Goal: Task Accomplishment & Management: Use online tool/utility

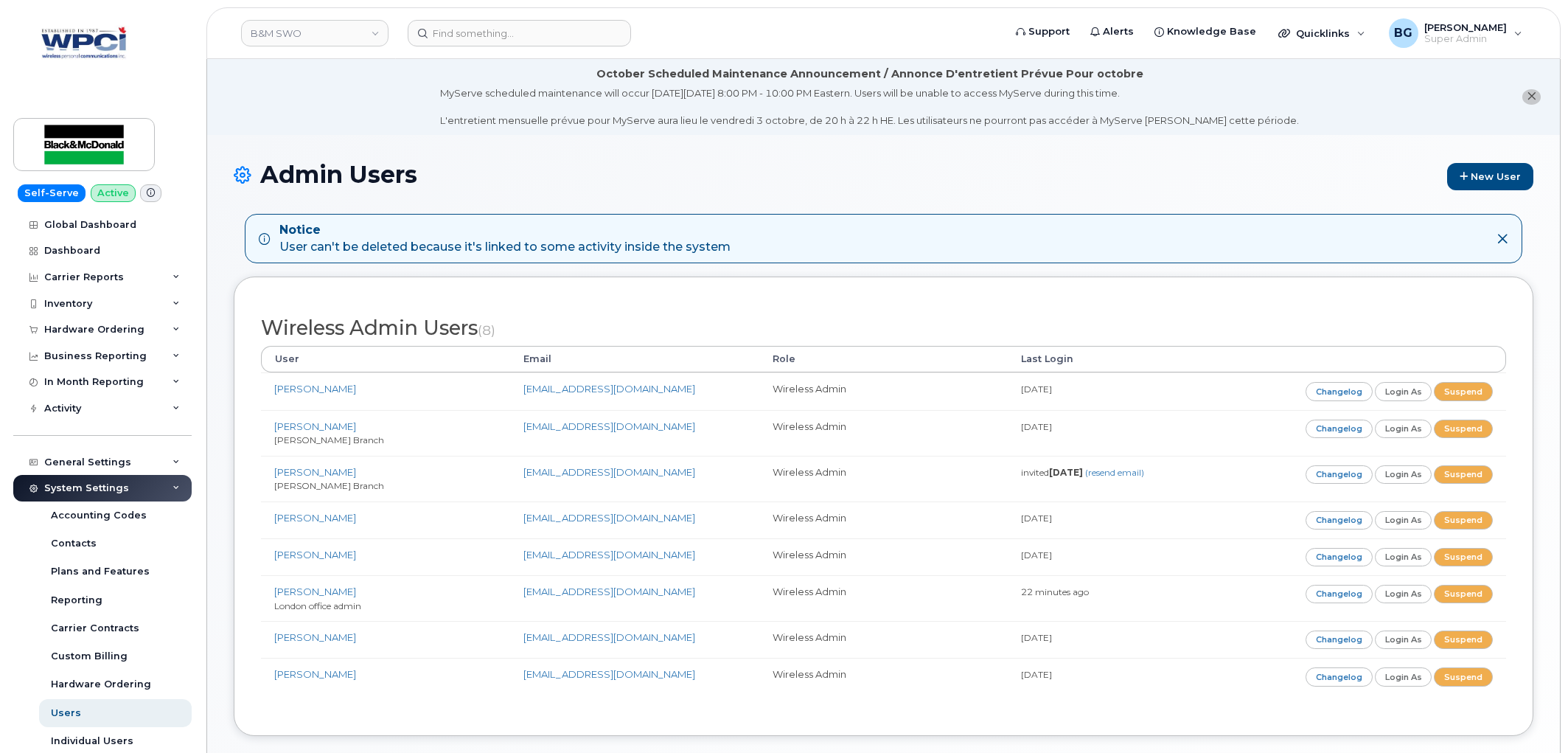
scroll to position [276, 0]
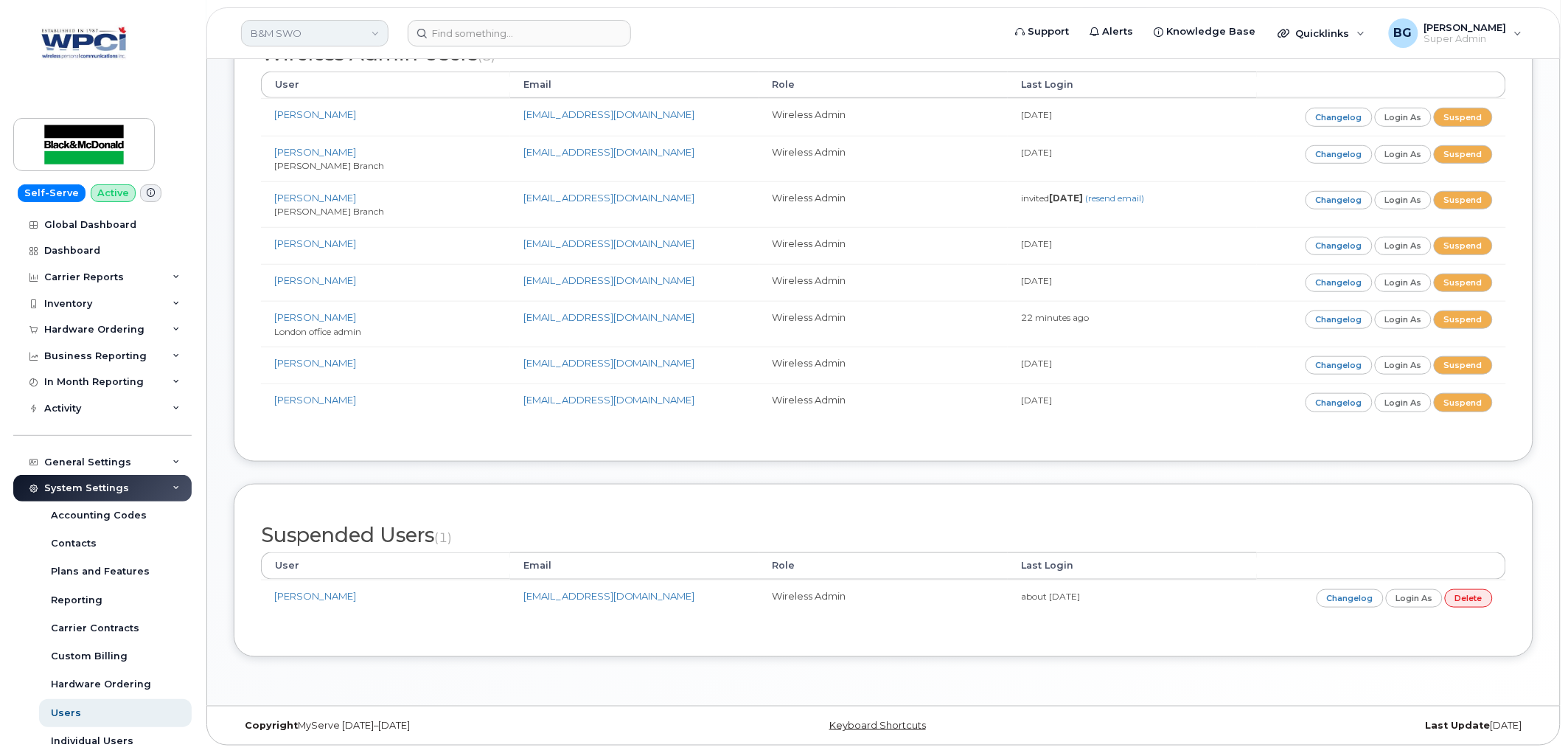
click at [304, 32] on link "B&M SWO" at bounding box center [315, 32] width 148 height 26
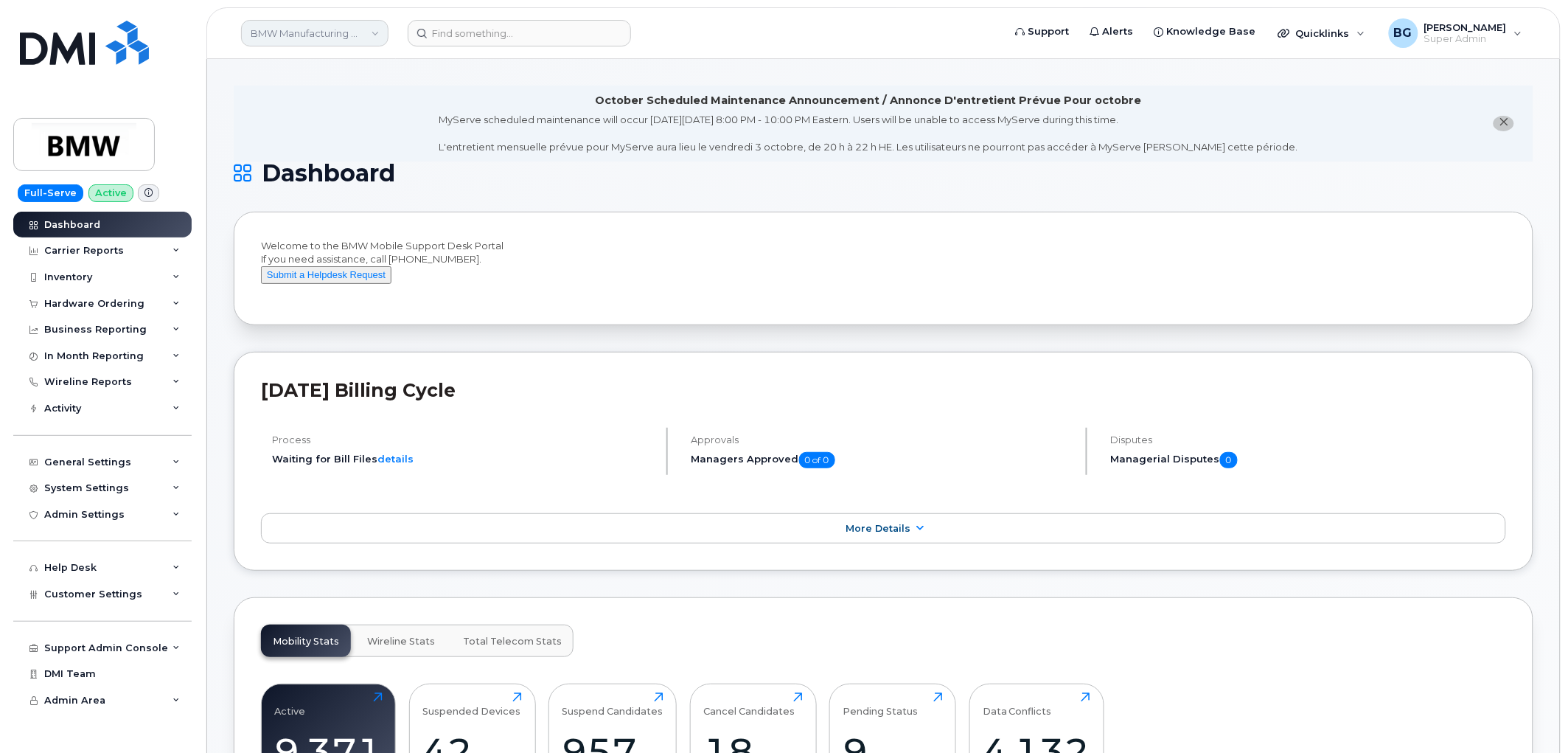
click at [292, 25] on link "BMW Manufacturing Co LLC" at bounding box center [315, 32] width 148 height 26
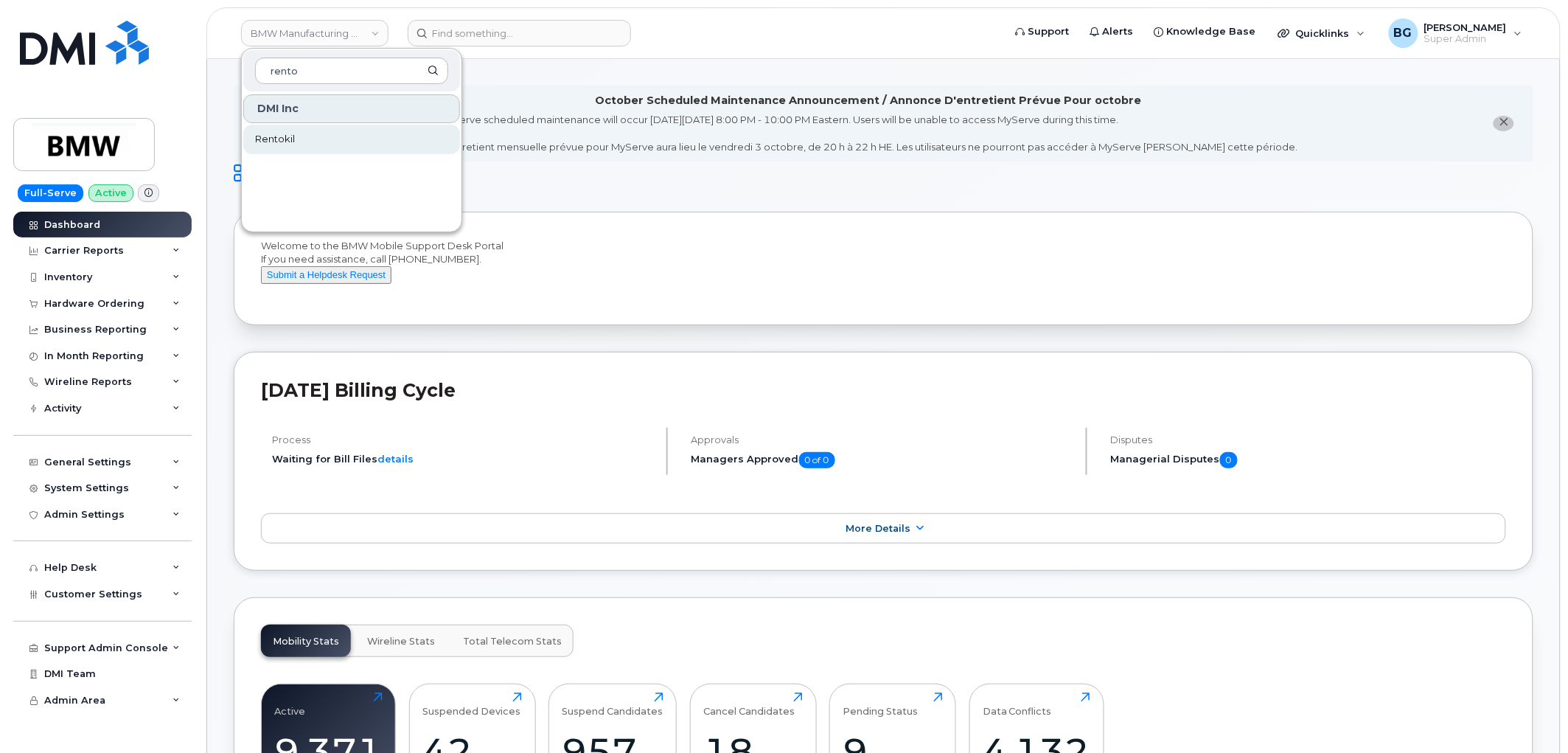
type input "rento"
click at [271, 127] on link "Rentokil" at bounding box center [351, 139] width 217 height 30
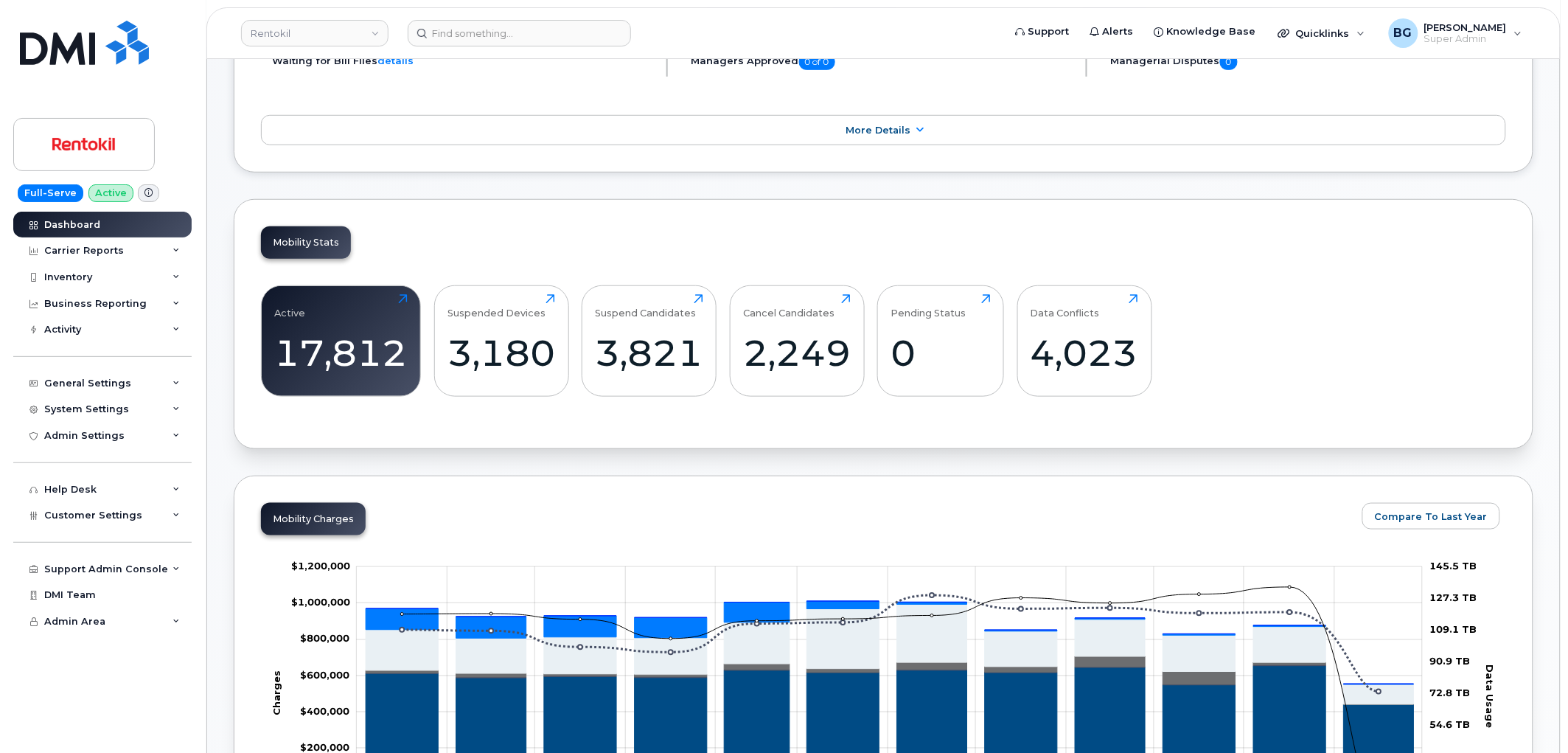
scroll to position [338, 0]
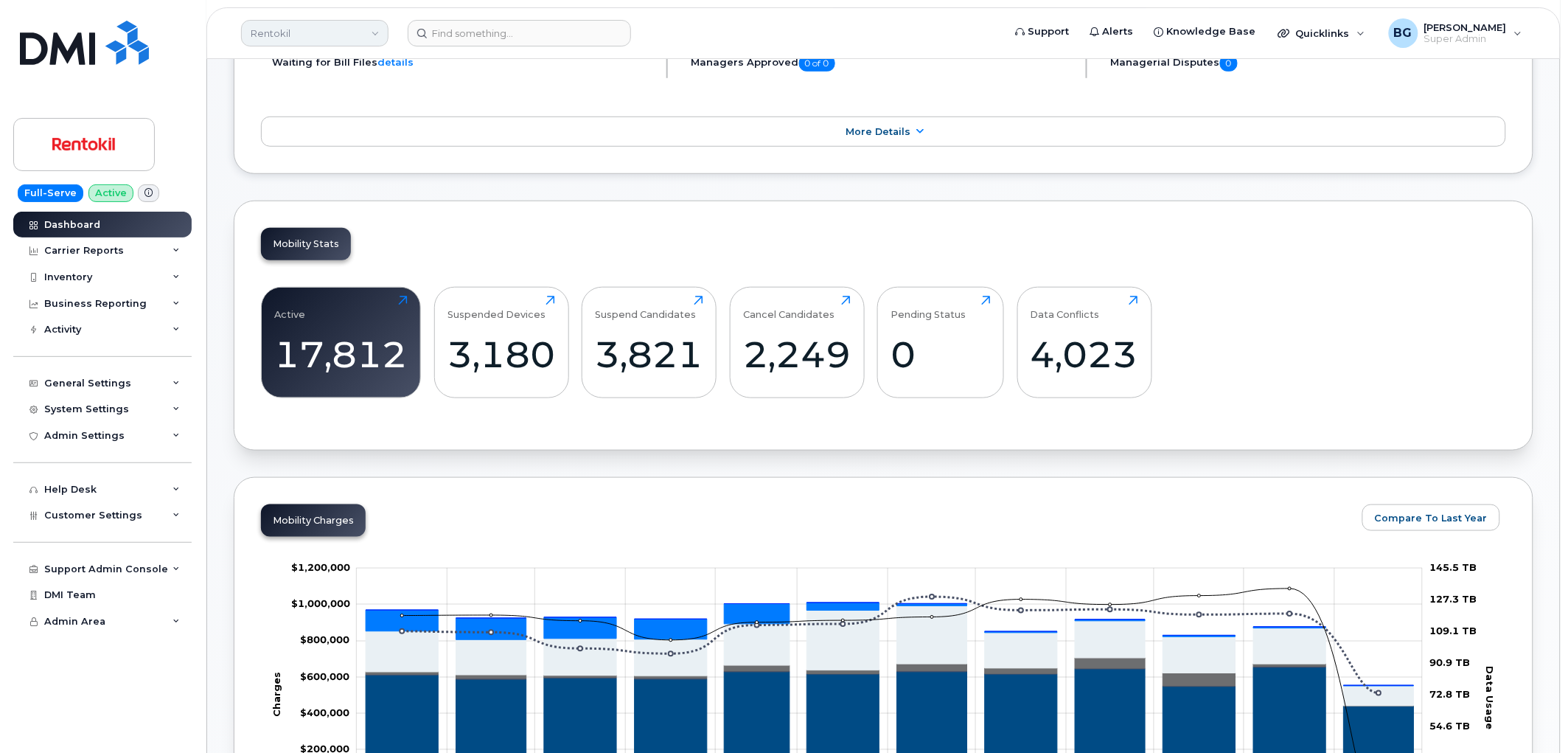
click at [286, 26] on link "Rentokil" at bounding box center [315, 32] width 148 height 26
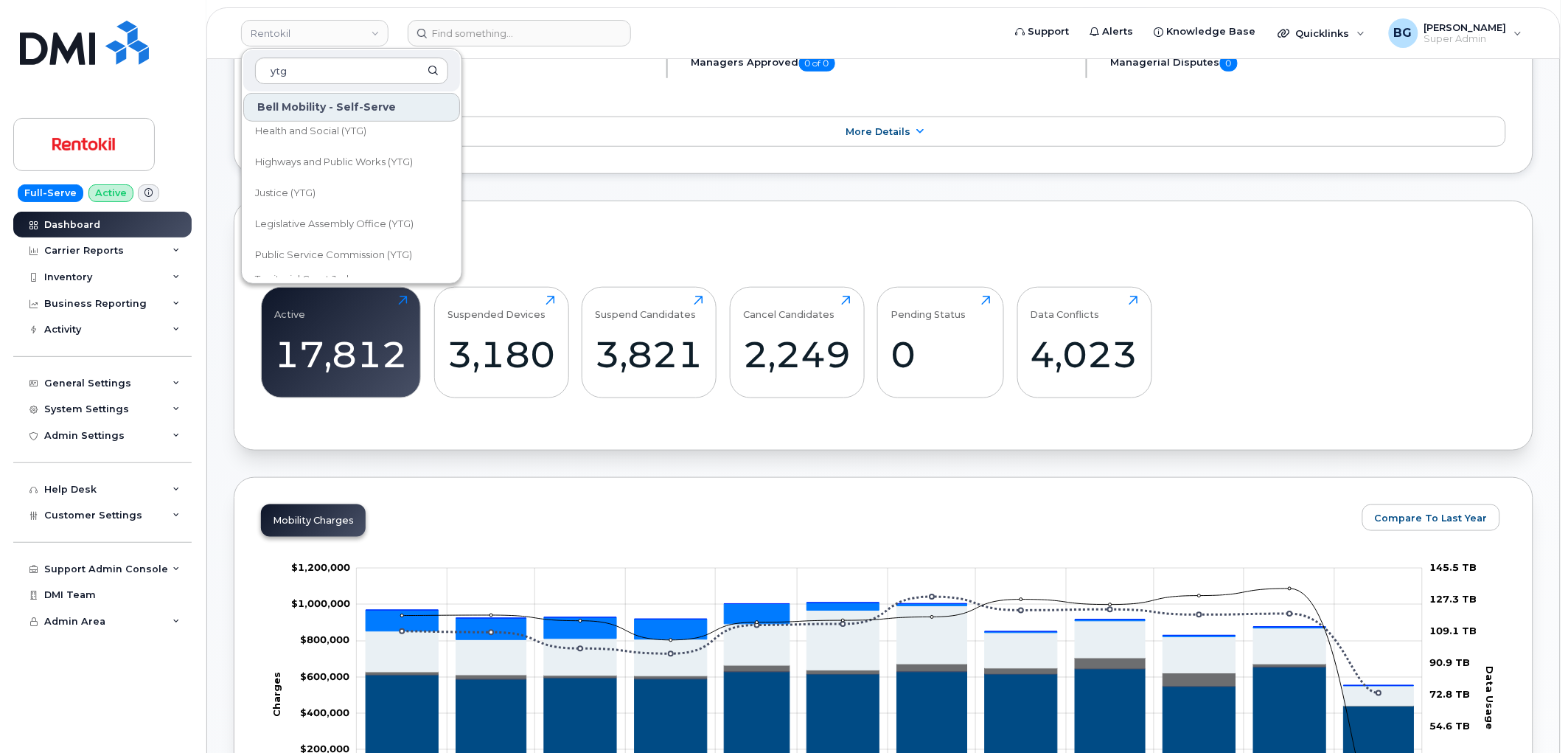
scroll to position [273, 0]
type input "ytg"
click at [335, 143] on span "Highways and Public Works (YTG)" at bounding box center [333, 145] width 158 height 14
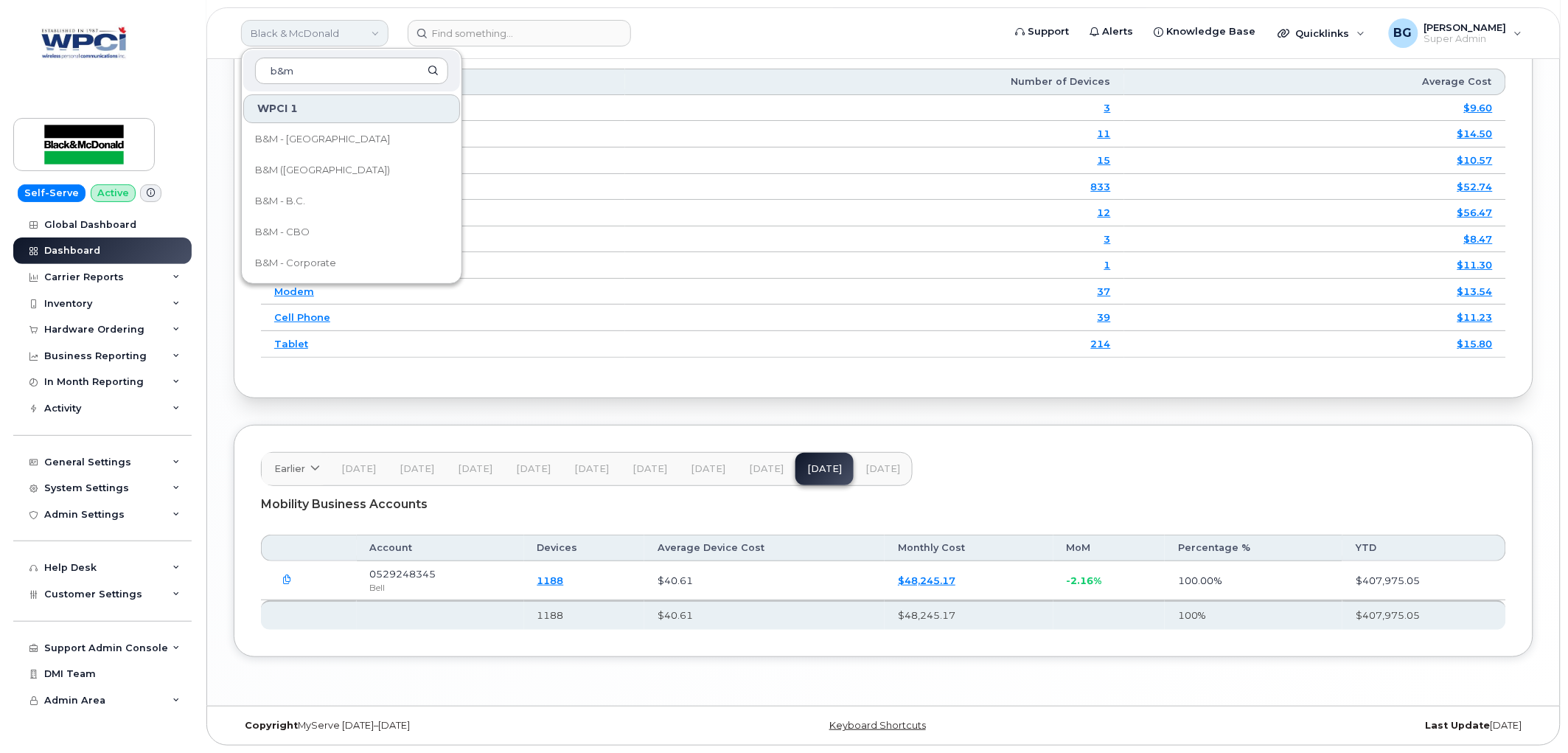
scroll to position [218, 0]
click at [291, 27] on link "Black & McDonald" at bounding box center [315, 32] width 148 height 26
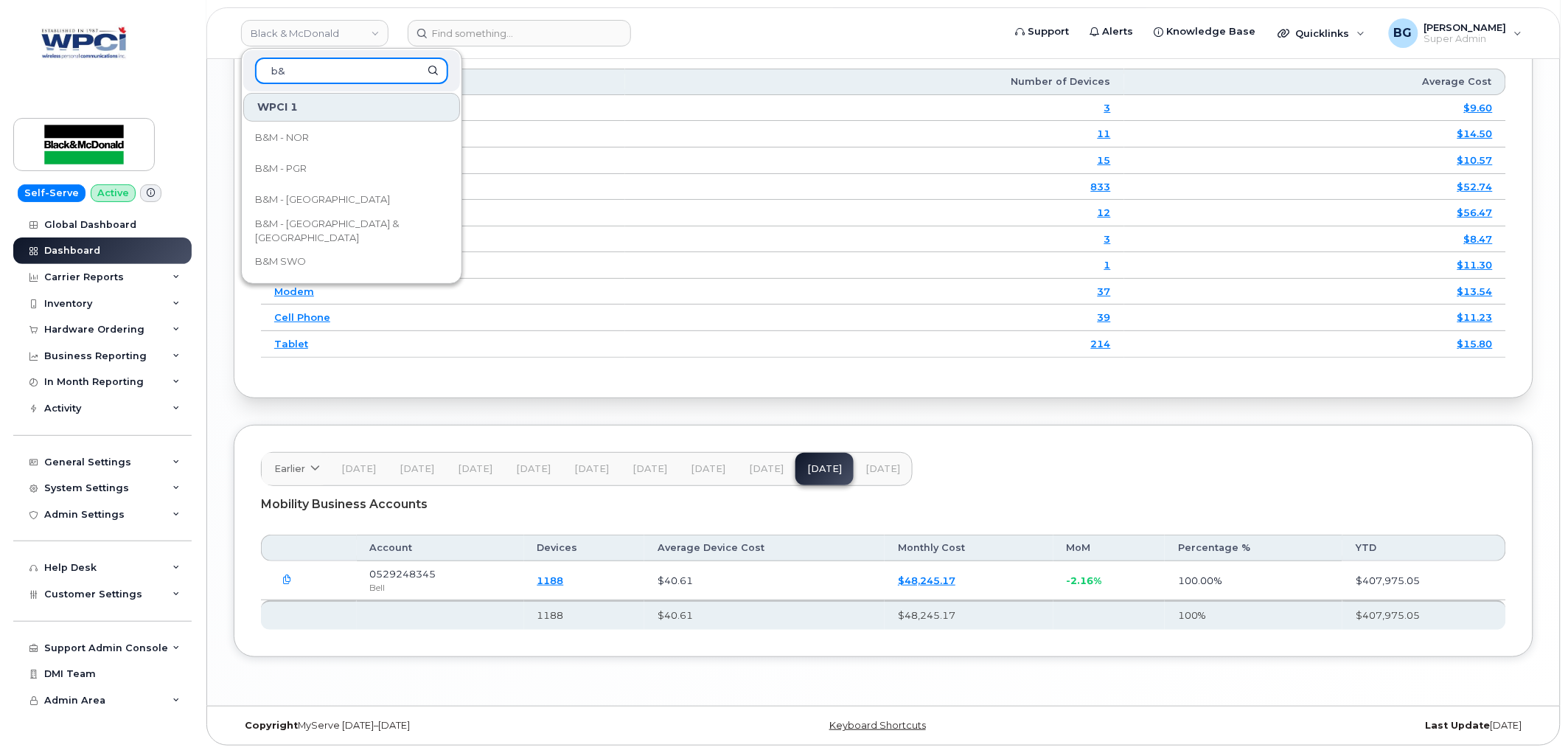
type input "b"
type input "yukon"
click at [315, 72] on input "yukon" at bounding box center [351, 70] width 194 height 26
drag, startPoint x: 315, startPoint y: 72, endPoint x: 181, endPoint y: 55, distance: 135.1
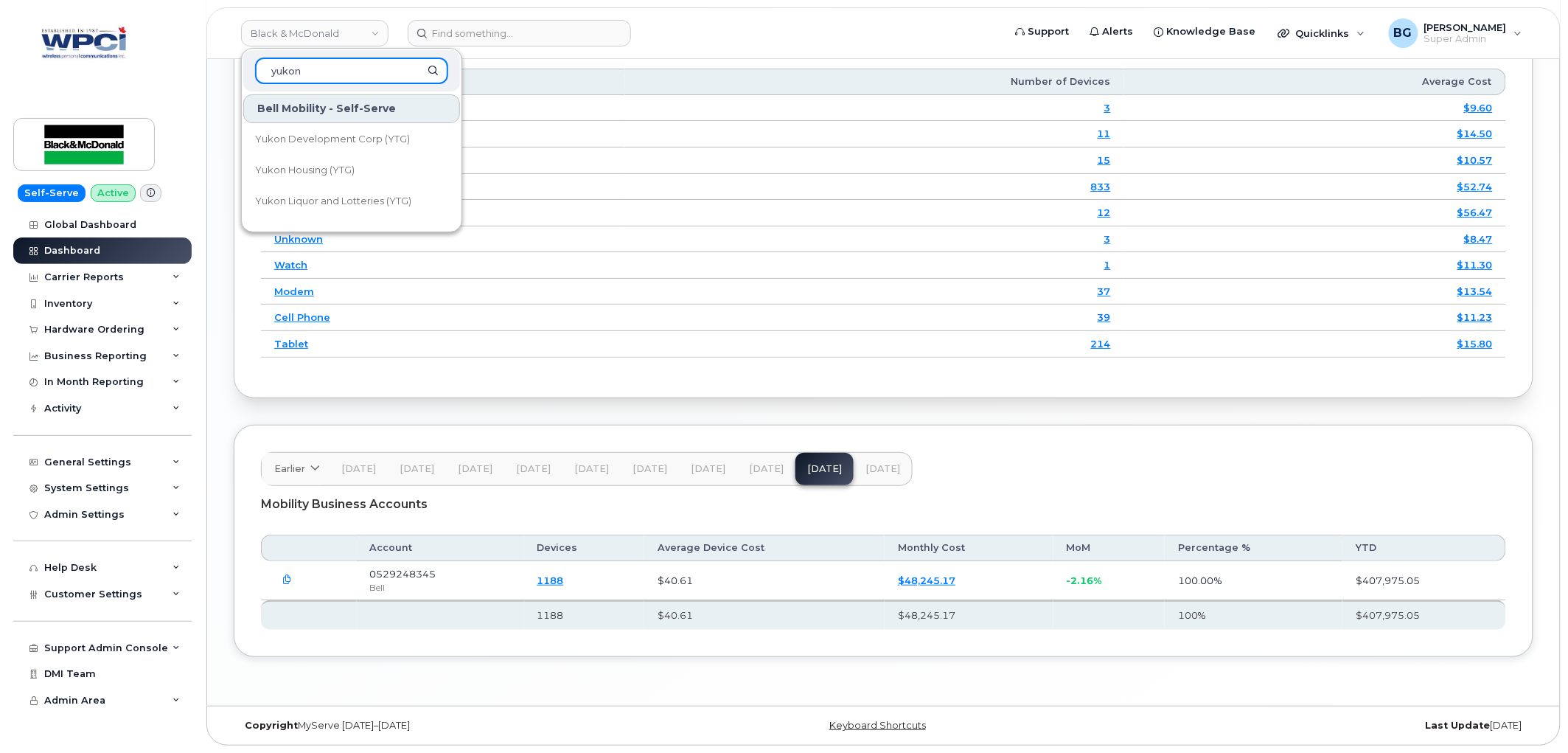
click at [206, 55] on div "Black & McDonald yukon Bell Mobility - Self-Serve Yukon Development Corp (YTG) …" at bounding box center [883, 33] width 1354 height 52
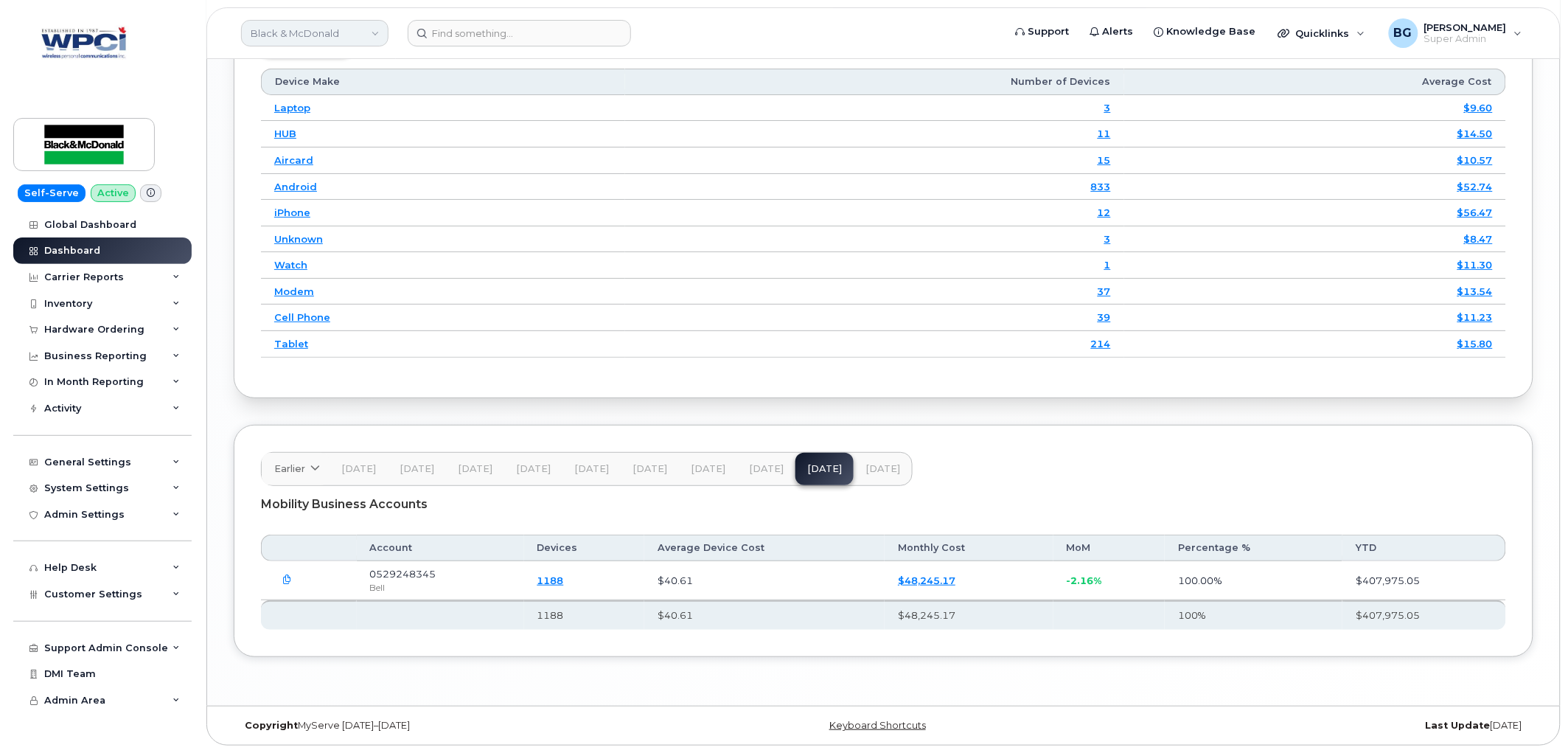
click at [310, 35] on link "Black & McDonald" at bounding box center [315, 32] width 148 height 26
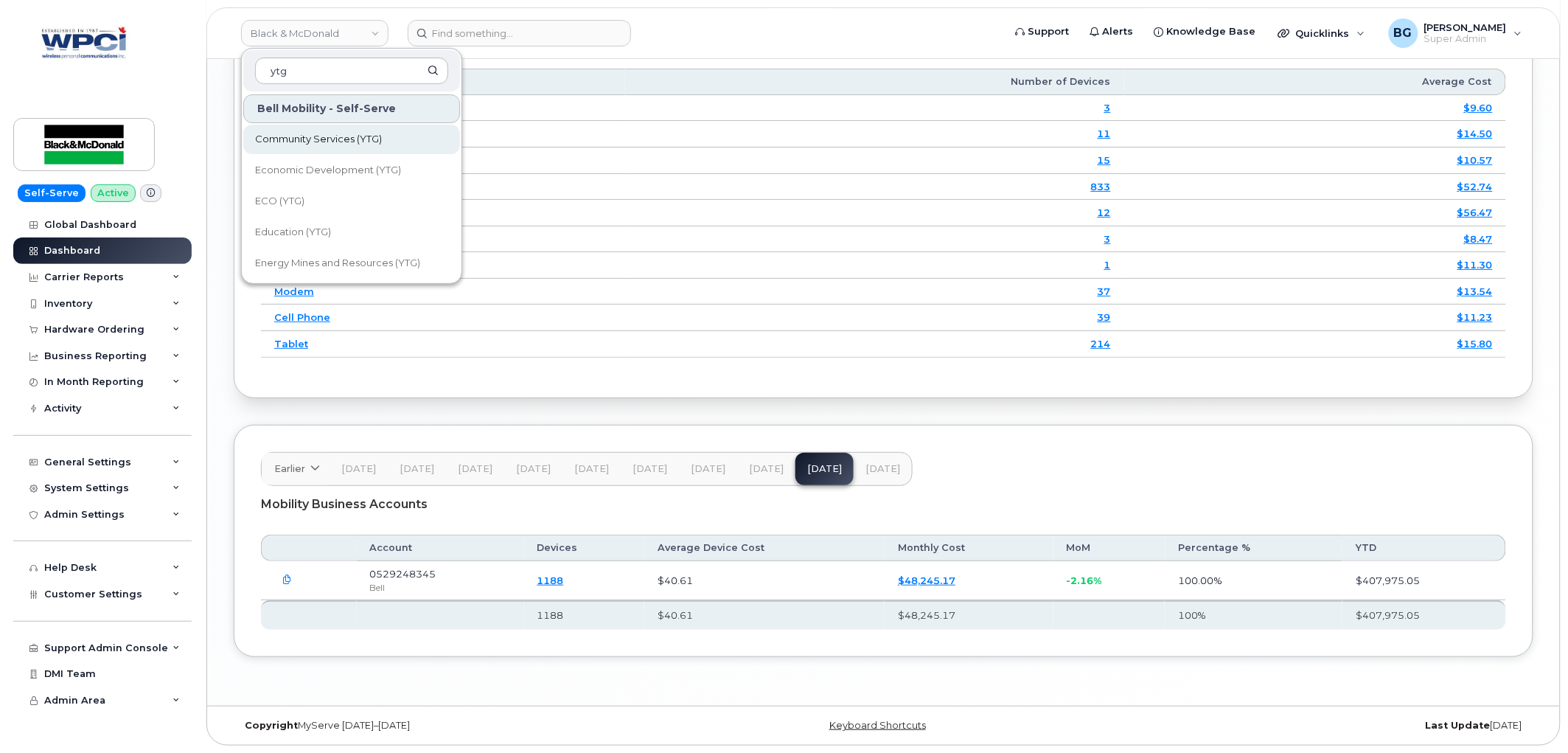
type input "ytg"
click at [296, 133] on span "Community Services (YTG)" at bounding box center [318, 139] width 127 height 14
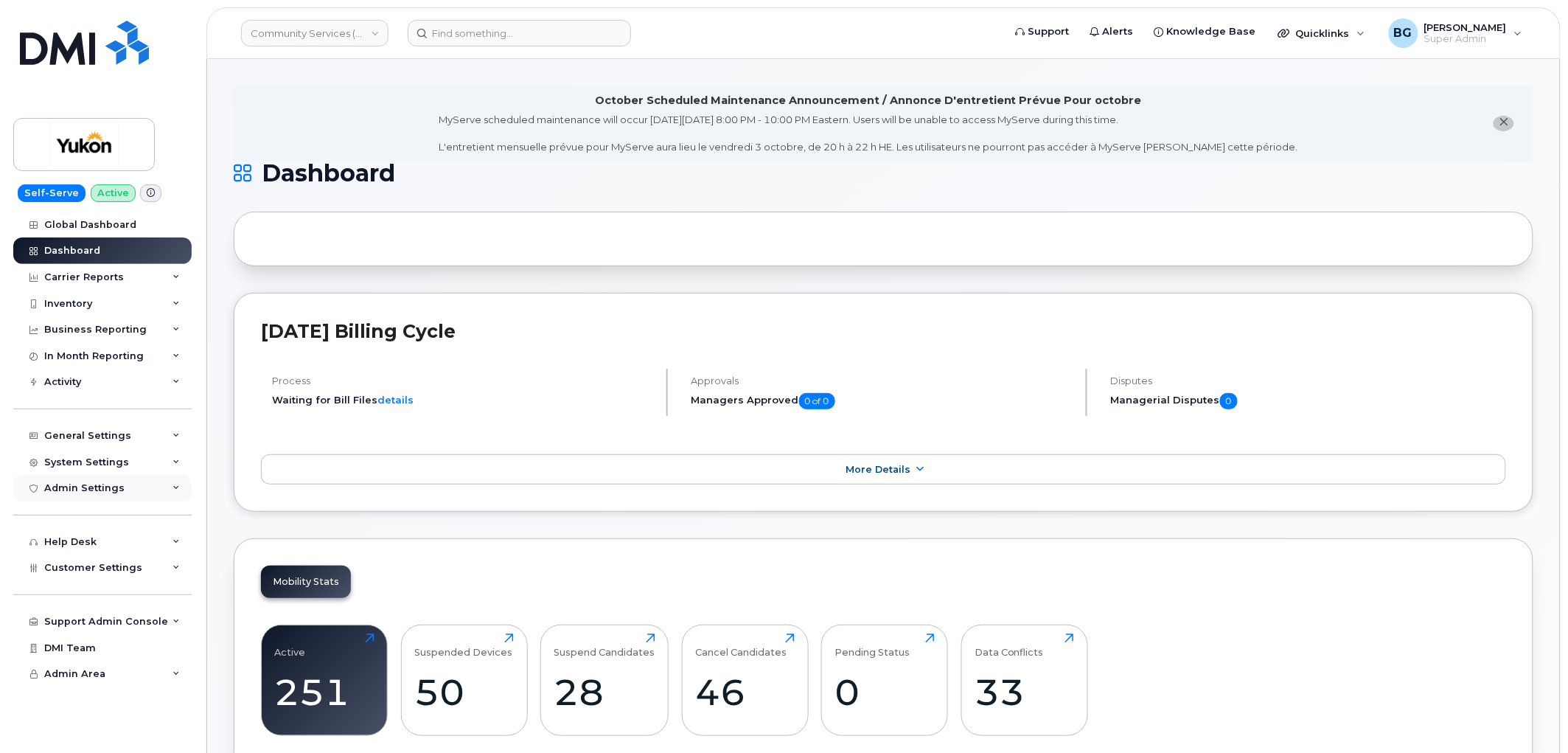
click at [61, 485] on div "Admin Settings" at bounding box center [84, 488] width 80 height 12
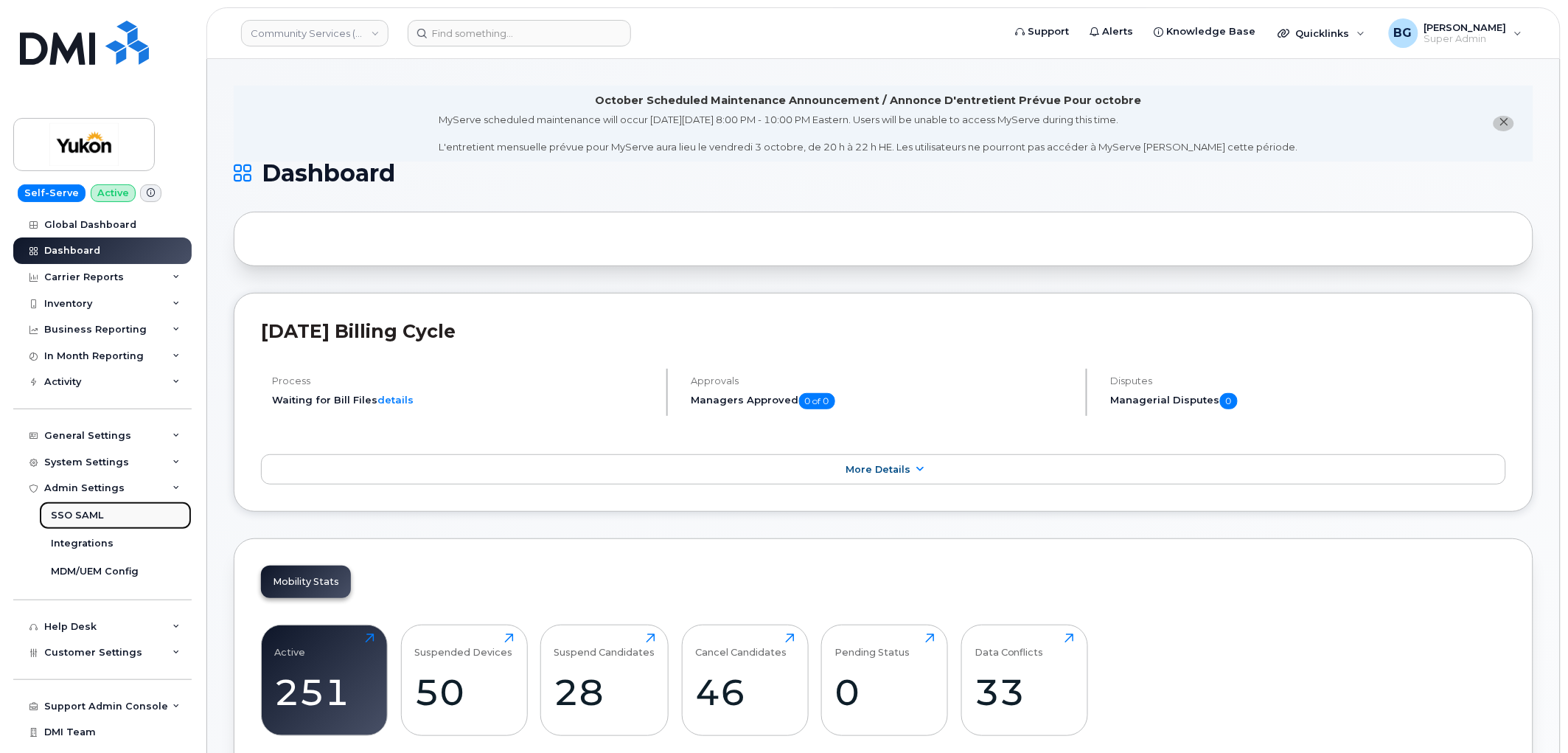
click at [72, 517] on div "SSO SAML" at bounding box center [77, 516] width 52 height 14
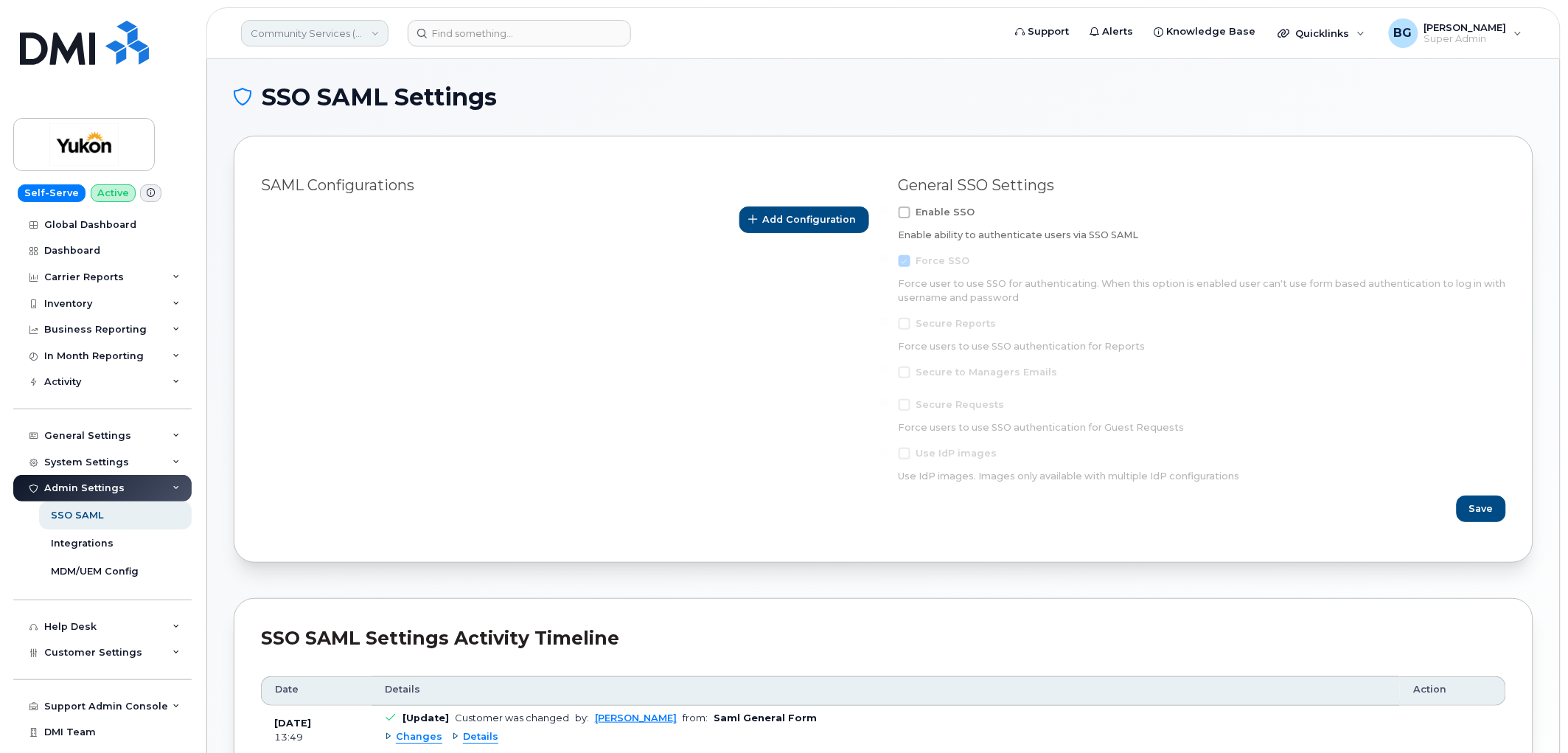
click at [298, 35] on link "Community Services (YTG)" at bounding box center [315, 32] width 148 height 26
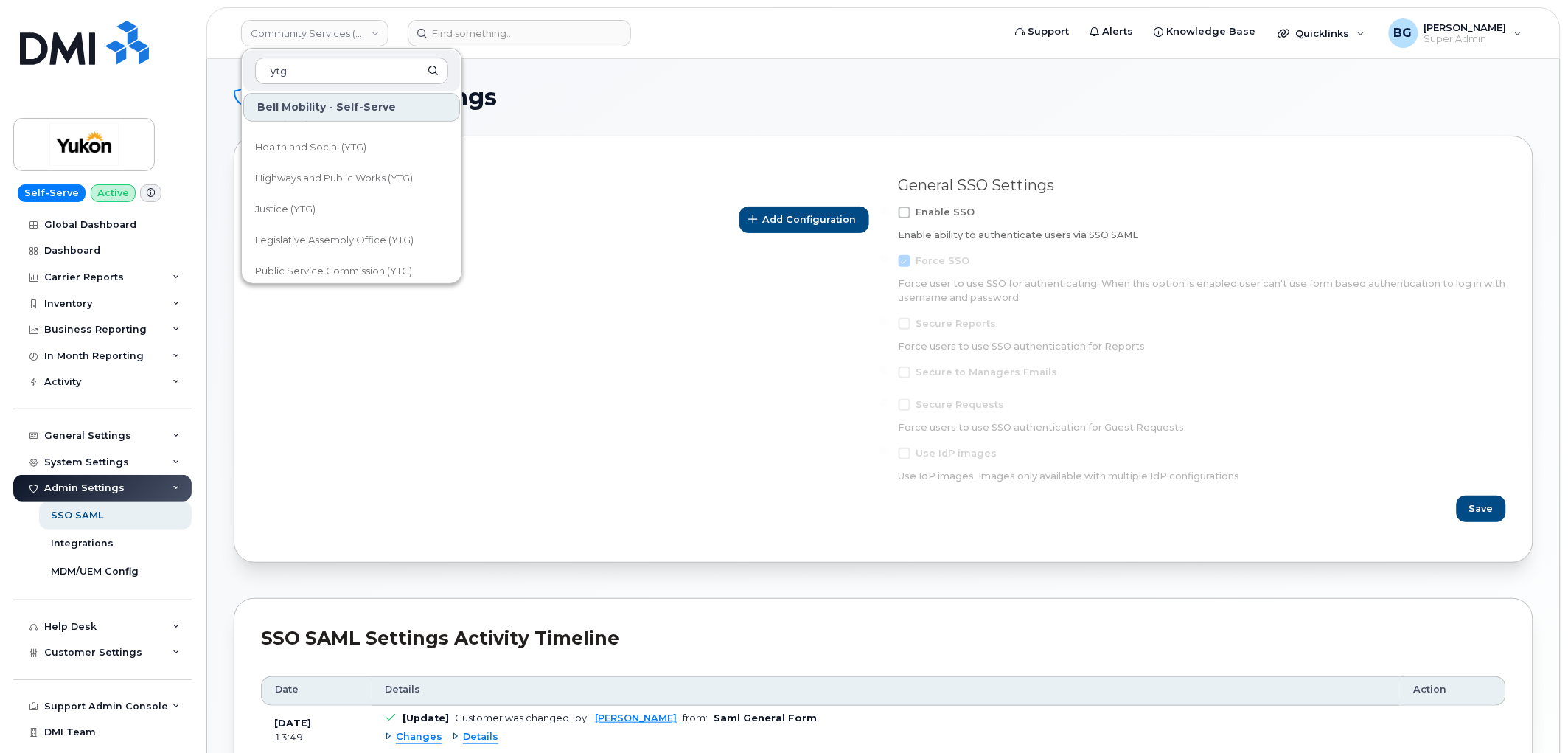
scroll to position [273, 0]
type input "ytg"
click at [306, 142] on span "Highways and Public Works (YTG)" at bounding box center [333, 145] width 158 height 14
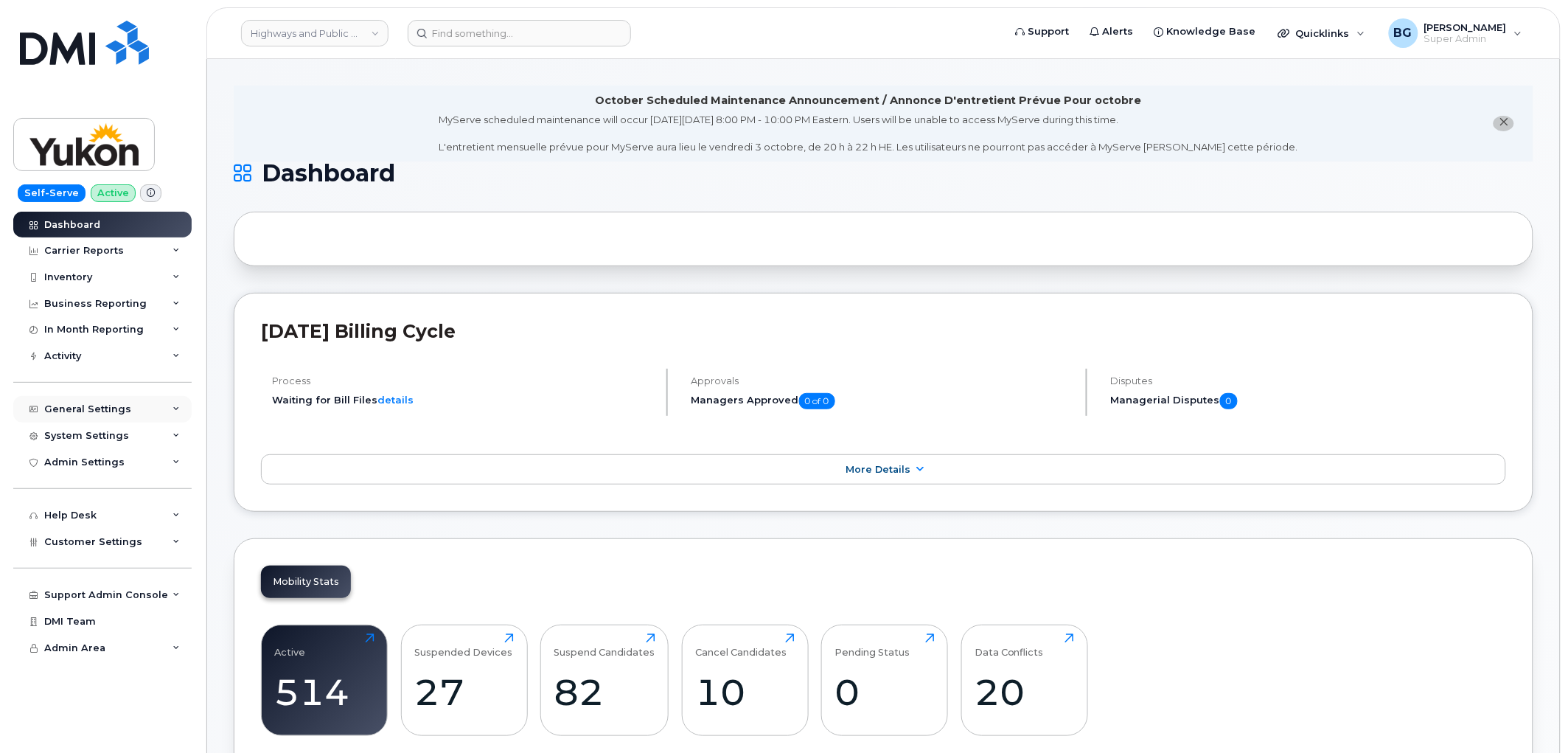
click at [92, 403] on div "General Settings" at bounding box center [88, 409] width 87 height 12
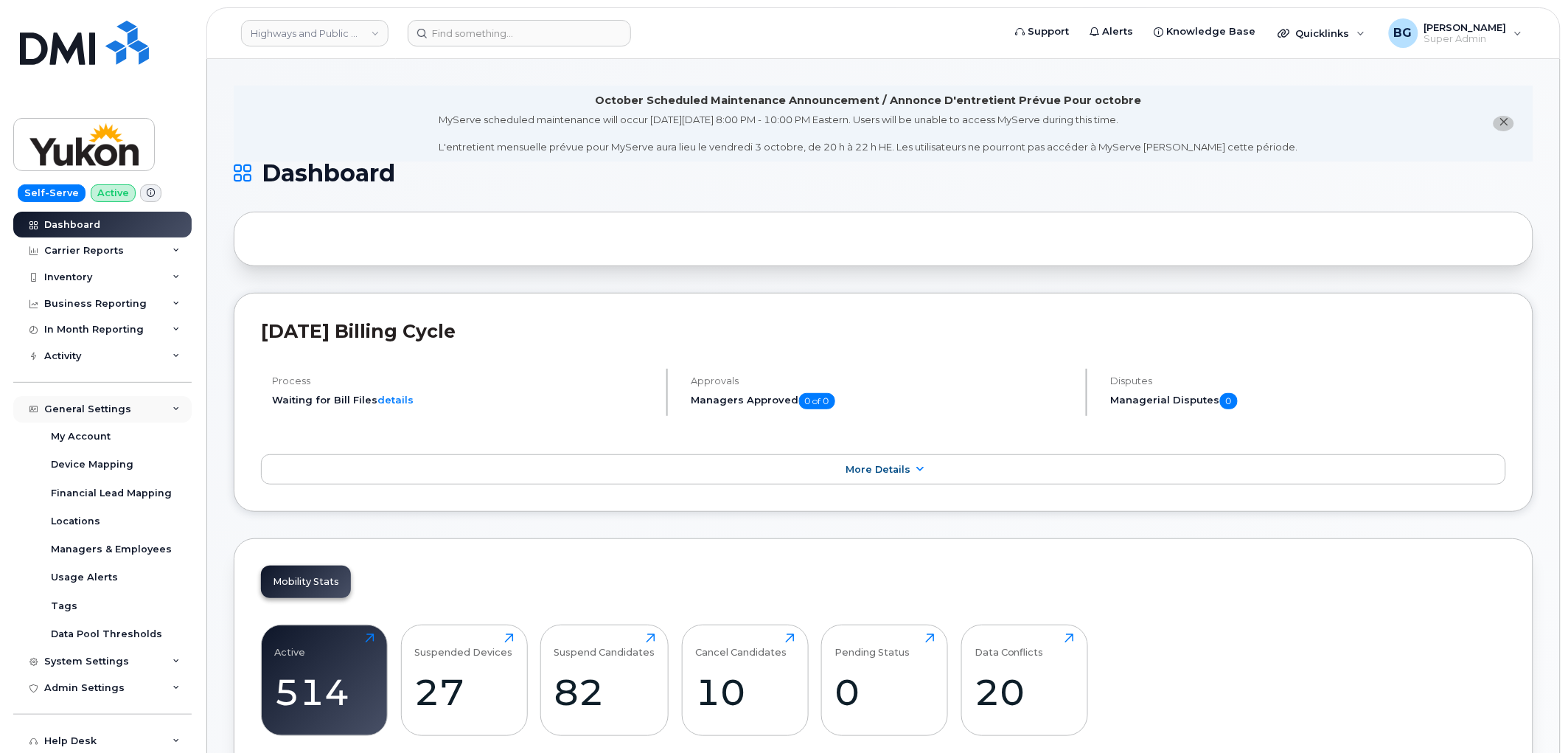
click at [92, 403] on div "General Settings" at bounding box center [88, 409] width 87 height 12
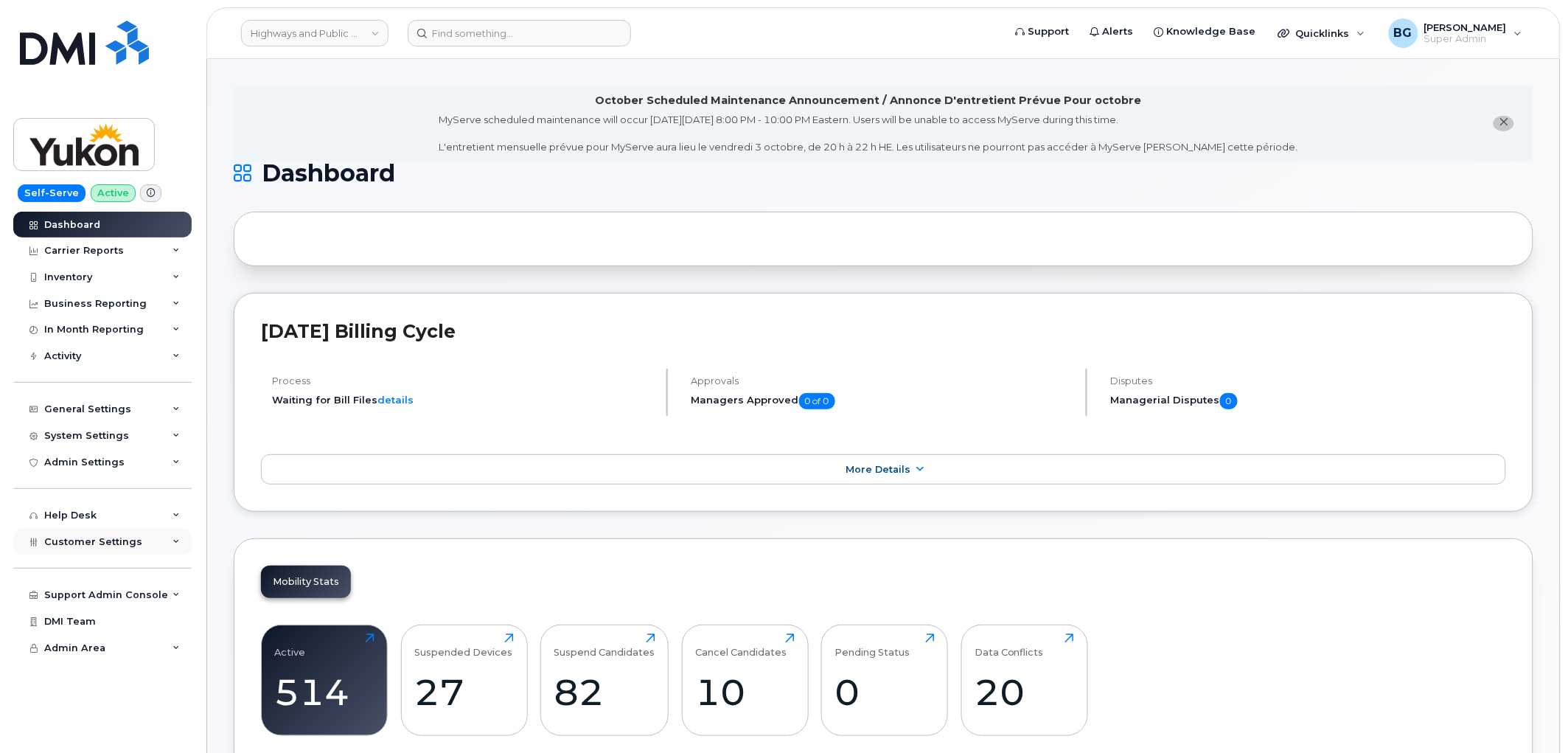
click at [81, 536] on span "Customer Settings" at bounding box center [93, 542] width 98 height 11
click at [67, 571] on div "General" at bounding box center [72, 569] width 41 height 14
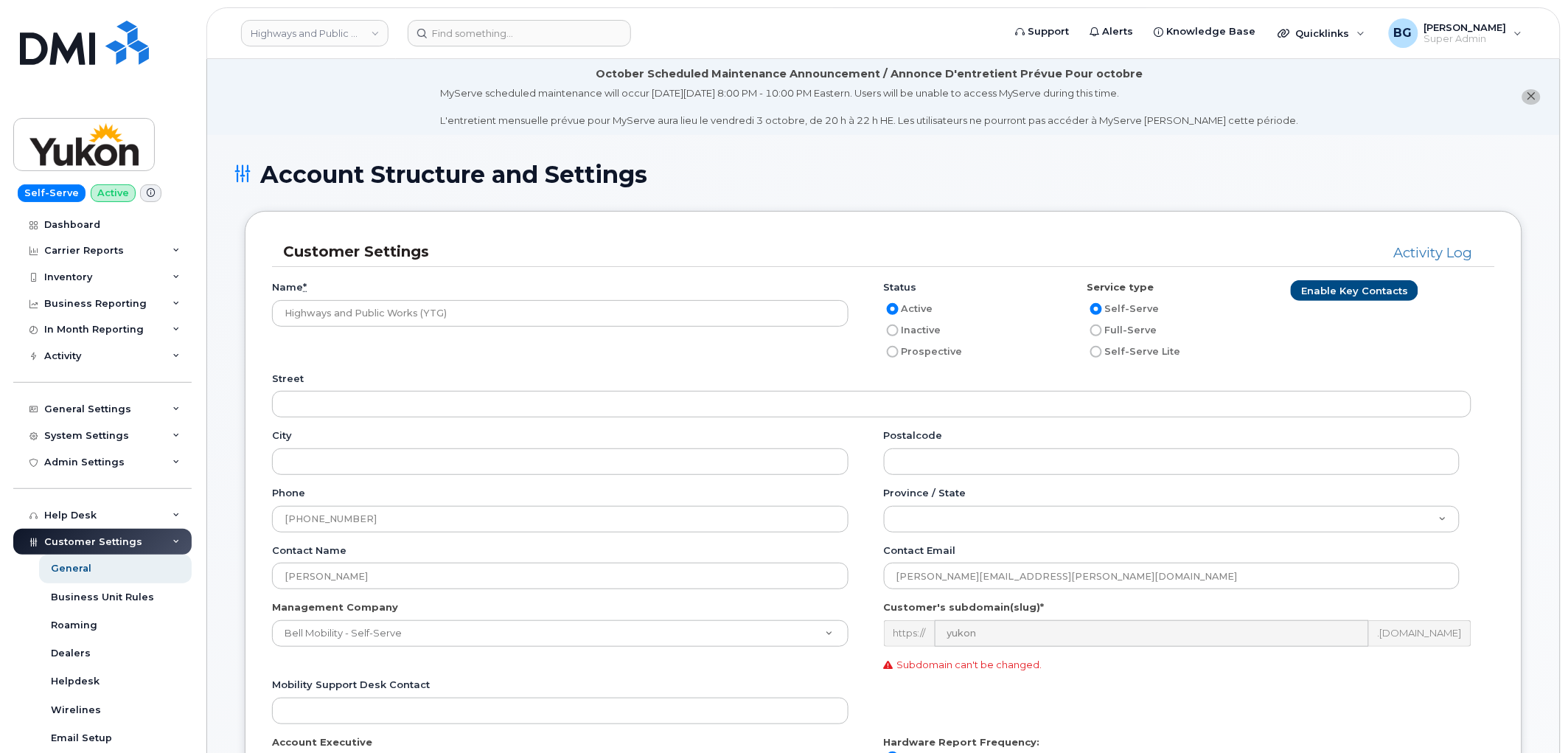
drag, startPoint x: 291, startPoint y: 34, endPoint x: 1118, endPoint y: 165, distance: 837.3
click at [291, 34] on link "Highways and Public Works (YTG)" at bounding box center [315, 32] width 148 height 26
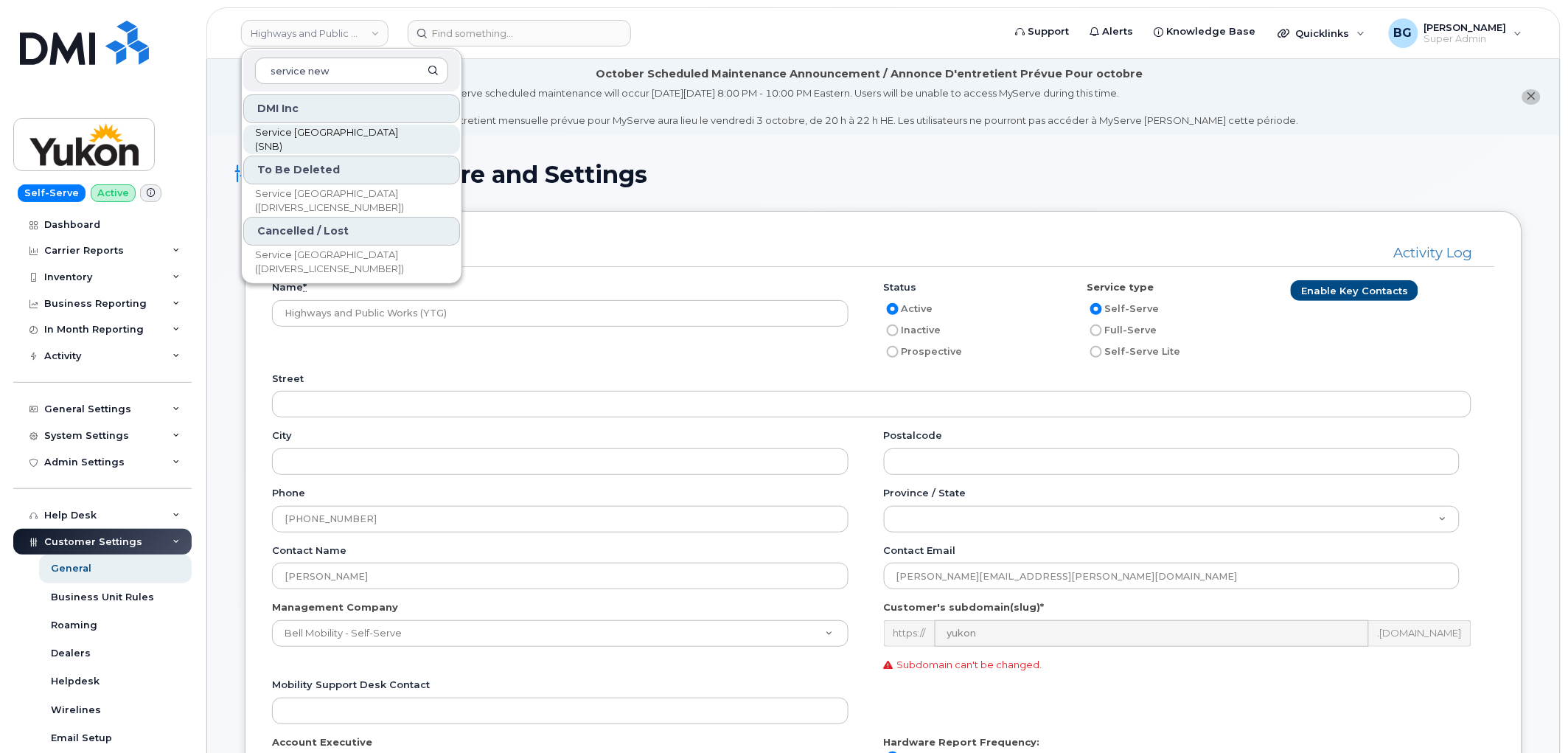
type input "service new"
click at [300, 142] on span "Service New Brunswick (SNB)" at bounding box center [339, 140] width 170 height 29
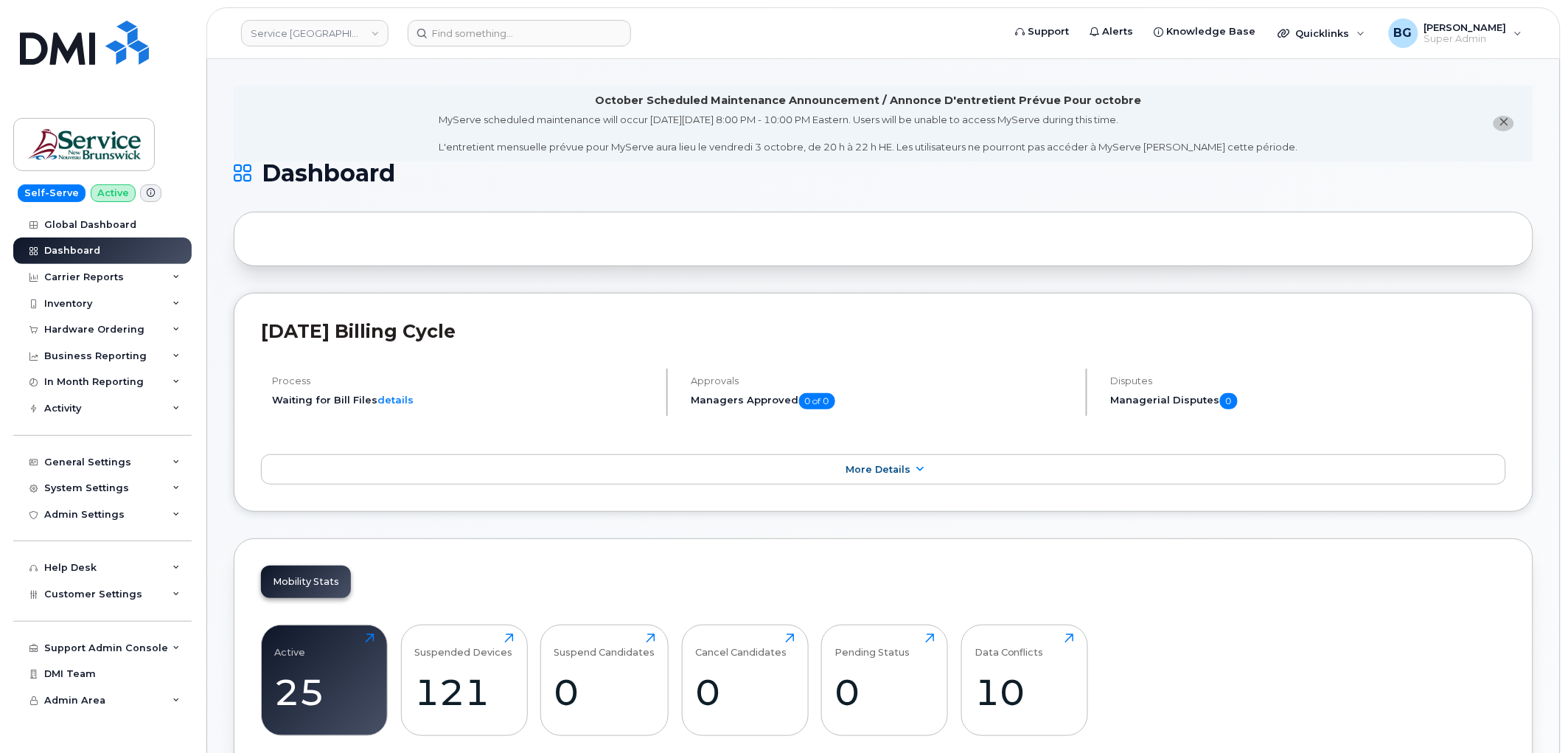
click at [657, 541] on div "Mobility Stats Active 25 Click to view more Suspended Devices 121 Click to view…" at bounding box center [883, 663] width 1299 height 250
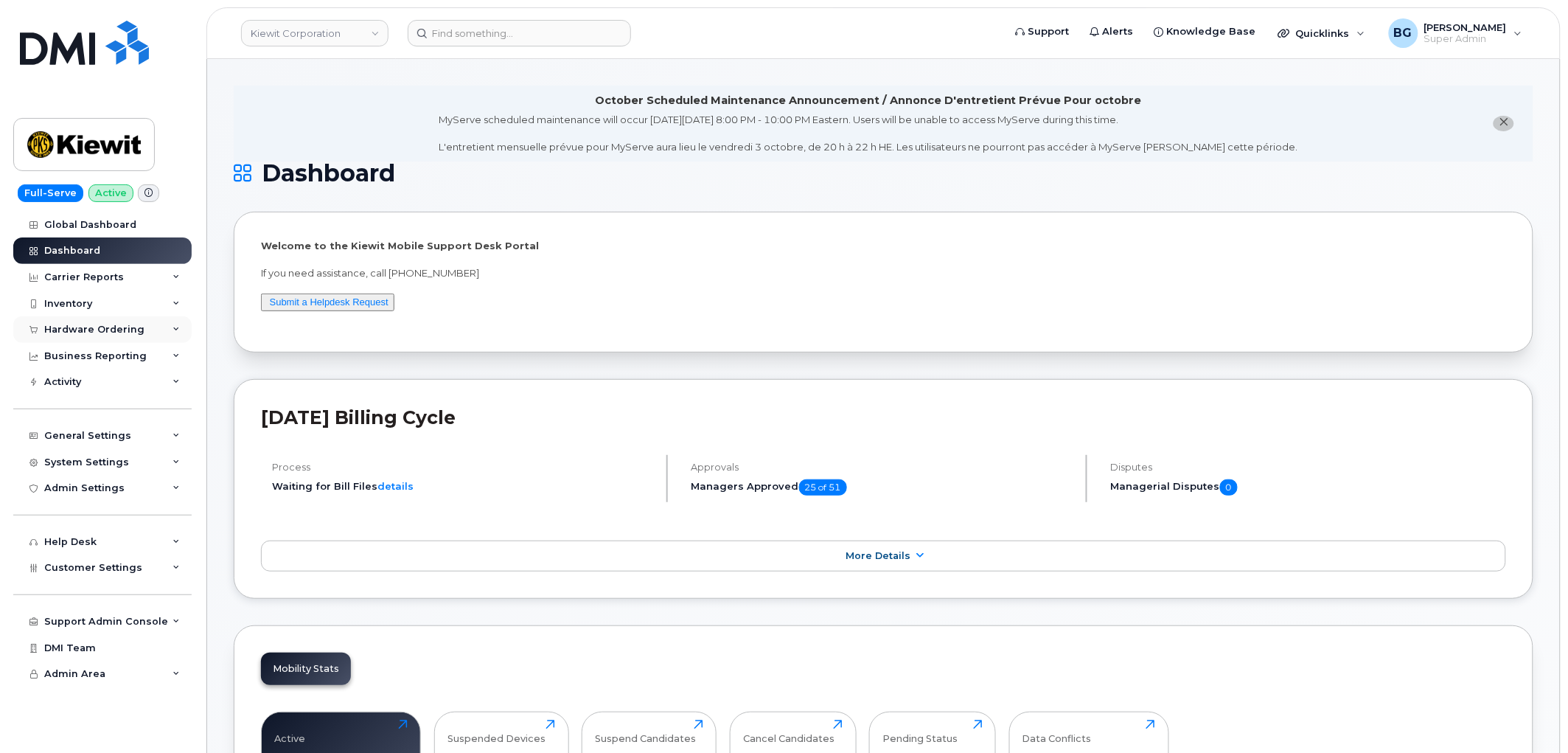
click at [74, 326] on div "Hardware Ordering" at bounding box center [95, 330] width 101 height 12
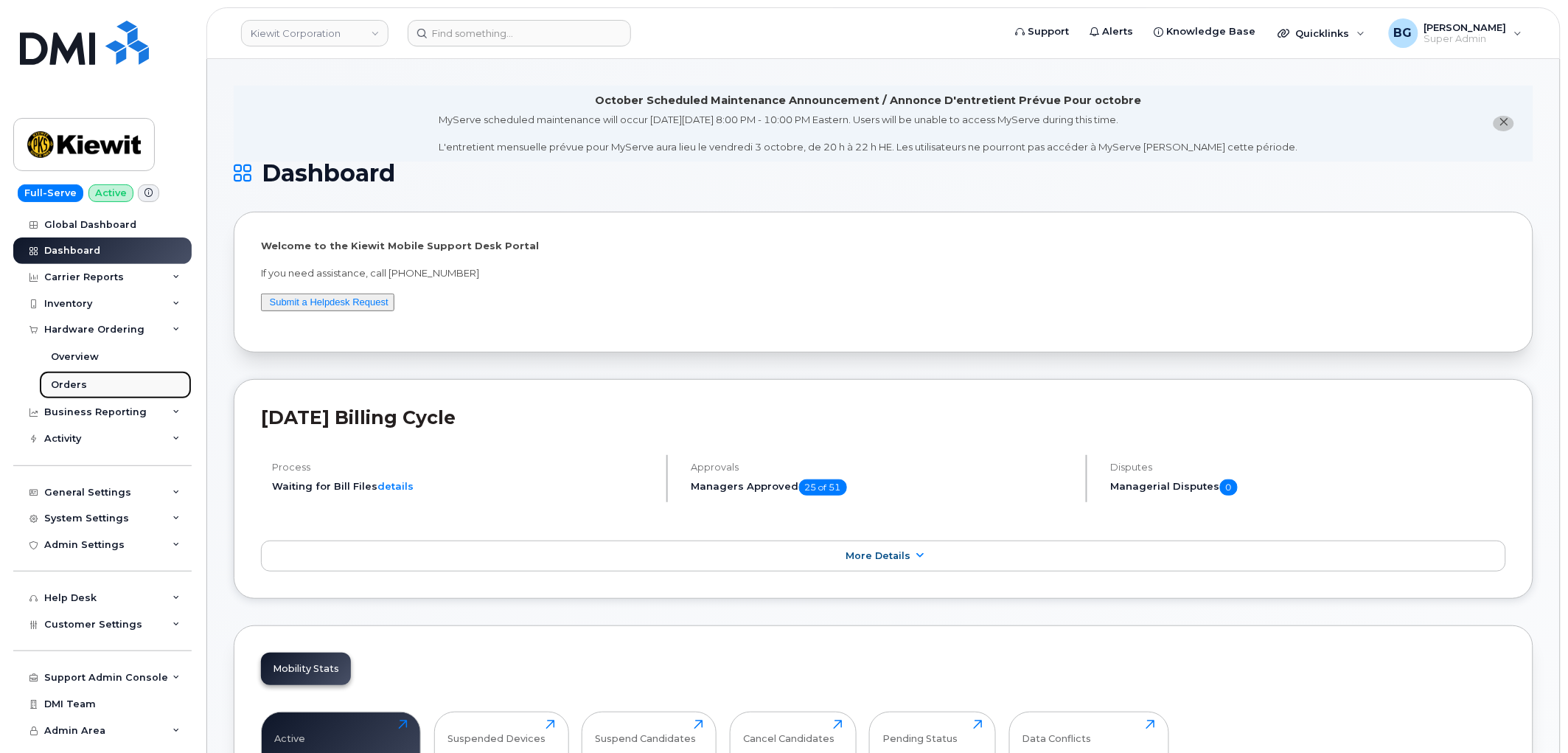
click at [64, 381] on div "Orders" at bounding box center [69, 385] width 36 height 14
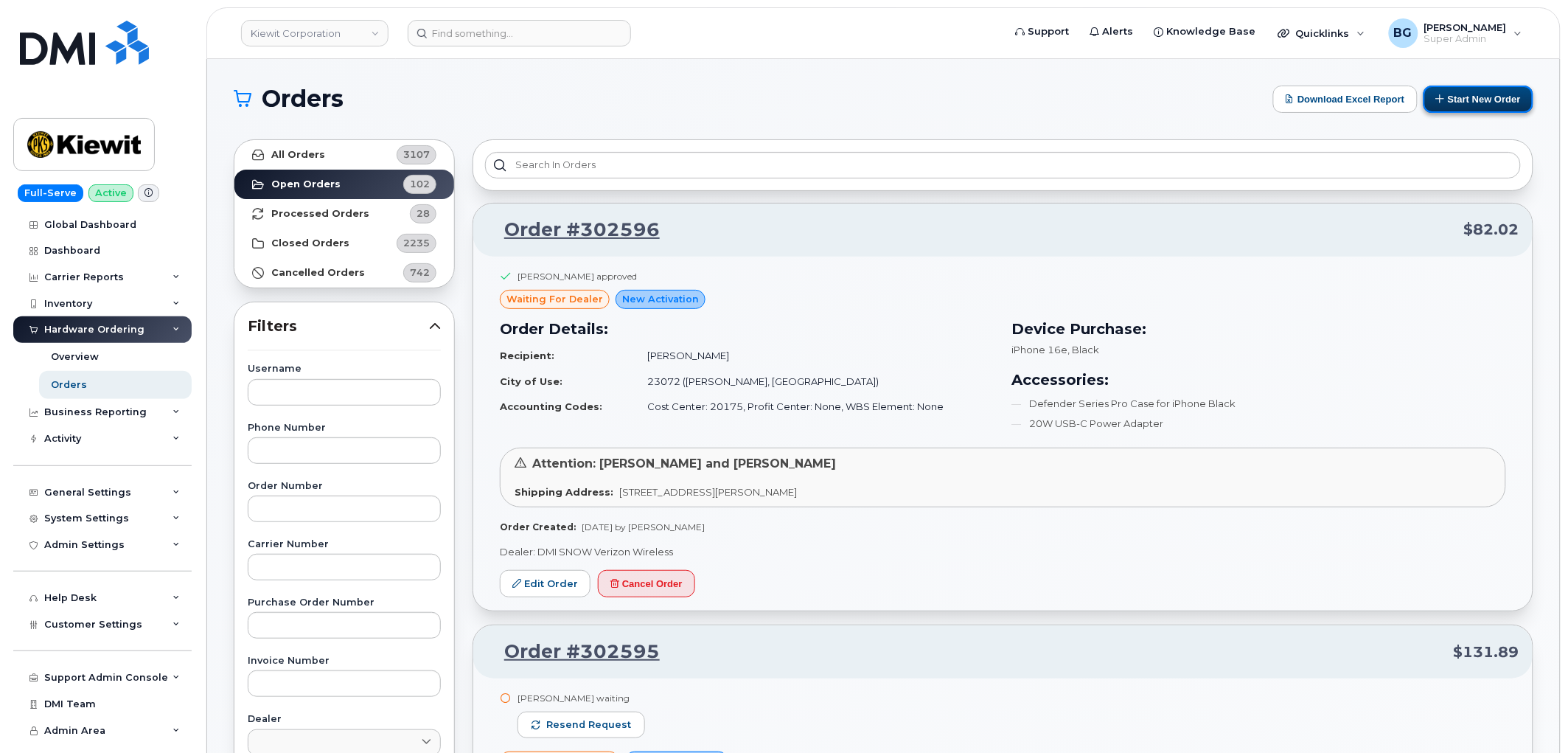
click at [1505, 96] on button "Start New Order" at bounding box center [1478, 99] width 110 height 27
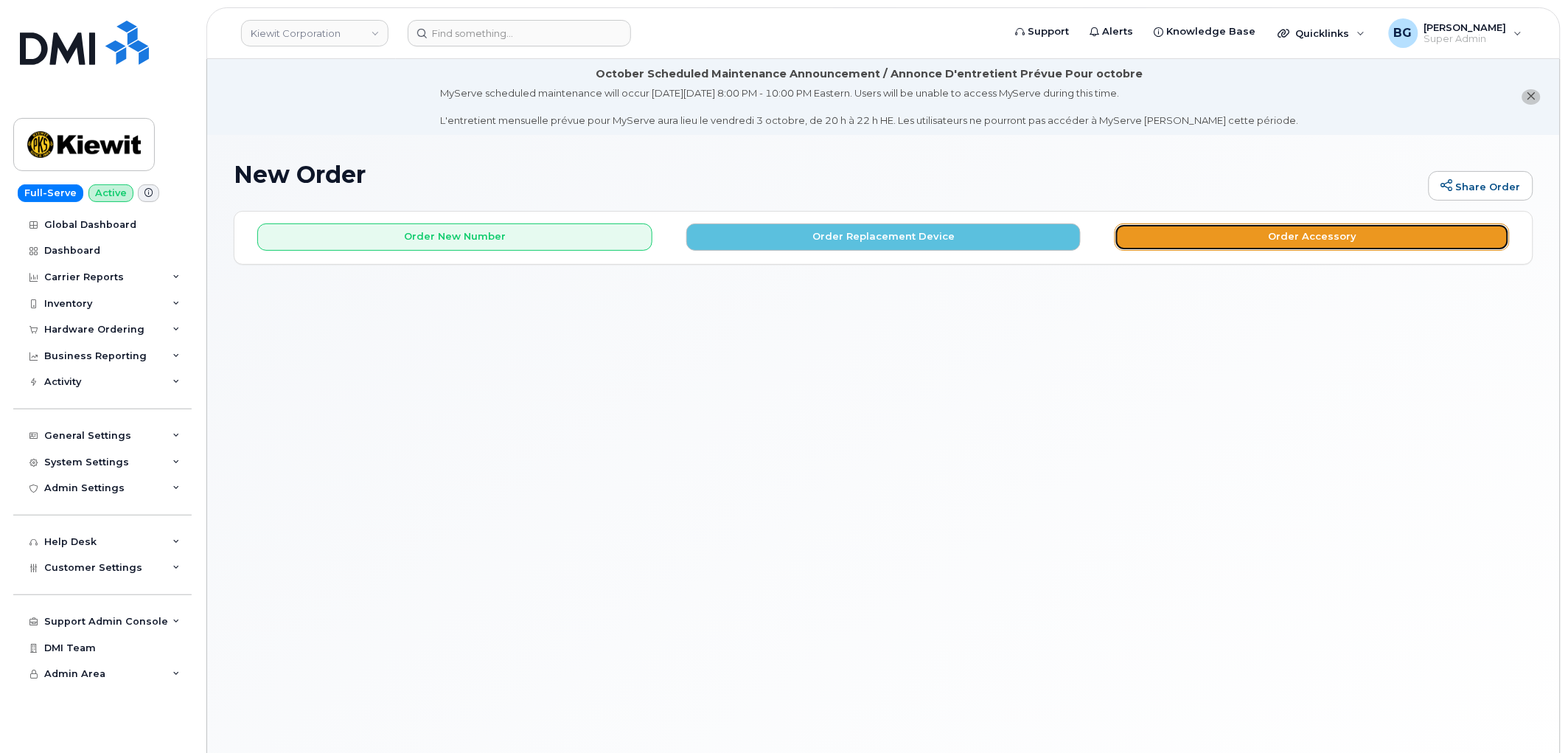
click at [1296, 233] on button "Order Accessory" at bounding box center [1311, 237] width 395 height 27
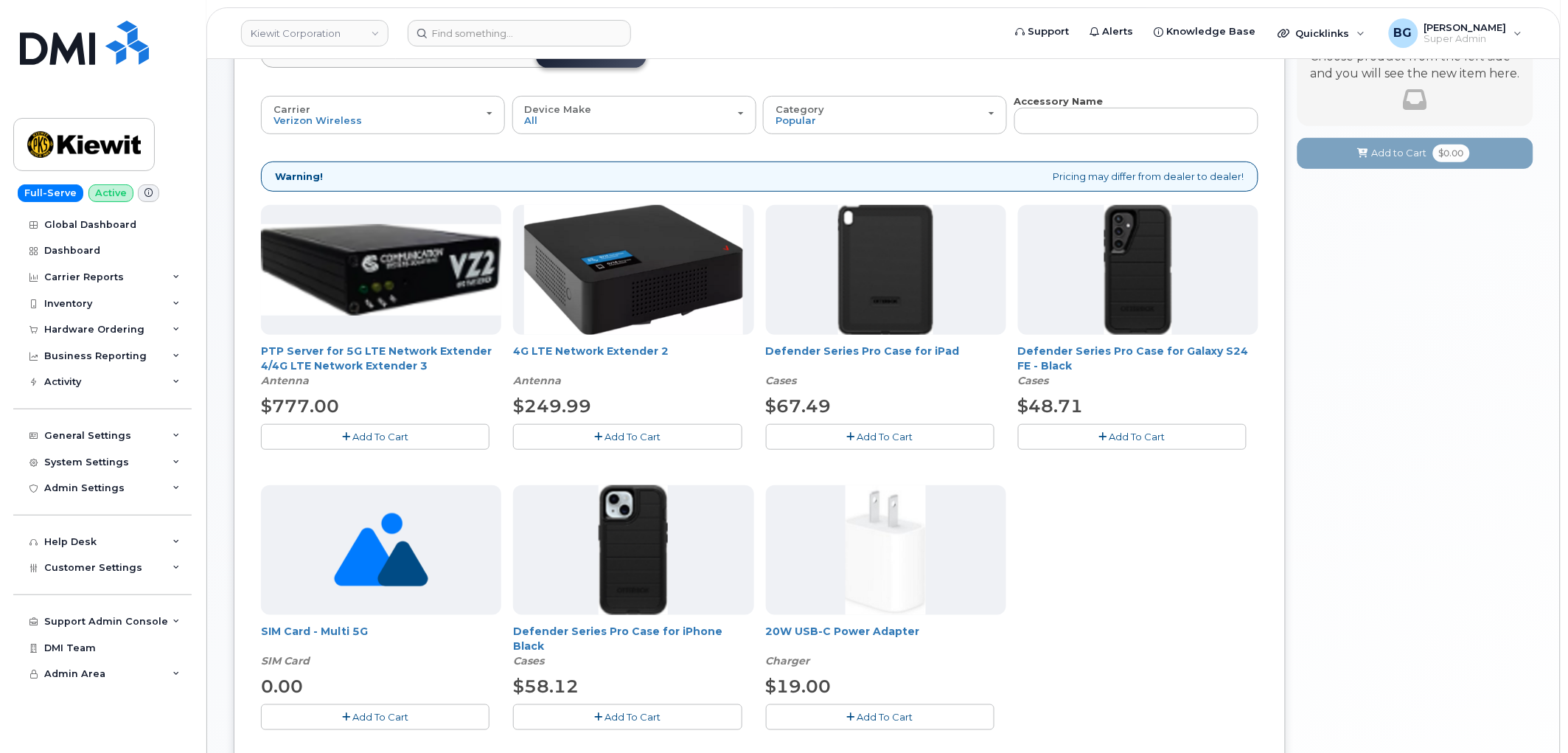
scroll to position [218, 0]
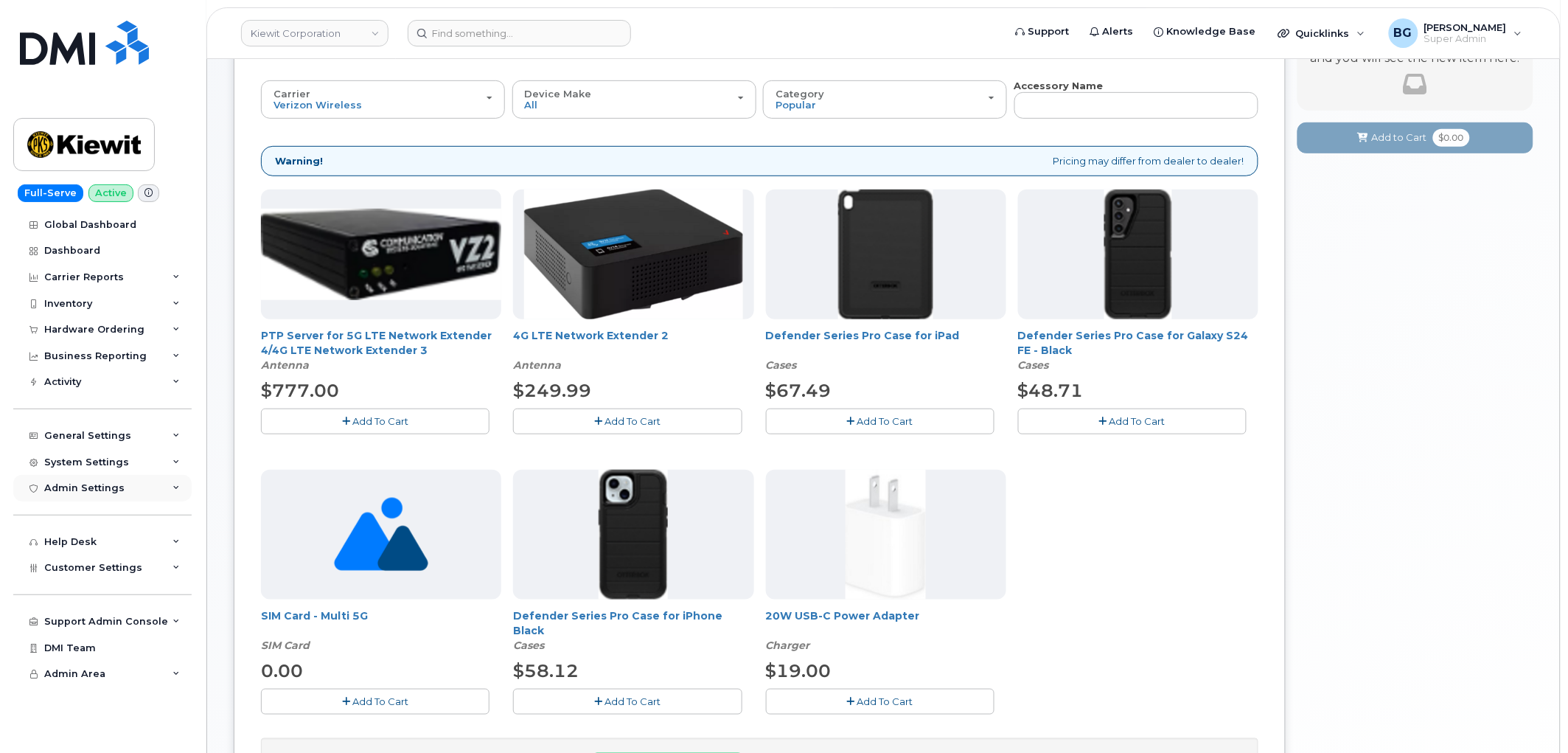
click at [71, 490] on div "Admin Settings" at bounding box center [84, 488] width 80 height 12
click at [76, 457] on div "System Settings" at bounding box center [86, 462] width 84 height 12
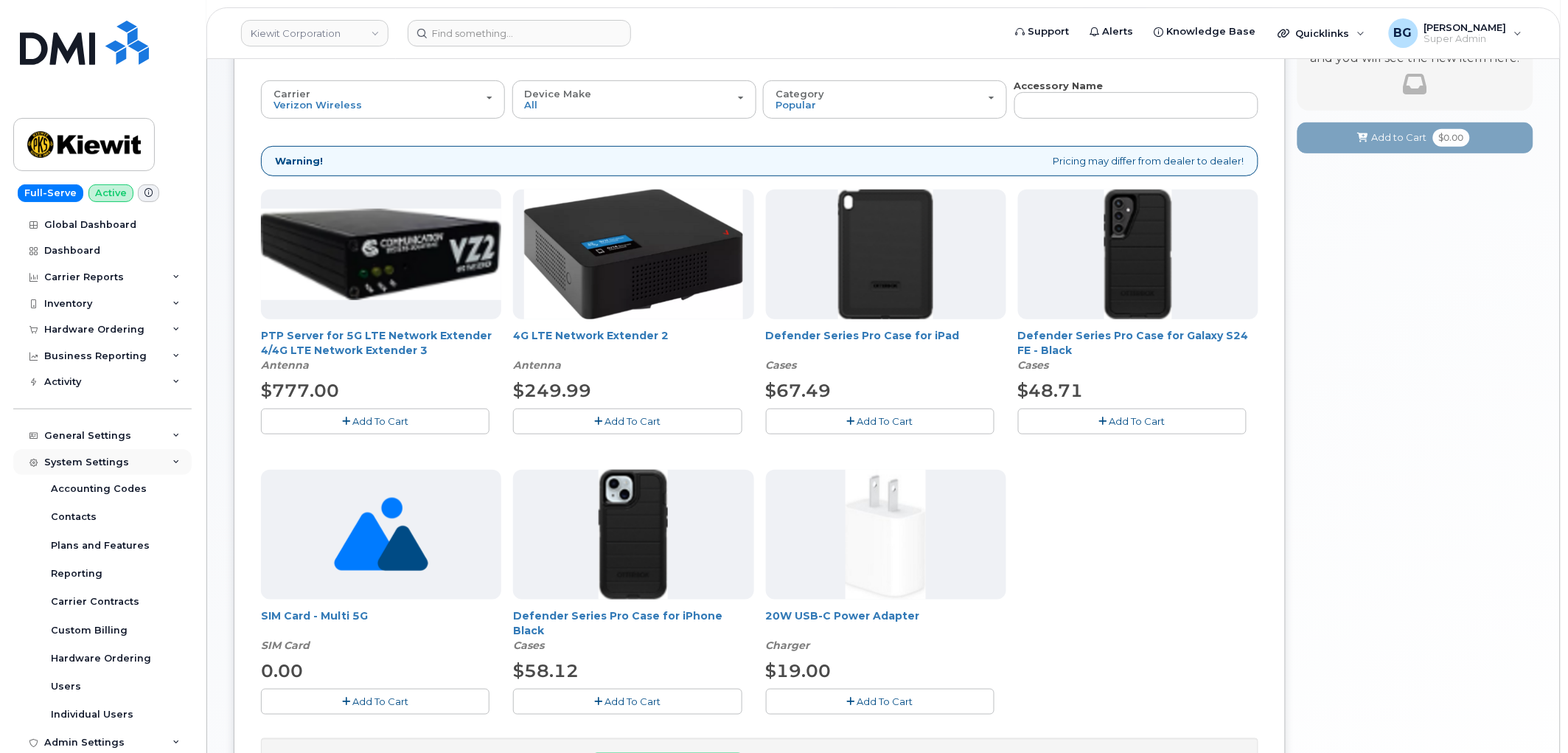
click at [84, 467] on div "System Settings" at bounding box center [86, 462] width 84 height 12
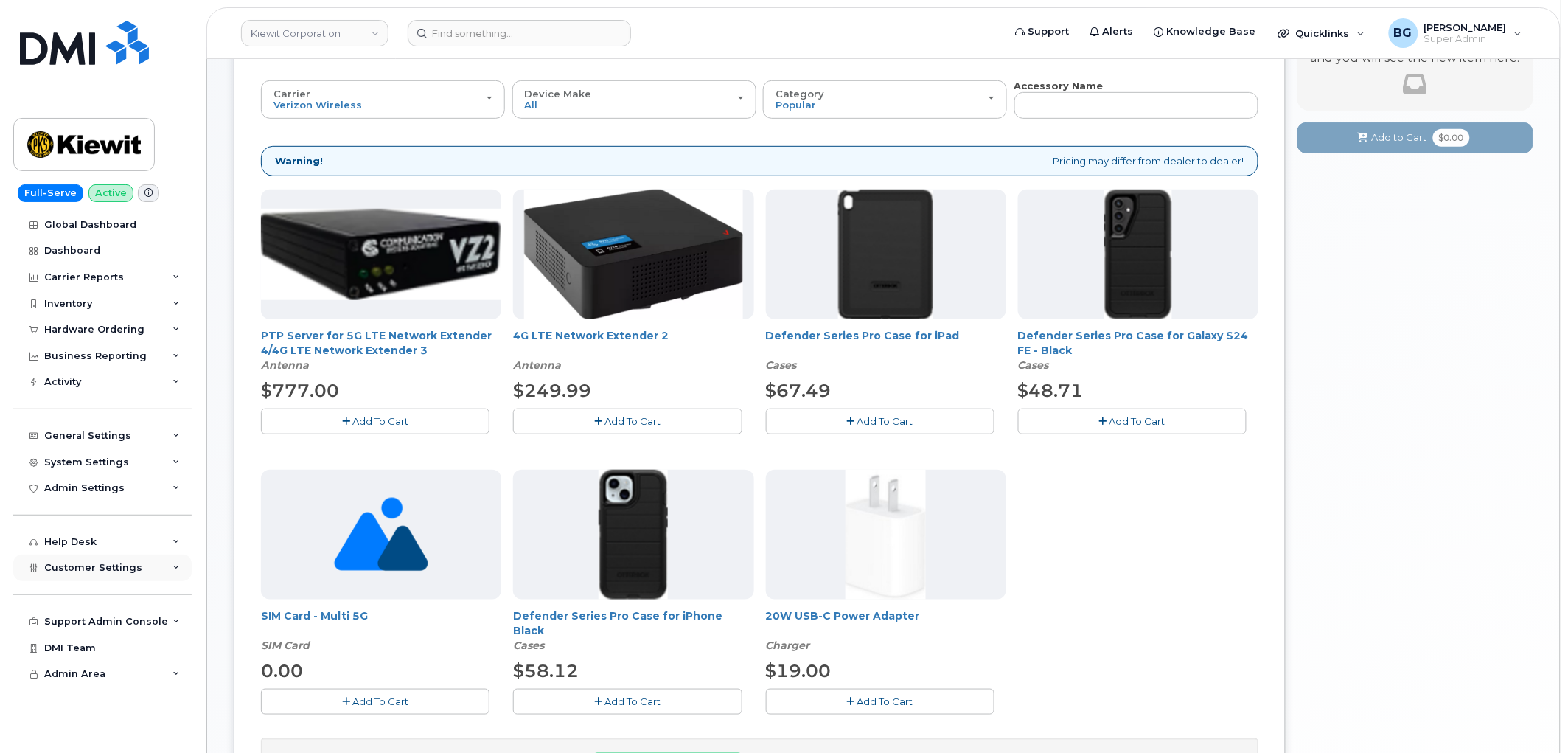
click at [95, 563] on span "Customer Settings" at bounding box center [93, 567] width 98 height 11
click at [73, 569] on span "Customer Settings" at bounding box center [93, 567] width 98 height 11
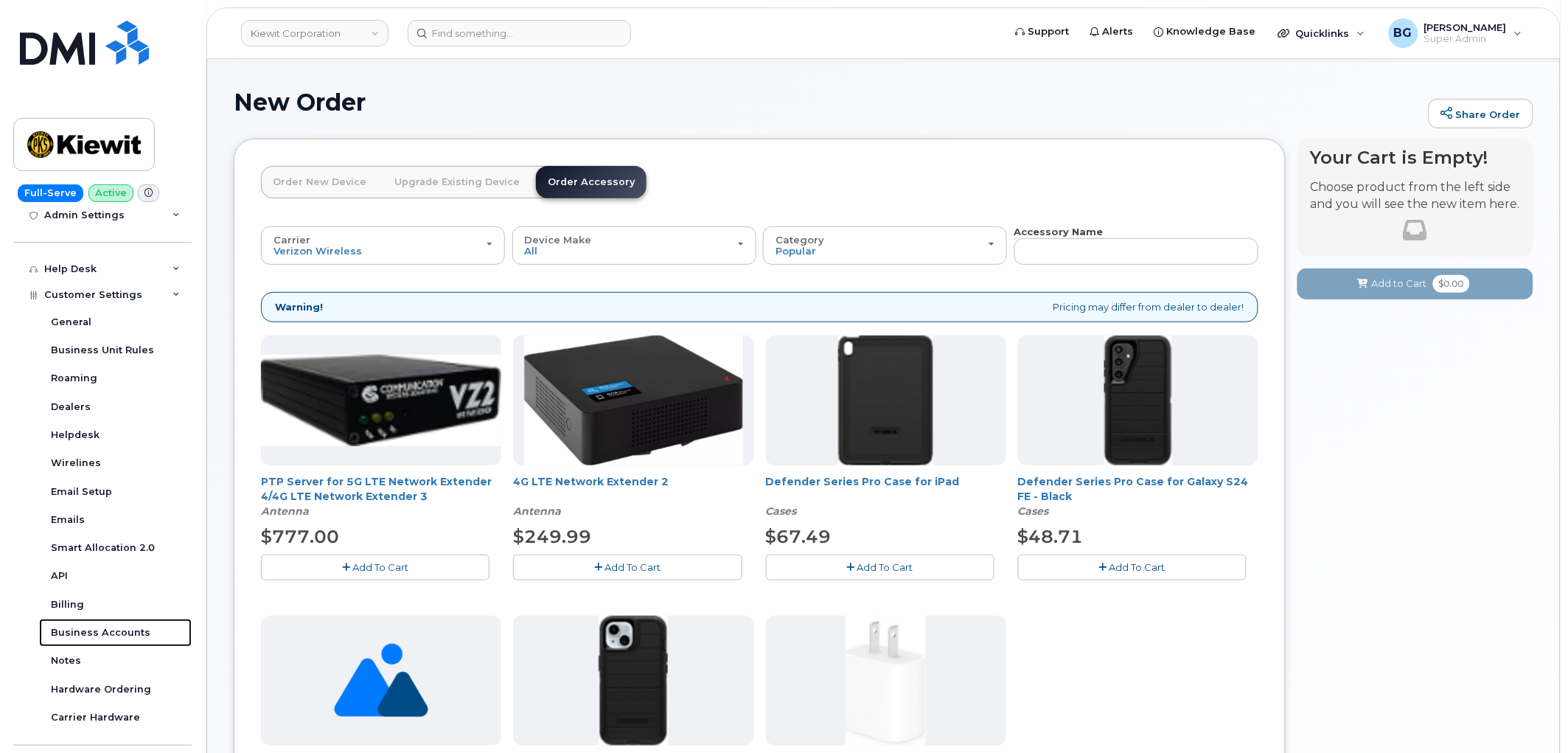
scroll to position [55, 0]
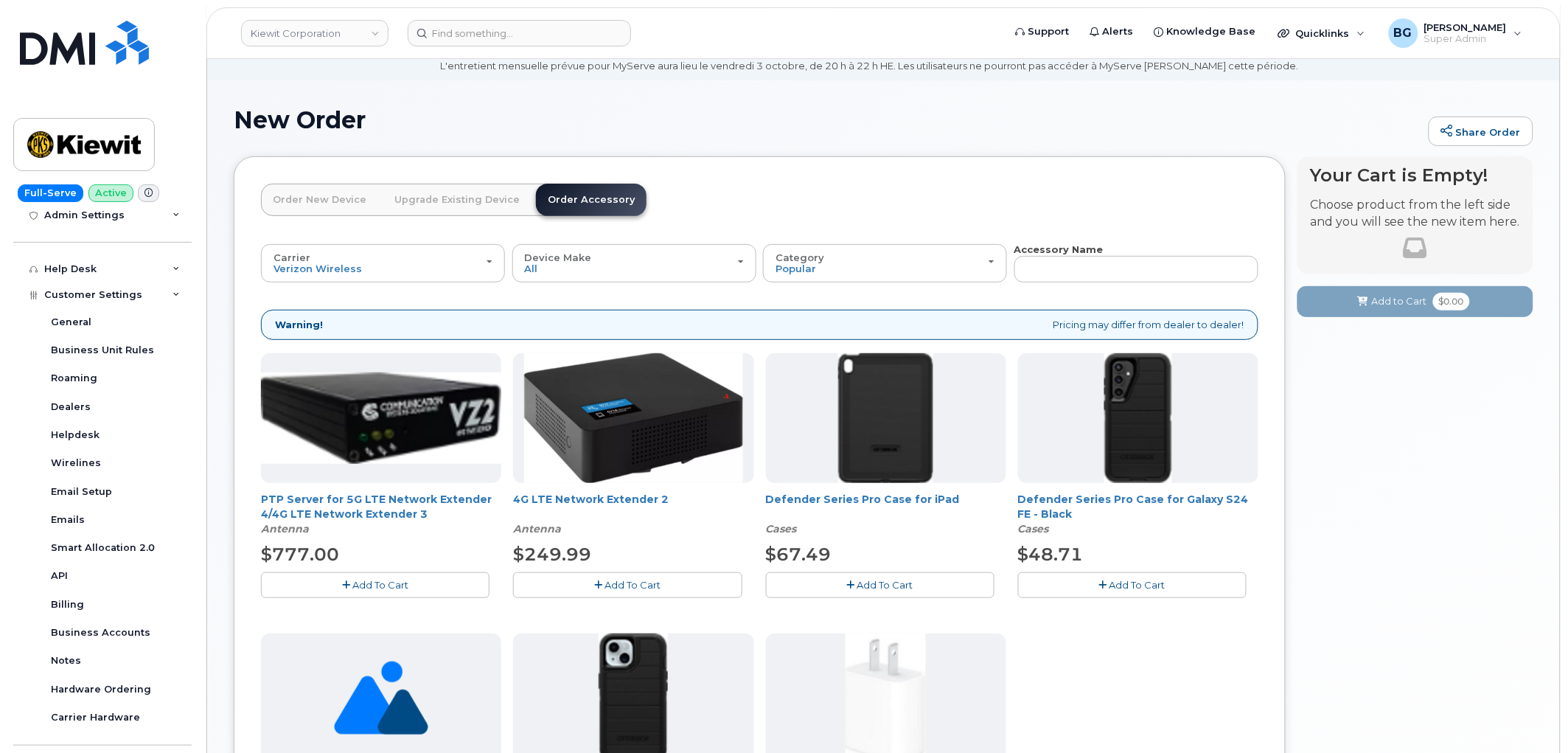
drag, startPoint x: 301, startPoint y: 28, endPoint x: 742, endPoint y: 97, distance: 446.4
click at [302, 28] on link "Kiewit Corporation" at bounding box center [315, 32] width 148 height 26
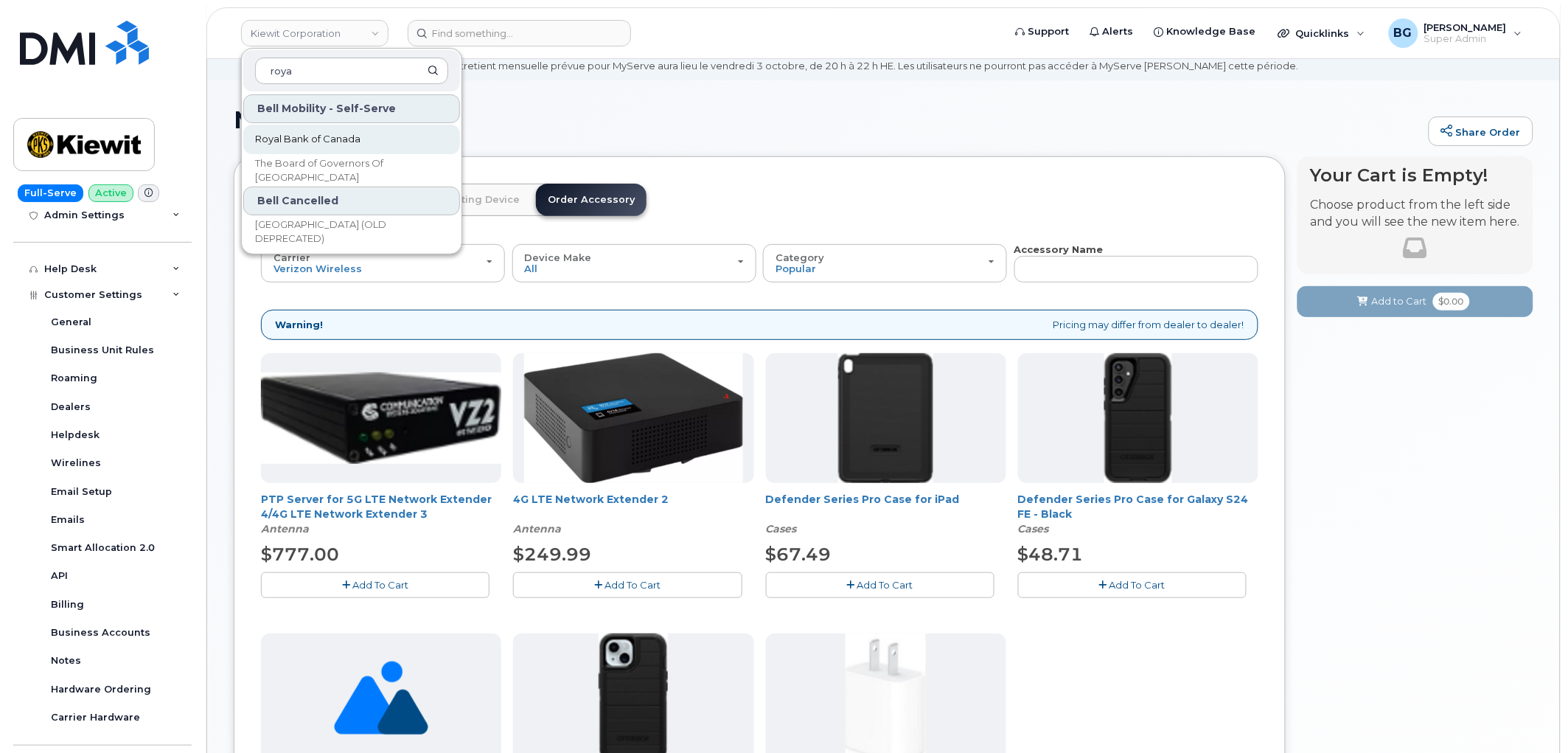
type input "roya"
click at [335, 134] on span "Royal Bank of Canada" at bounding box center [308, 139] width 106 height 14
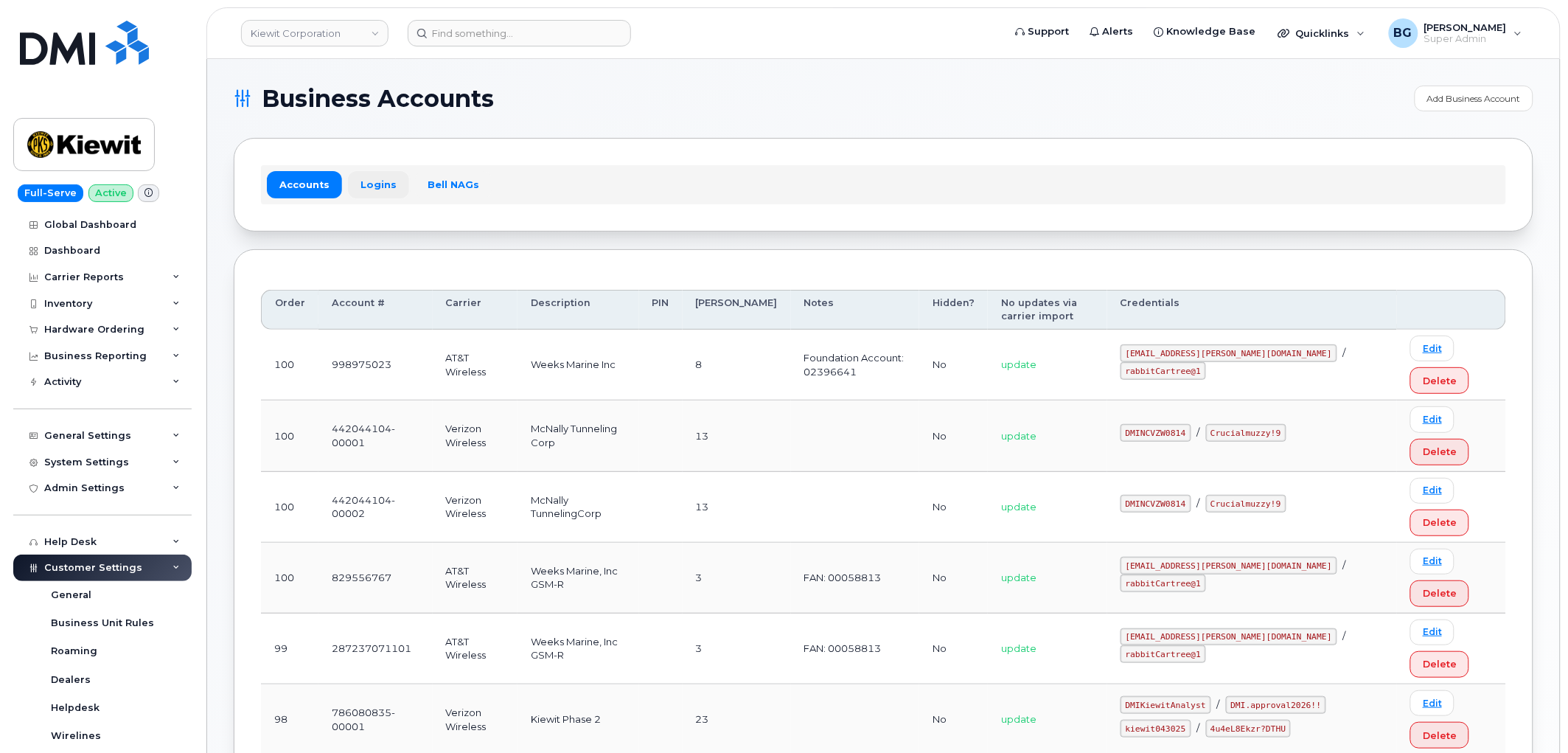
click at [366, 179] on link "Logins" at bounding box center [379, 184] width 61 height 26
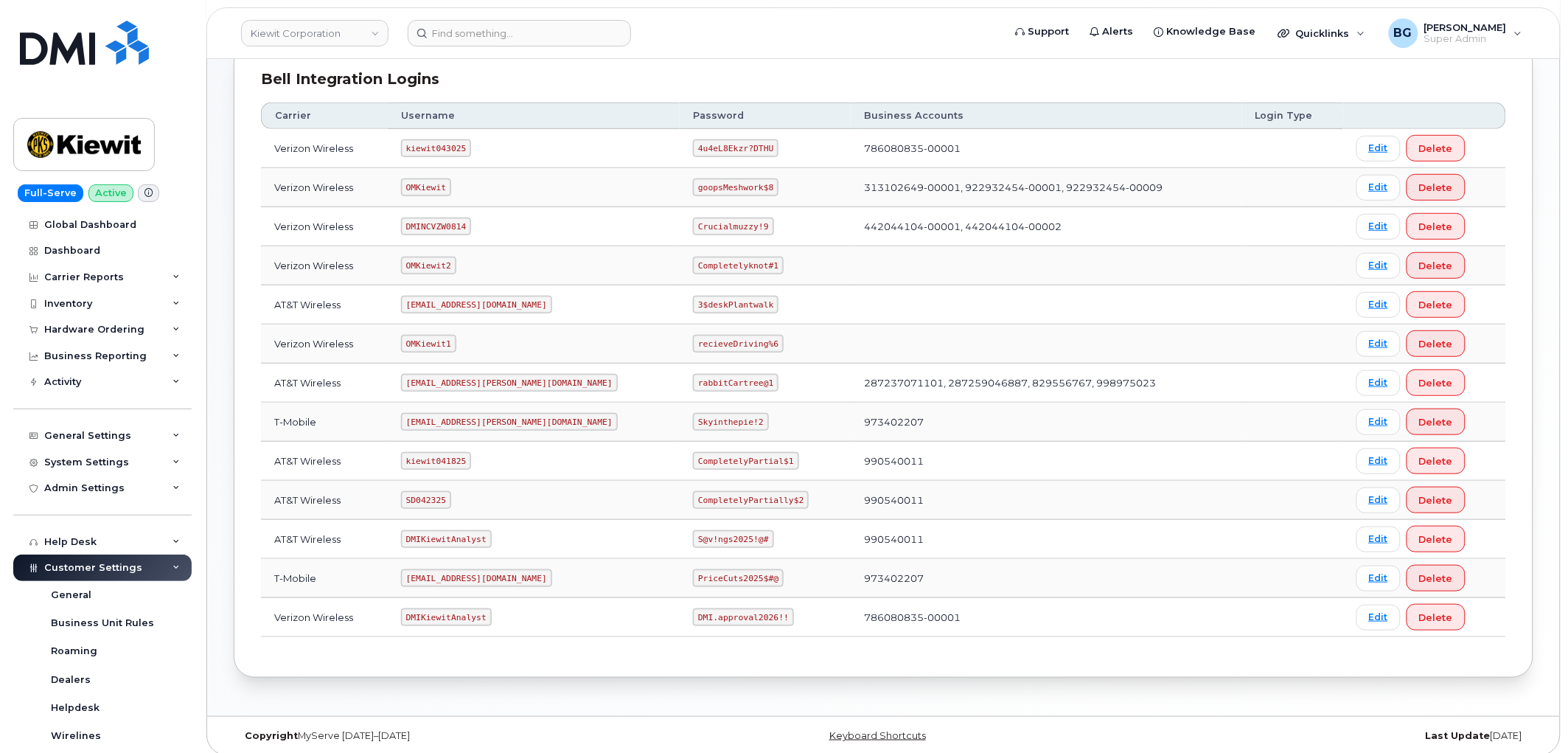
scroll to position [218, 0]
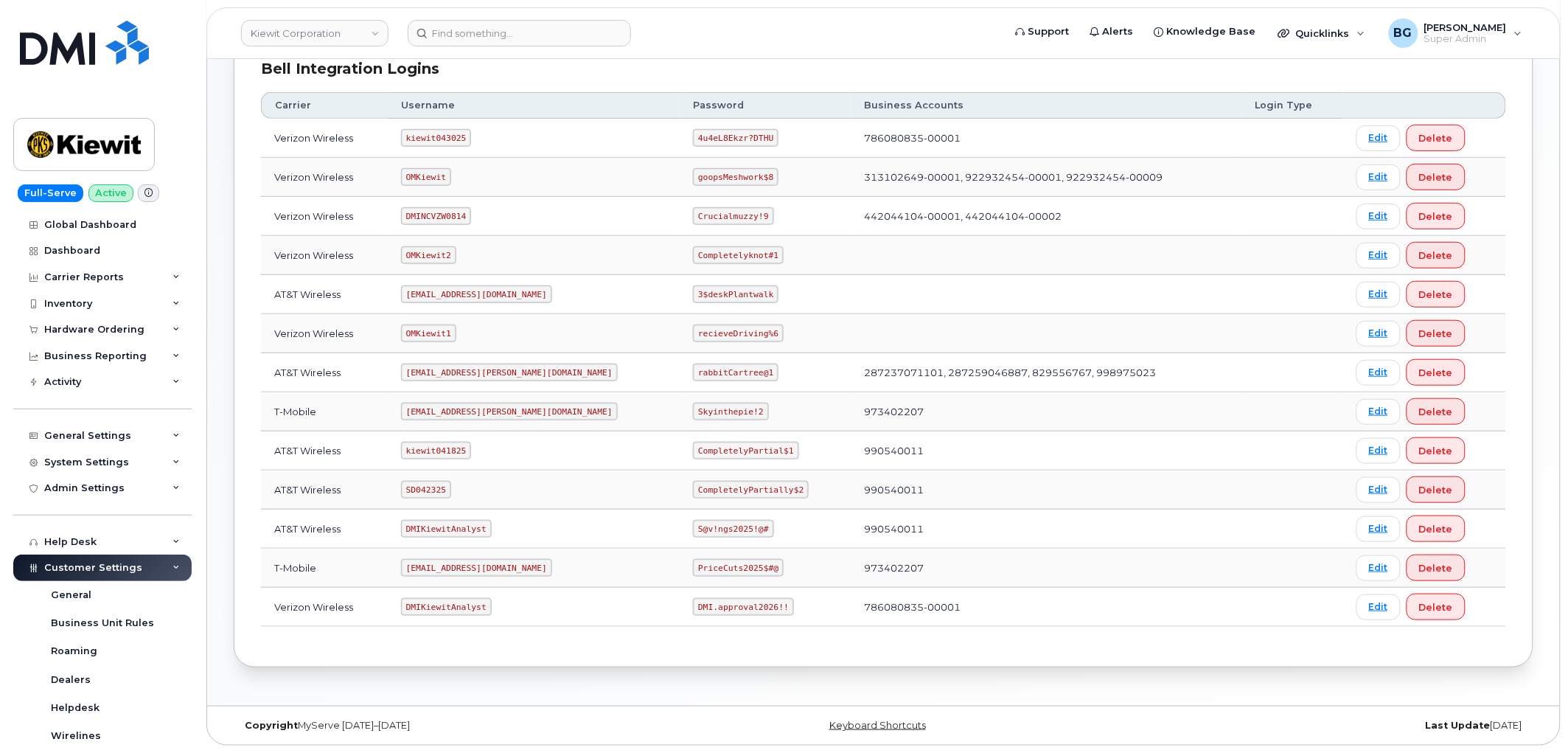
click at [443, 137] on code "kiewit043025" at bounding box center [436, 137] width 70 height 18
copy code "kiewit043025"
click at [693, 137] on code "4u4eL8Ekzr?DTHU" at bounding box center [736, 137] width 85 height 18
drag, startPoint x: 657, startPoint y: 137, endPoint x: 703, endPoint y: 136, distance: 46.0
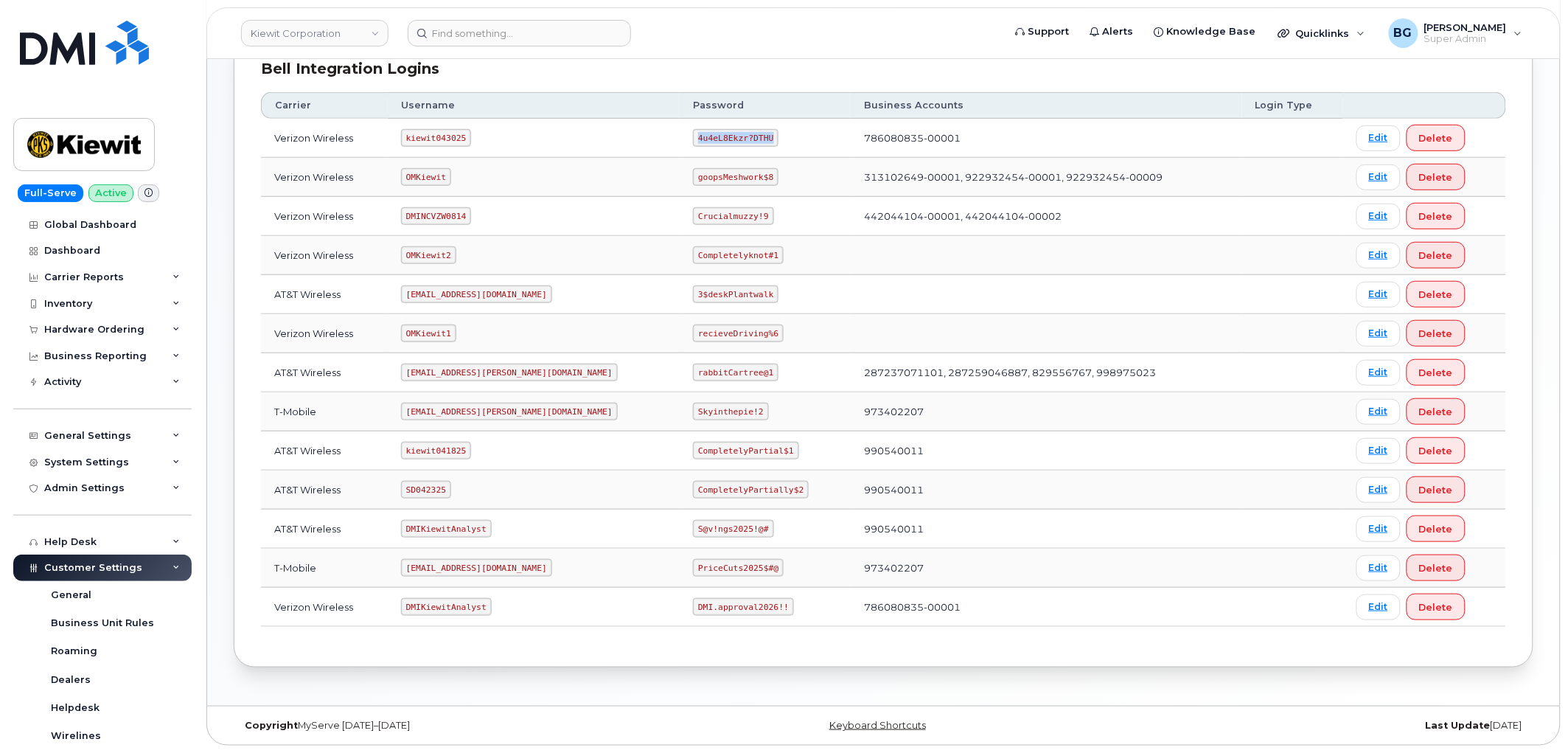
click at [703, 136] on code "4u4eL8Ekzr?DTHU" at bounding box center [736, 137] width 85 height 18
copy code "4u4eL8Ekzr?DTHU"
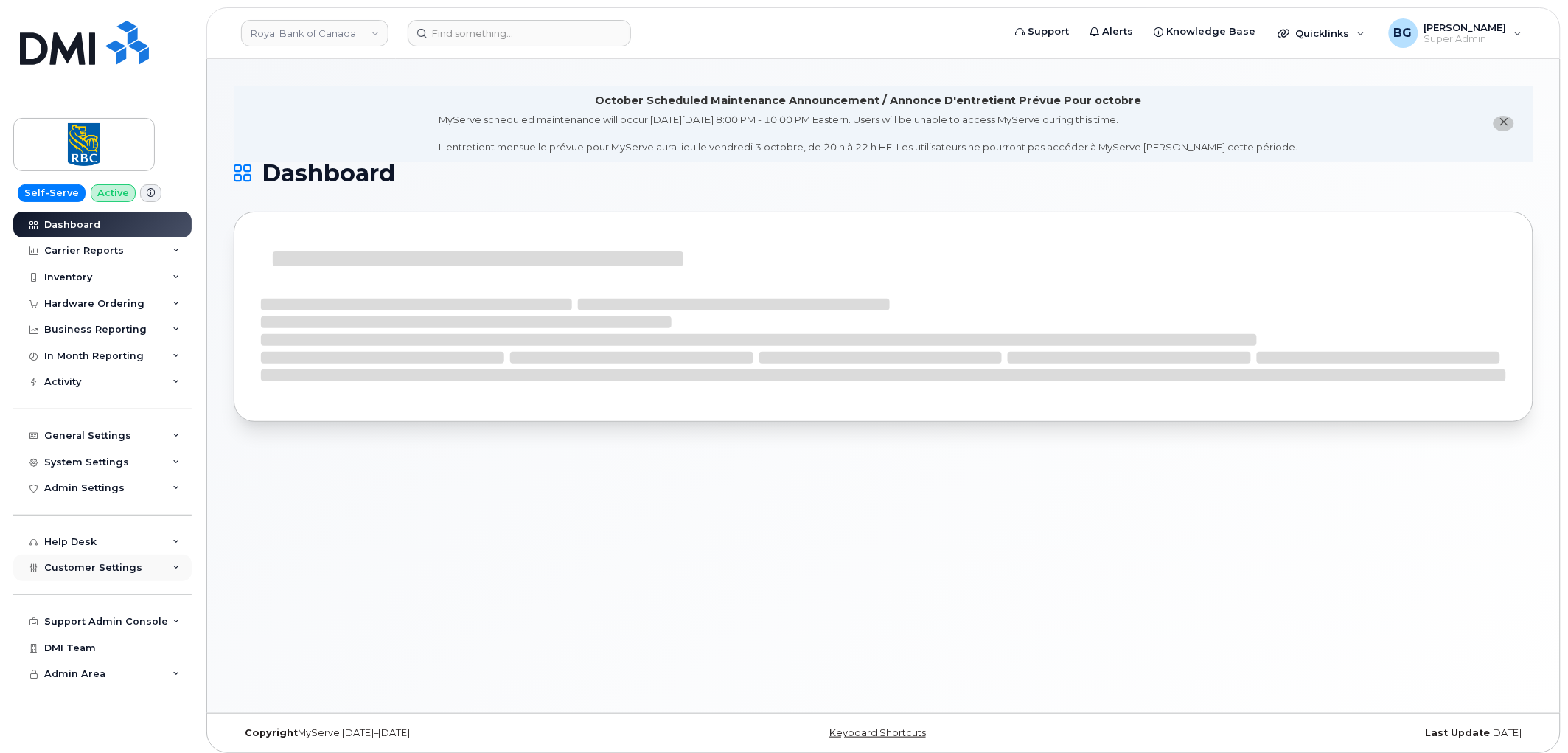
click at [84, 572] on span "Customer Settings" at bounding box center [93, 567] width 98 height 11
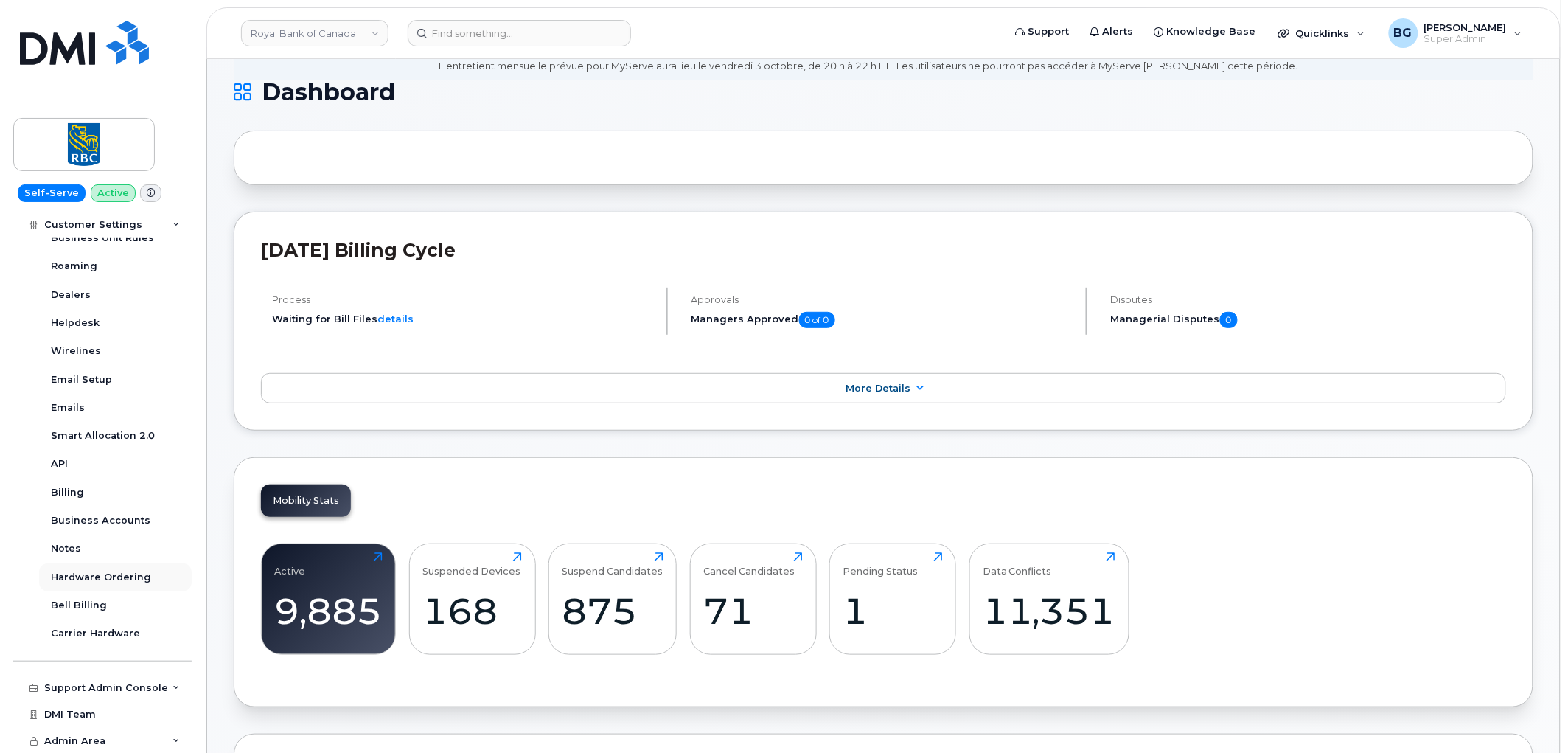
scroll to position [108, 0]
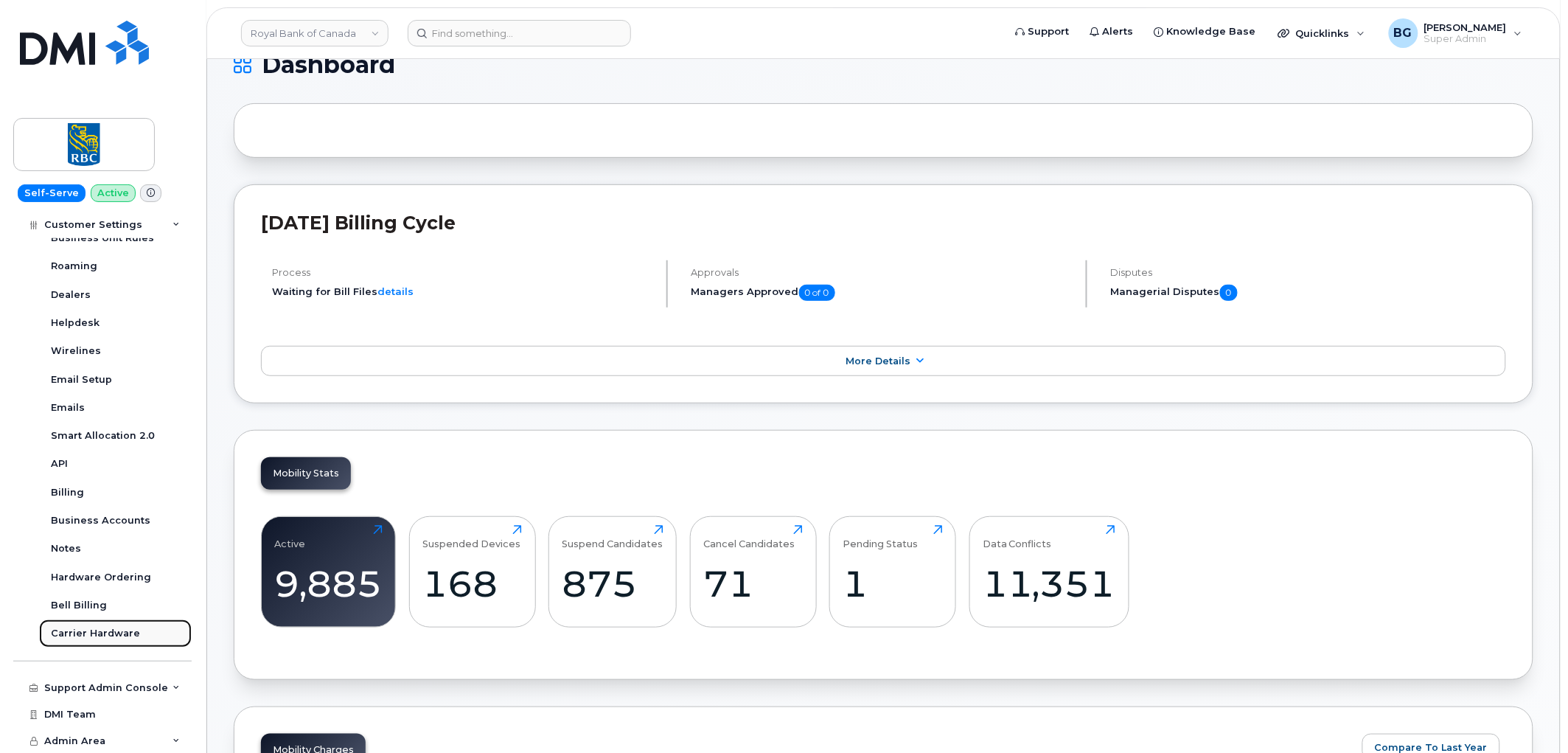
click at [99, 635] on div "Carrier Hardware" at bounding box center [95, 634] width 90 height 14
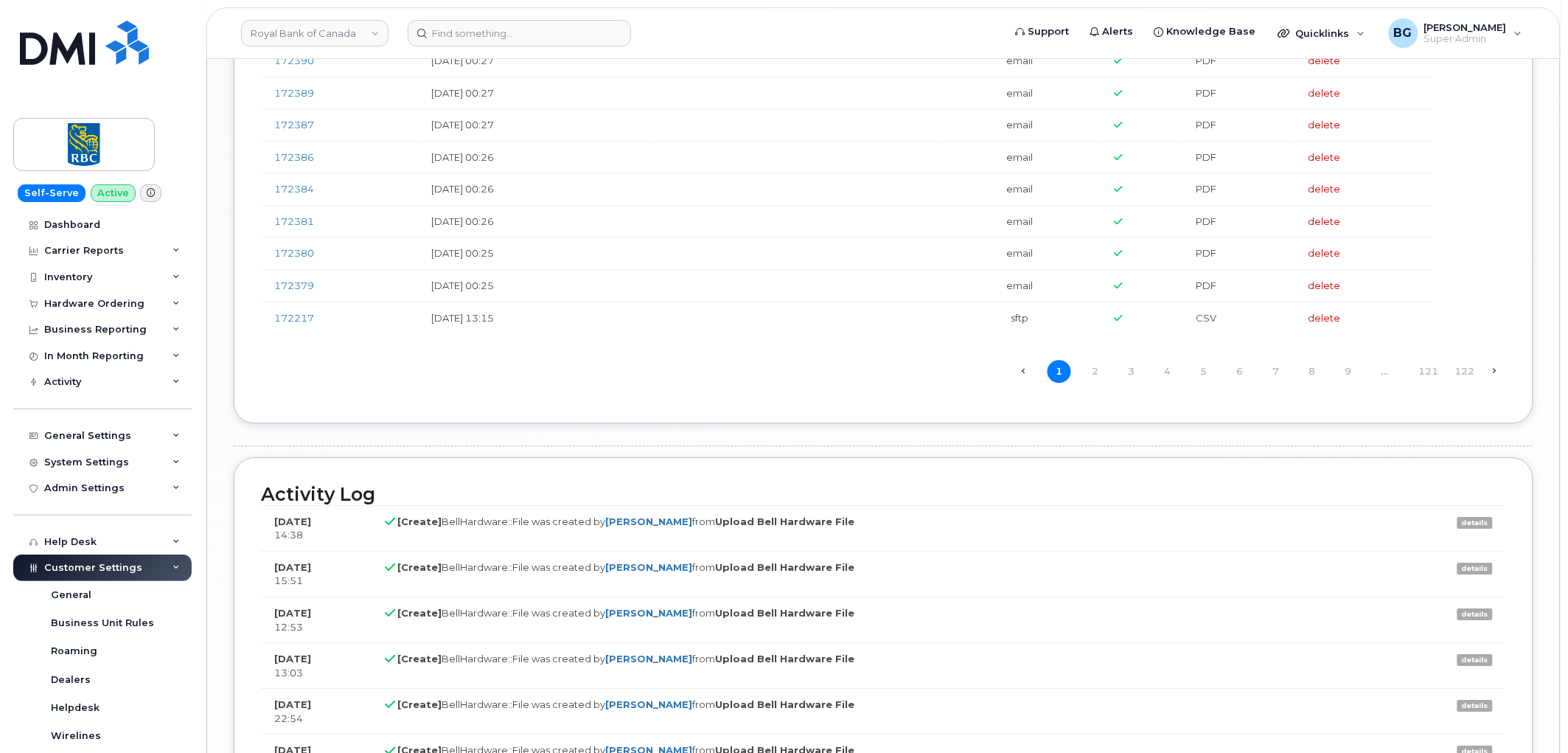
scroll to position [3276, 0]
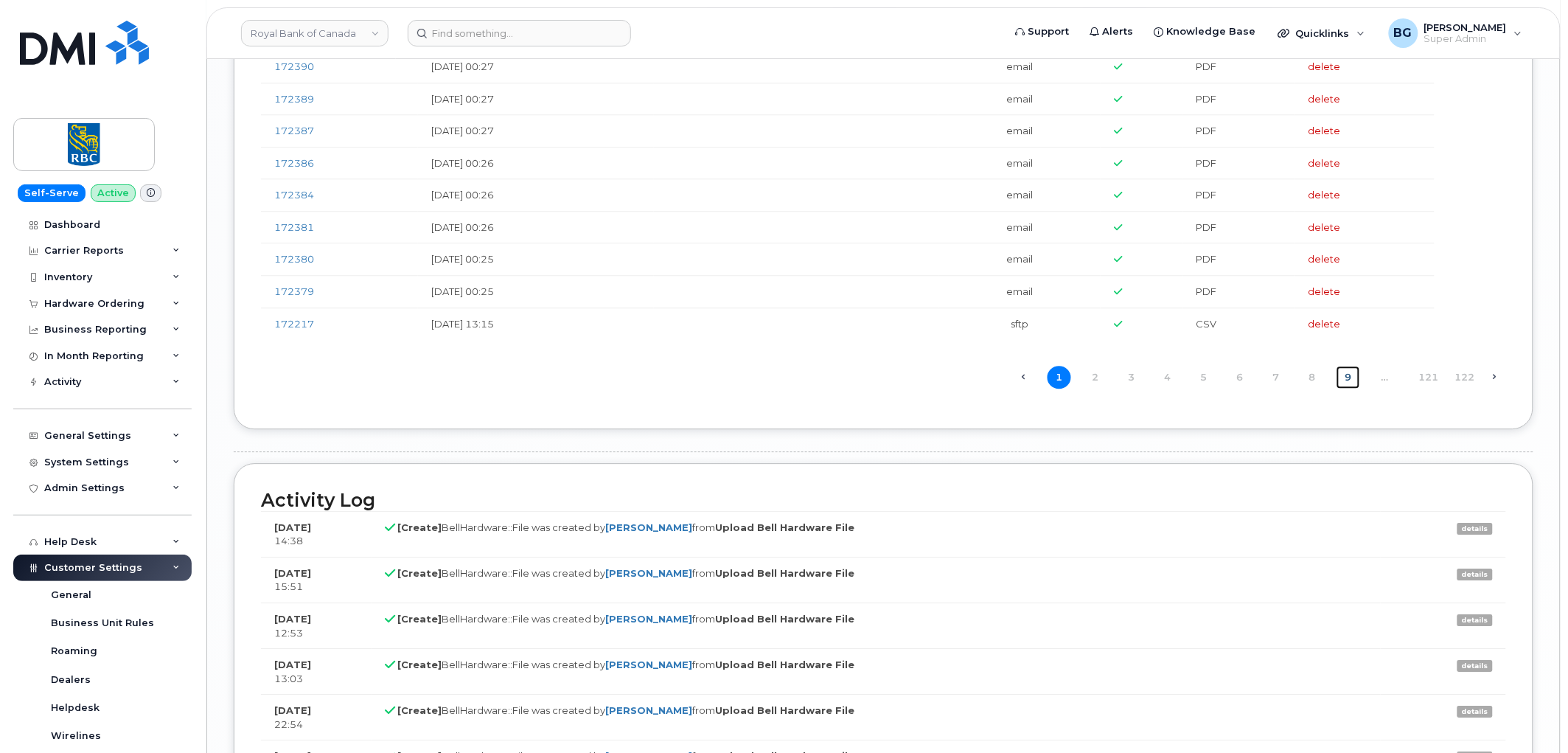
click at [1351, 388] on link "9" at bounding box center [1348, 377] width 24 height 23
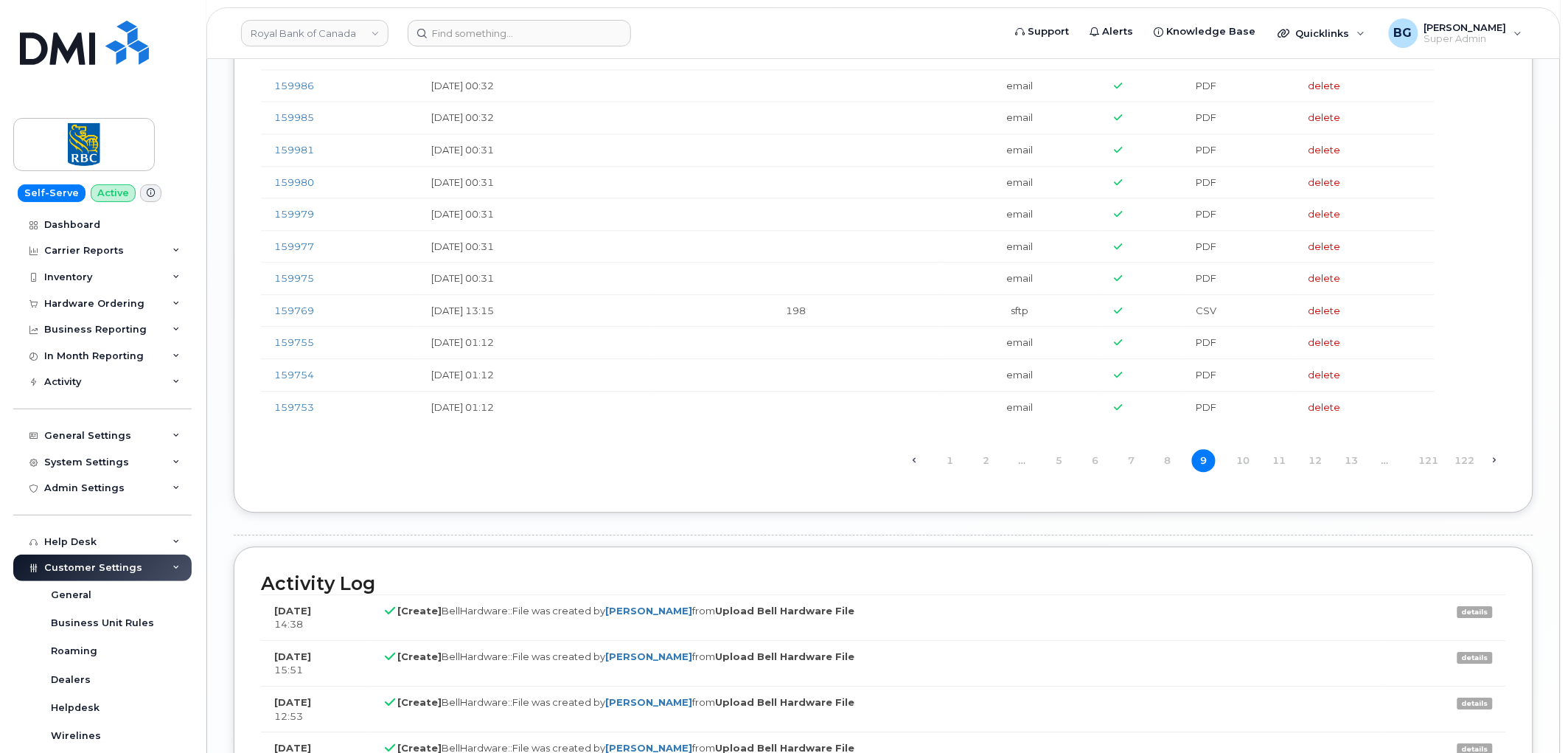
scroll to position [3440, 0]
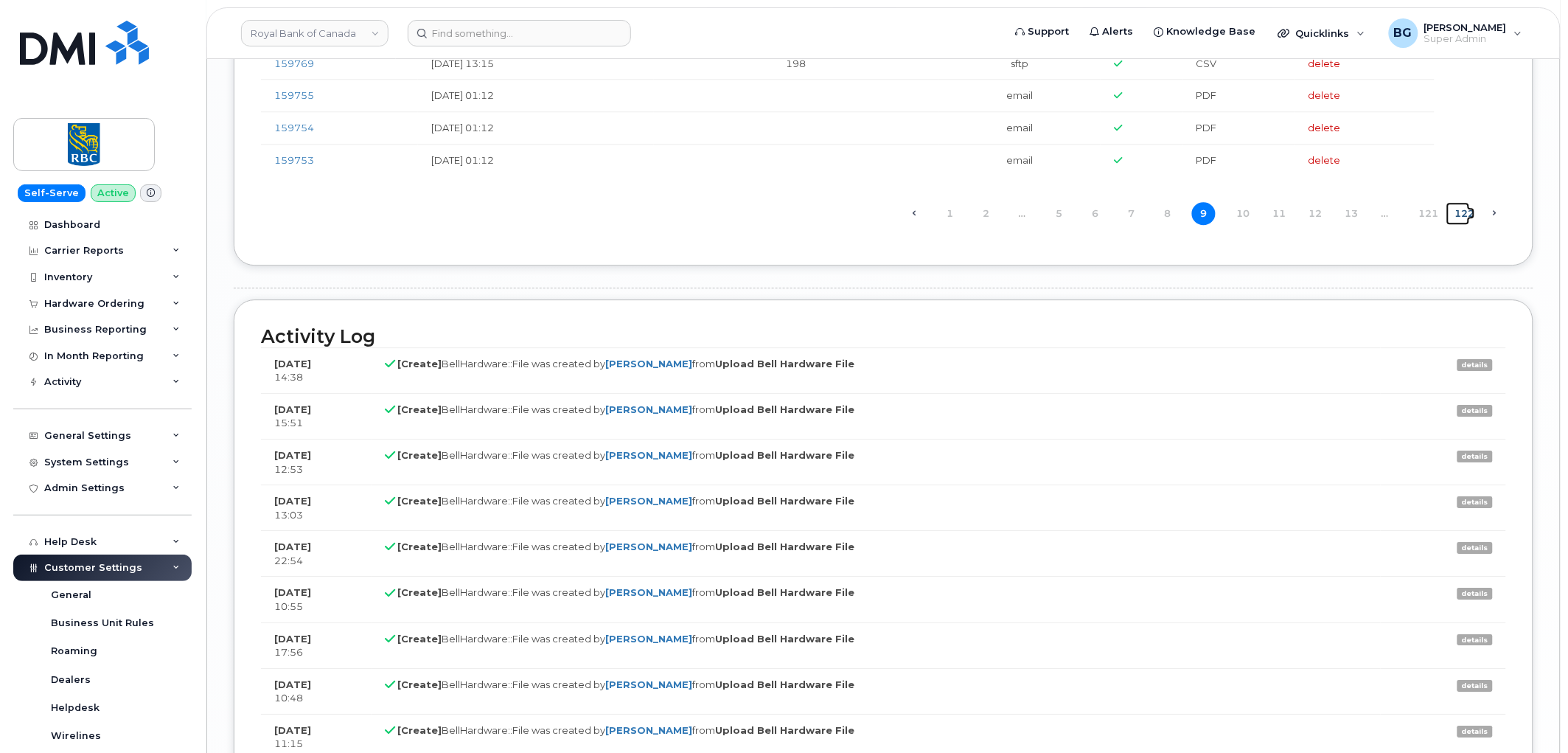
click at [1470, 223] on link "122" at bounding box center [1458, 213] width 24 height 23
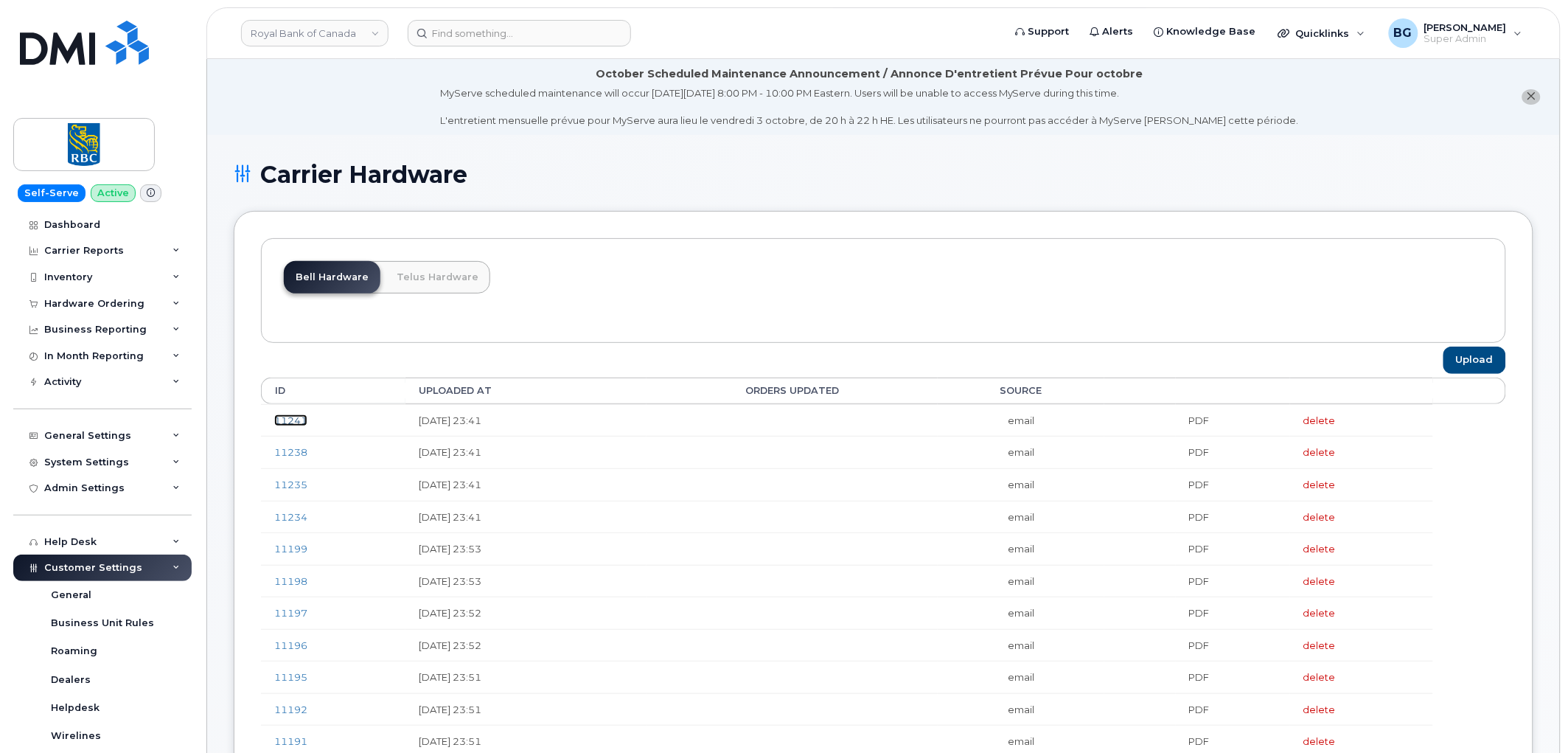
click at [291, 416] on link "11241" at bounding box center [291, 420] width 33 height 12
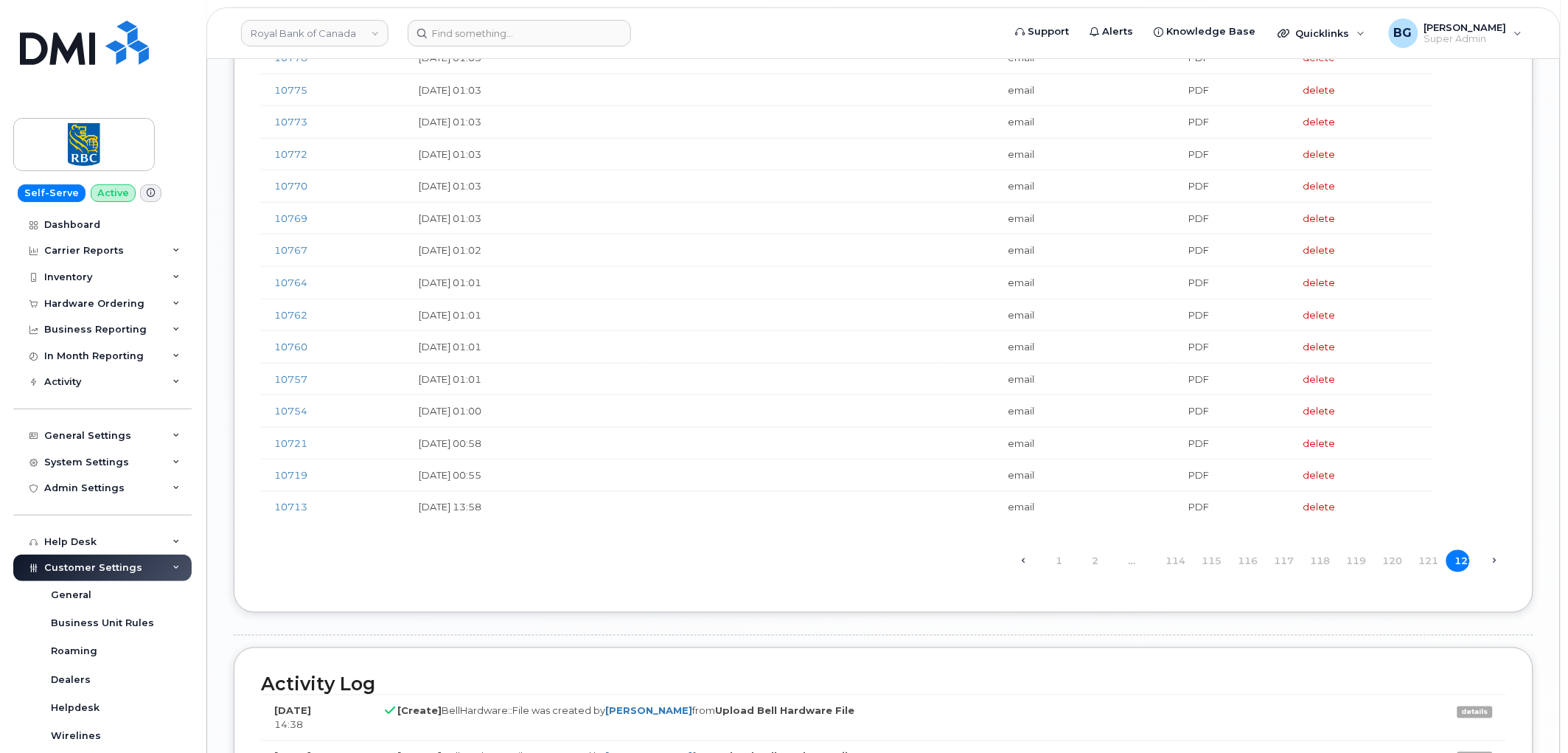
scroll to position [2731, 0]
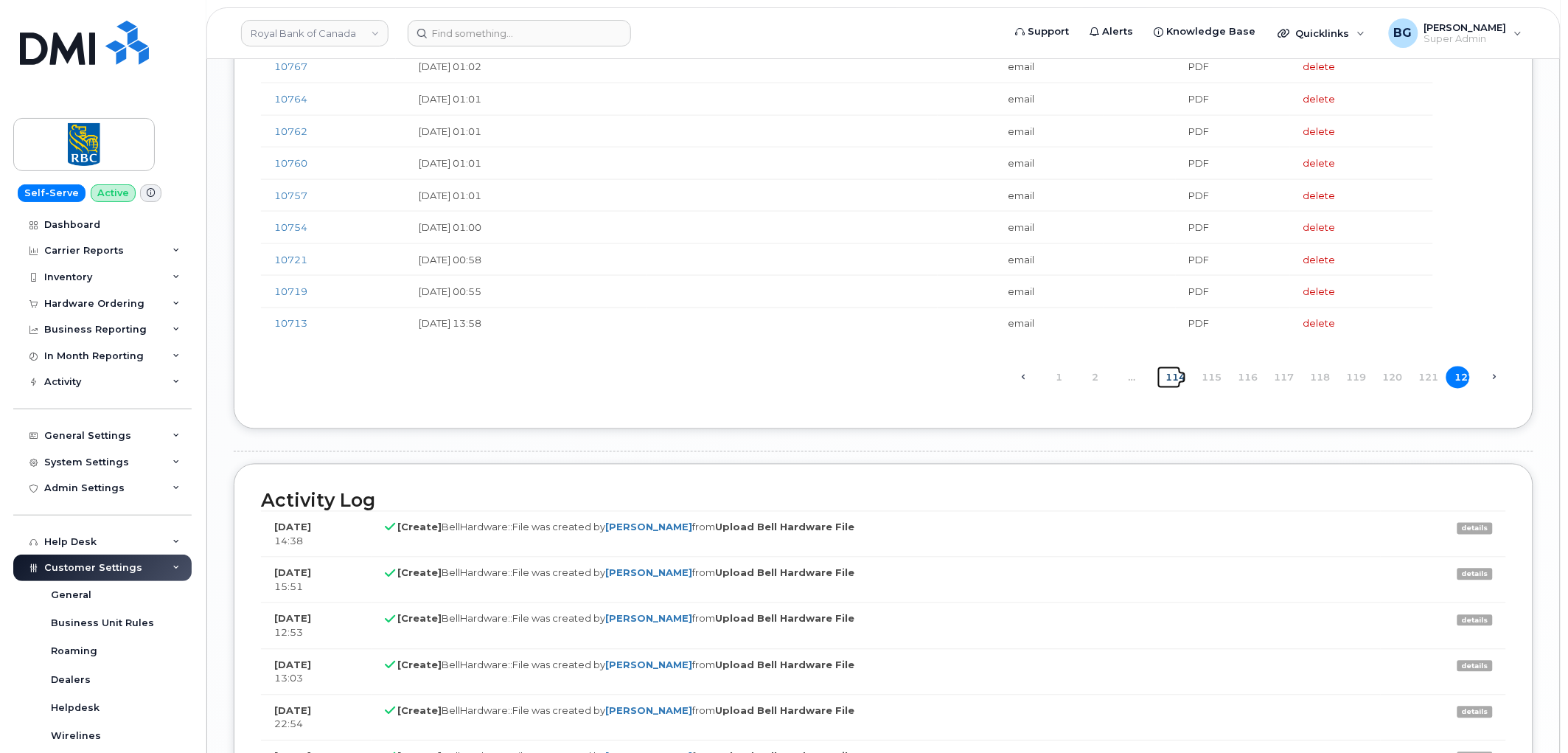
click at [1173, 385] on link "114" at bounding box center [1169, 378] width 24 height 23
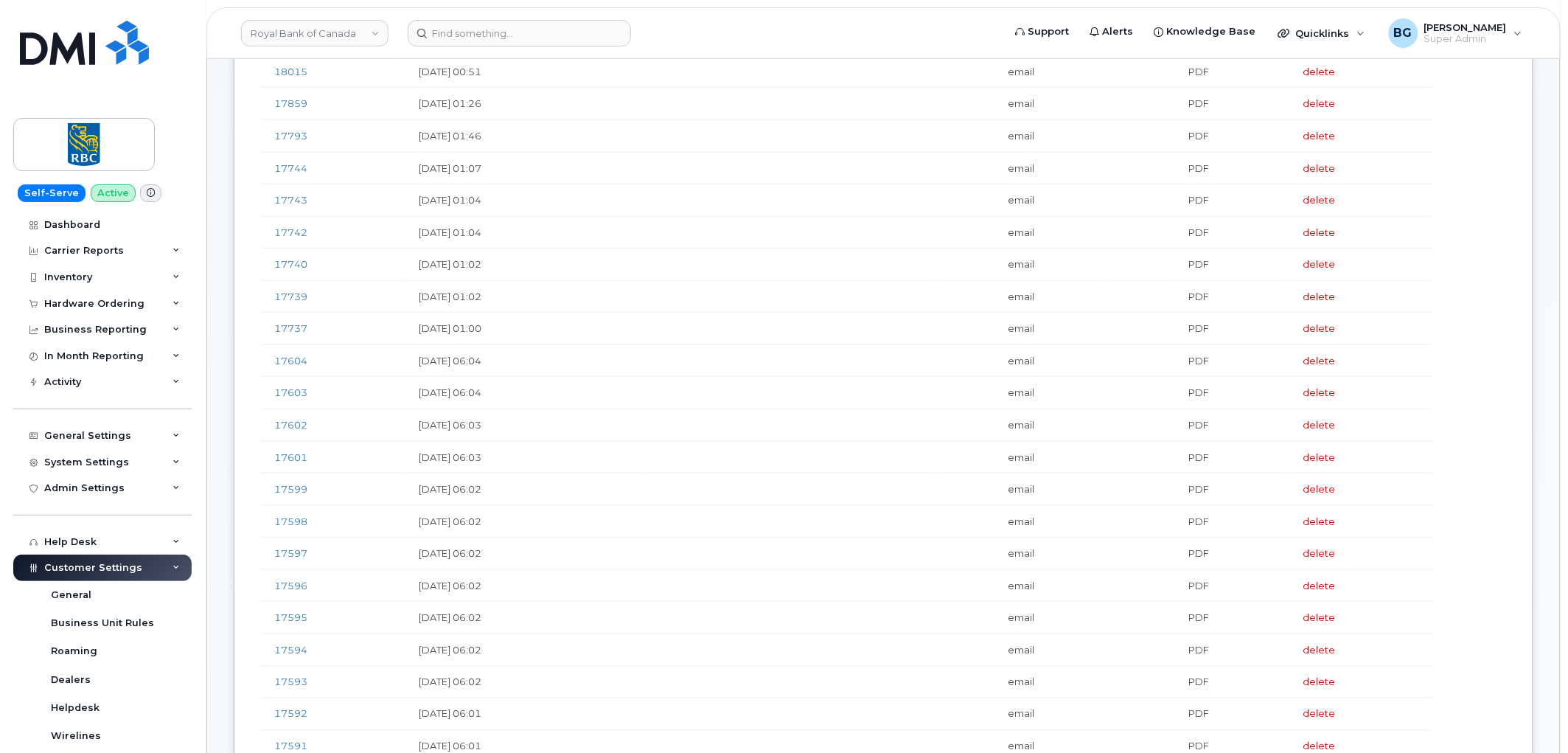
scroll to position [382, 0]
drag, startPoint x: 276, startPoint y: 360, endPoint x: 485, endPoint y: 399, distance: 212.6
click at [277, 360] on link "17603" at bounding box center [291, 359] width 33 height 12
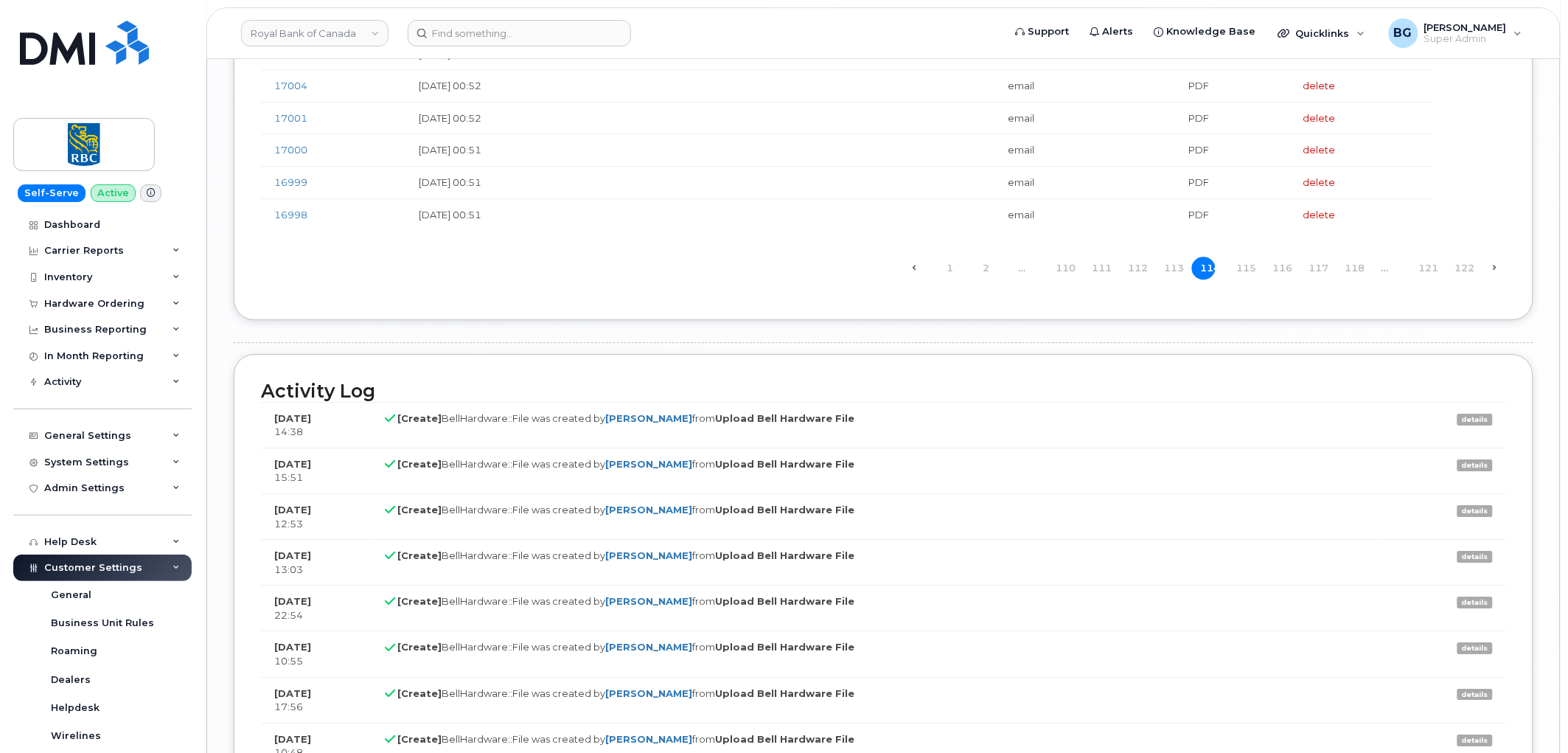
scroll to position [3549, 0]
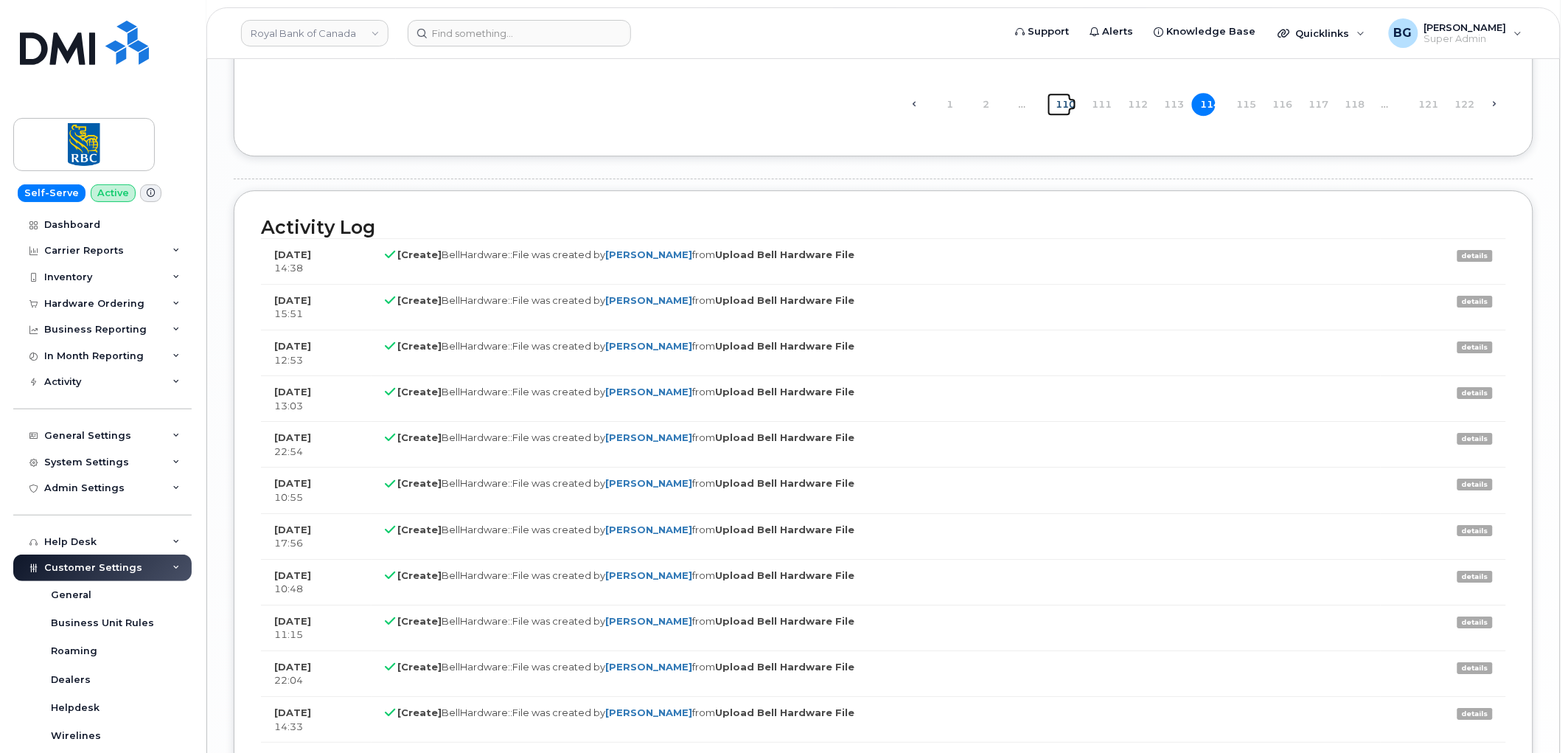
click at [1062, 112] on link "110" at bounding box center [1060, 104] width 24 height 23
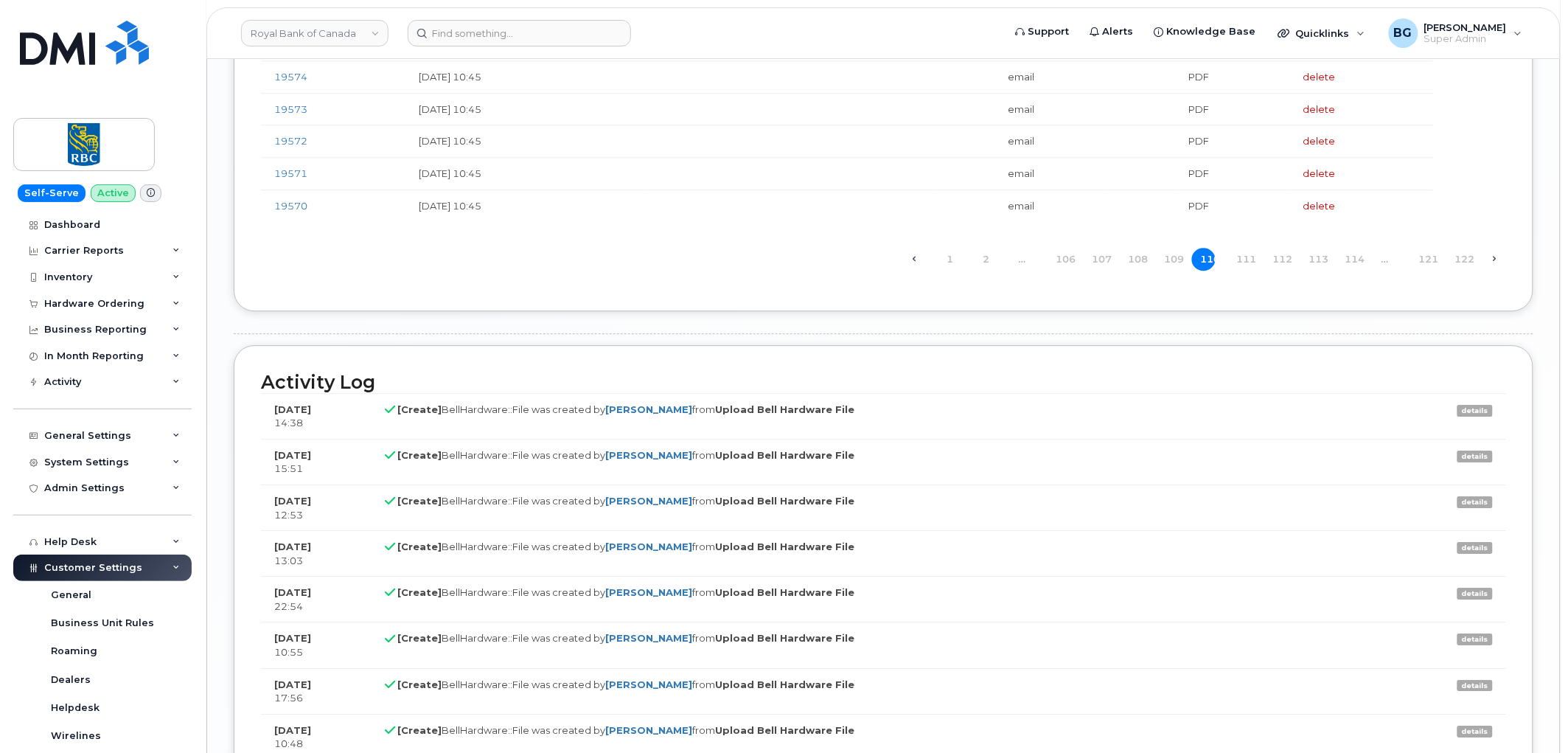
scroll to position [3496, 0]
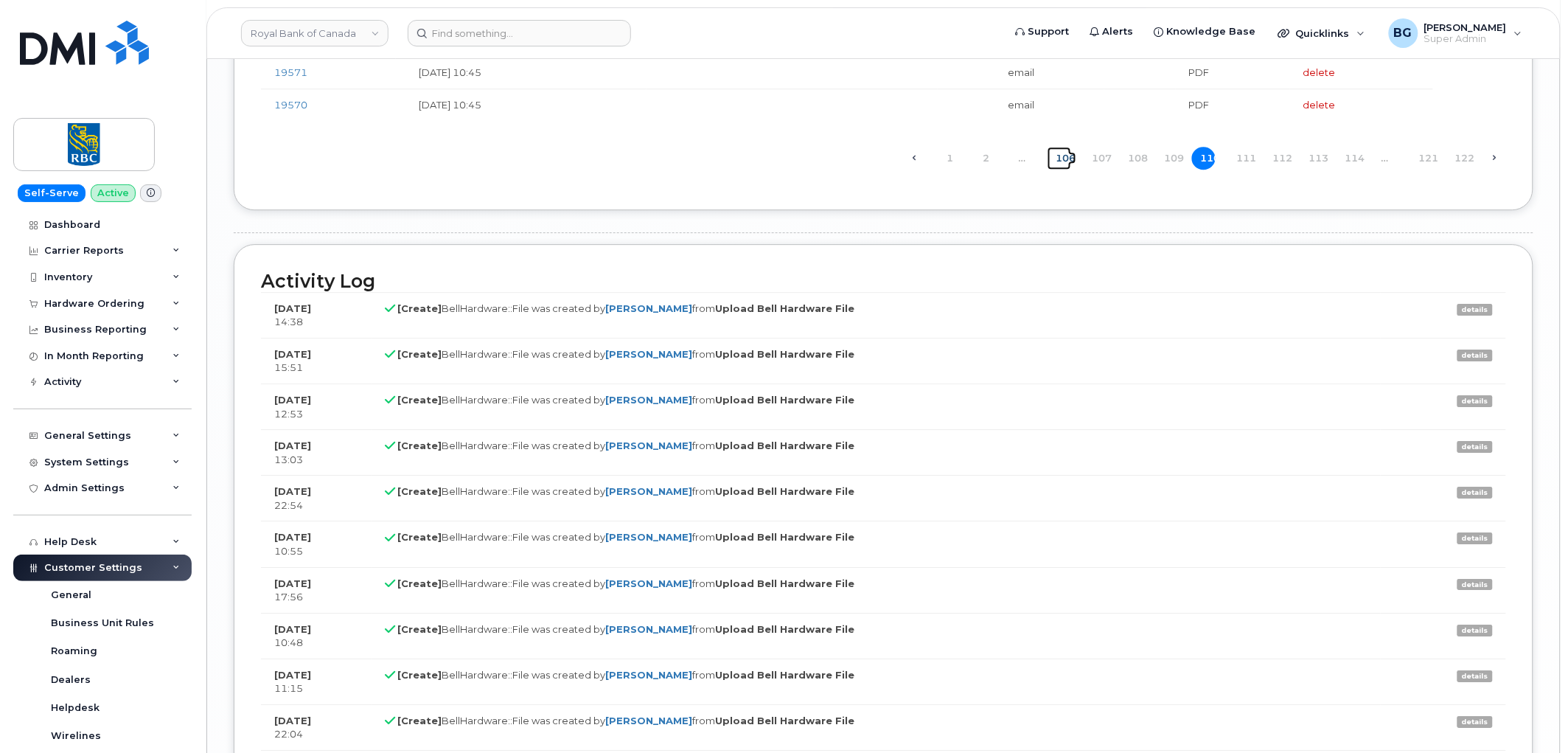
click at [1071, 166] on link "106" at bounding box center [1060, 158] width 24 height 23
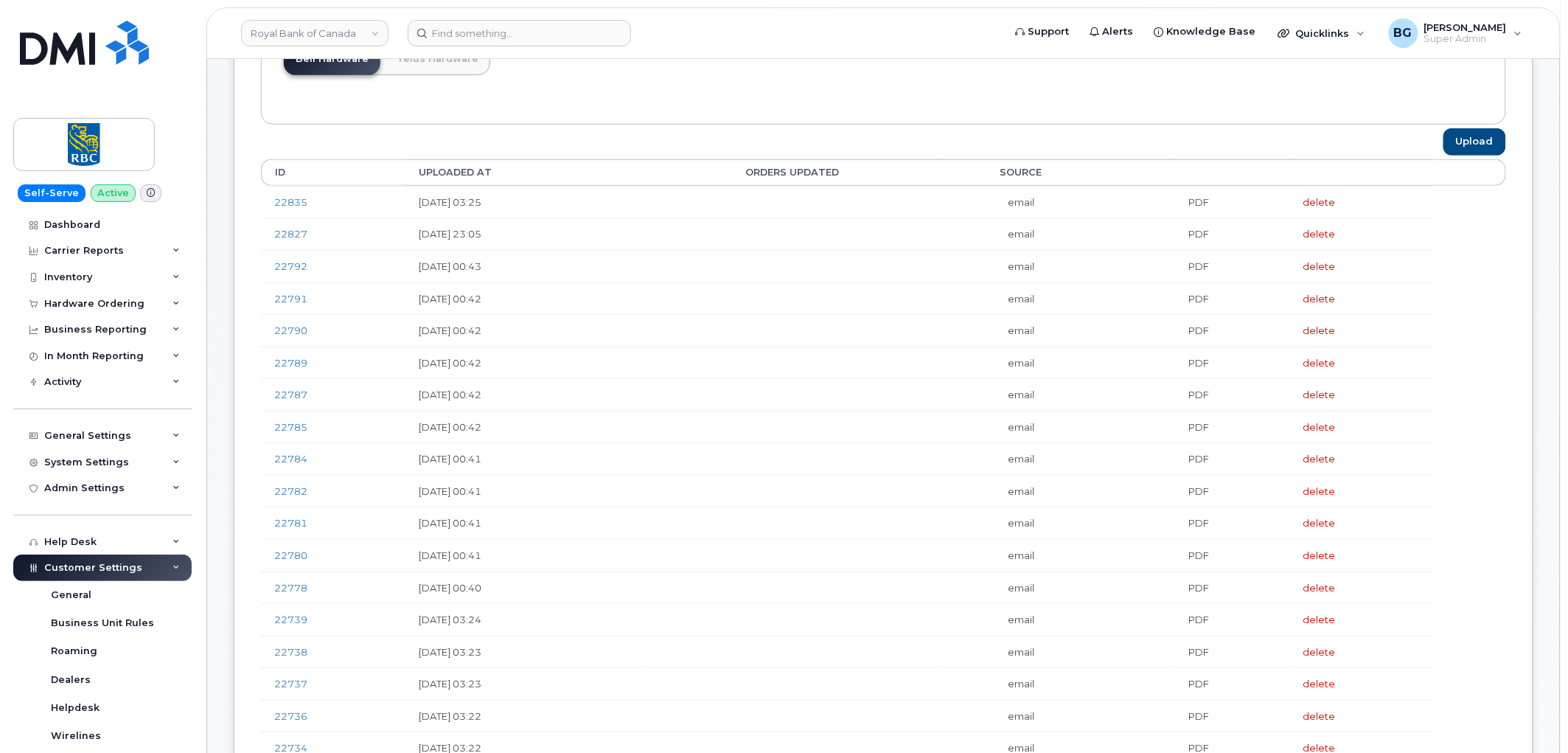
scroll to position [273, 0]
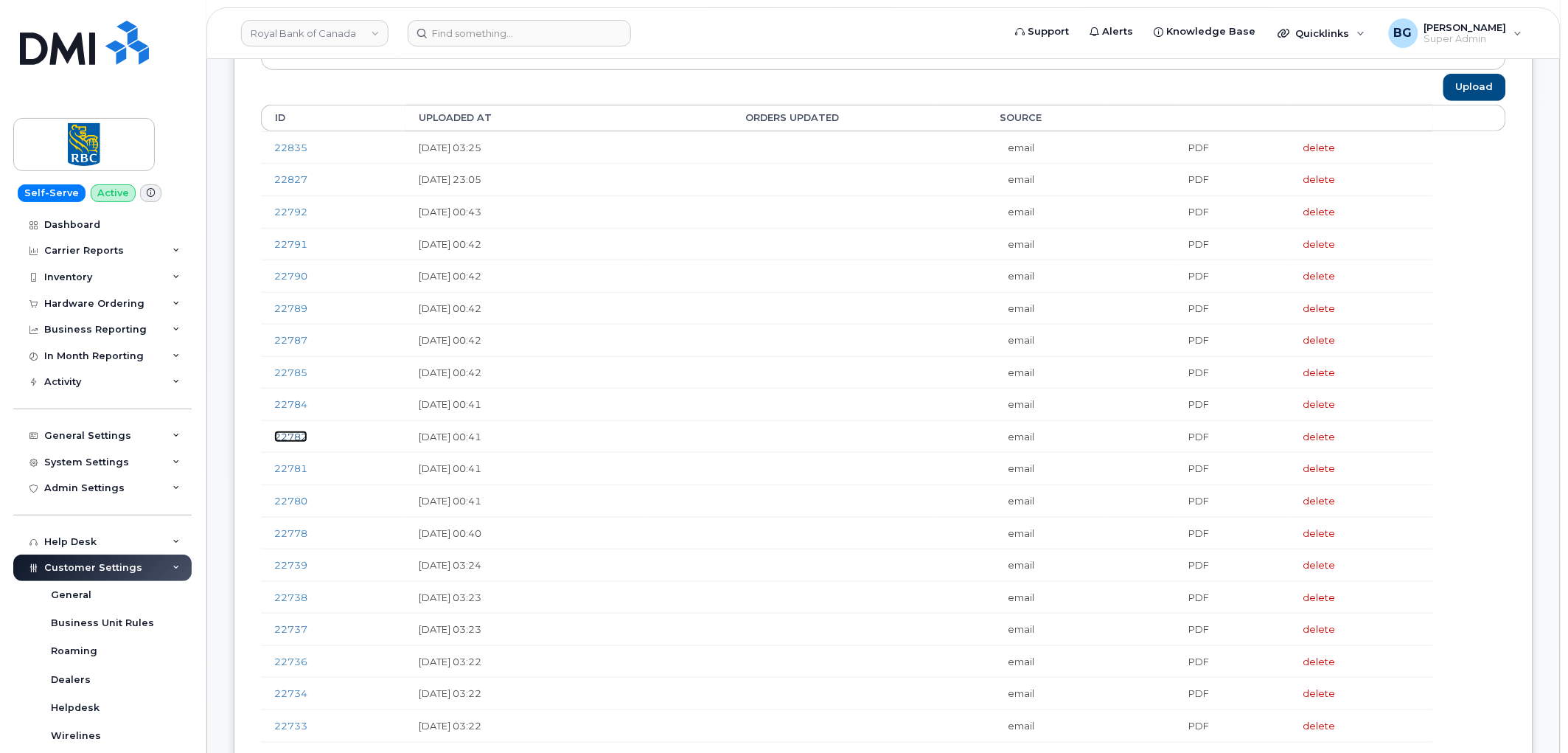
click at [285, 443] on link "22782" at bounding box center [291, 437] width 33 height 12
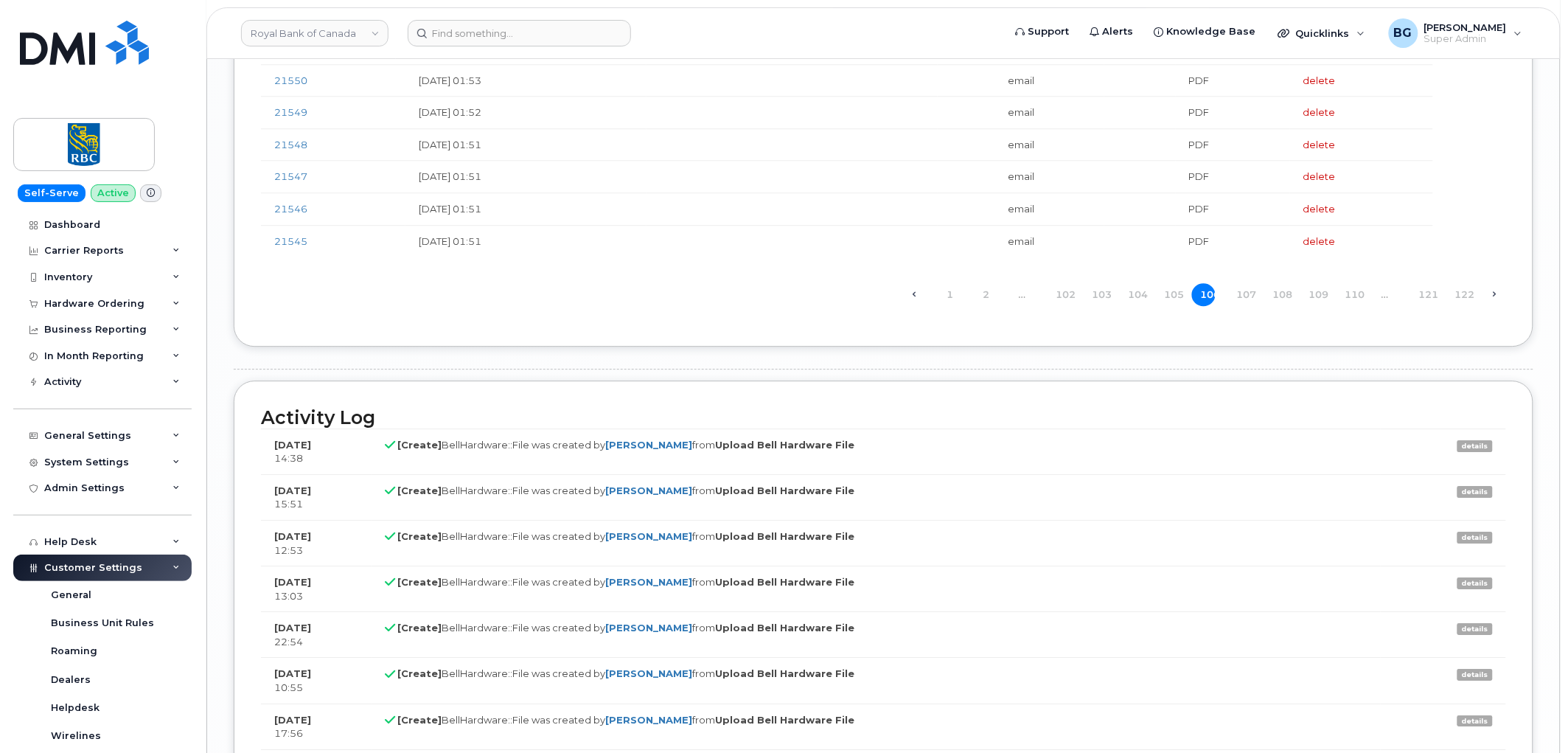
scroll to position [3549, 0]
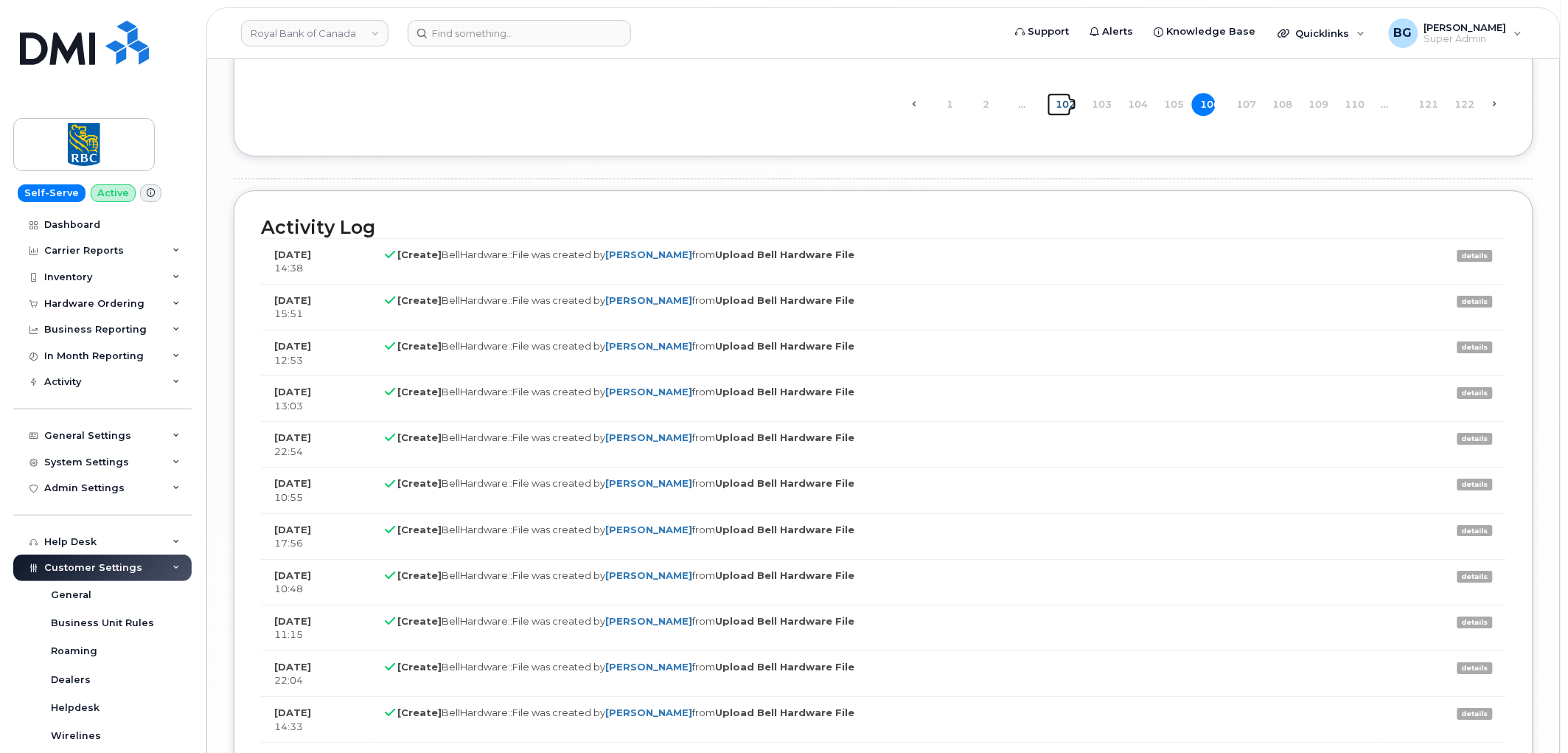
click at [1071, 113] on link "102" at bounding box center [1060, 104] width 24 height 23
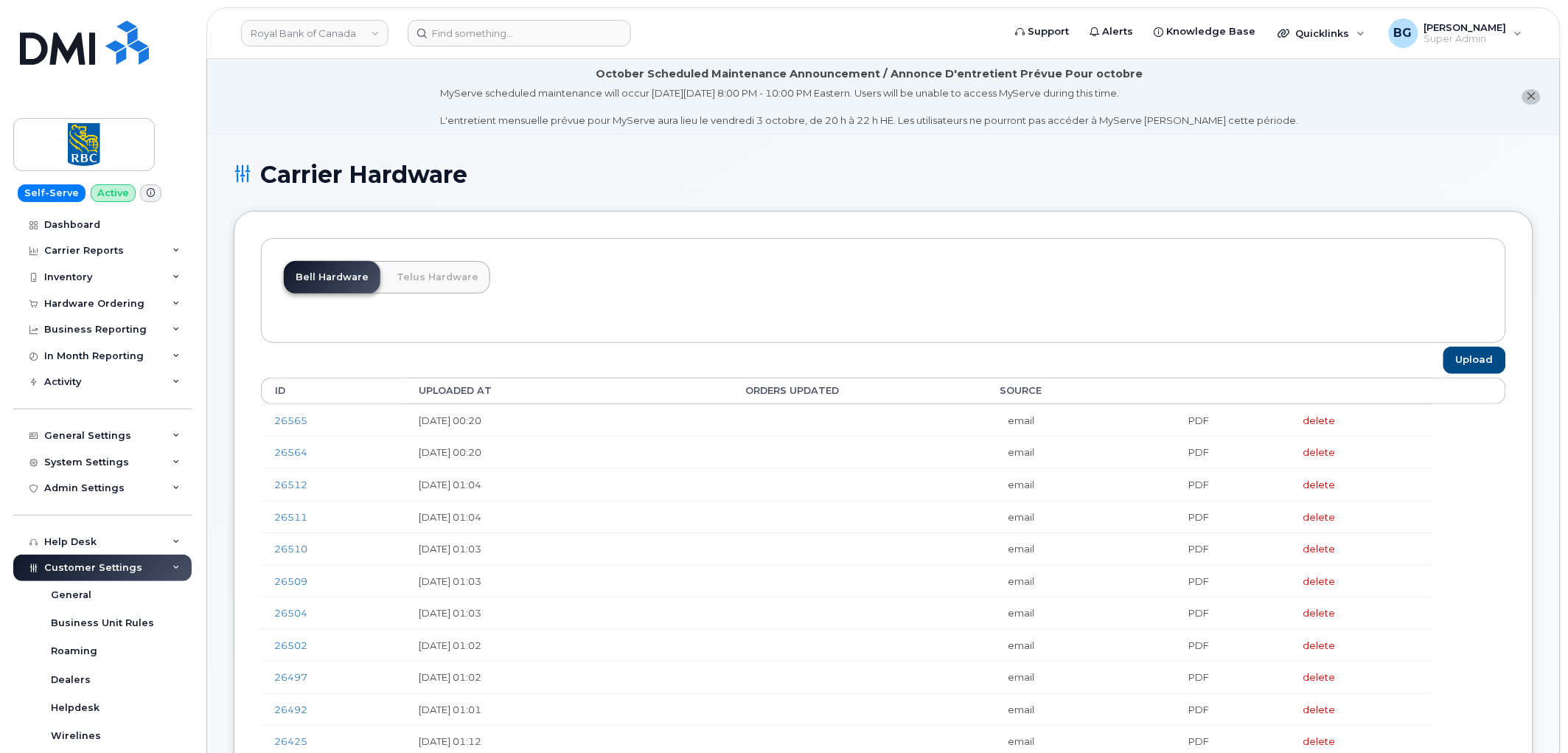
click at [815, 276] on div "Bell Hardware Telus Hardware" at bounding box center [883, 290] width 1245 height 105
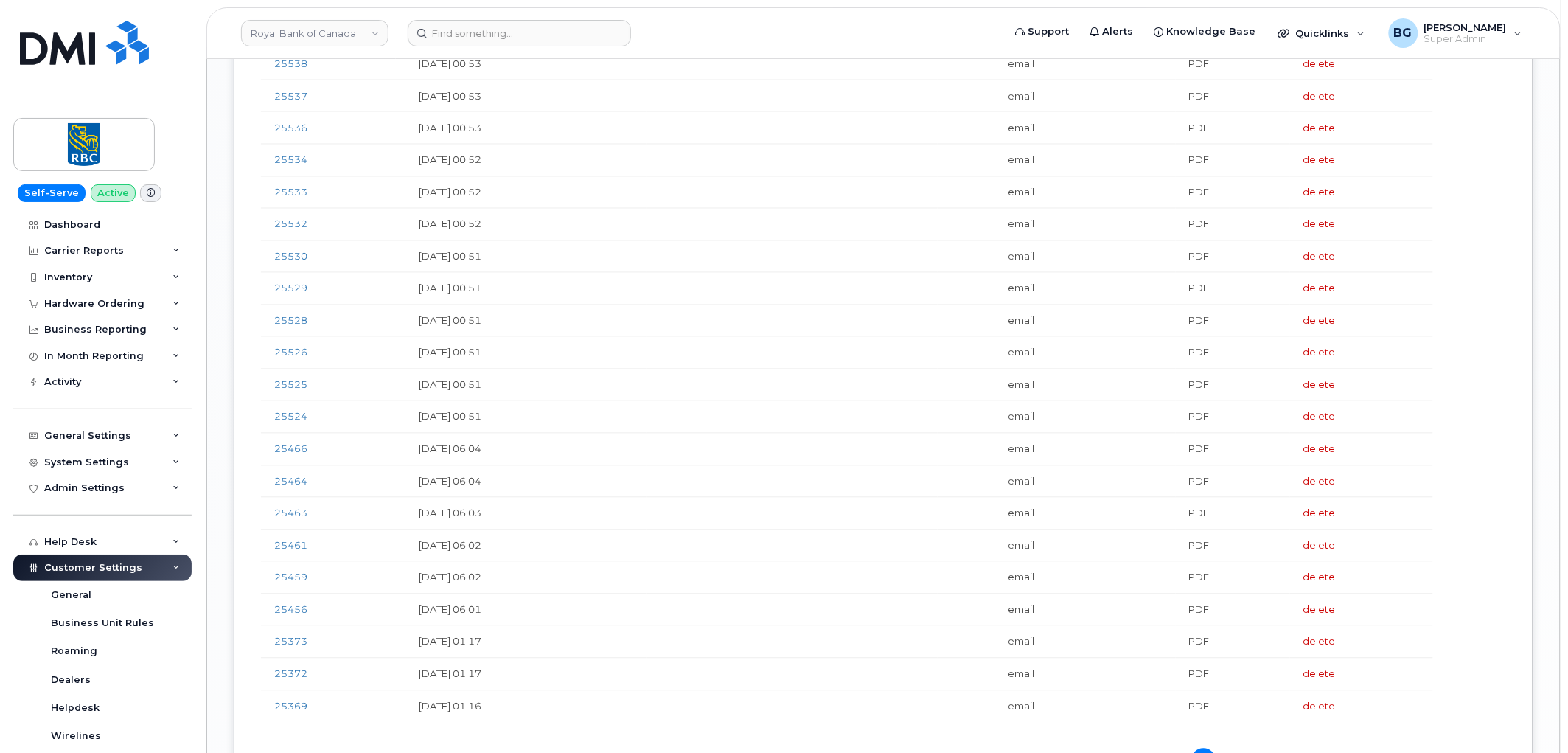
scroll to position [3057, 0]
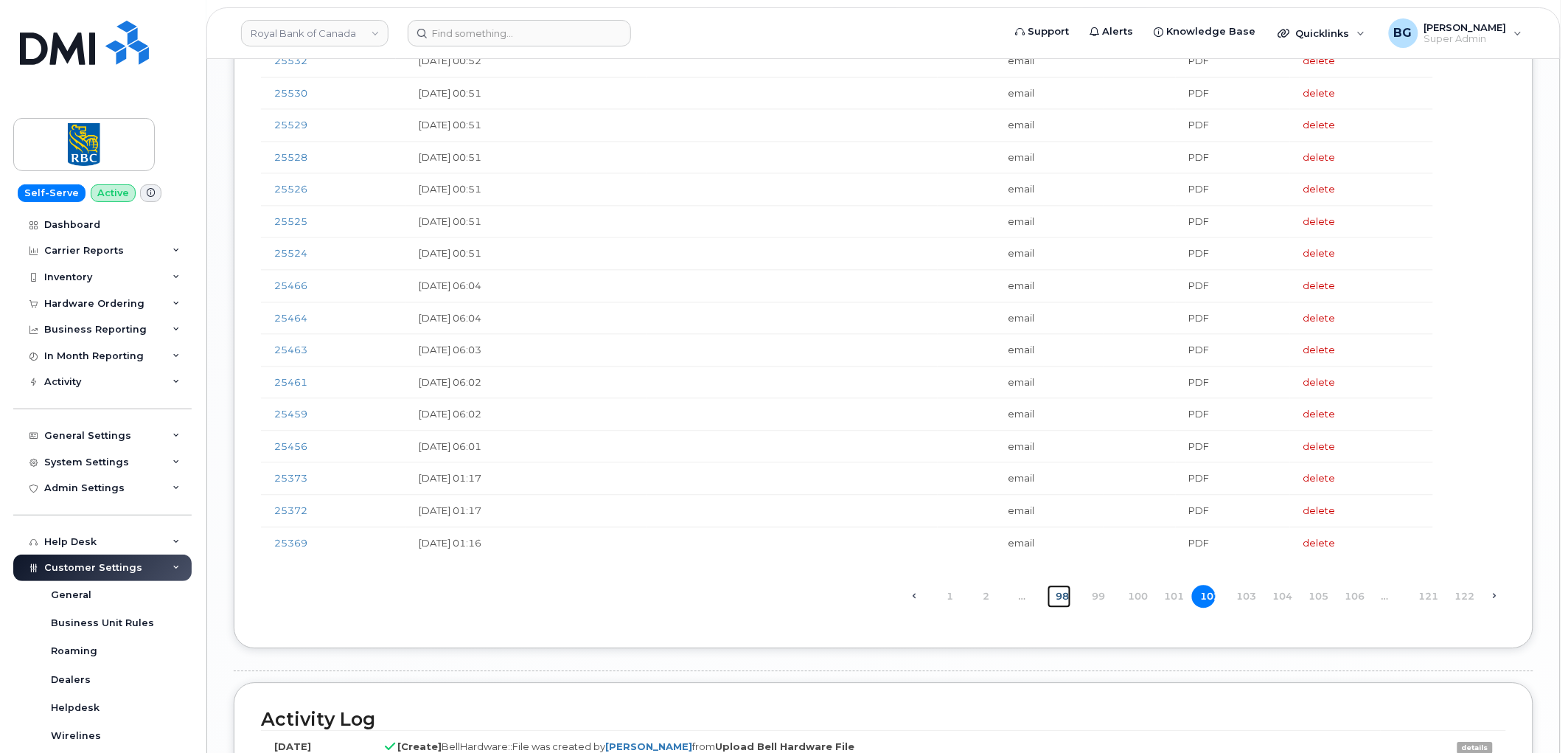
click at [1066, 607] on link "98" at bounding box center [1060, 596] width 24 height 23
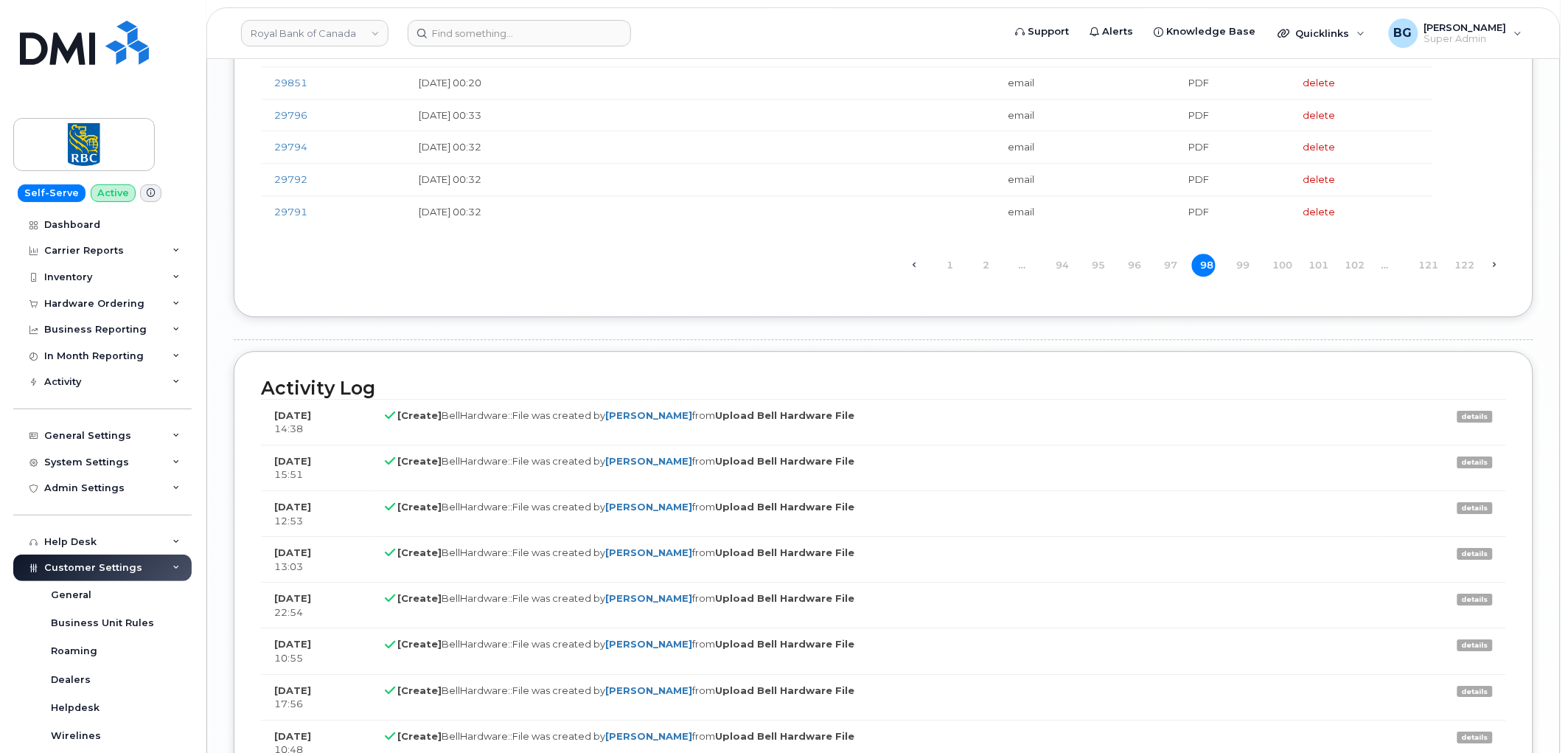
scroll to position [3386, 0]
click at [1059, 280] on link "94" at bounding box center [1060, 268] width 24 height 23
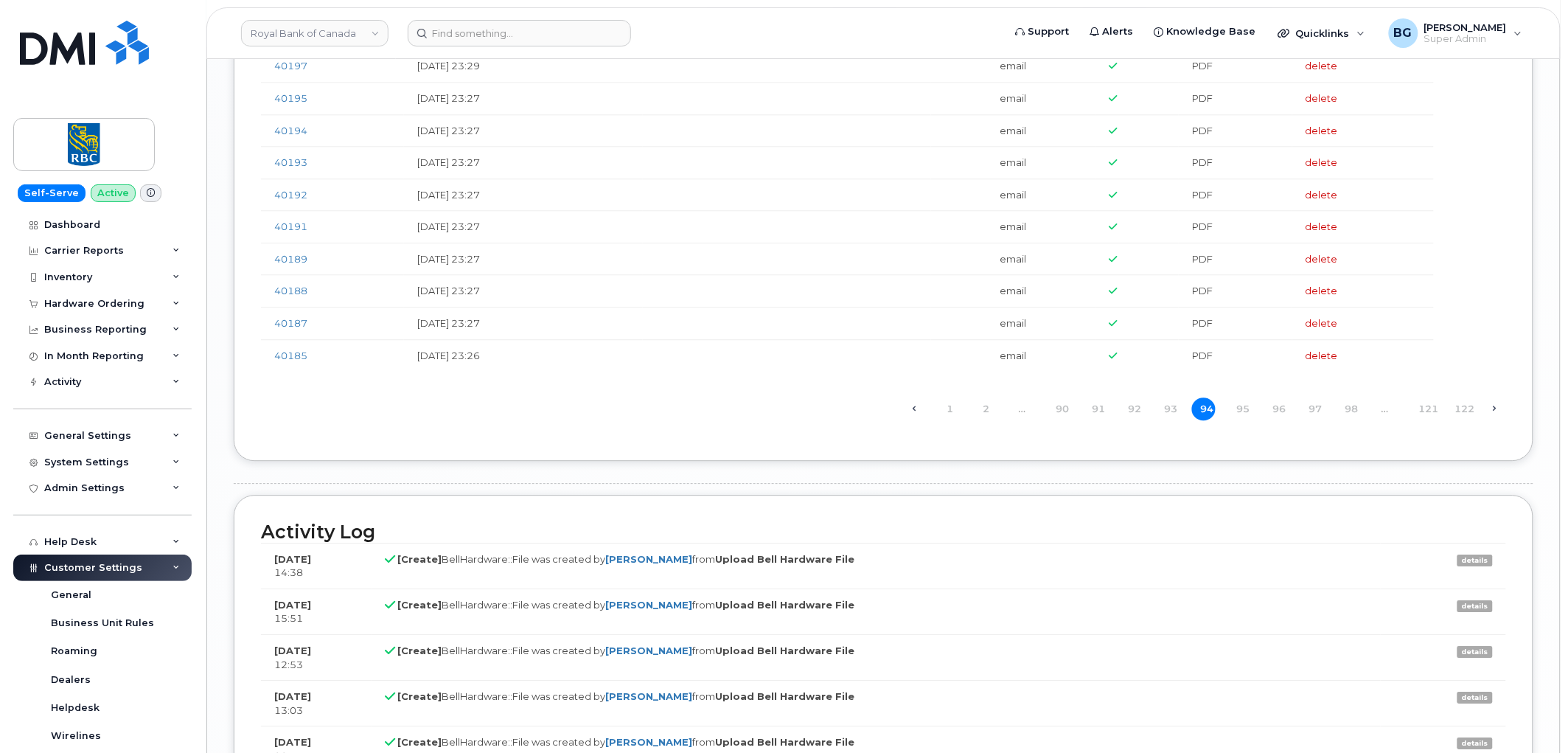
scroll to position [3440, 0]
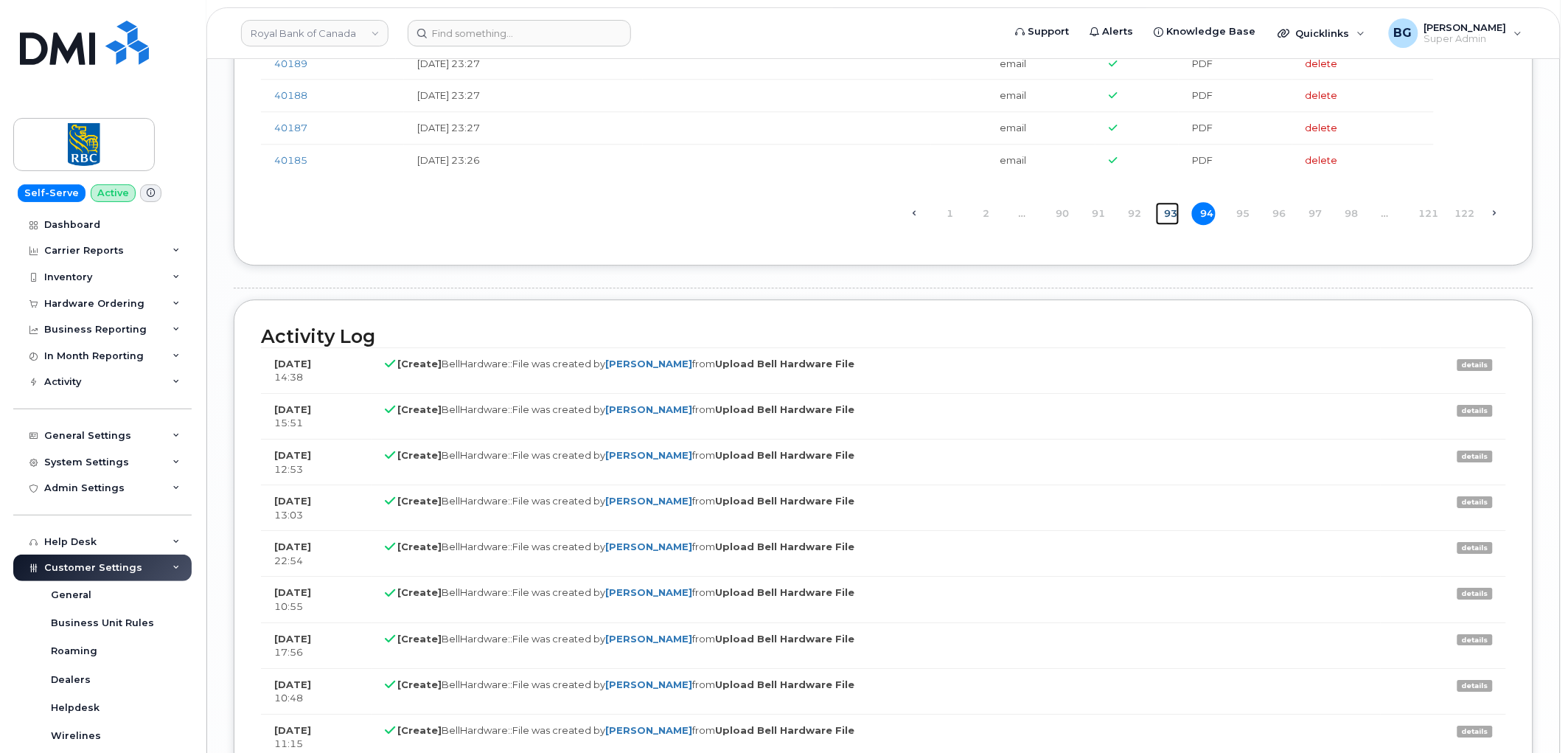
click at [1177, 224] on link "93" at bounding box center [1168, 213] width 24 height 23
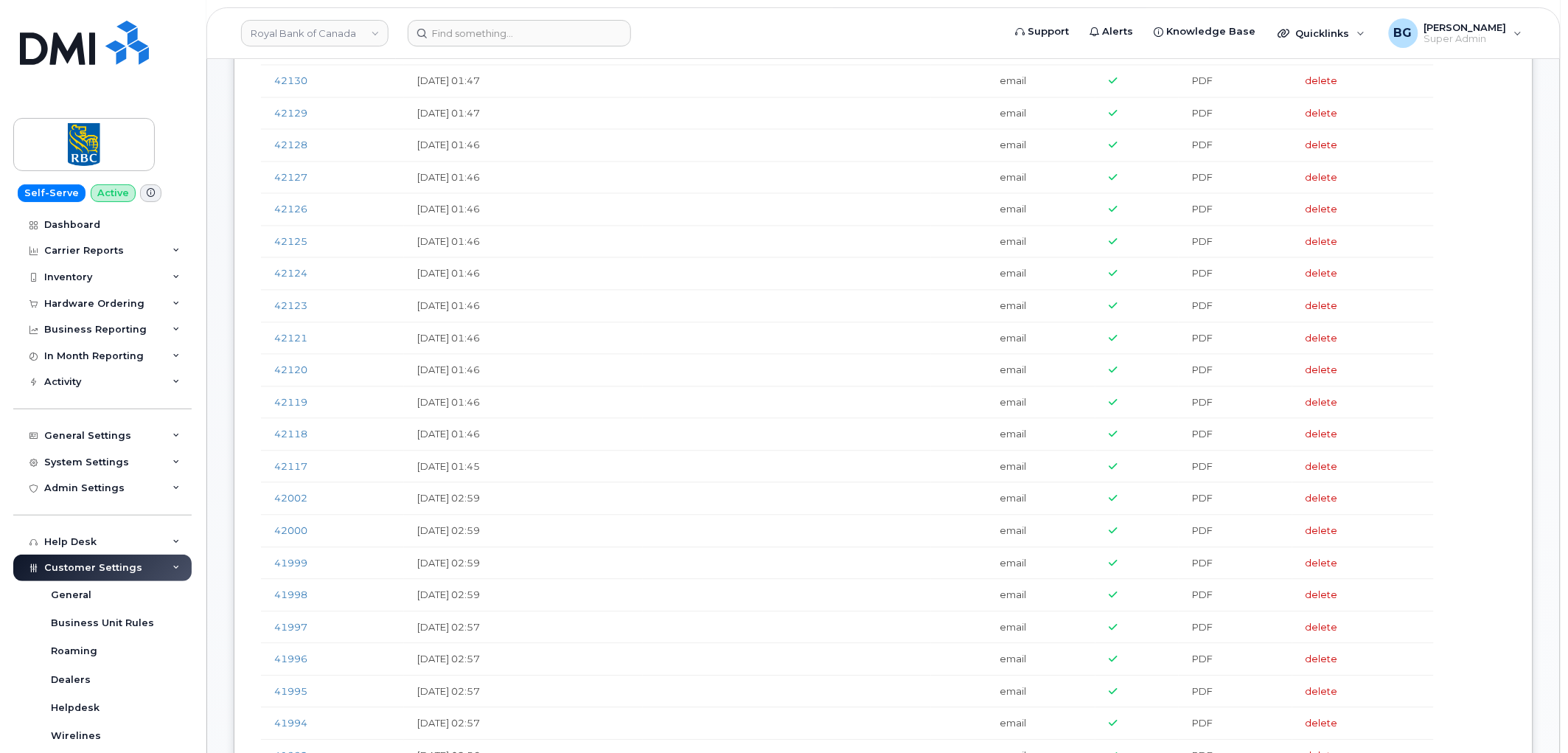
scroll to position [1092, 0]
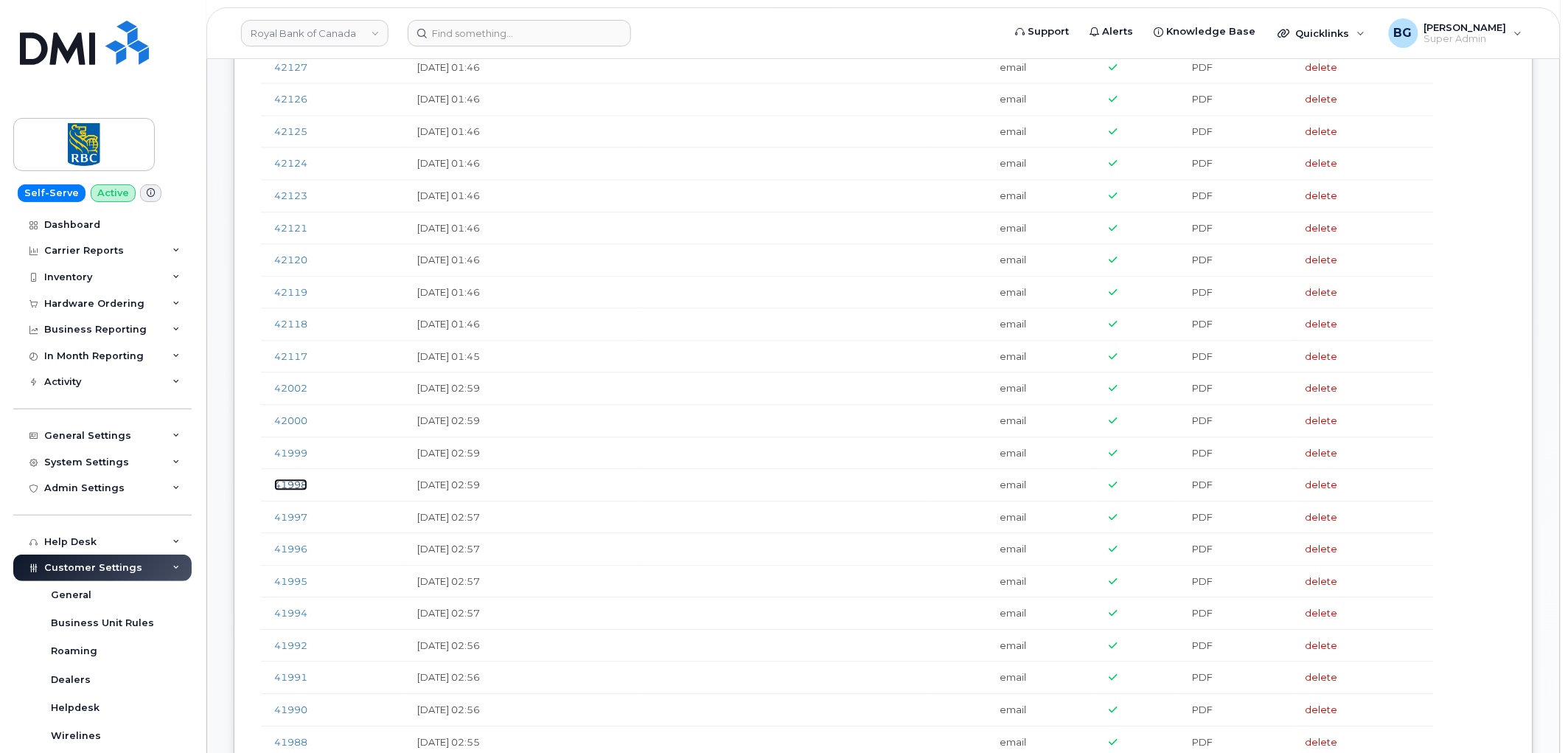
click at [281, 490] on link "41998" at bounding box center [291, 484] width 33 height 12
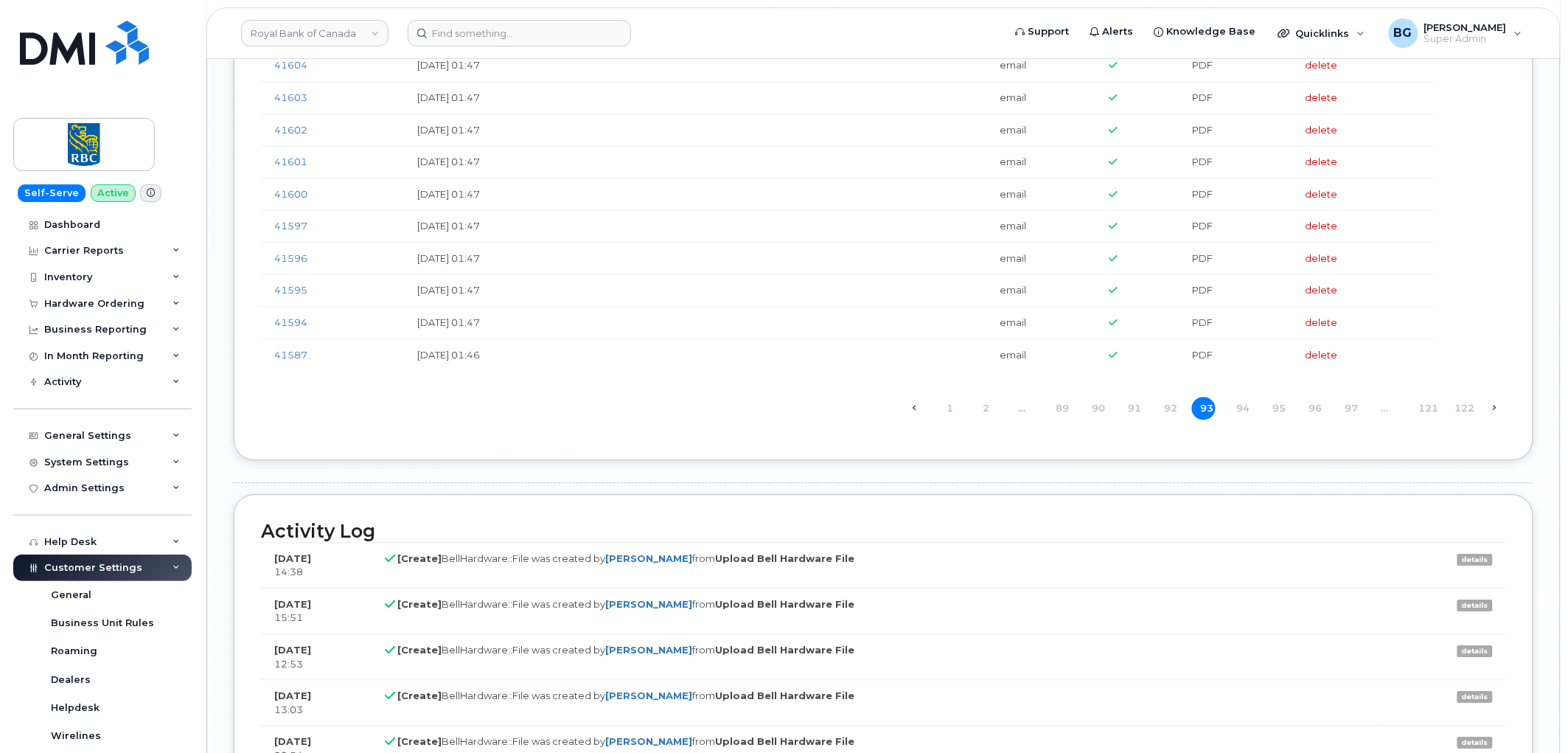
scroll to position [3440, 0]
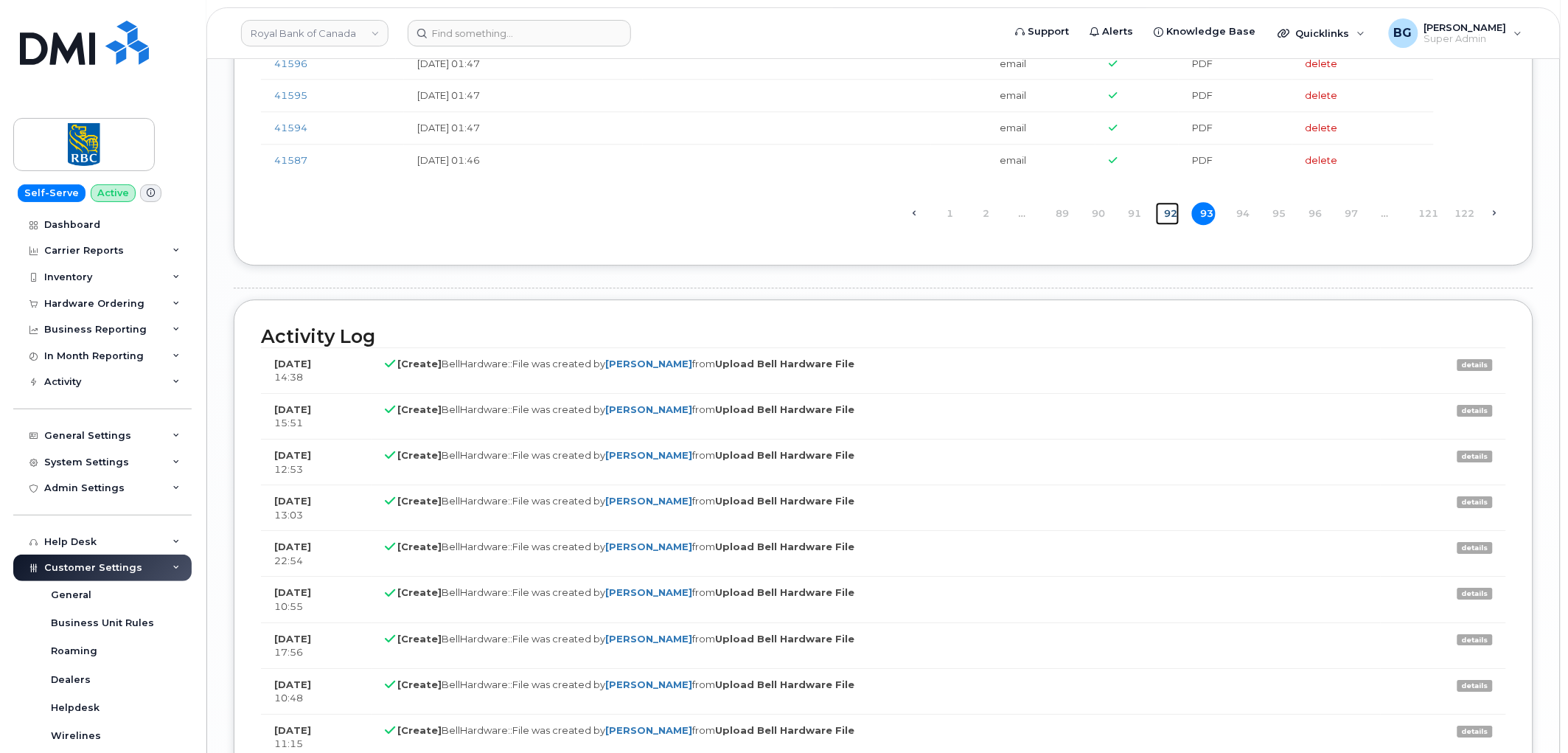
click at [1171, 222] on link "92" at bounding box center [1168, 213] width 24 height 23
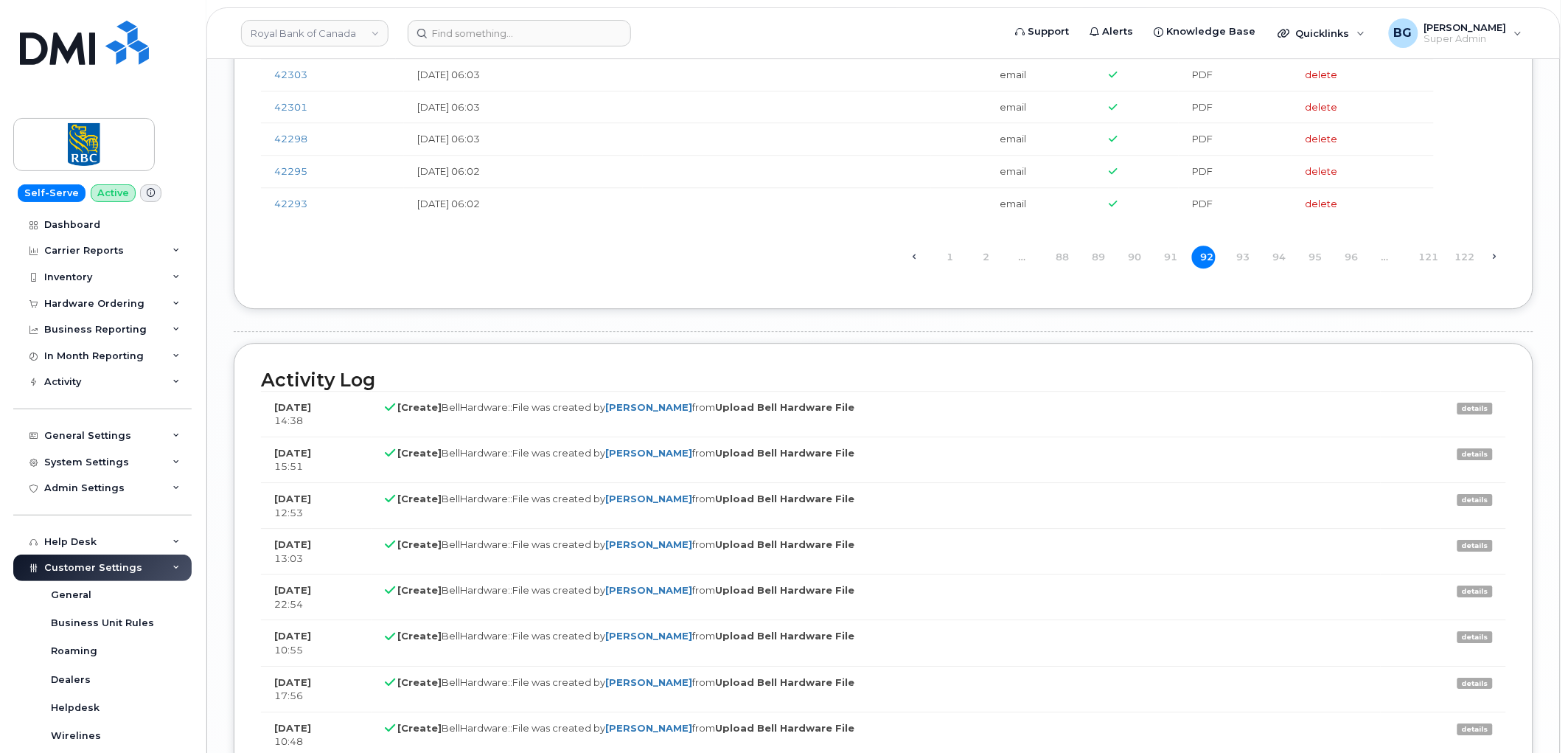
scroll to position [3549, 0]
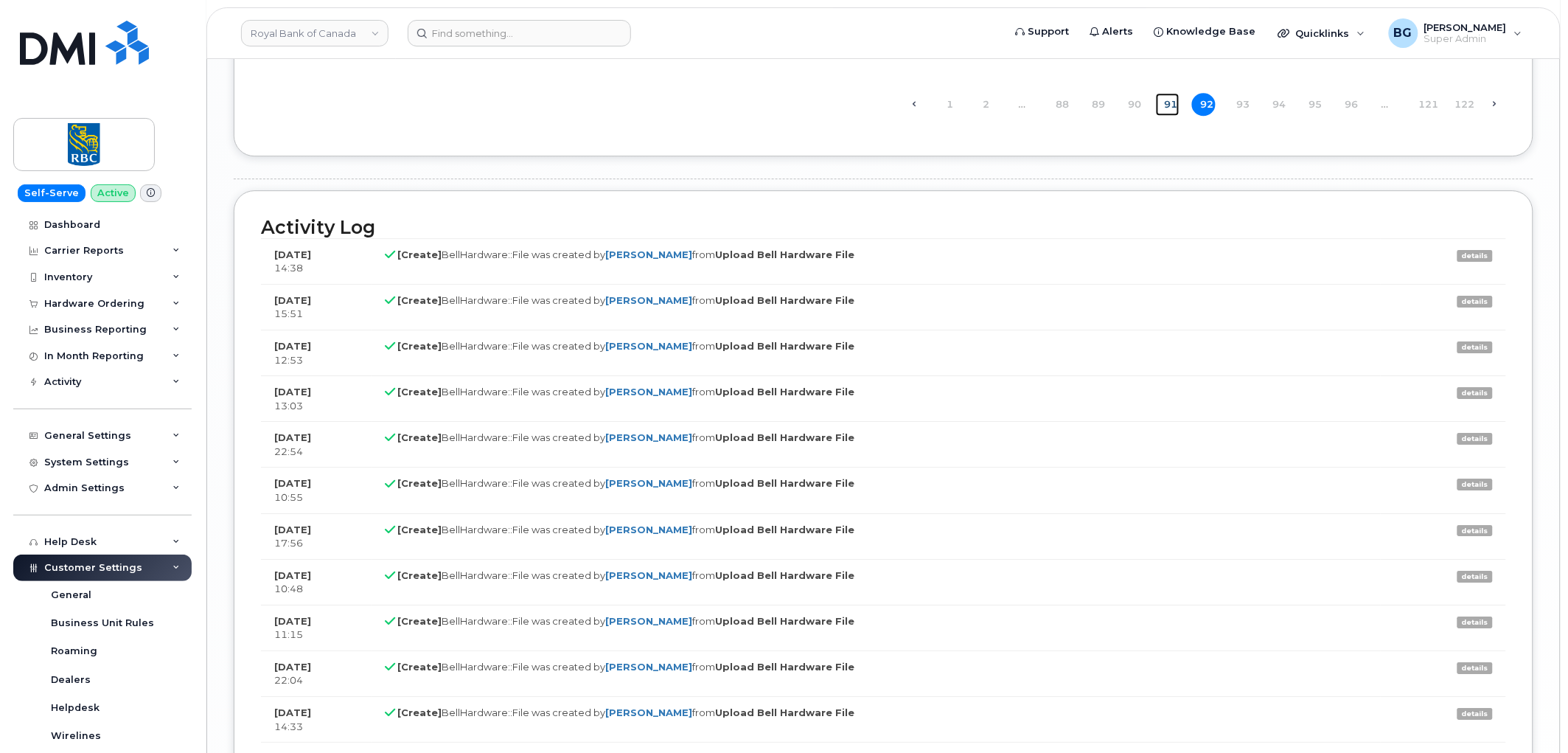
click at [1170, 116] on link "91" at bounding box center [1168, 104] width 24 height 23
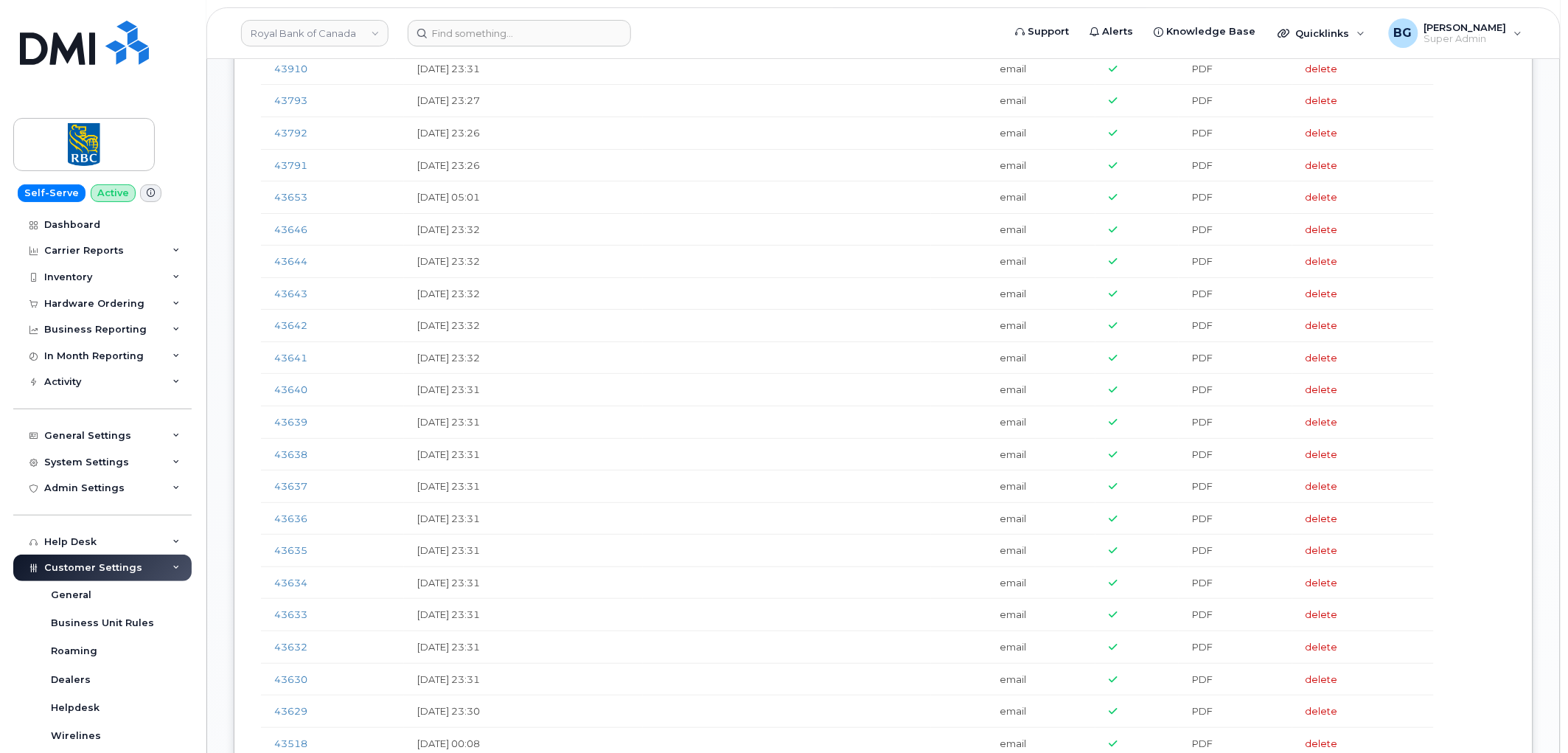
scroll to position [1856, 0]
click at [75, 246] on div "Carrier Reports" at bounding box center [84, 251] width 79 height 12
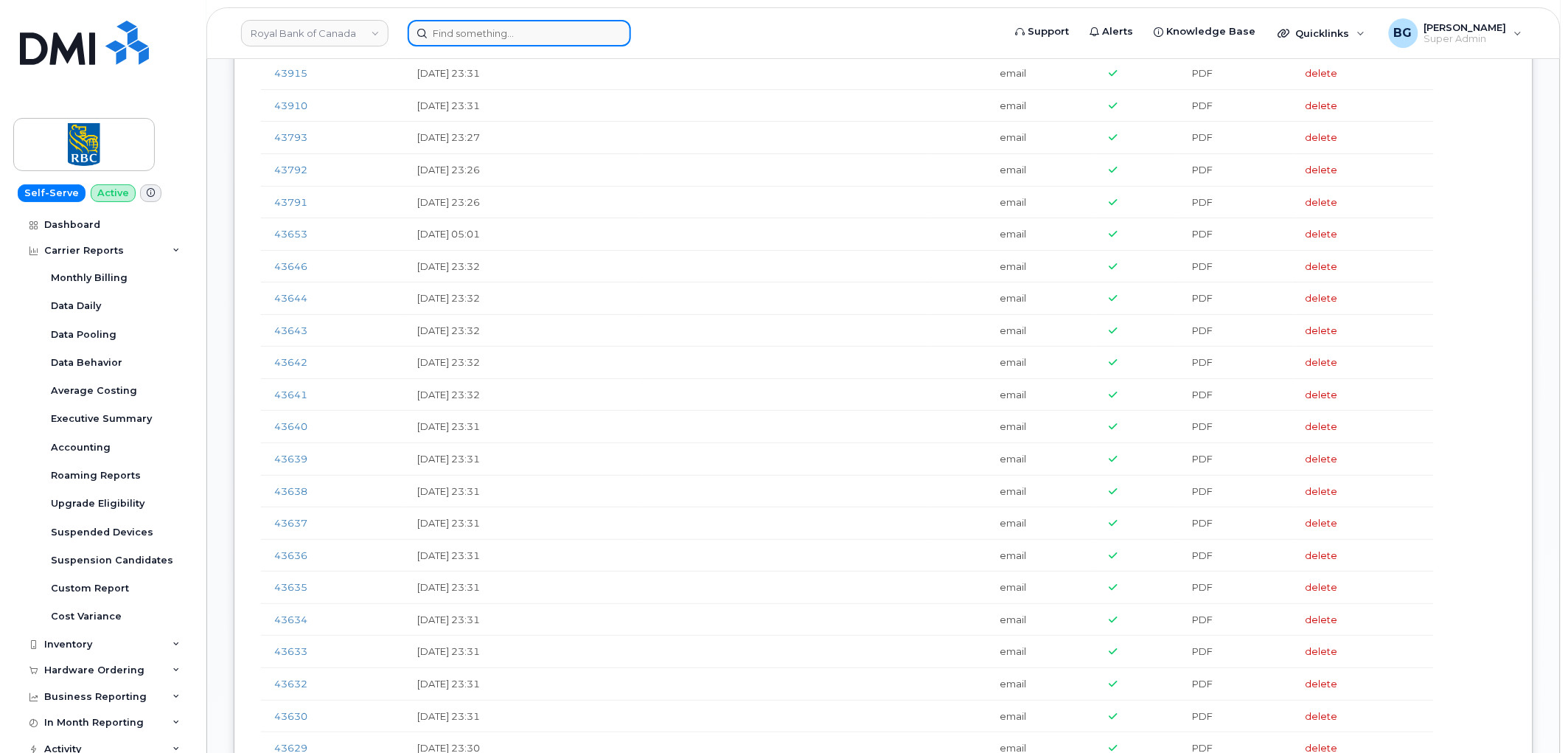
click at [485, 25] on input at bounding box center [519, 32] width 223 height 26
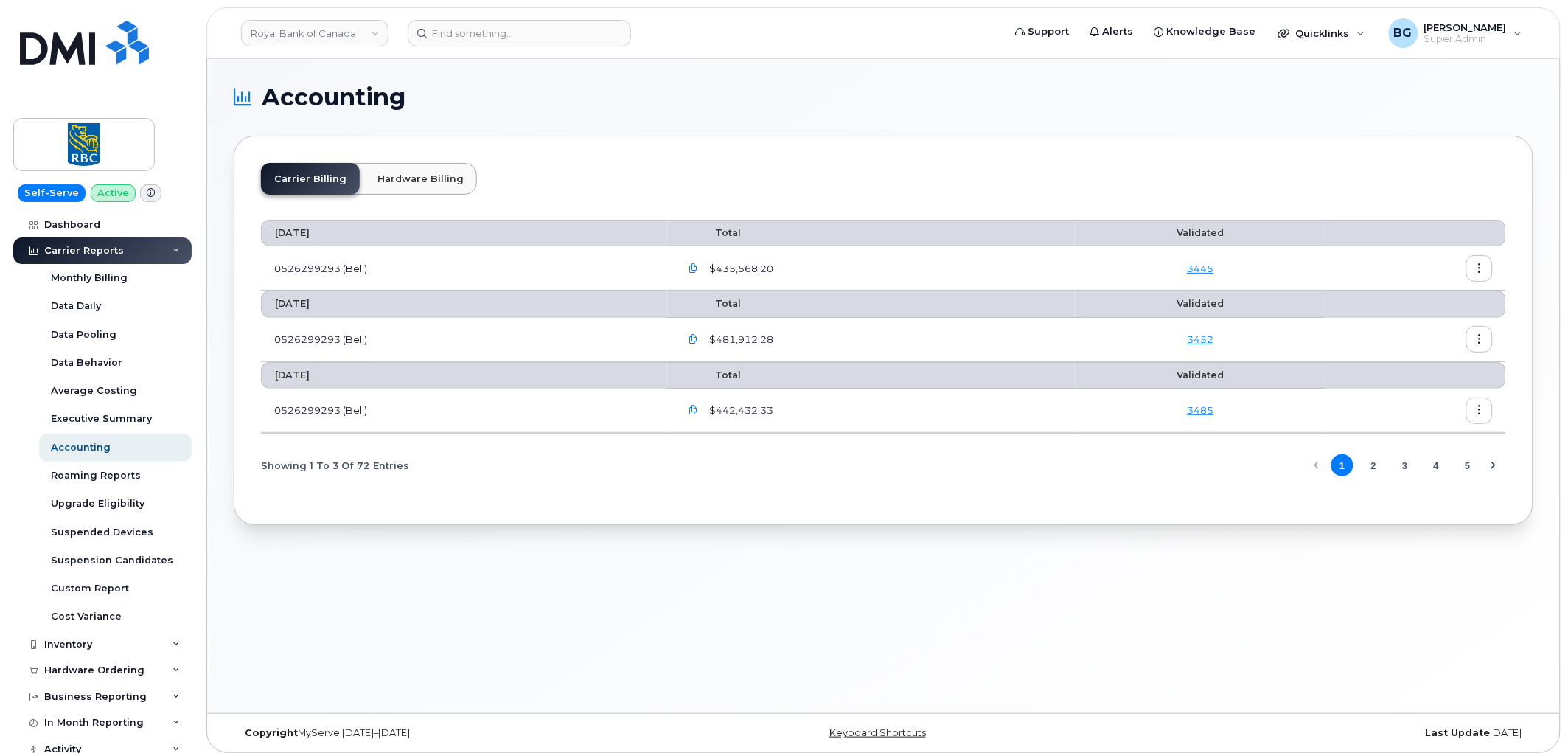
click at [1473, 470] on button "5" at bounding box center [1467, 466] width 22 height 22
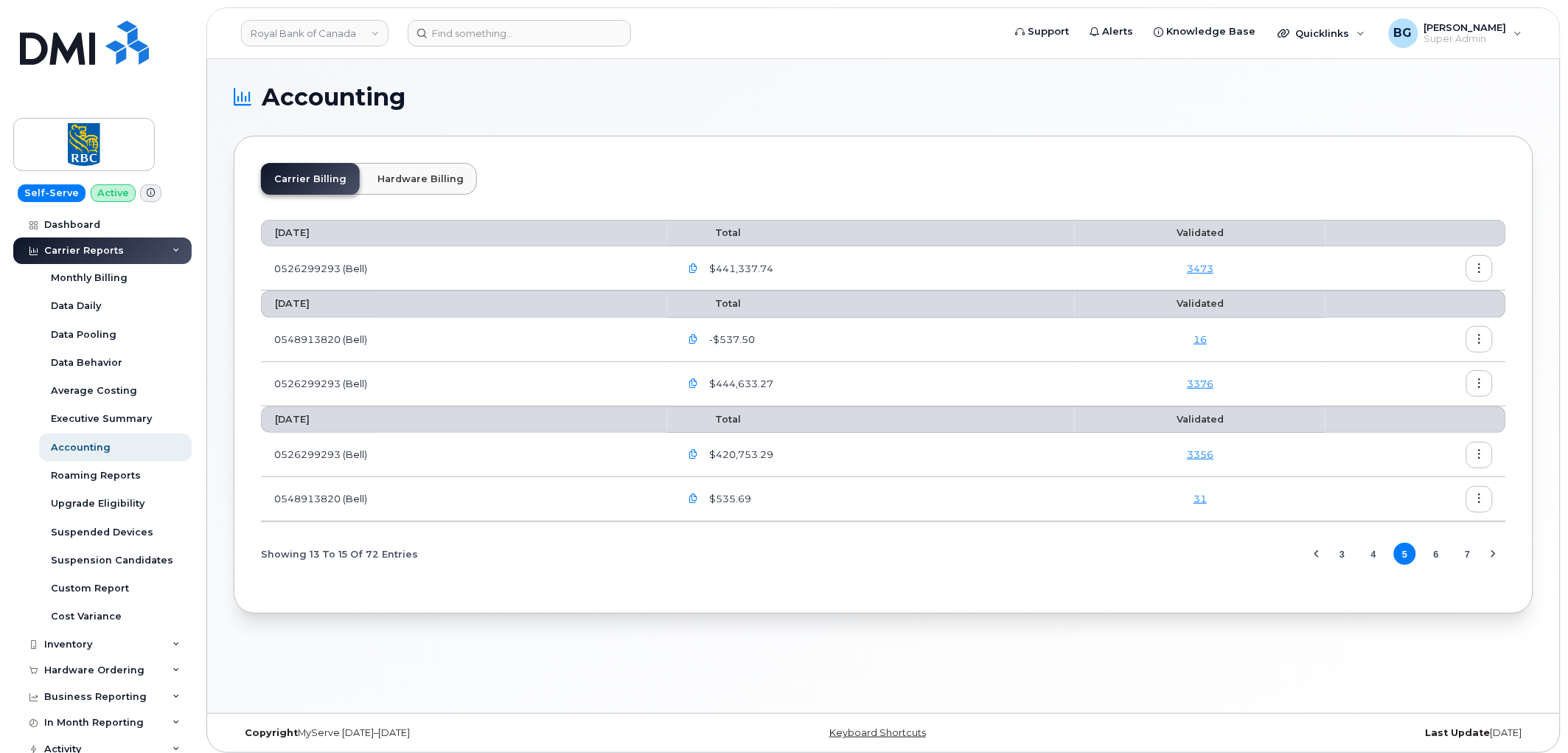
click at [1467, 558] on button "7" at bounding box center [1467, 553] width 22 height 22
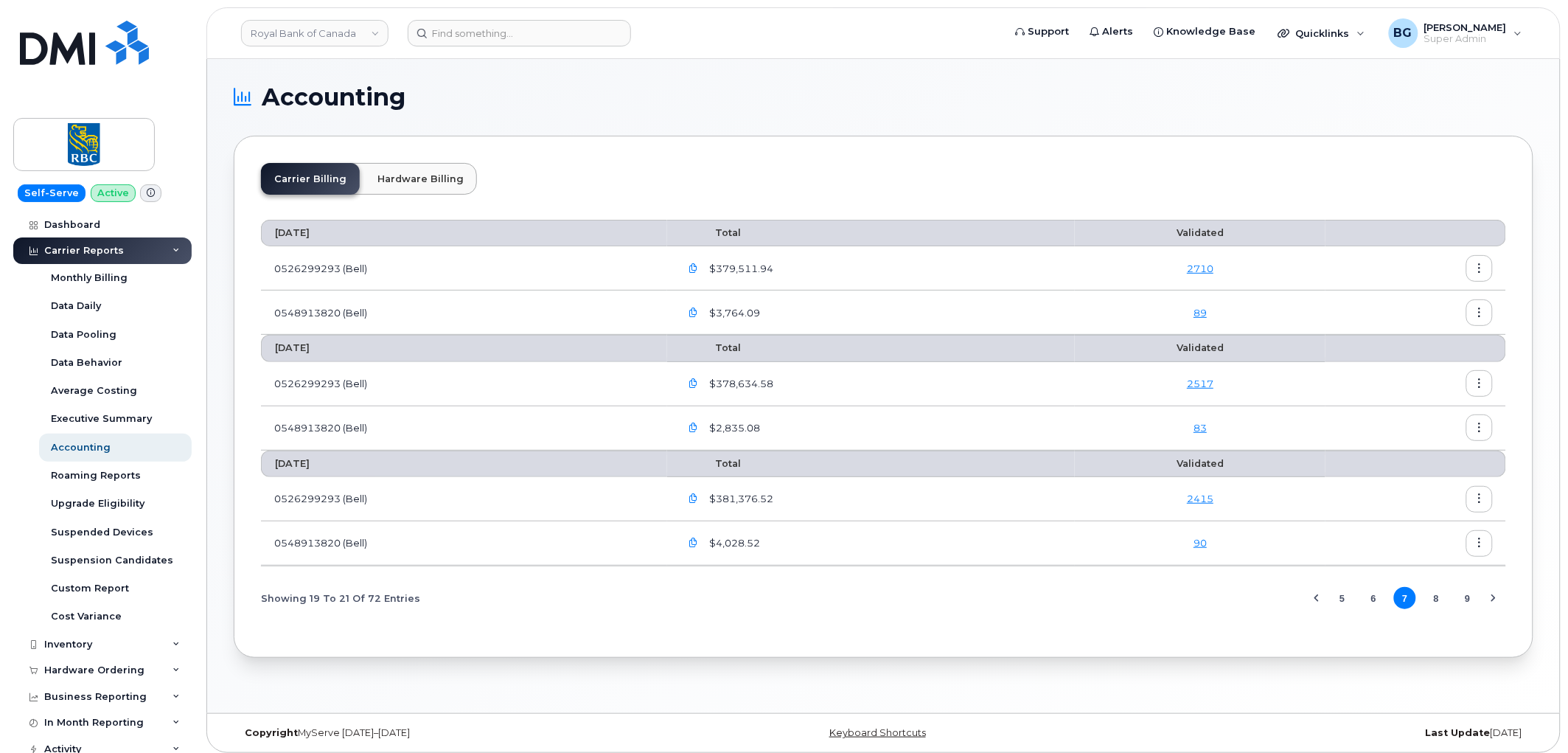
click at [1471, 601] on button "9" at bounding box center [1467, 598] width 22 height 22
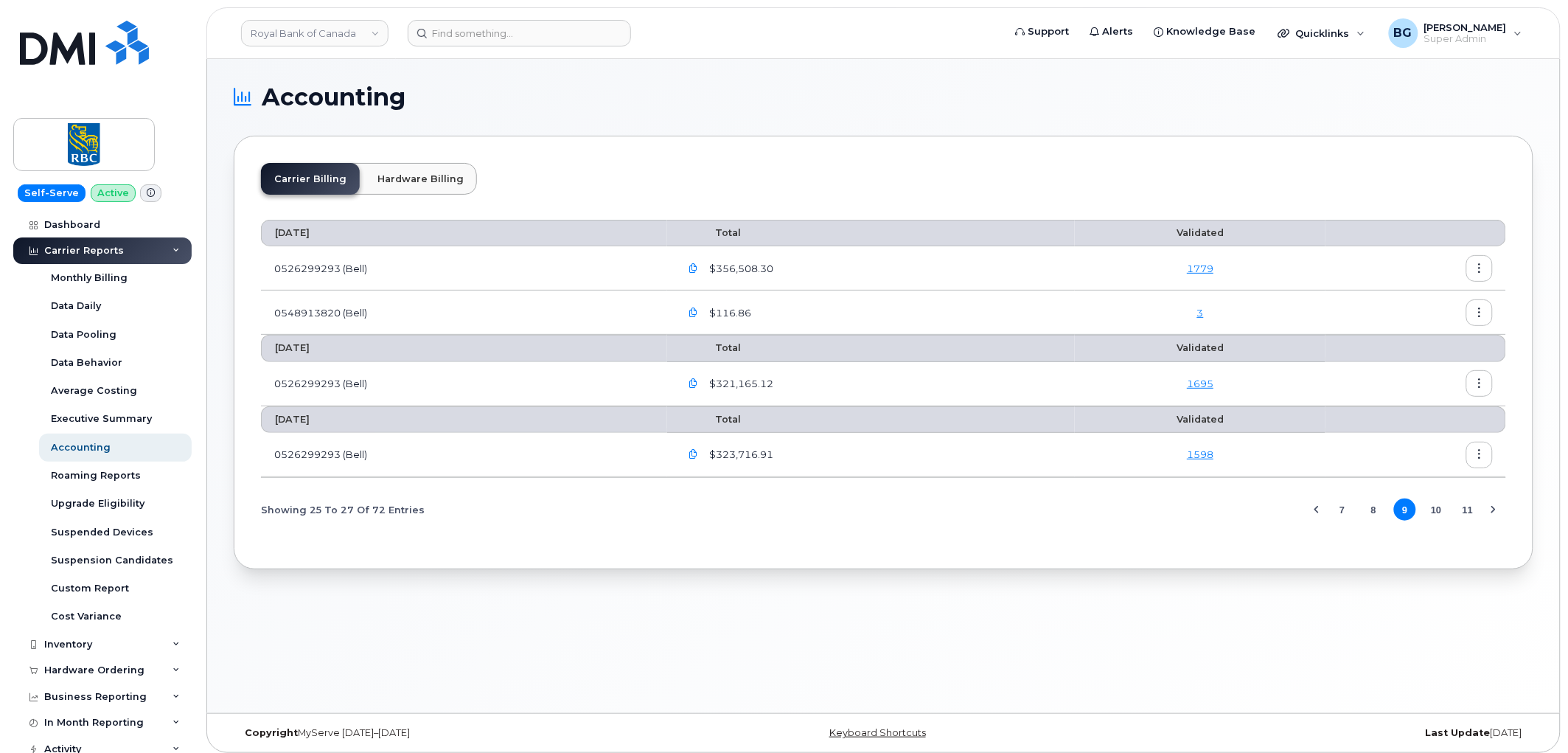
click at [1436, 509] on button "10" at bounding box center [1437, 509] width 22 height 22
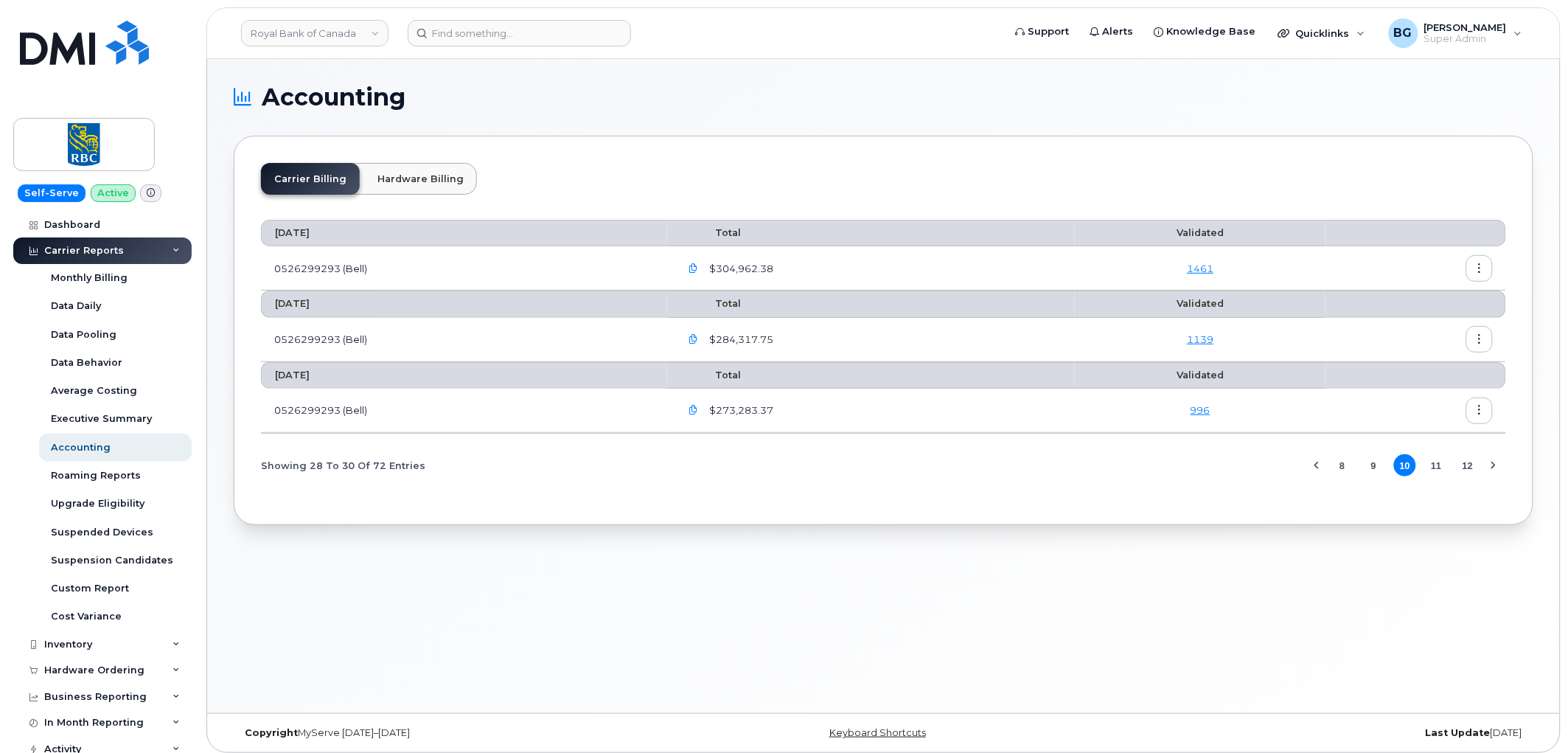
click at [1432, 461] on button "11" at bounding box center [1437, 466] width 22 height 22
click at [1475, 404] on button "button" at bounding box center [1479, 410] width 26 height 26
click at [1402, 470] on span "Download" at bounding box center [1413, 472] width 57 height 14
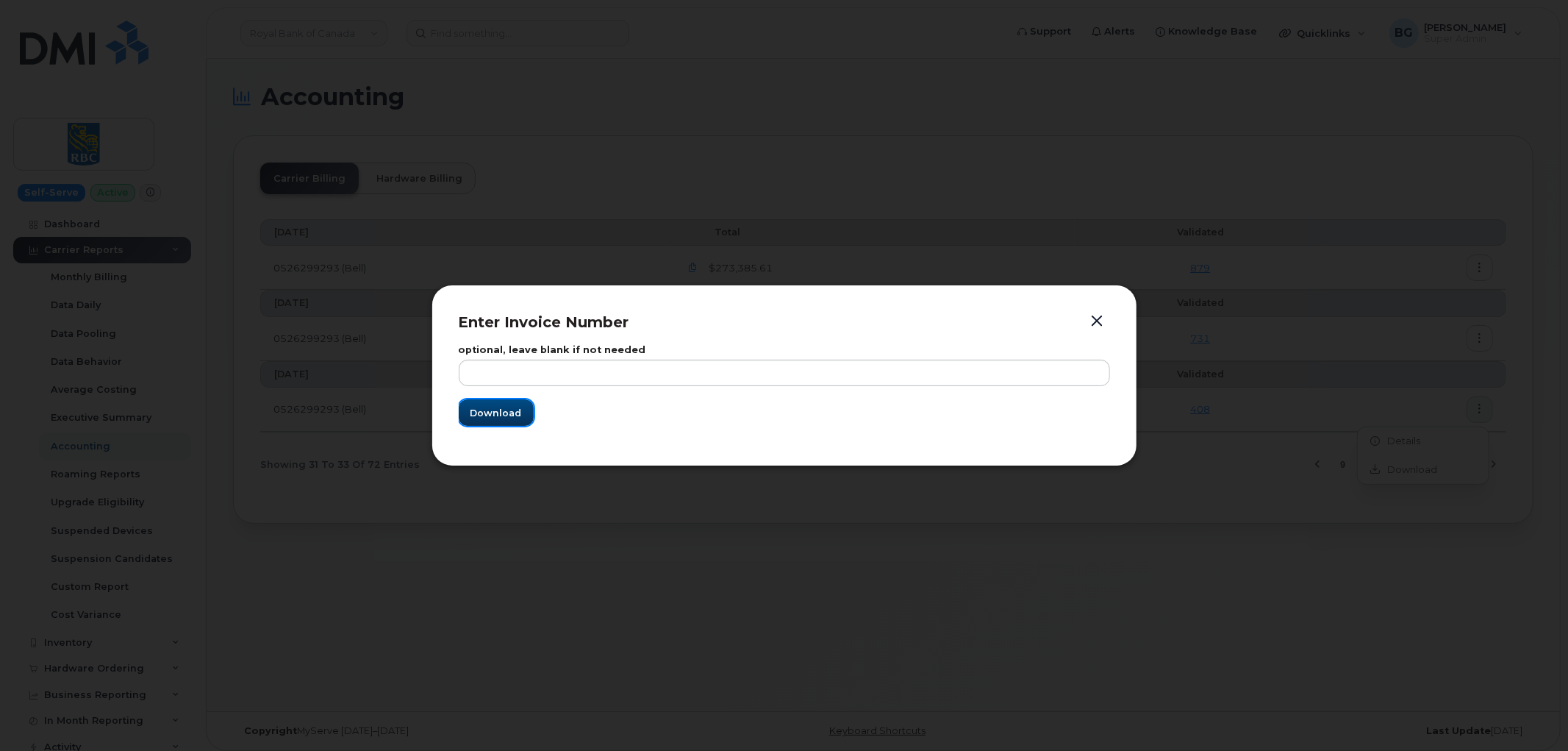
click at [497, 407] on span "Download" at bounding box center [496, 412] width 52 height 14
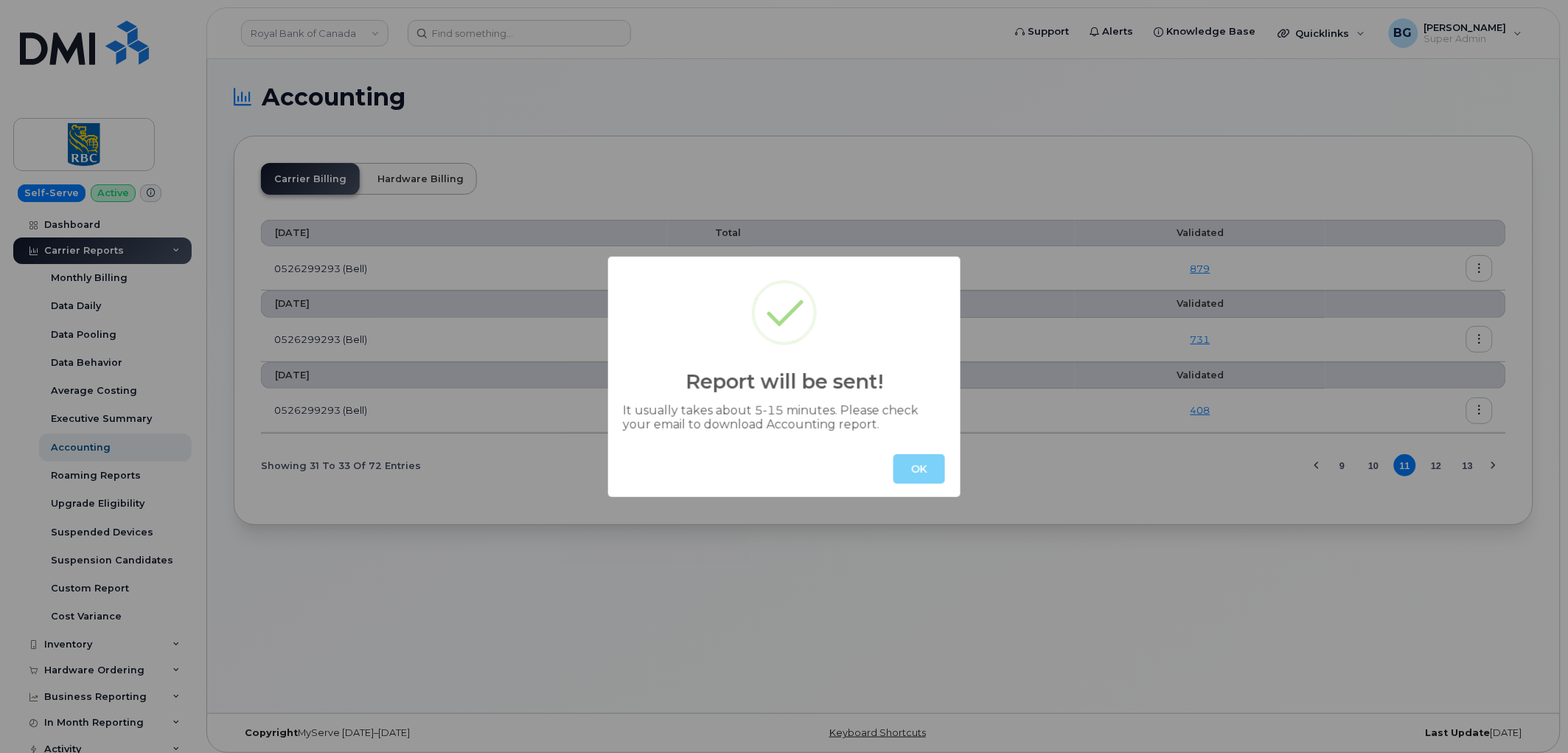
click at [890, 471] on div "OK" at bounding box center [784, 469] width 352 height 56
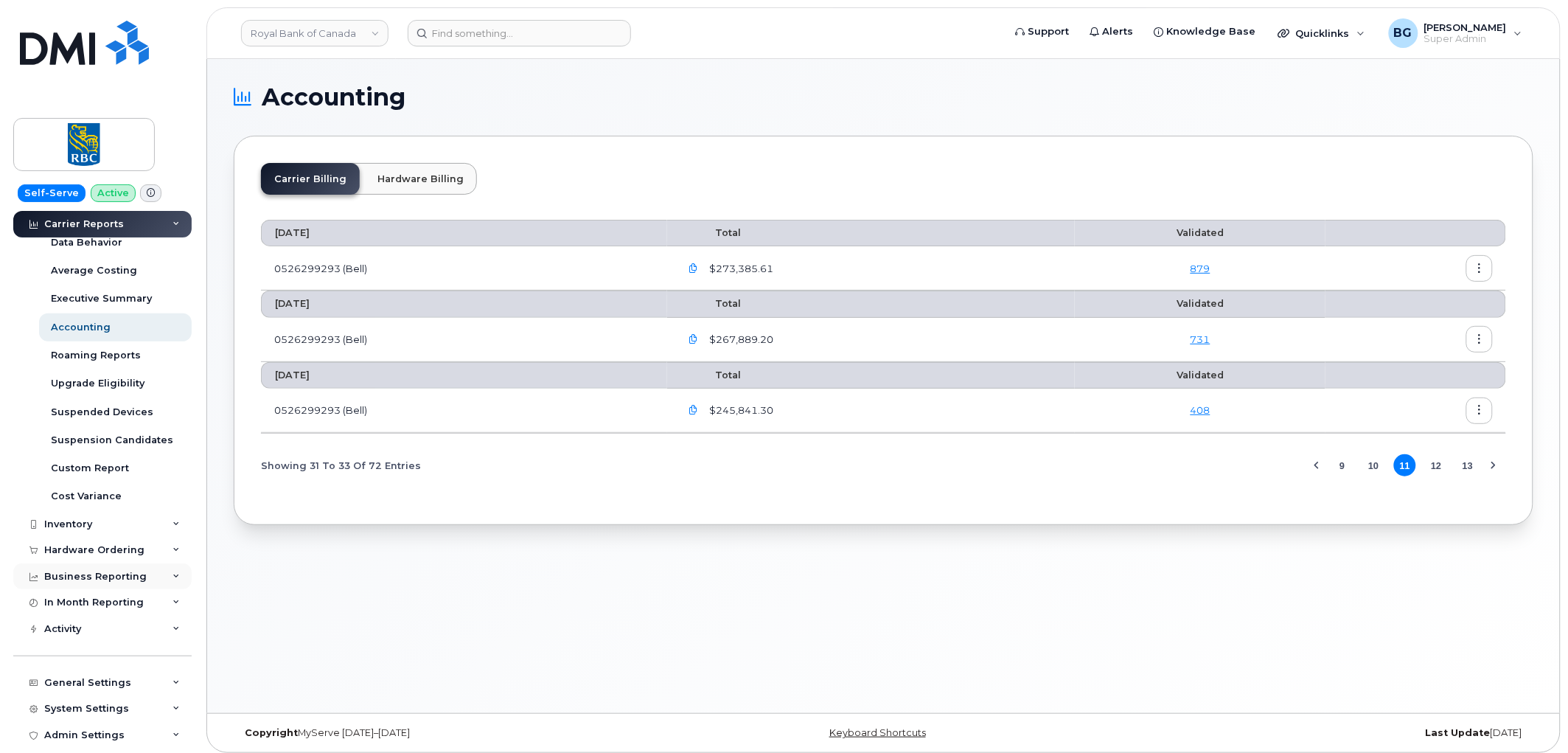
scroll to position [164, 0]
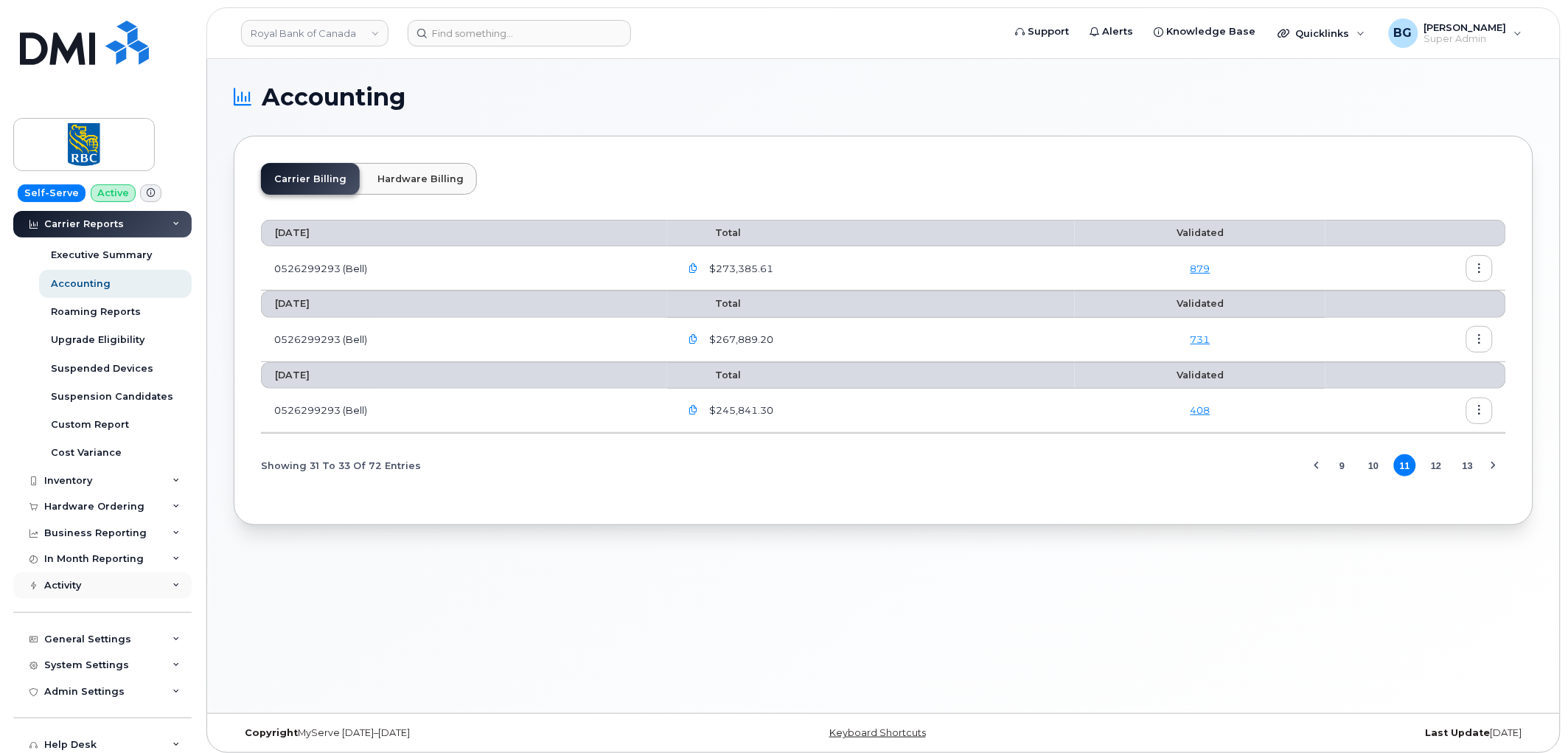
click at [75, 588] on div "Activity" at bounding box center [62, 586] width 37 height 12
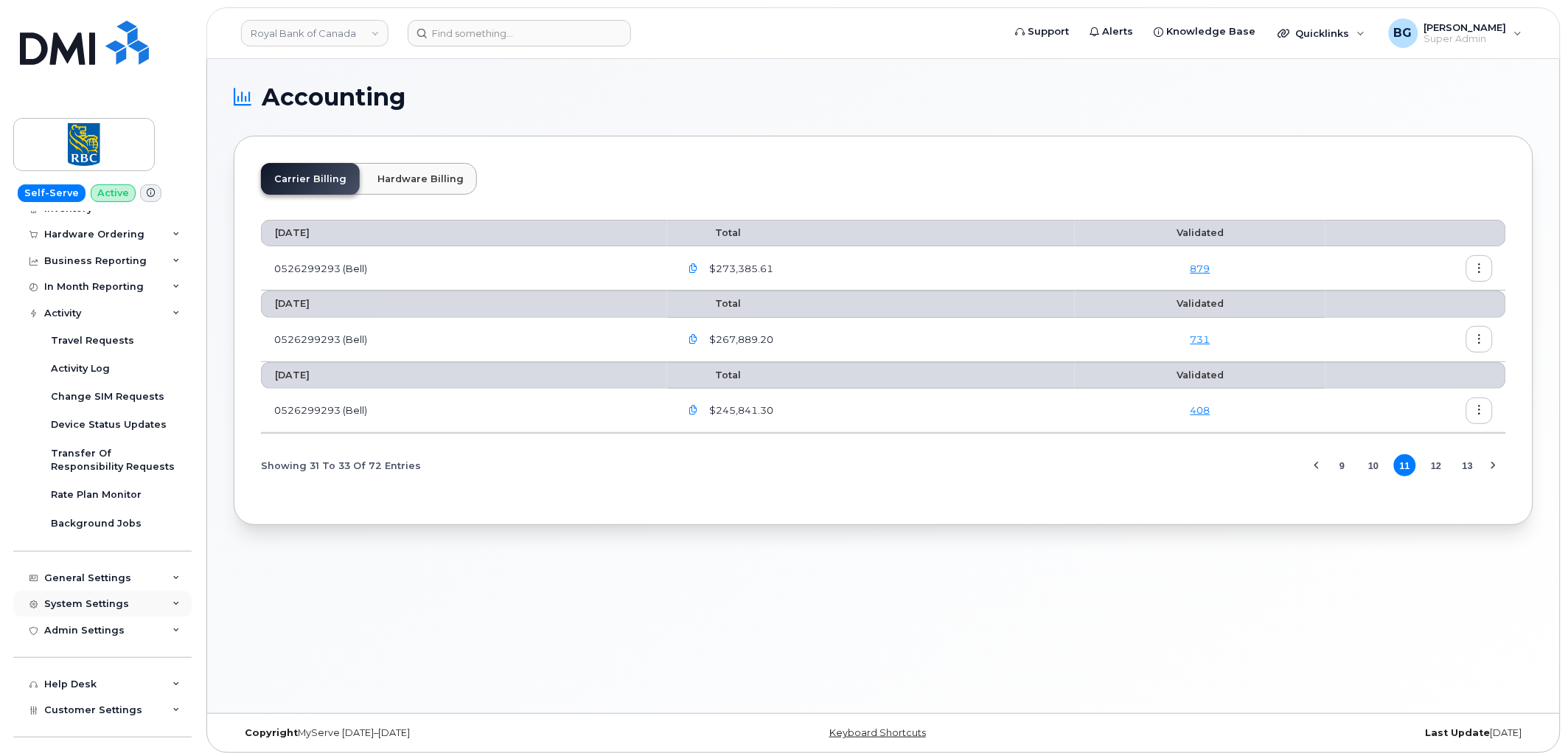
scroll to position [437, 0]
click at [91, 579] on div "General Settings" at bounding box center [88, 577] width 87 height 12
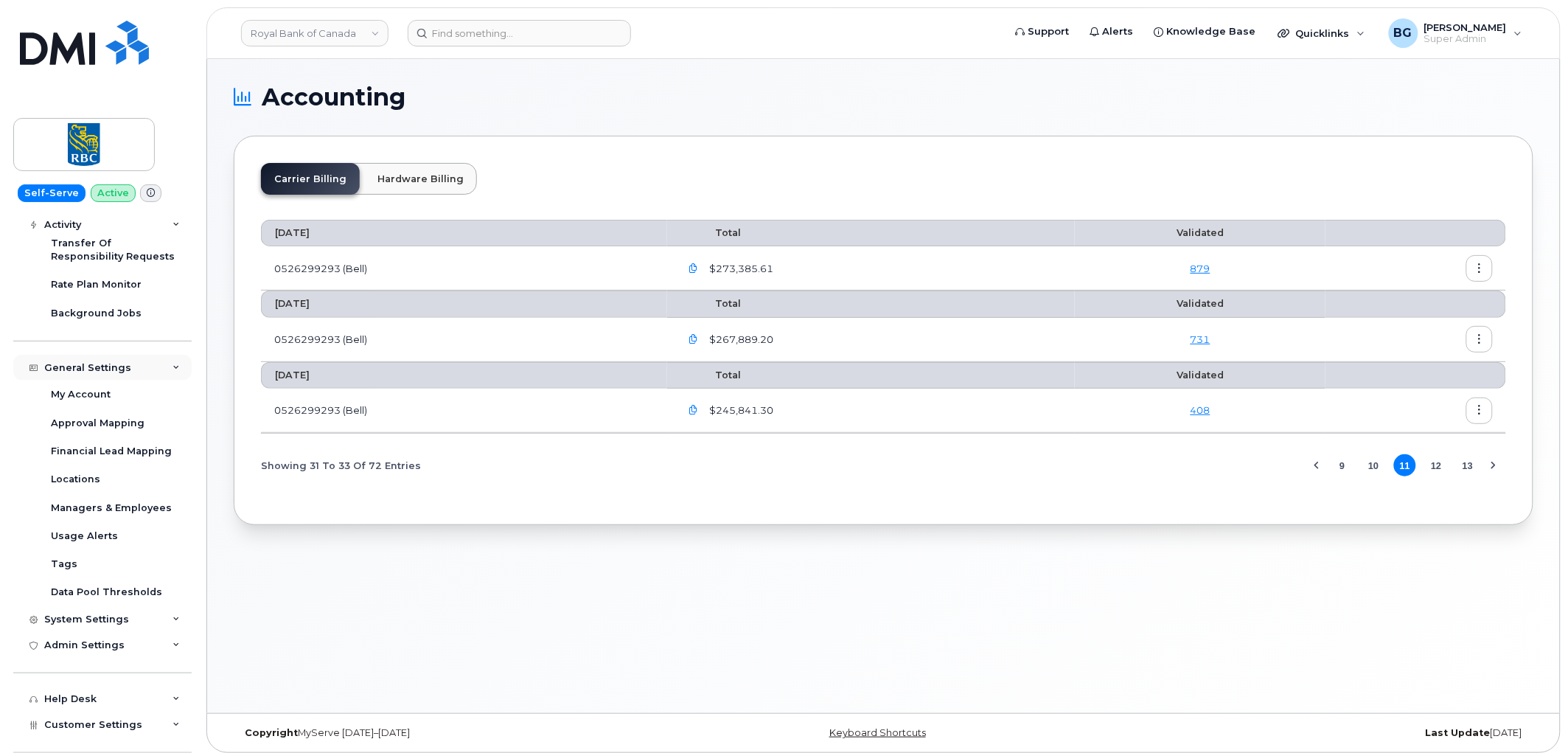
scroll to position [655, 0]
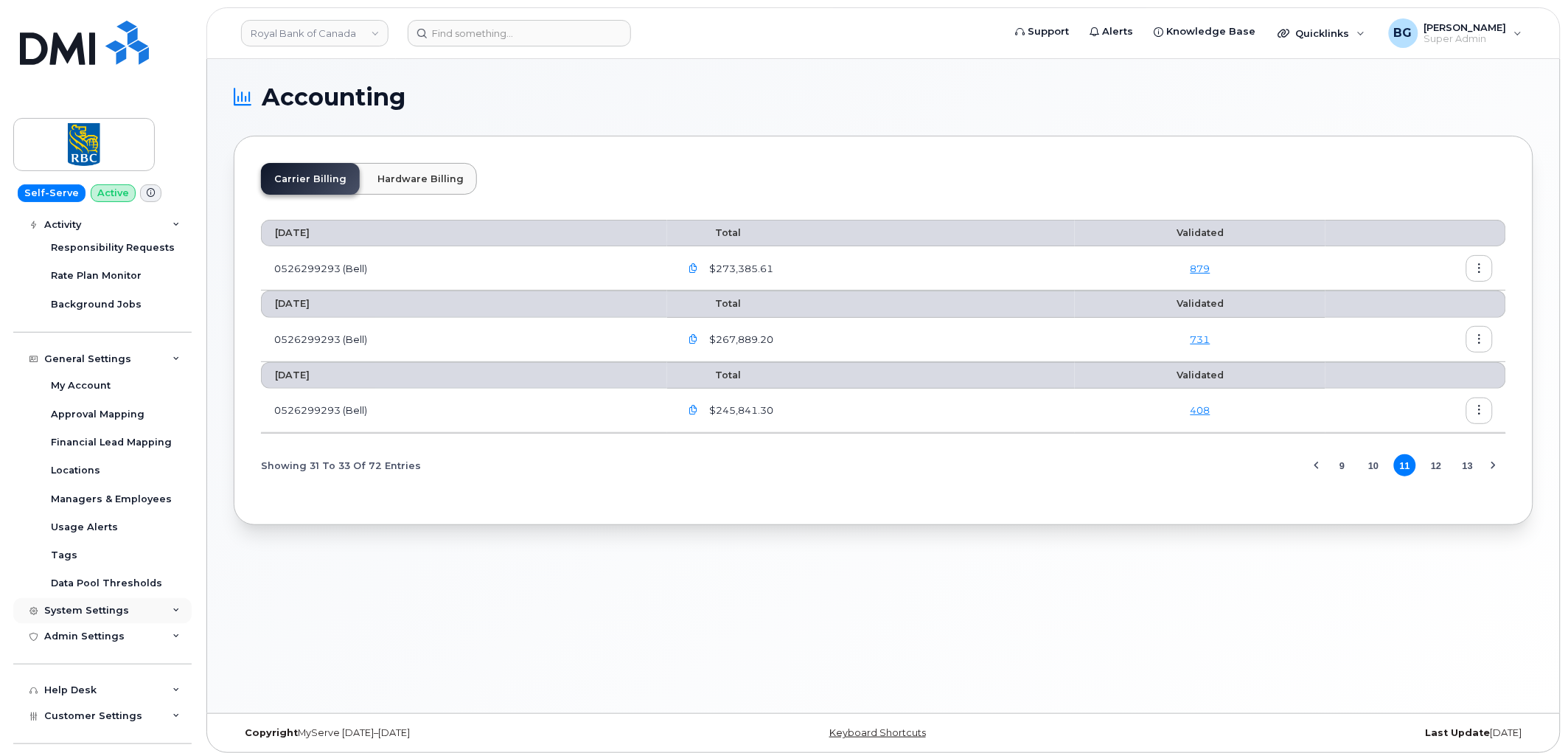
click at [107, 609] on div "System Settings" at bounding box center [86, 611] width 84 height 12
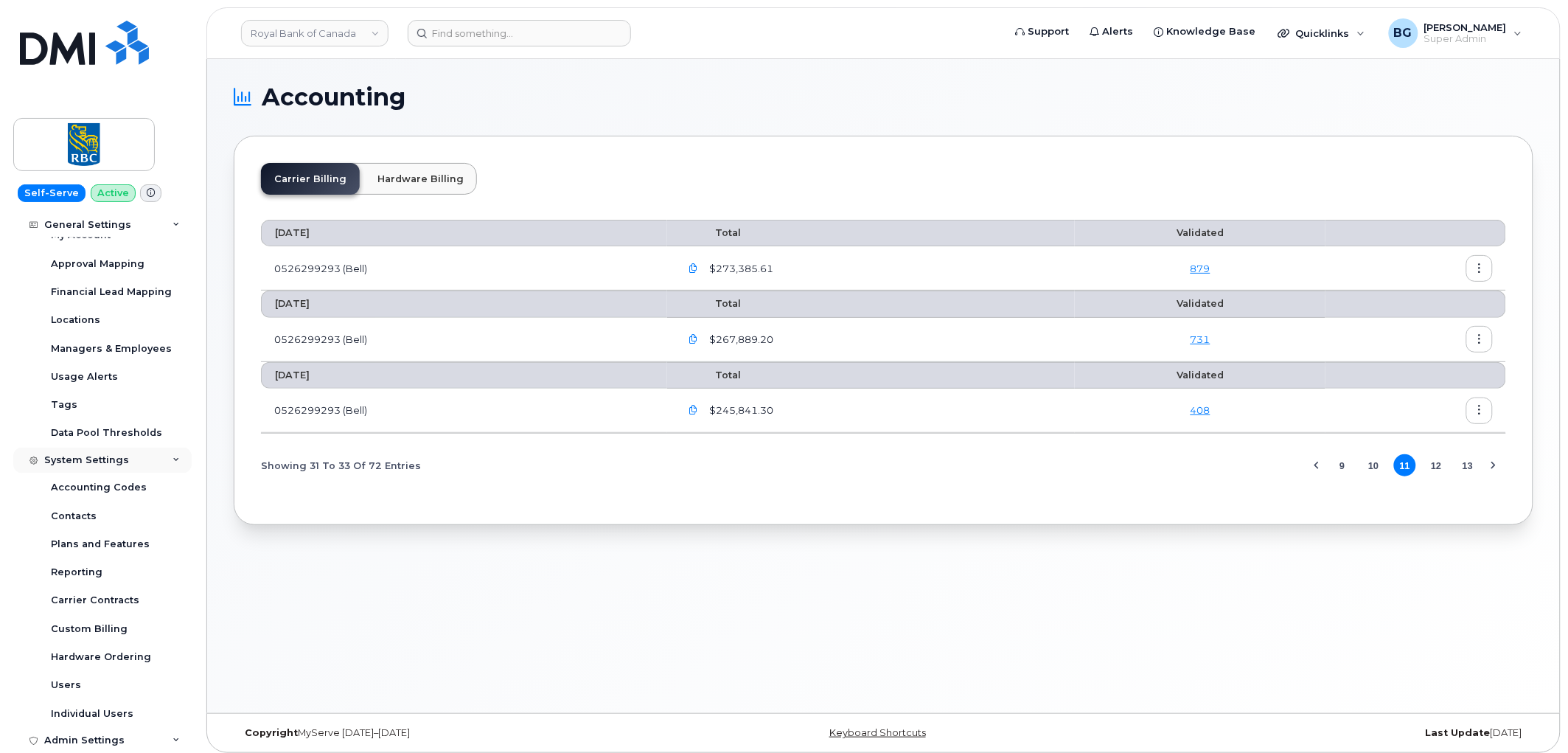
scroll to position [982, 0]
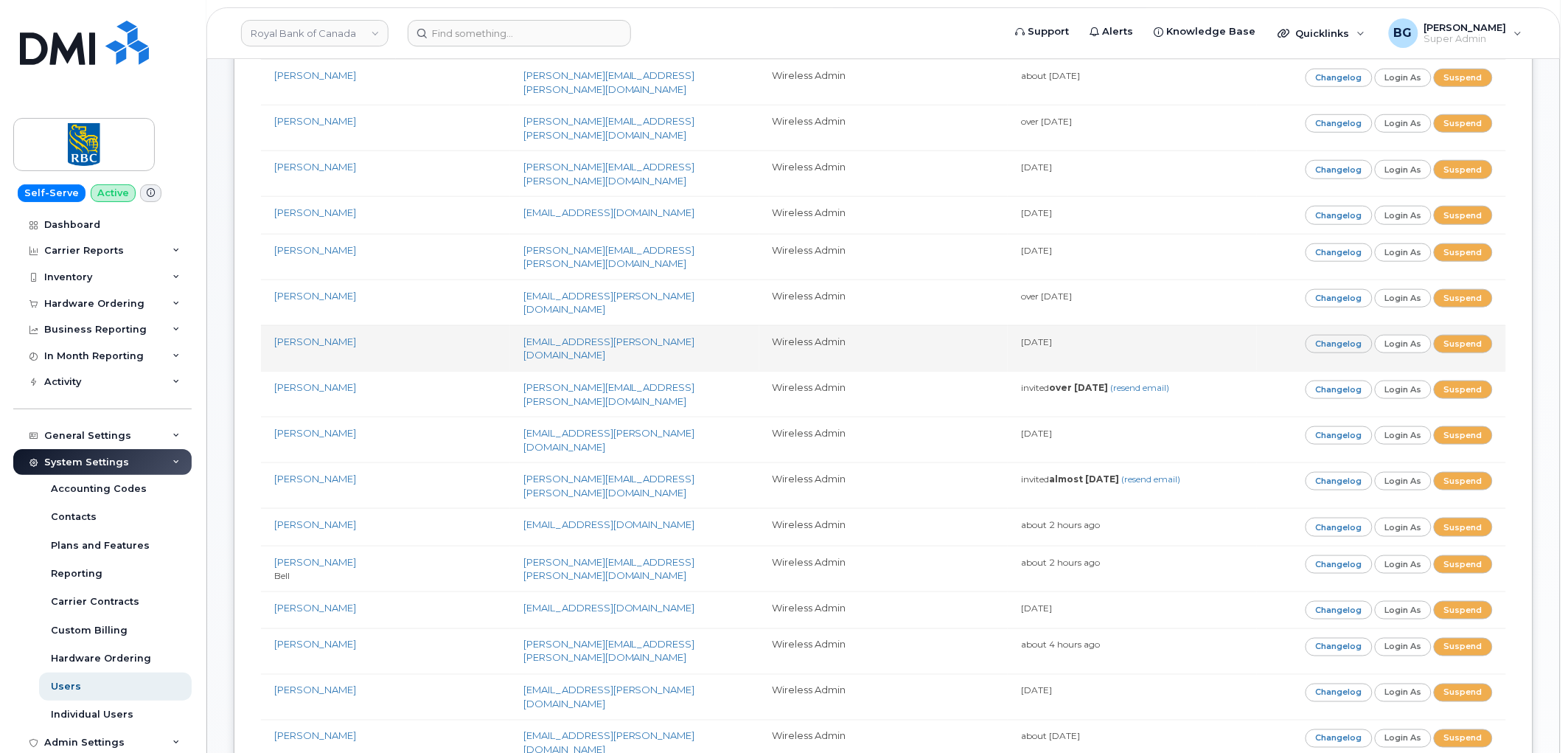
scroll to position [382, 0]
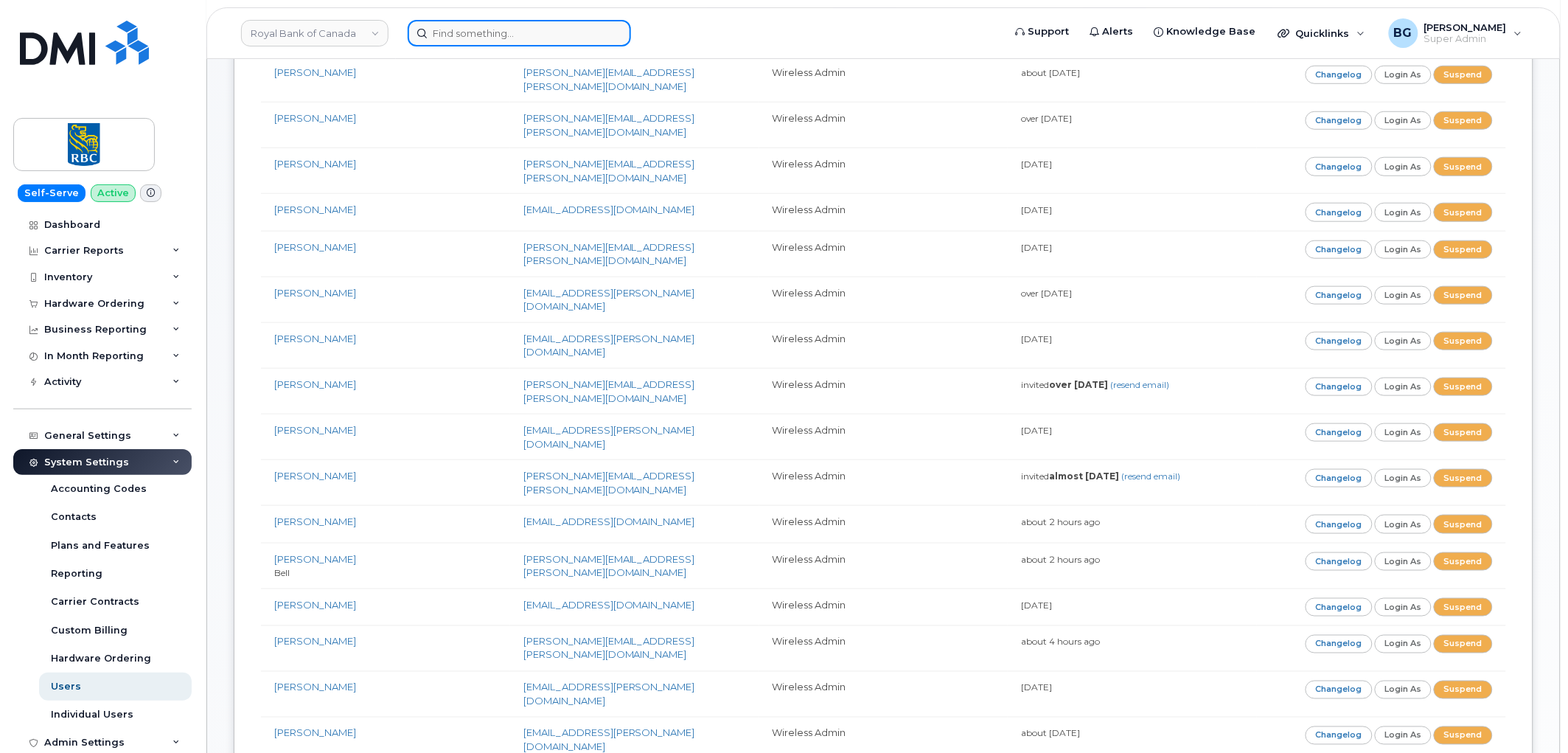
click at [501, 32] on input at bounding box center [519, 32] width 223 height 26
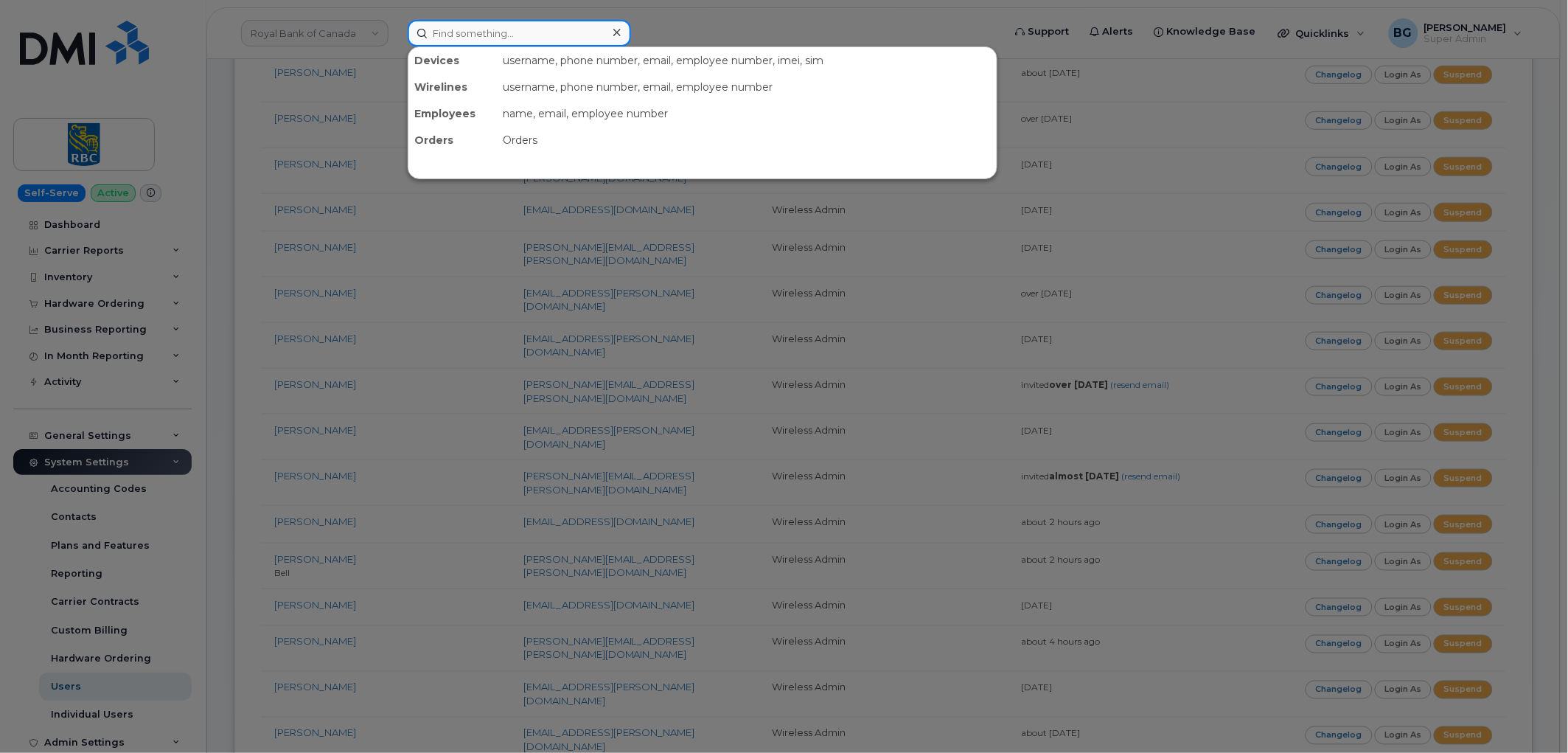
click at [483, 41] on input at bounding box center [519, 32] width 223 height 26
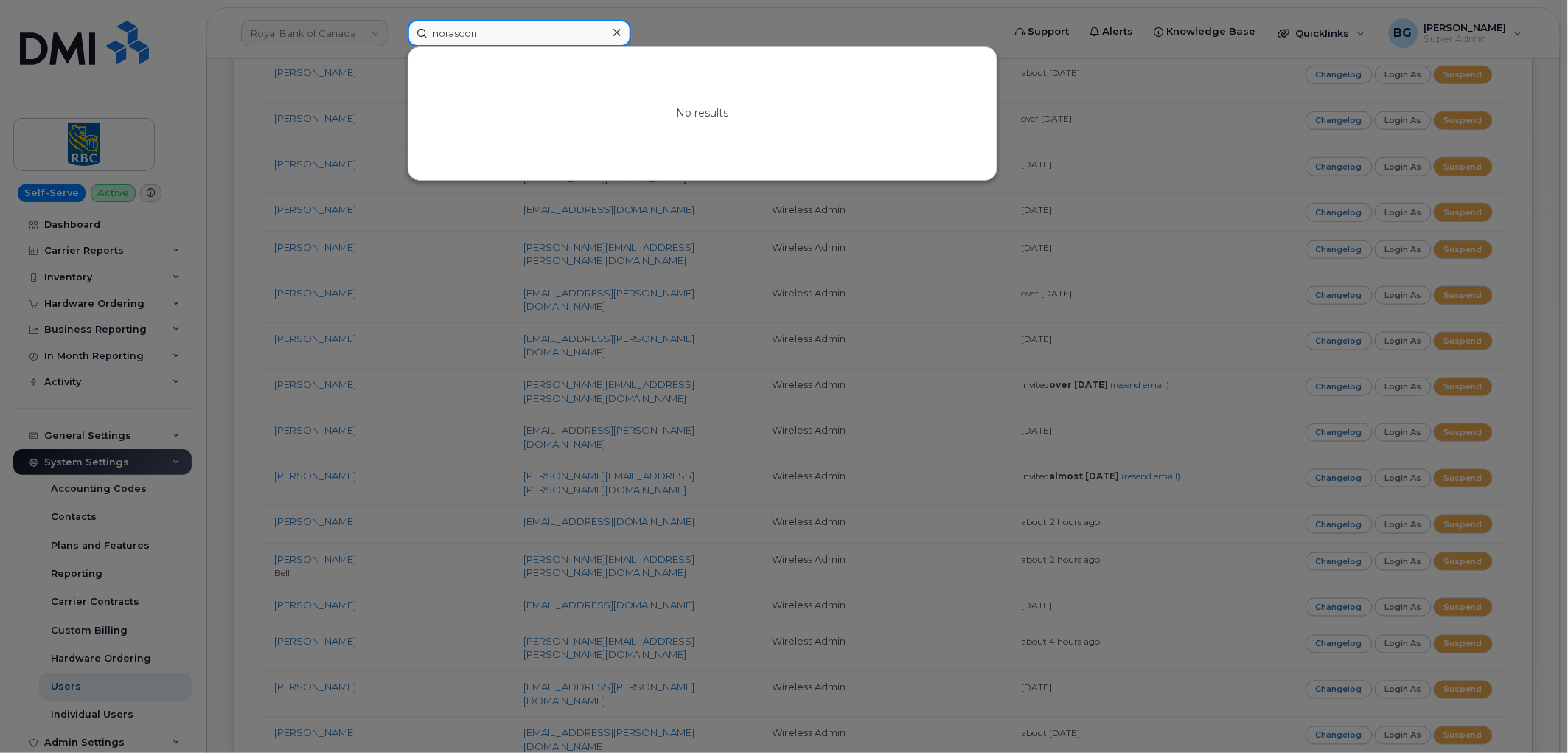
drag, startPoint x: 403, startPoint y: 14, endPoint x: 364, endPoint y: 13, distance: 39.0
click at [396, 20] on div "norascon No results" at bounding box center [700, 32] width 610 height 26
click at [460, 34] on input "norascon" at bounding box center [519, 32] width 223 height 26
click at [460, 34] on input "norascon" at bounding box center [519, 32] width 223 height 26
paste input "431394"
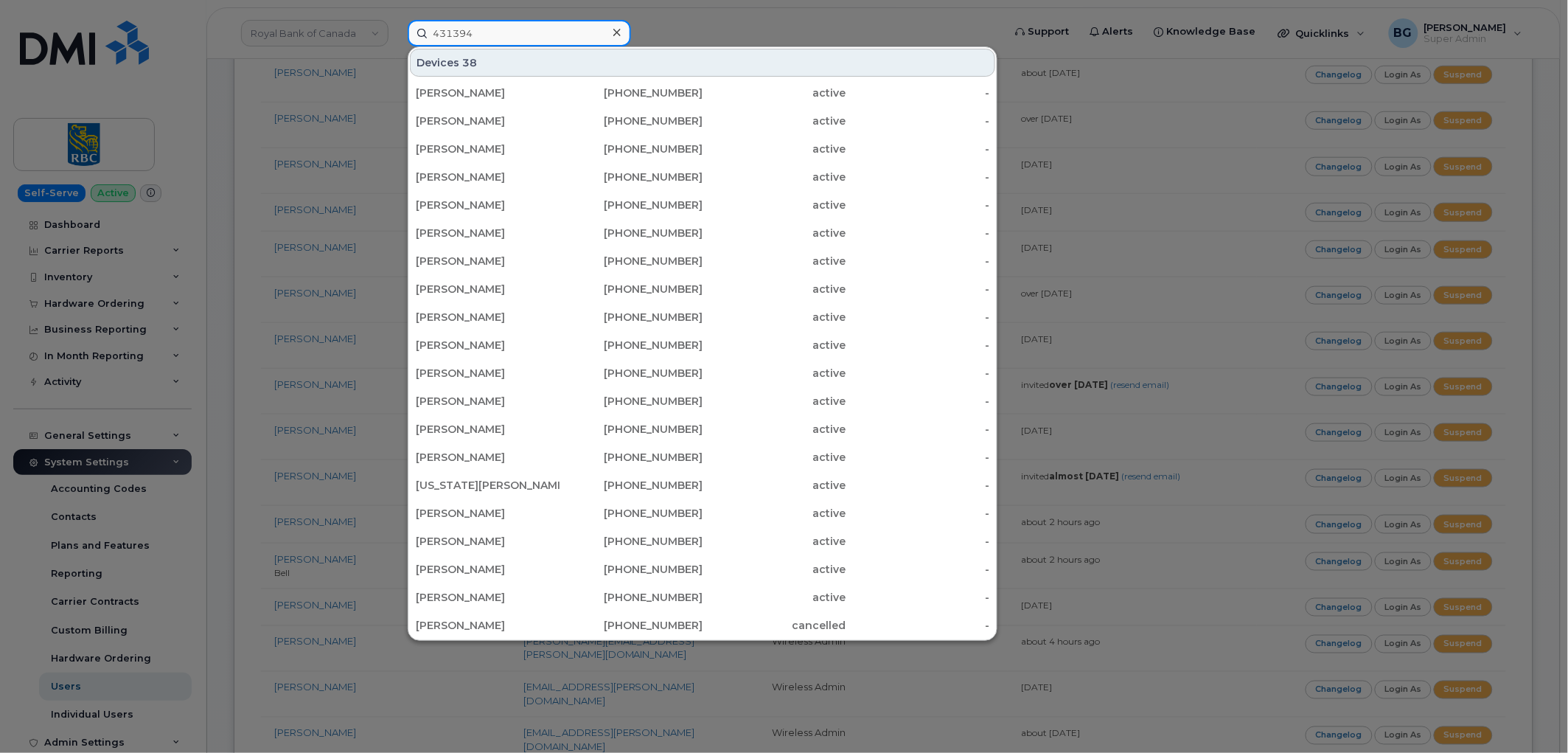
drag, startPoint x: 454, startPoint y: 30, endPoint x: 378, endPoint y: 25, distance: 76.2
click at [396, 25] on div "431394 Devices 38 [PERSON_NAME] [PHONE_NUMBER] active - [PERSON_NAME] [PHONE_NU…" at bounding box center [700, 32] width 610 height 26
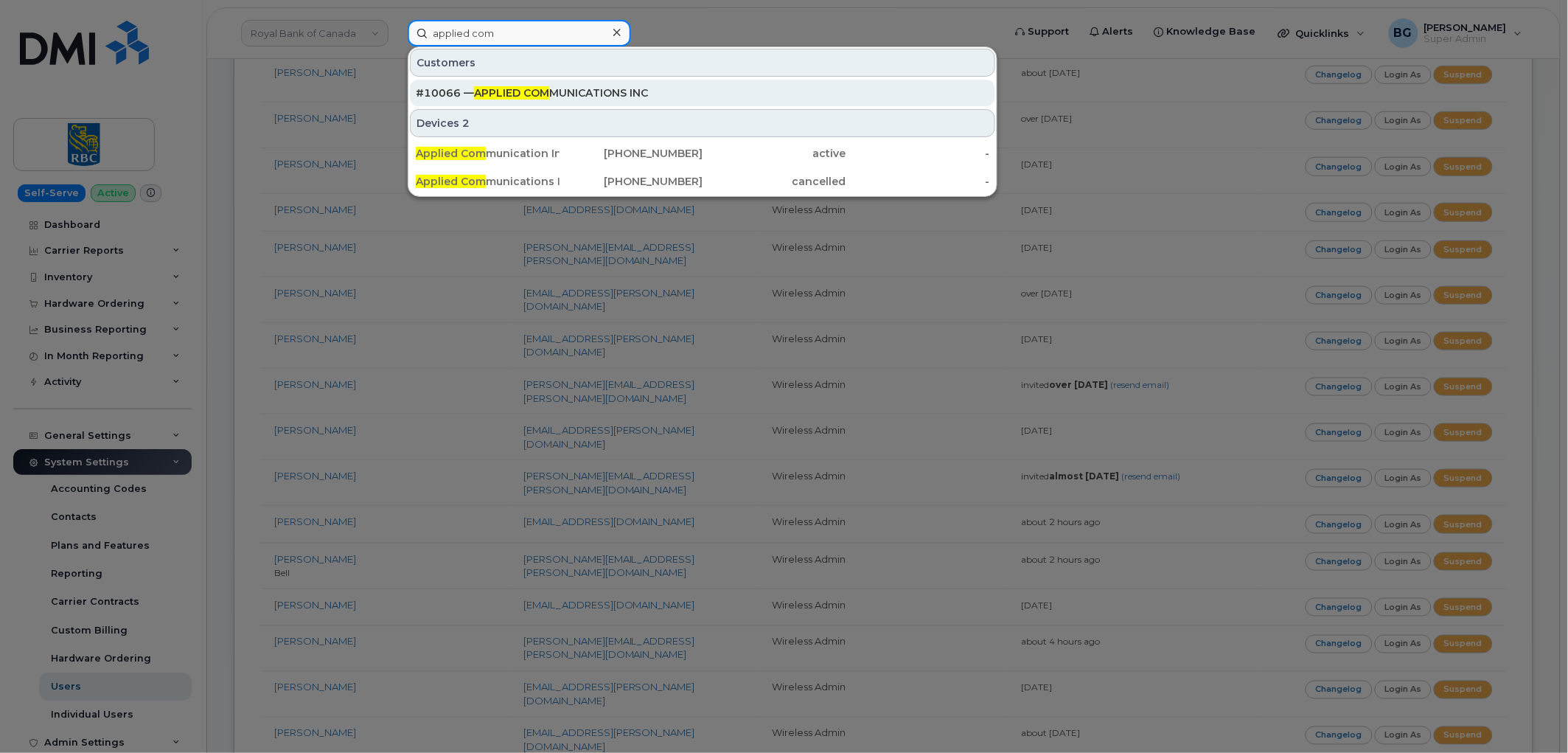
type input "applied com"
click at [607, 91] on div "#10066 — APPLIED COM MUNICATIONS INC" at bounding box center [703, 92] width 574 height 14
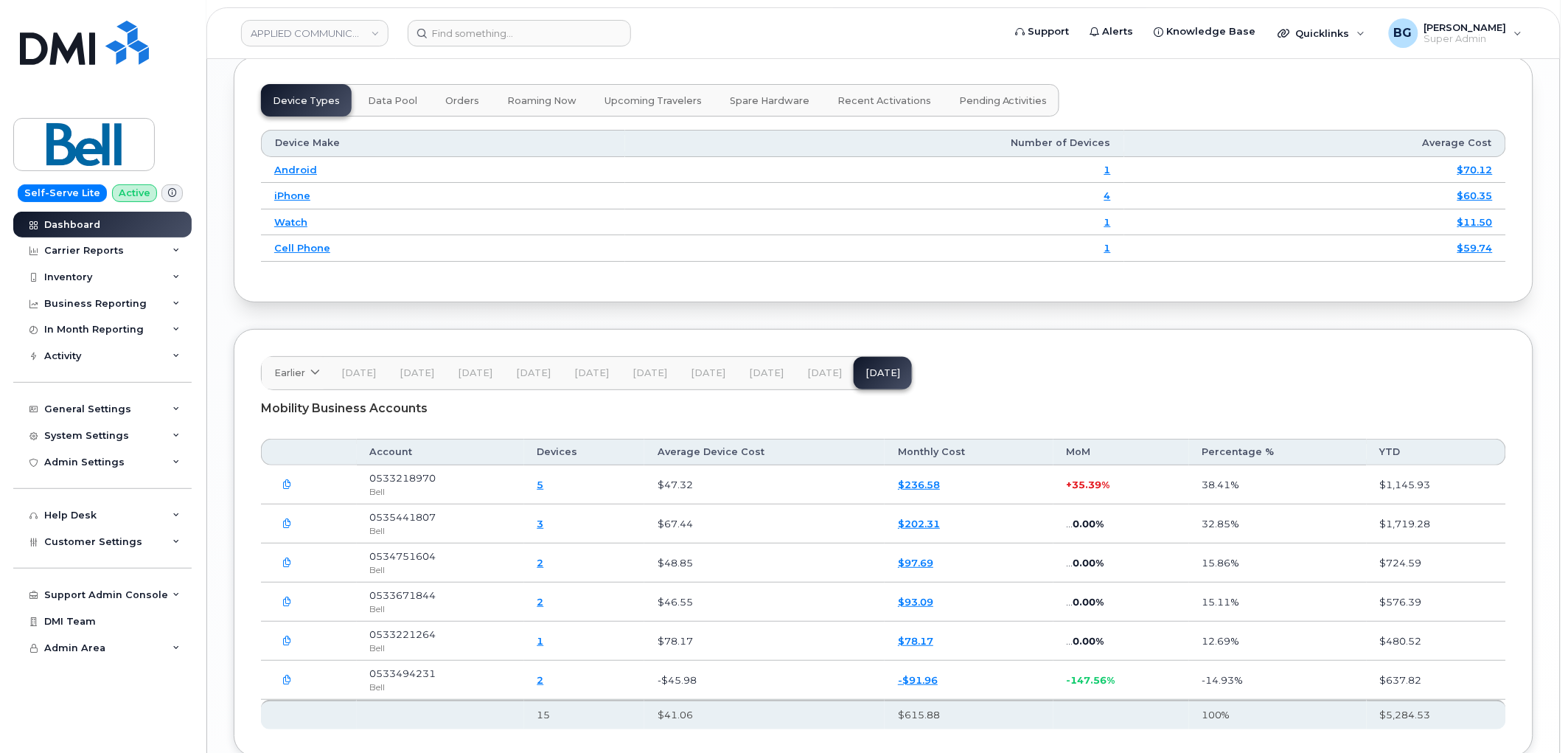
scroll to position [2030, 0]
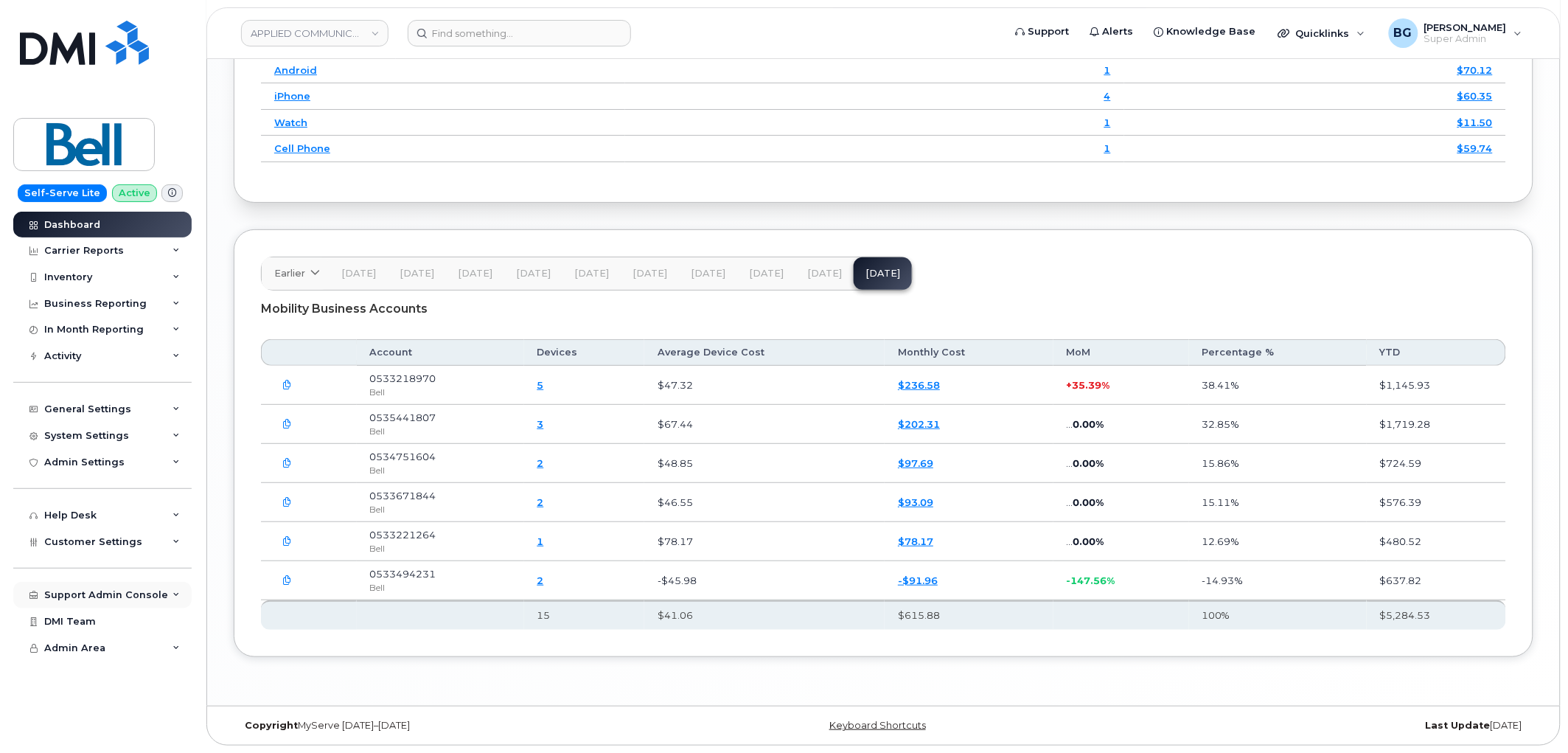
click at [79, 593] on div "Support Admin Console" at bounding box center [106, 595] width 124 height 12
click at [522, 41] on input at bounding box center [519, 32] width 223 height 26
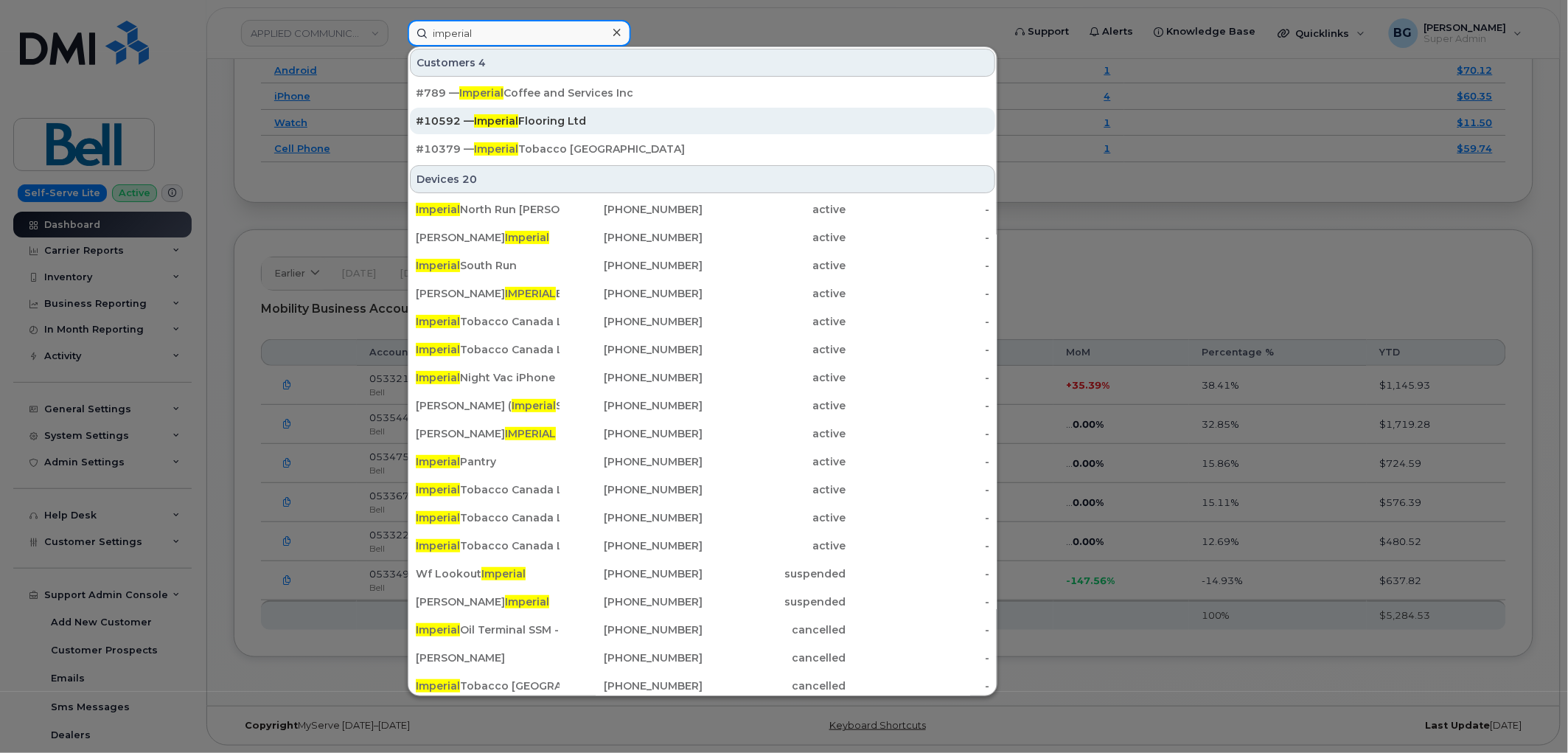
type input "imperial"
click at [533, 117] on div "#10592 — Imperial Flooring Ltd" at bounding box center [703, 120] width 574 height 14
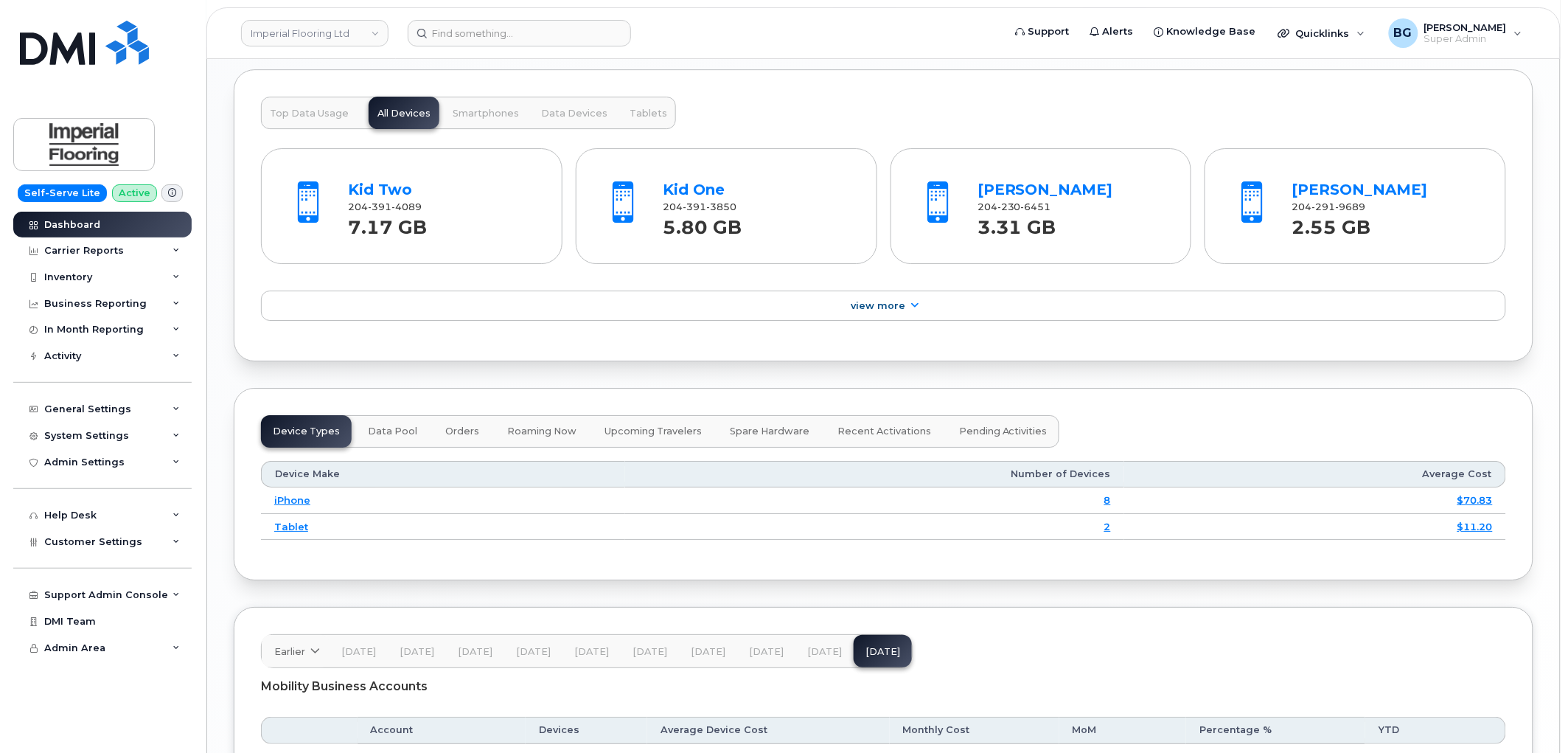
scroll to position [1856, 0]
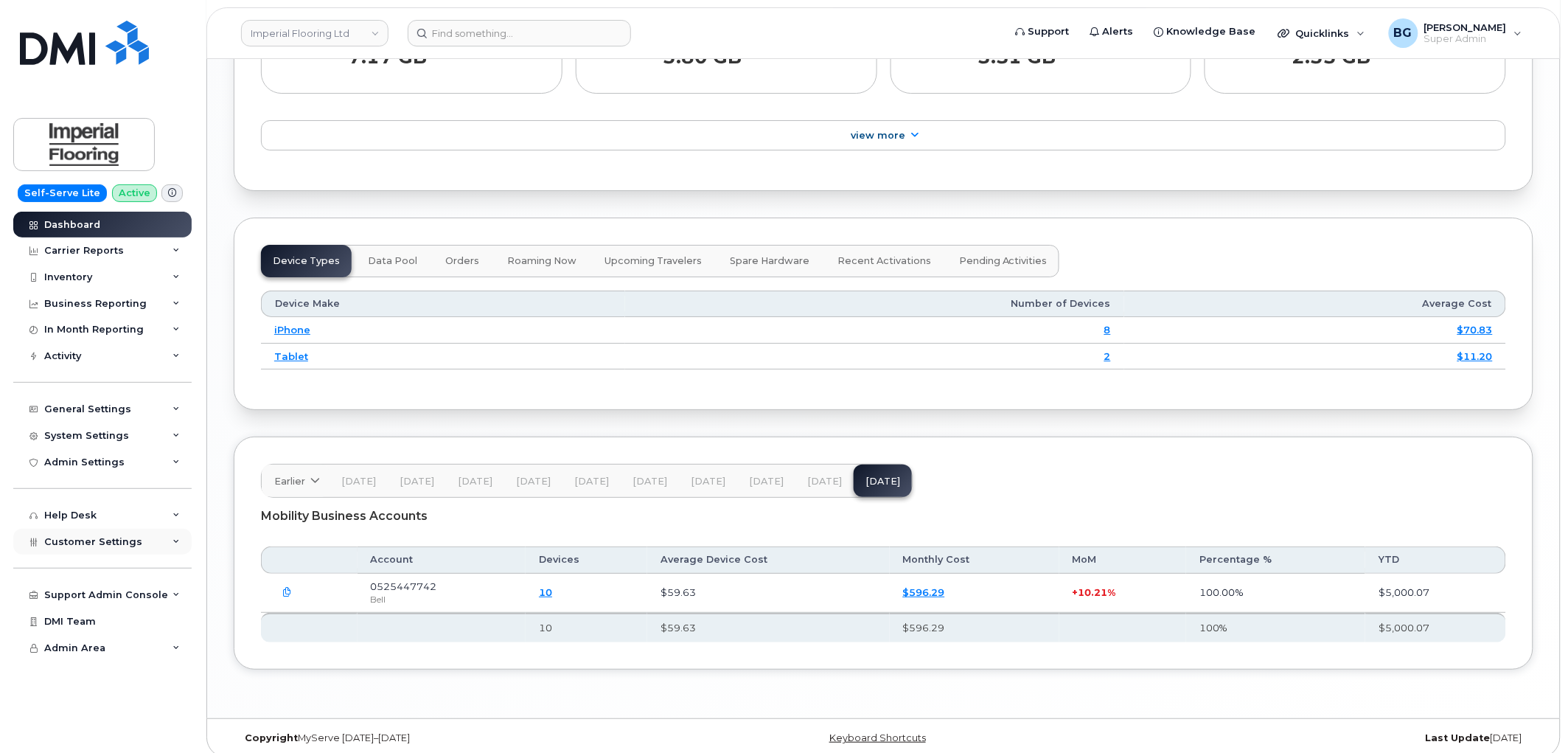
click at [69, 544] on span "Customer Settings" at bounding box center [93, 542] width 98 height 11
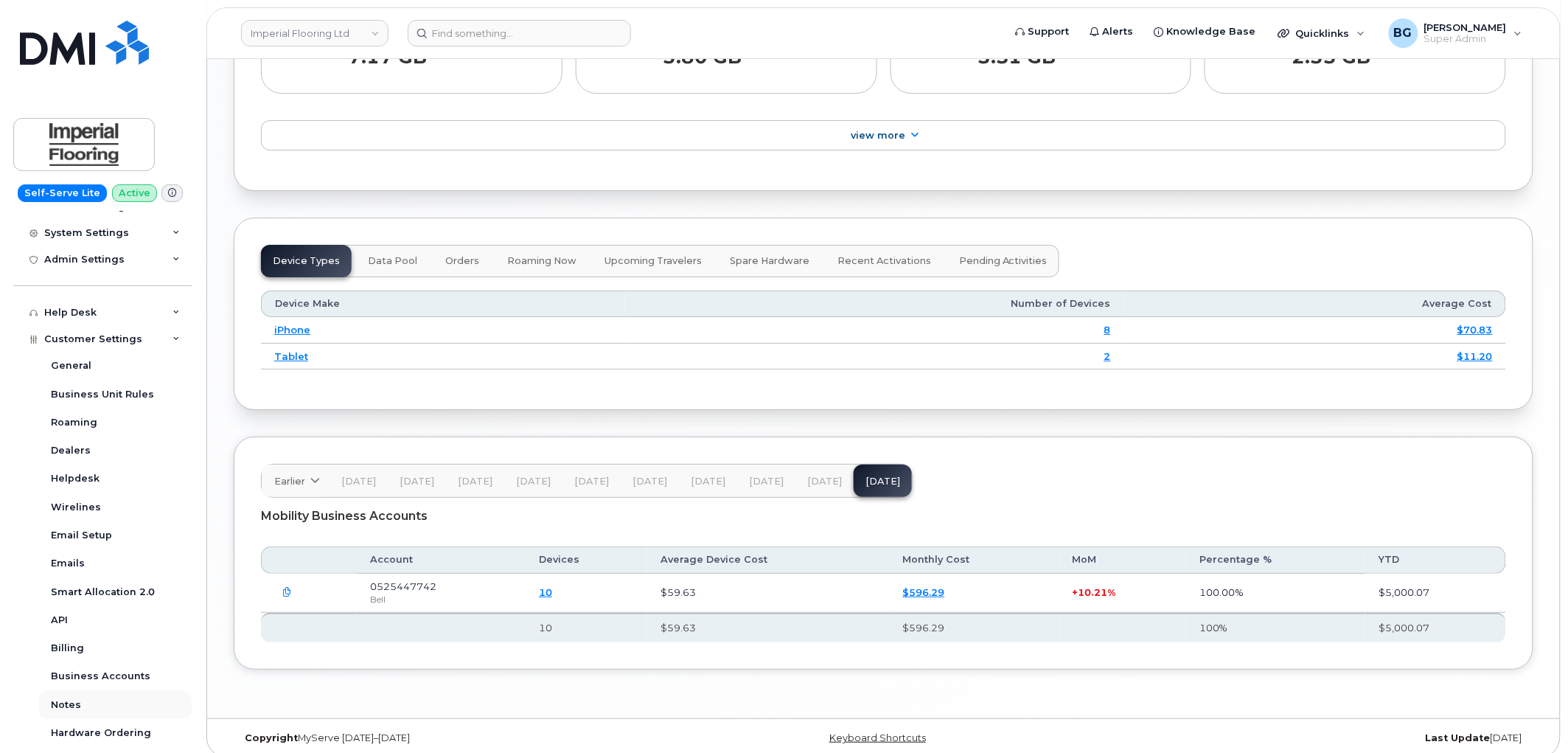
scroll to position [218, 0]
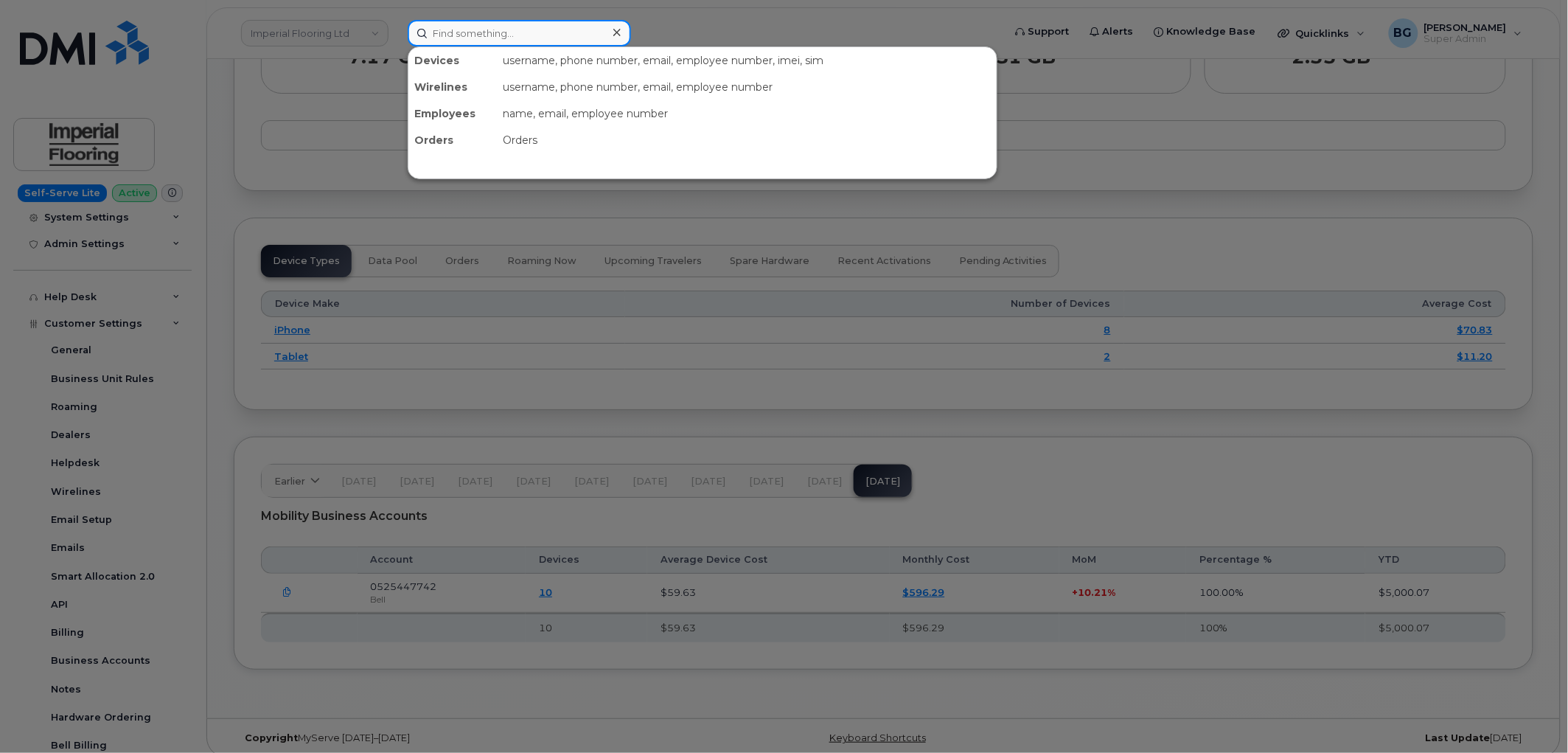
click at [509, 32] on input at bounding box center [519, 32] width 223 height 26
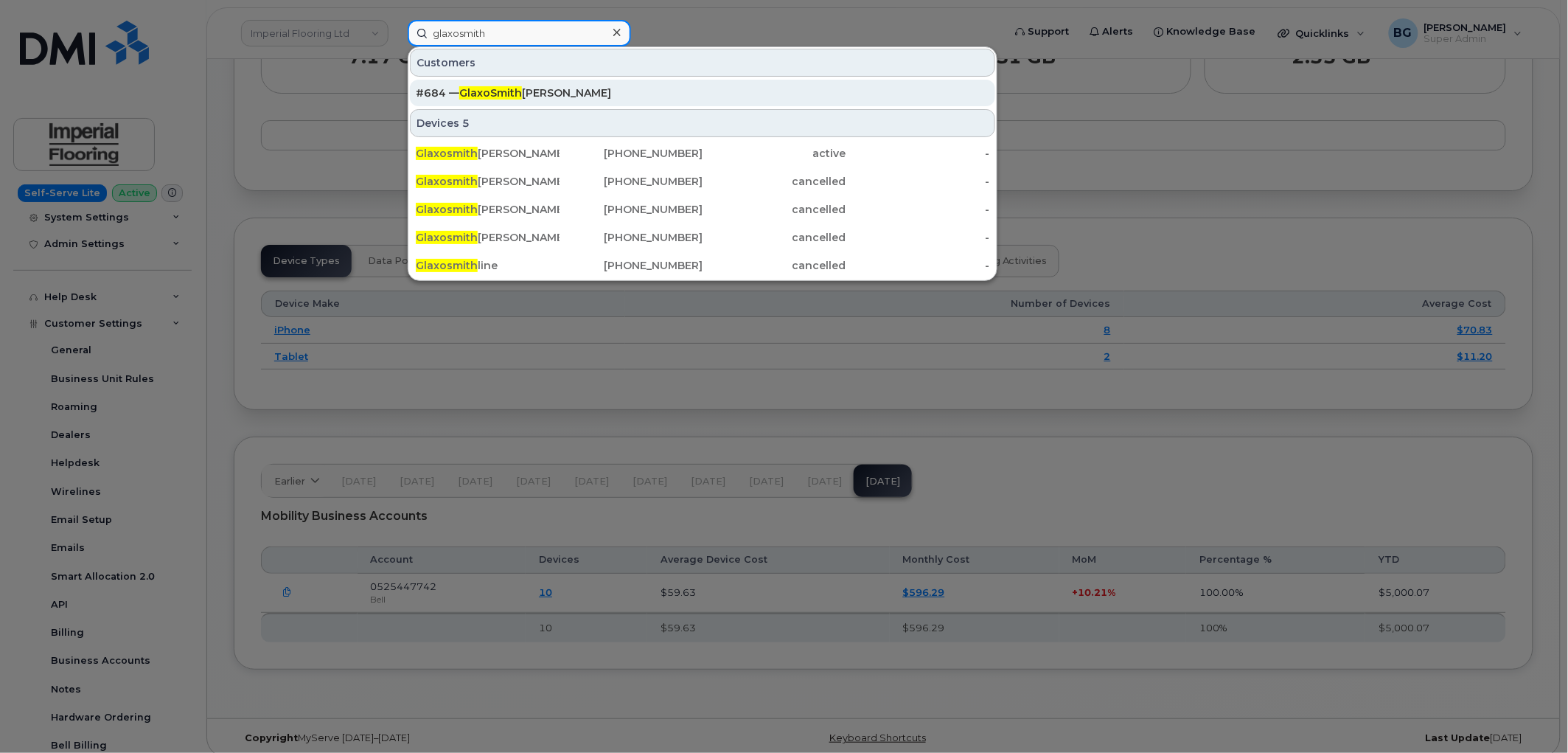
type input "glaxosmith"
click at [520, 86] on span "GlaxoSmith" at bounding box center [490, 93] width 62 height 14
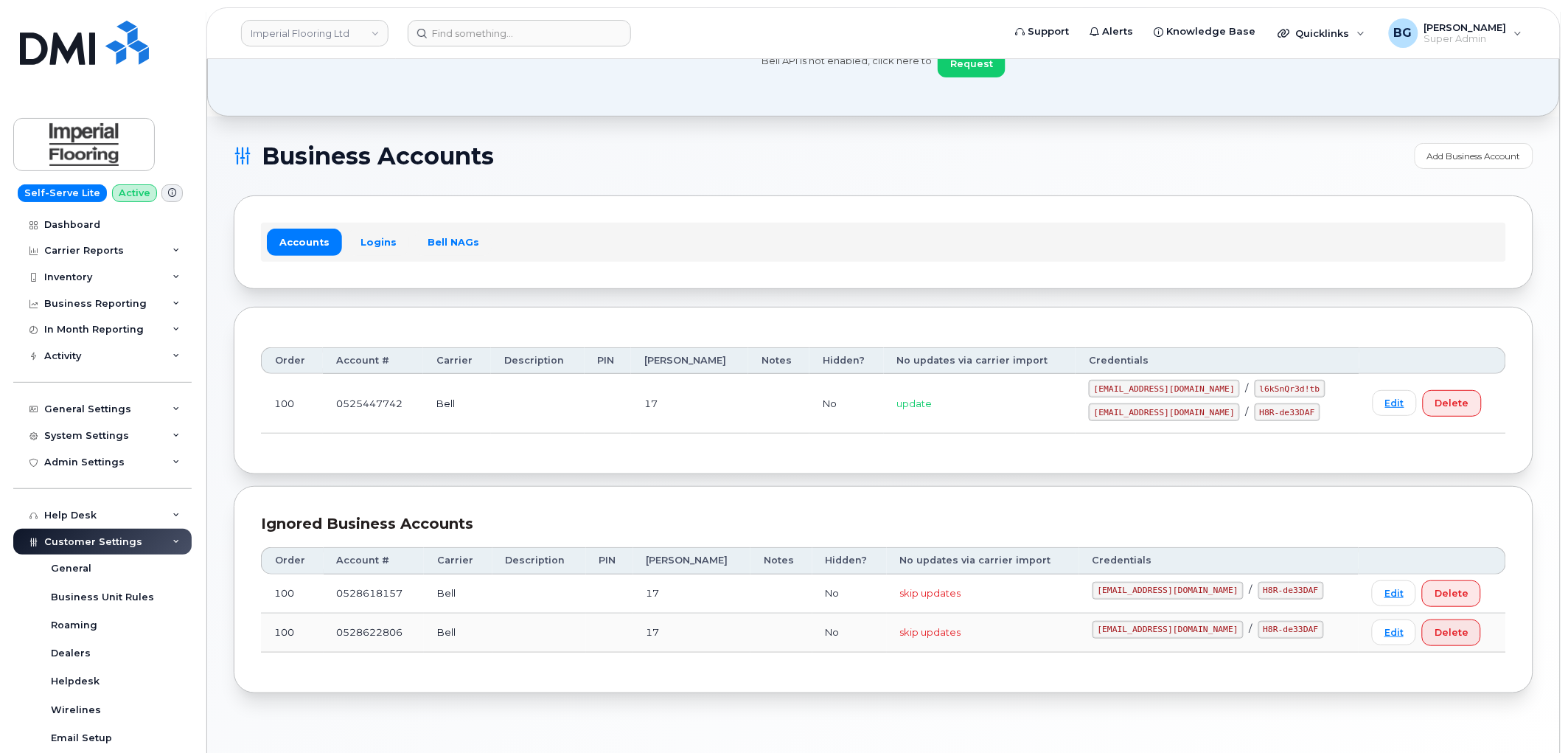
scroll to position [55, 0]
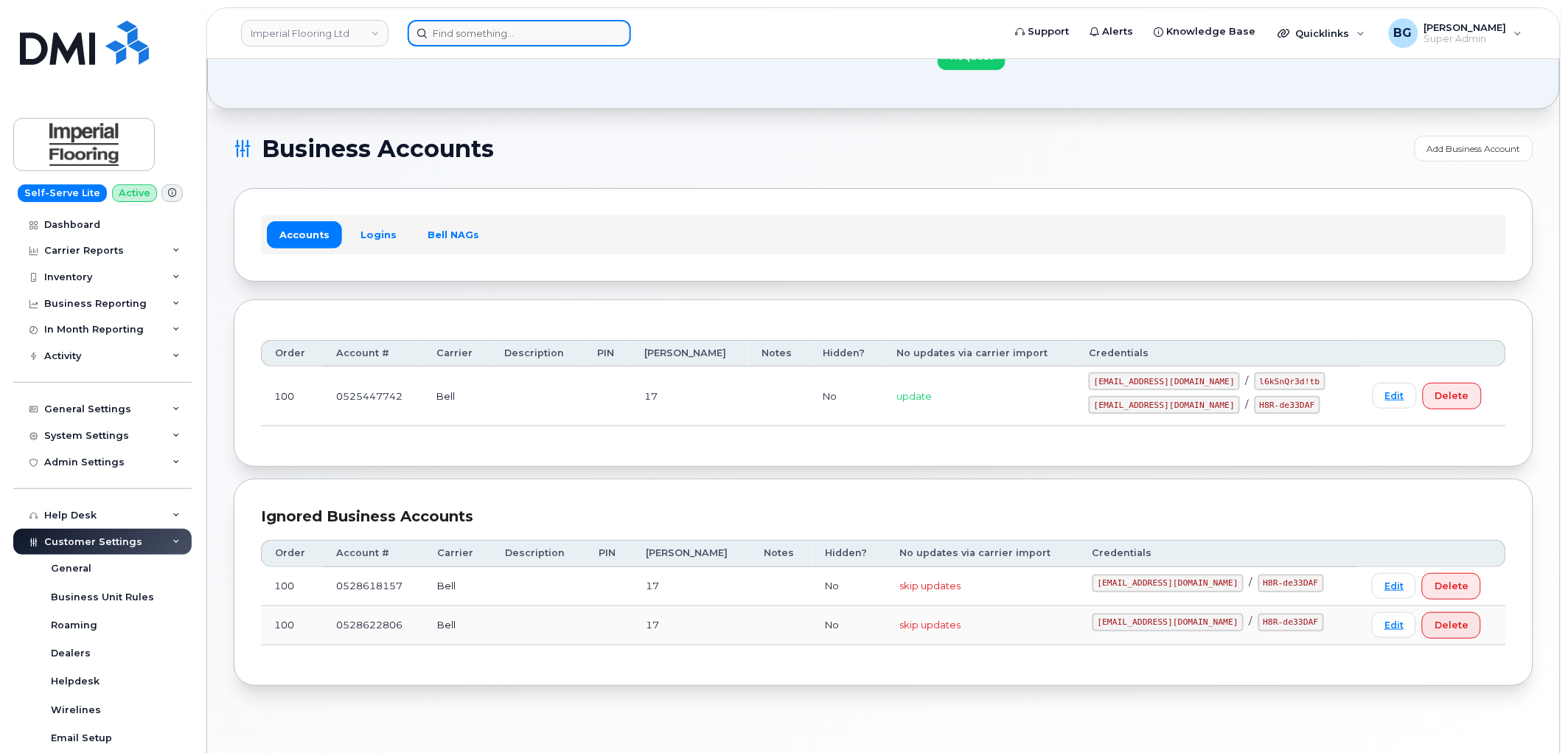
click at [496, 35] on input at bounding box center [519, 32] width 223 height 26
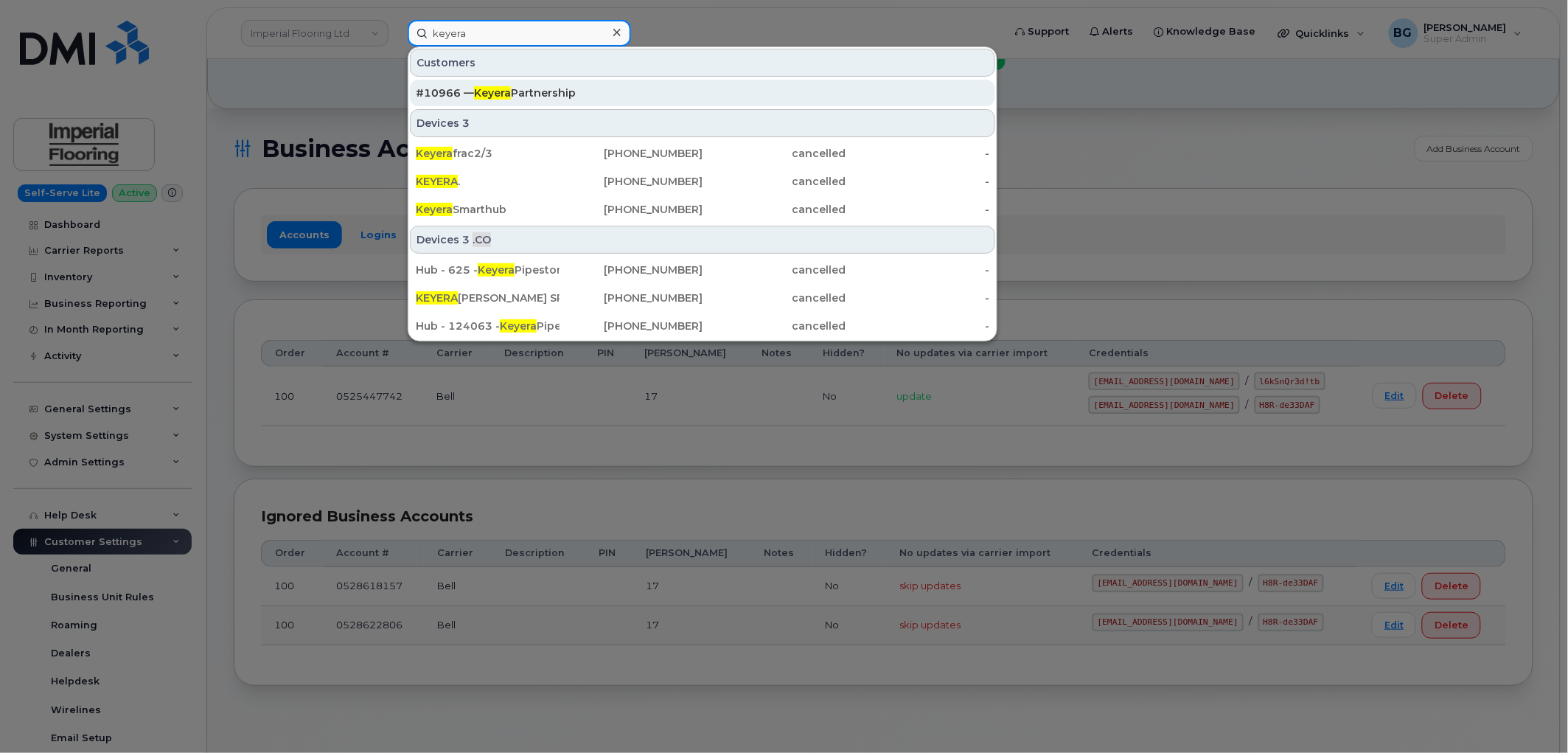
type input "keyera"
drag, startPoint x: 533, startPoint y: 92, endPoint x: 745, endPoint y: 210, distance: 242.6
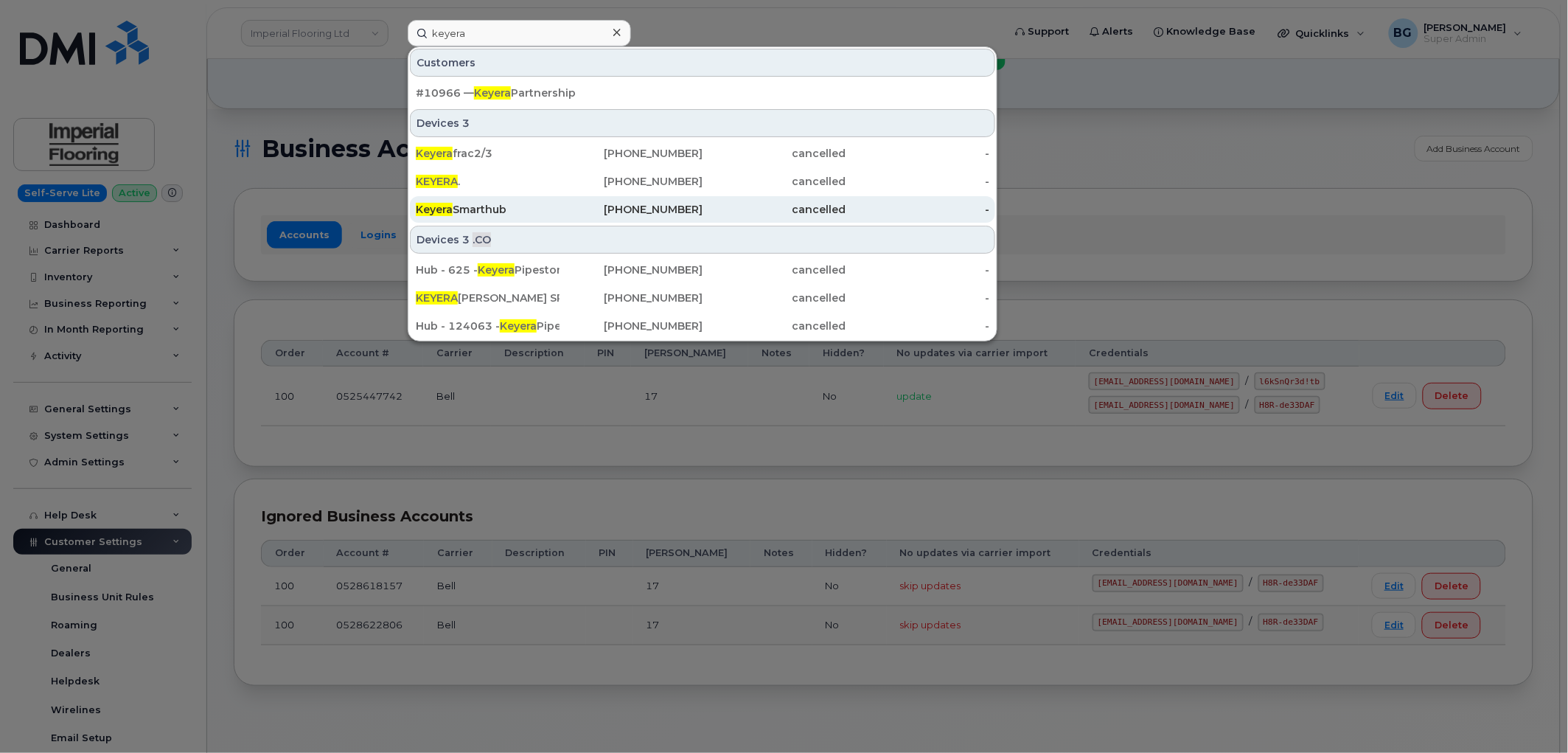
click at [534, 92] on div "#10966 — Keyera Partnership" at bounding box center [703, 92] width 574 height 14
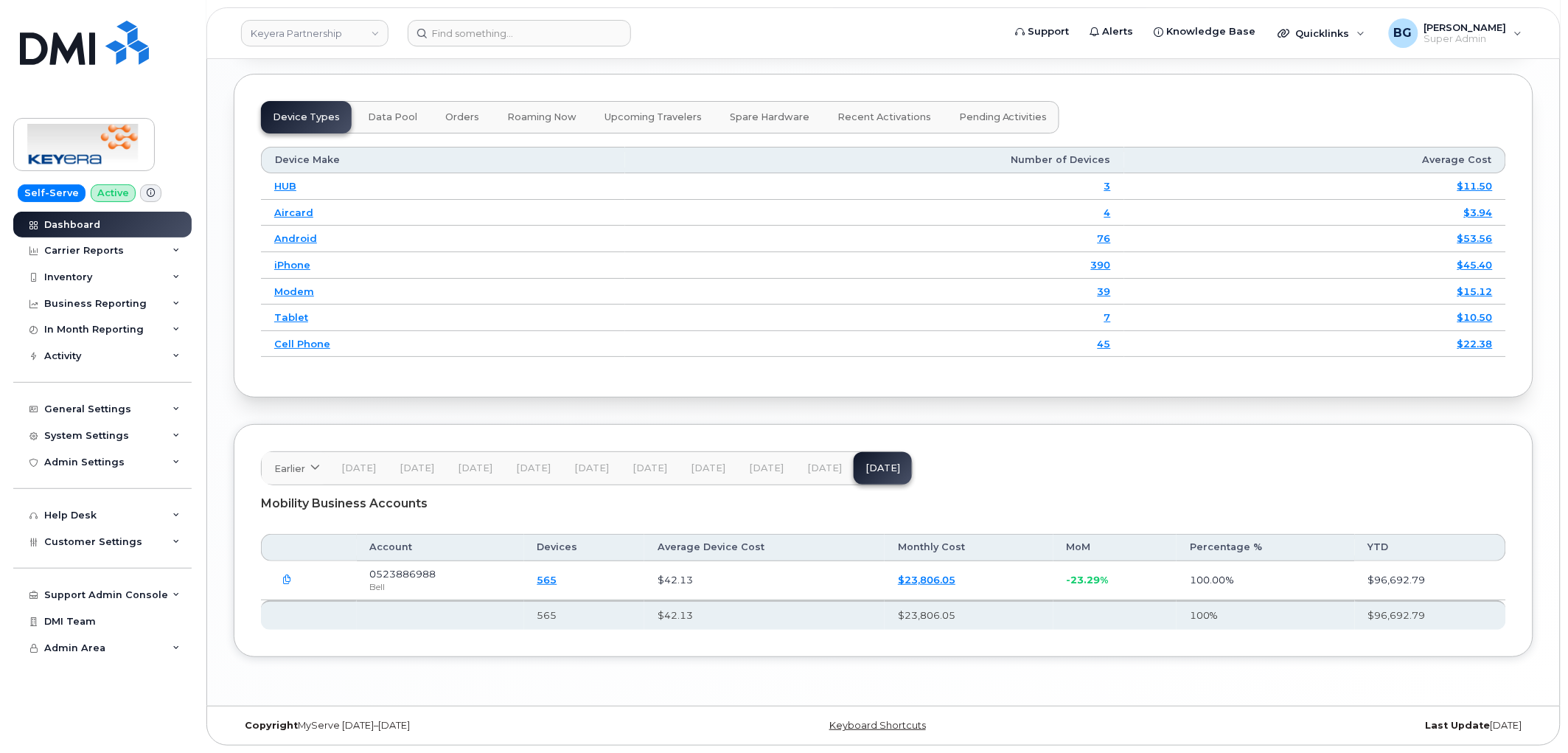
scroll to position [1921, 0]
click at [77, 459] on div "Admin Settings" at bounding box center [84, 462] width 80 height 12
click at [91, 460] on div "Admin Settings" at bounding box center [84, 462] width 80 height 12
click at [82, 548] on div "Customer Settings" at bounding box center [102, 542] width 178 height 26
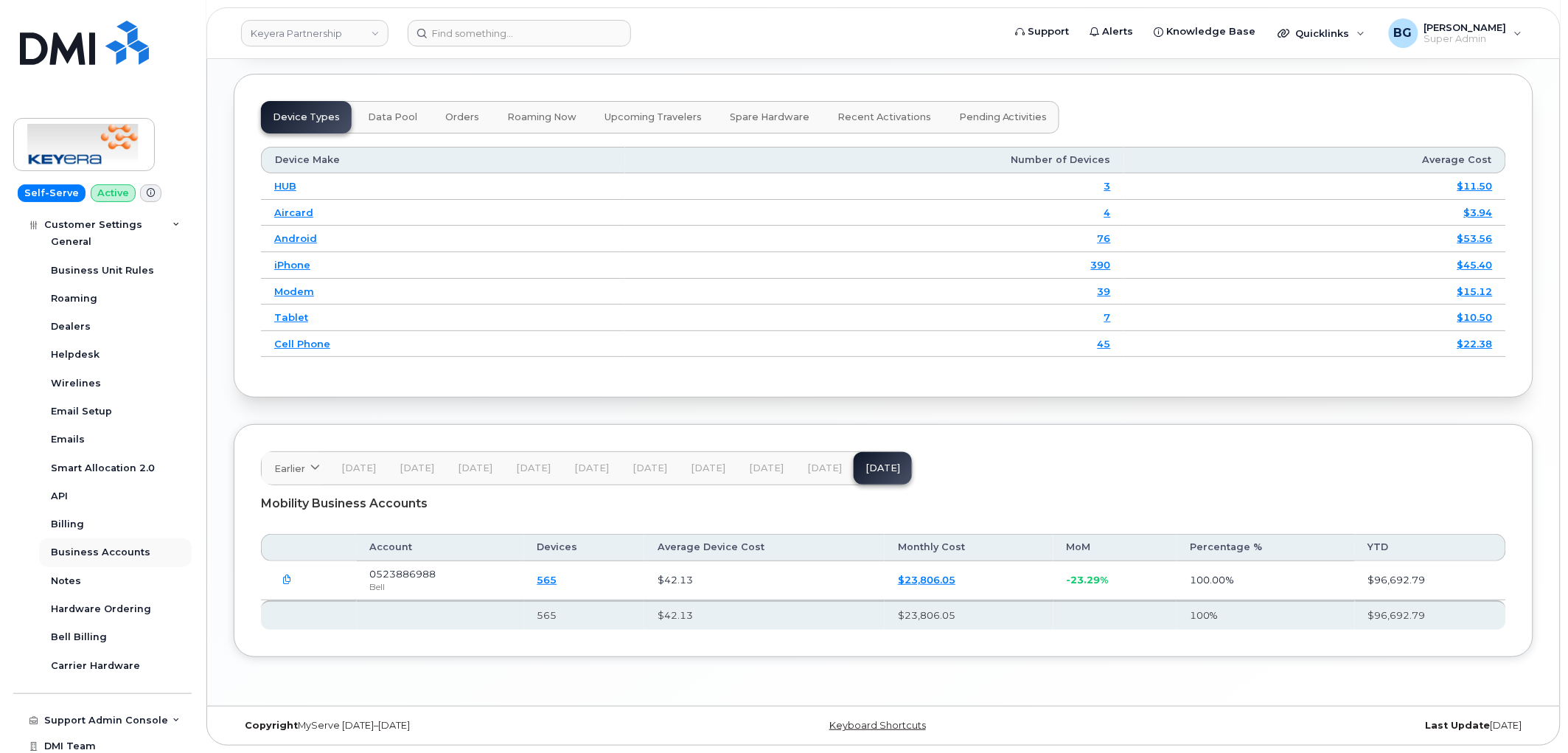
scroll to position [327, 0]
click at [109, 606] on div "Hardware Ordering" at bounding box center [101, 608] width 101 height 14
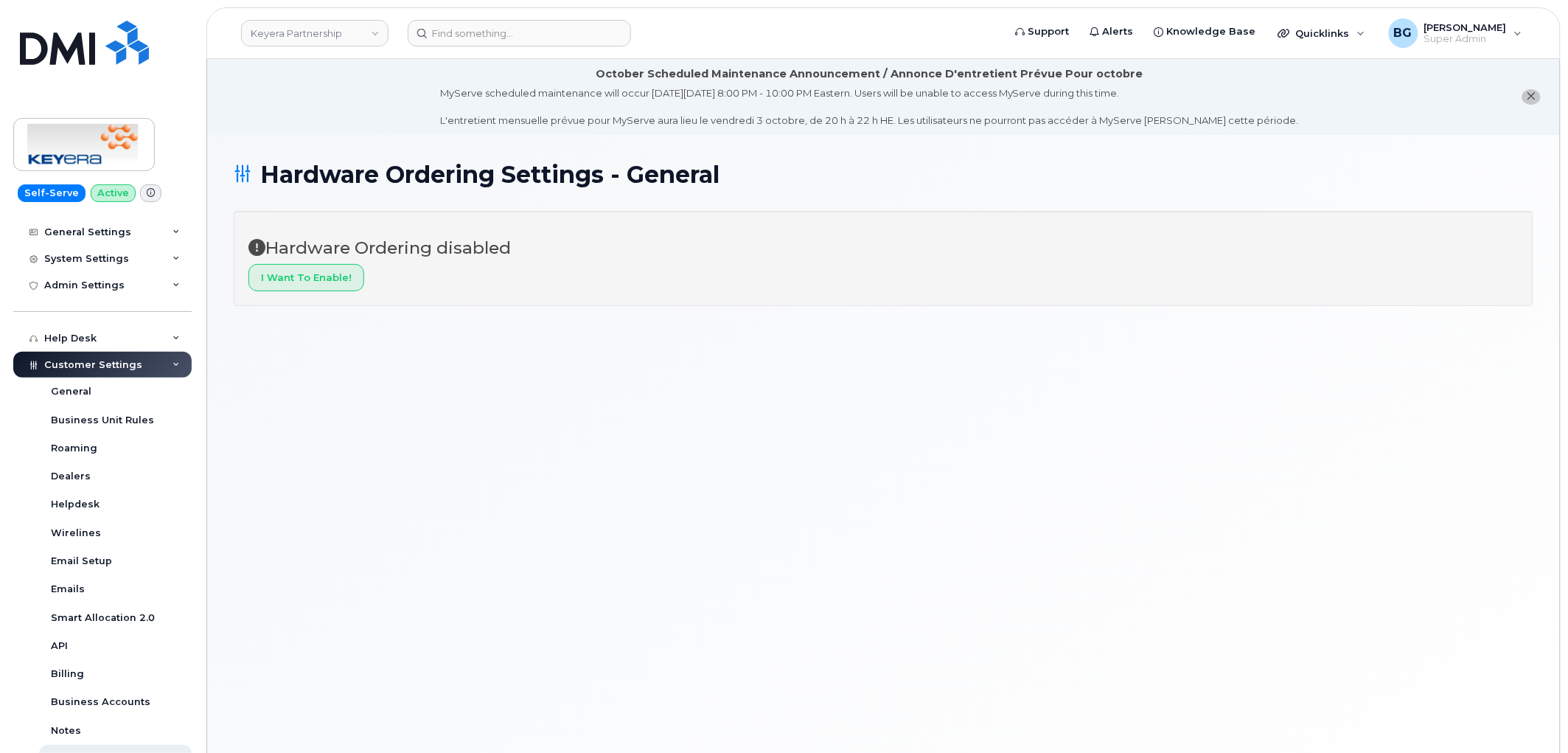
scroll to position [358, 0]
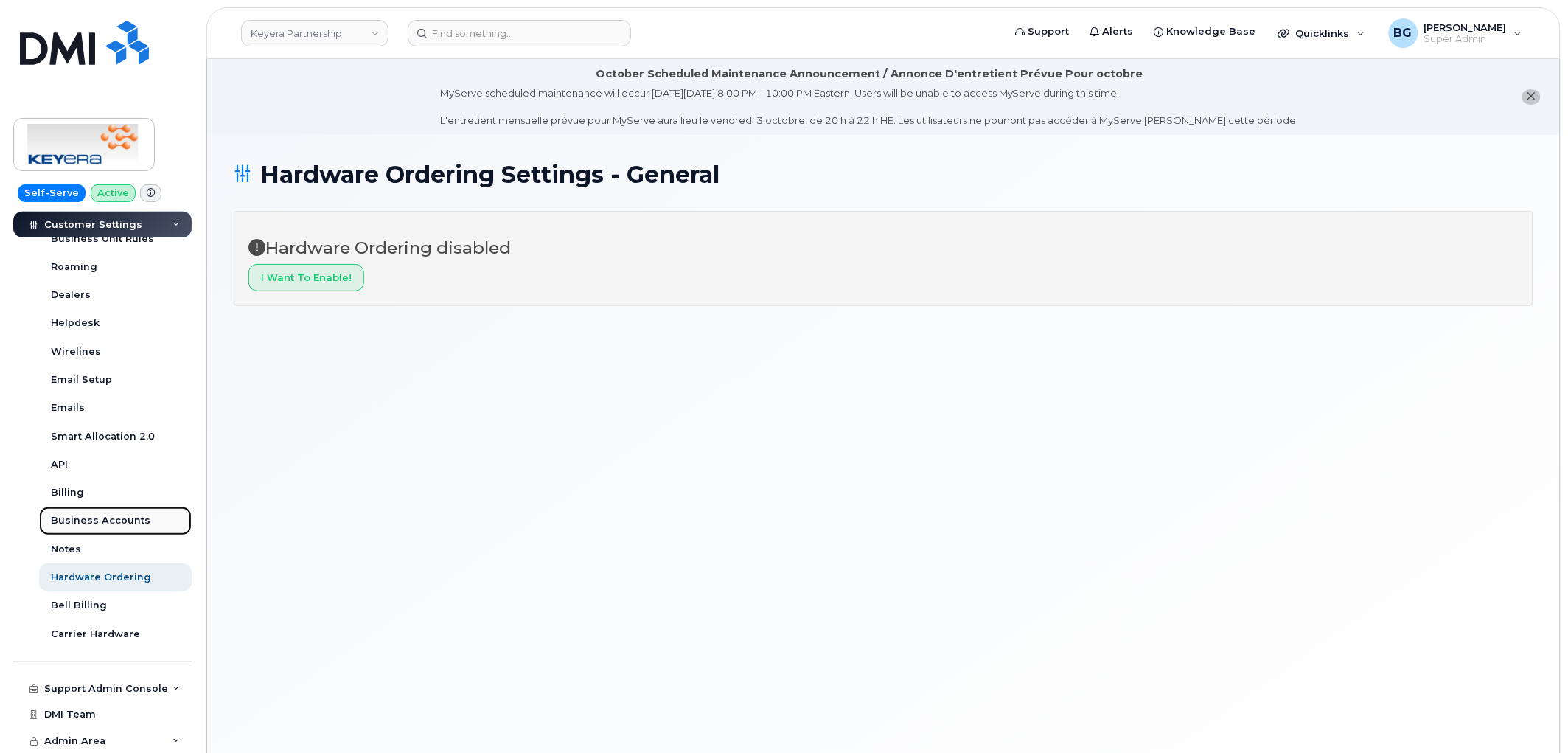
click at [94, 518] on div "Business Accounts" at bounding box center [101, 521] width 100 height 14
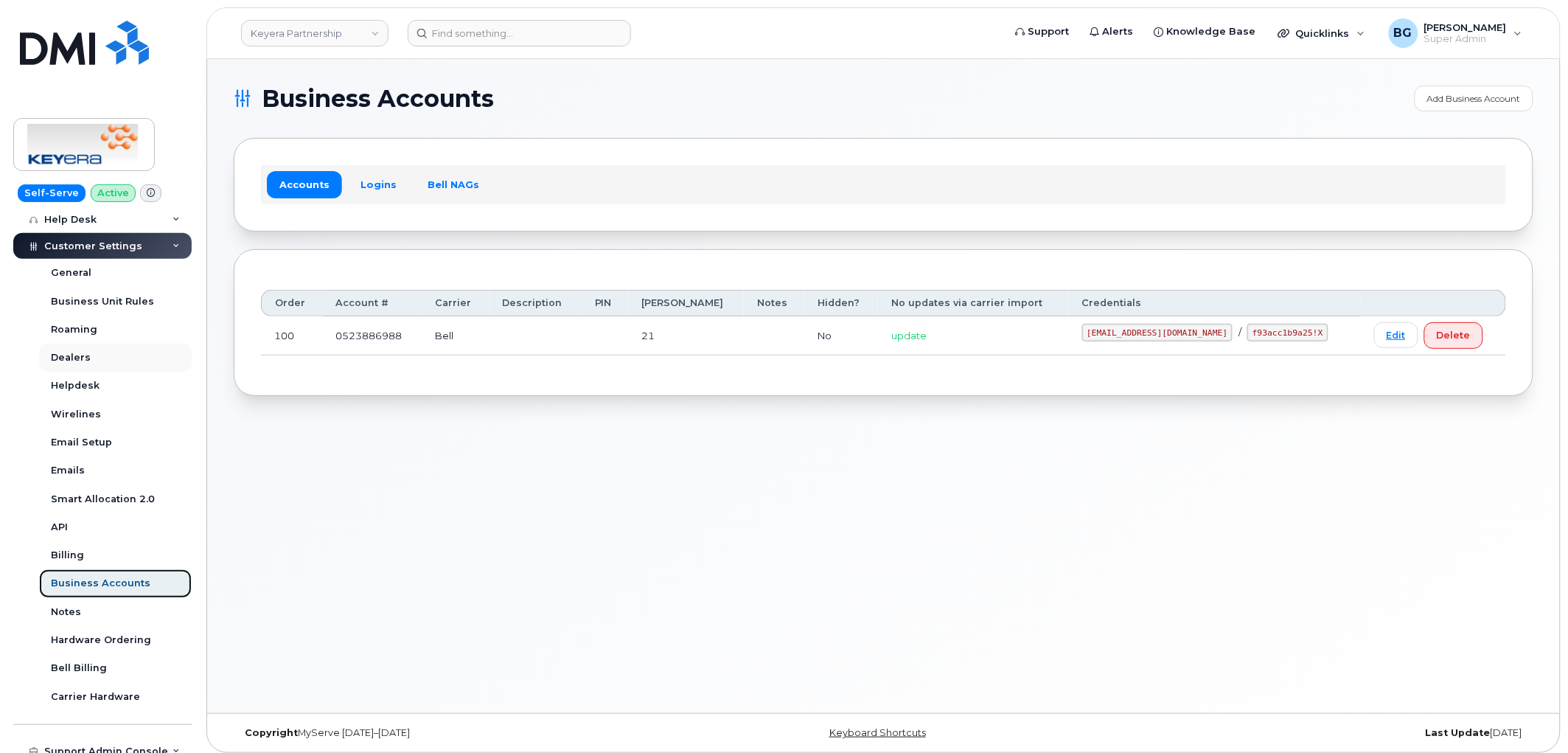
scroll to position [304, 0]
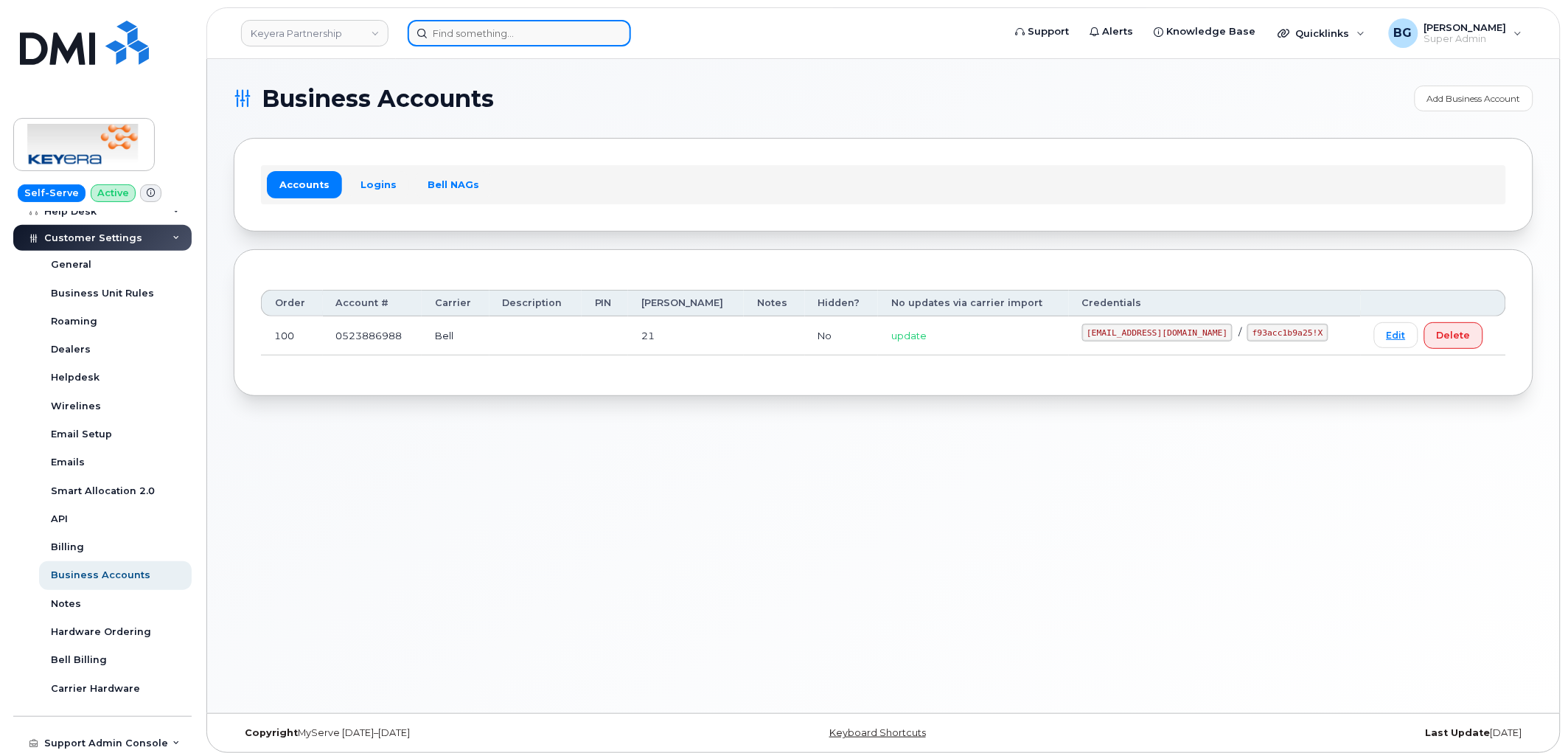
click at [477, 34] on input at bounding box center [519, 32] width 223 height 26
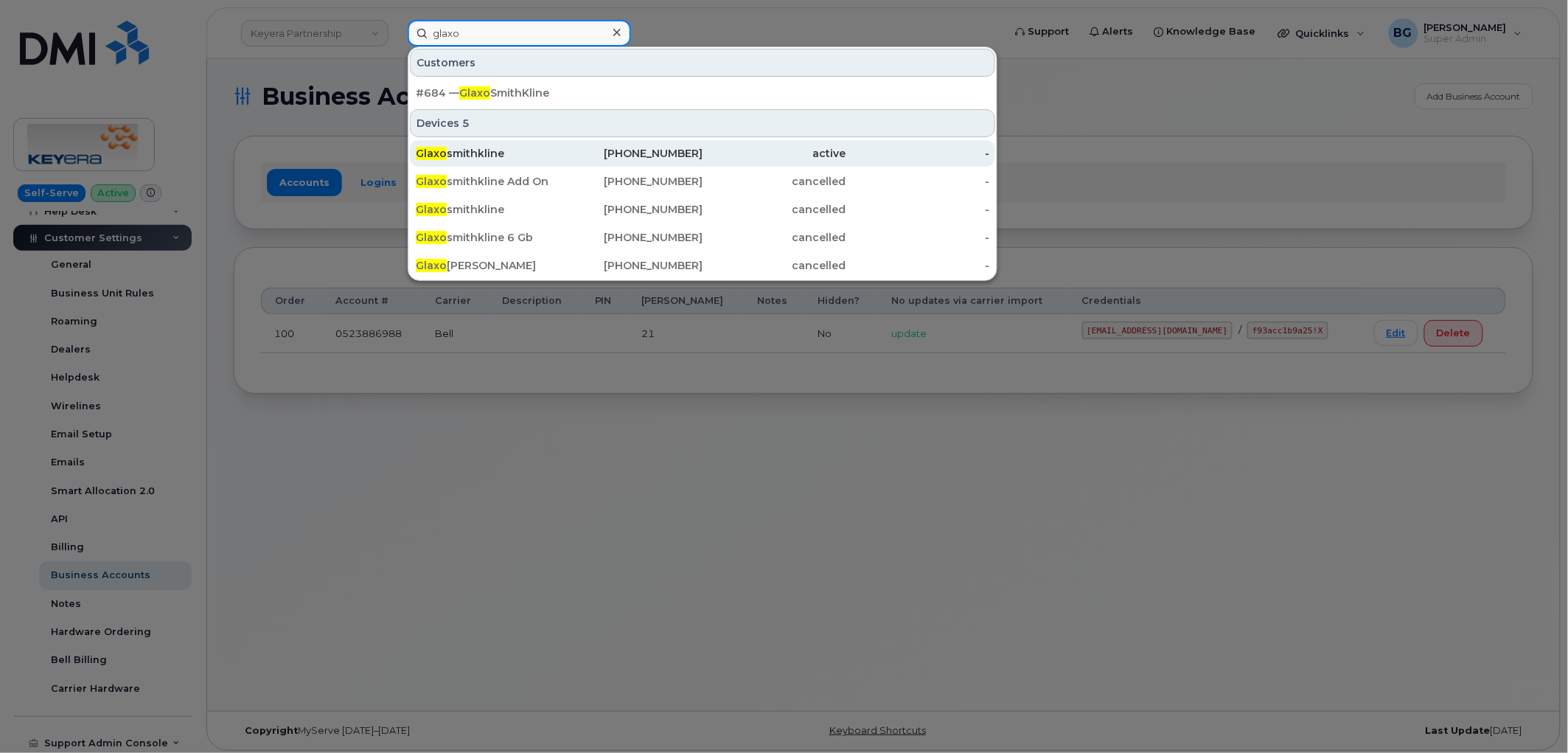
scroll to position [0, 0]
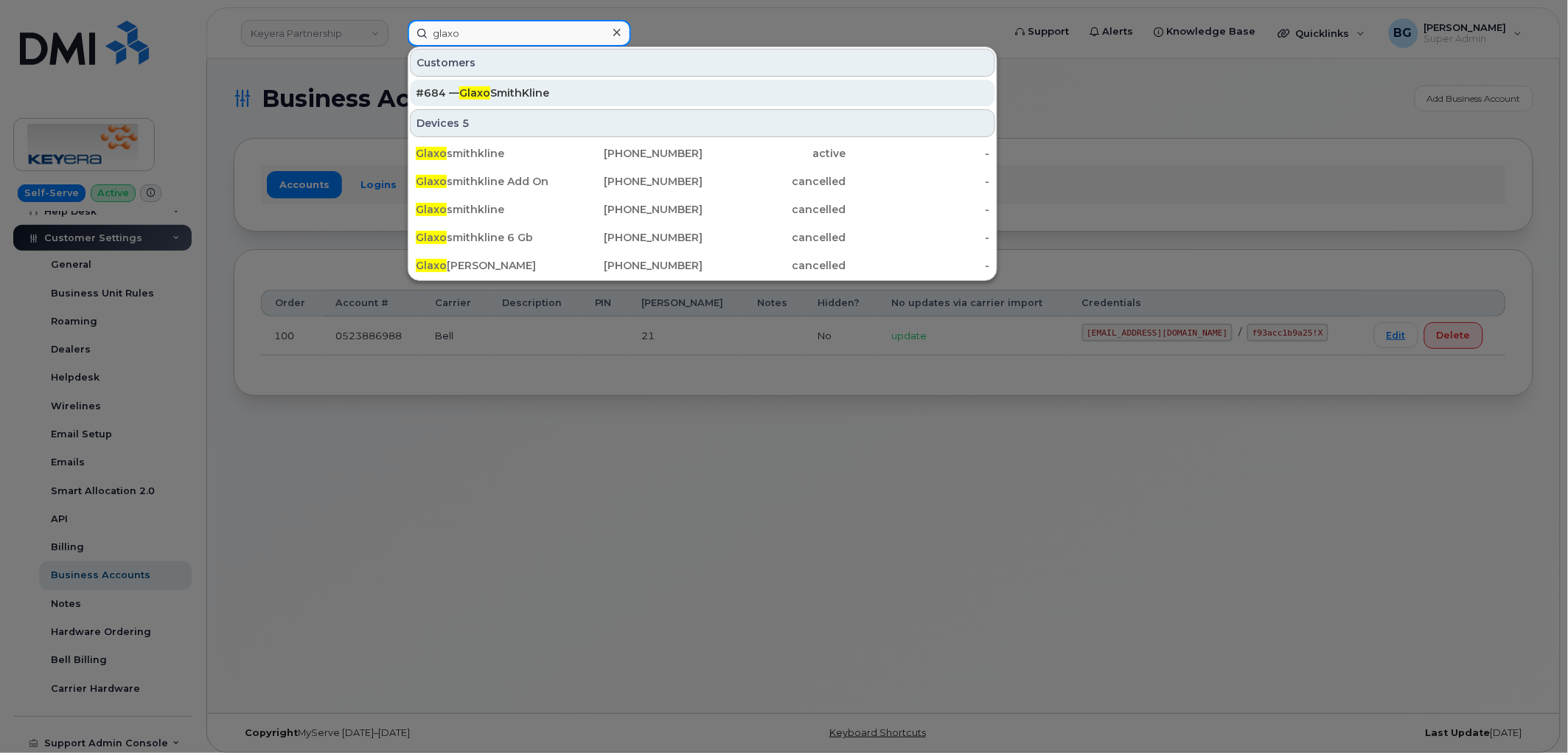
type input "glaxo"
click at [504, 85] on div "#684 — Glaxo SmithKline" at bounding box center [703, 92] width 574 height 14
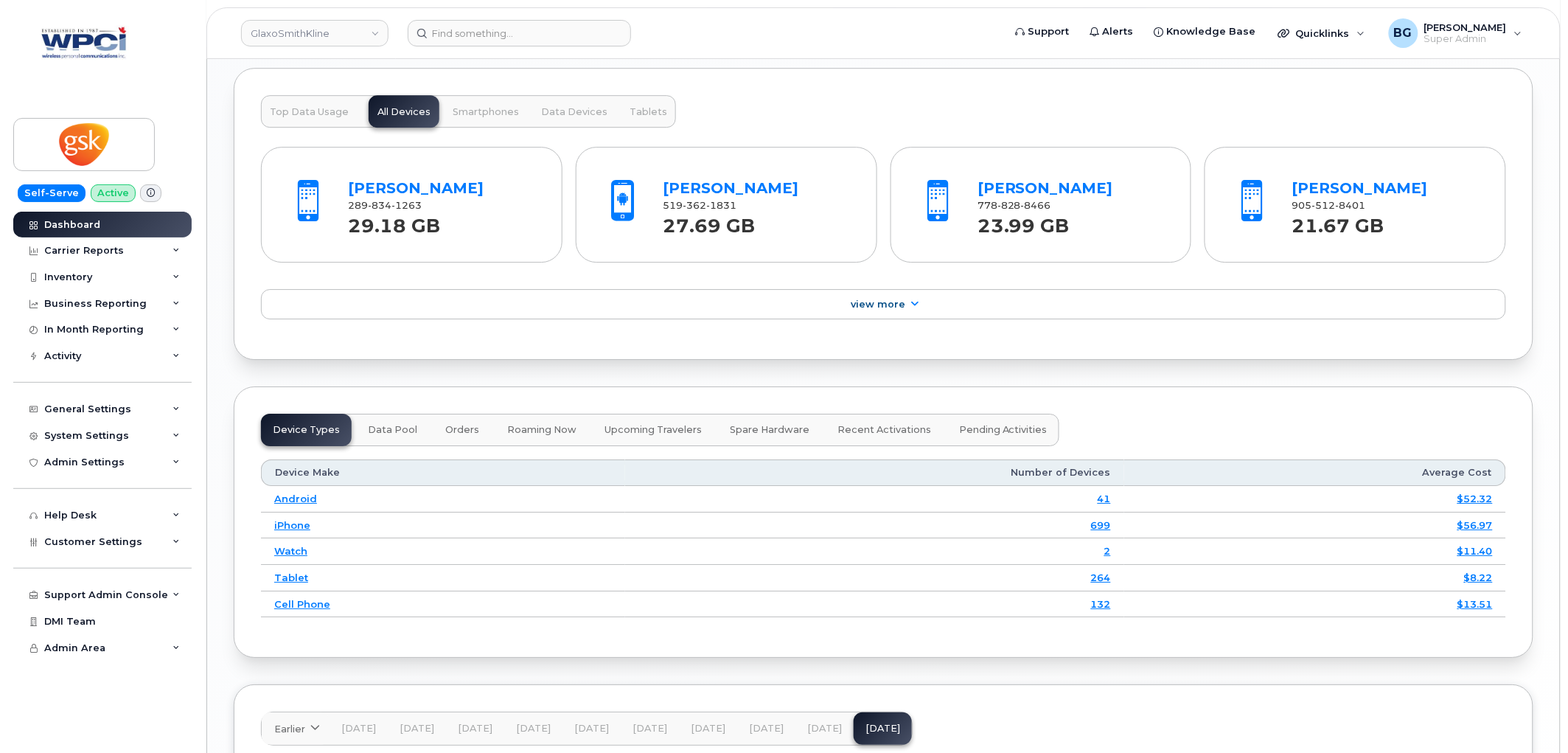
scroll to position [1848, 0]
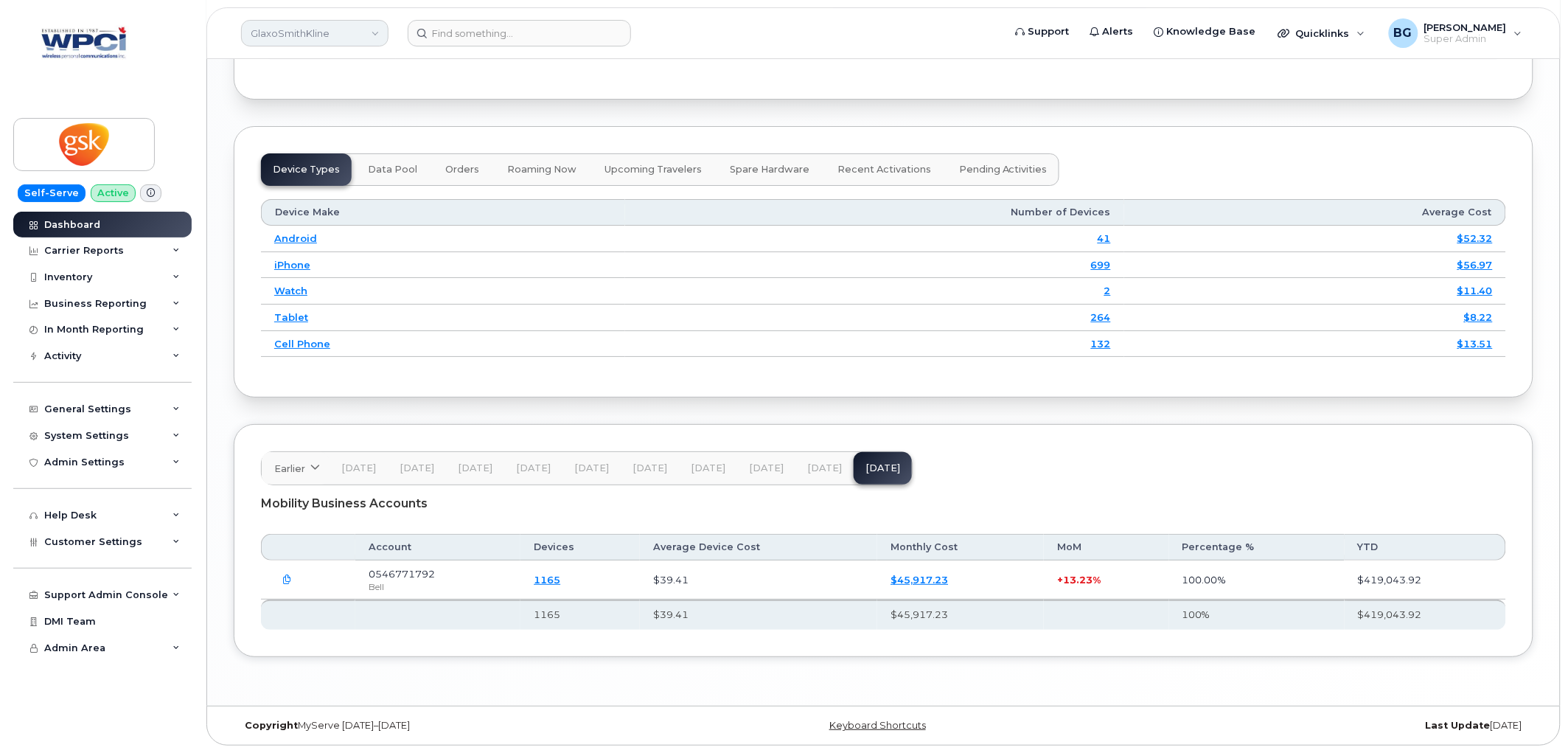
click at [315, 32] on link "GlaxoSmithKline" at bounding box center [315, 32] width 148 height 26
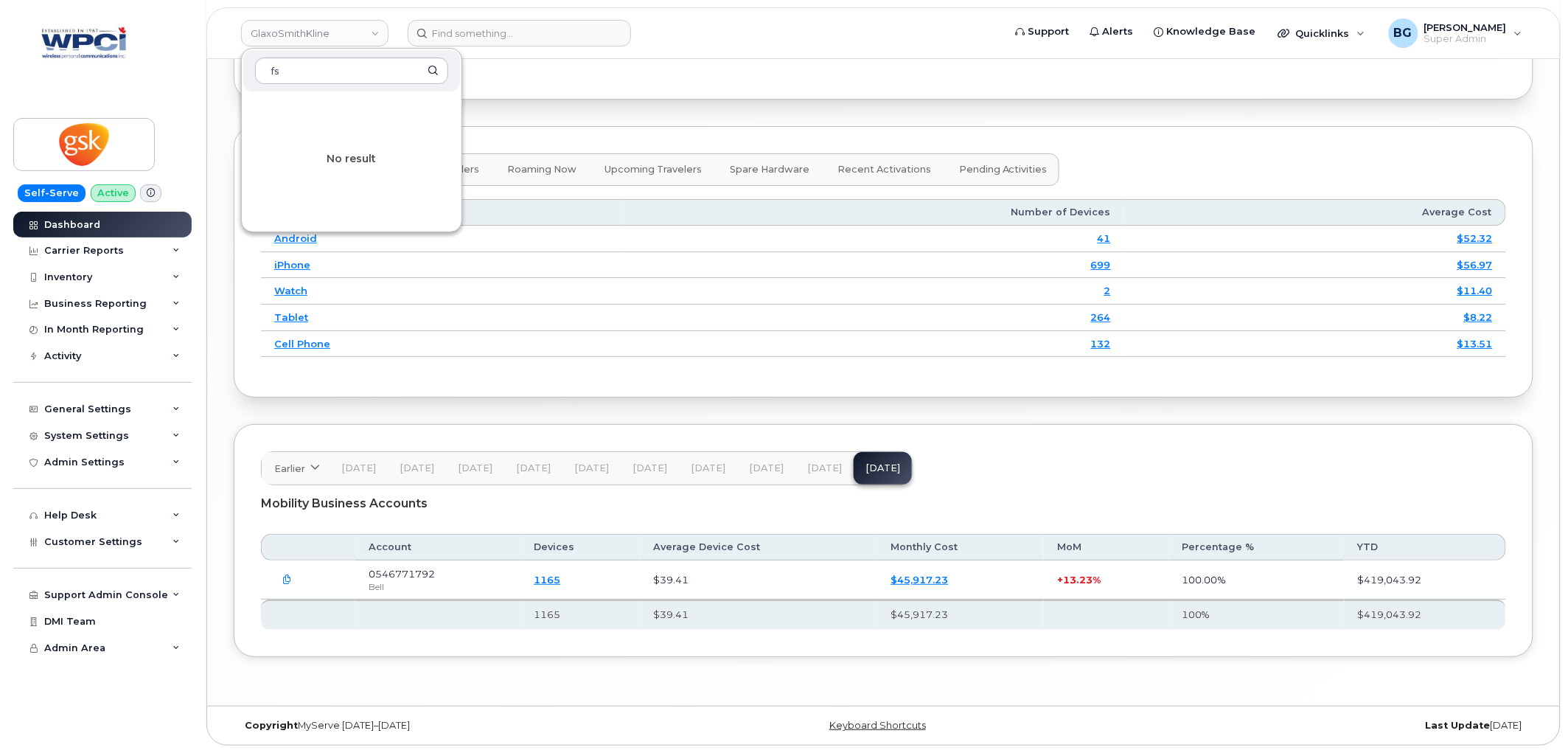
type input "f"
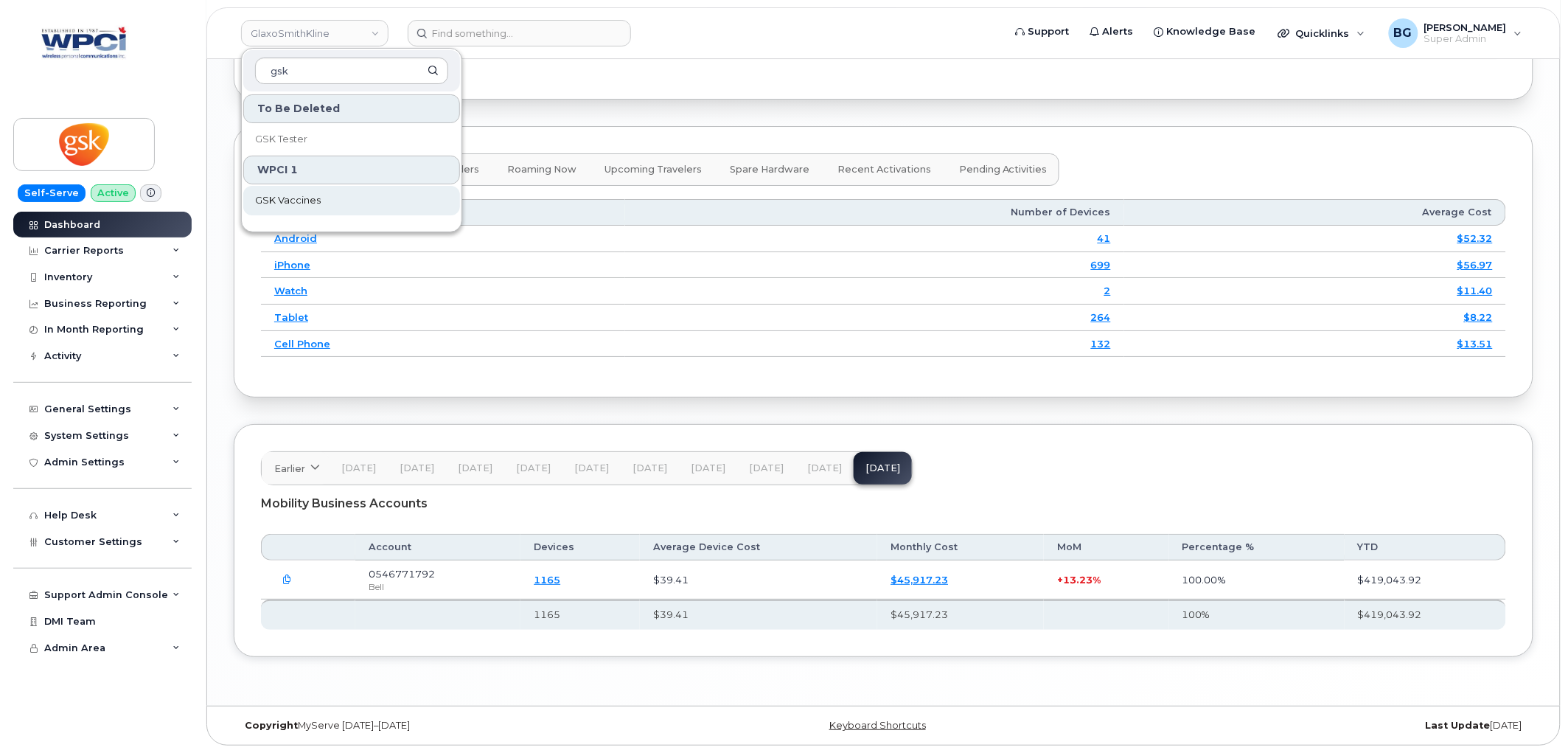
type input "gsk"
click at [279, 201] on span "GSK Vaccines" at bounding box center [287, 200] width 66 height 14
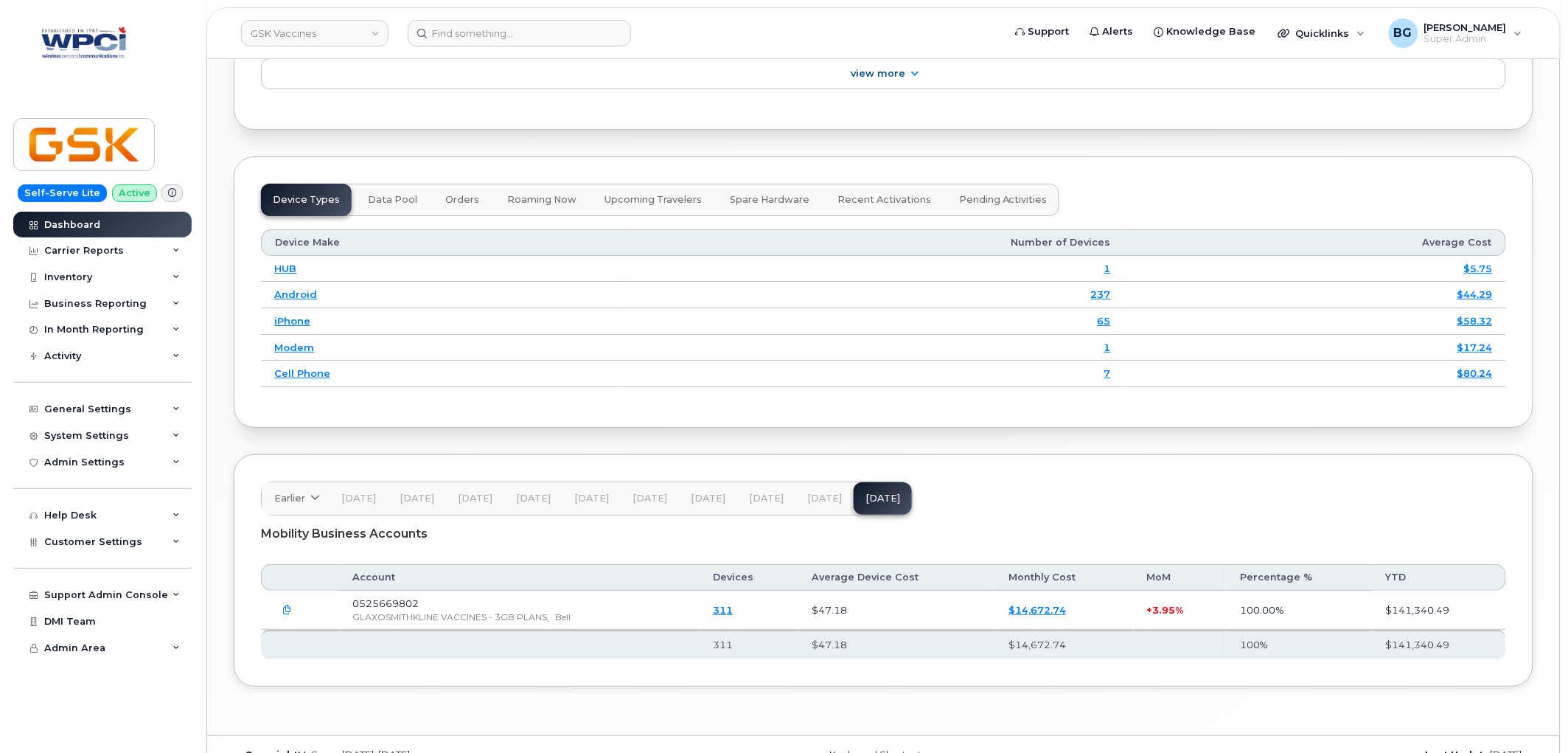
scroll to position [1869, 0]
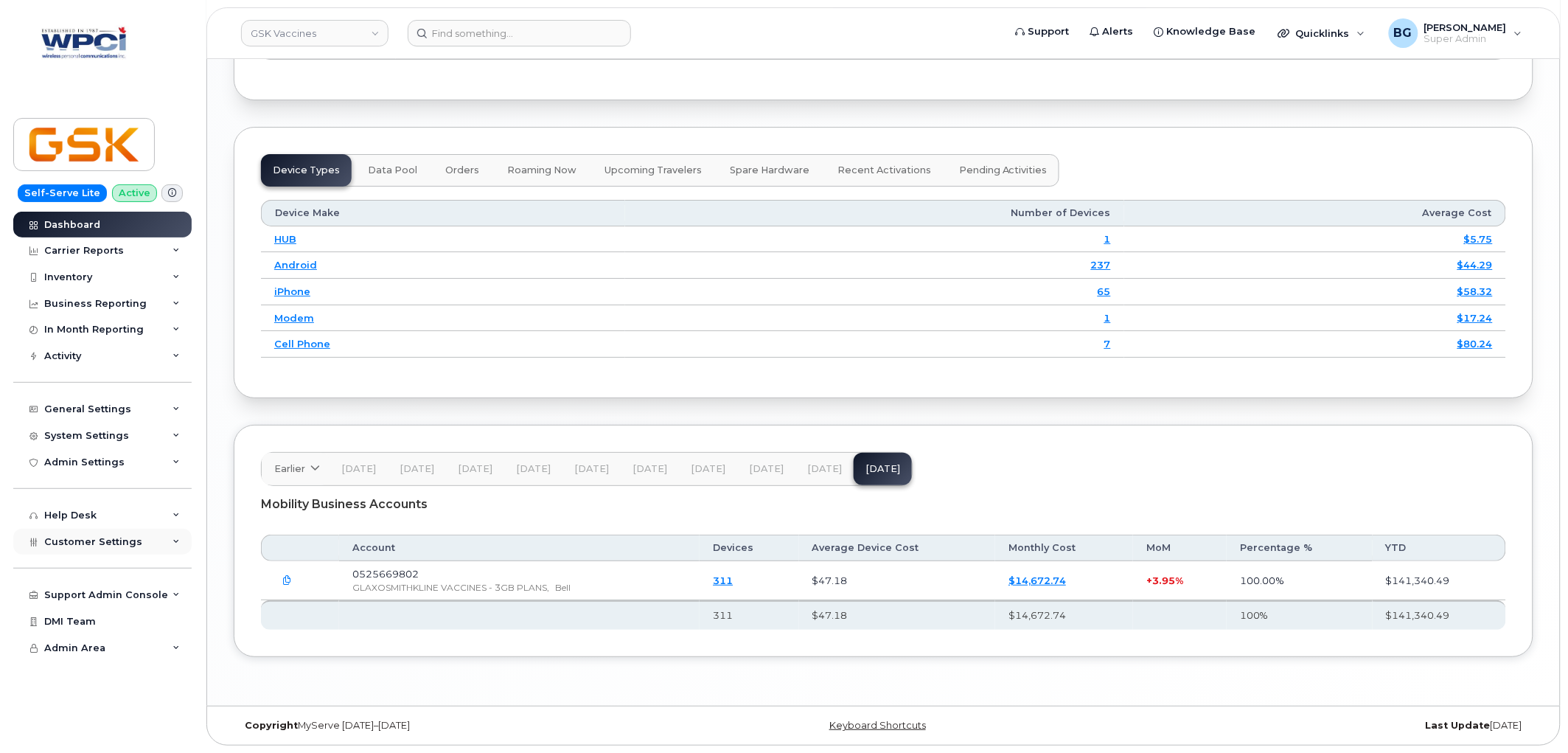
click at [84, 543] on span "Customer Settings" at bounding box center [93, 542] width 98 height 11
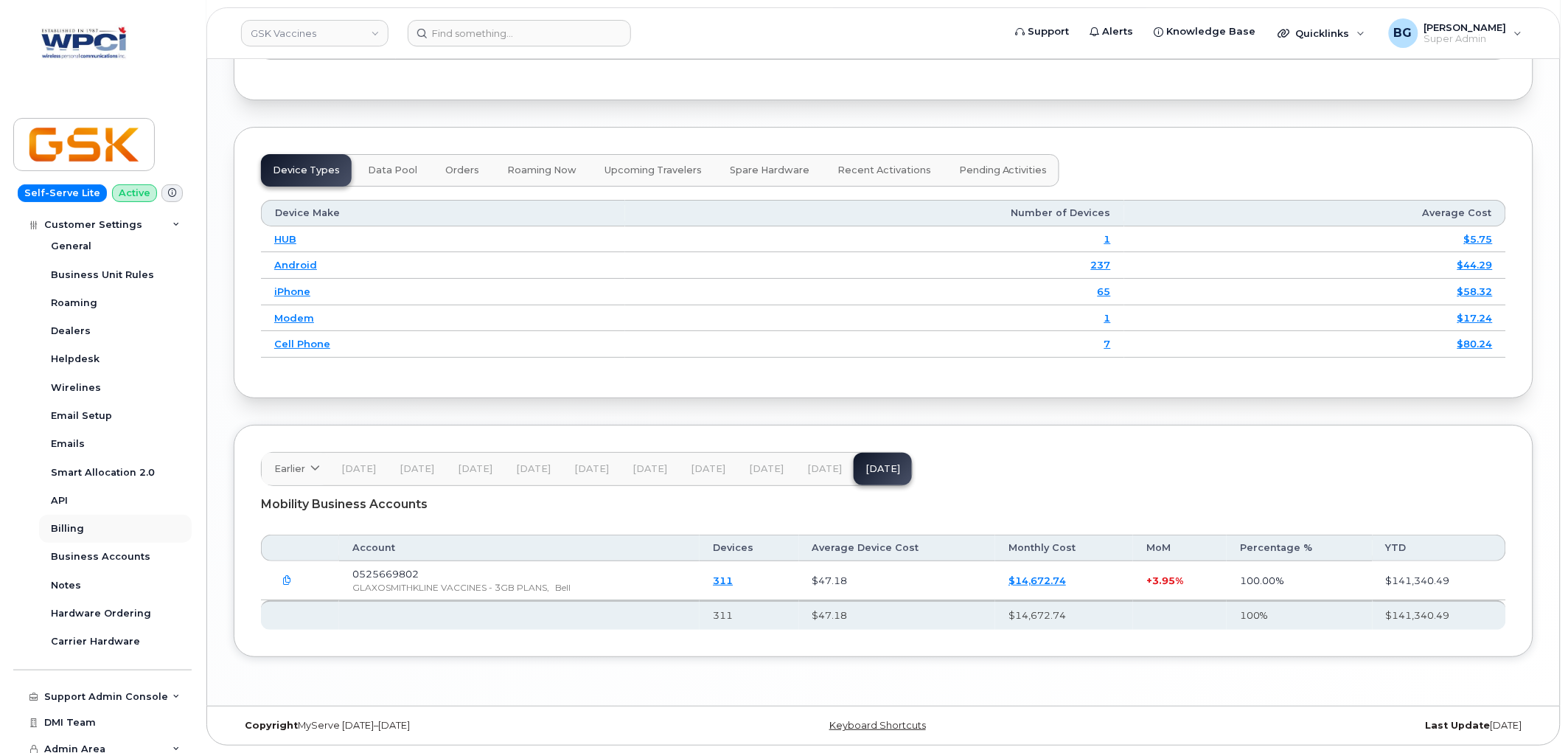
scroll to position [329, 0]
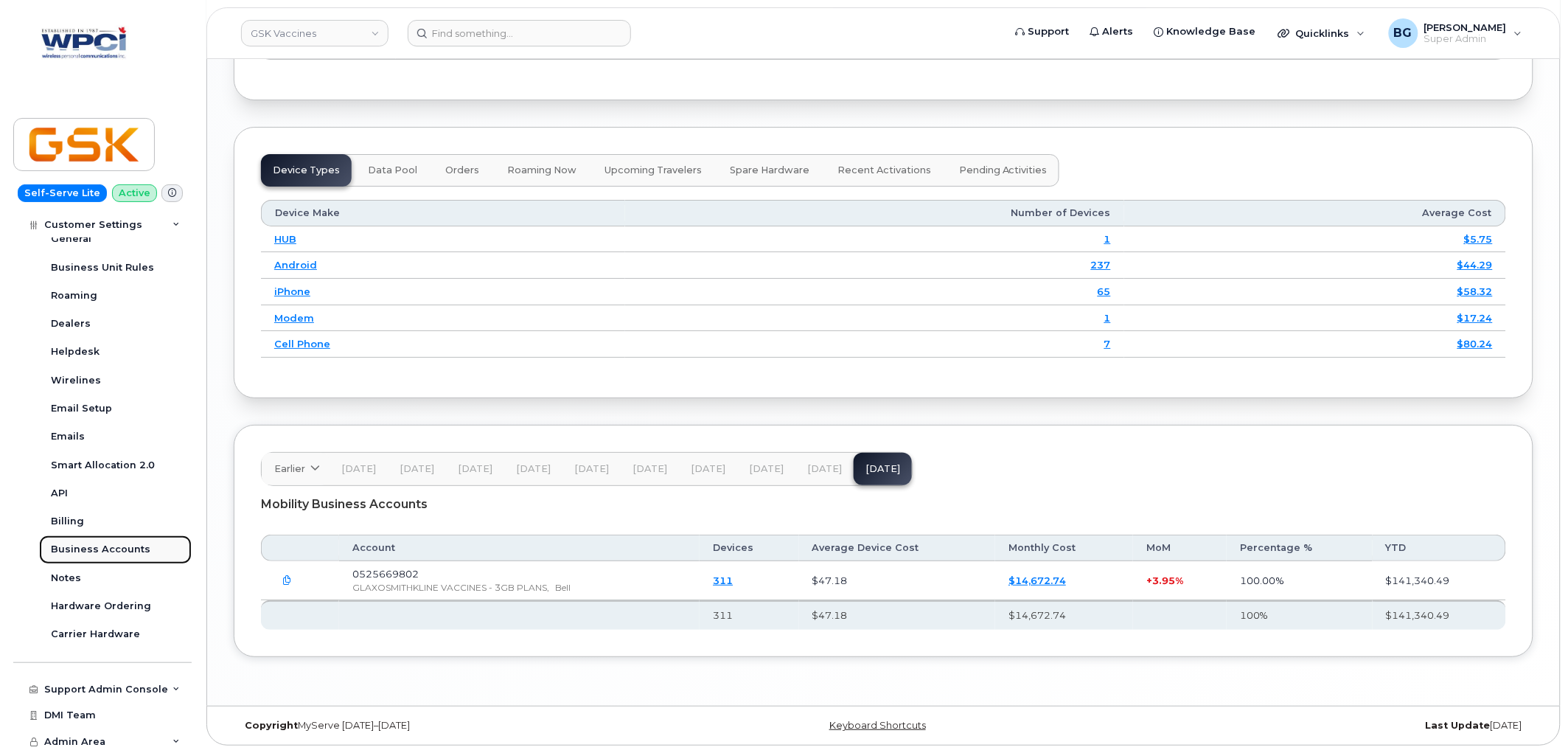
click at [106, 544] on div "Business Accounts" at bounding box center [101, 549] width 100 height 14
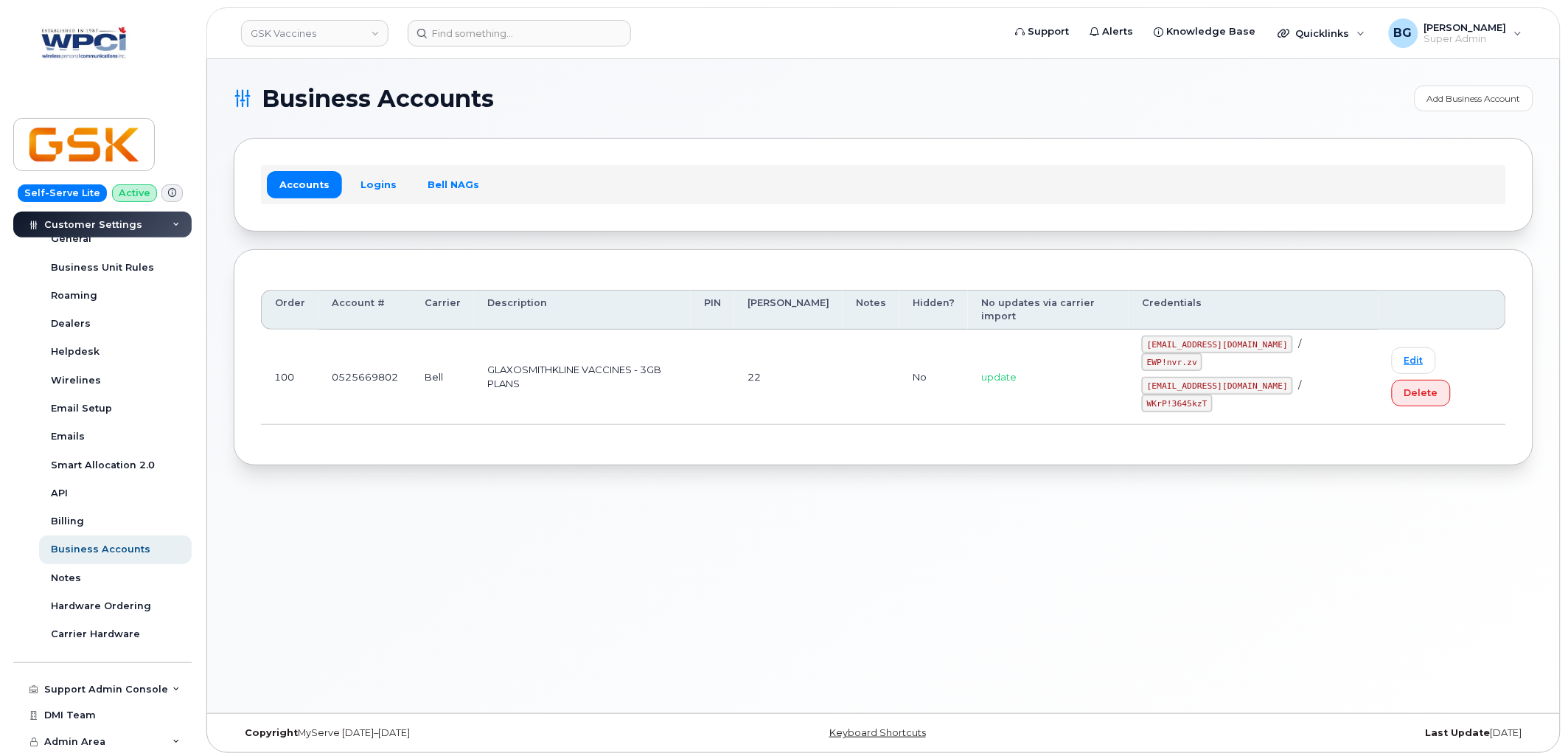
click at [389, 463] on div "Business Accounts Add Business Account Accounts Logins Bell NAGs Order Account …" at bounding box center [883, 385] width 1353 height 654
click at [415, 509] on div "Business Accounts Add Business Account Accounts Logins Bell NAGs Order Account …" at bounding box center [883, 385] width 1353 height 654
click at [308, 32] on link "GSK Vaccines" at bounding box center [315, 32] width 148 height 26
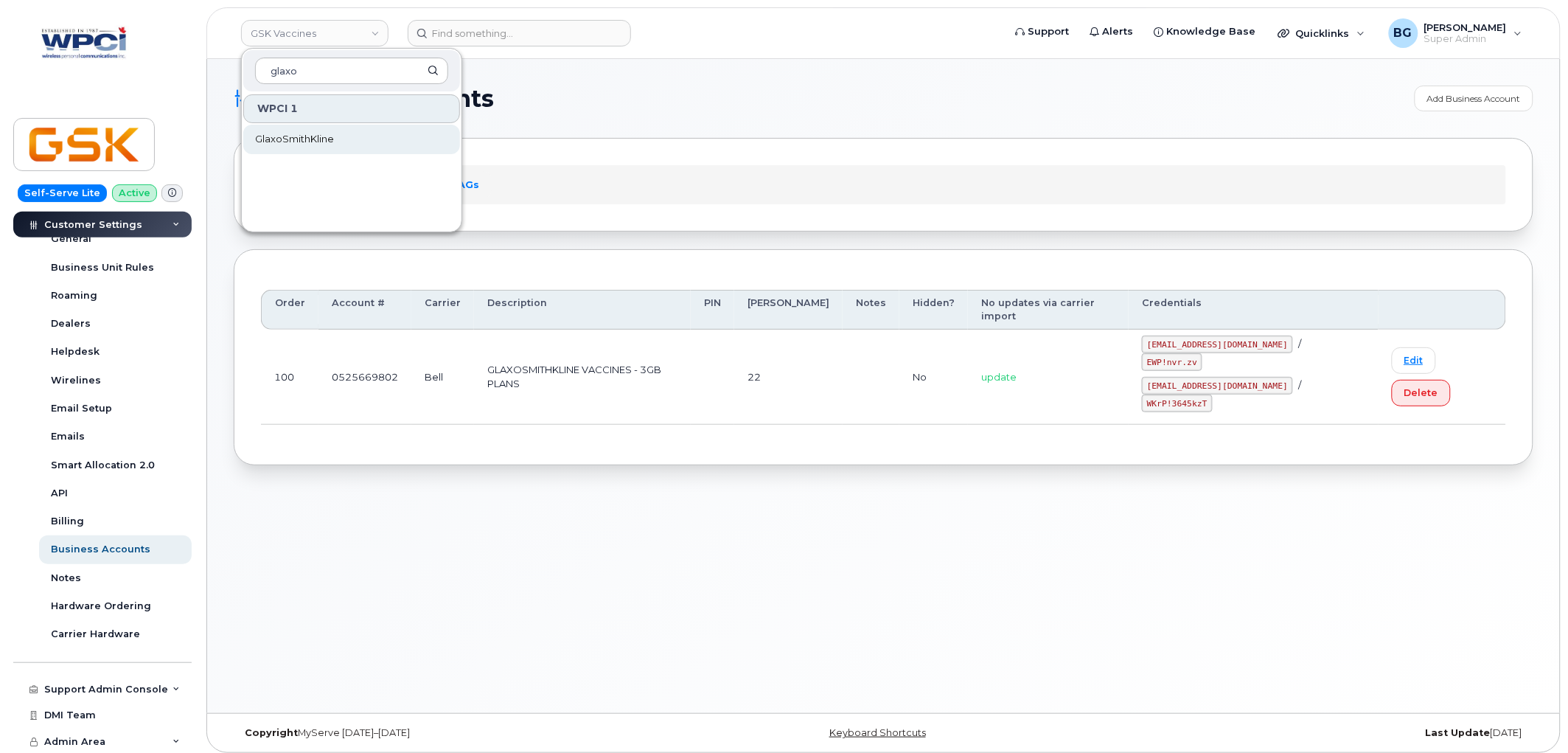
type input "glaxo"
click at [281, 136] on span "GlaxoSmithKline" at bounding box center [294, 139] width 79 height 14
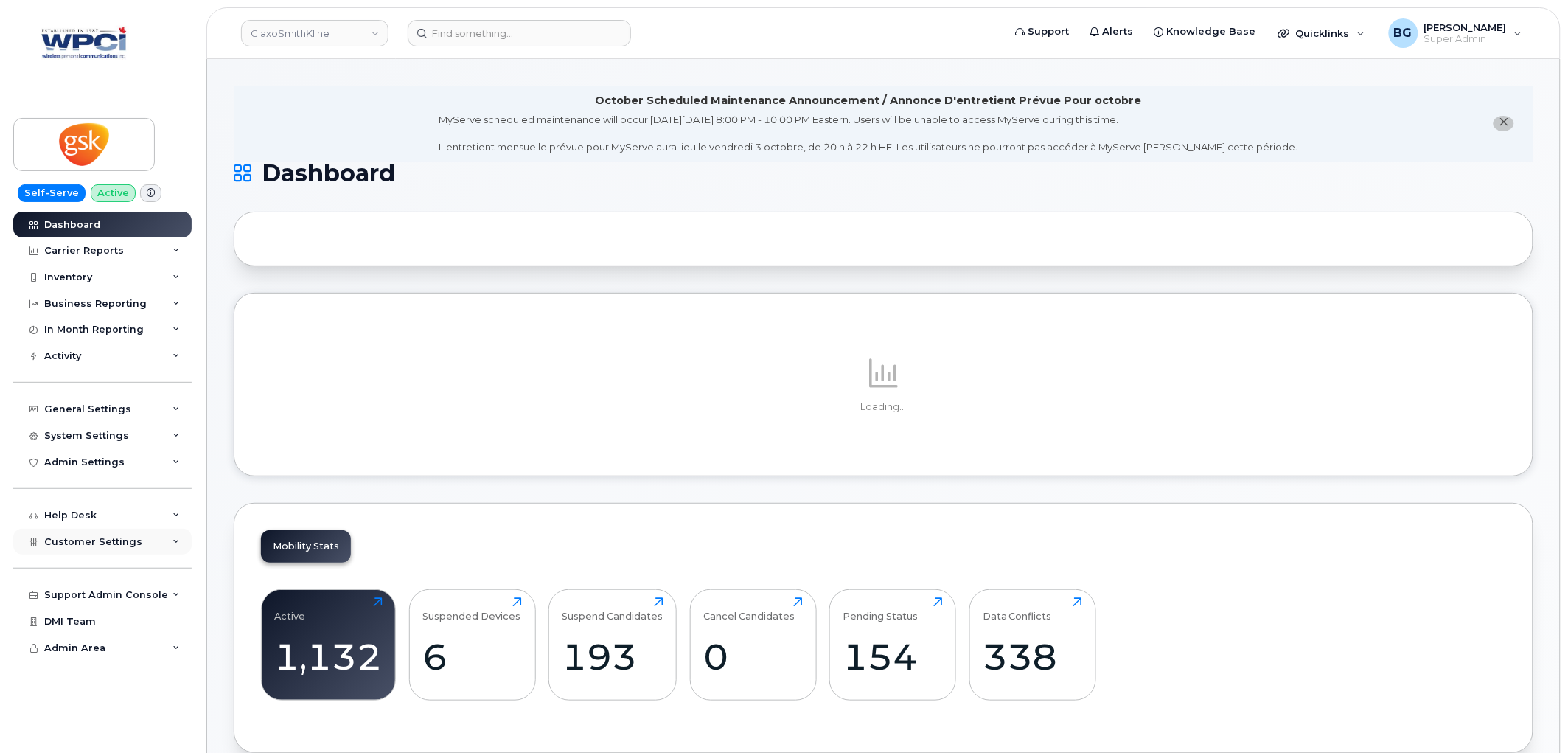
click at [104, 541] on span "Customer Settings" at bounding box center [93, 542] width 98 height 11
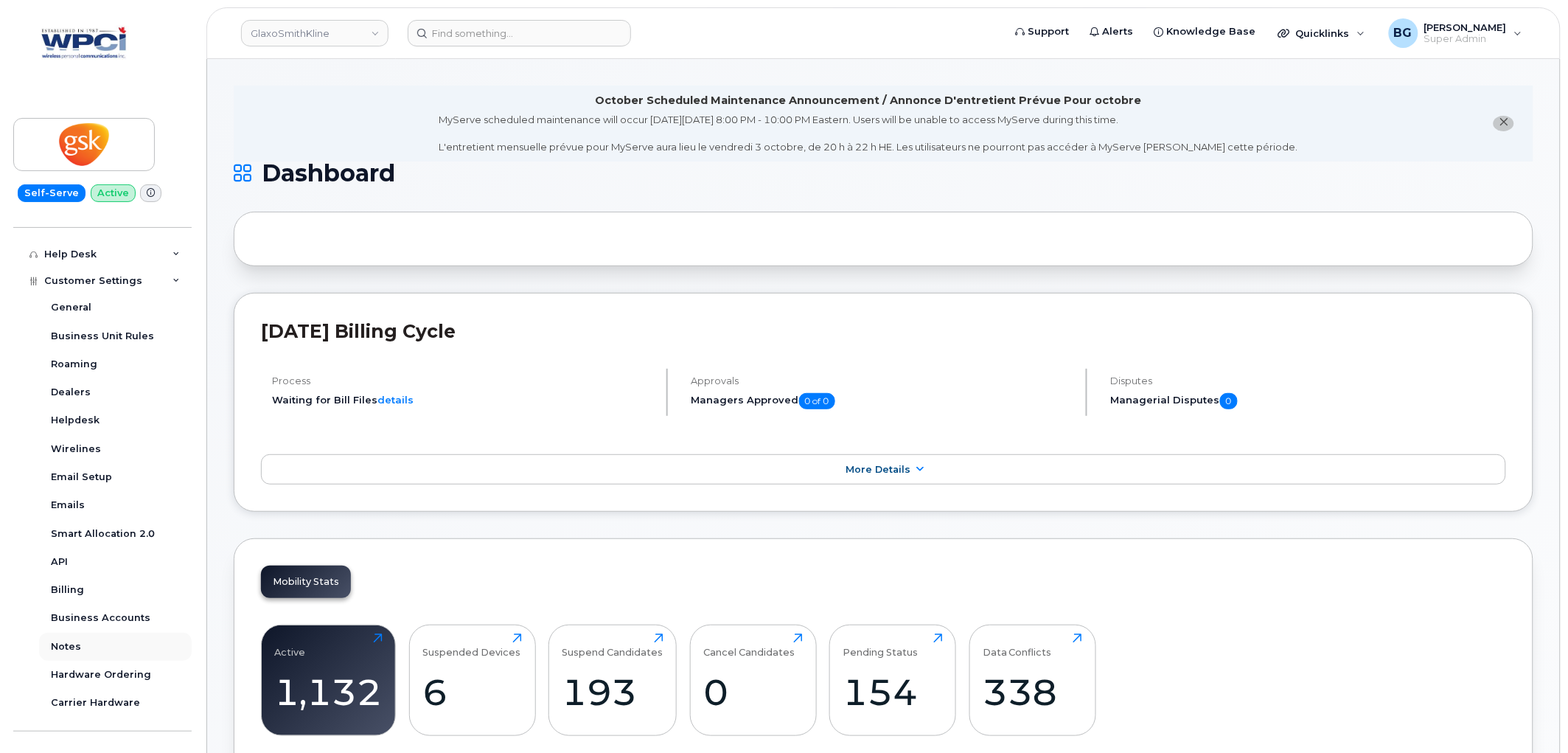
scroll to position [329, 0]
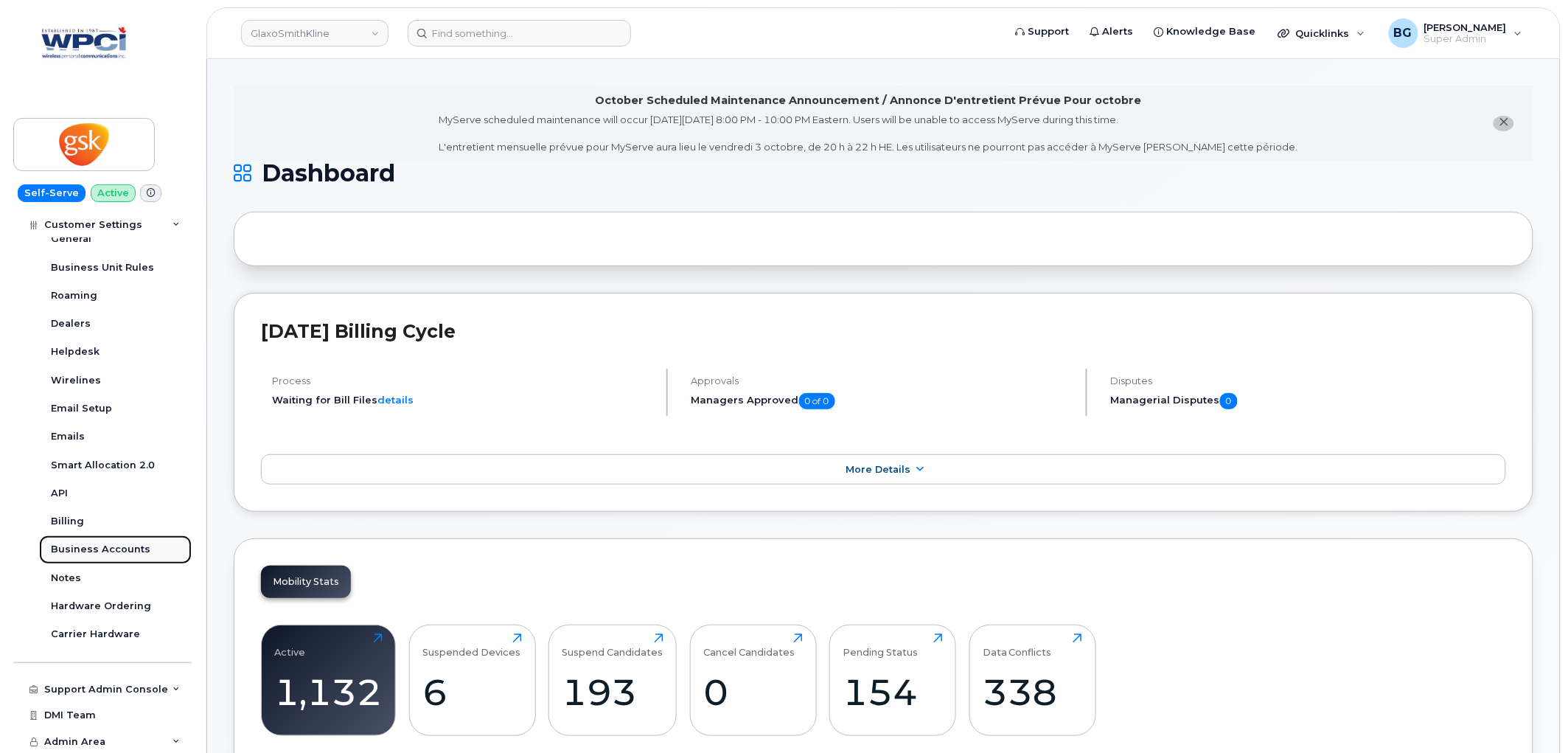
click at [104, 550] on div "Business Accounts" at bounding box center [101, 549] width 100 height 14
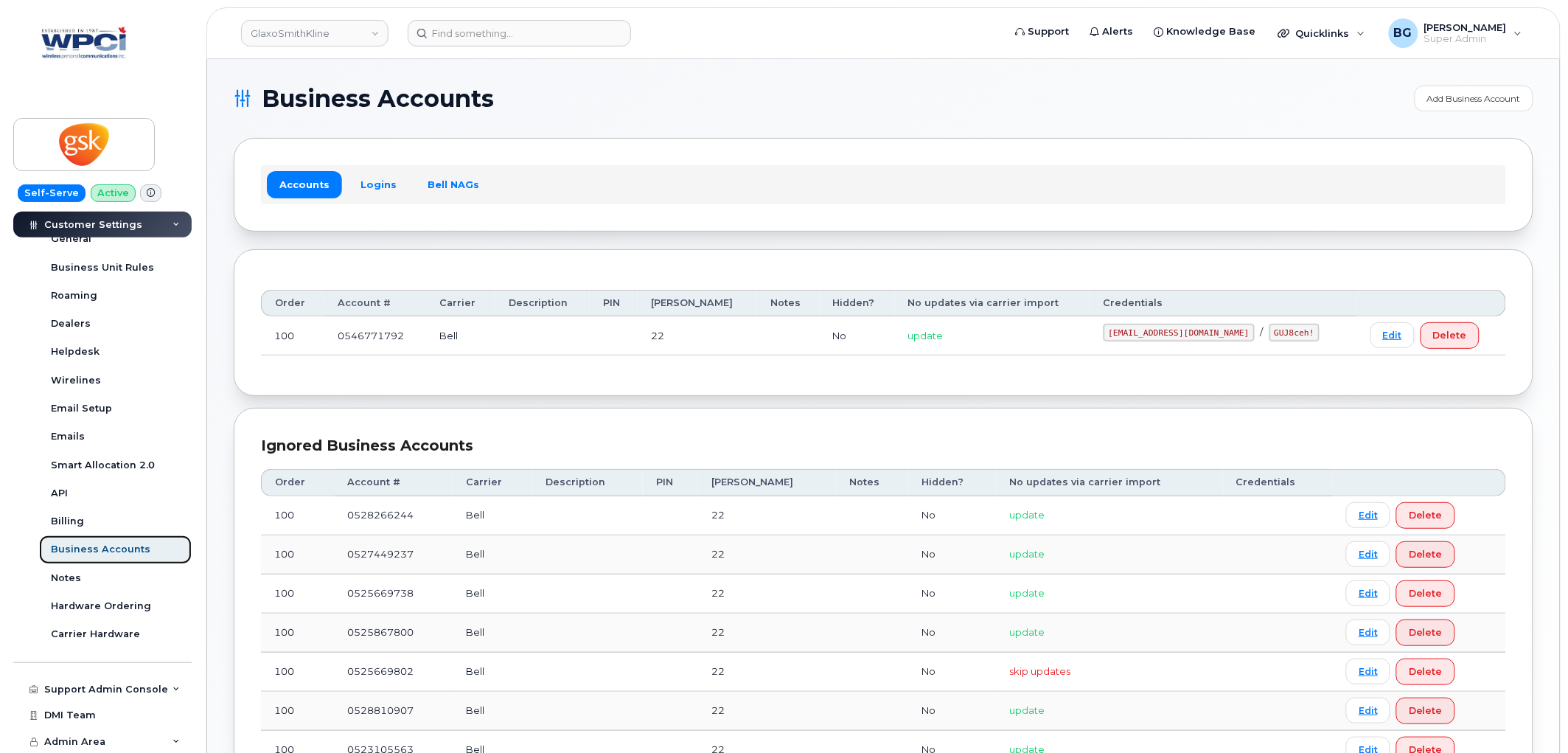
scroll to position [218, 0]
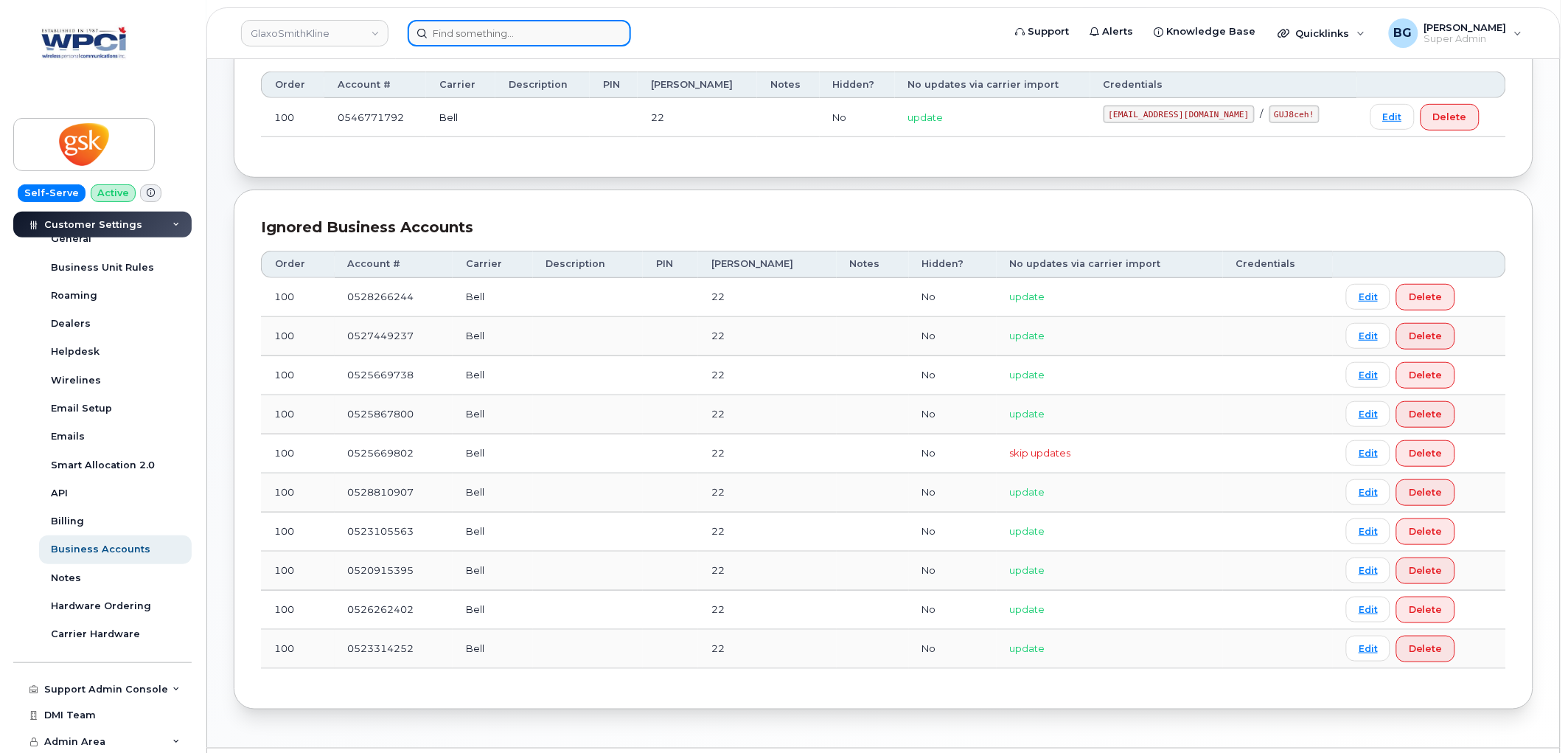
click at [520, 27] on input at bounding box center [519, 32] width 223 height 26
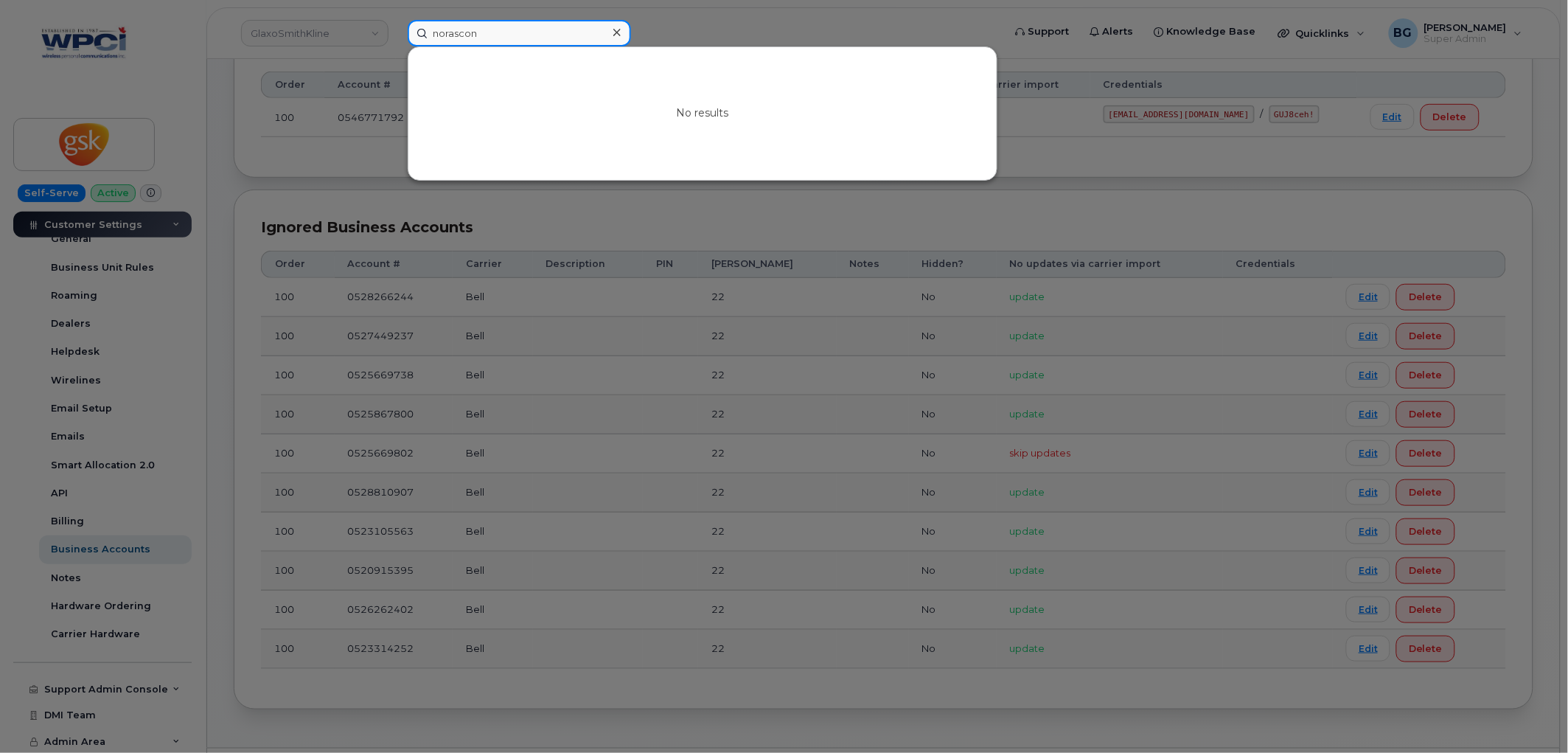
drag, startPoint x: 493, startPoint y: 30, endPoint x: 350, endPoint y: 30, distance: 143.0
click at [396, 30] on div "norascon No results" at bounding box center [700, 32] width 610 height 26
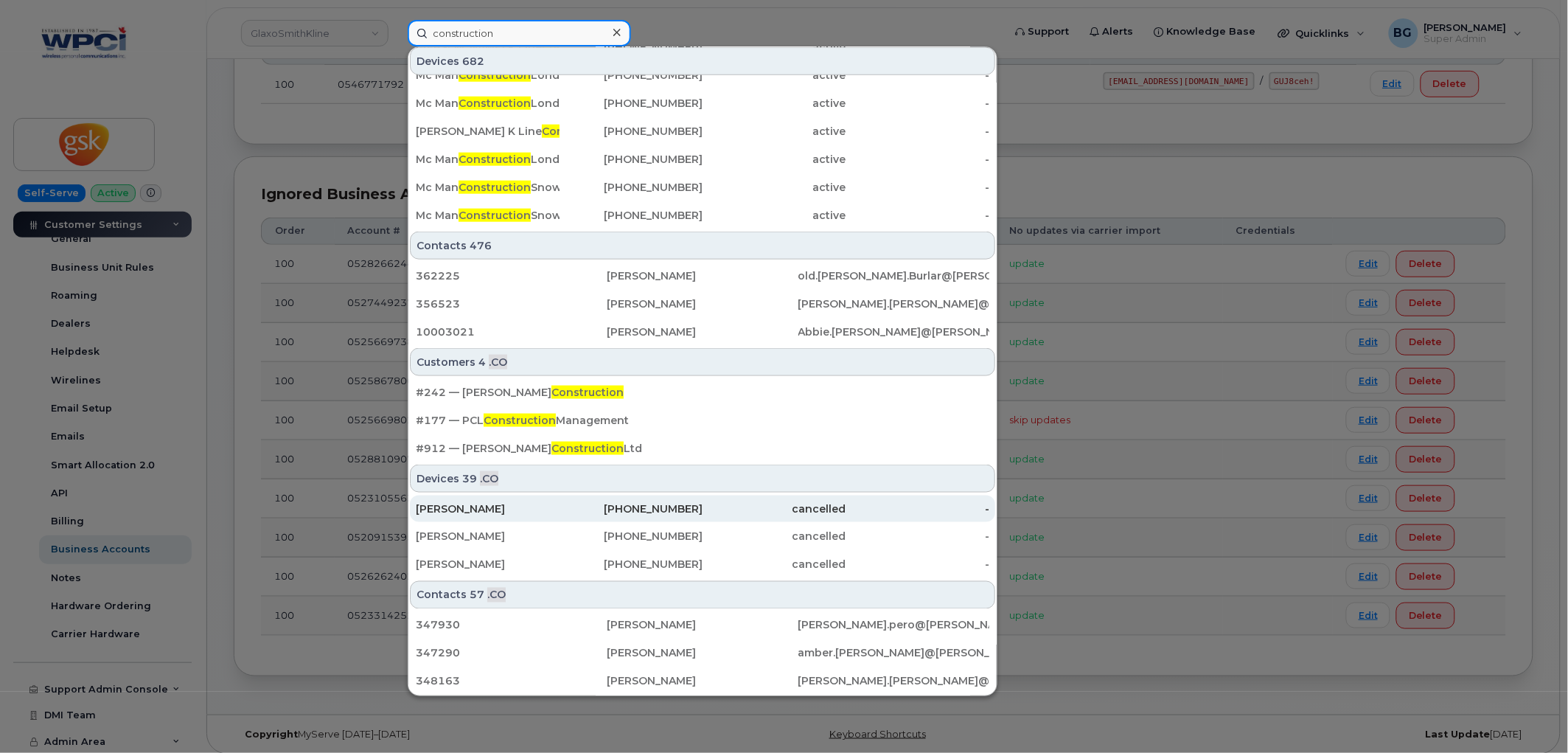
scroll to position [261, 0]
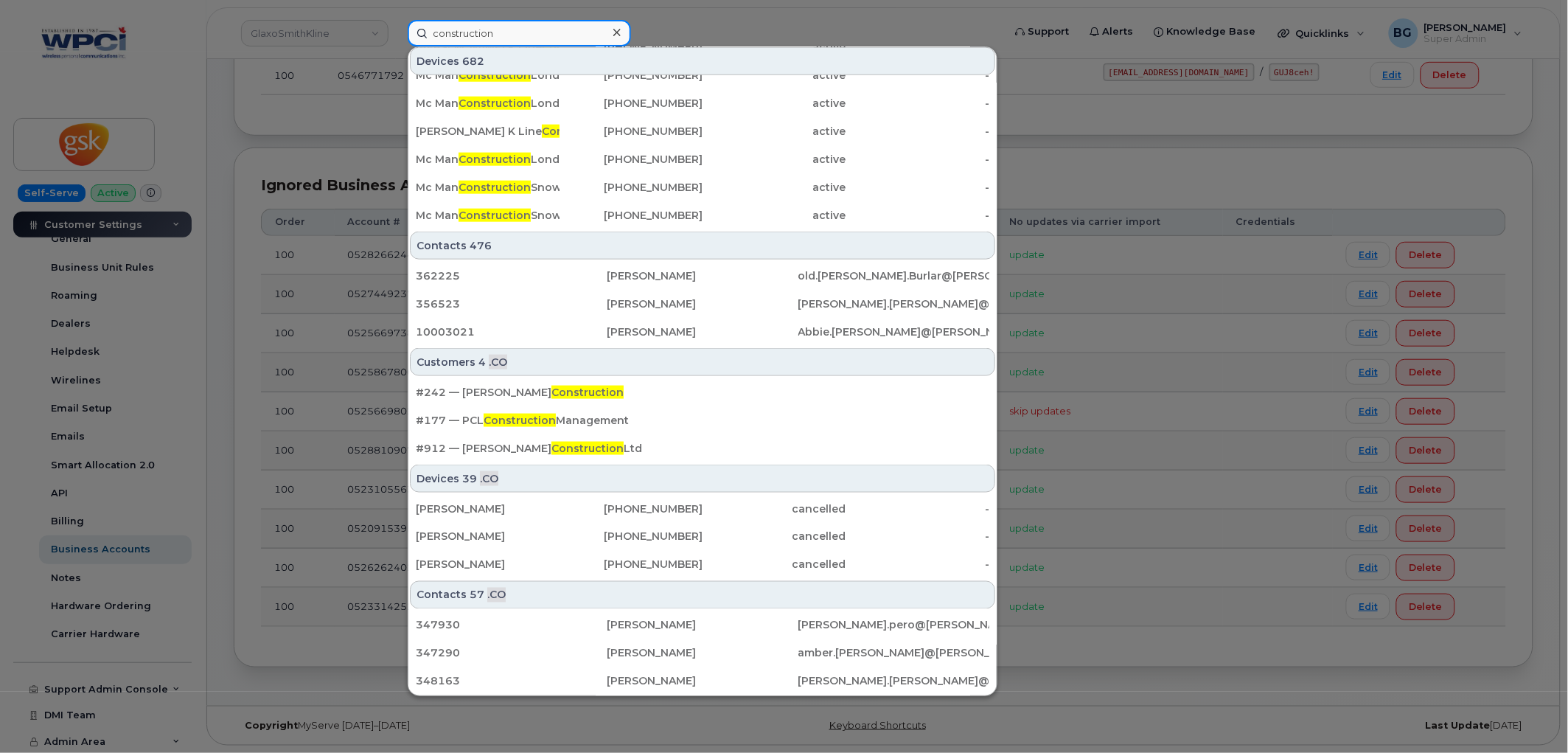
type input "construction"
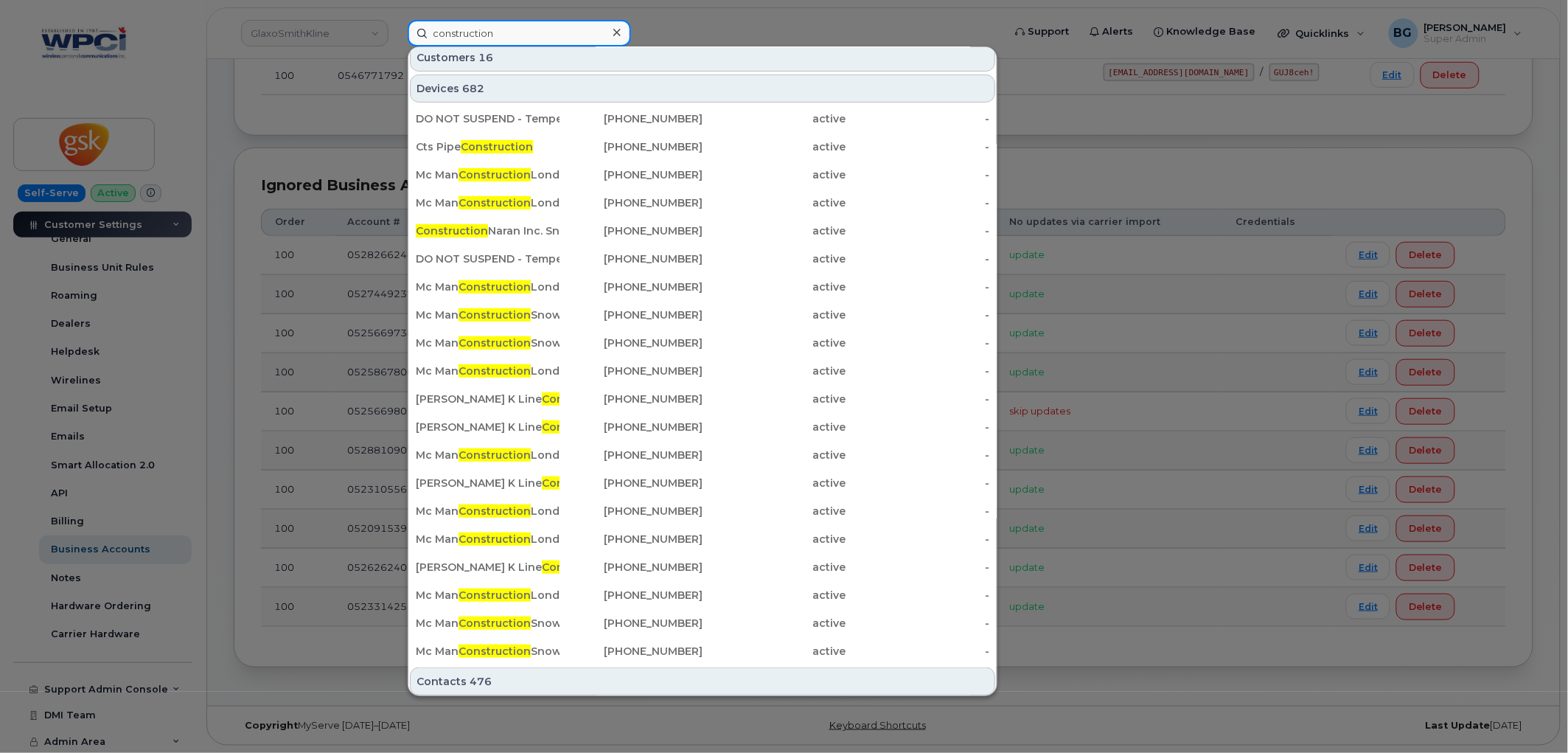
scroll to position [0, 0]
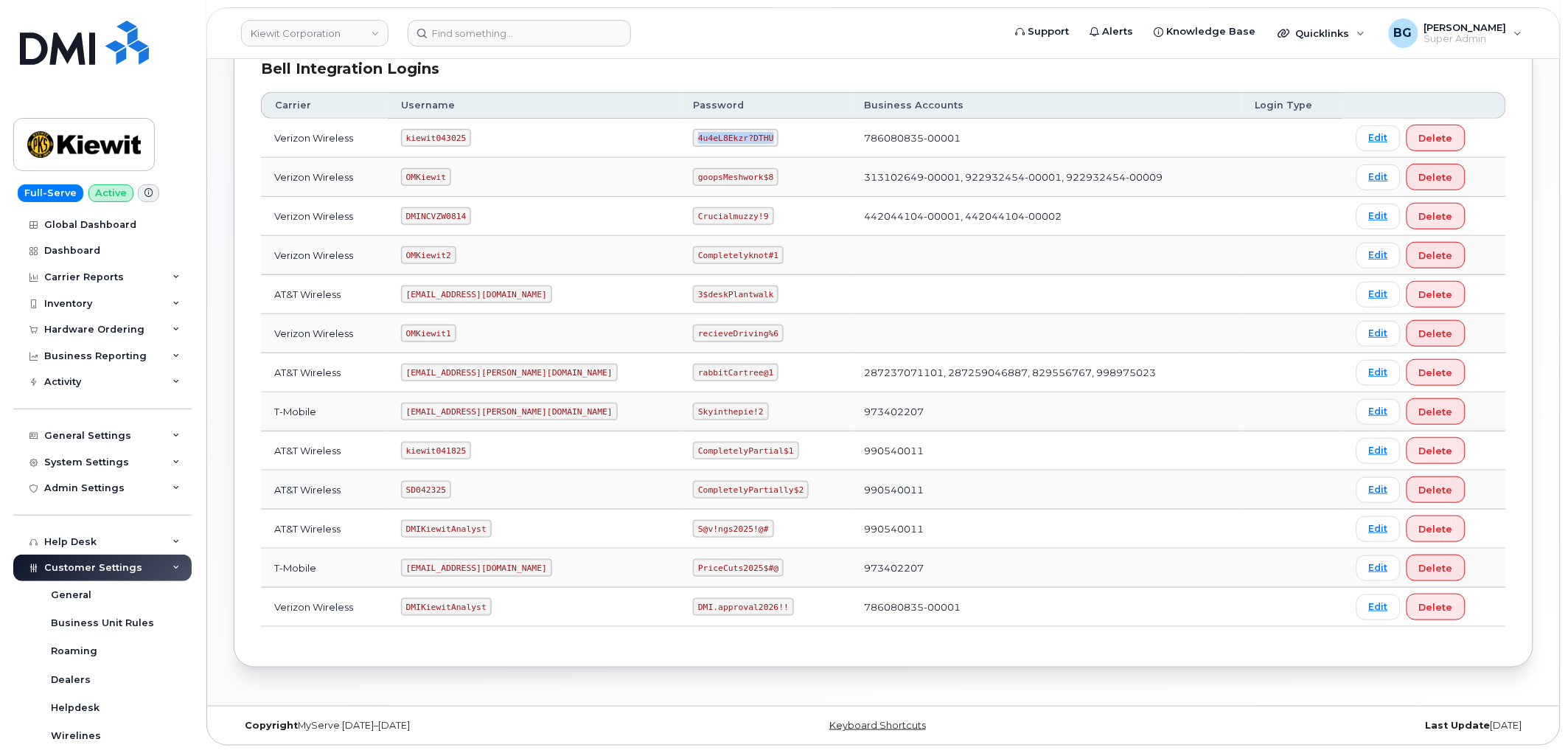
scroll to position [218, 0]
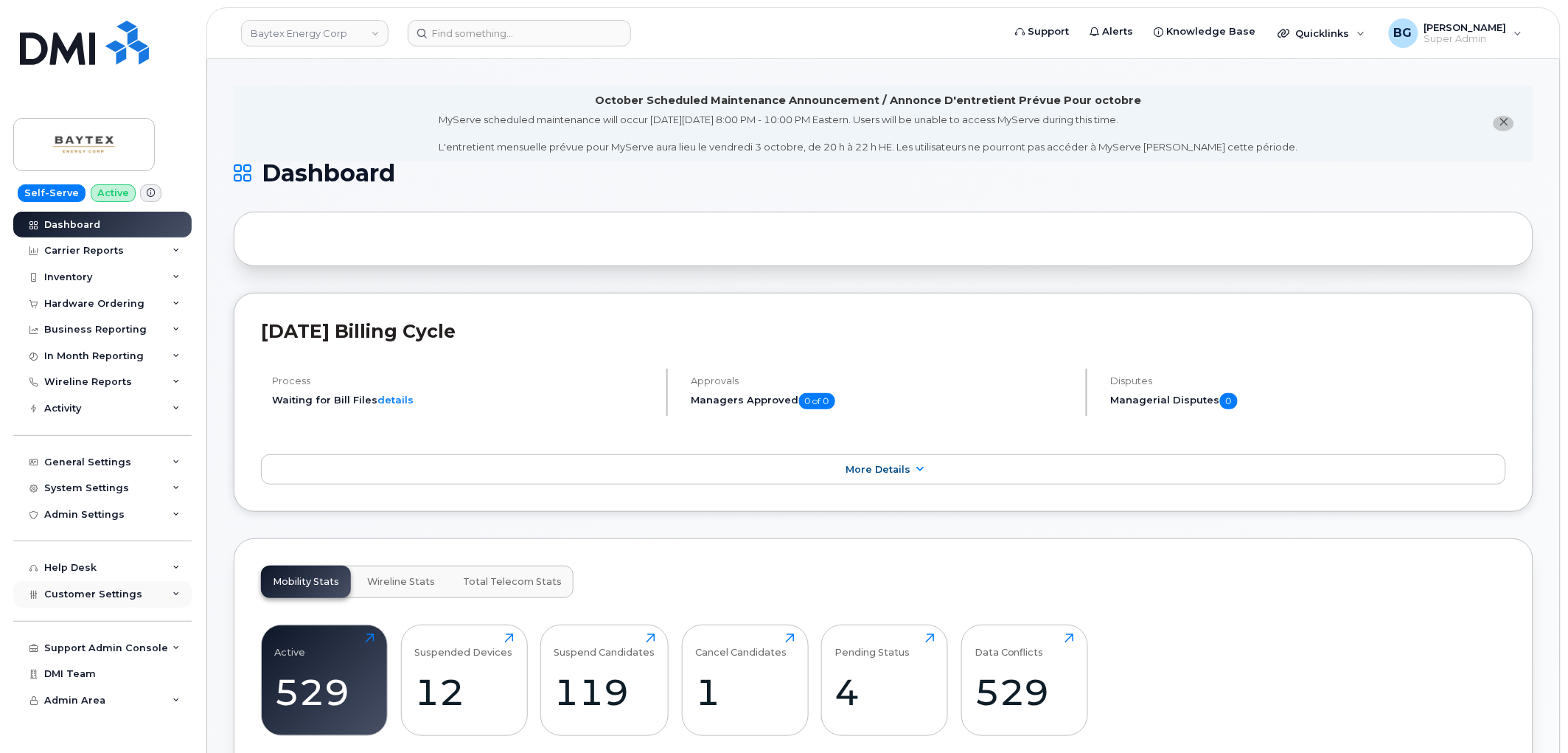
click at [84, 592] on span "Customer Settings" at bounding box center [93, 594] width 98 height 11
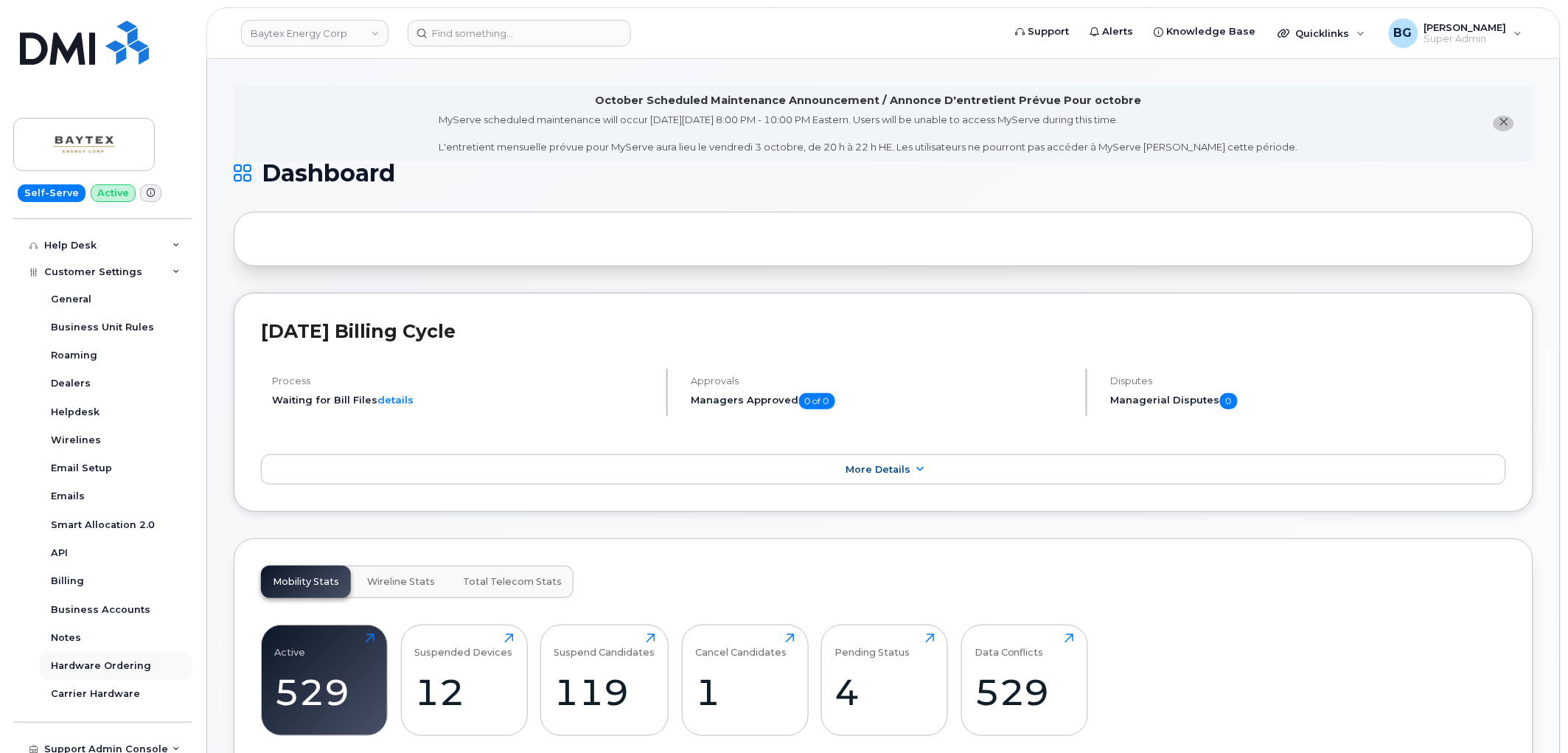
scroll to position [384, 0]
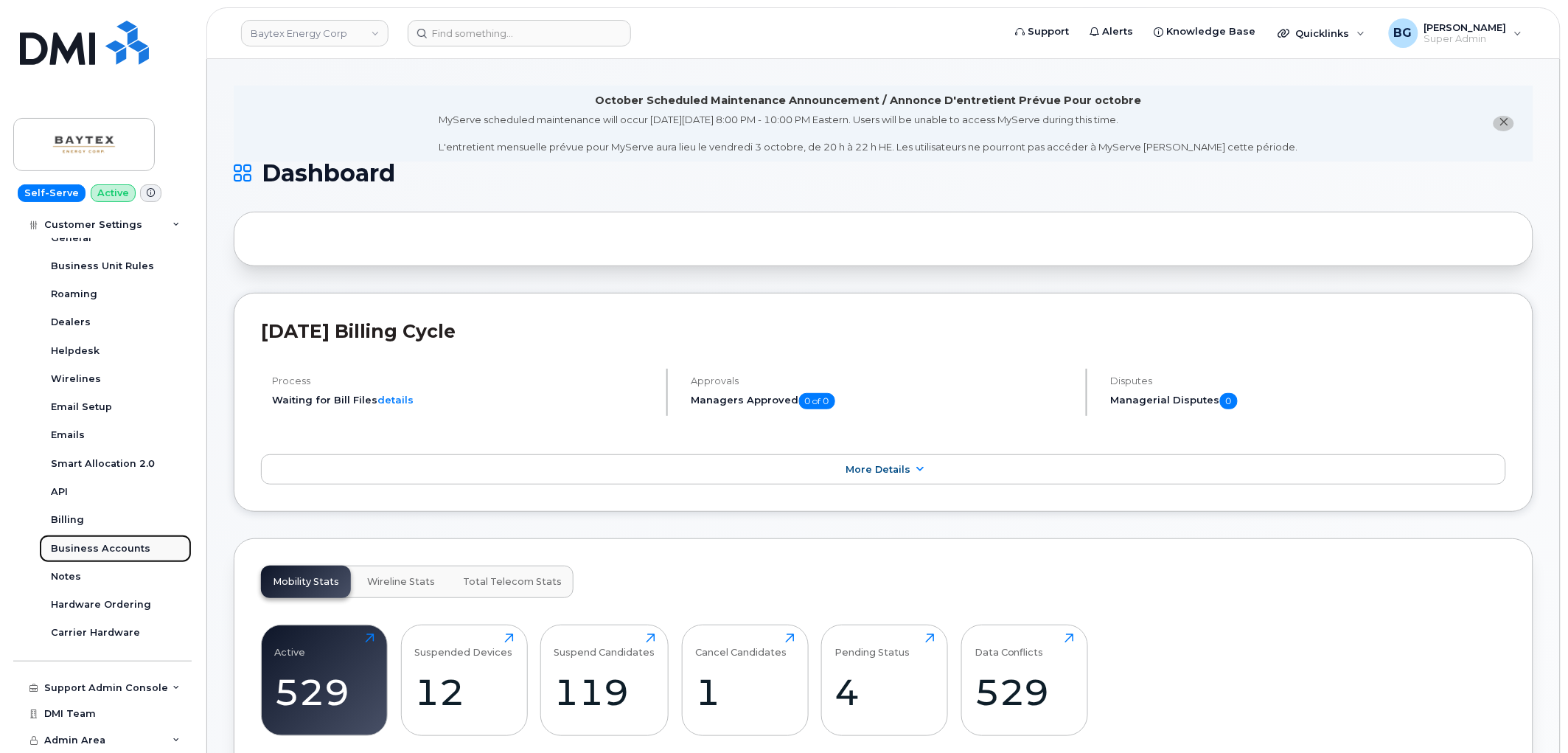
click at [77, 553] on div "Business Accounts" at bounding box center [101, 548] width 100 height 14
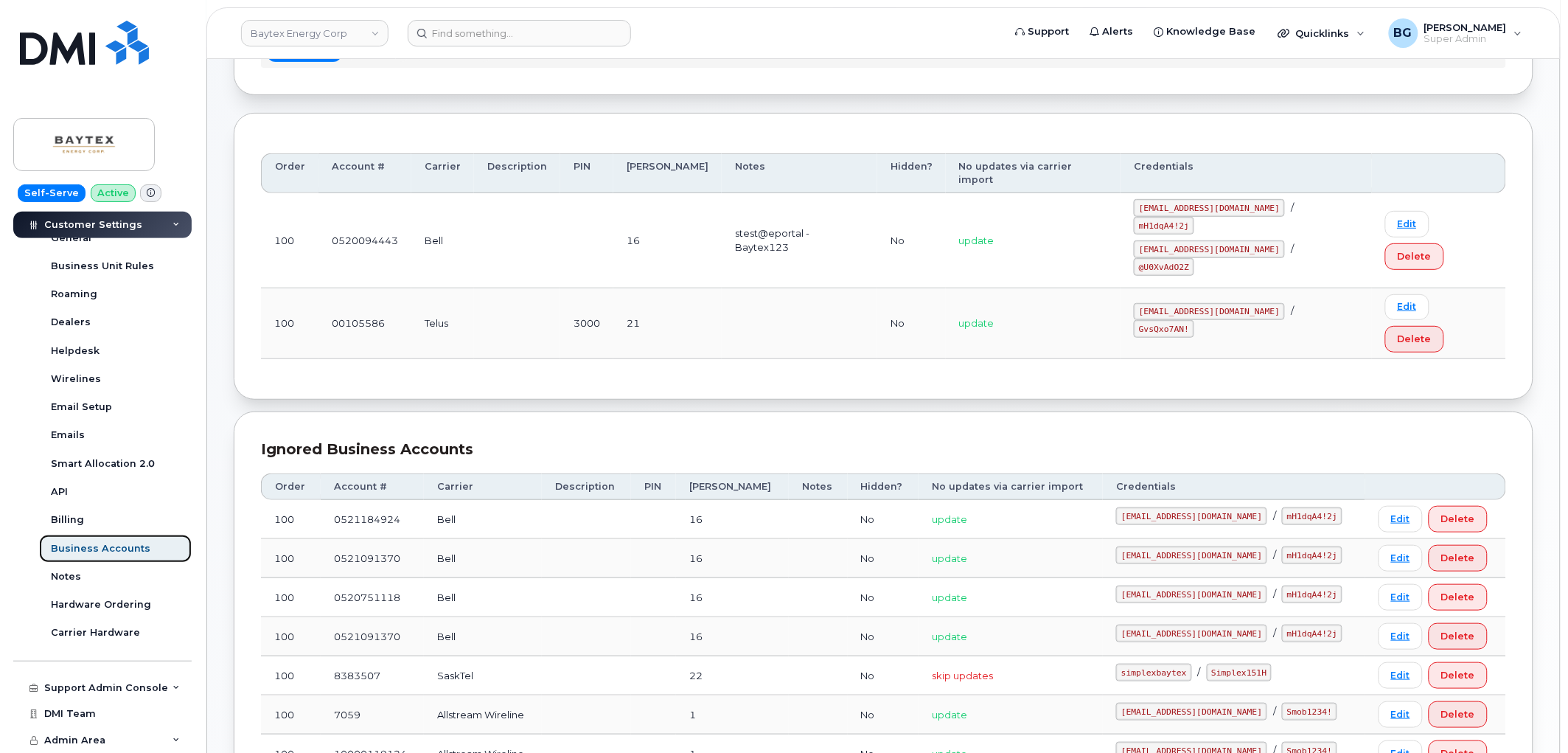
scroll to position [108, 0]
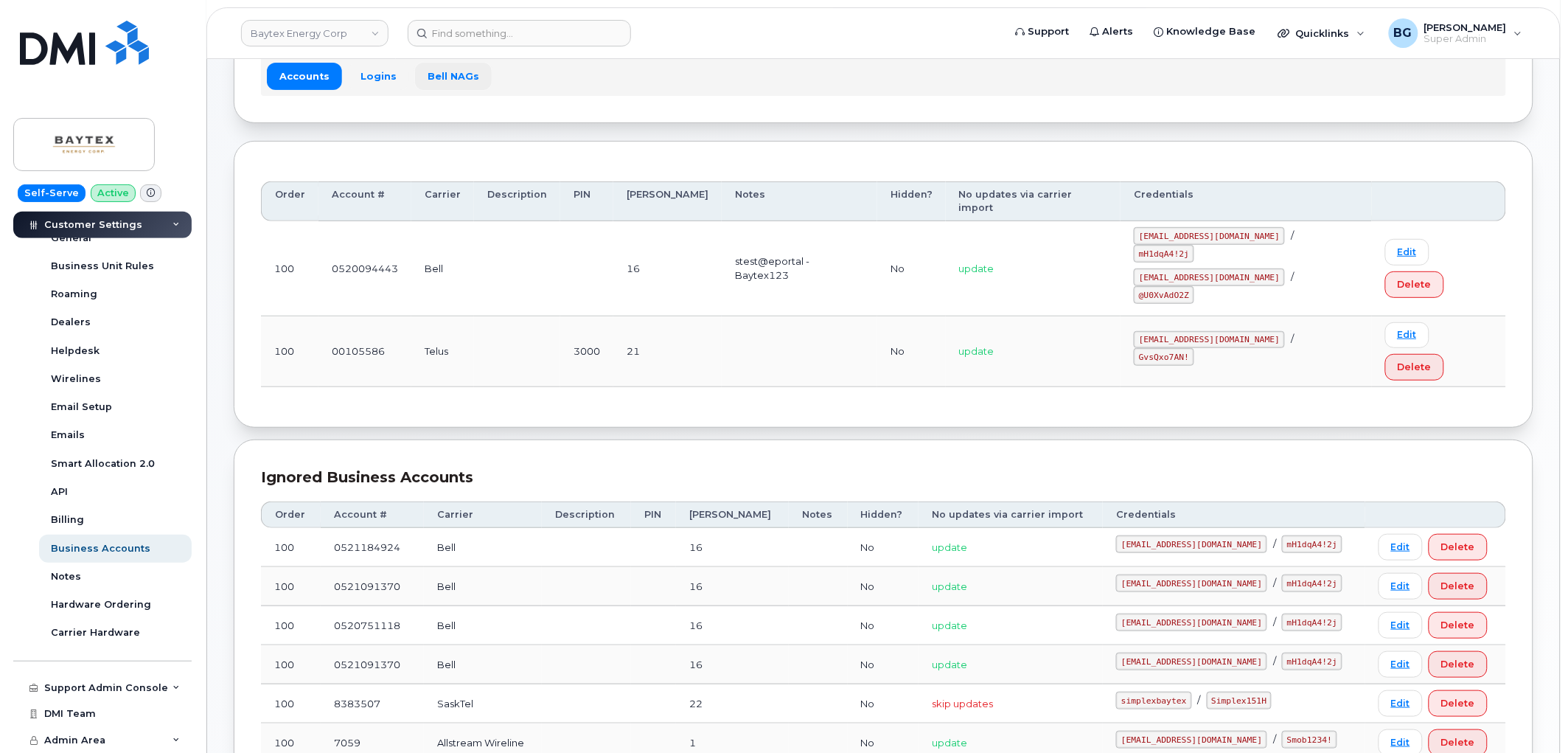
click at [448, 69] on link "Bell NAGs" at bounding box center [454, 75] width 77 height 26
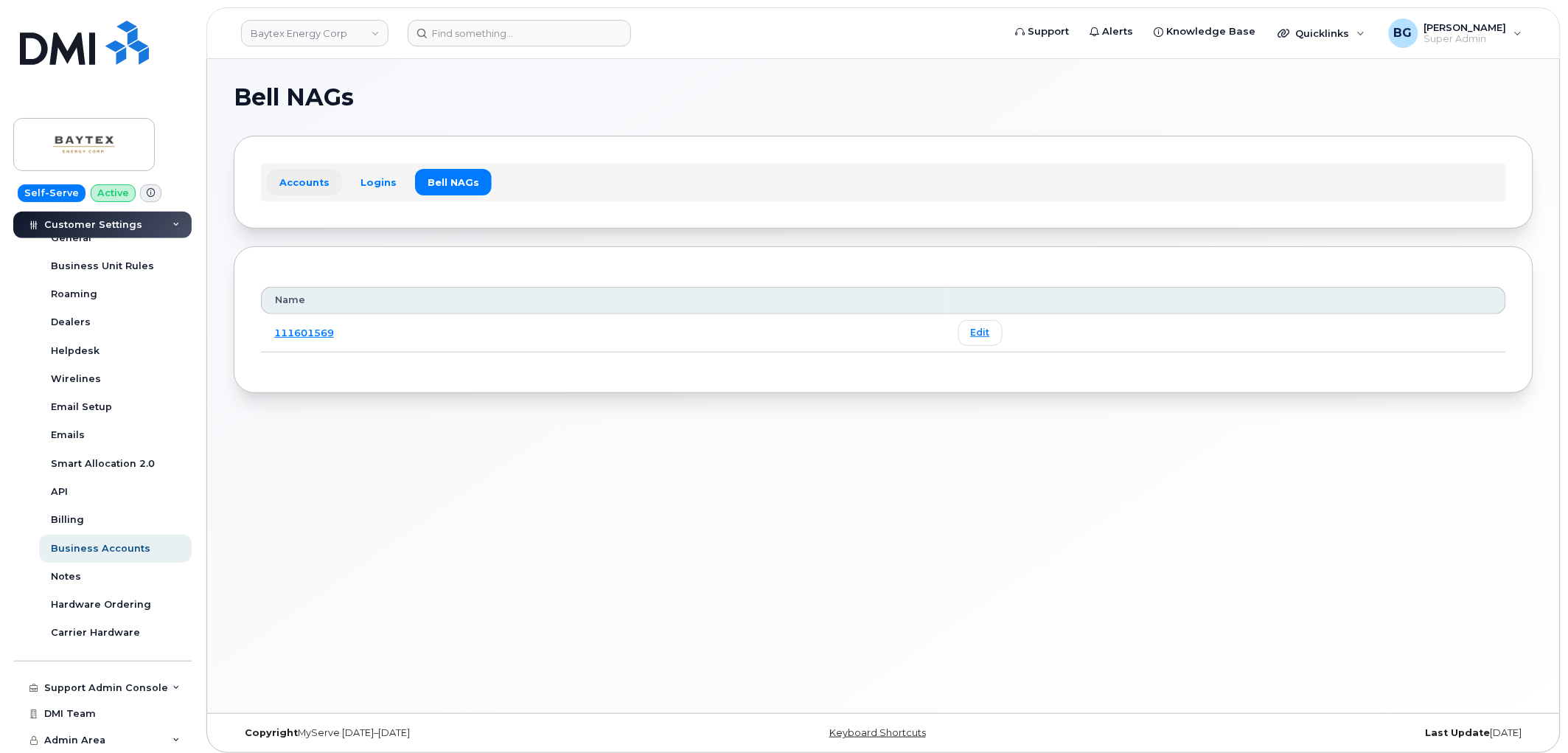
click at [311, 179] on link "Accounts" at bounding box center [304, 182] width 75 height 26
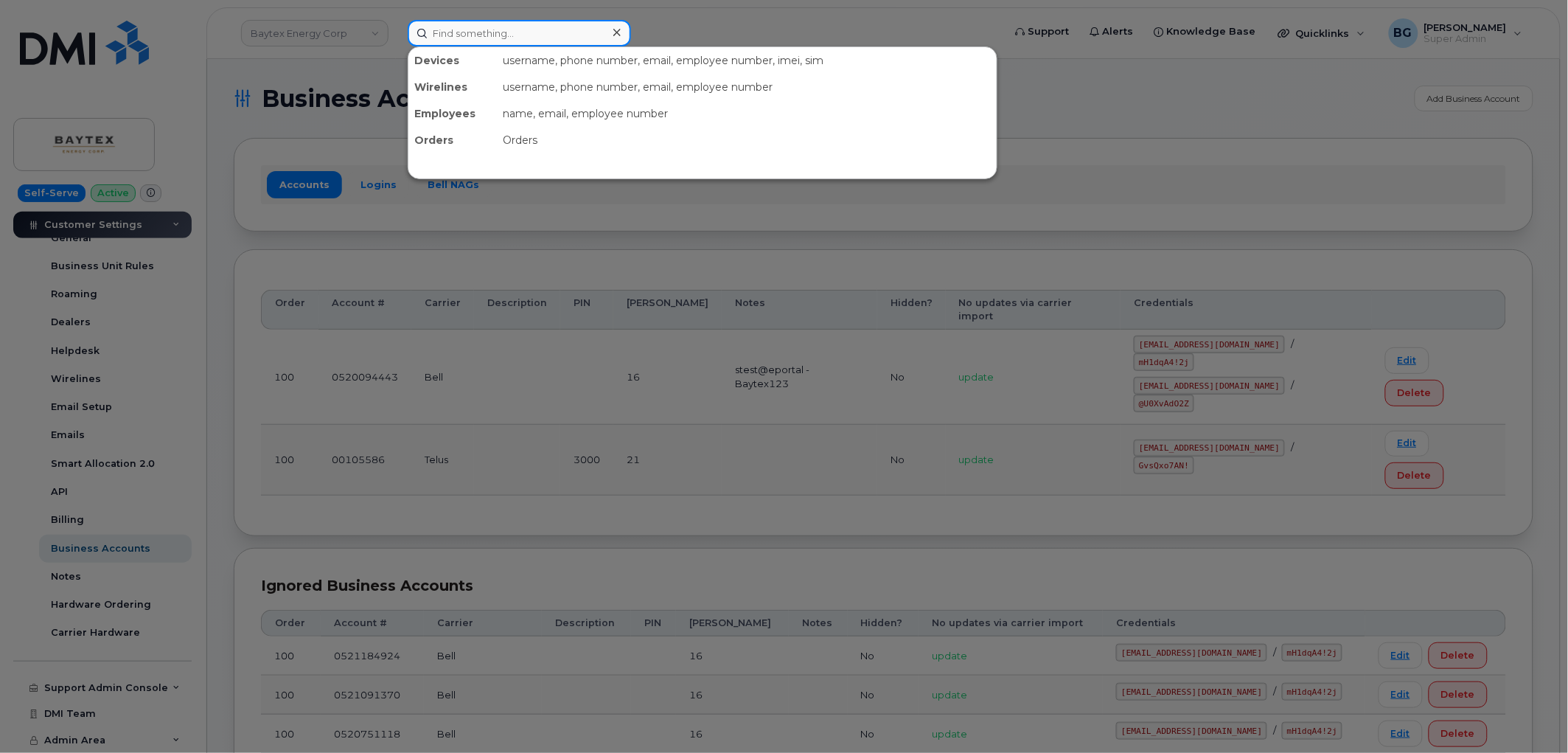
click at [466, 40] on input at bounding box center [519, 32] width 223 height 26
paste input "107871374"
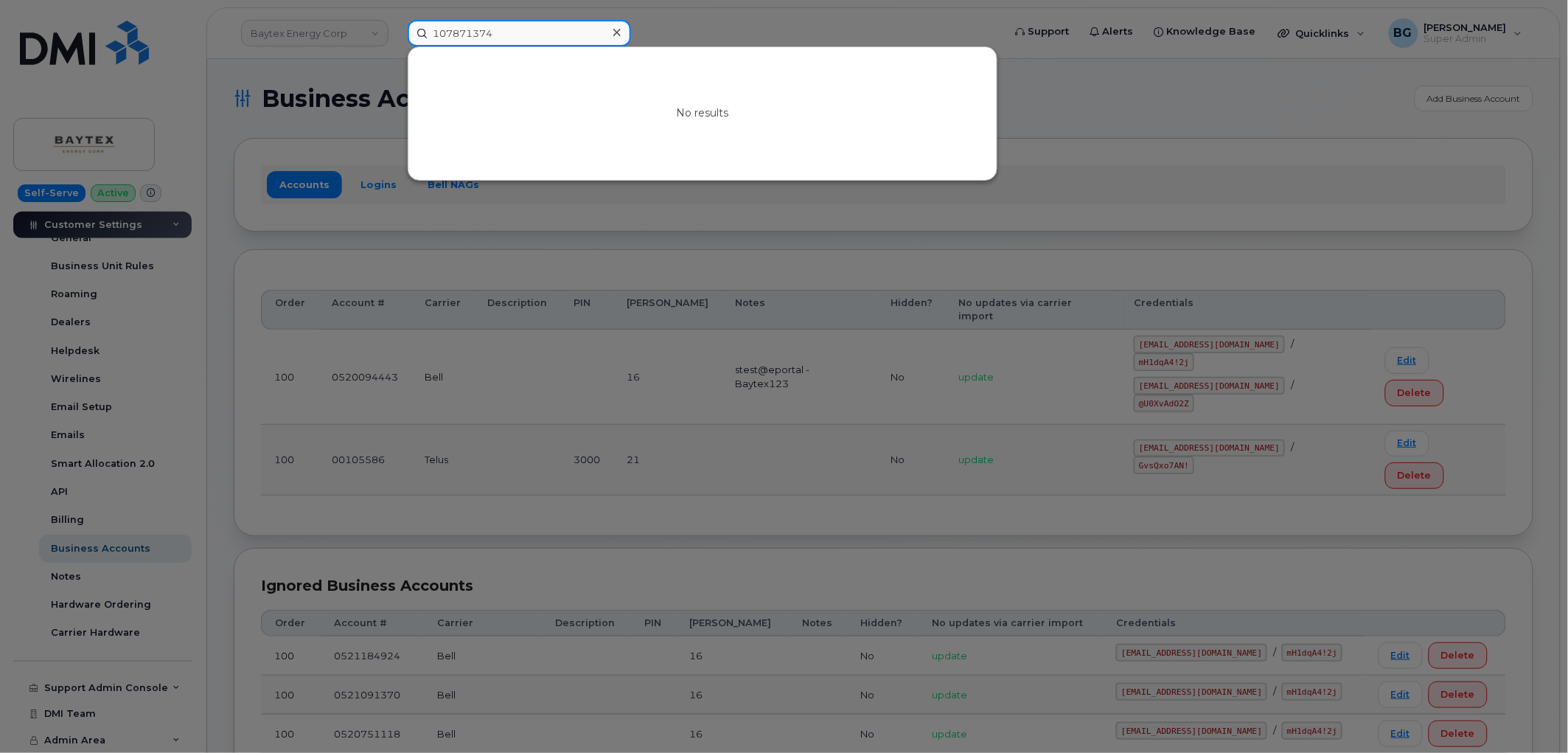
drag, startPoint x: 466, startPoint y: 35, endPoint x: 479, endPoint y: 35, distance: 13.0
click at [466, 35] on input "107871374" at bounding box center [519, 32] width 223 height 26
click at [529, 35] on input "107871374" at bounding box center [519, 32] width 223 height 26
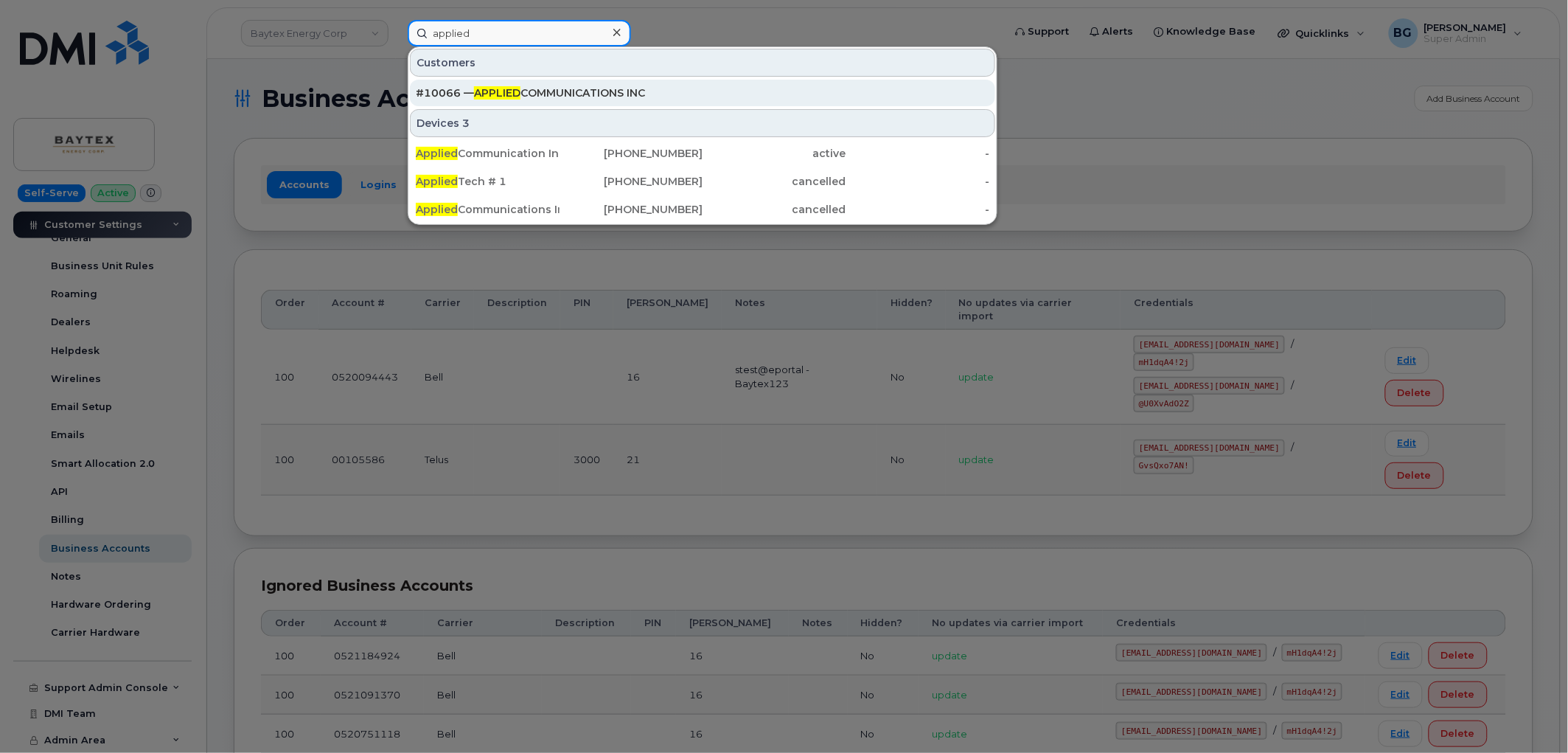
type input "applied"
click at [525, 82] on div "#10066 — APPLIED COMMUNICATIONS INC" at bounding box center [703, 92] width 574 height 26
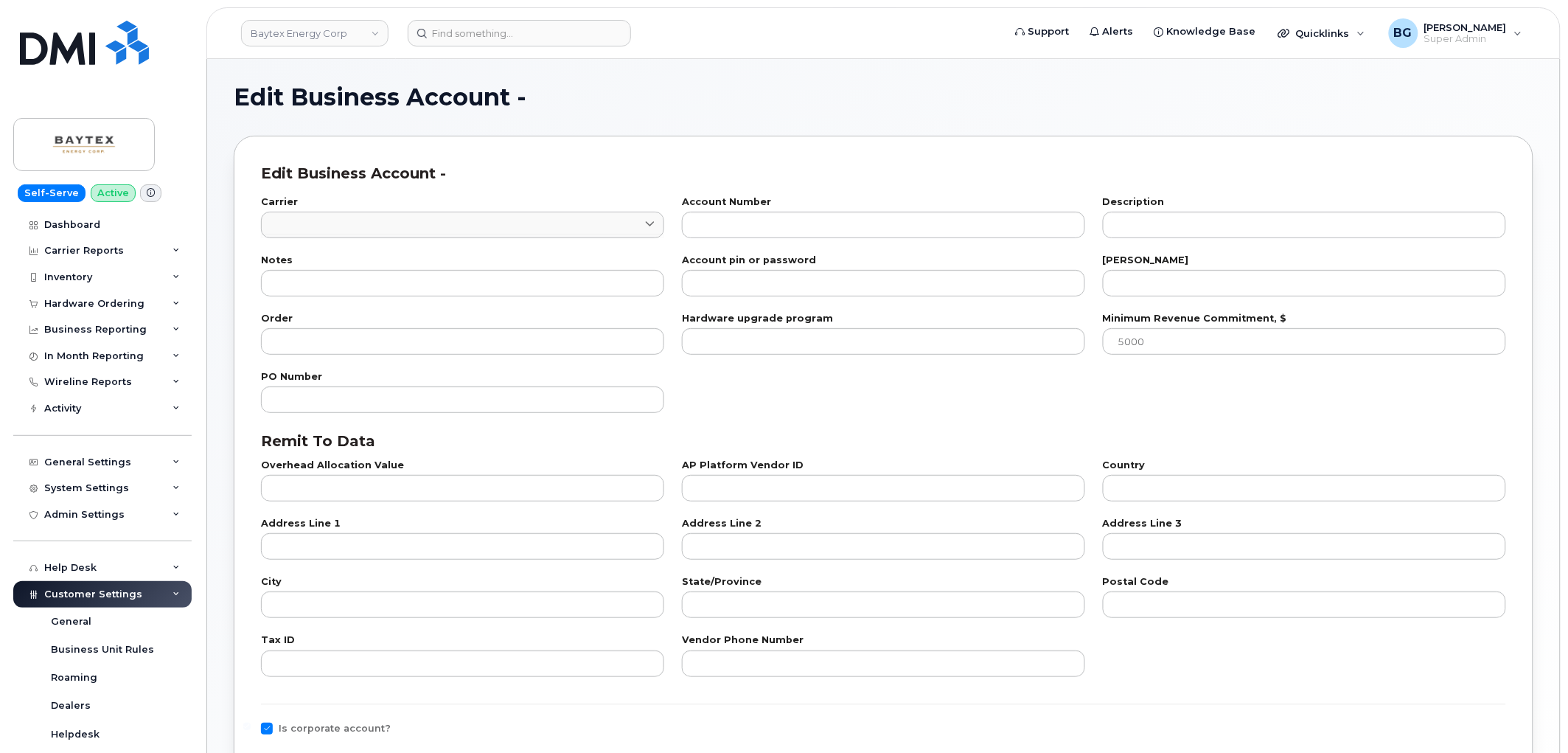
type input "1"
type input "0520094443"
type input "stest@eportal - Baytex123"
type input "16"
type input "100"
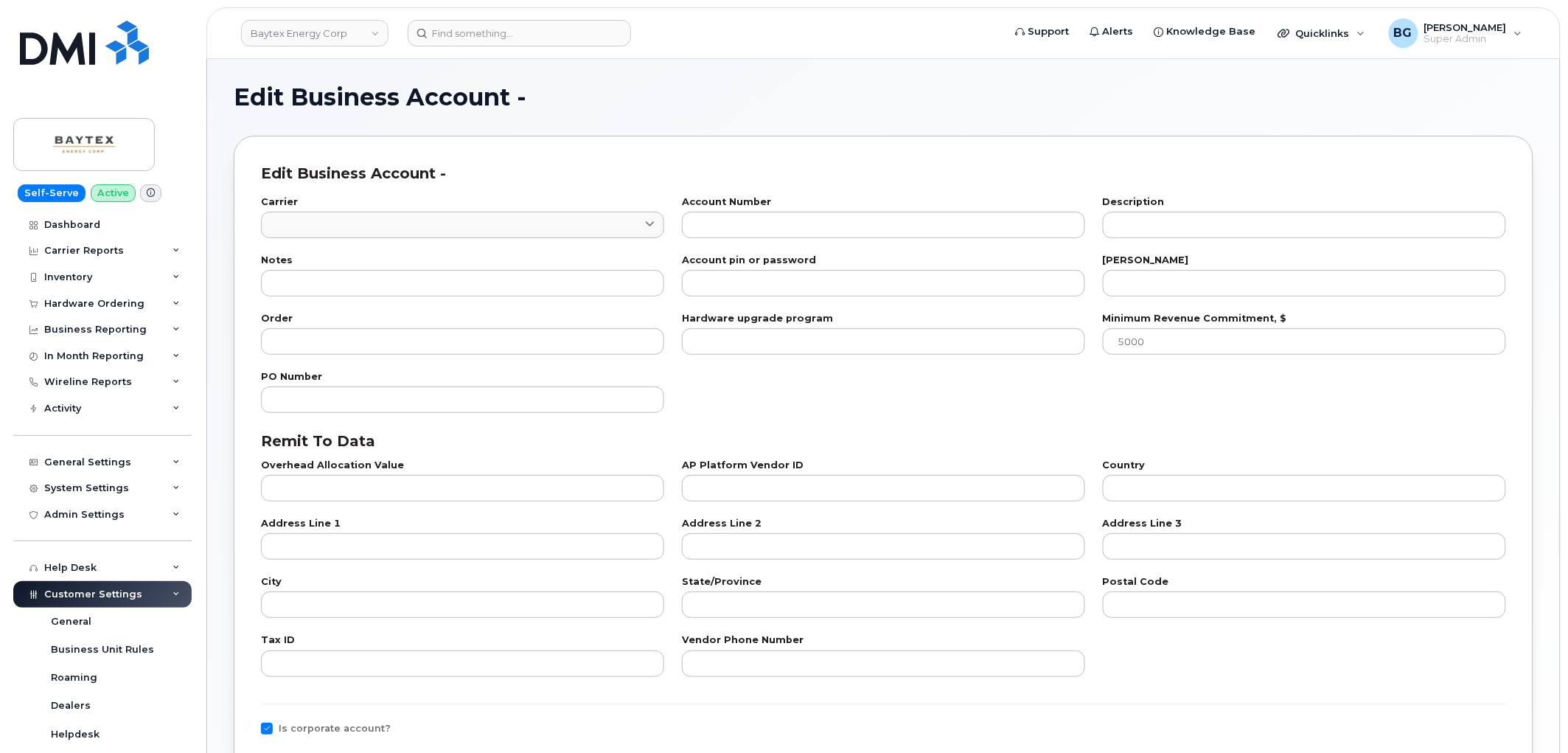
checkbox input "true"
select select "482"
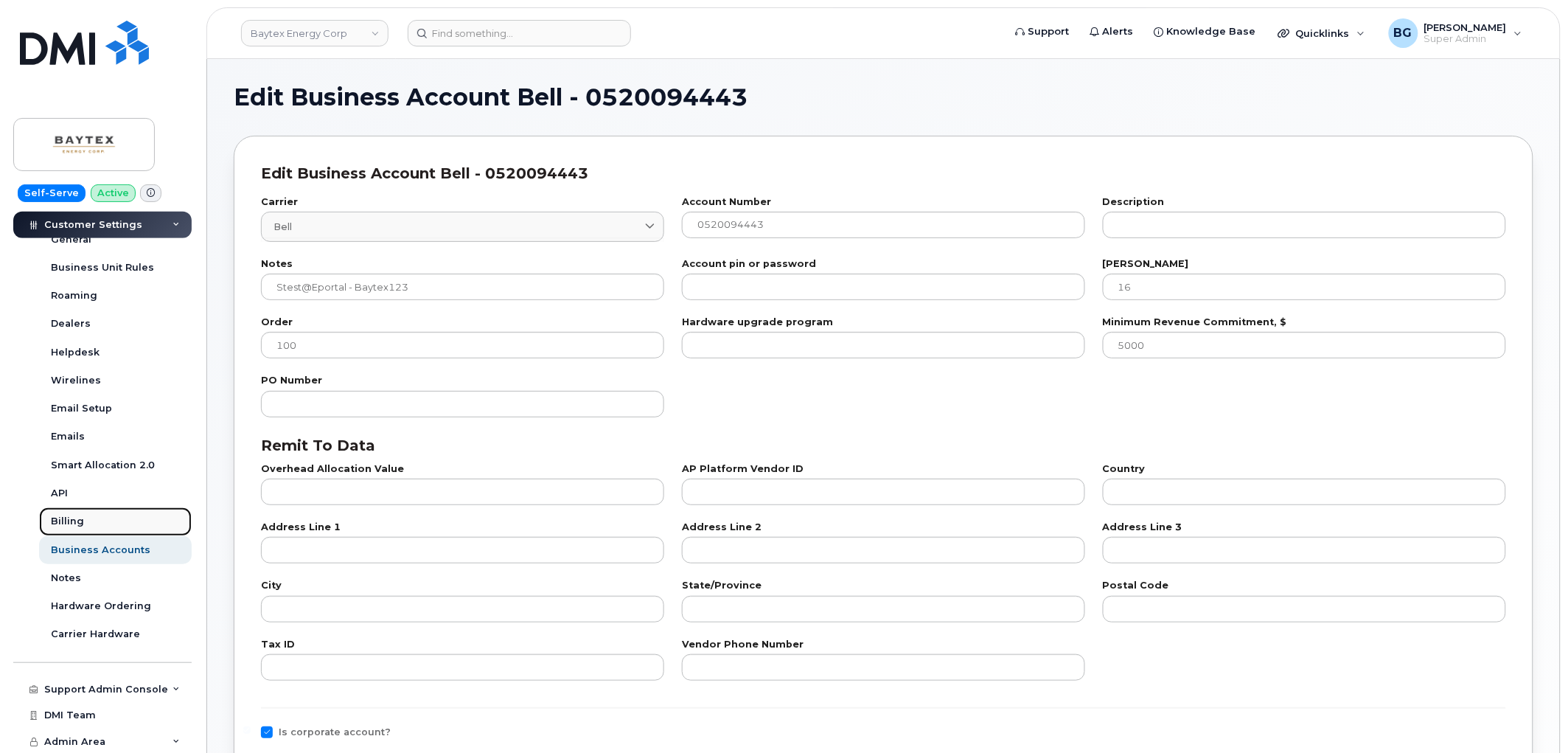
click at [67, 518] on div "Billing" at bounding box center [67, 521] width 33 height 14
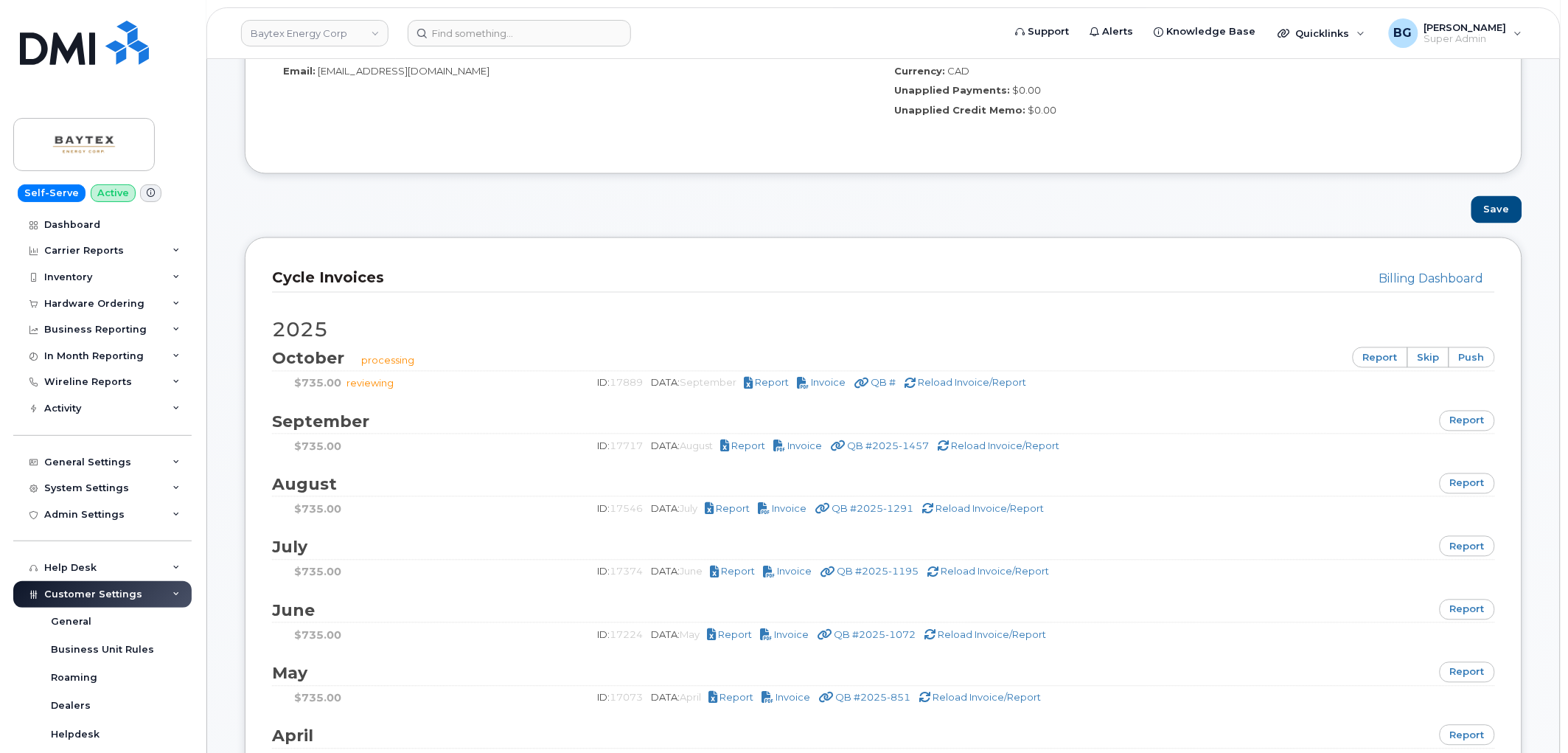
scroll to position [874, 0]
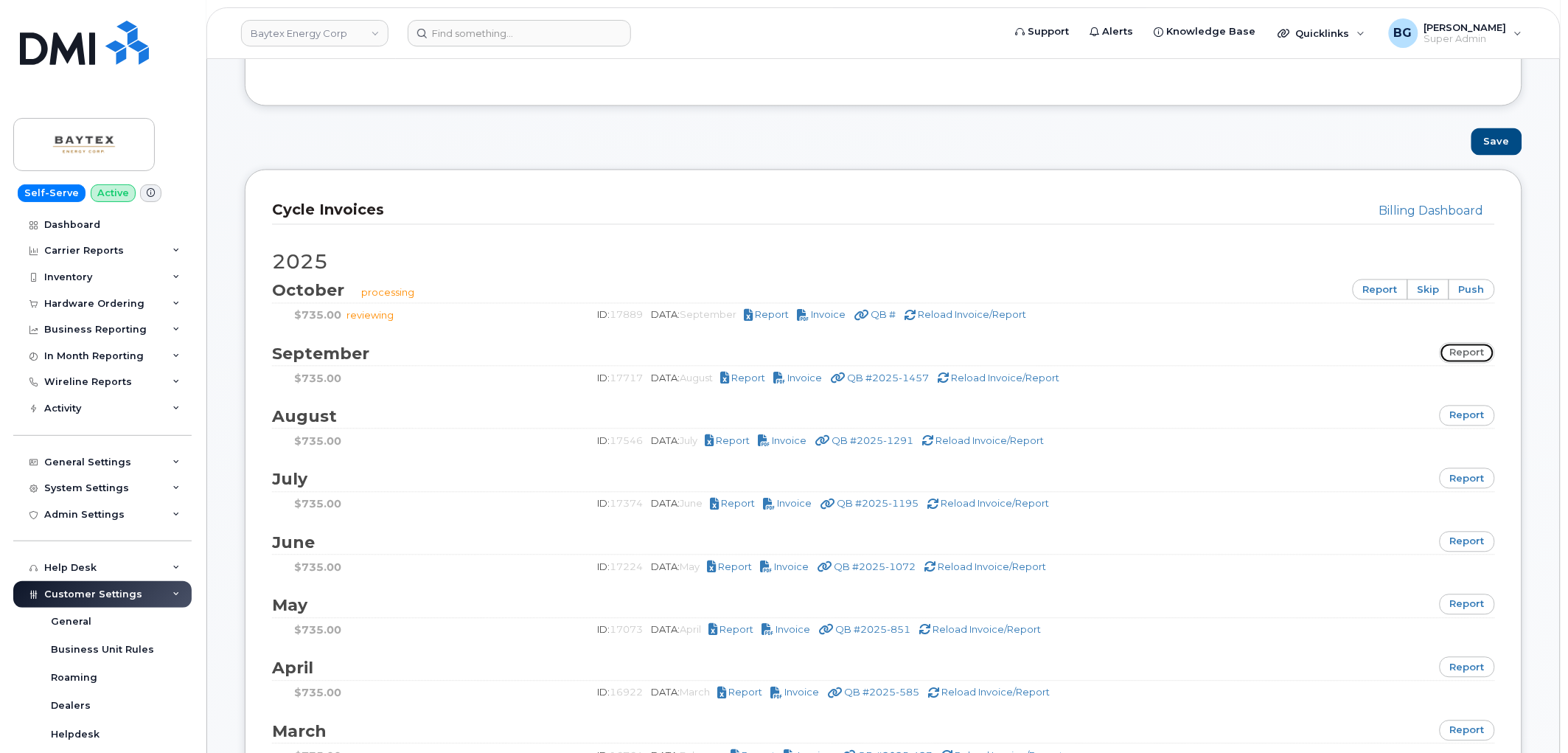
click at [1463, 351] on link "report" at bounding box center [1467, 353] width 55 height 20
drag, startPoint x: 65, startPoint y: 270, endPoint x: 106, endPoint y: 276, distance: 41.4
click at [65, 271] on div "Inventory" at bounding box center [68, 277] width 48 height 12
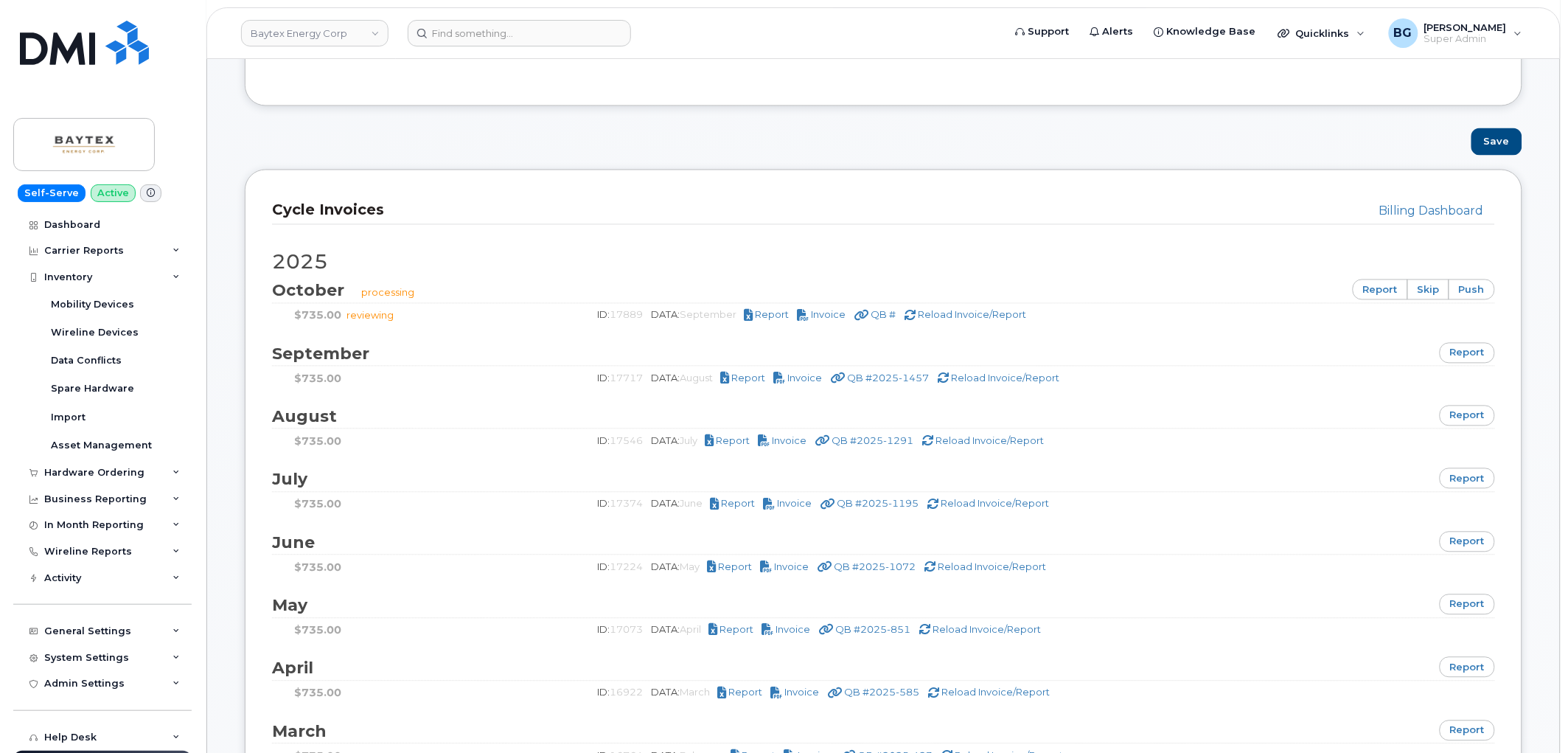
drag, startPoint x: 628, startPoint y: 266, endPoint x: 616, endPoint y: 269, distance: 12.4
click at [616, 269] on h2 "2025" at bounding box center [883, 263] width 1223 height 22
click at [671, 220] on h3 "Cycle Invoices" at bounding box center [877, 210] width 1212 height 20
click at [87, 298] on div "Mobility Devices" at bounding box center [93, 304] width 84 height 14
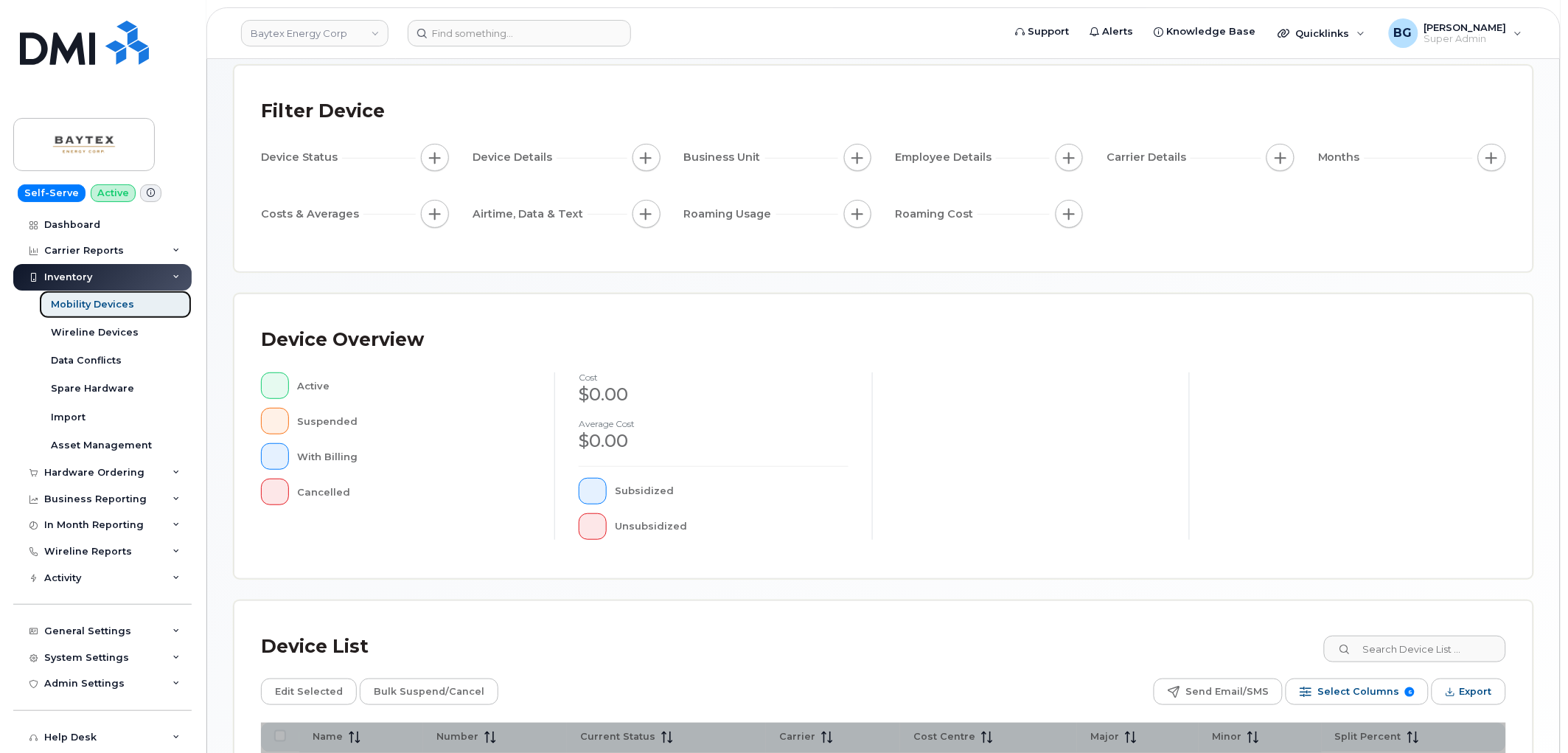
scroll to position [261, 0]
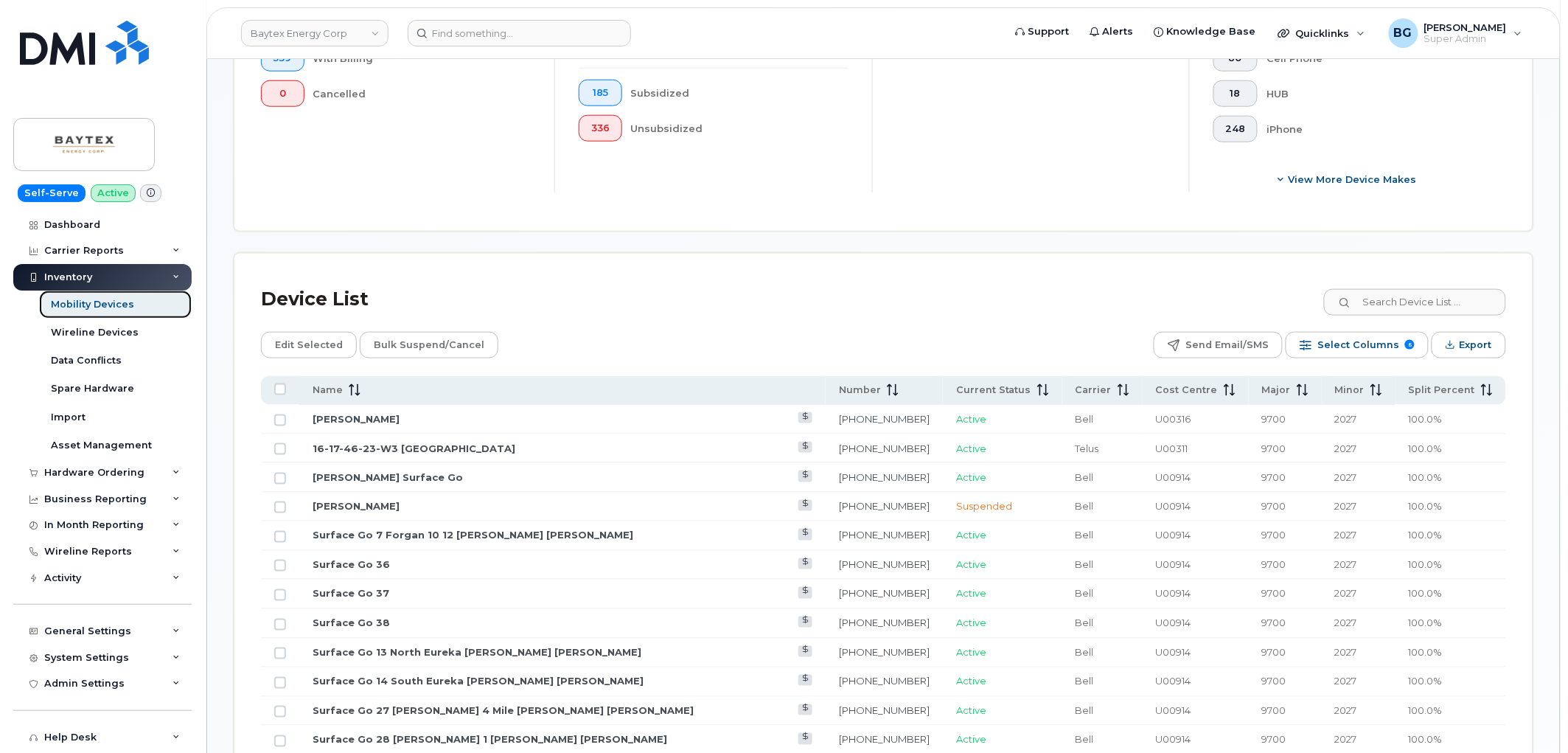
scroll to position [573, 0]
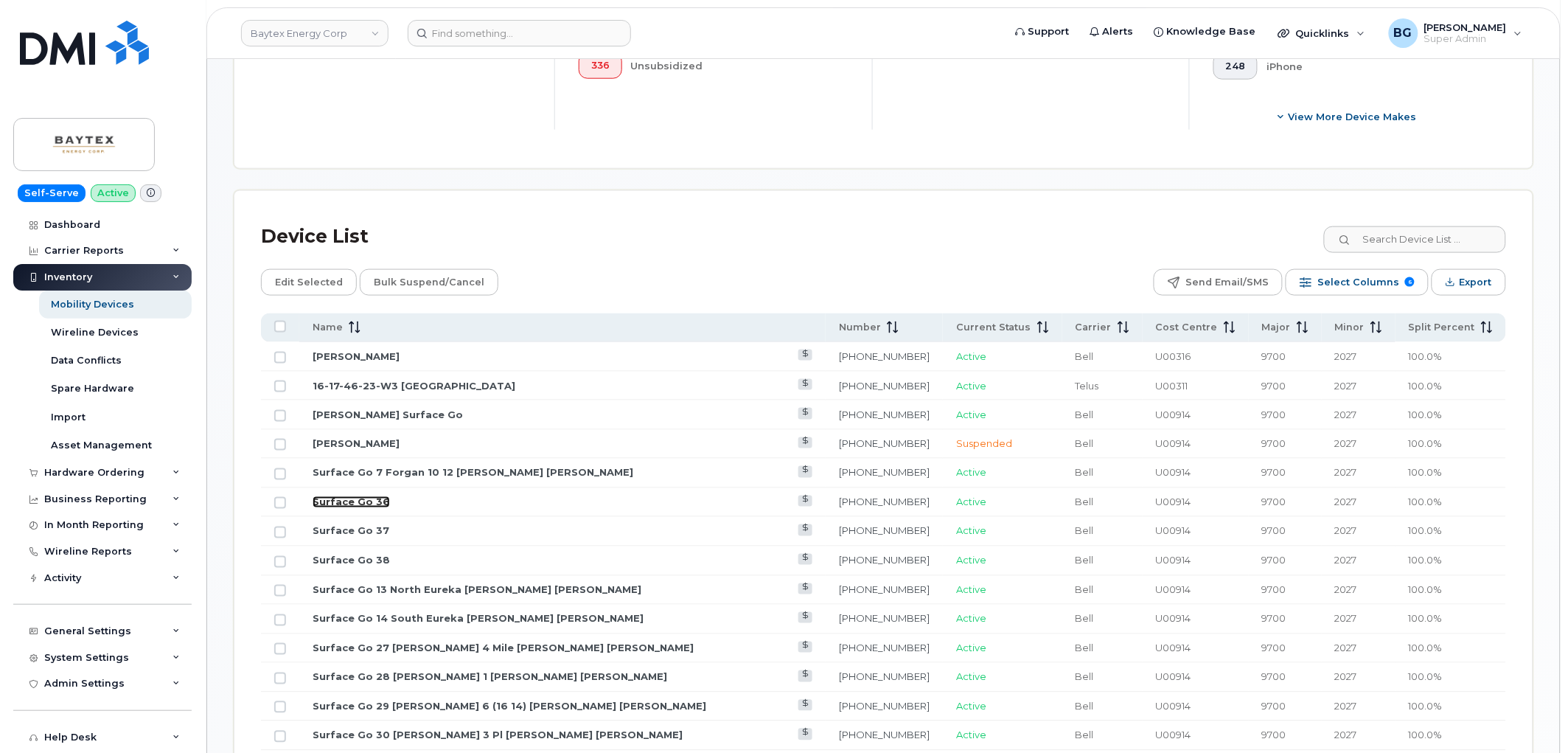
click at [342, 502] on link "Surface Go 36" at bounding box center [351, 502] width 78 height 12
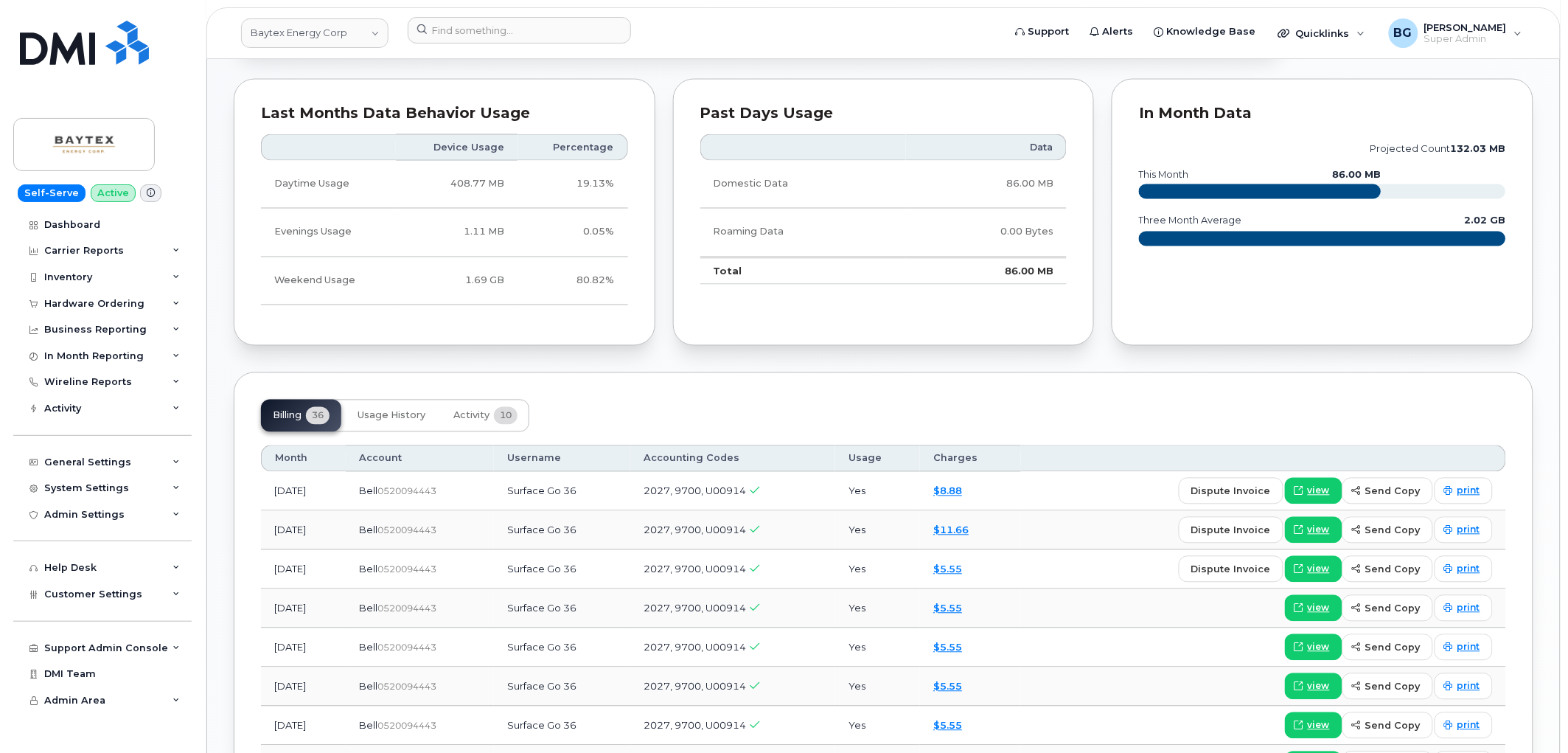
scroll to position [1025, 0]
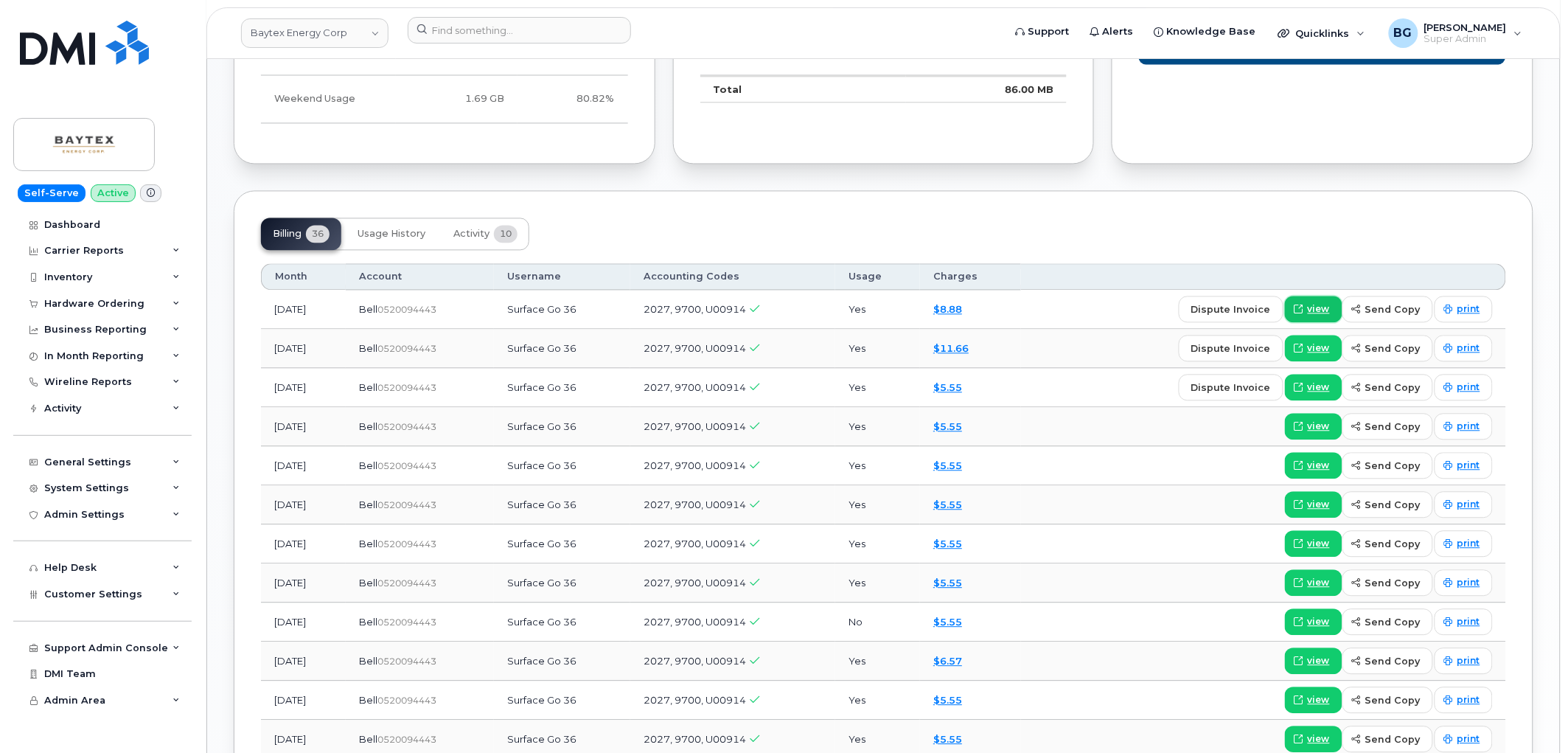
click at [1318, 306] on span "view" at bounding box center [1319, 309] width 22 height 14
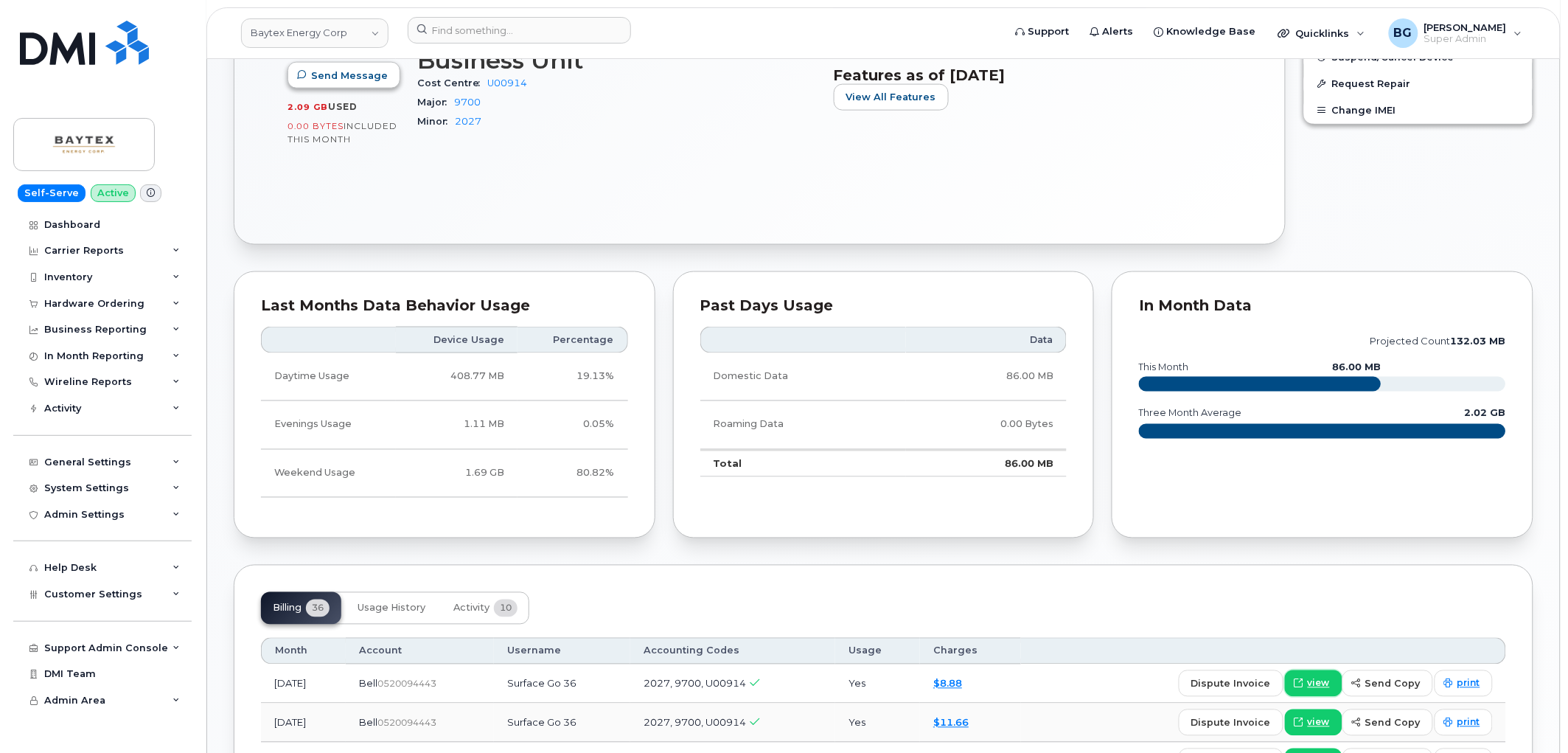
scroll to position [642, 0]
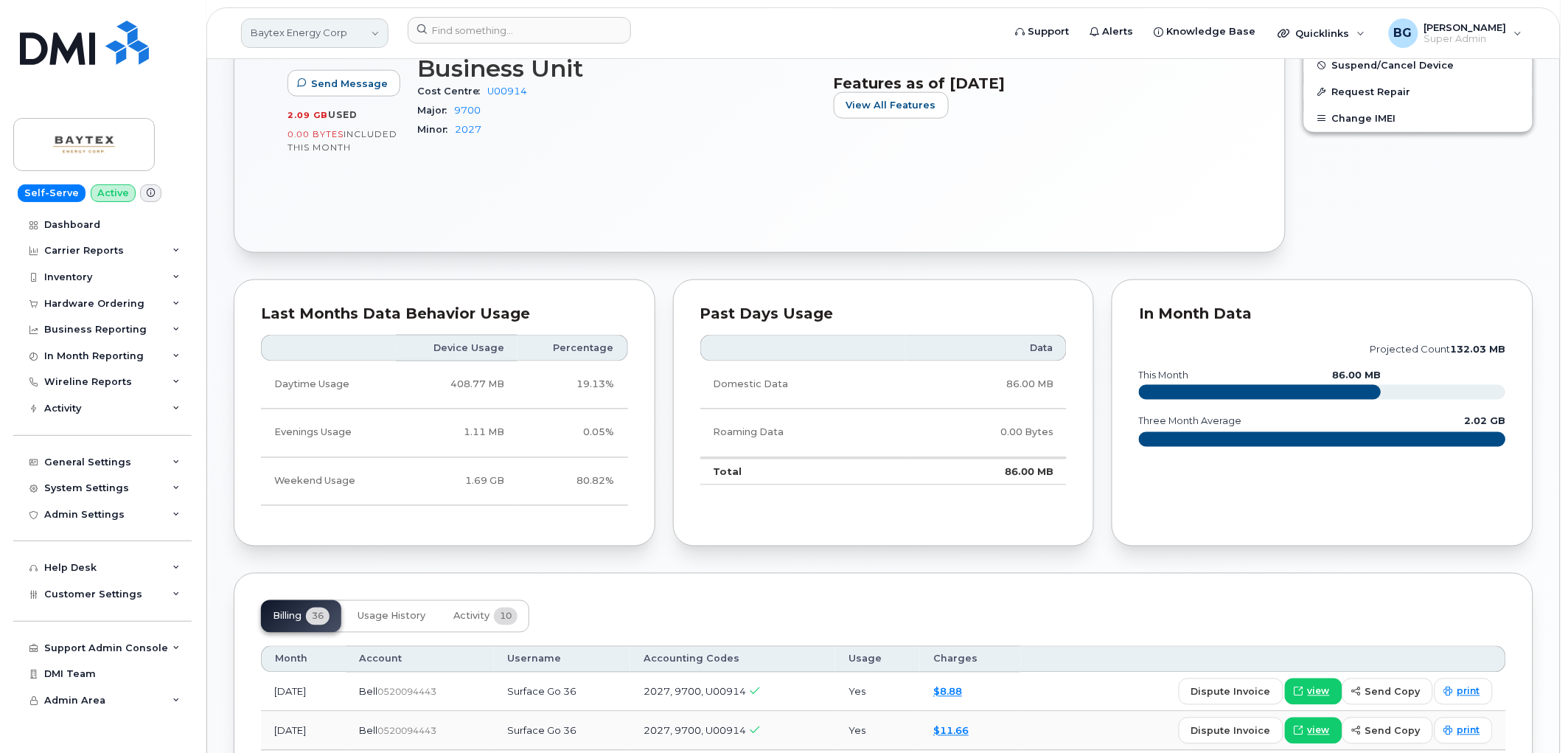
click at [340, 34] on link "Baytex Energy Corp" at bounding box center [315, 33] width 148 height 30
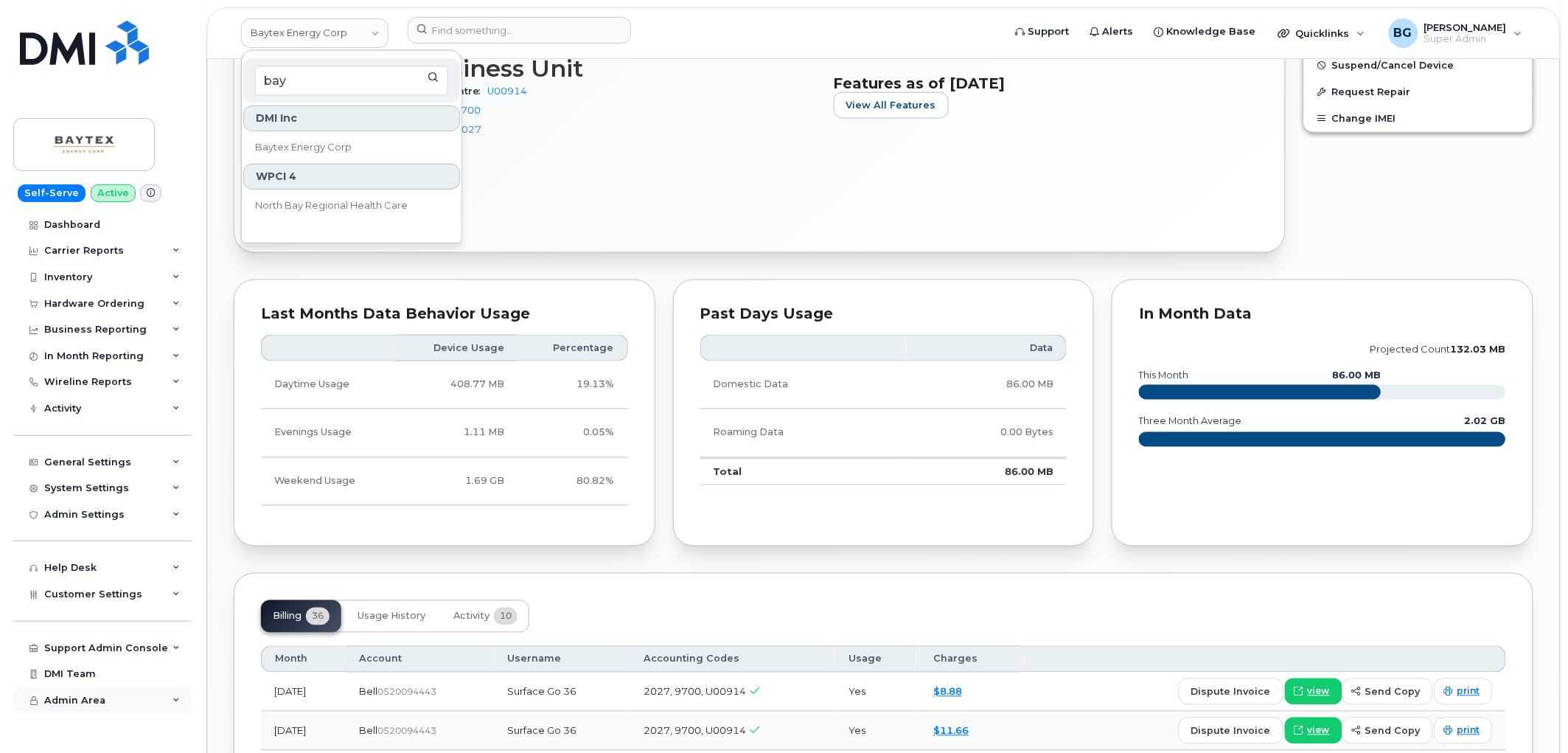
type input "bay"
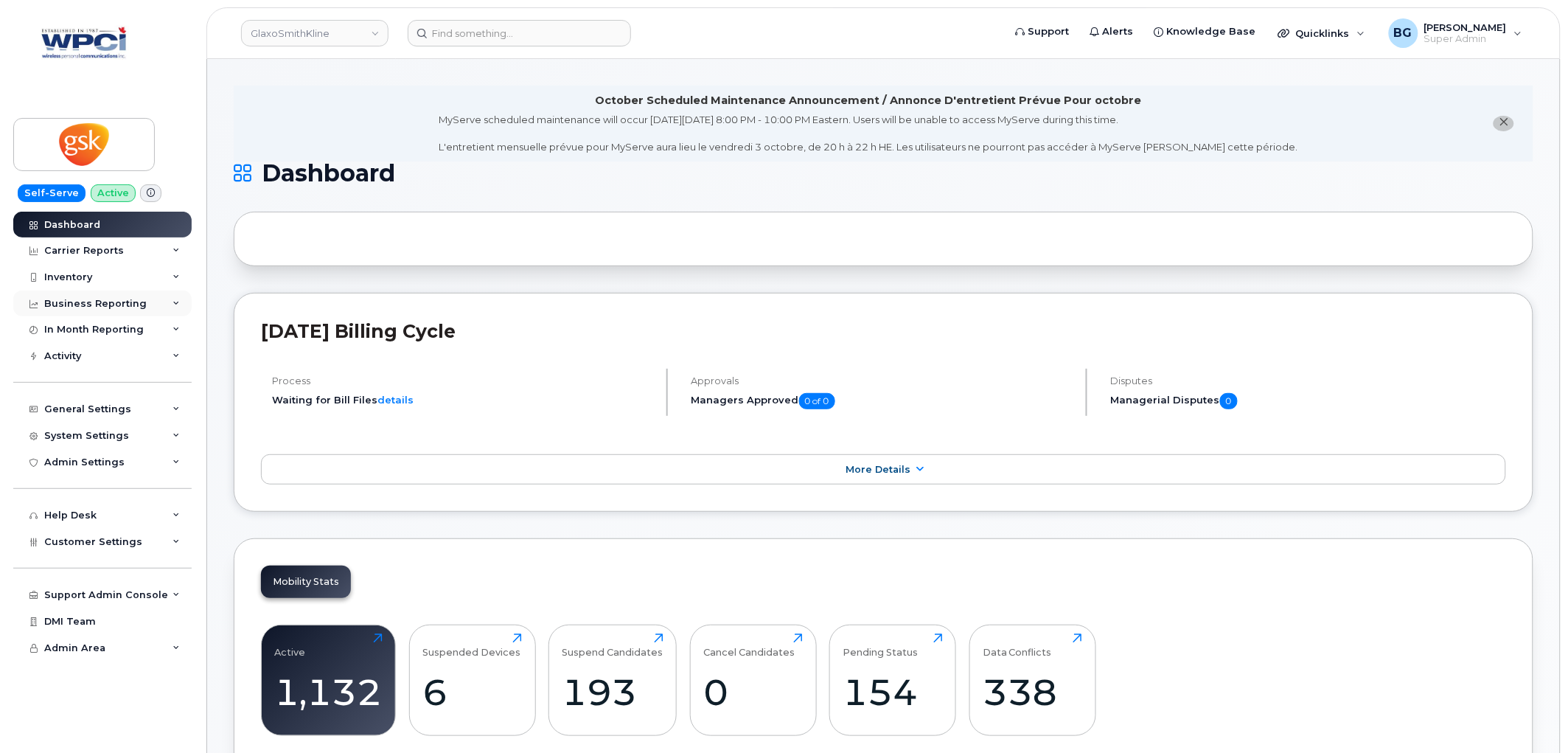
click at [93, 300] on div "Business Reporting" at bounding box center [95, 304] width 102 height 12
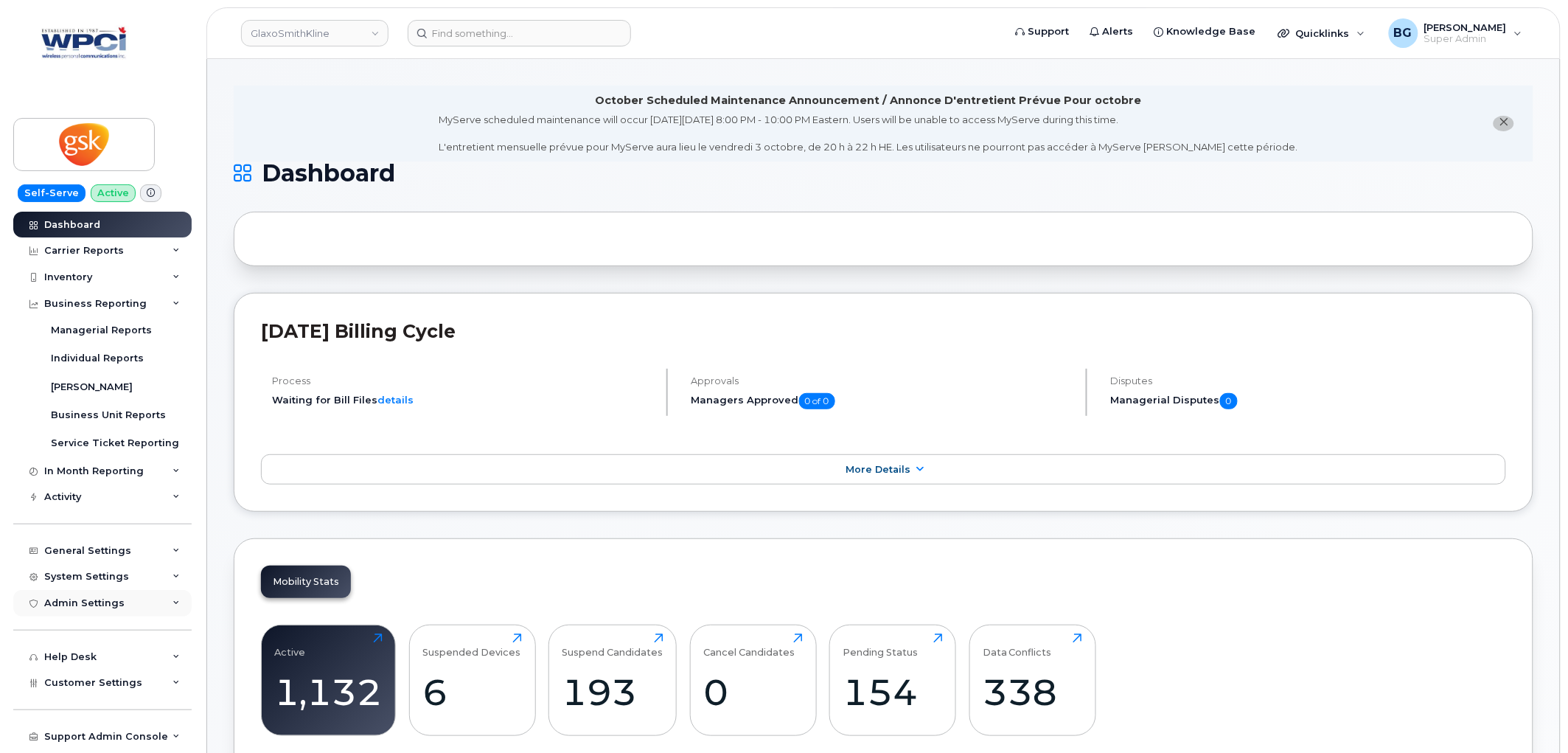
click at [95, 597] on div "Admin Settings" at bounding box center [84, 603] width 80 height 12
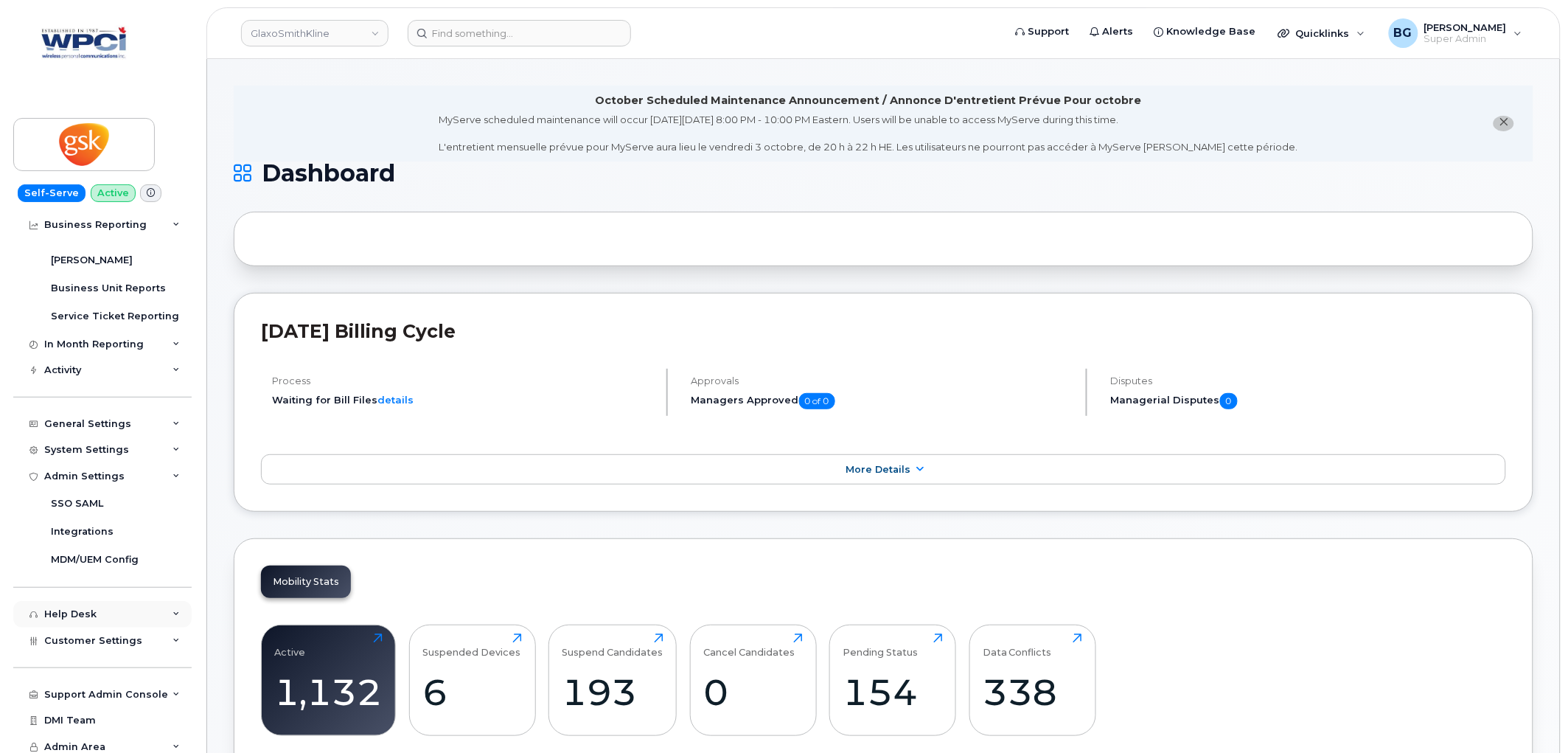
scroll to position [133, 0]
click at [96, 634] on span "Customer Settings" at bounding box center [93, 634] width 98 height 11
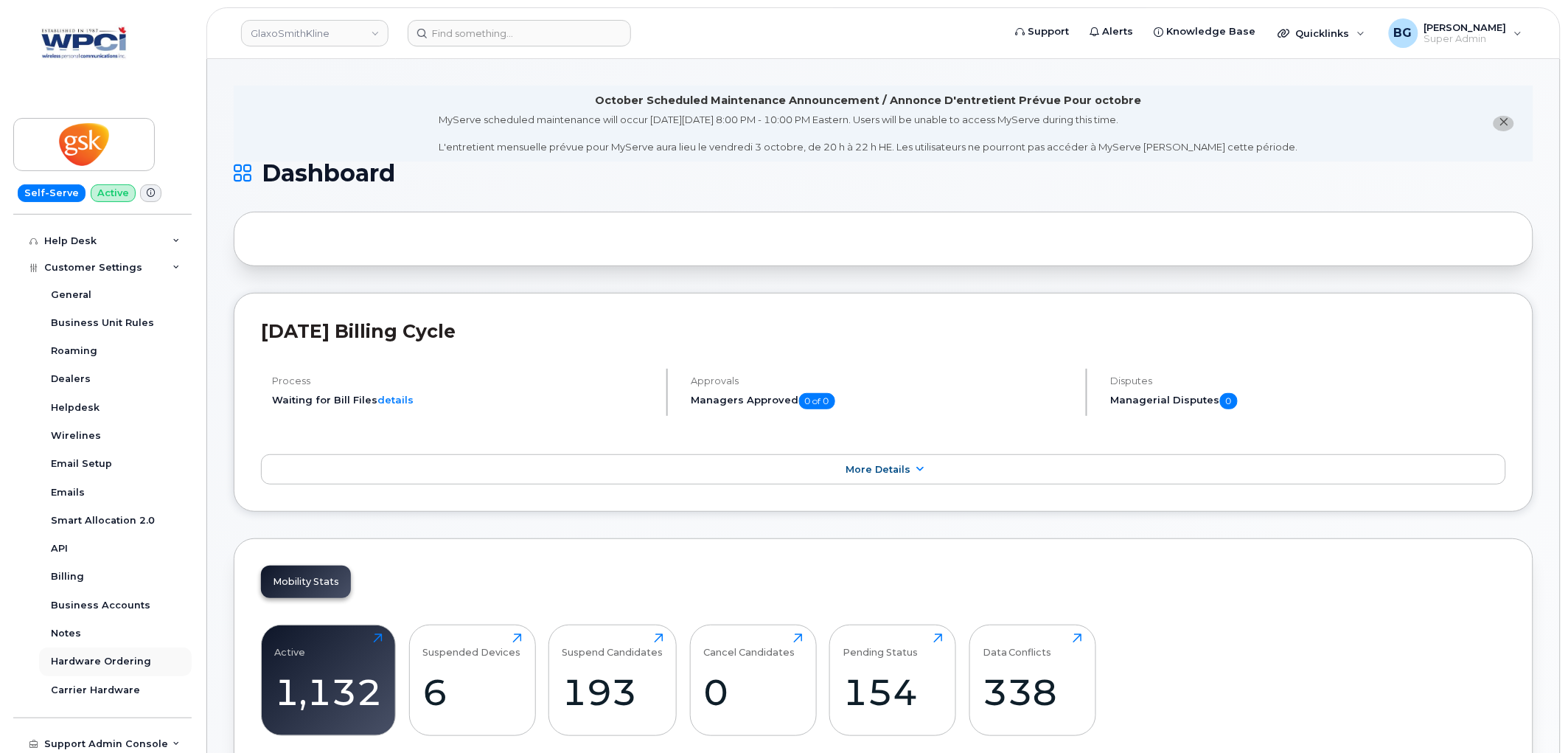
scroll to position [556, 0]
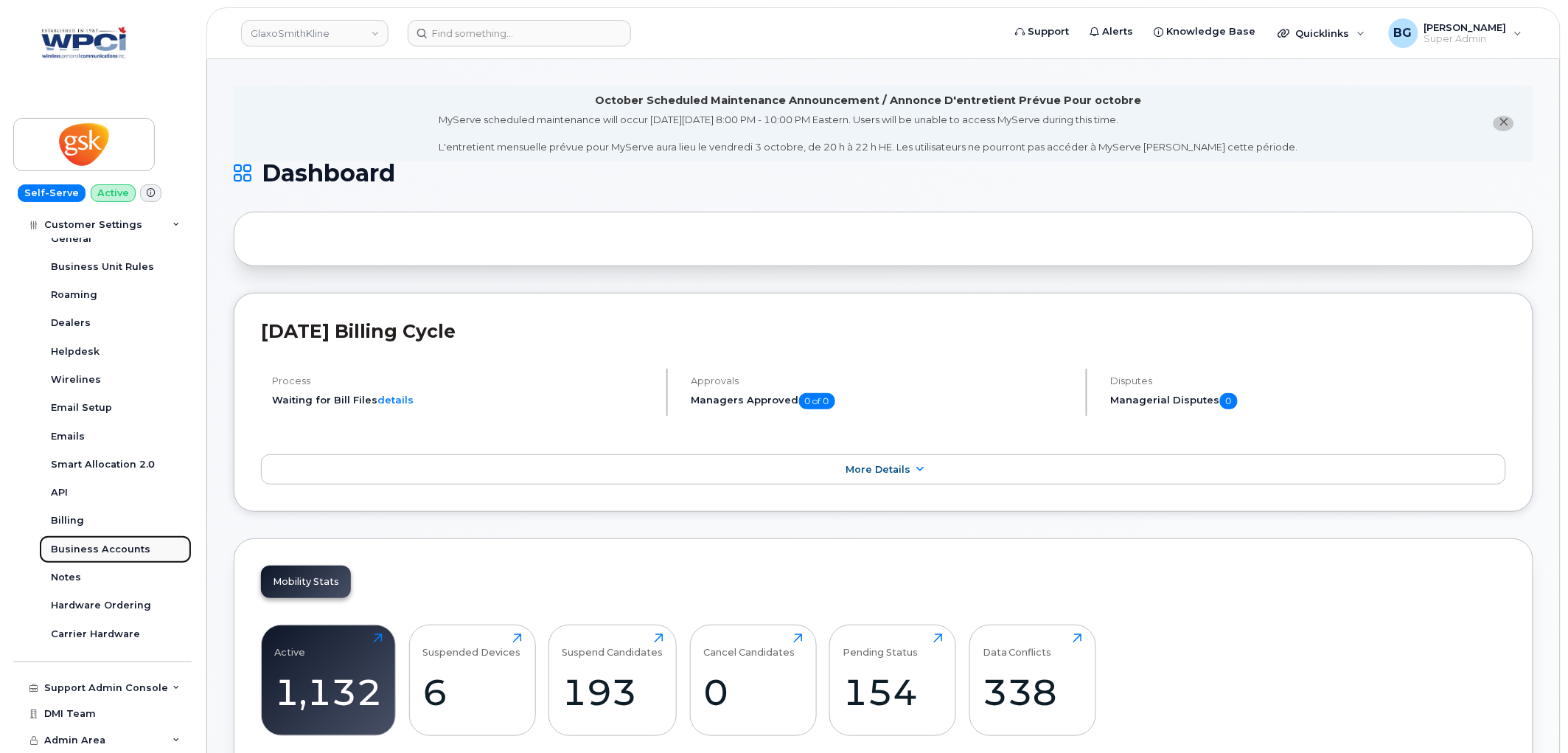
click at [75, 553] on div "Business Accounts" at bounding box center [101, 549] width 100 height 14
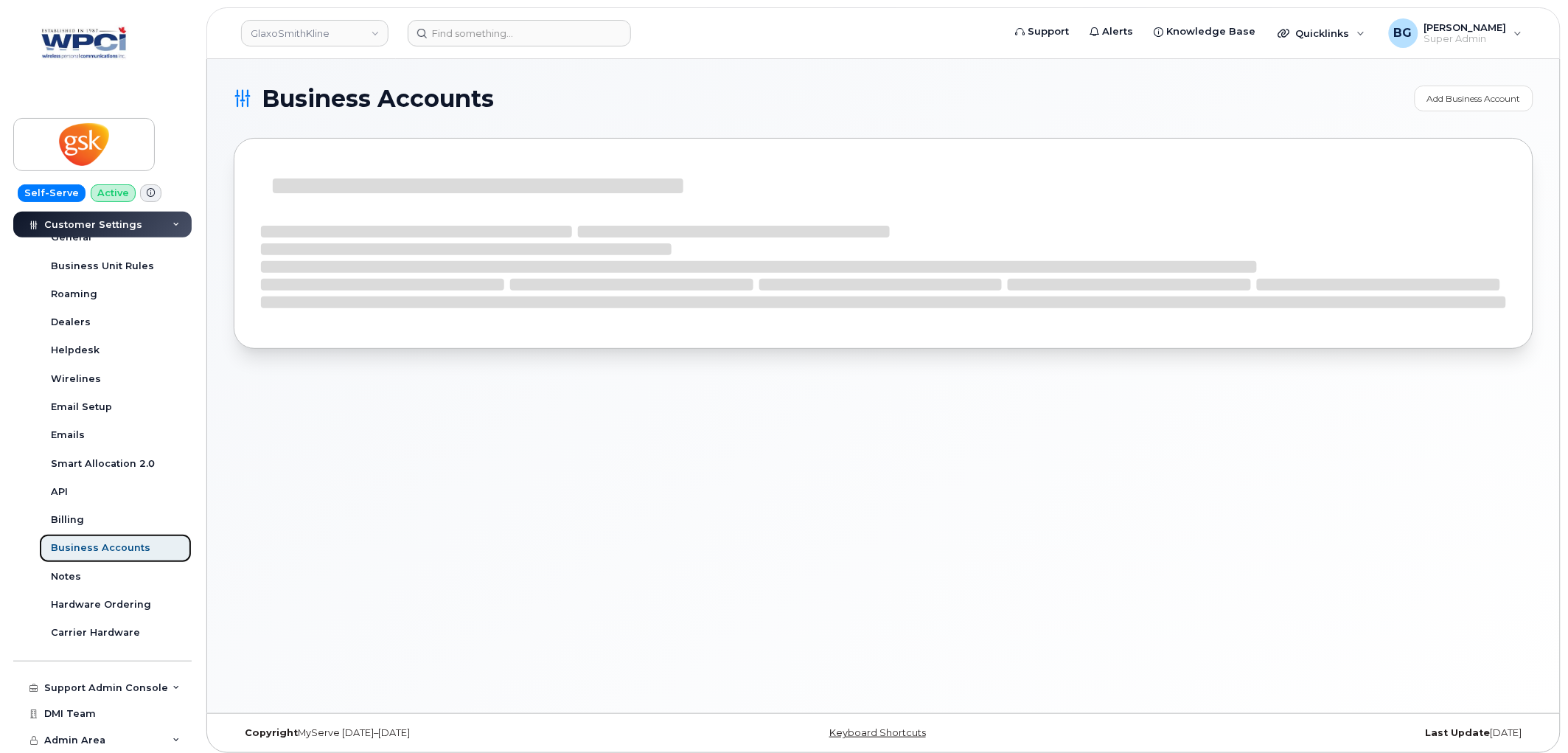
scroll to position [329, 0]
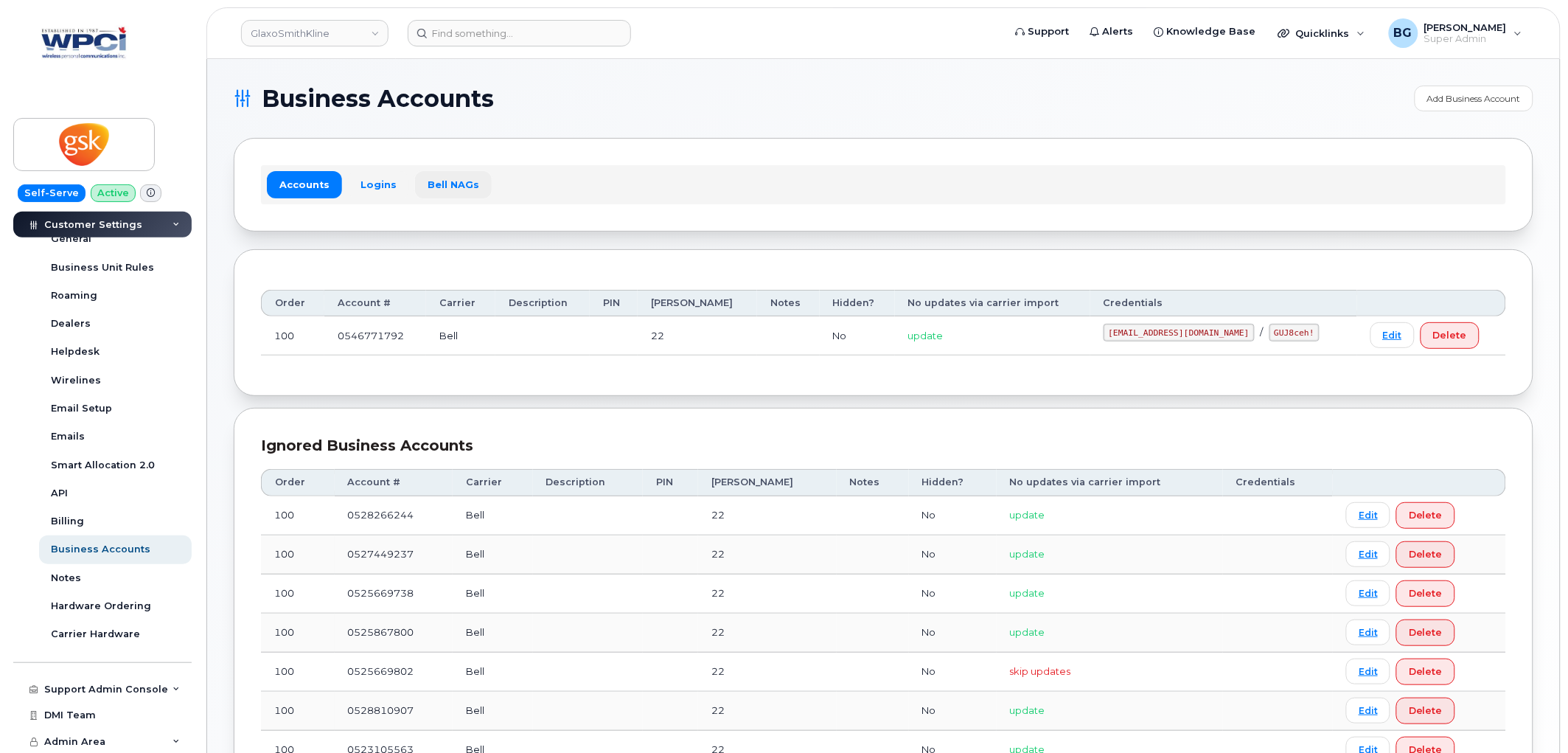
click at [443, 182] on link "Bell NAGs" at bounding box center [454, 184] width 77 height 26
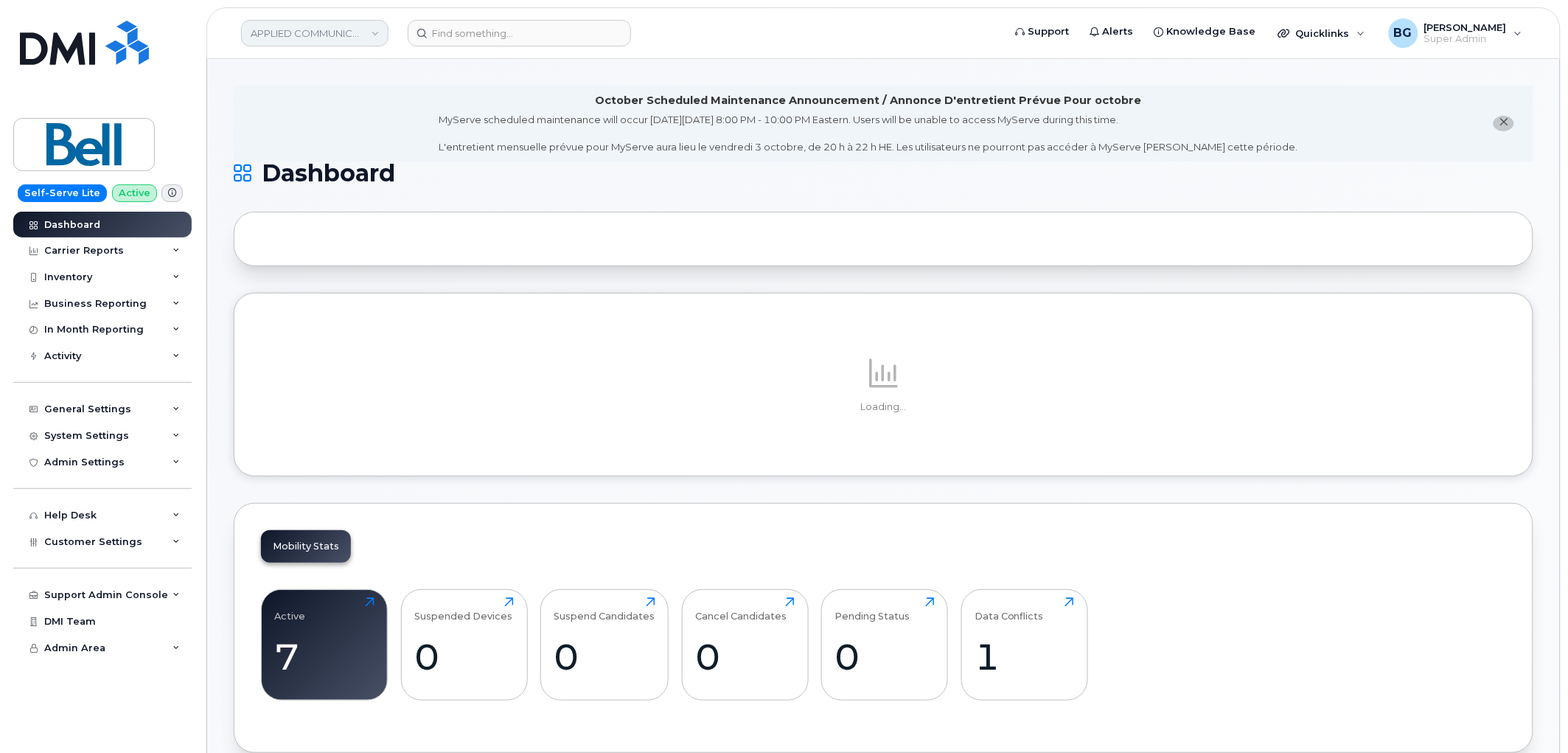
click at [339, 32] on link "APPLIED COMMUNICATIONS INC" at bounding box center [315, 32] width 148 height 26
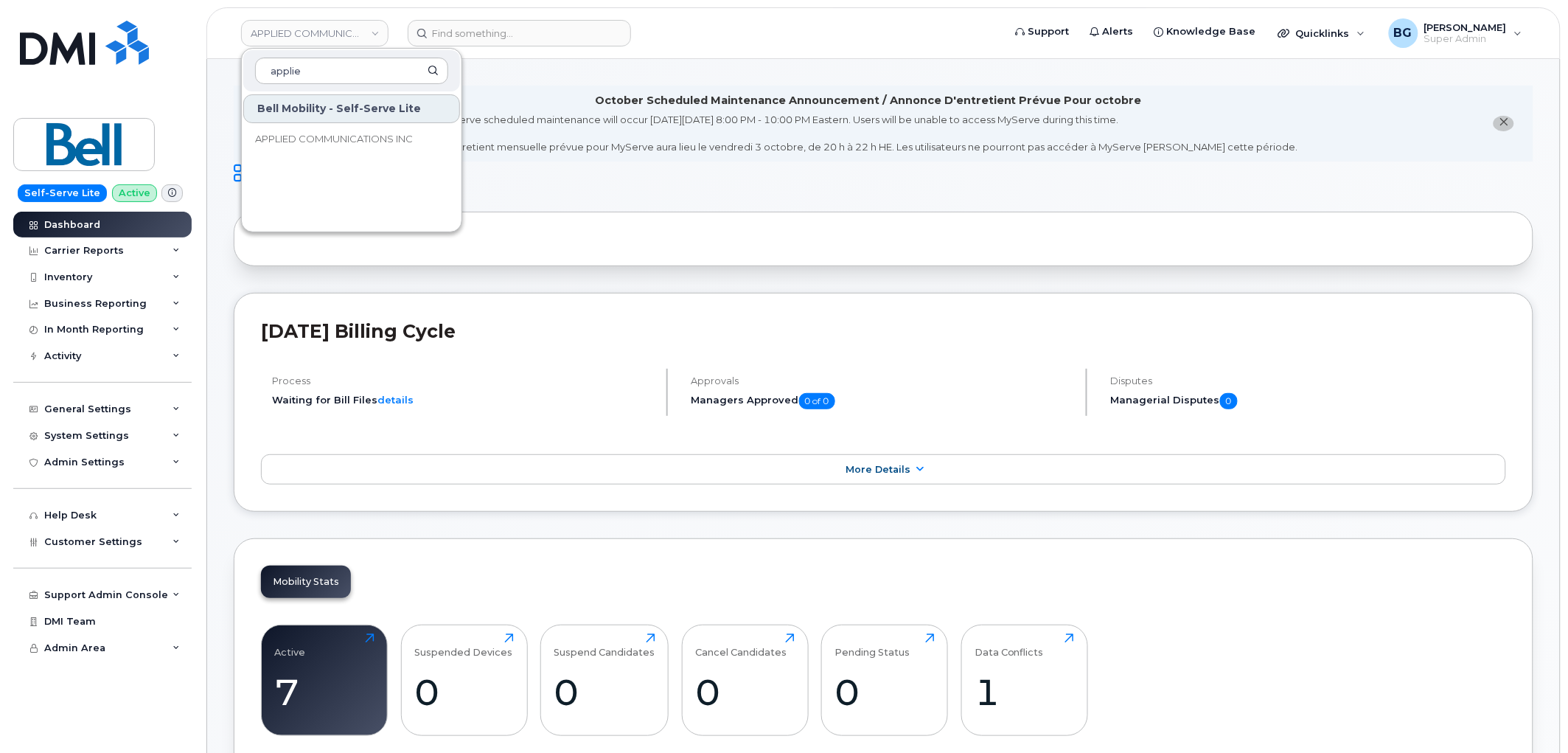
type input "applie"
click at [97, 536] on span "Customer Settings" at bounding box center [93, 542] width 98 height 11
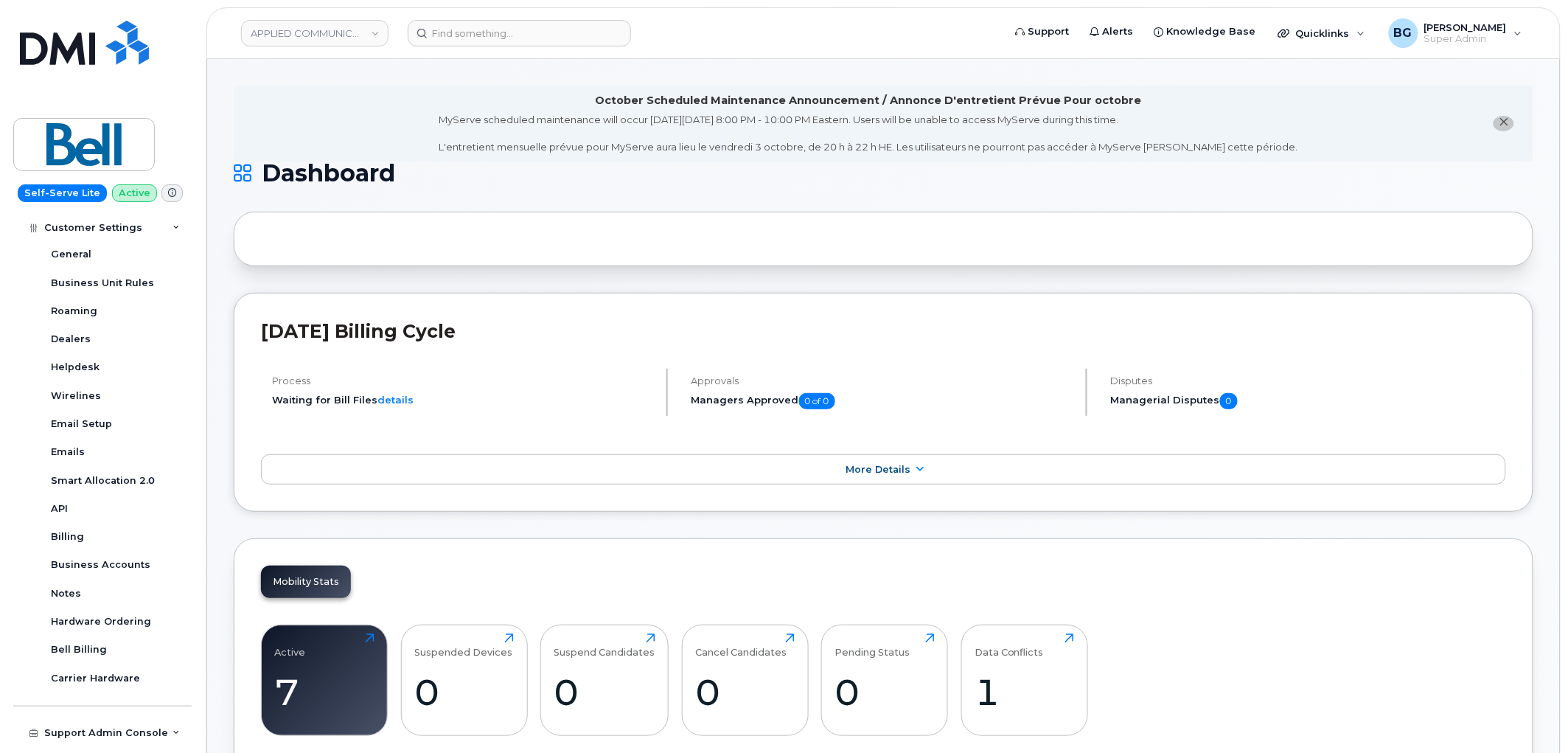
scroll to position [327, 0]
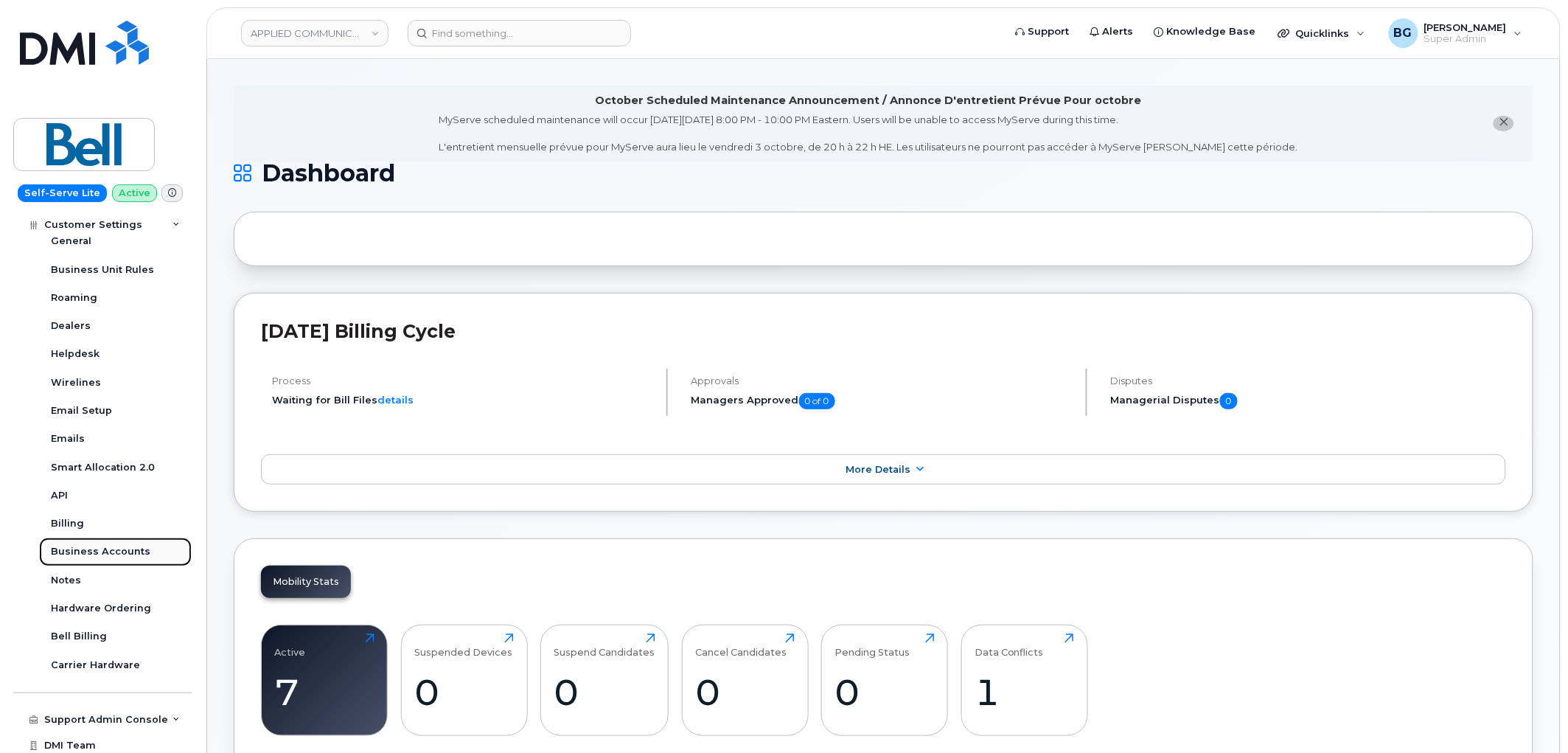
click at [74, 540] on link "Business Accounts" at bounding box center [115, 551] width 153 height 28
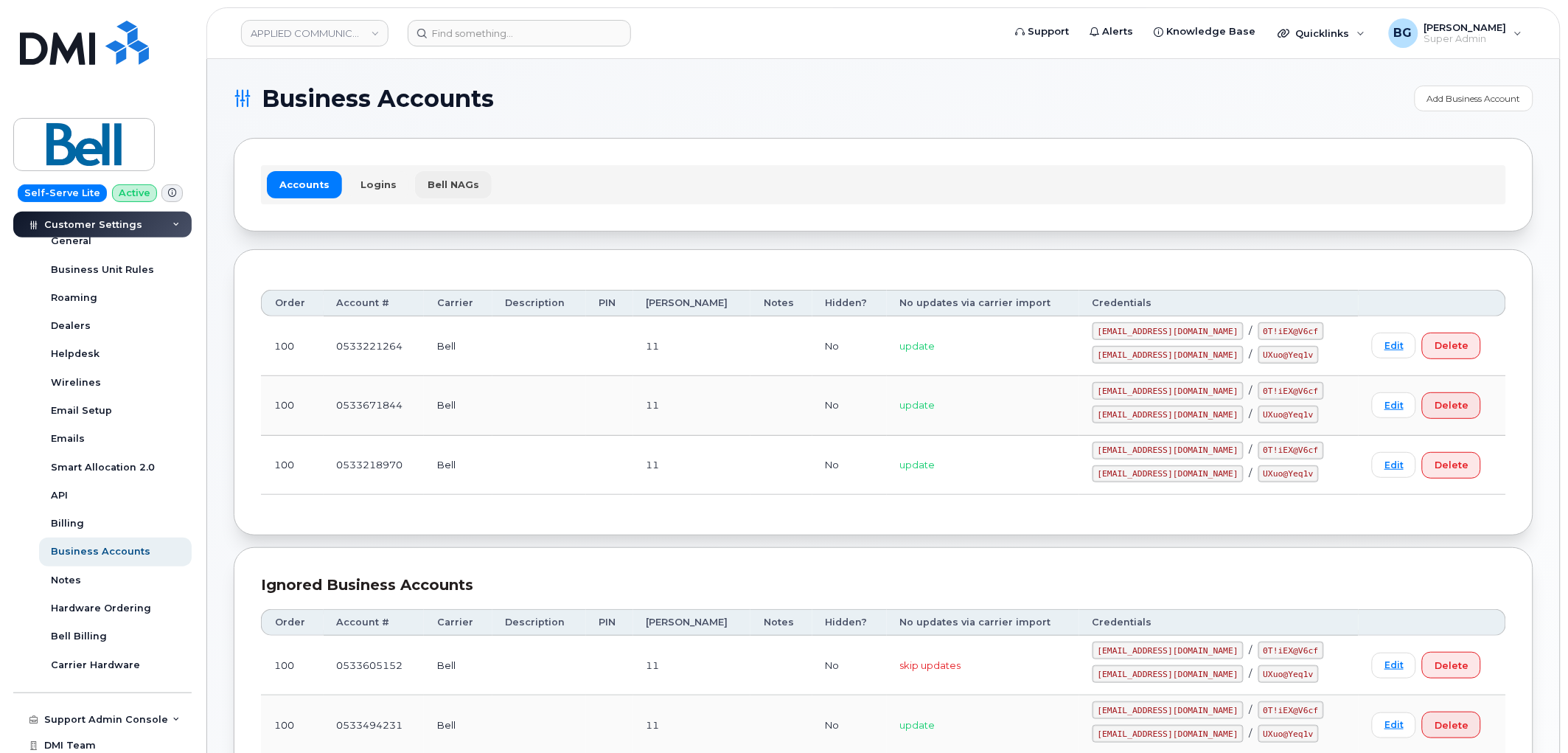
click at [443, 184] on link "Bell NAGs" at bounding box center [454, 184] width 77 height 26
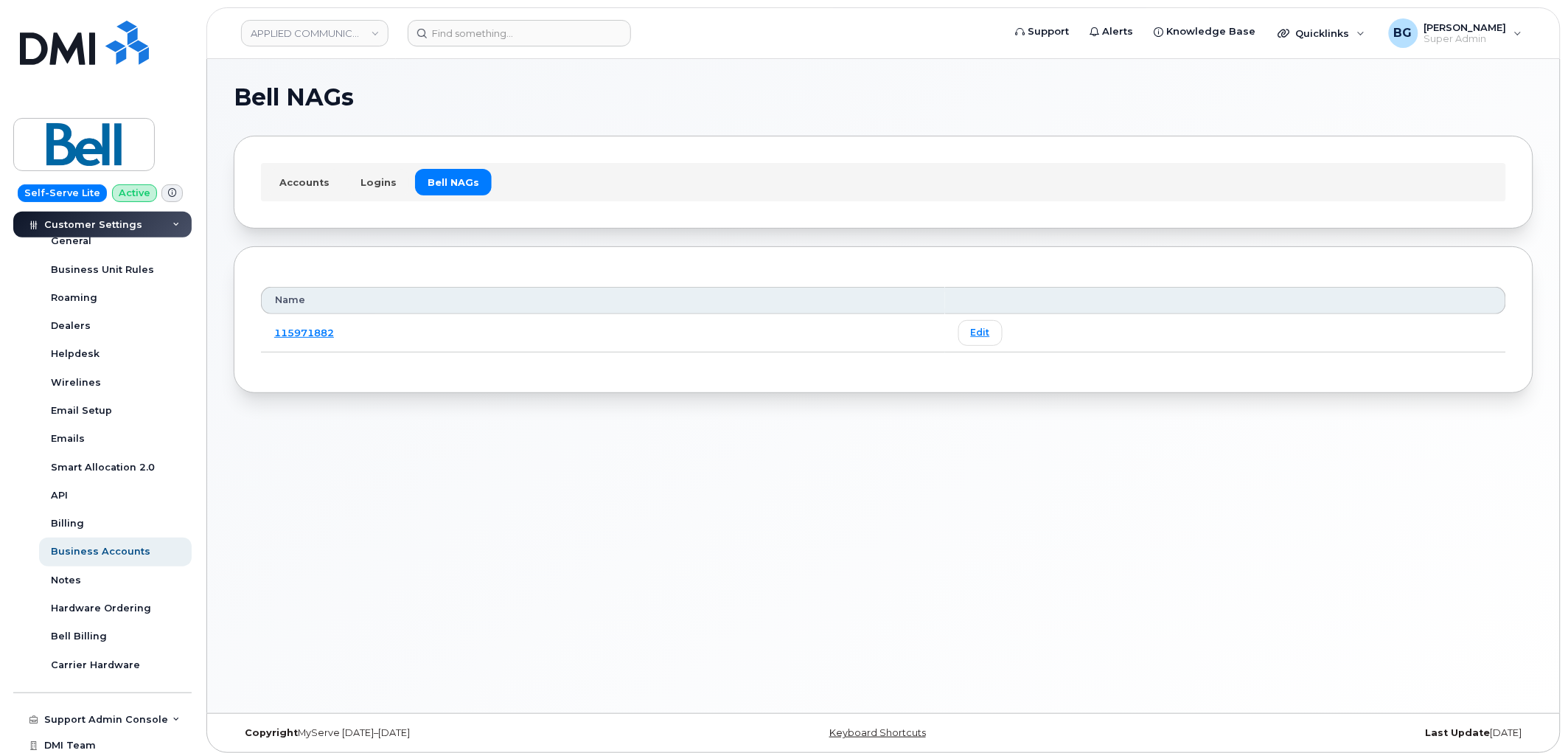
click at [732, 74] on div "Bell NAGs Accounts Logins Bell NAGs Name 115971882 Edit" at bounding box center [883, 385] width 1353 height 654
click at [475, 34] on input at bounding box center [519, 32] width 223 height 26
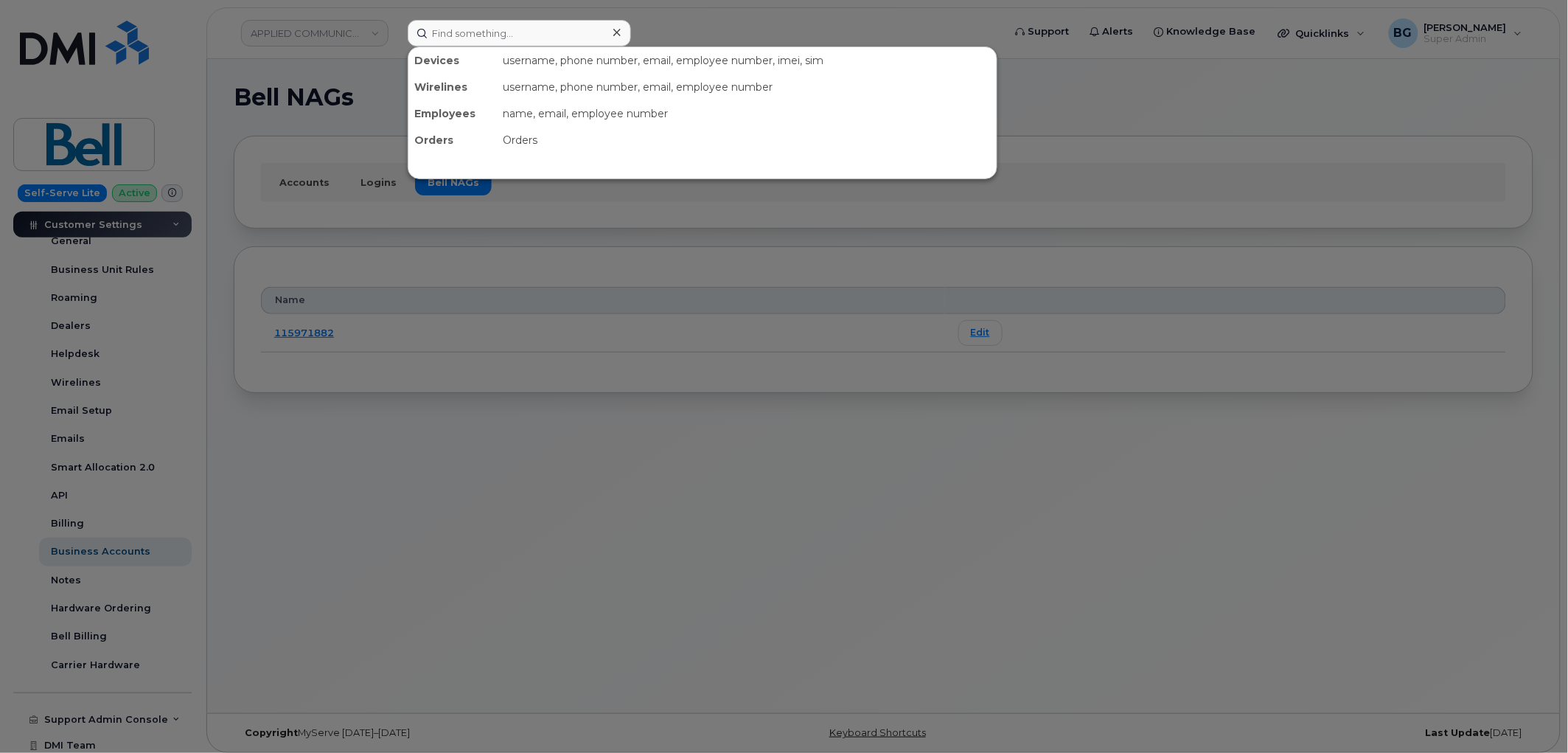
click at [437, 585] on div at bounding box center [784, 376] width 1568 height 753
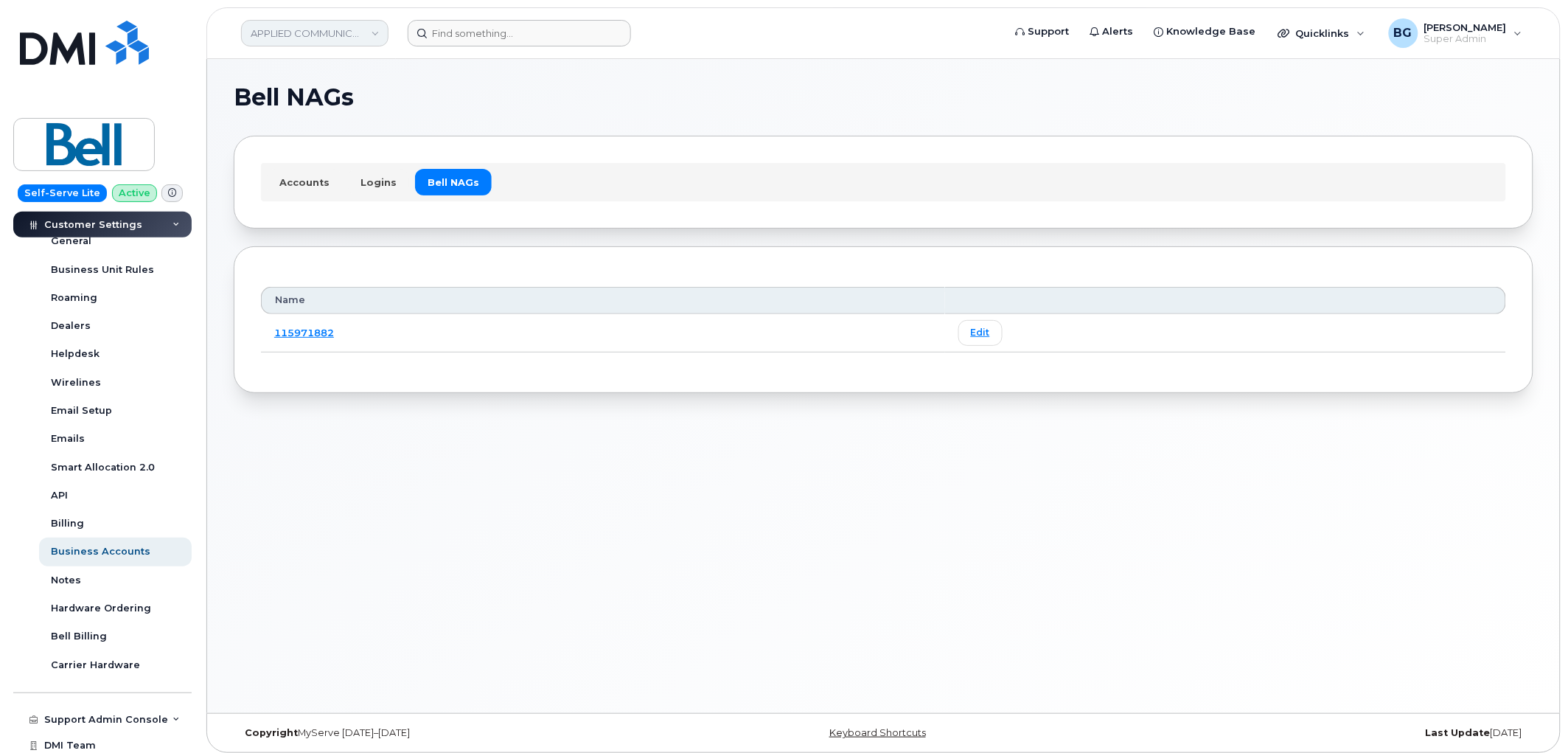
click at [274, 32] on link "APPLIED COMMUNICATIONS INC" at bounding box center [315, 32] width 148 height 26
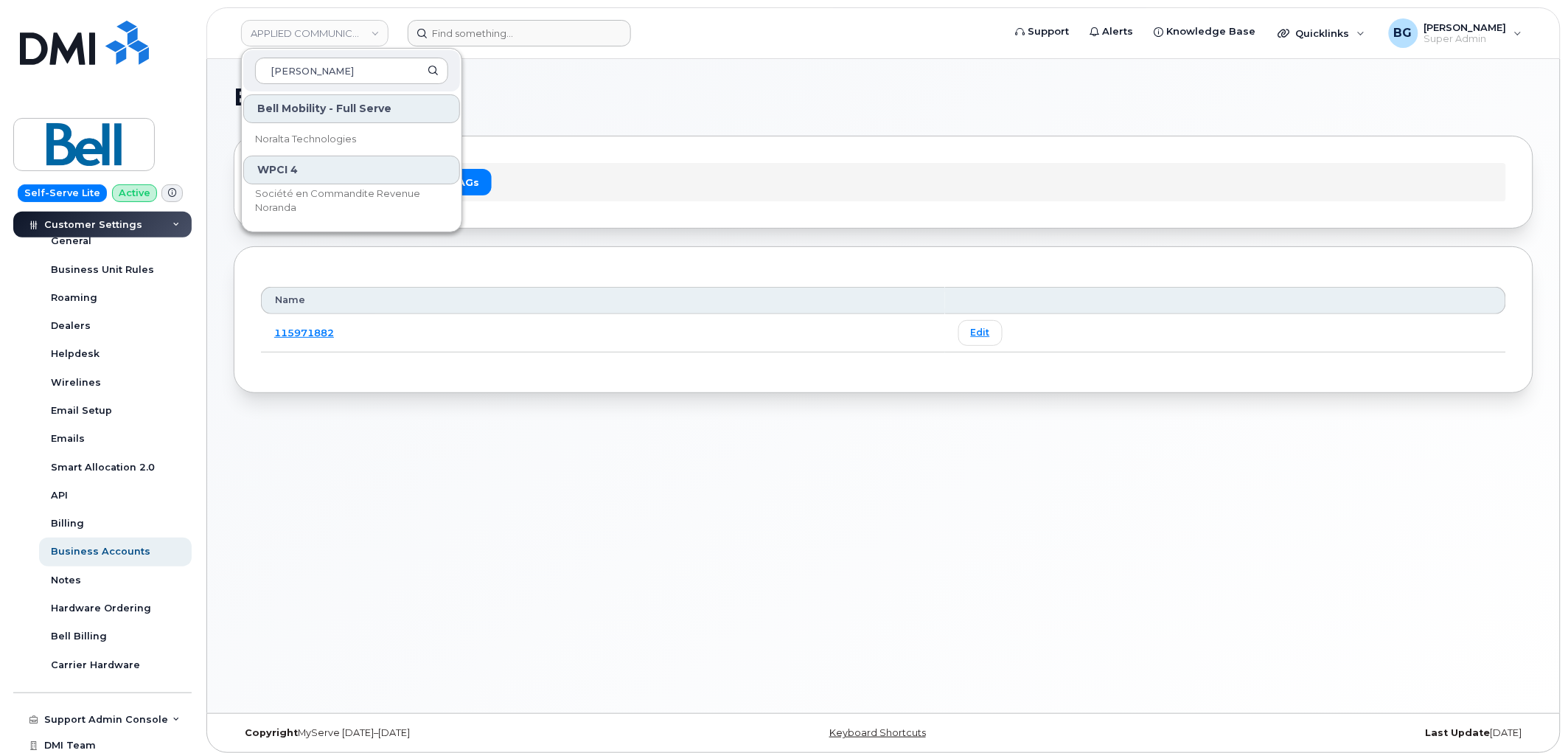
type input "nora"
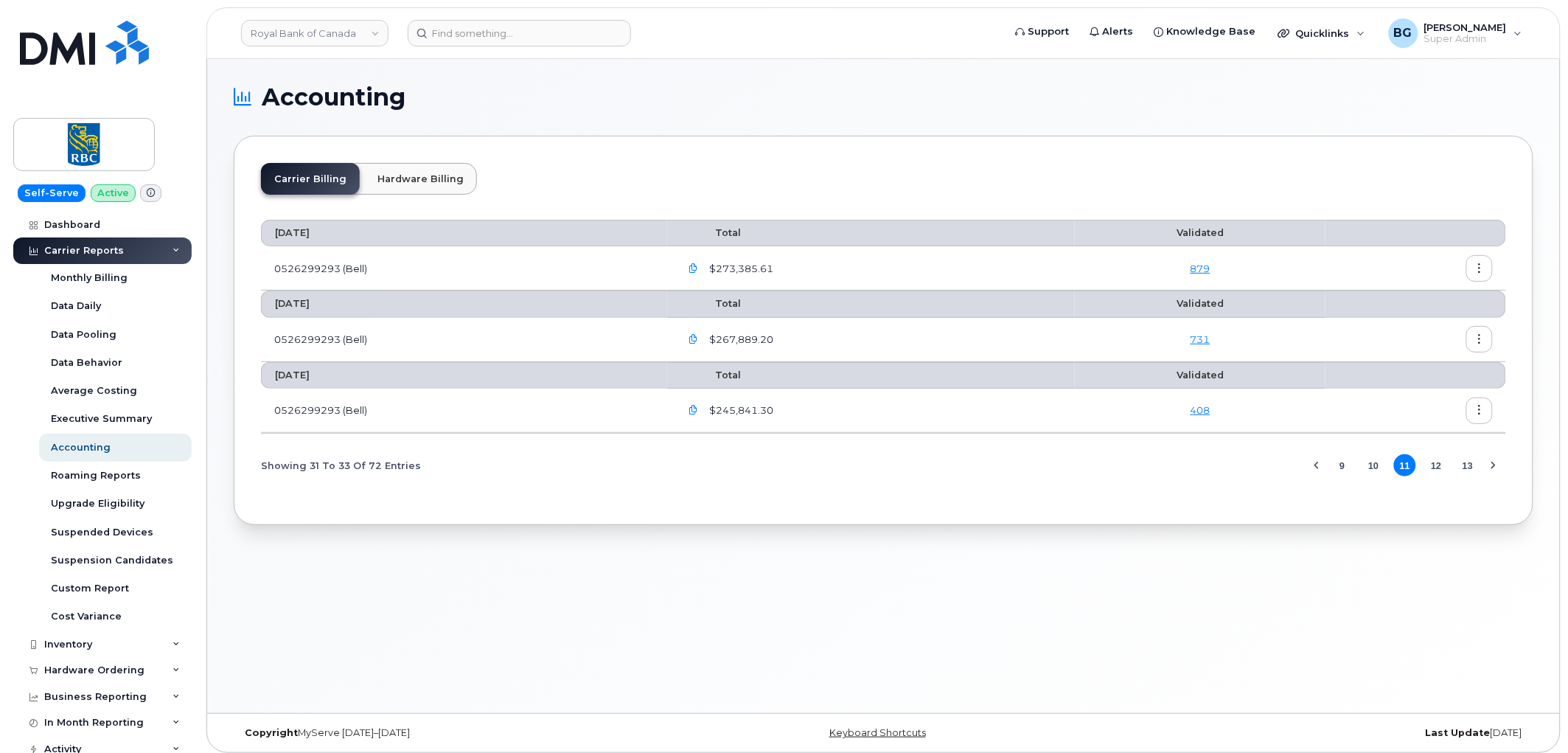
scroll to position [982, 0]
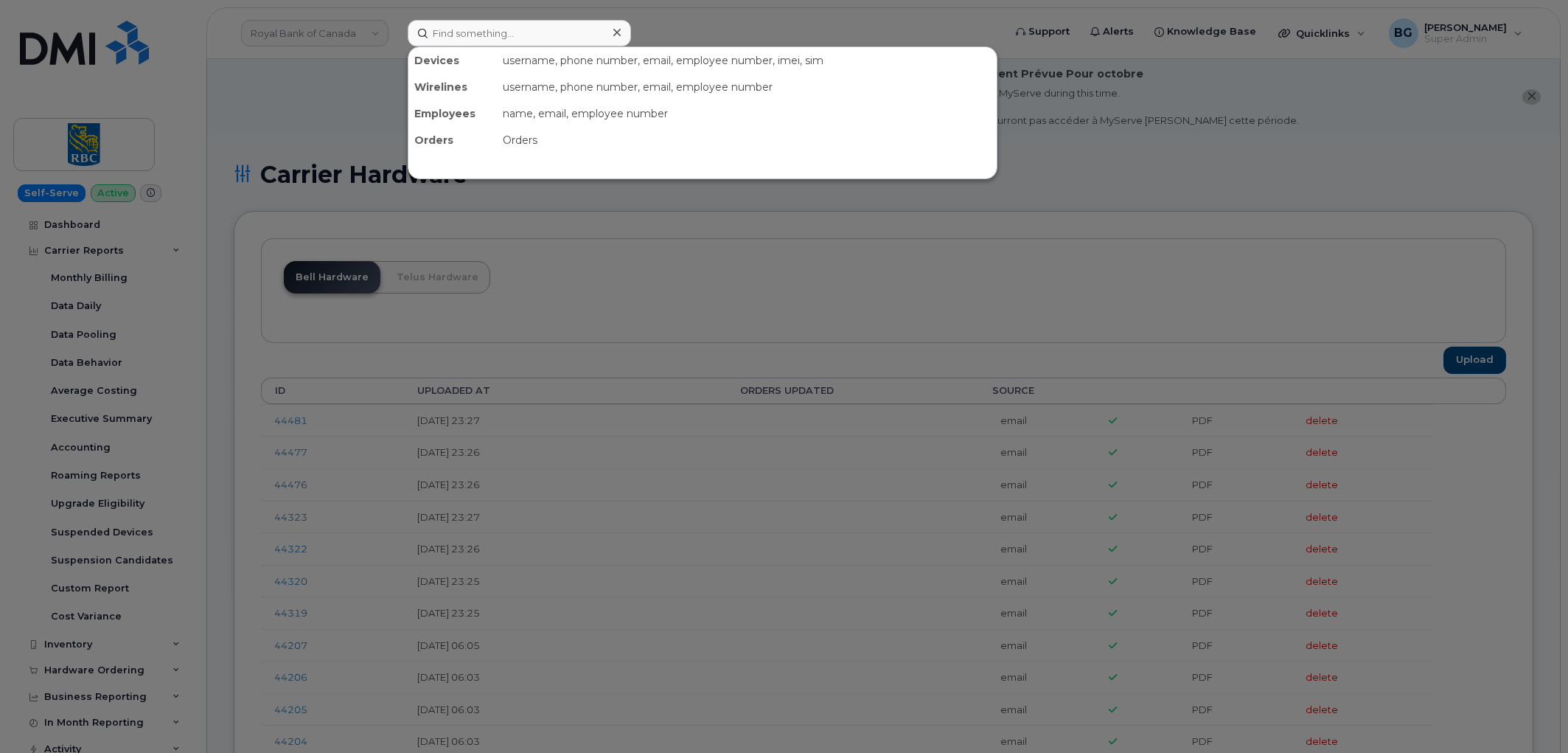
scroll to position [1856, 0]
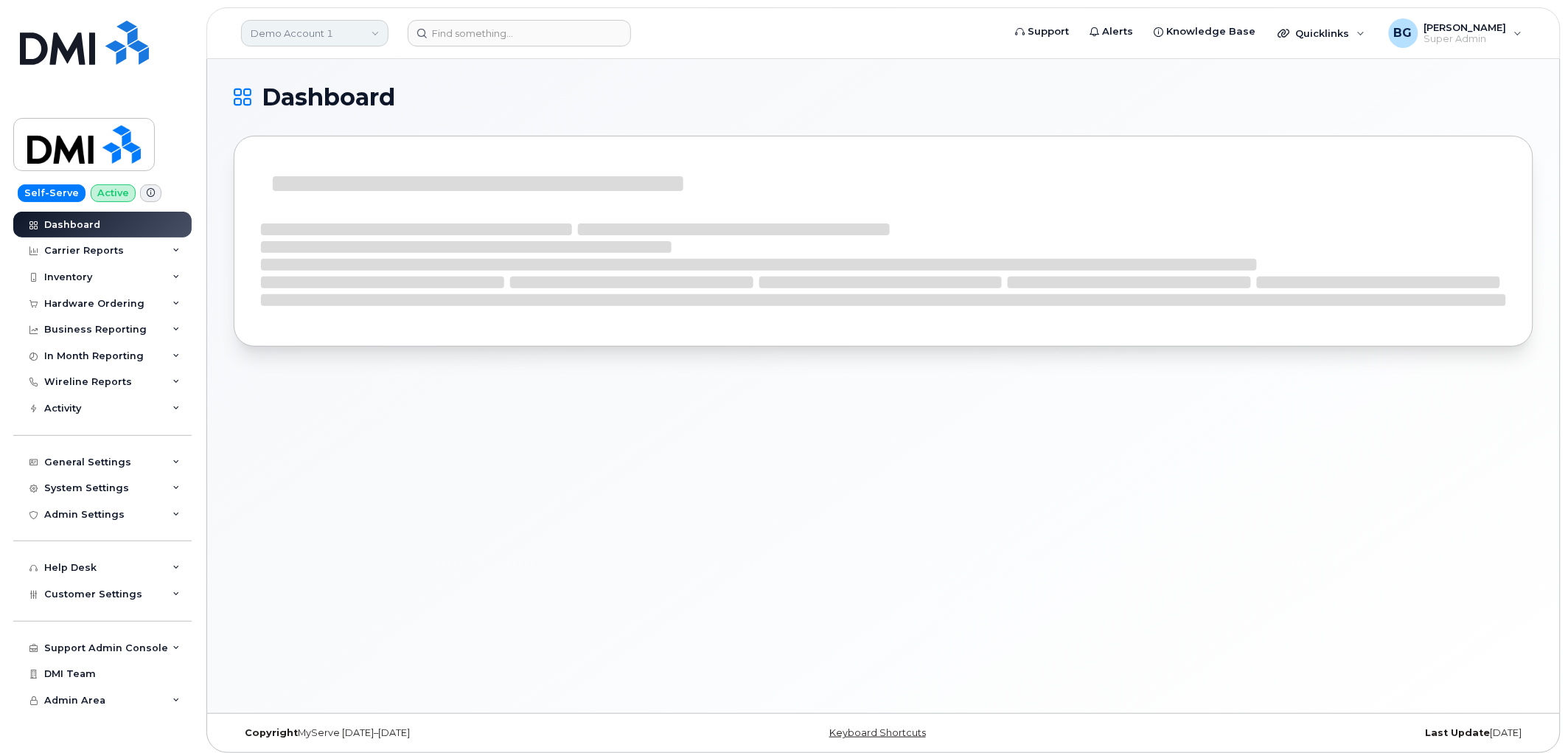
click at [322, 33] on link "Demo Account 1" at bounding box center [315, 32] width 148 height 26
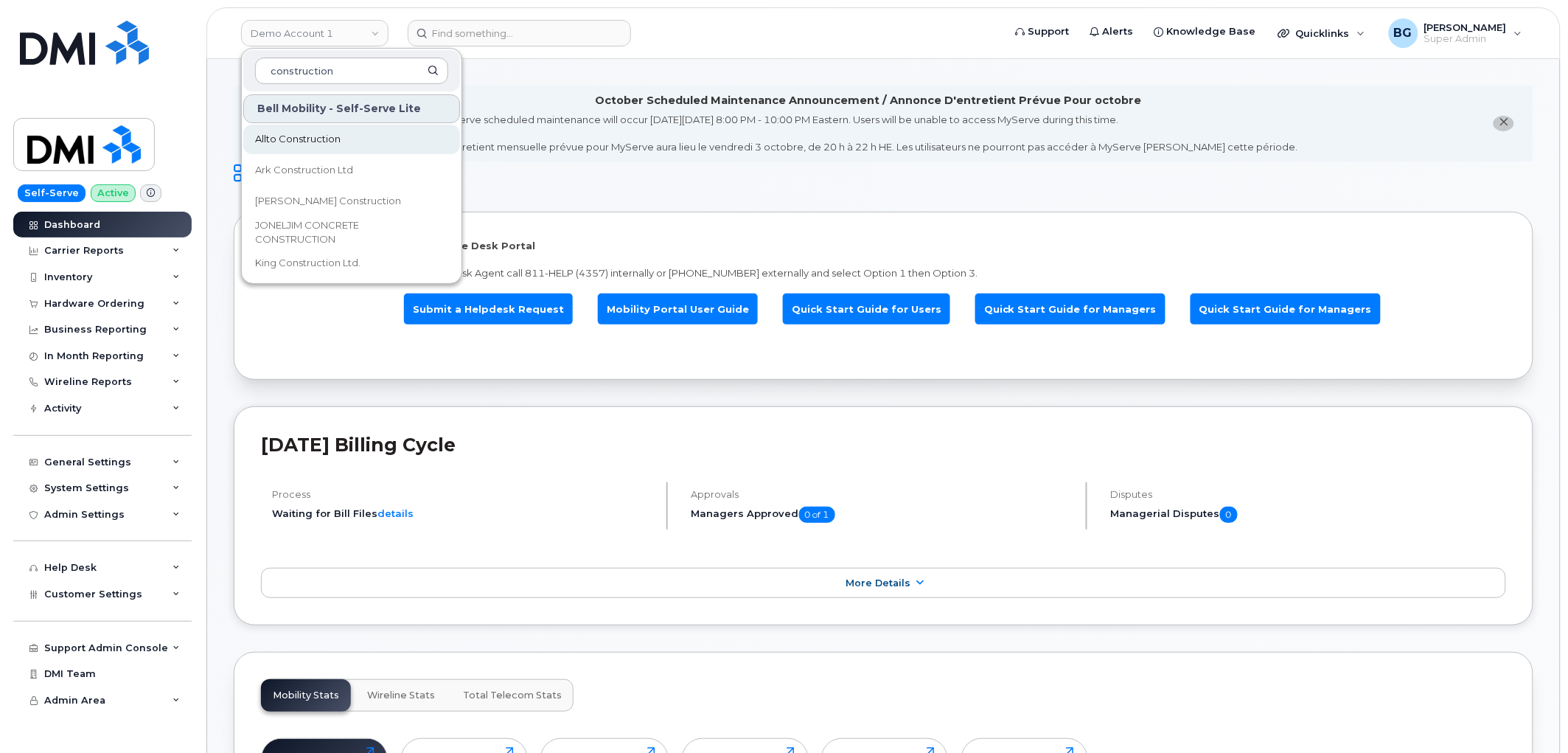
type input "construction"
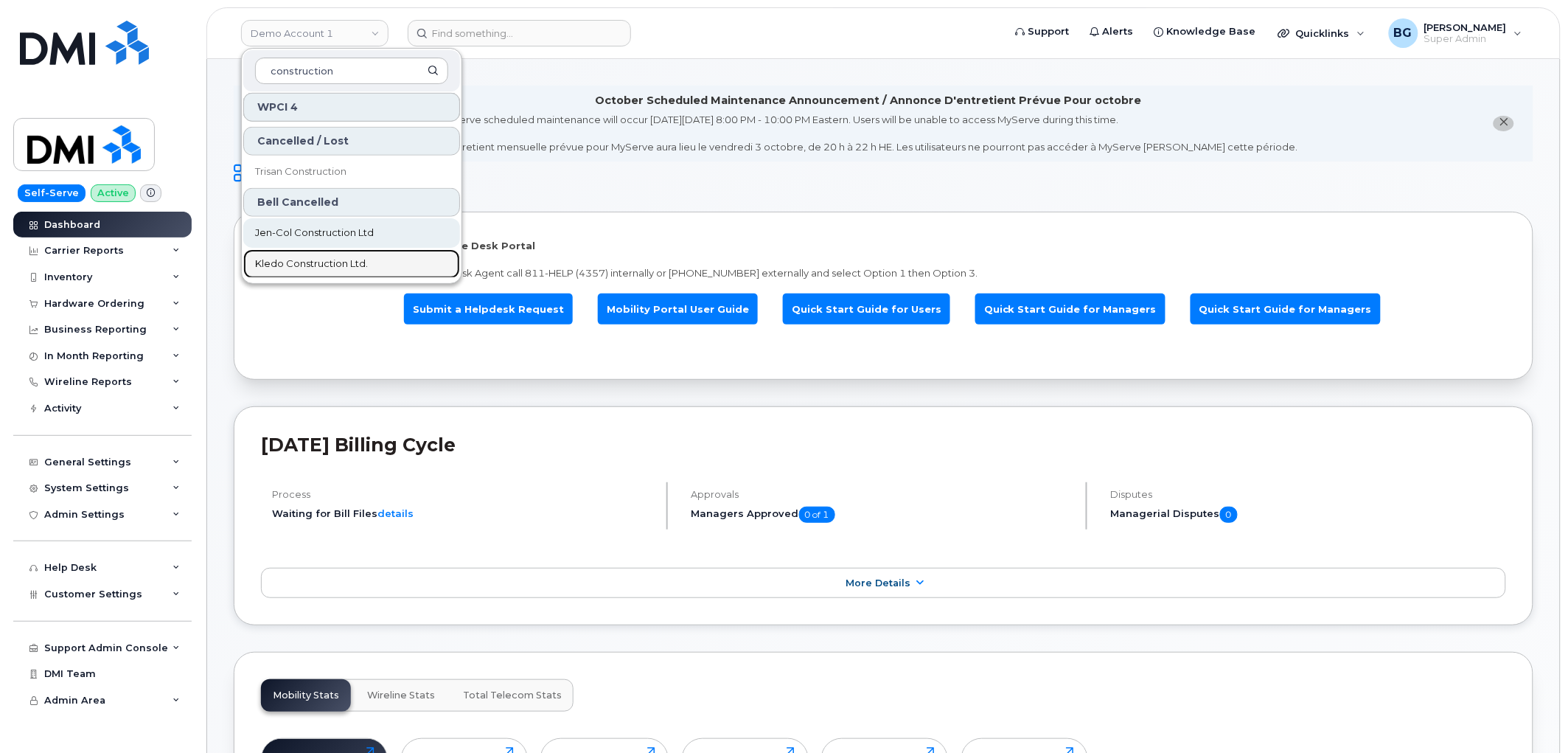
scroll to position [495, 0]
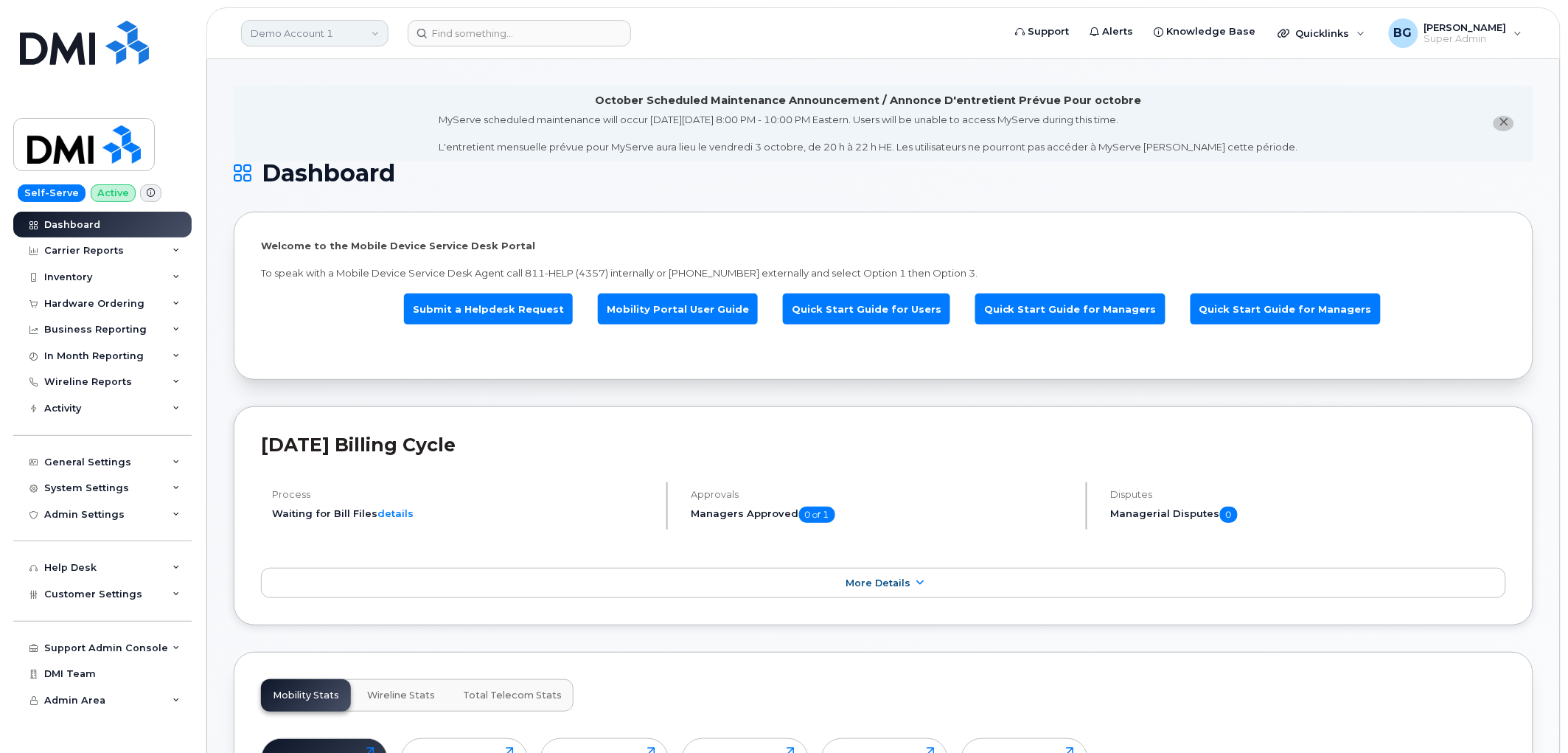
click at [310, 34] on link "Demo Account 1" at bounding box center [315, 32] width 148 height 26
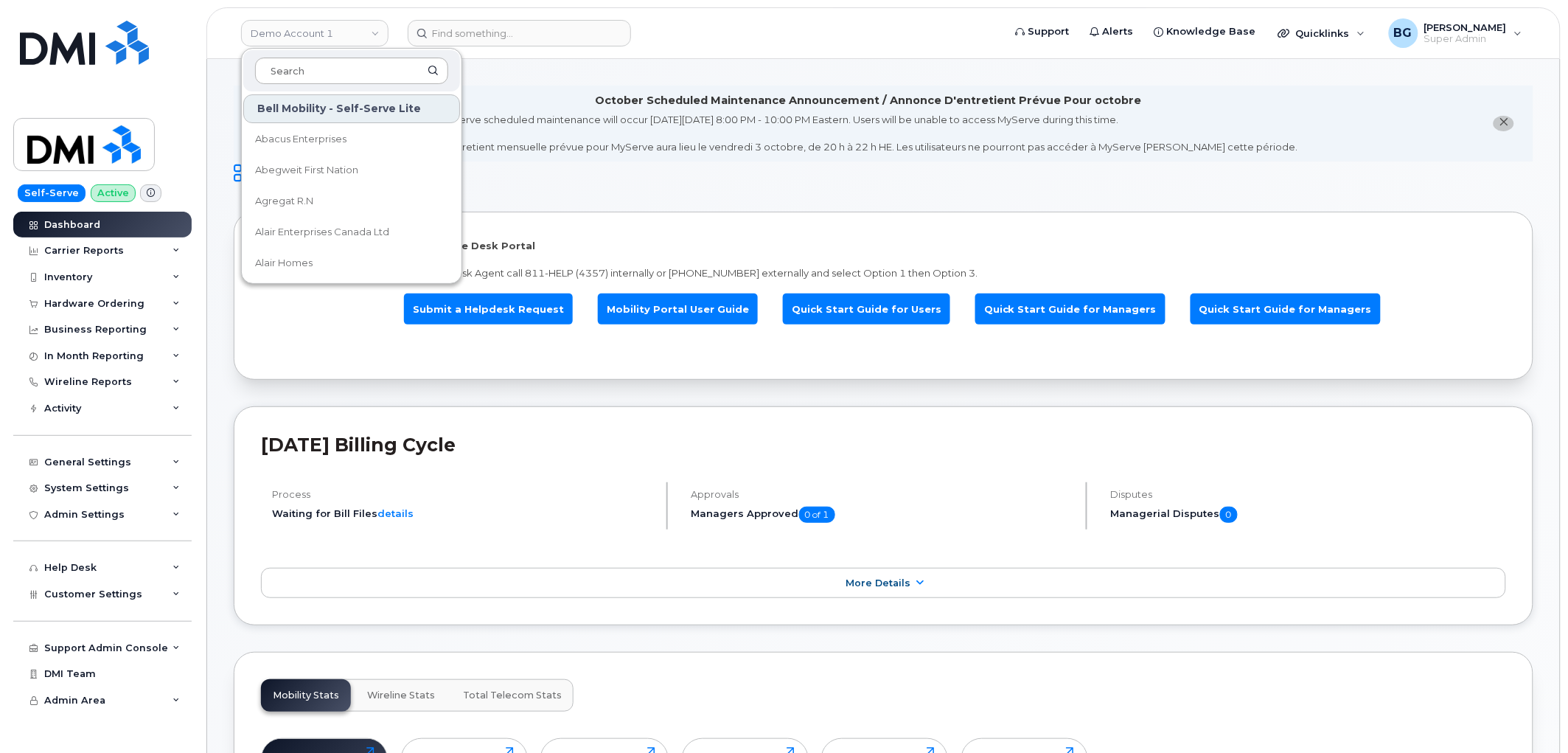
click at [304, 65] on input at bounding box center [351, 70] width 194 height 26
type input "i"
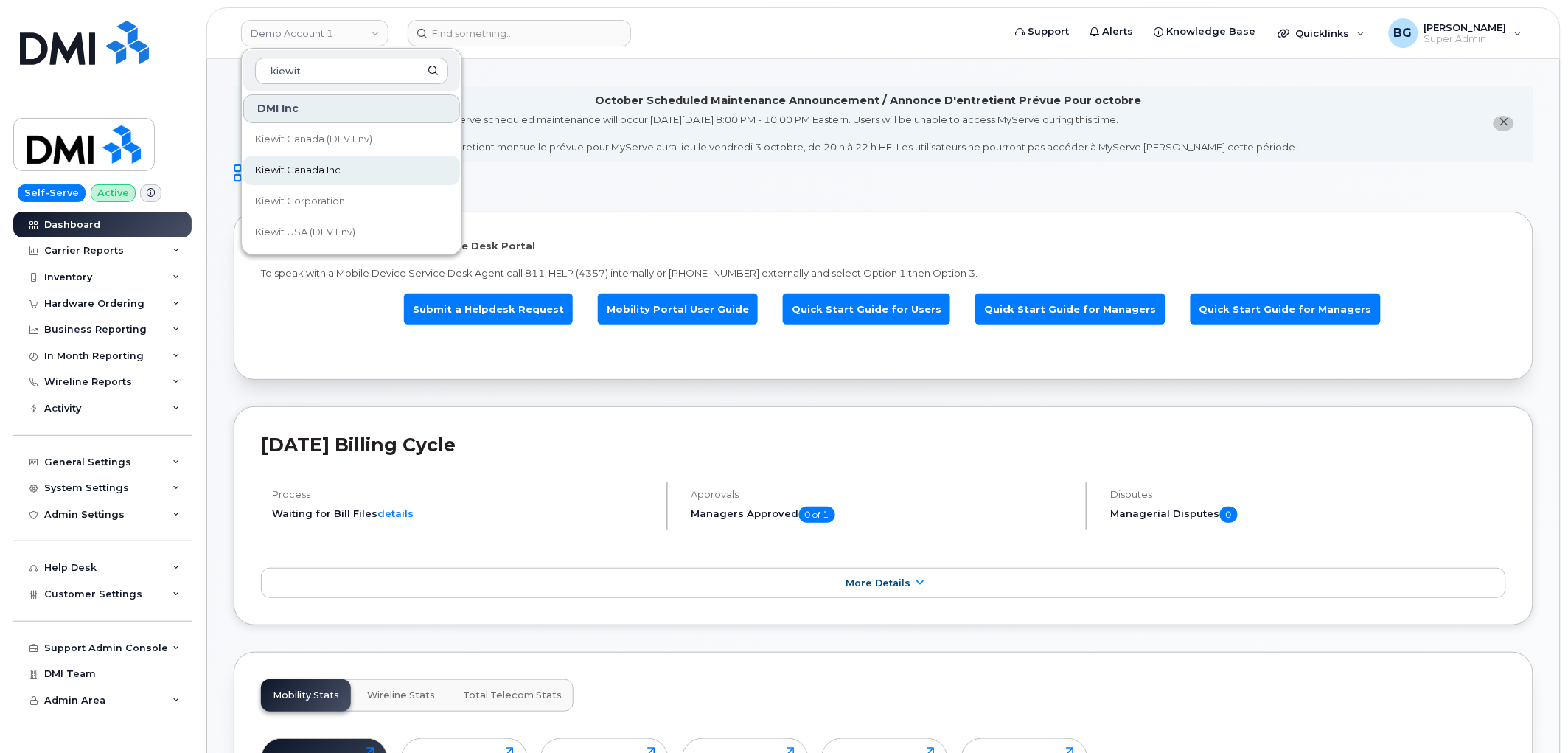
type input "kiewit"
click at [270, 157] on link "Kiewit Canada Inc" at bounding box center [351, 170] width 217 height 30
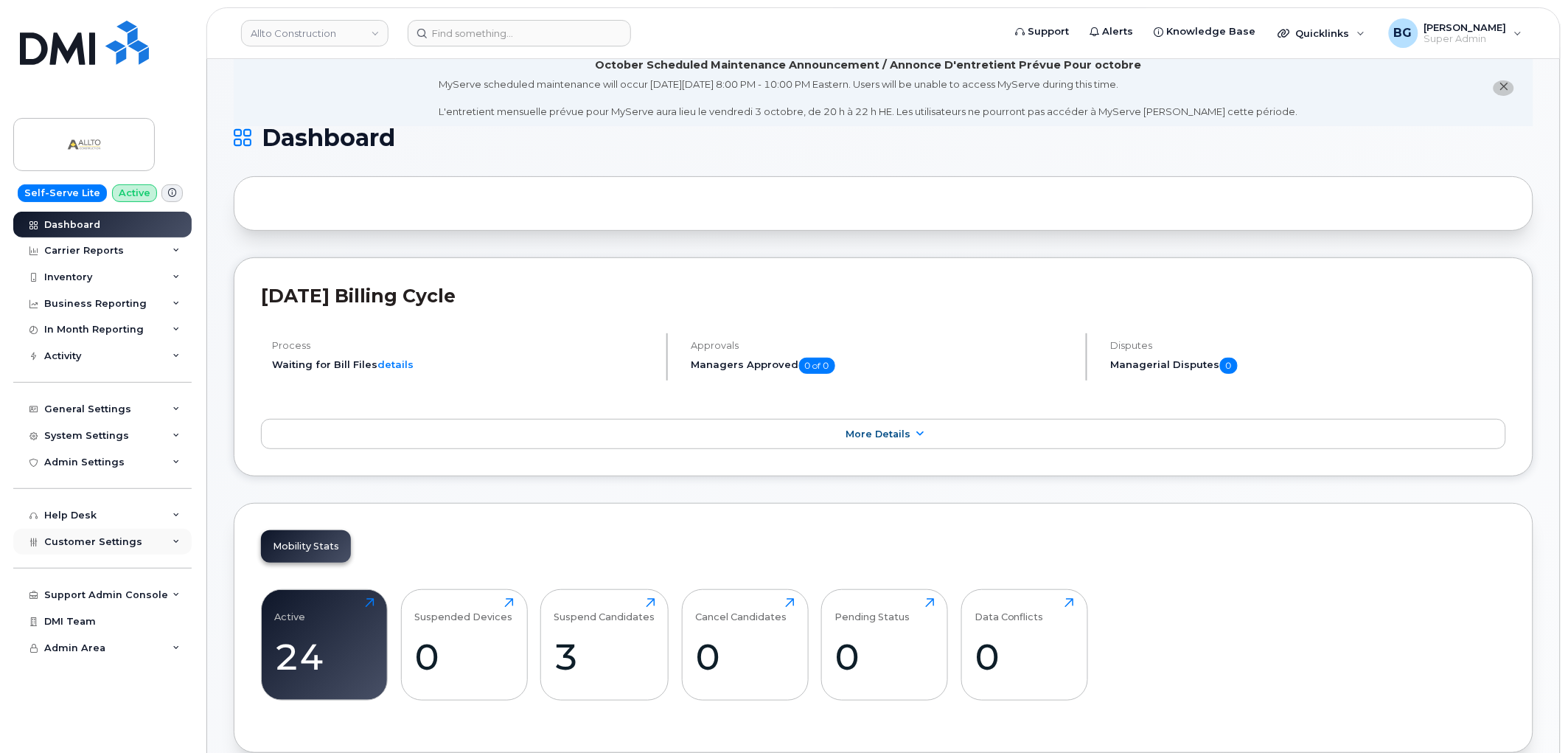
scroll to position [55, 0]
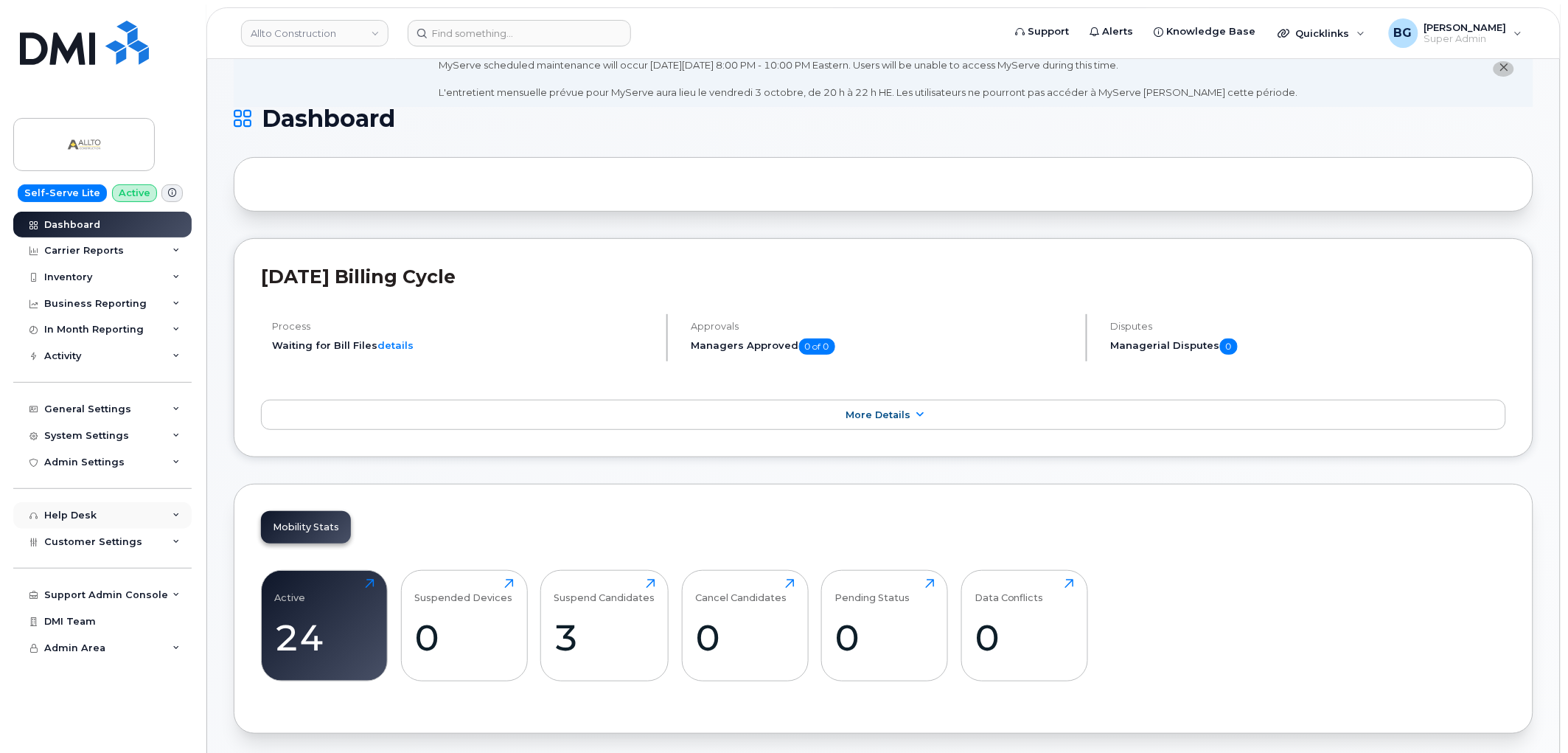
click at [113, 527] on div "Help Desk" at bounding box center [102, 515] width 178 height 26
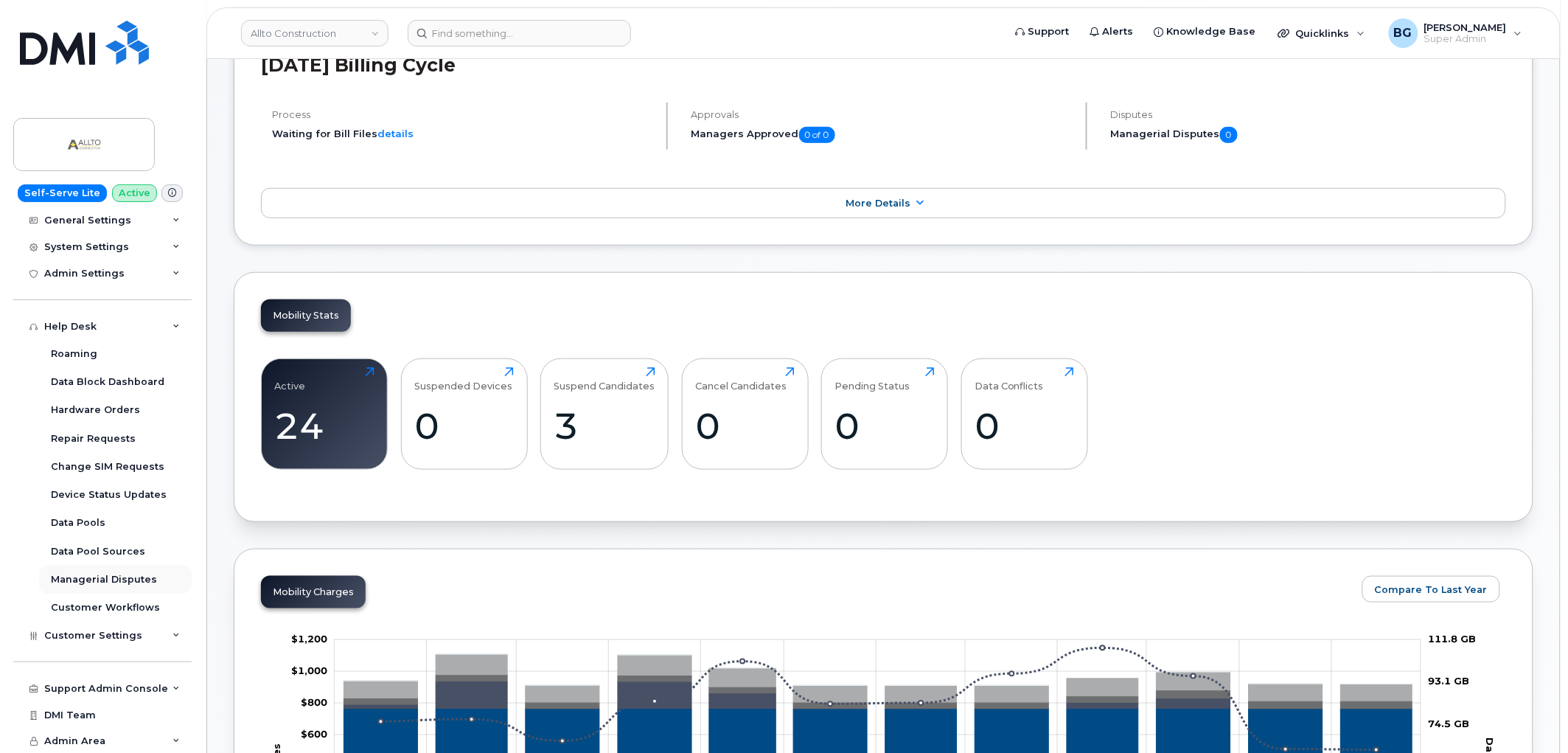
scroll to position [327, 0]
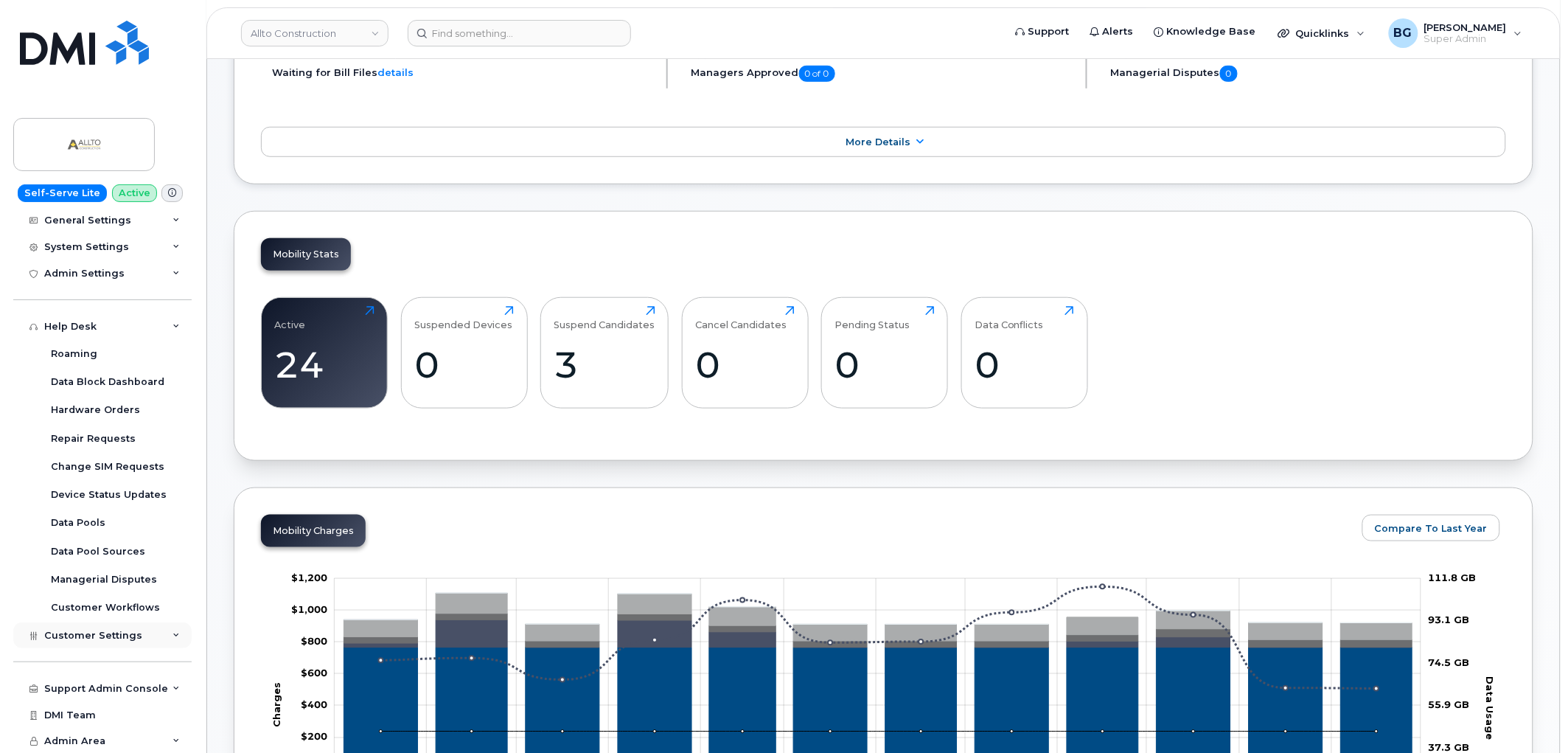
click at [74, 623] on div "Customer Settings" at bounding box center [102, 635] width 178 height 26
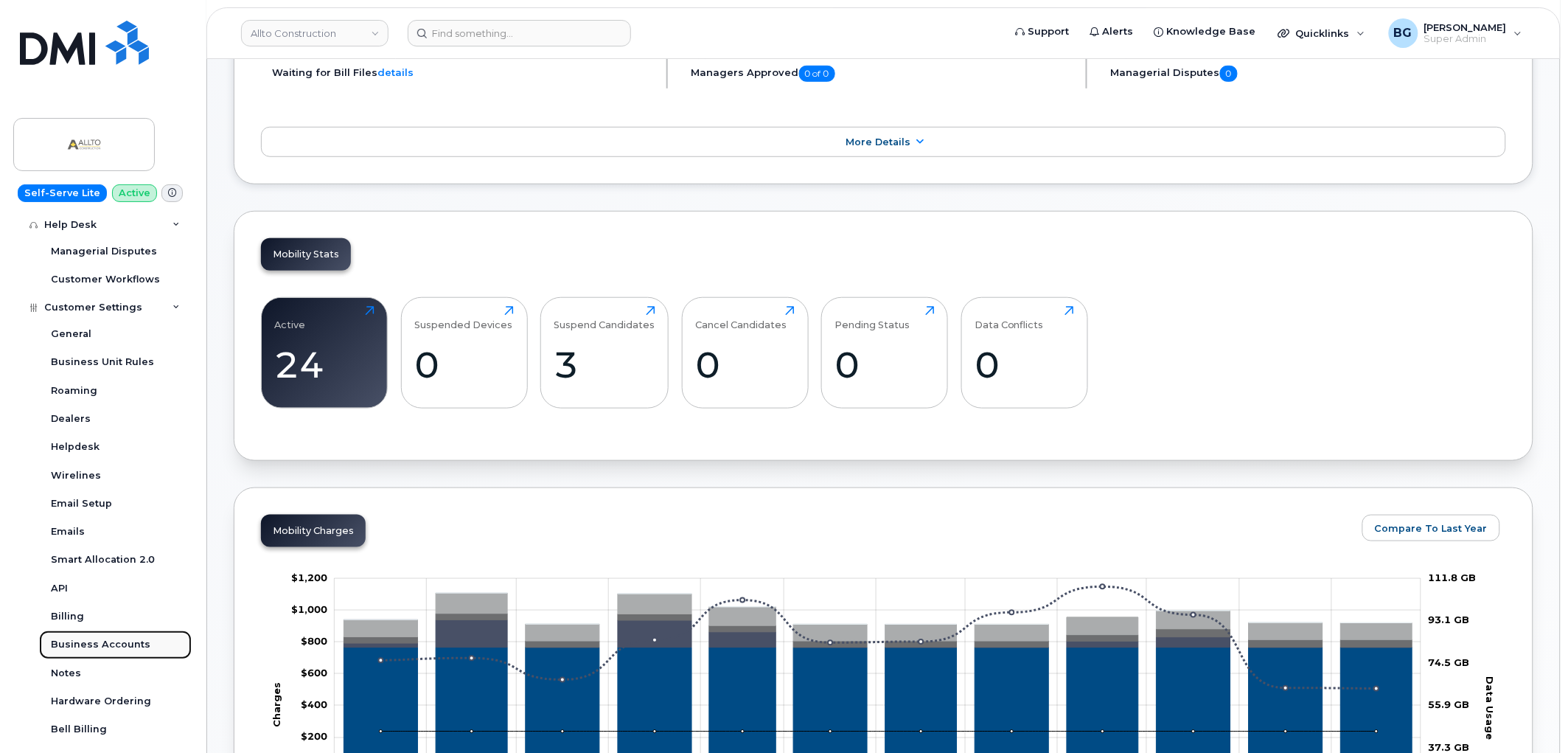
click at [106, 644] on div "Business Accounts" at bounding box center [101, 645] width 100 height 14
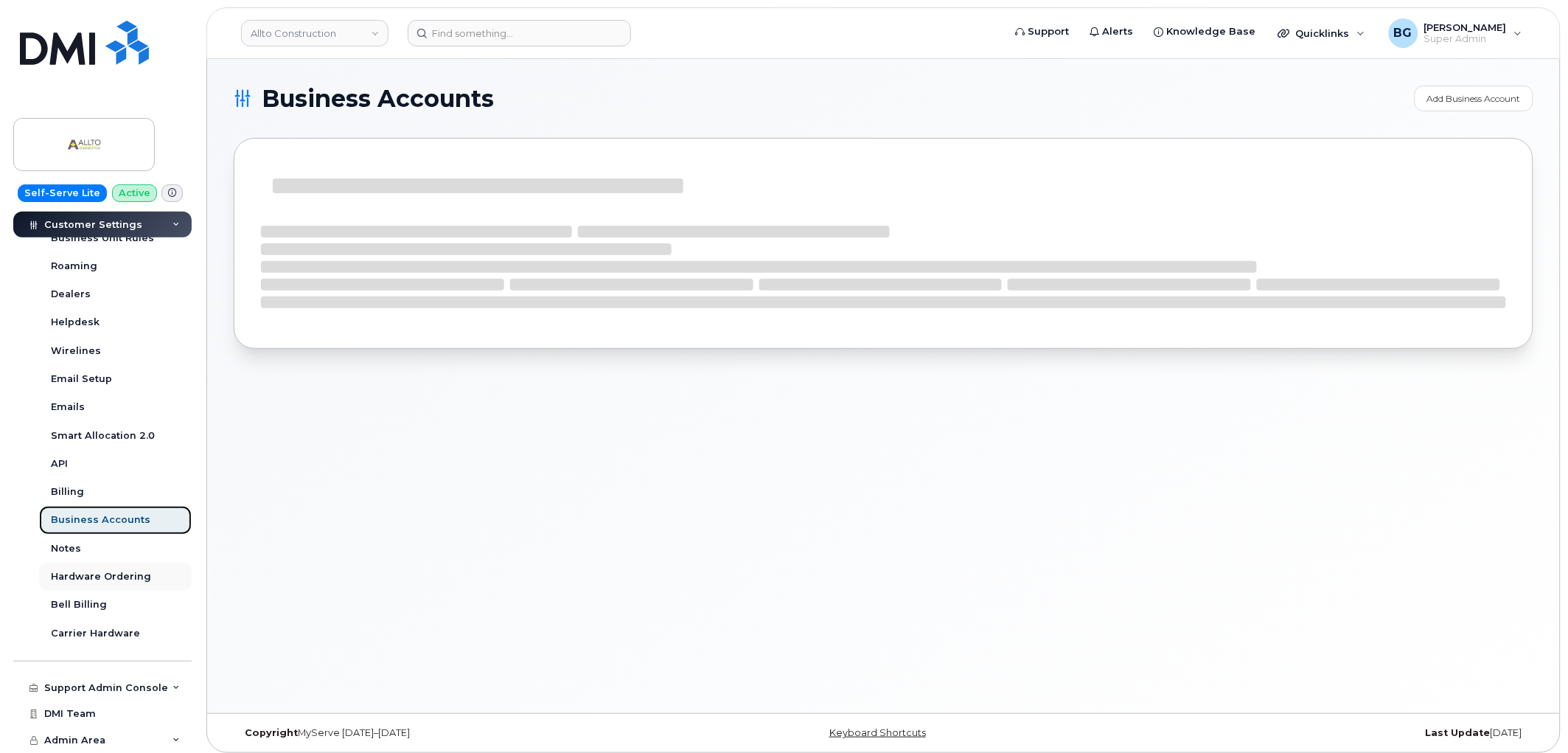
scroll to position [358, 0]
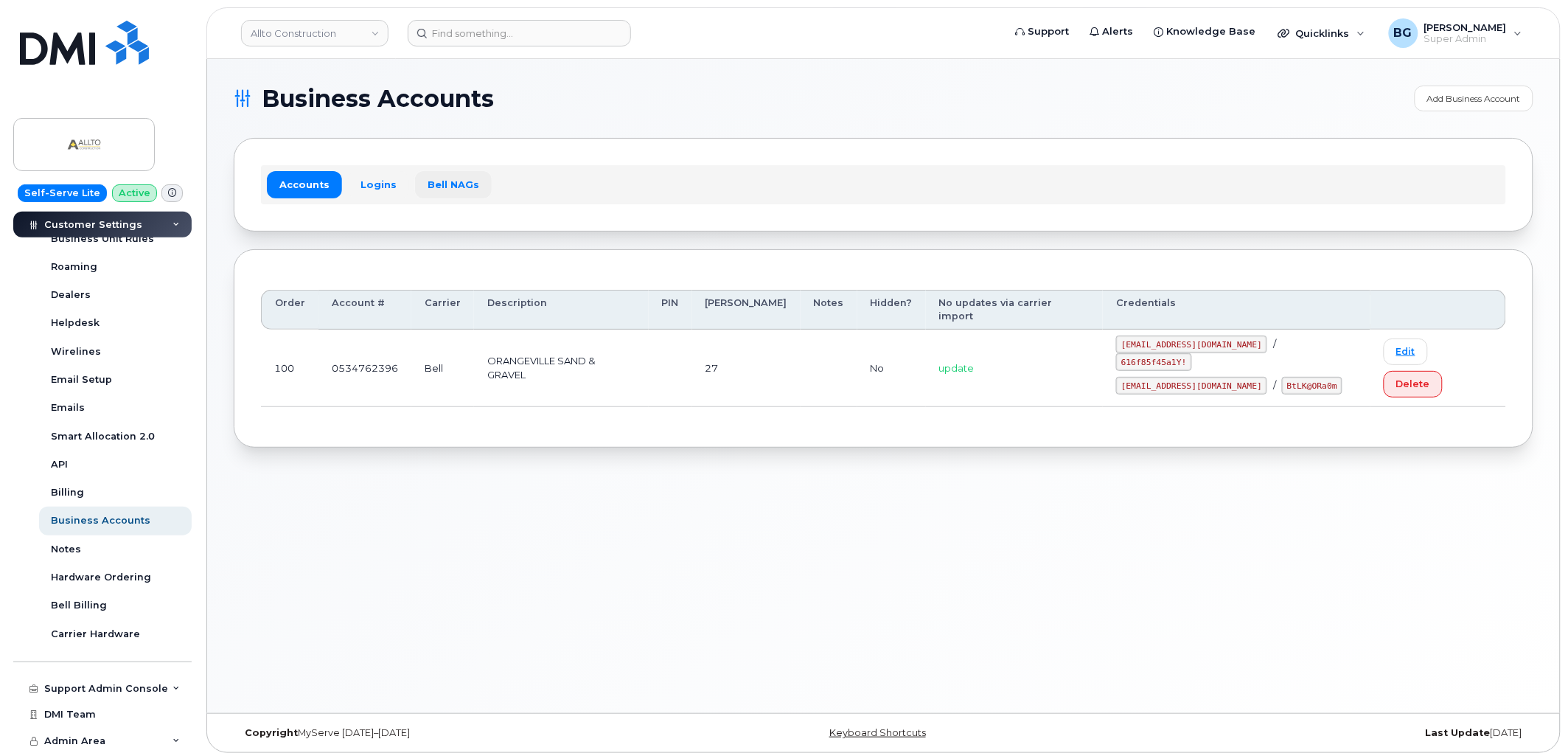
click at [432, 178] on link "Bell NAGs" at bounding box center [454, 184] width 77 height 26
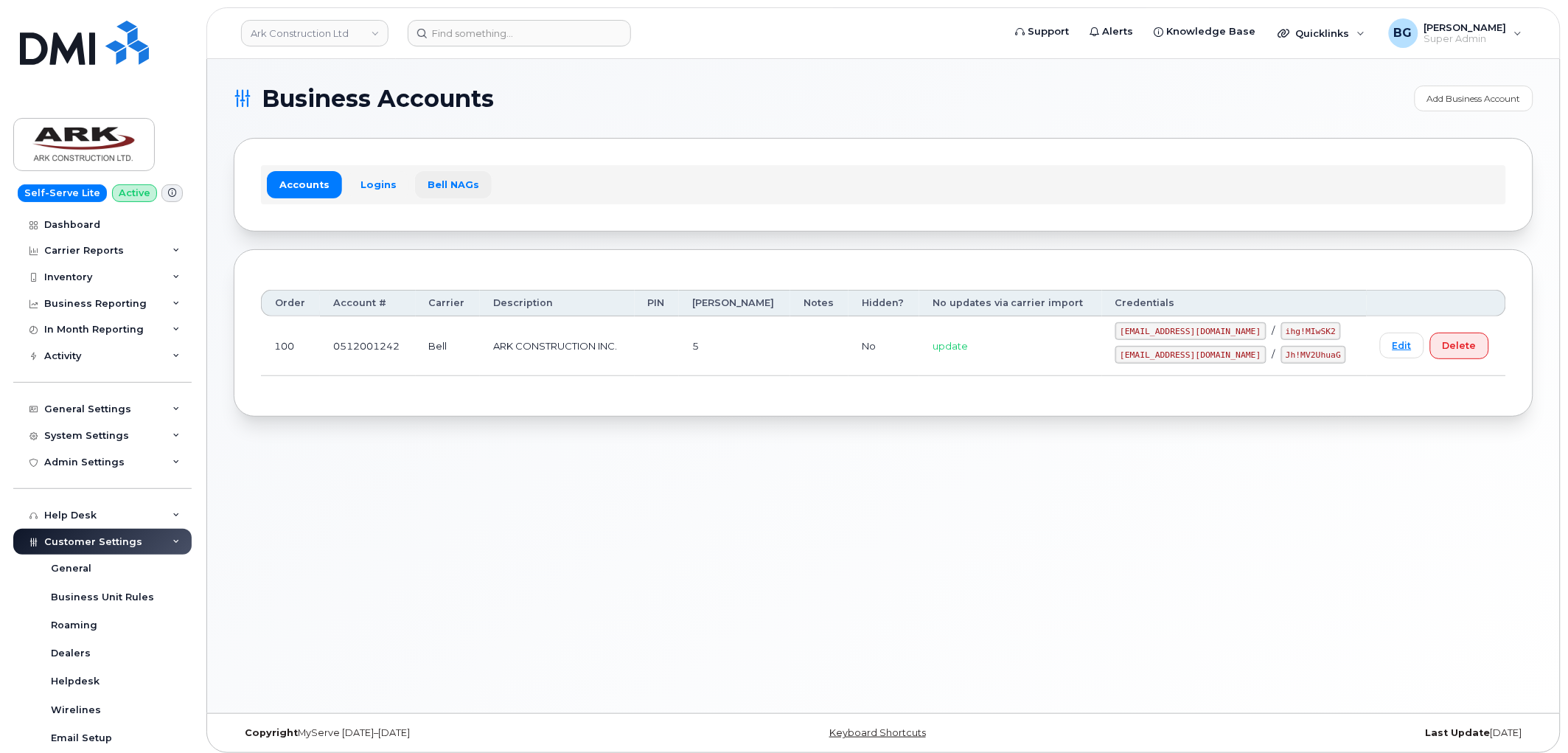
click at [455, 178] on link "Bell NAGs" at bounding box center [454, 184] width 77 height 26
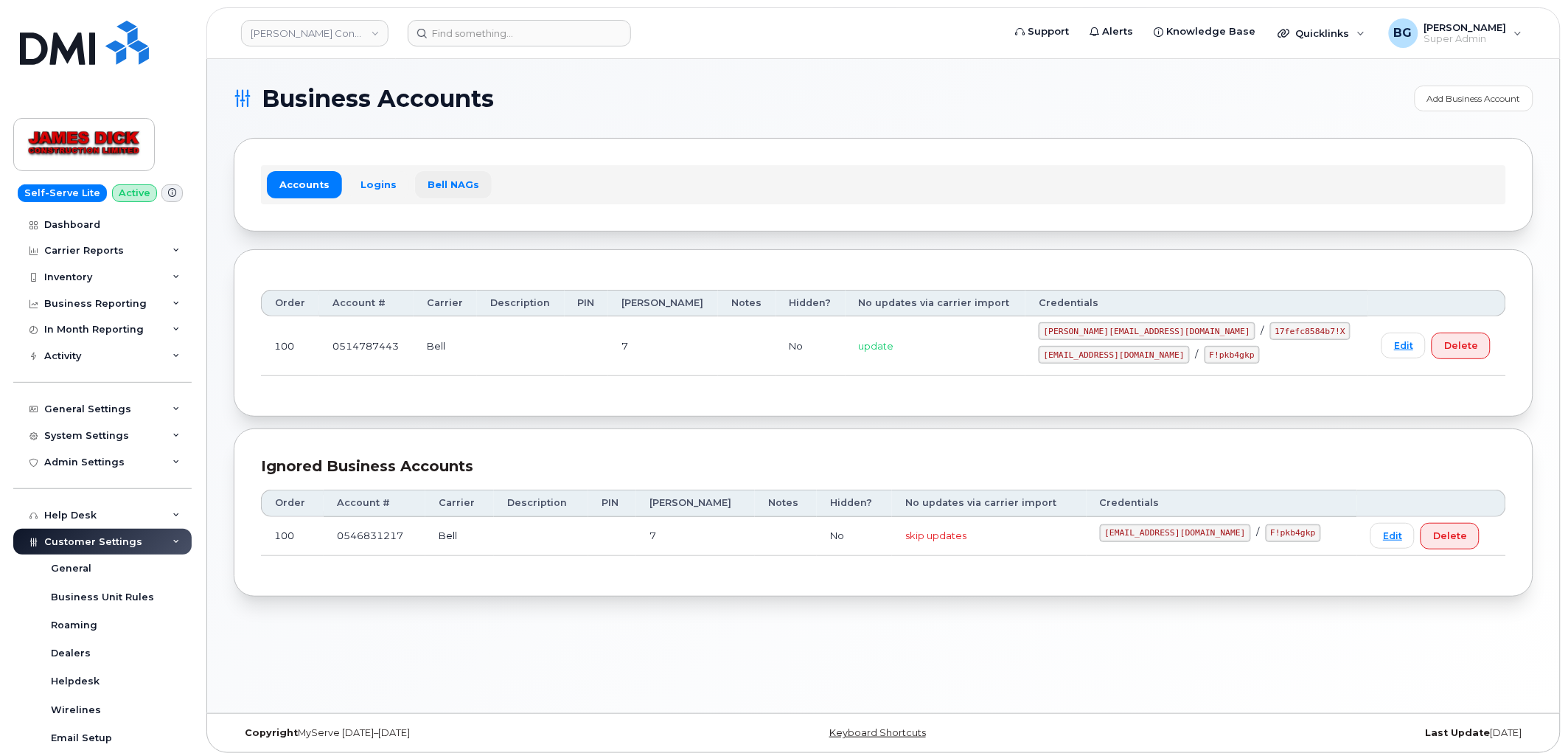
click at [454, 188] on link "Bell NAGs" at bounding box center [454, 184] width 77 height 26
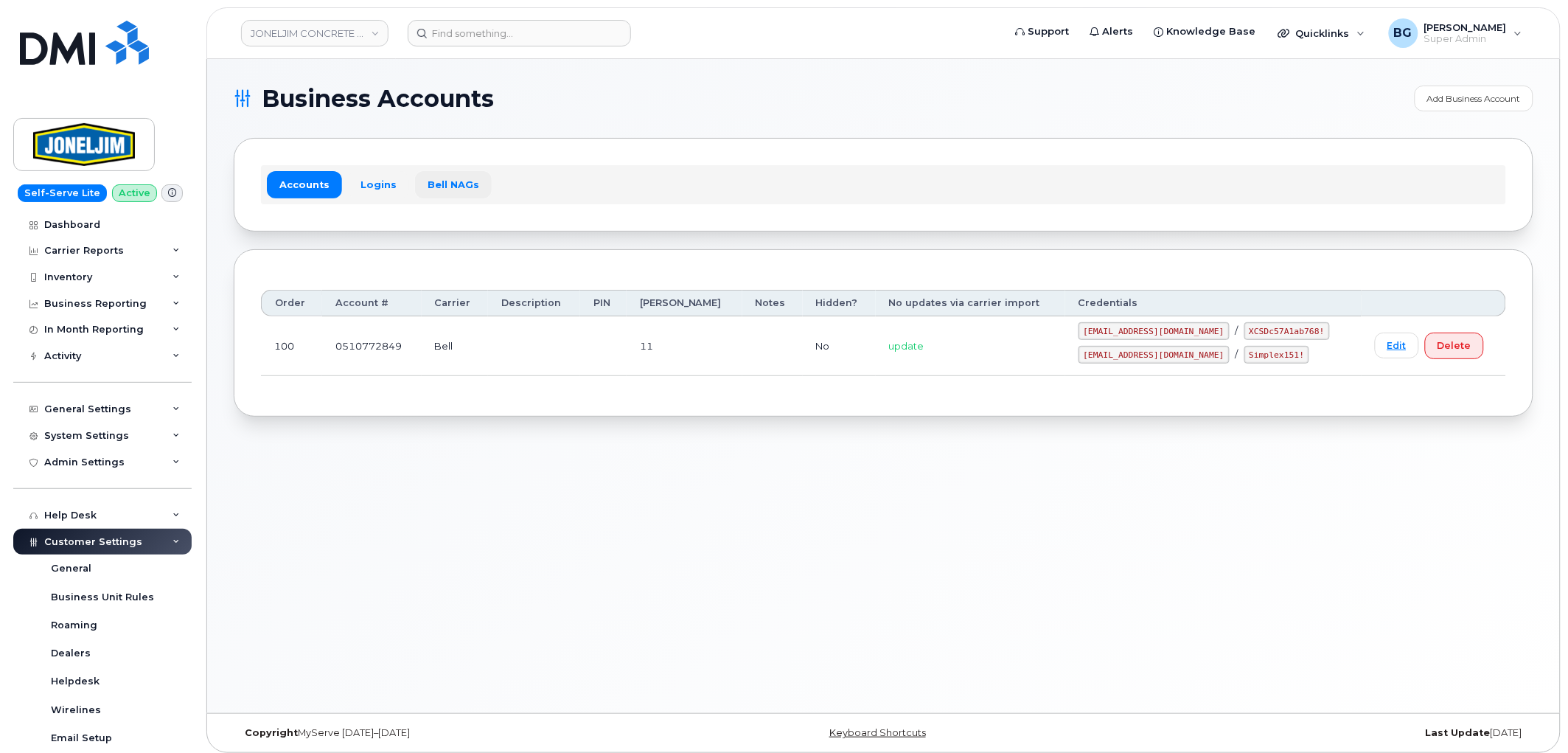
click at [466, 187] on link "Bell NAGs" at bounding box center [454, 184] width 77 height 26
click at [451, 184] on link "Bell NAGs" at bounding box center [454, 184] width 77 height 26
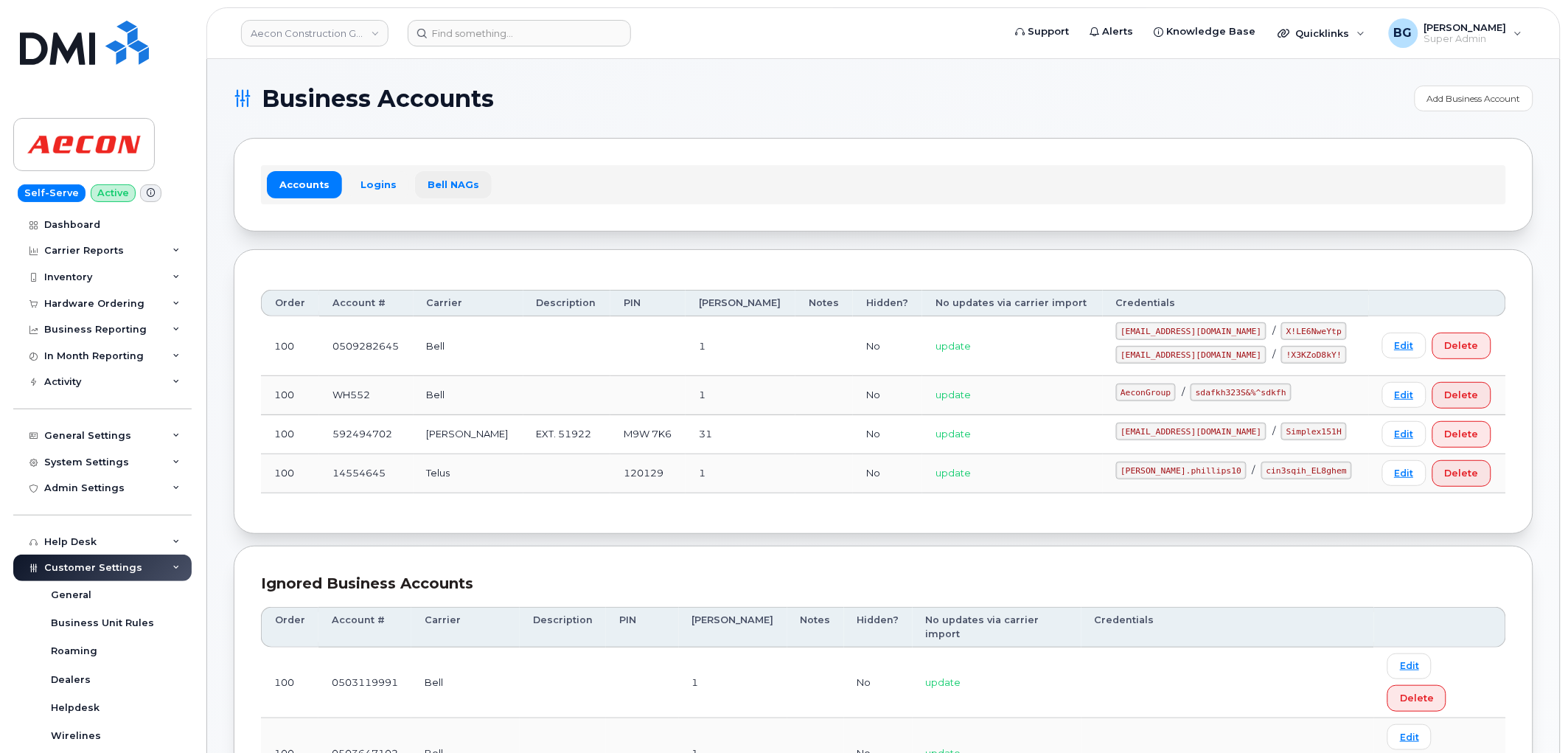
click at [460, 182] on link "Bell NAGs" at bounding box center [454, 184] width 77 height 26
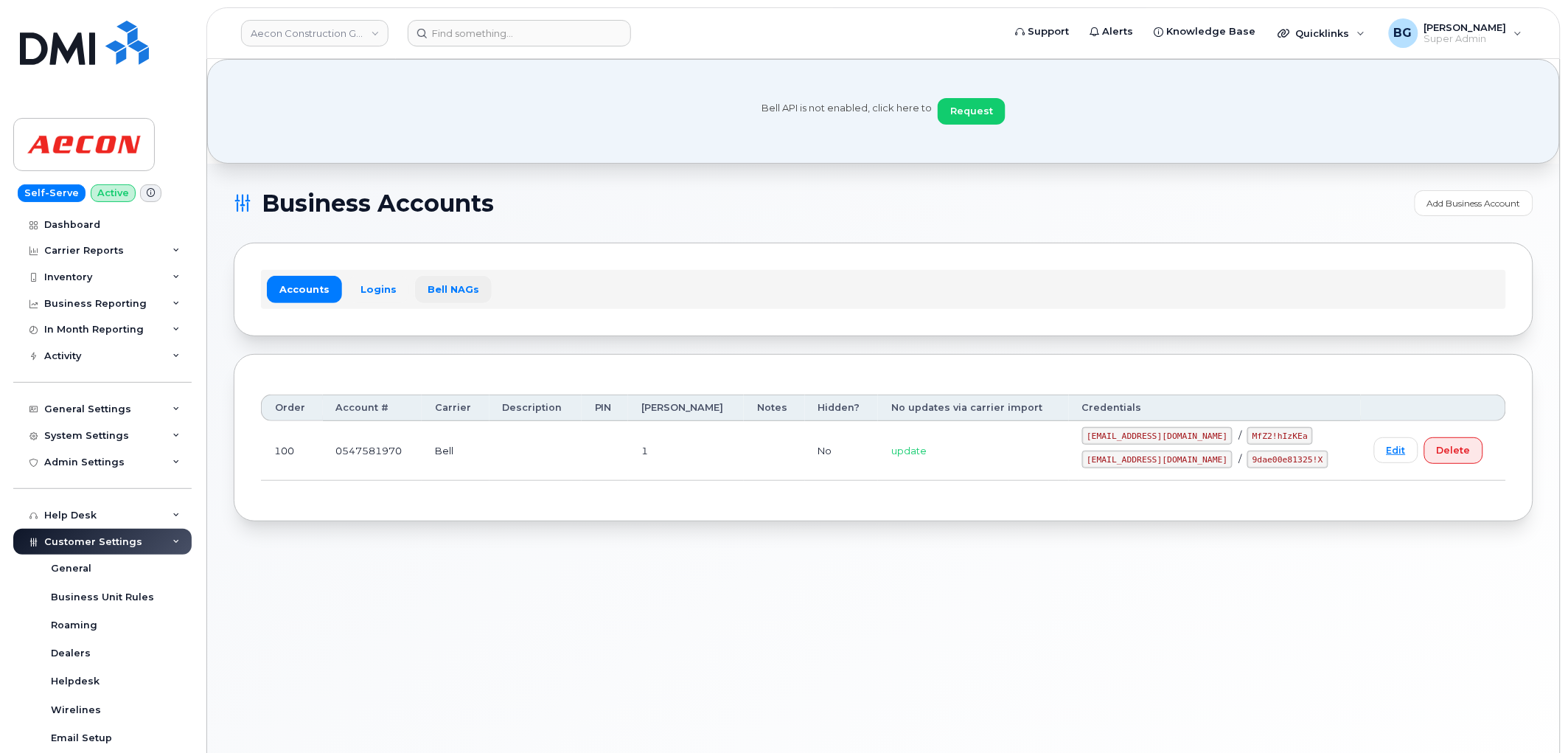
click at [454, 290] on link "Bell NAGs" at bounding box center [454, 288] width 77 height 26
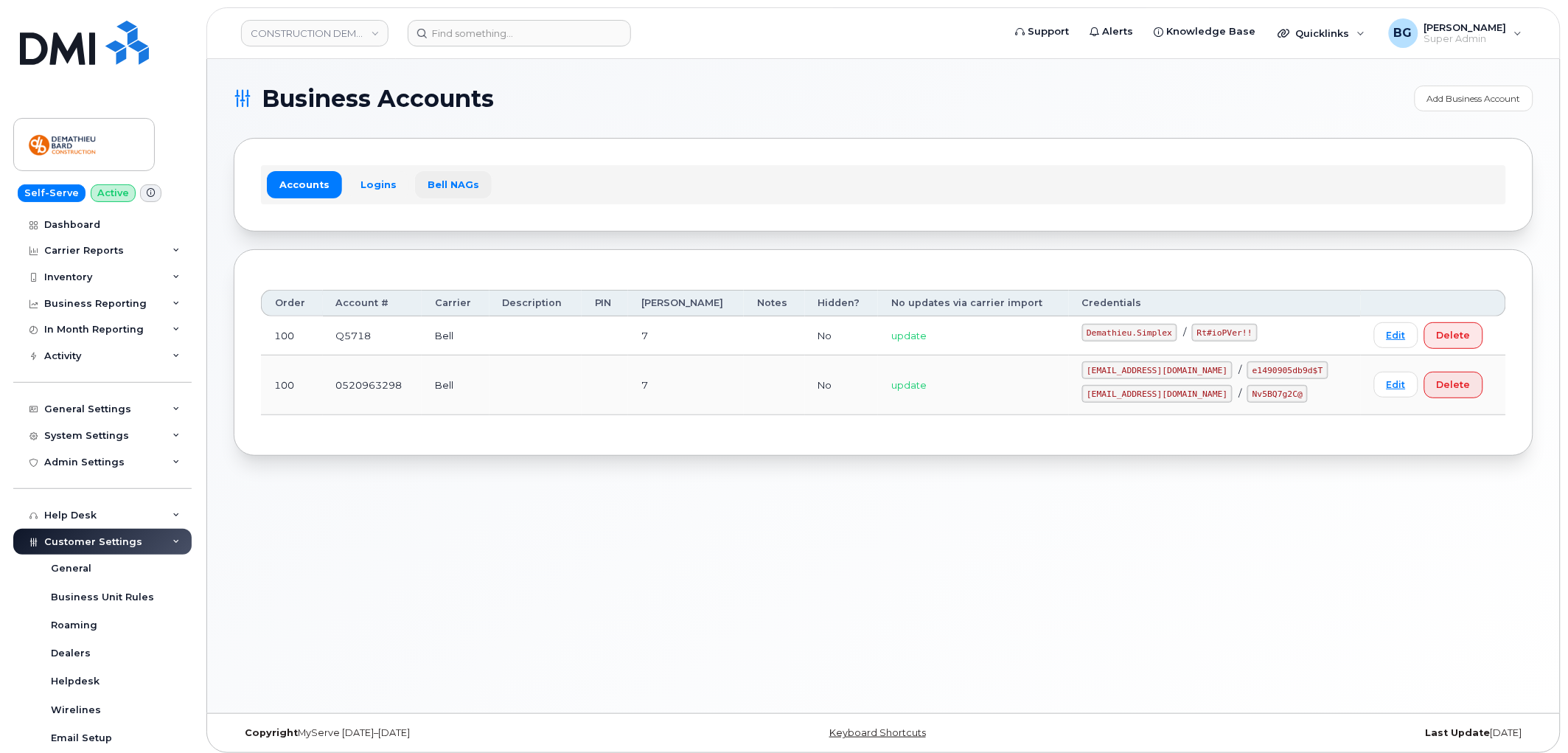
click at [454, 186] on link "Bell NAGs" at bounding box center [454, 184] width 77 height 26
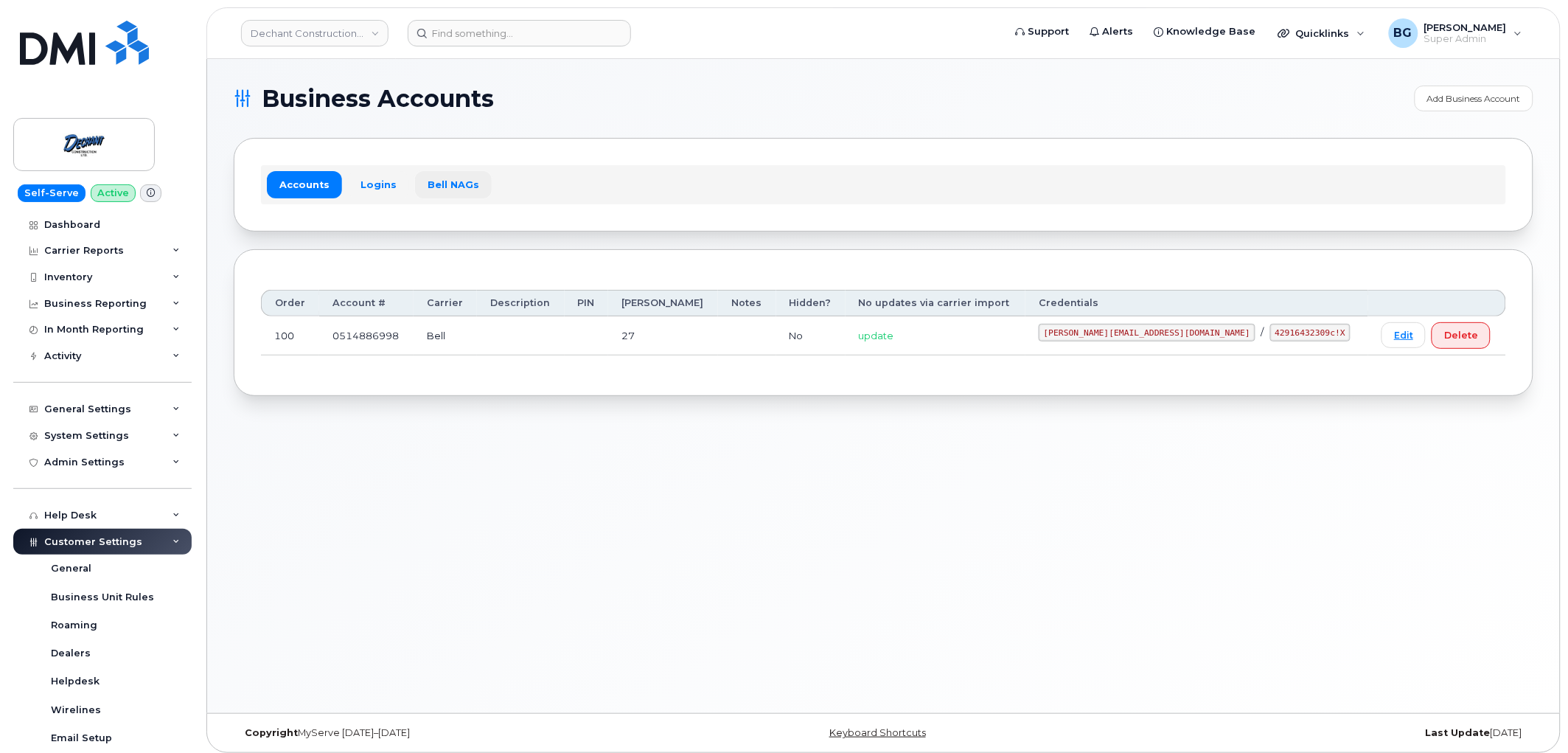
click at [465, 180] on link "Bell NAGs" at bounding box center [454, 184] width 77 height 26
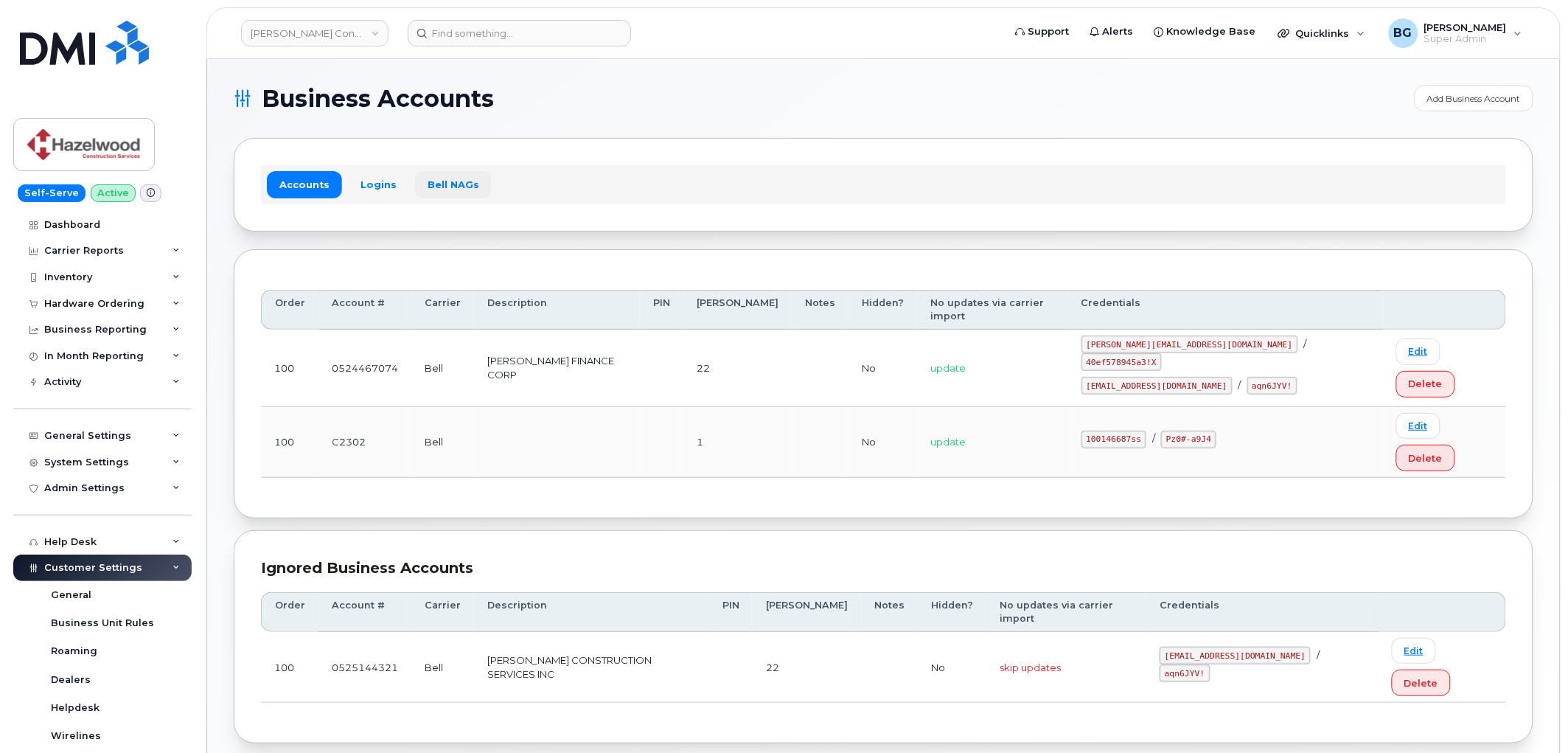
click at [448, 176] on link "Bell NAGs" at bounding box center [454, 184] width 77 height 26
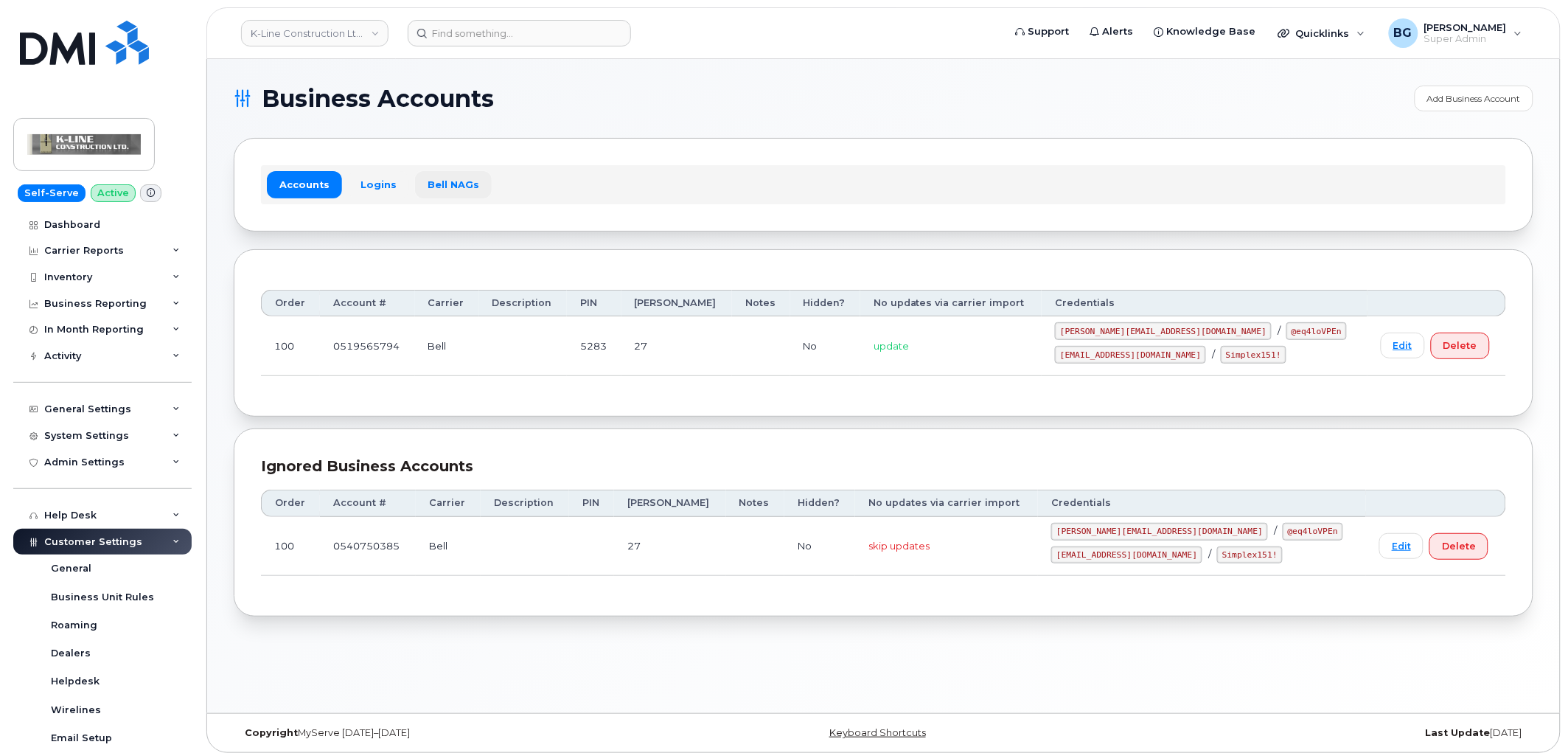
click at [449, 178] on link "Bell NAGs" at bounding box center [454, 184] width 77 height 26
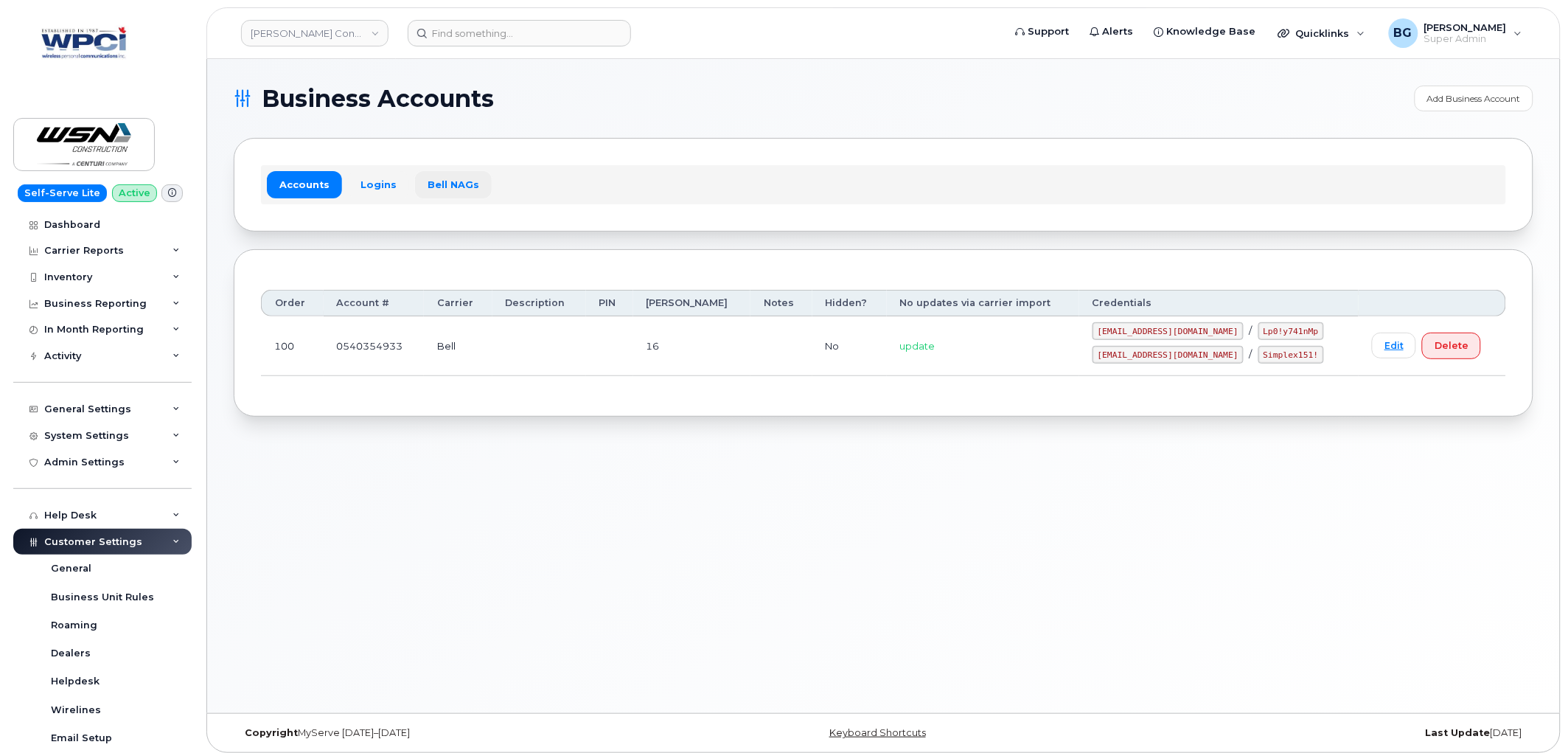
click at [454, 182] on link "Bell NAGs" at bounding box center [454, 184] width 77 height 26
click at [436, 184] on link "Bell NAGs" at bounding box center [454, 184] width 77 height 26
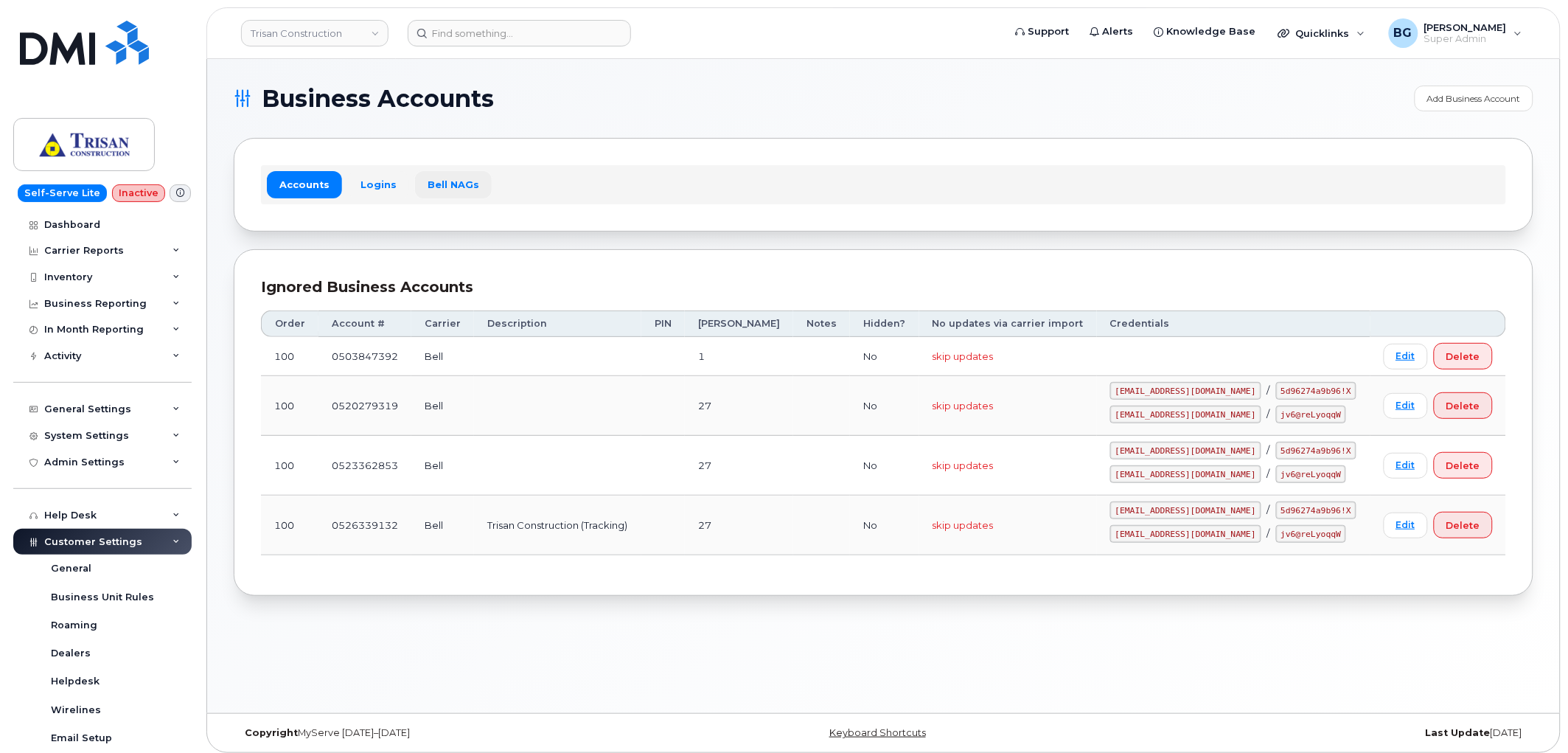
click at [448, 179] on link "Bell NAGs" at bounding box center [454, 184] width 77 height 26
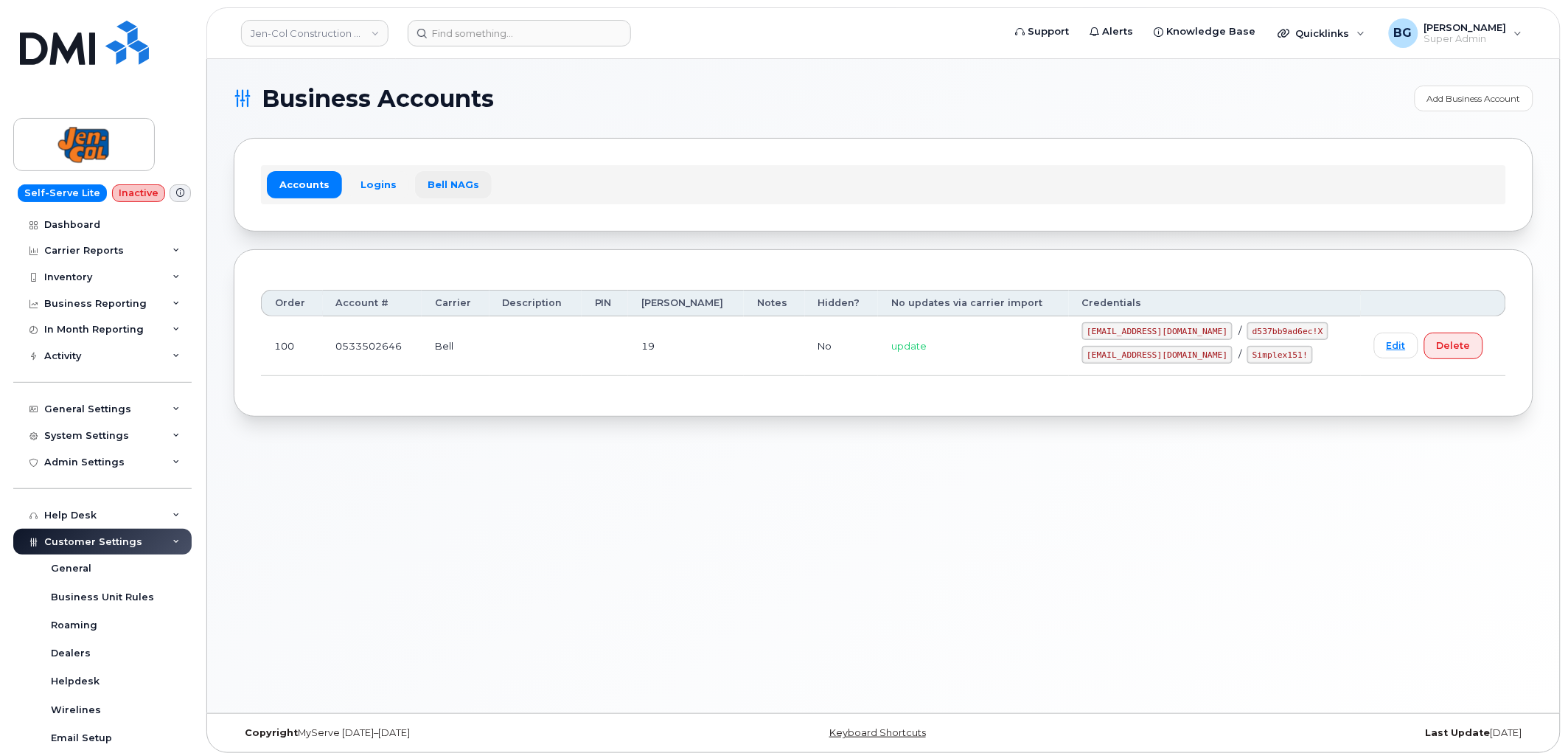
click at [445, 182] on link "Bell NAGs" at bounding box center [454, 184] width 77 height 26
click at [440, 181] on link "Bell NAGs" at bounding box center [454, 184] width 77 height 26
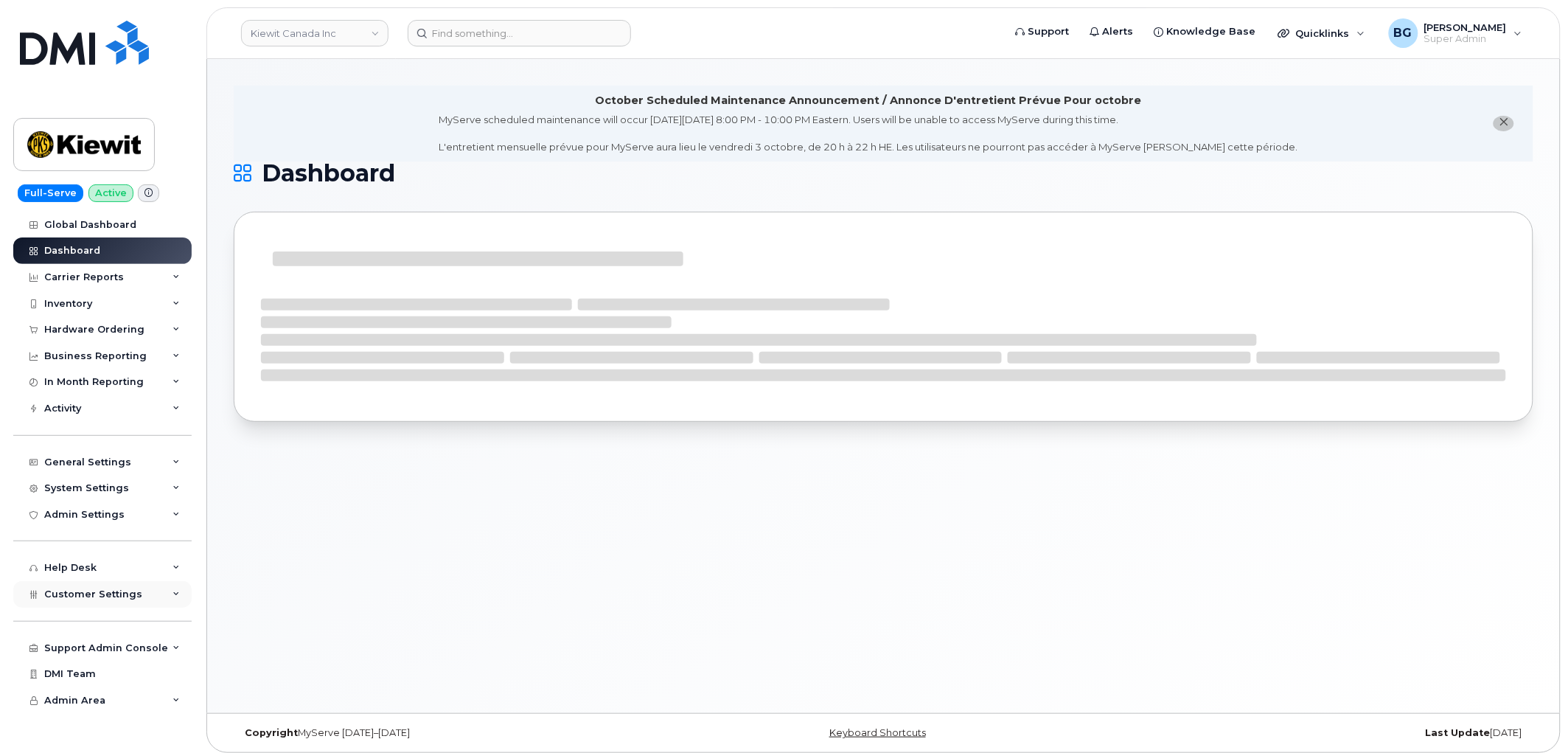
click at [101, 595] on span "Customer Settings" at bounding box center [93, 594] width 98 height 11
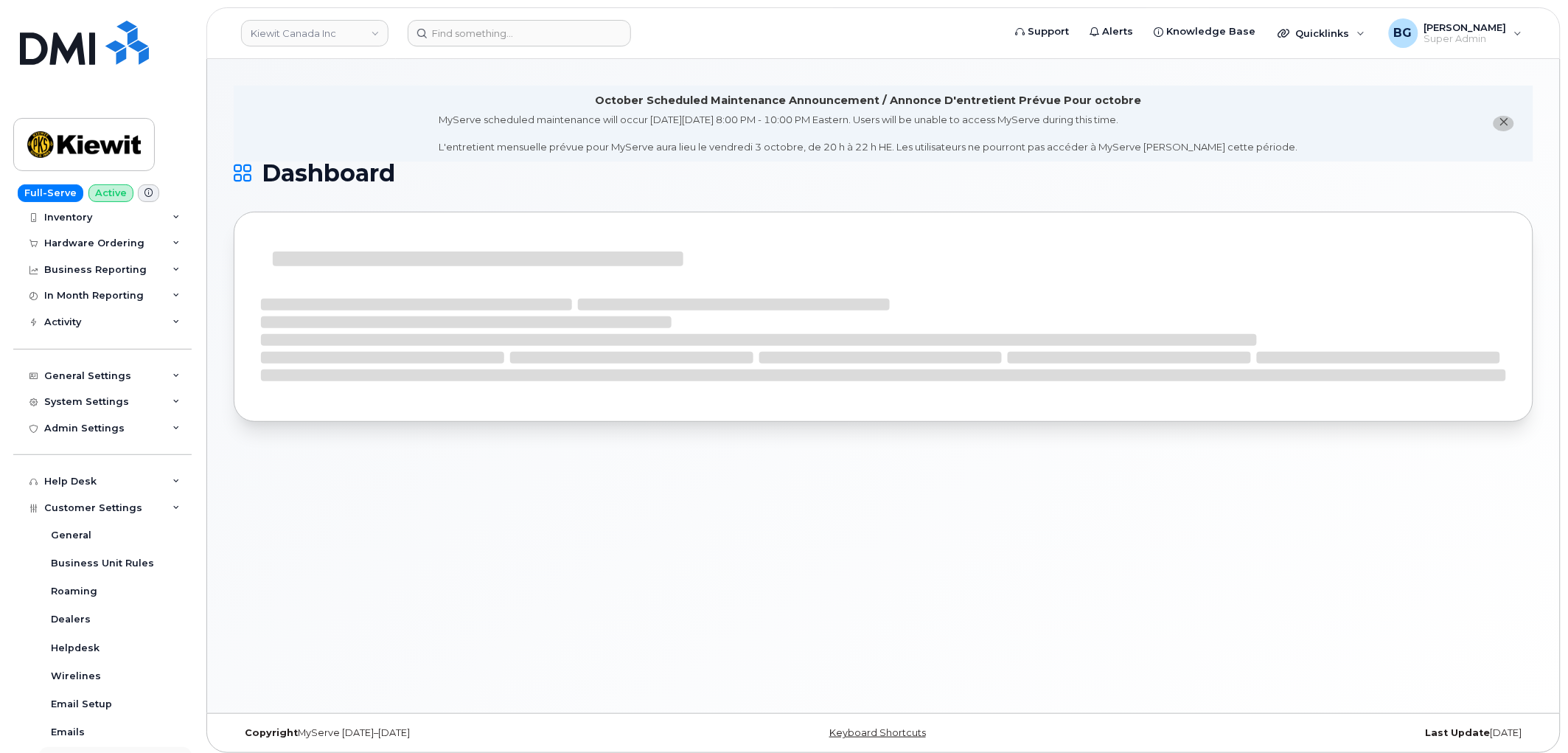
scroll to position [327, 0]
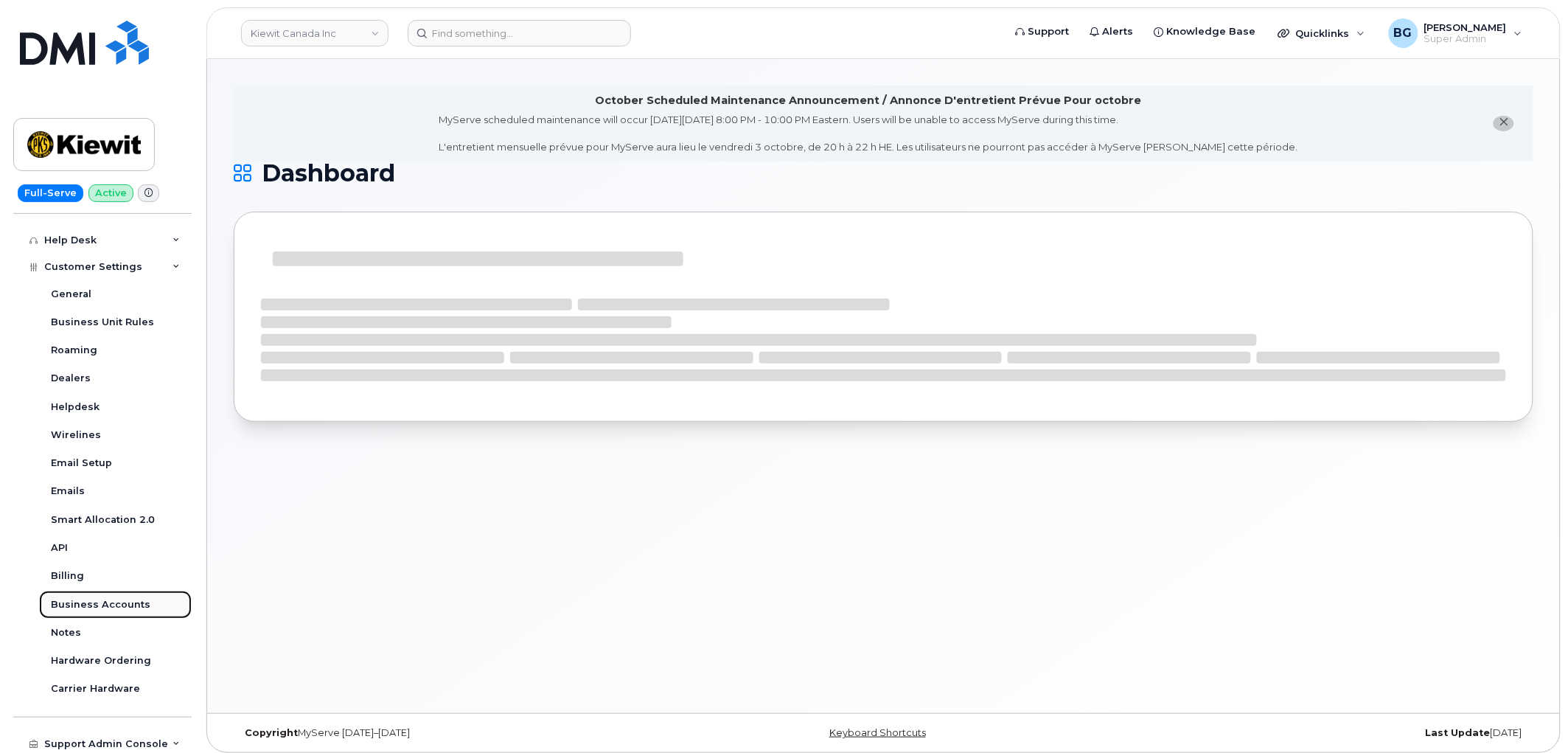
click at [98, 607] on div "Business Accounts" at bounding box center [101, 605] width 100 height 14
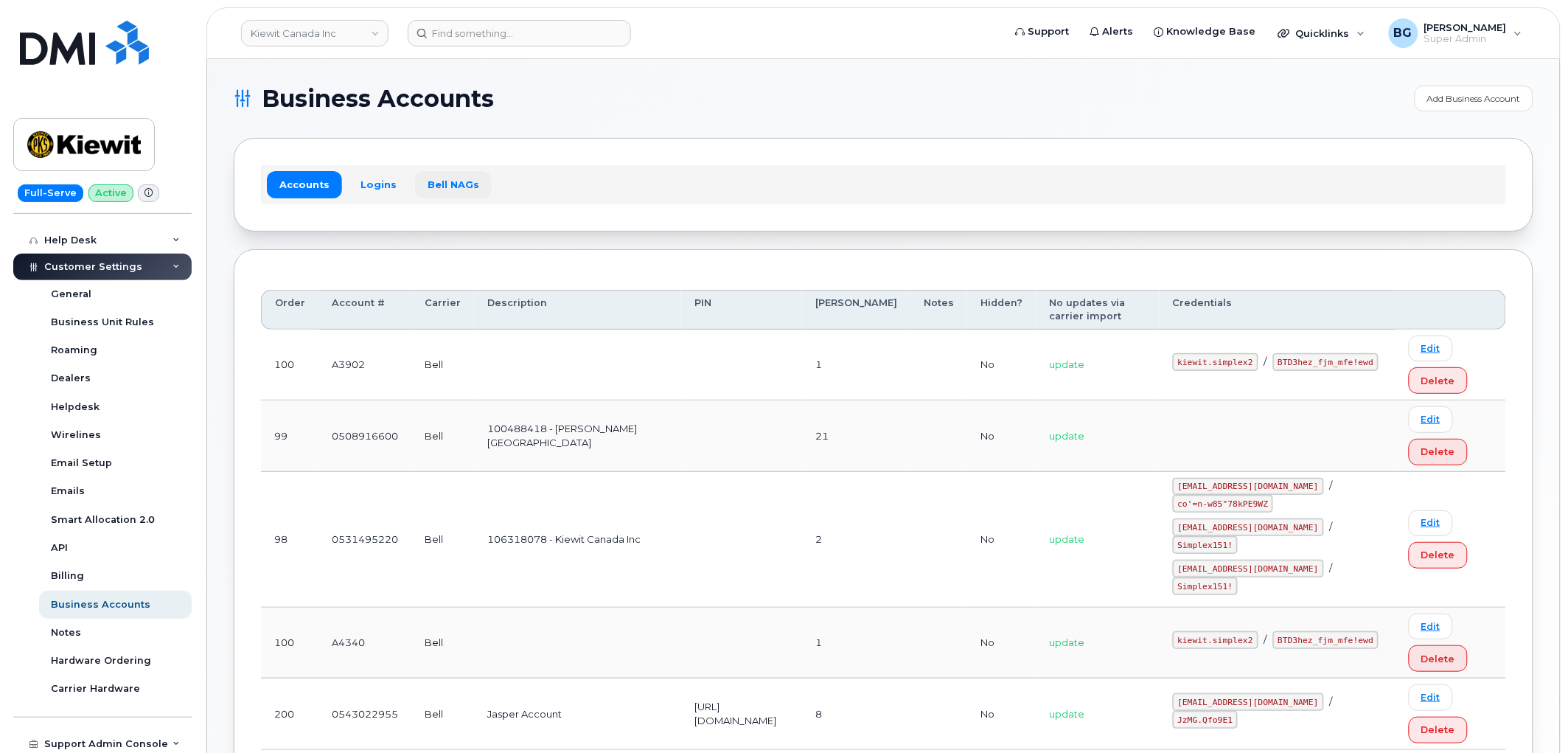
click at [452, 184] on link "Bell NAGs" at bounding box center [454, 184] width 77 height 26
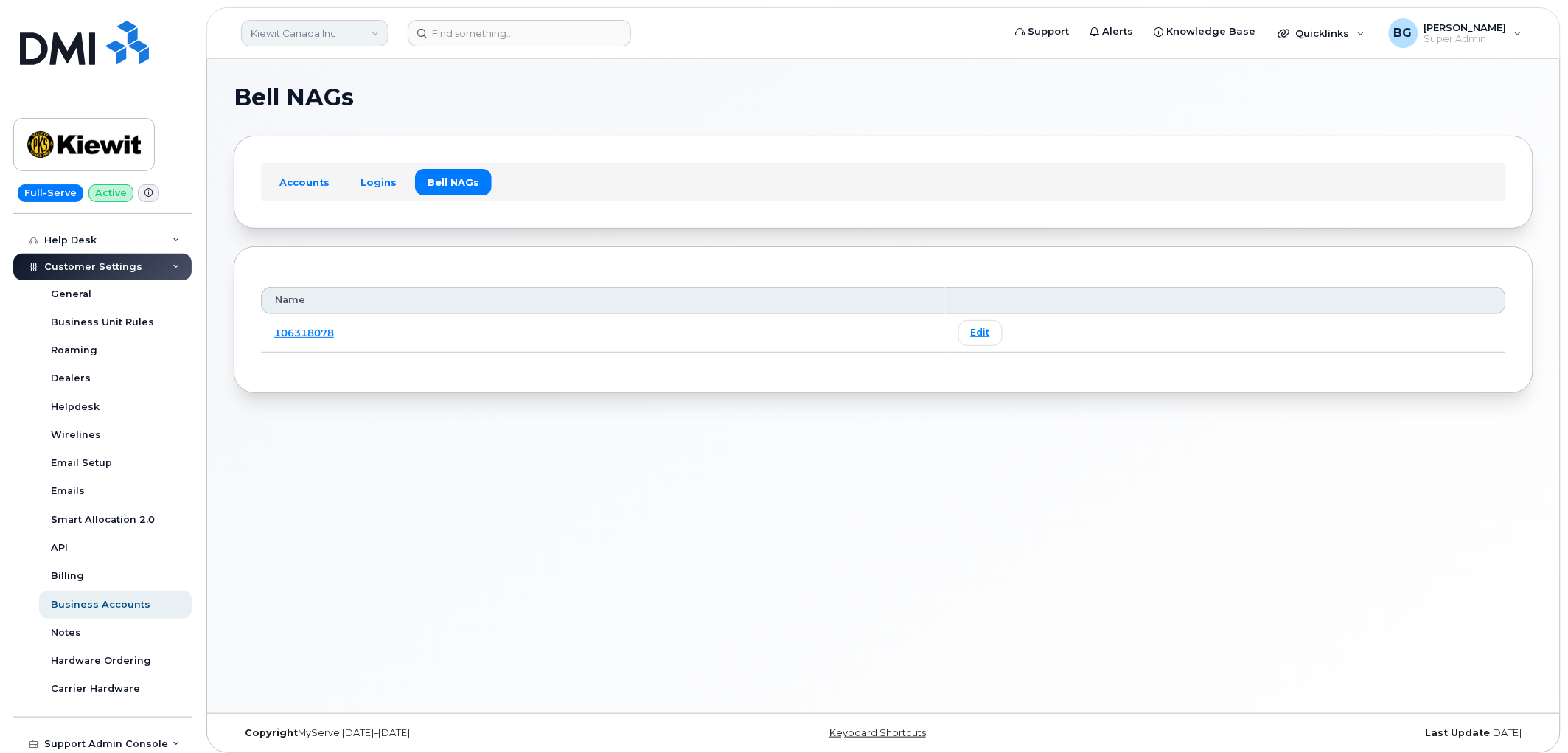
click at [277, 25] on link "Kiewit Canada Inc" at bounding box center [315, 32] width 148 height 26
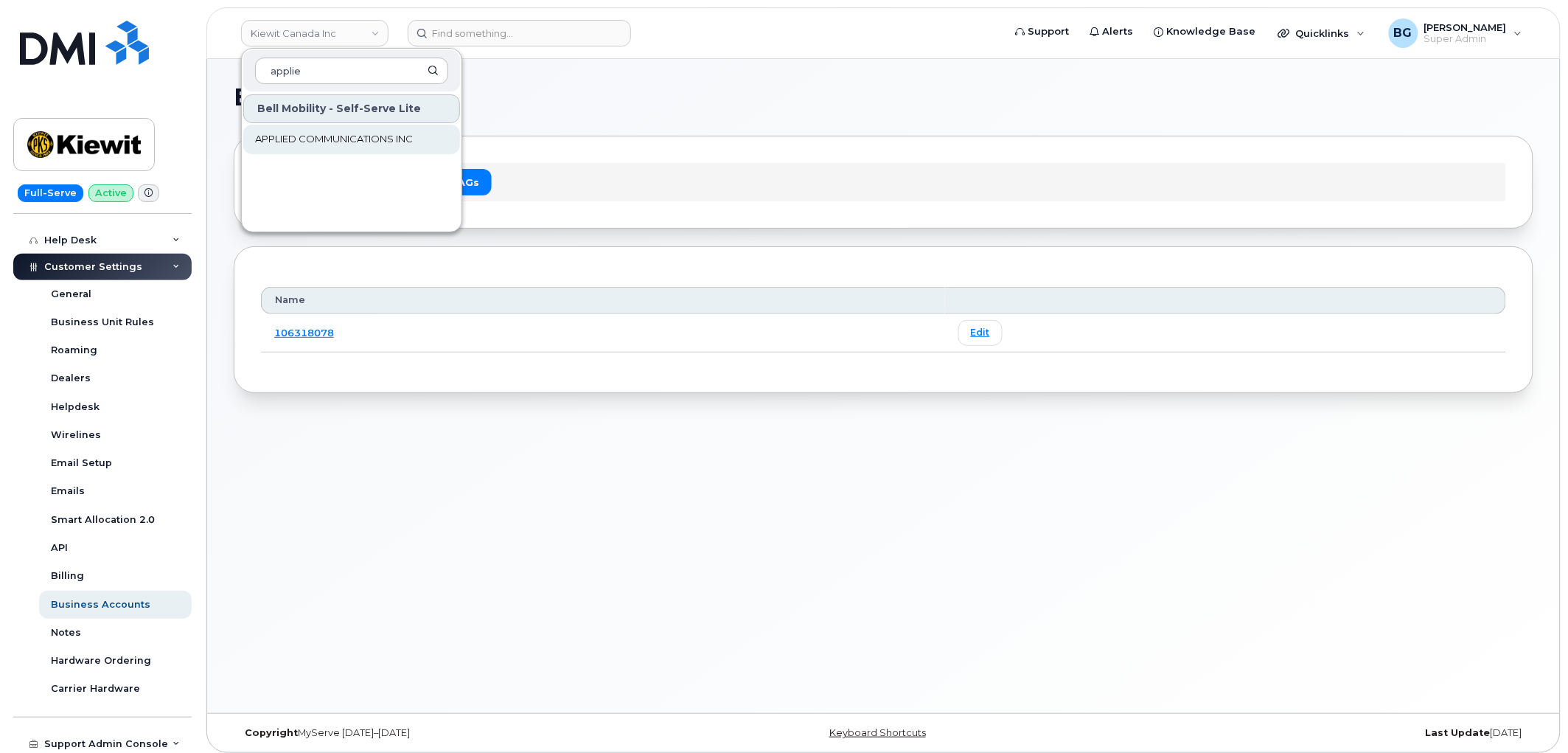
type input "applie"
click at [310, 132] on span "APPLIED COMMUNICATIONS INC" at bounding box center [333, 139] width 158 height 14
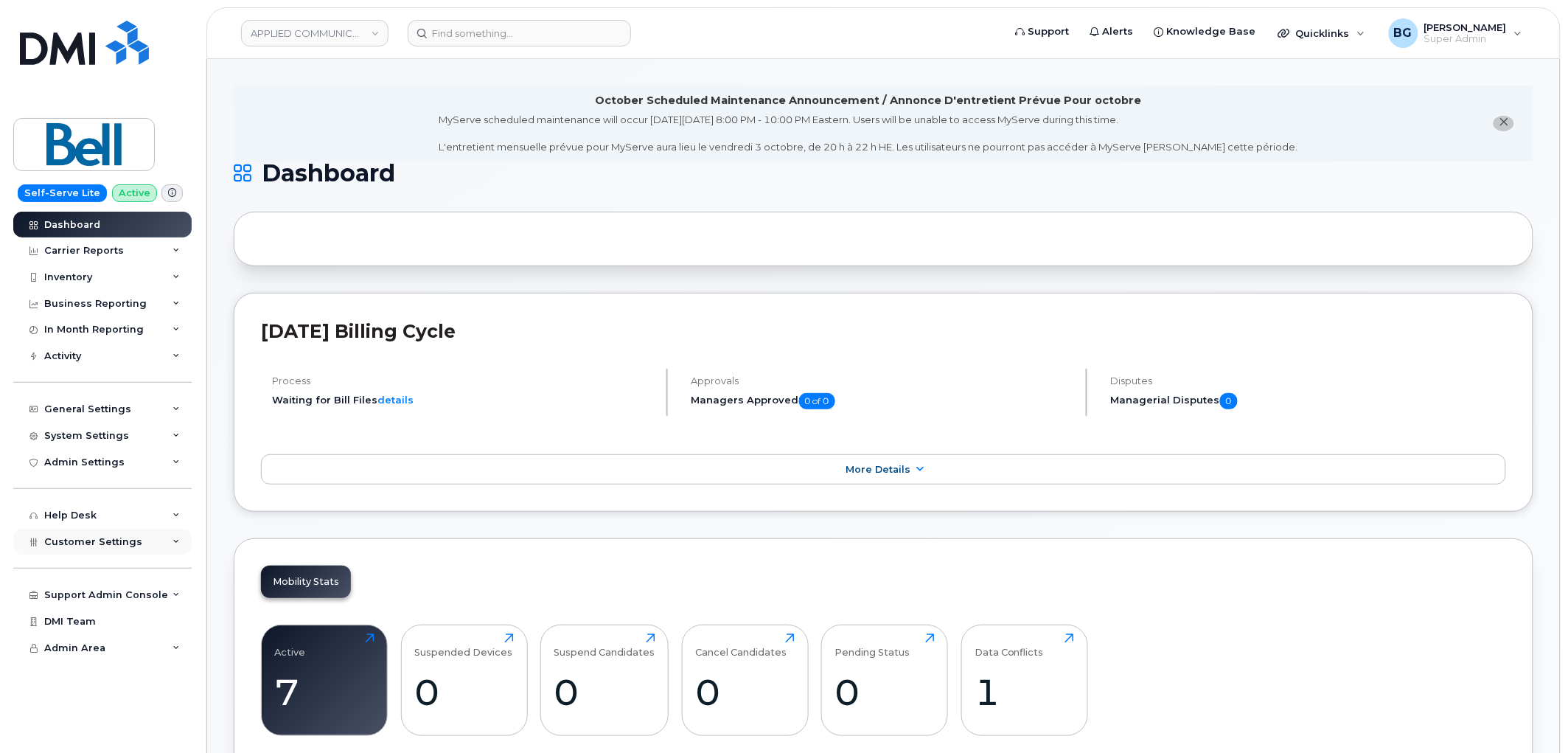
click at [90, 543] on span "Customer Settings" at bounding box center [93, 542] width 98 height 11
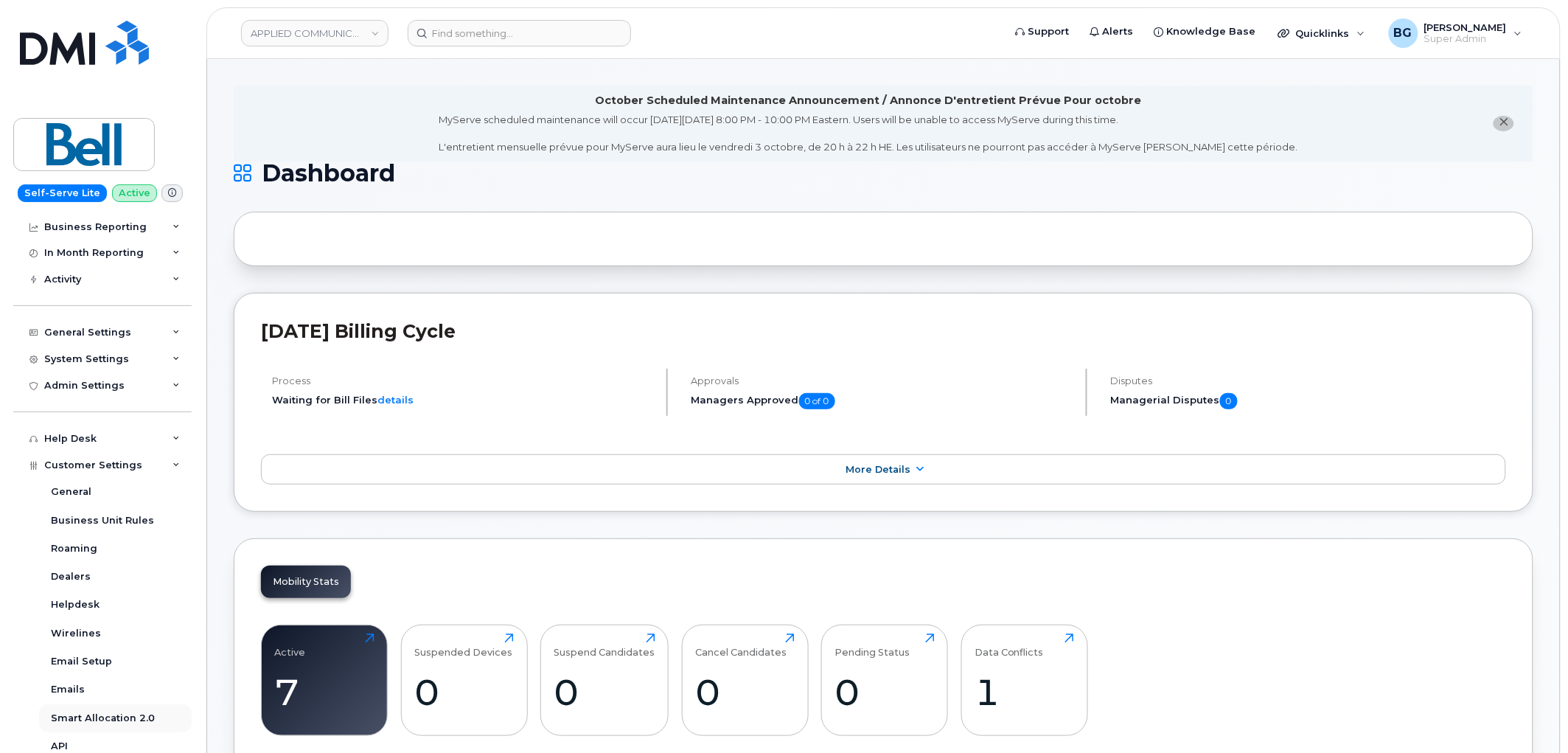
scroll to position [327, 0]
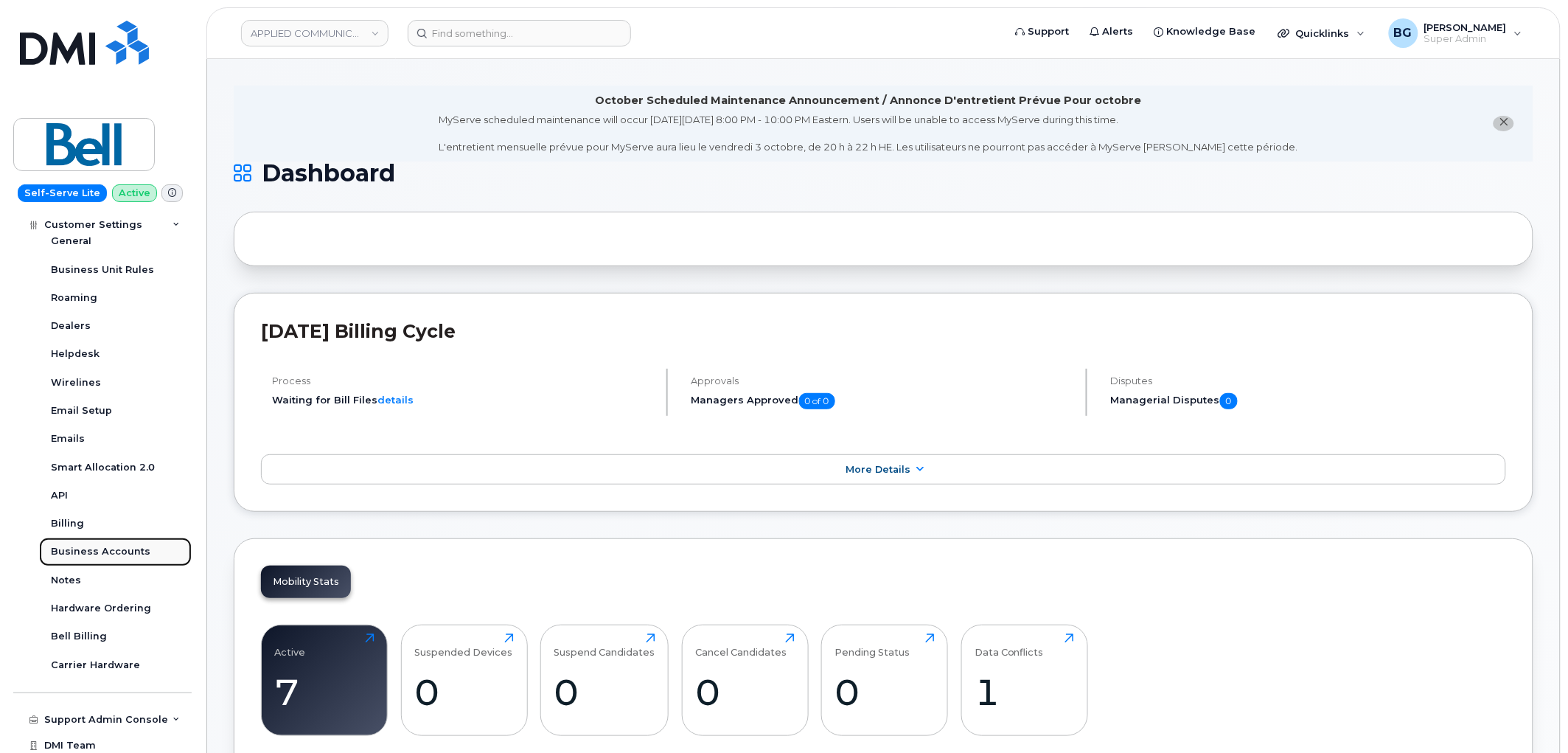
click at [96, 550] on div "Business Accounts" at bounding box center [101, 552] width 100 height 14
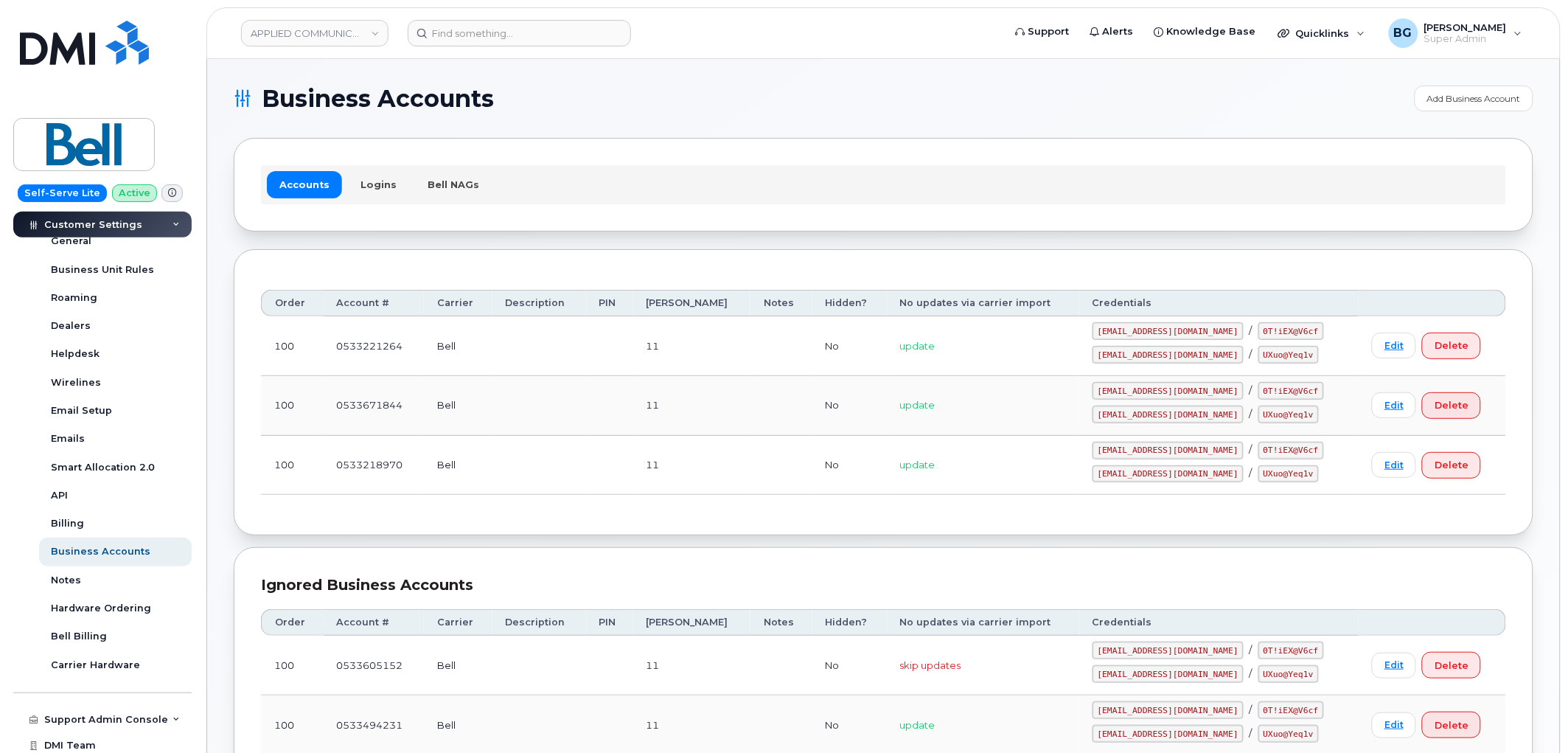
click at [452, 162] on div "Accounts Logins Bell NAGs" at bounding box center [883, 184] width 1299 height 93
click at [454, 171] on link "Bell NAGs" at bounding box center [454, 184] width 77 height 26
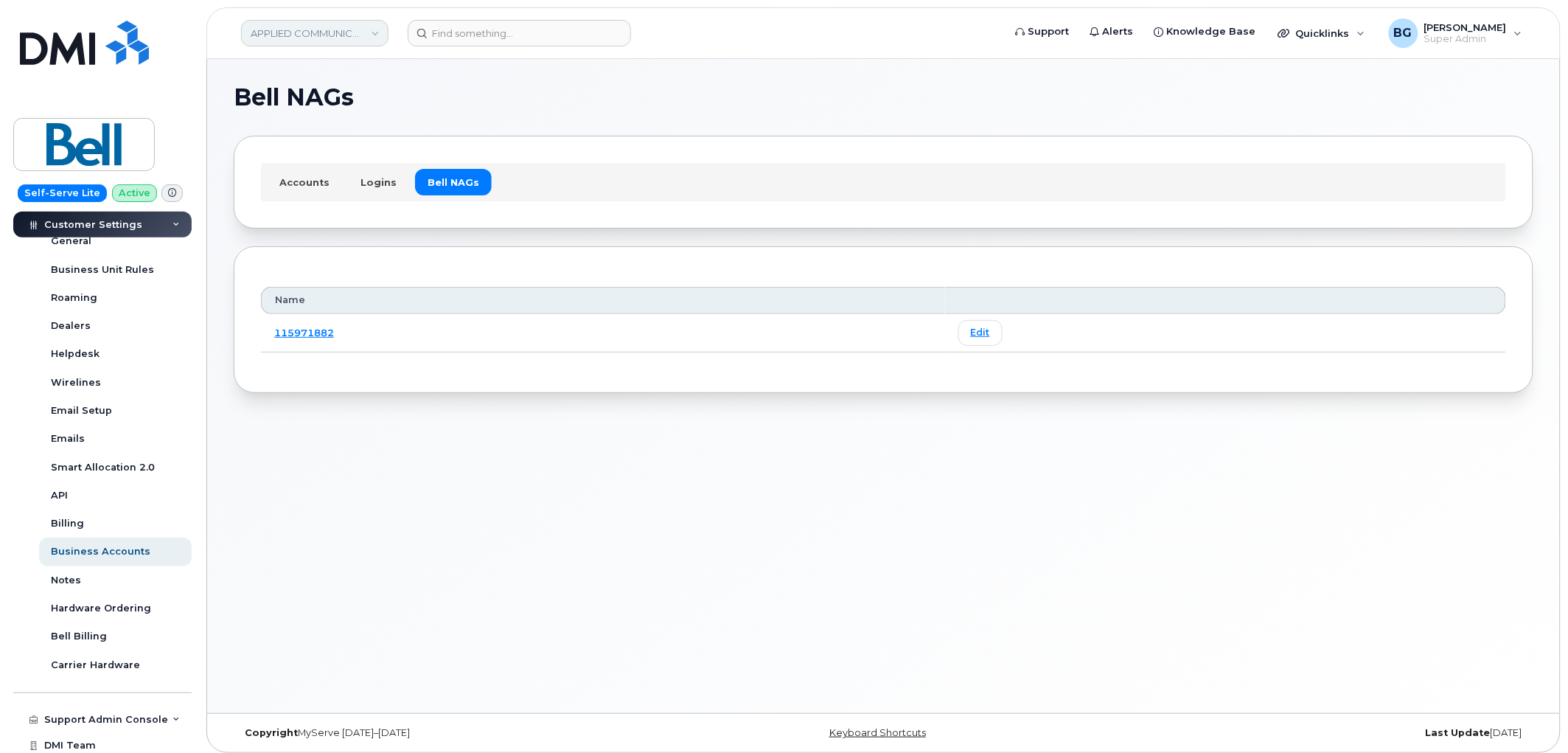
click at [317, 41] on link "APPLIED COMMUNICATIONS INC" at bounding box center [315, 32] width 148 height 26
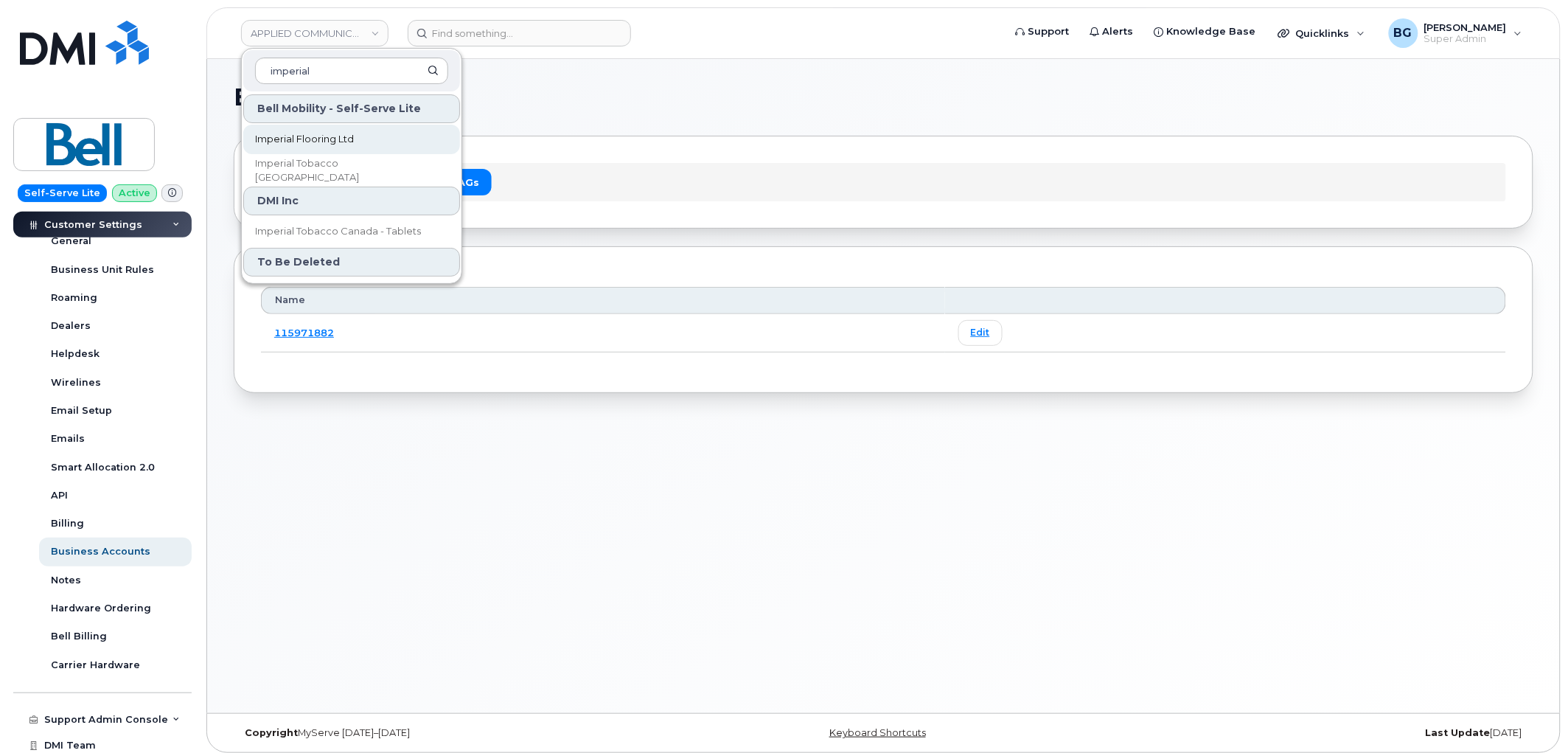
type input "imperial"
click at [318, 137] on span "Imperial Flooring Ltd" at bounding box center [304, 139] width 99 height 14
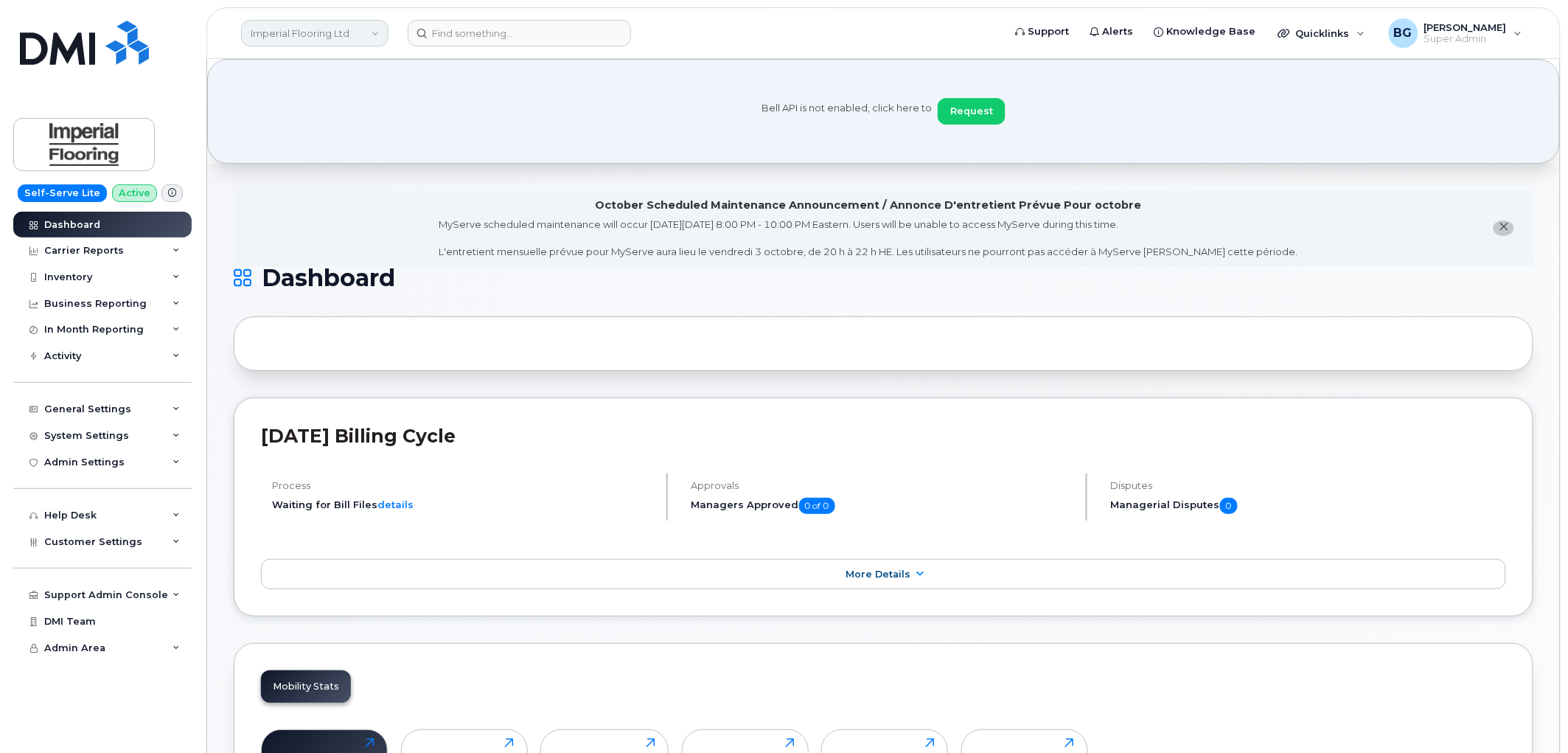
click at [297, 24] on link "Imperial Flooring Ltd" at bounding box center [315, 32] width 148 height 26
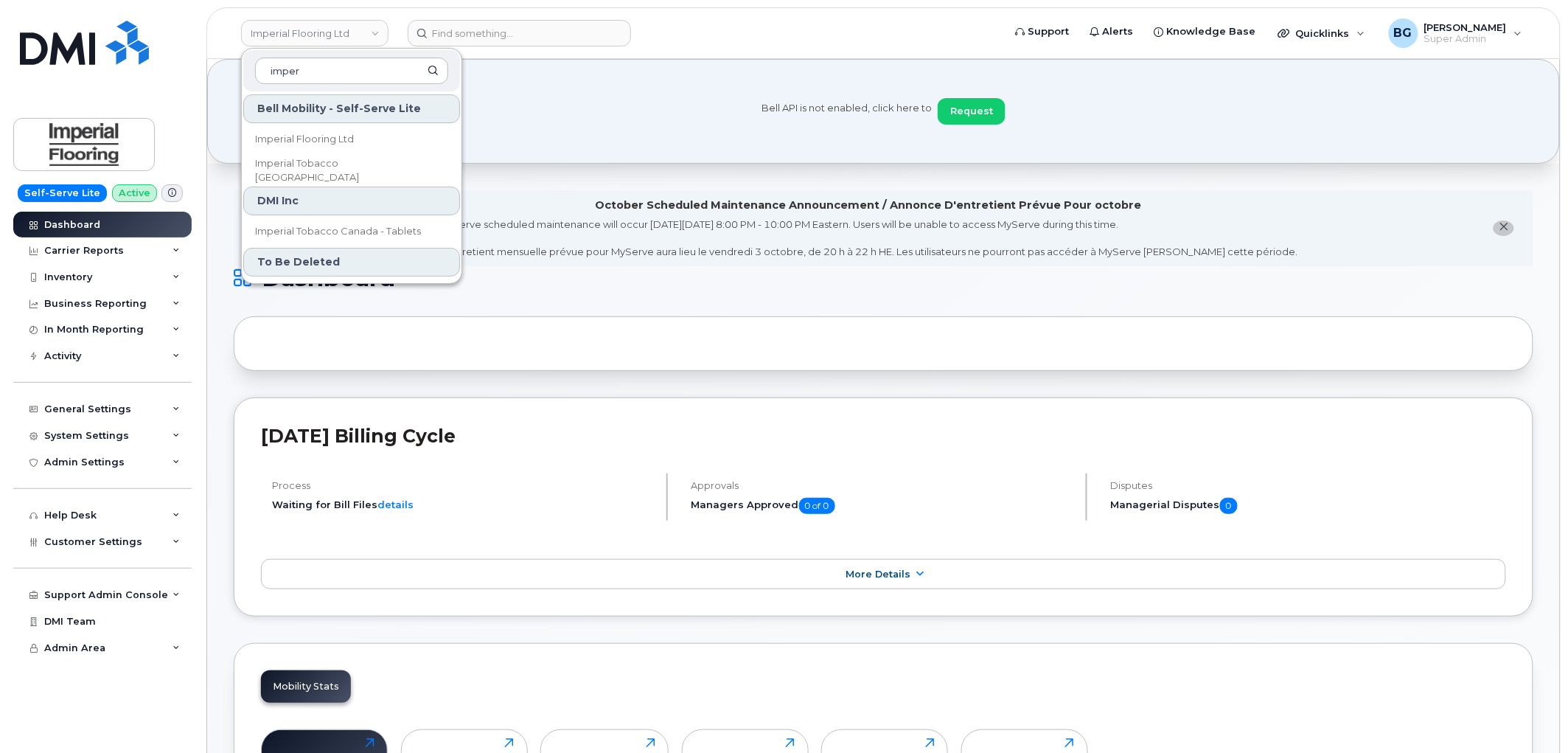
type input "imper"
click at [687, 91] on div "Bell API is not enabled, click here to Request" at bounding box center [883, 111] width 1299 height 50
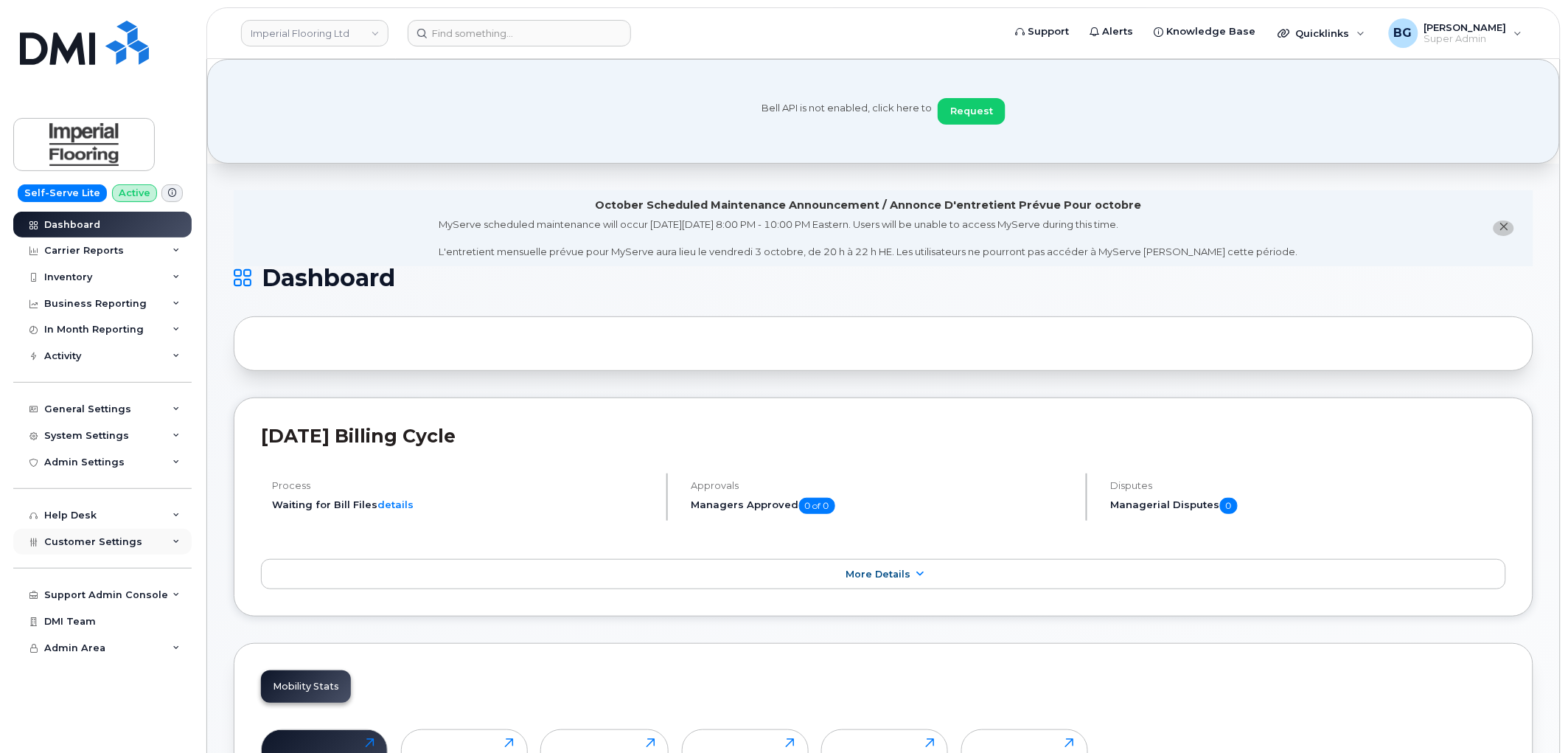
click at [78, 541] on span "Customer Settings" at bounding box center [93, 542] width 98 height 11
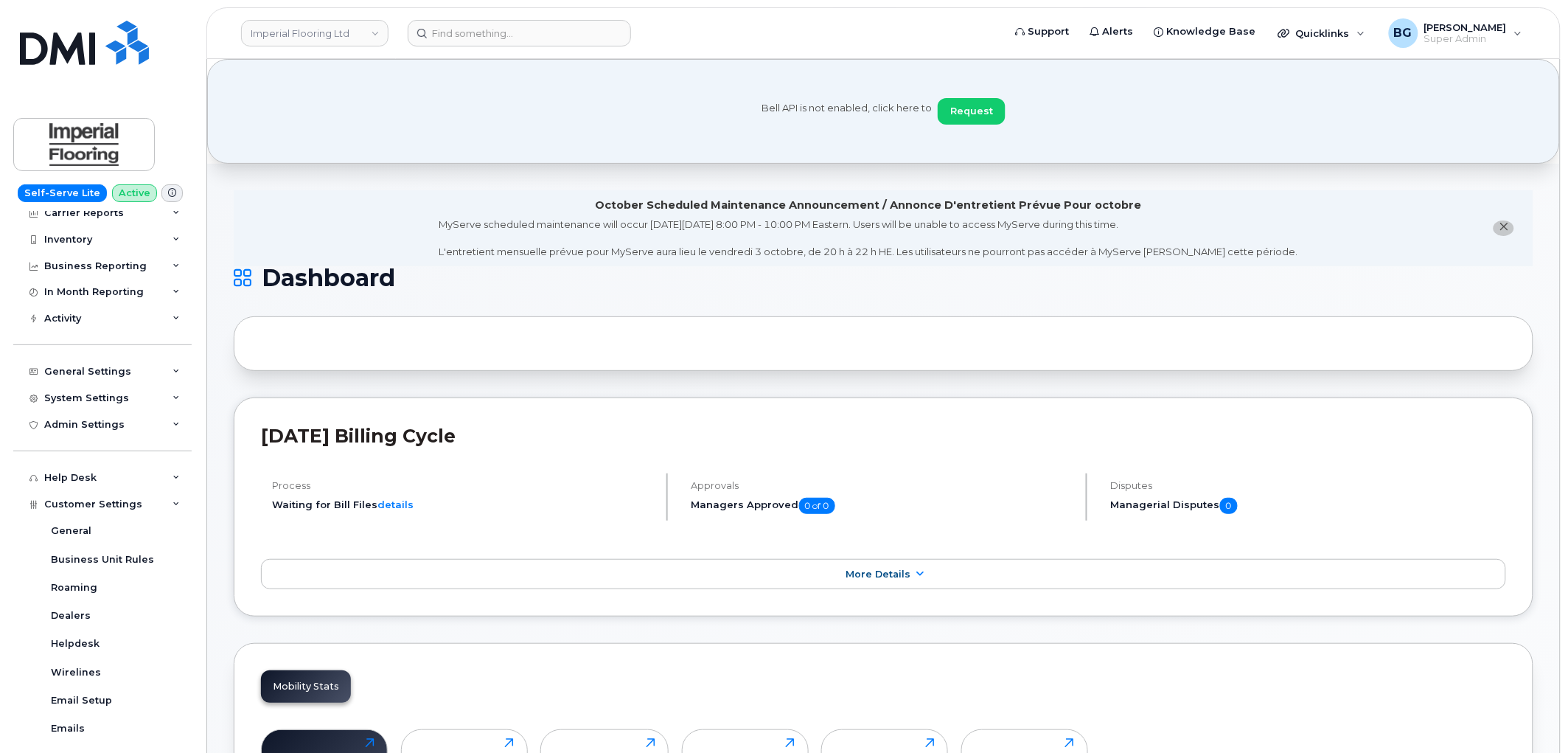
scroll to position [218, 0]
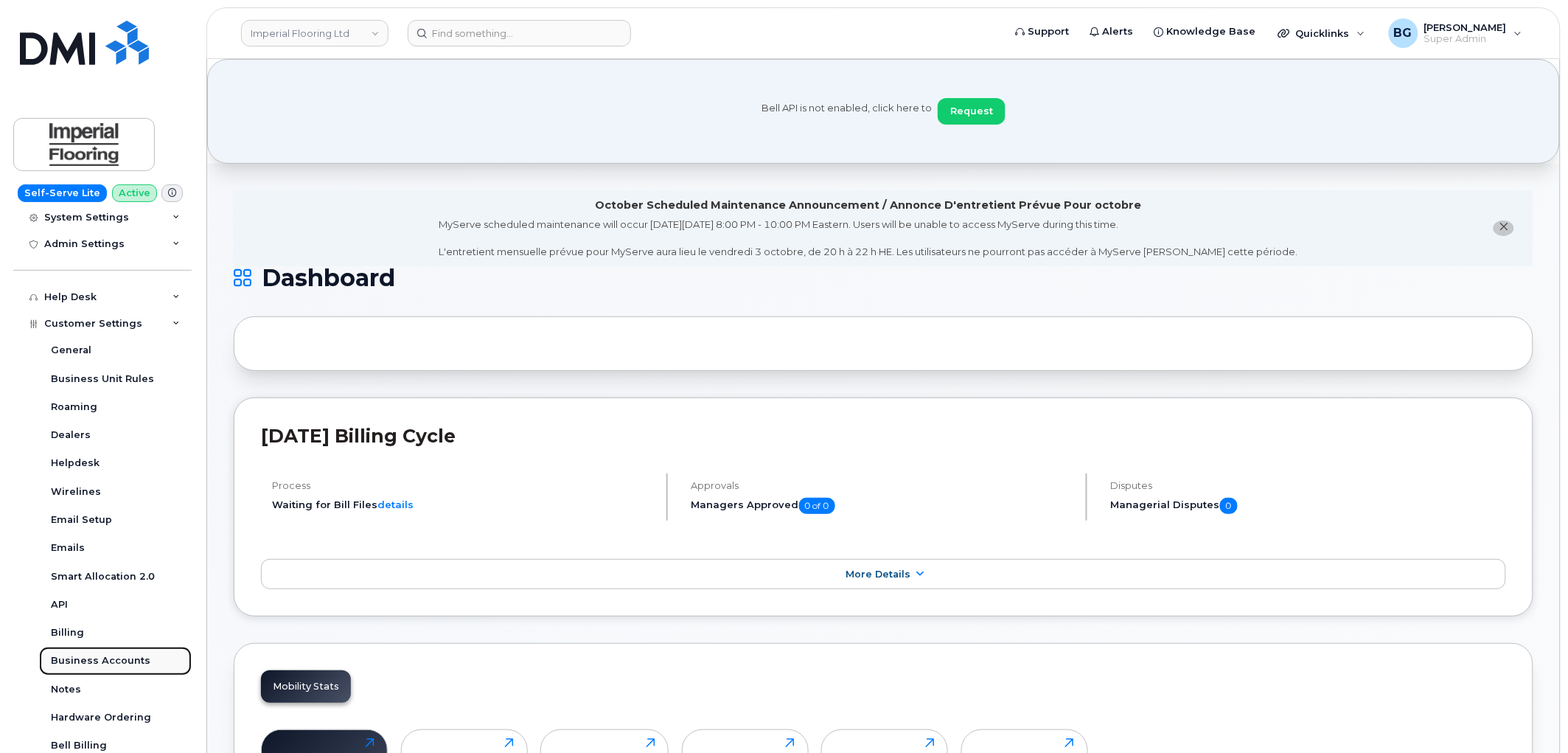
drag, startPoint x: 113, startPoint y: 660, endPoint x: 125, endPoint y: 657, distance: 12.4
click at [113, 659] on div "Business Accounts" at bounding box center [101, 661] width 100 height 14
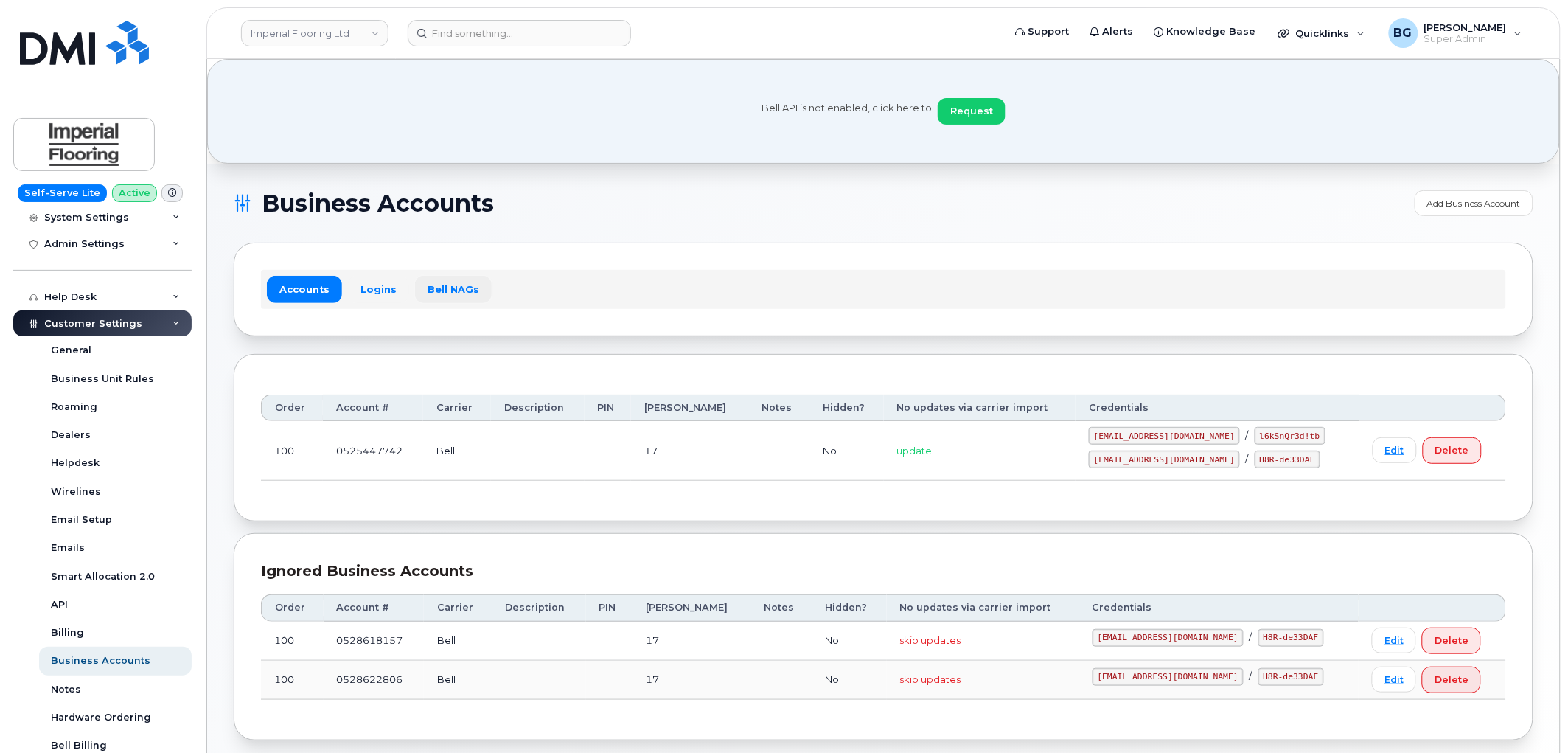
click at [443, 286] on link "Bell NAGs" at bounding box center [454, 288] width 77 height 26
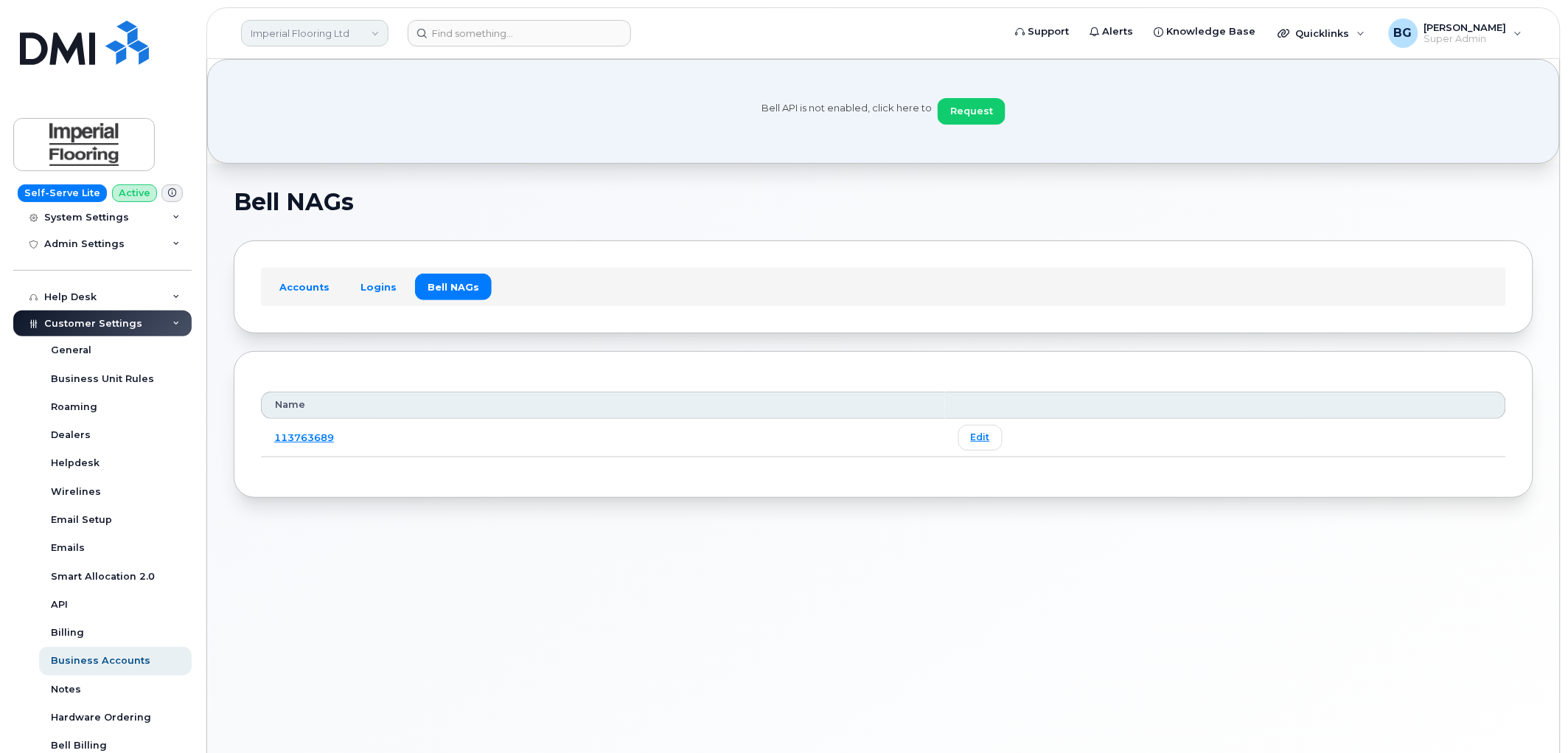
click at [307, 34] on link "Imperial Flooring Ltd" at bounding box center [315, 32] width 148 height 26
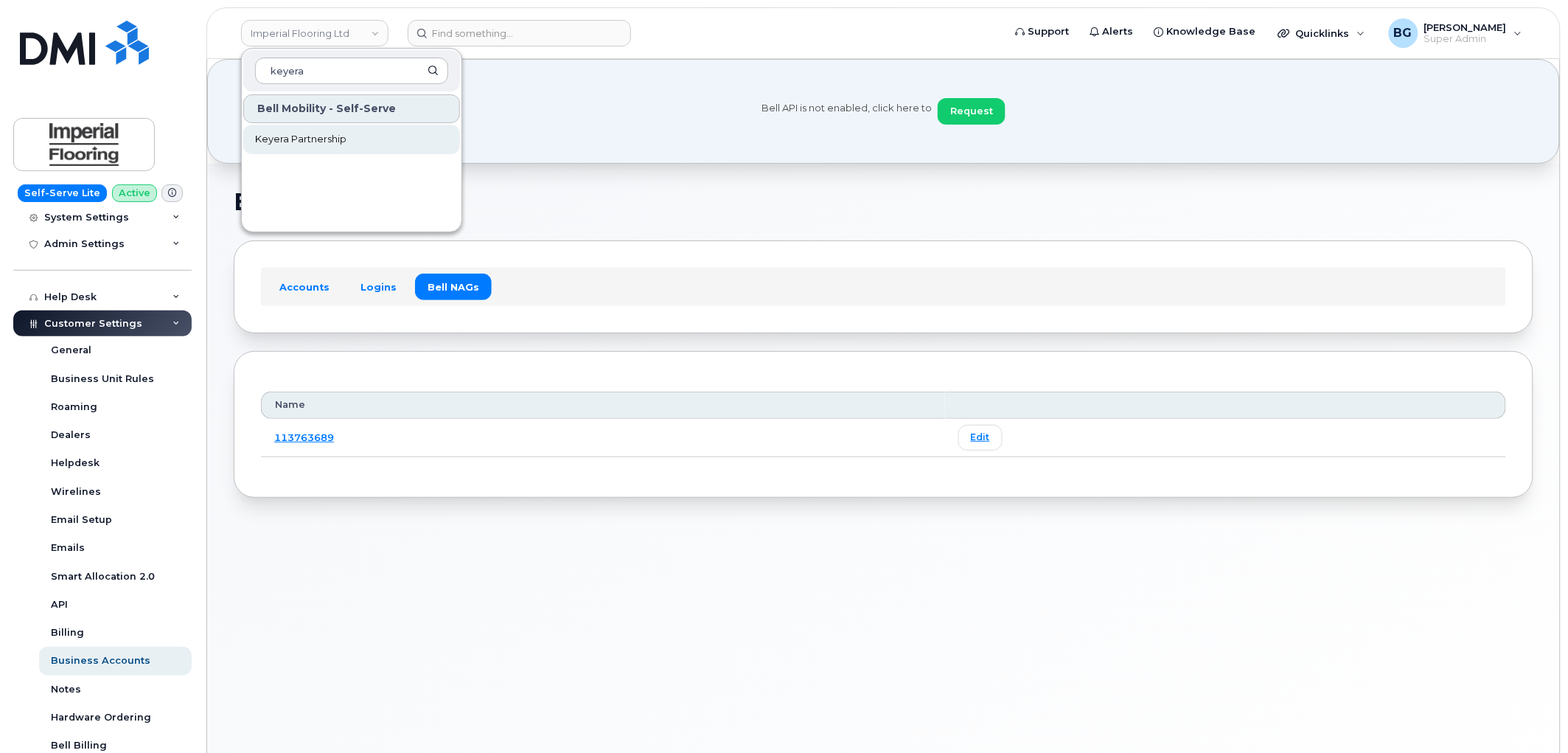
type input "keyera"
click at [290, 137] on span "Keyera Partnership" at bounding box center [300, 139] width 91 height 14
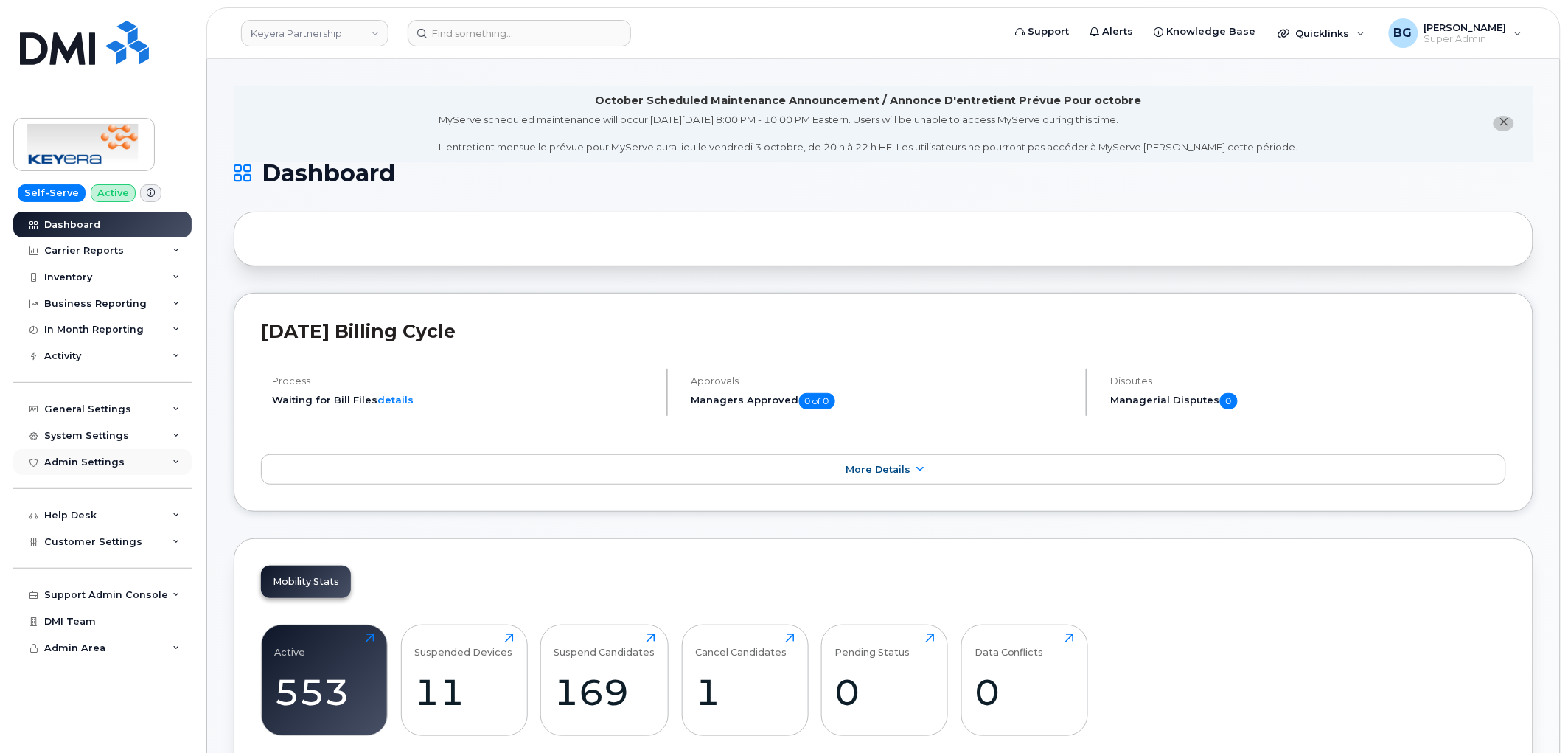
click at [78, 466] on div "Admin Settings" at bounding box center [84, 462] width 80 height 12
click at [81, 536] on span "Customer Settings" at bounding box center [93, 542] width 98 height 11
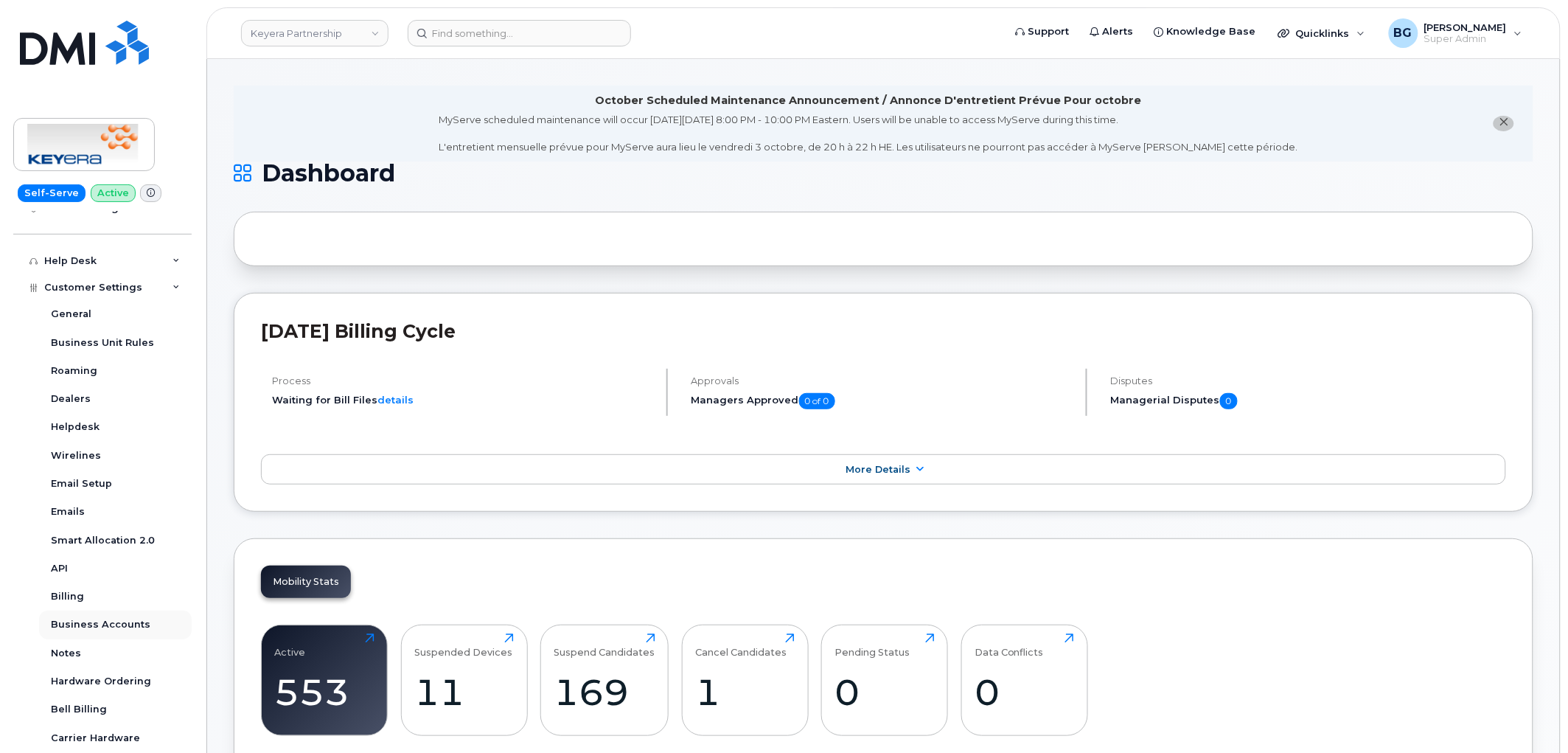
scroll to position [273, 0]
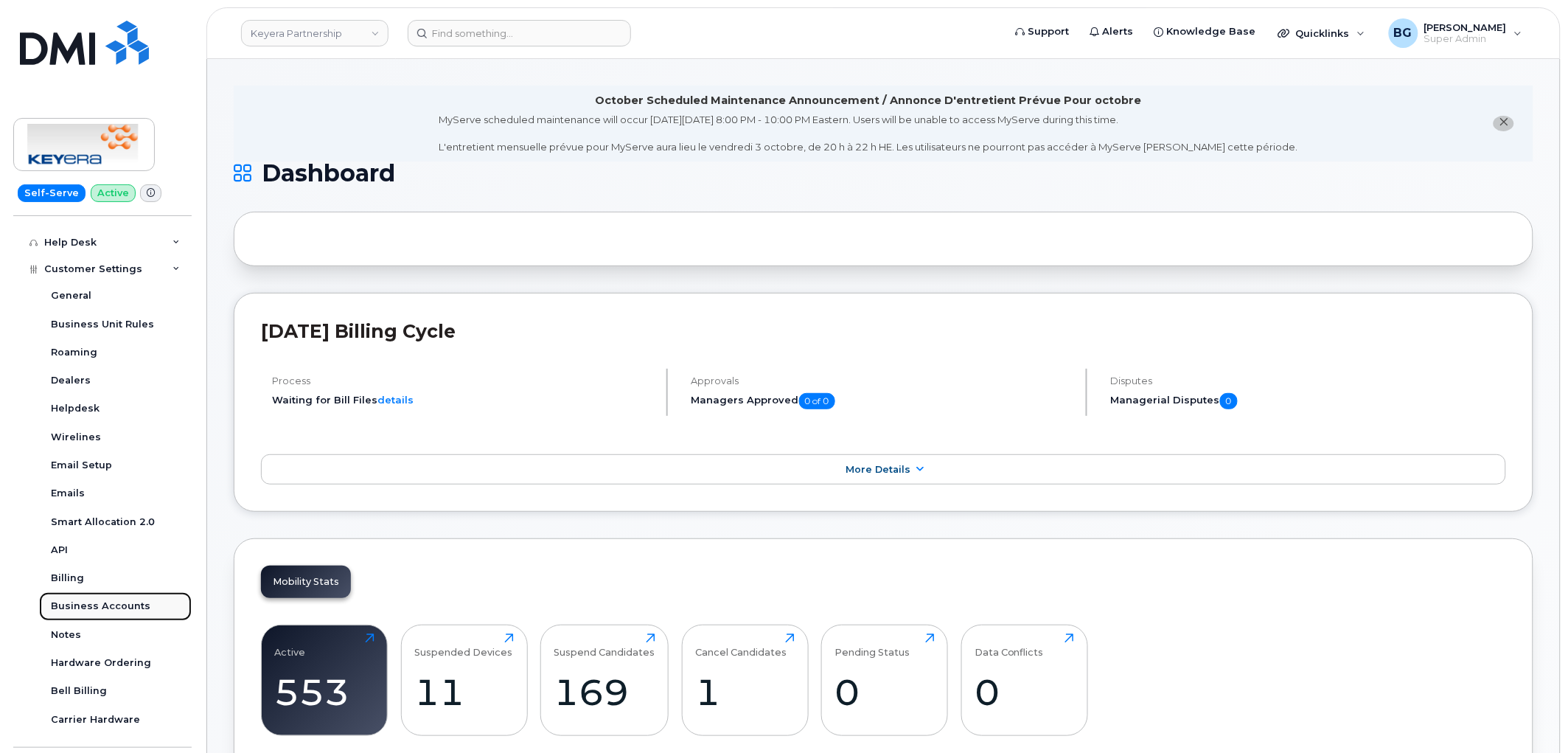
click at [90, 597] on link "Business Accounts" at bounding box center [115, 605] width 153 height 28
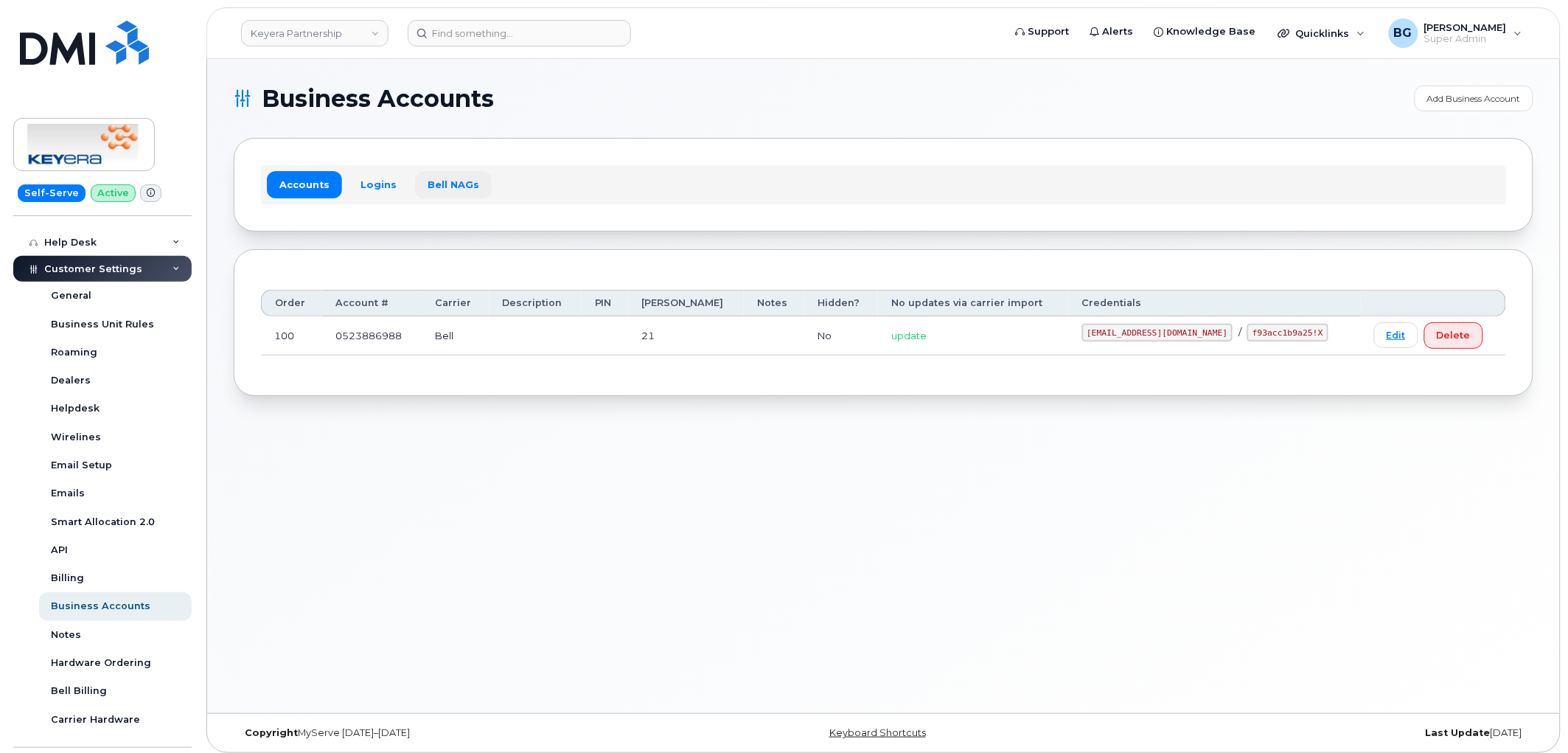
click at [443, 178] on link "Bell NAGs" at bounding box center [454, 184] width 77 height 26
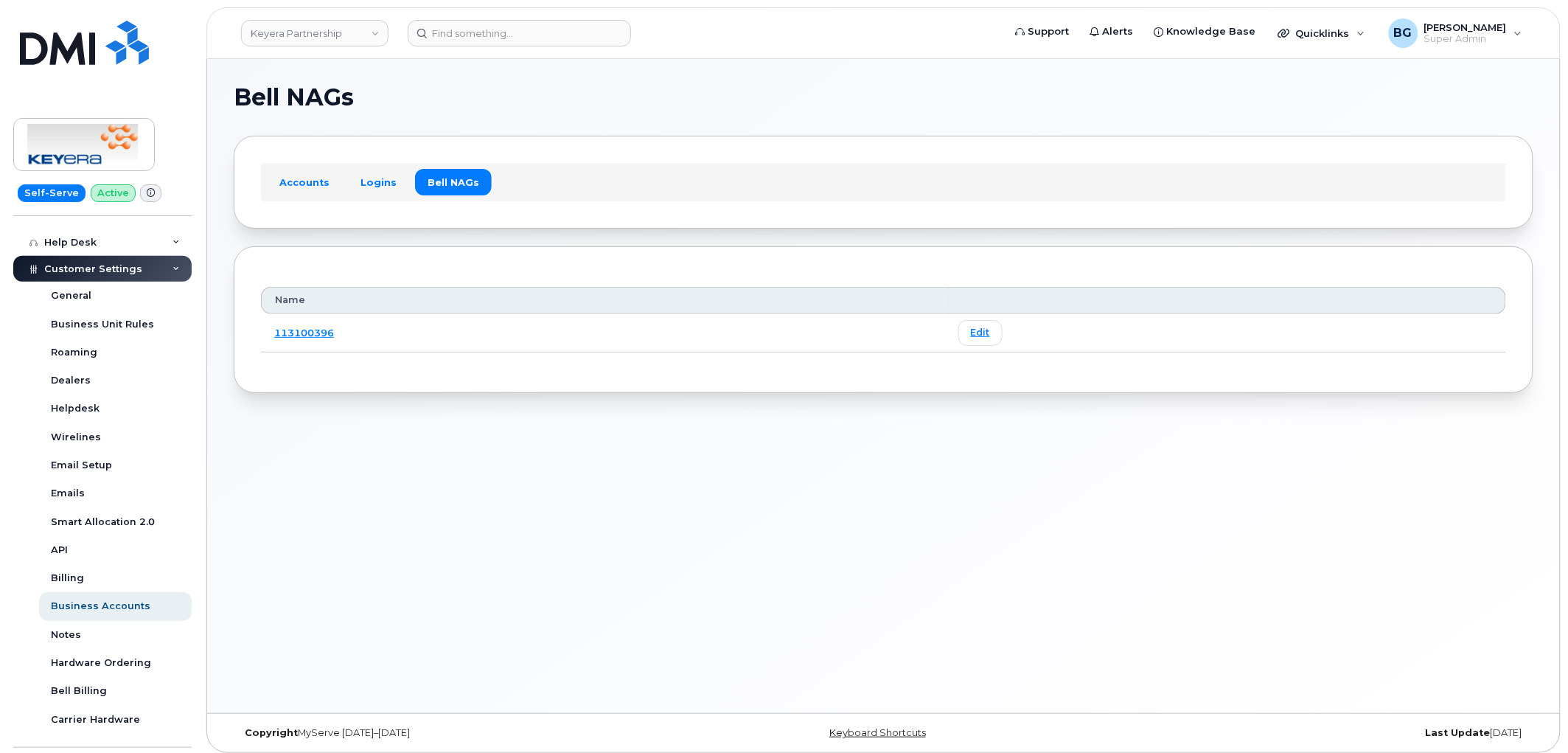
drag, startPoint x: 292, startPoint y: 32, endPoint x: 1006, endPoint y: 179, distance: 729.0
click at [292, 32] on link "Keyera Partnership" at bounding box center [315, 32] width 148 height 26
type input "b"
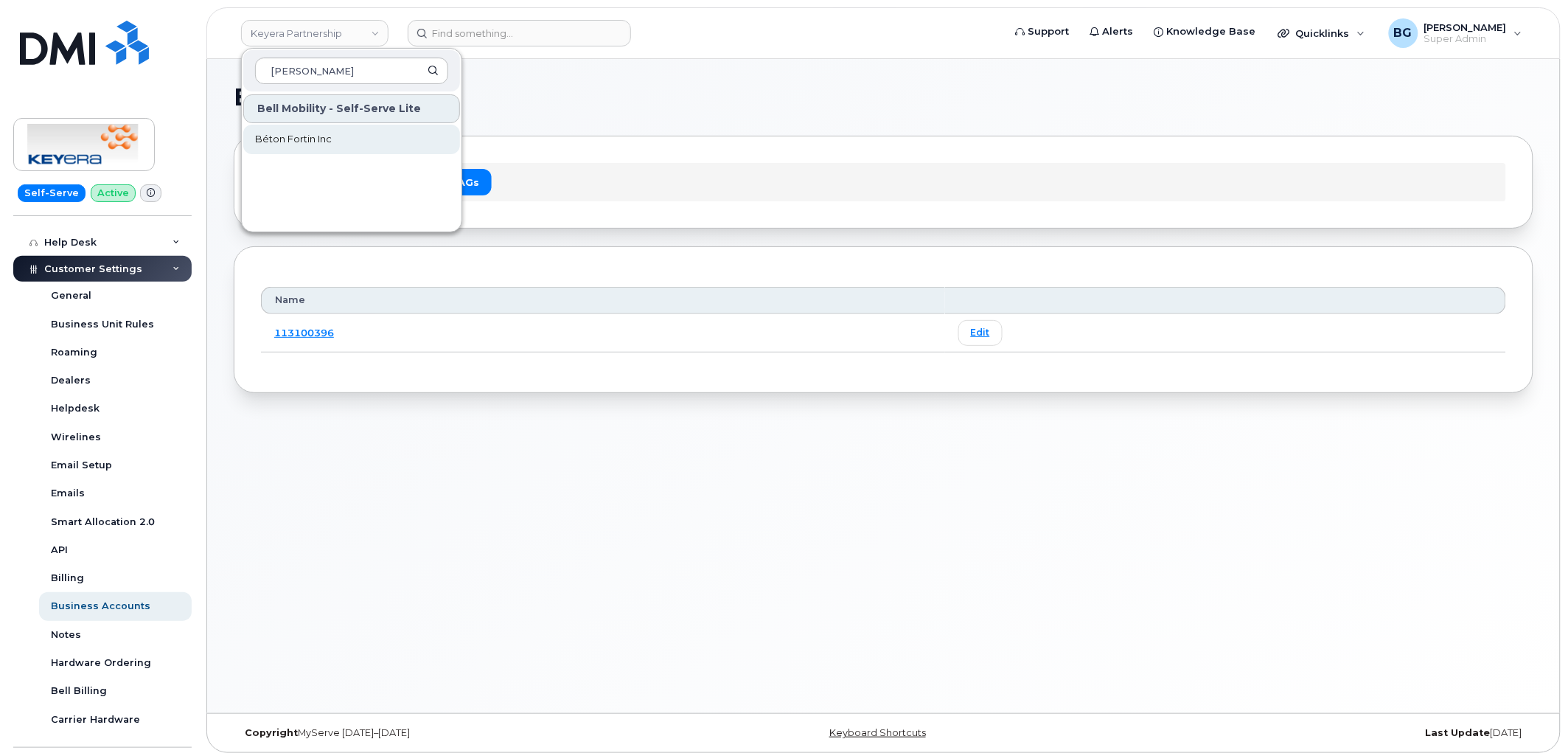
type input "[PERSON_NAME]"
click at [293, 133] on span "Béton Fortin Inc" at bounding box center [293, 139] width 77 height 14
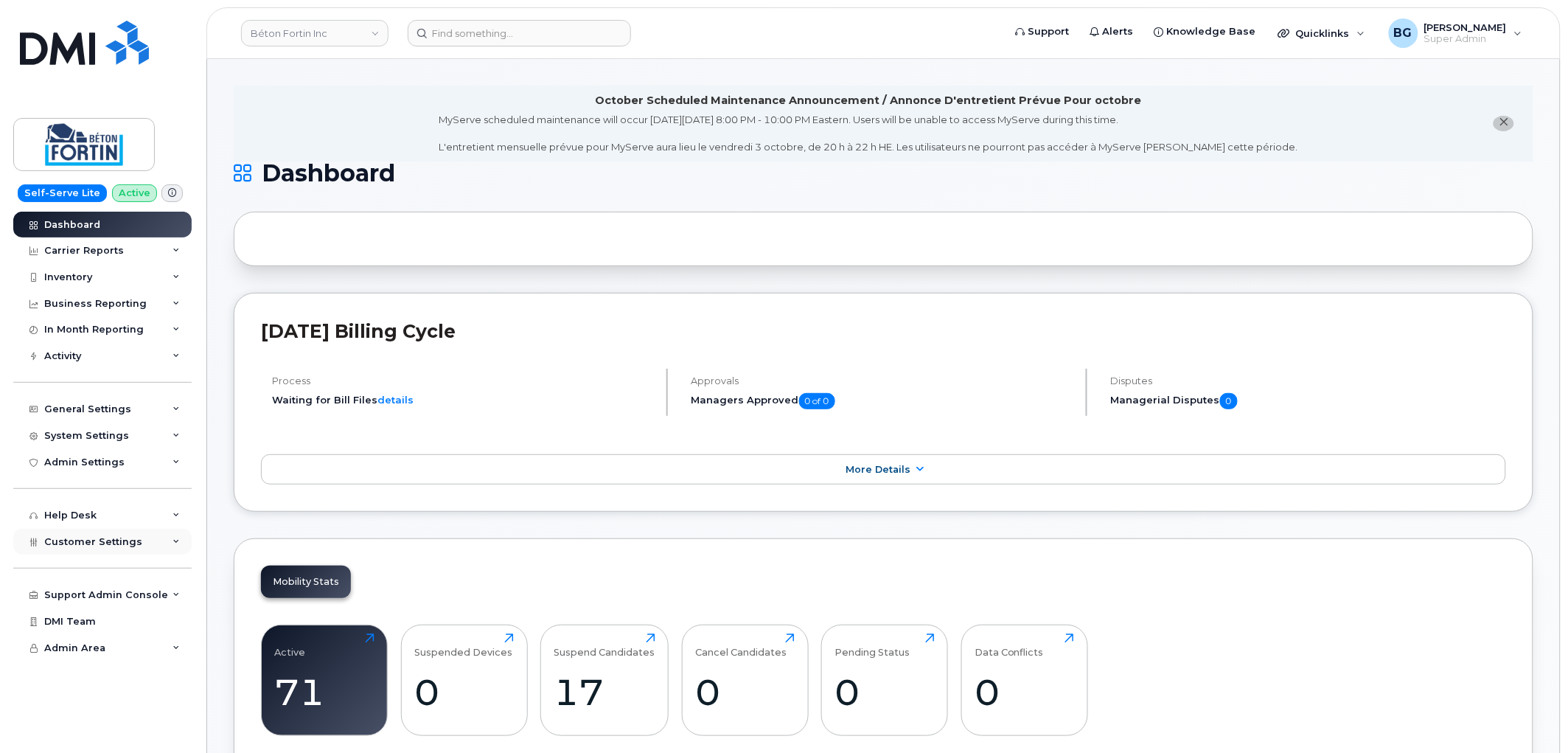
click at [104, 536] on span "Customer Settings" at bounding box center [93, 542] width 98 height 11
click at [119, 541] on span "Customer Settings" at bounding box center [93, 542] width 98 height 11
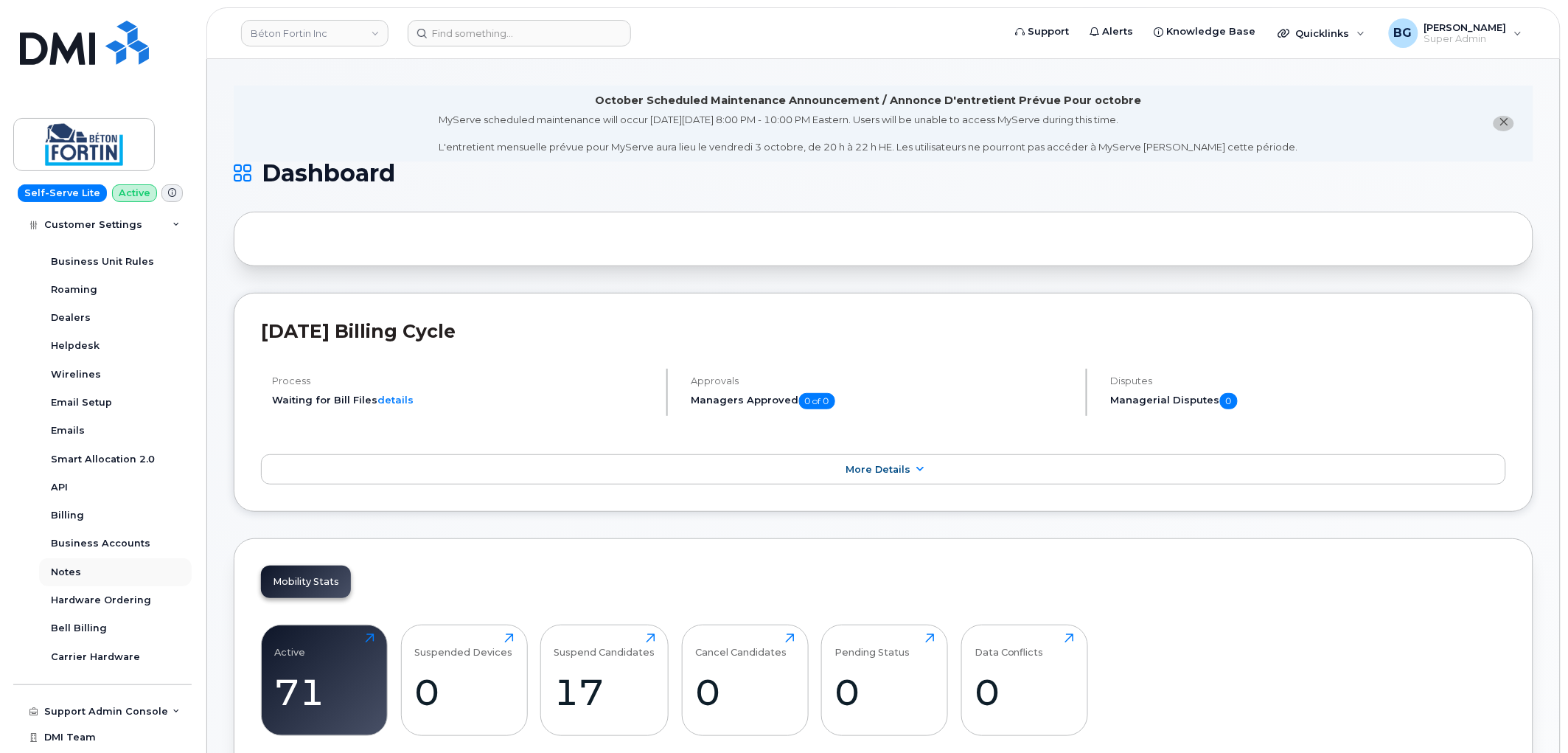
scroll to position [358, 0]
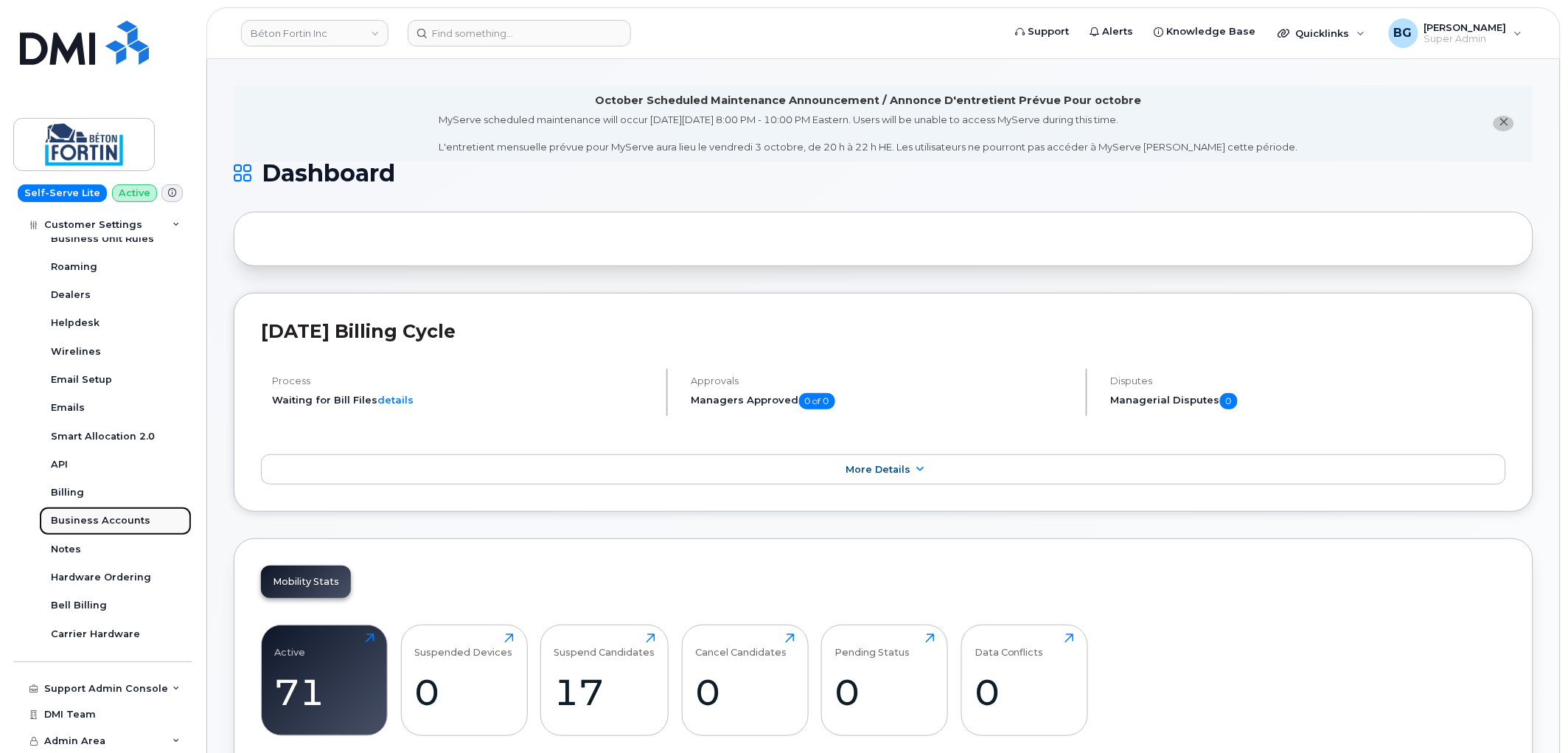
click at [95, 517] on div "Business Accounts" at bounding box center [101, 521] width 100 height 14
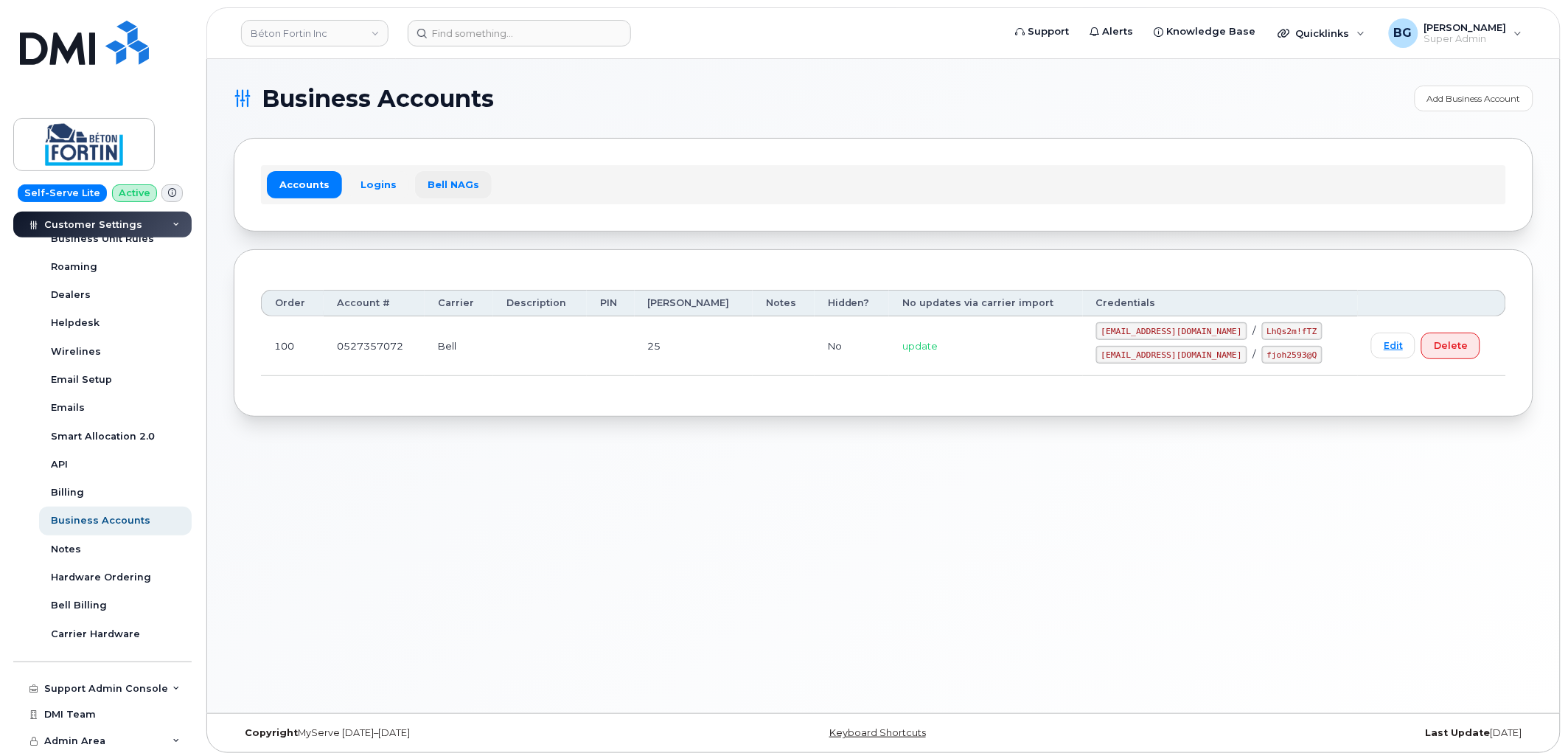
click at [437, 182] on link "Bell NAGs" at bounding box center [454, 184] width 77 height 26
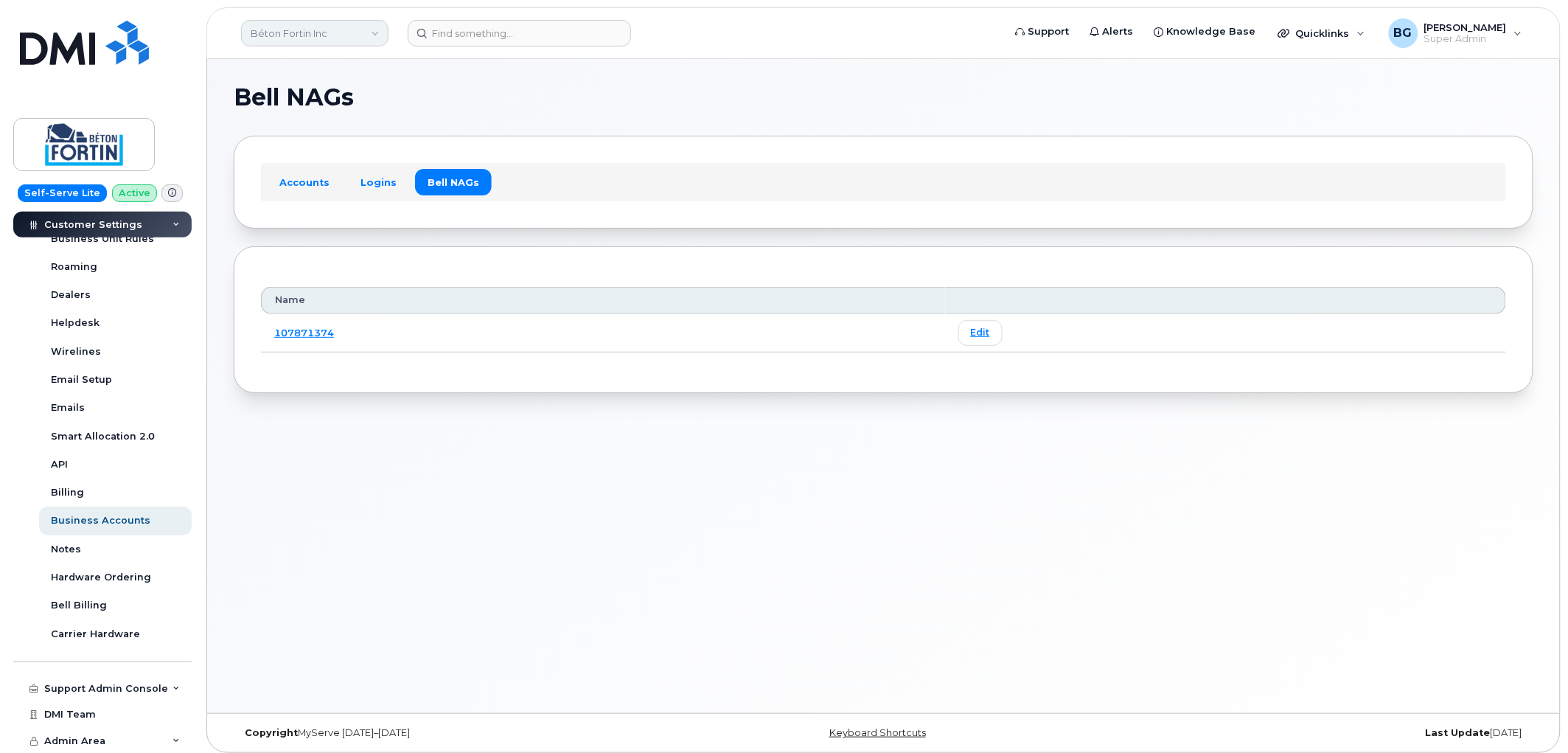
click at [323, 35] on link "Béton Fortin Inc" at bounding box center [315, 32] width 148 height 26
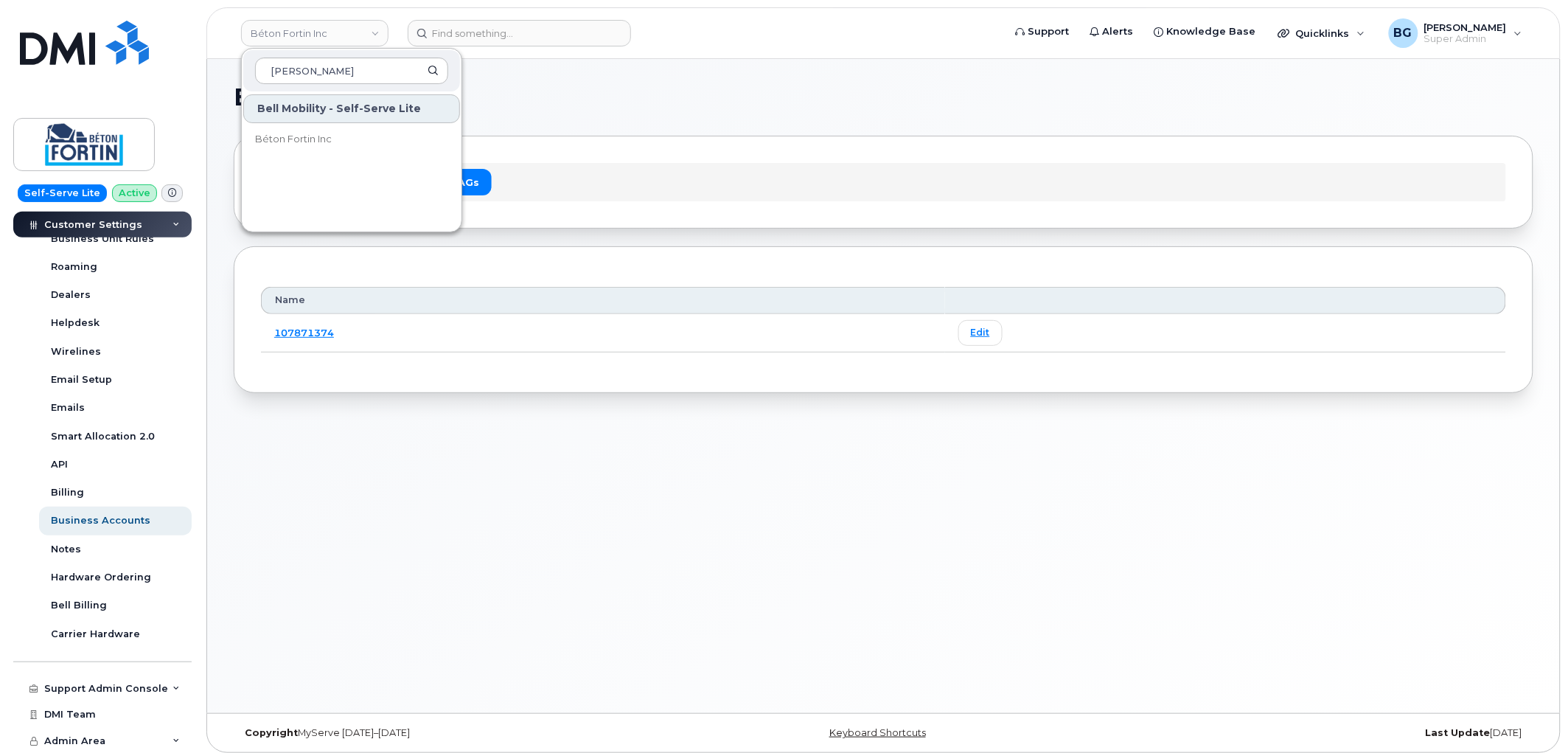
type input "fortin"
click at [785, 11] on header "Béton Fortin Inc fortin Bell Mobility - Self-Serve Lite Béton Fortin Inc Suppor…" at bounding box center [883, 33] width 1354 height 52
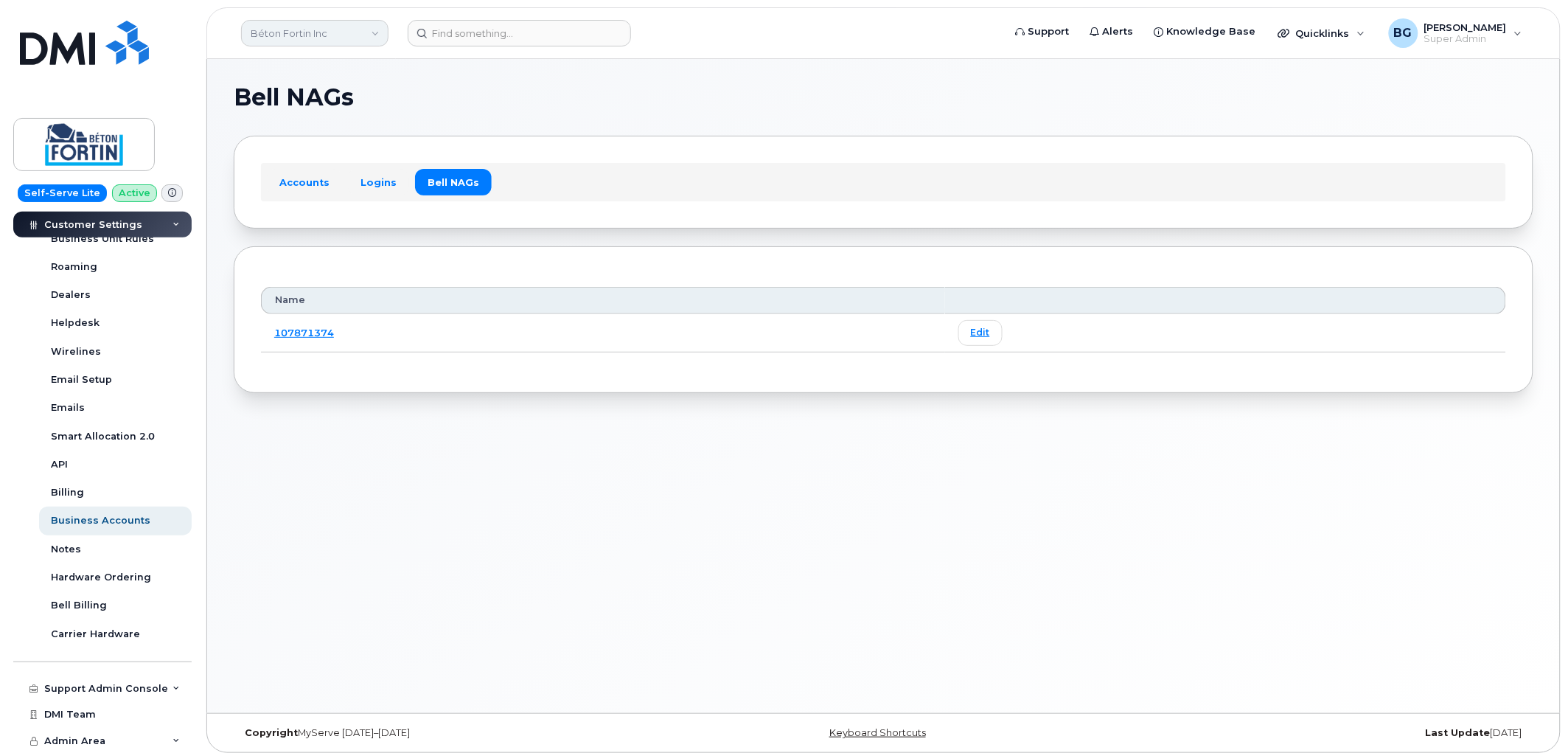
click at [304, 32] on link "Béton Fortin Inc" at bounding box center [315, 32] width 148 height 26
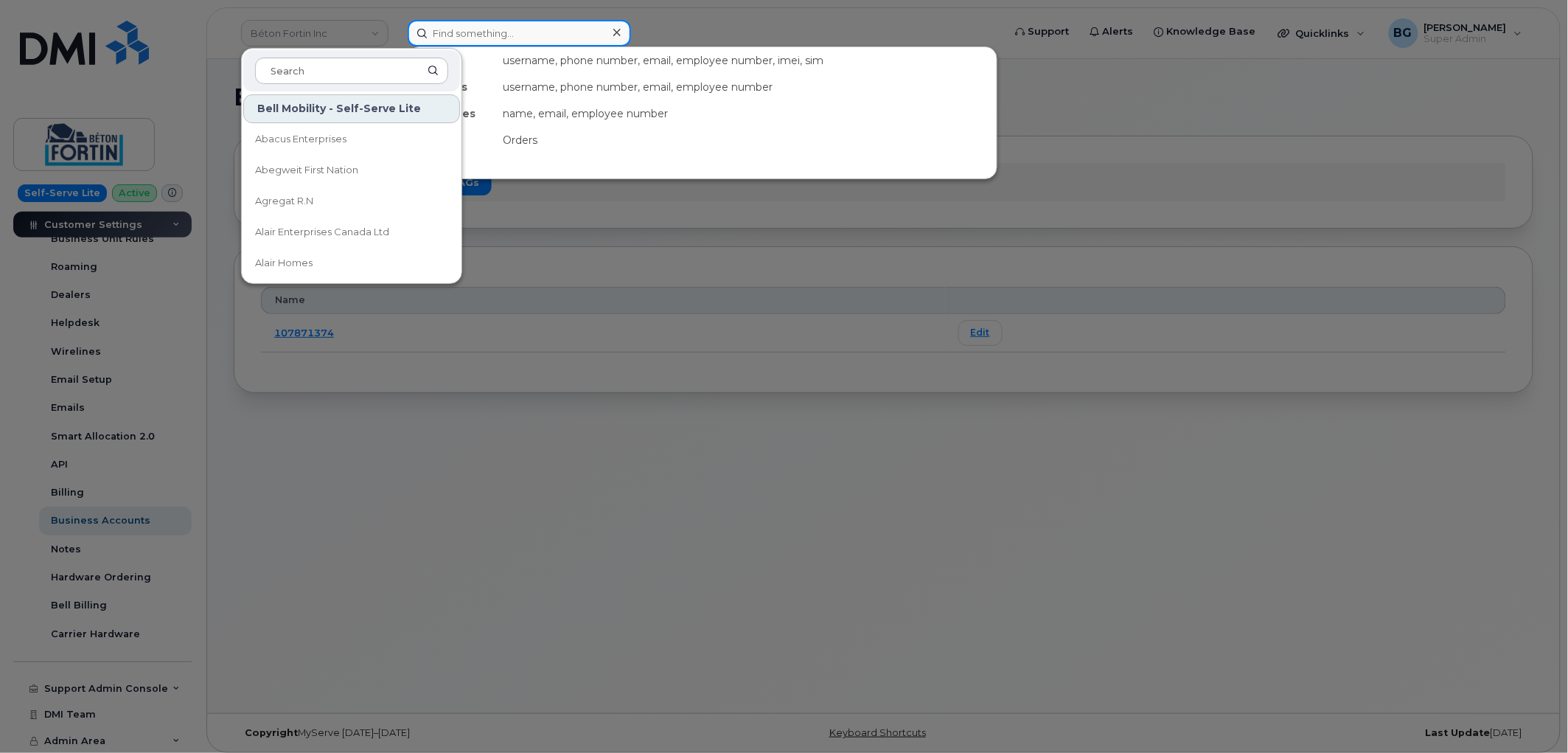
click at [487, 43] on input at bounding box center [519, 32] width 223 height 26
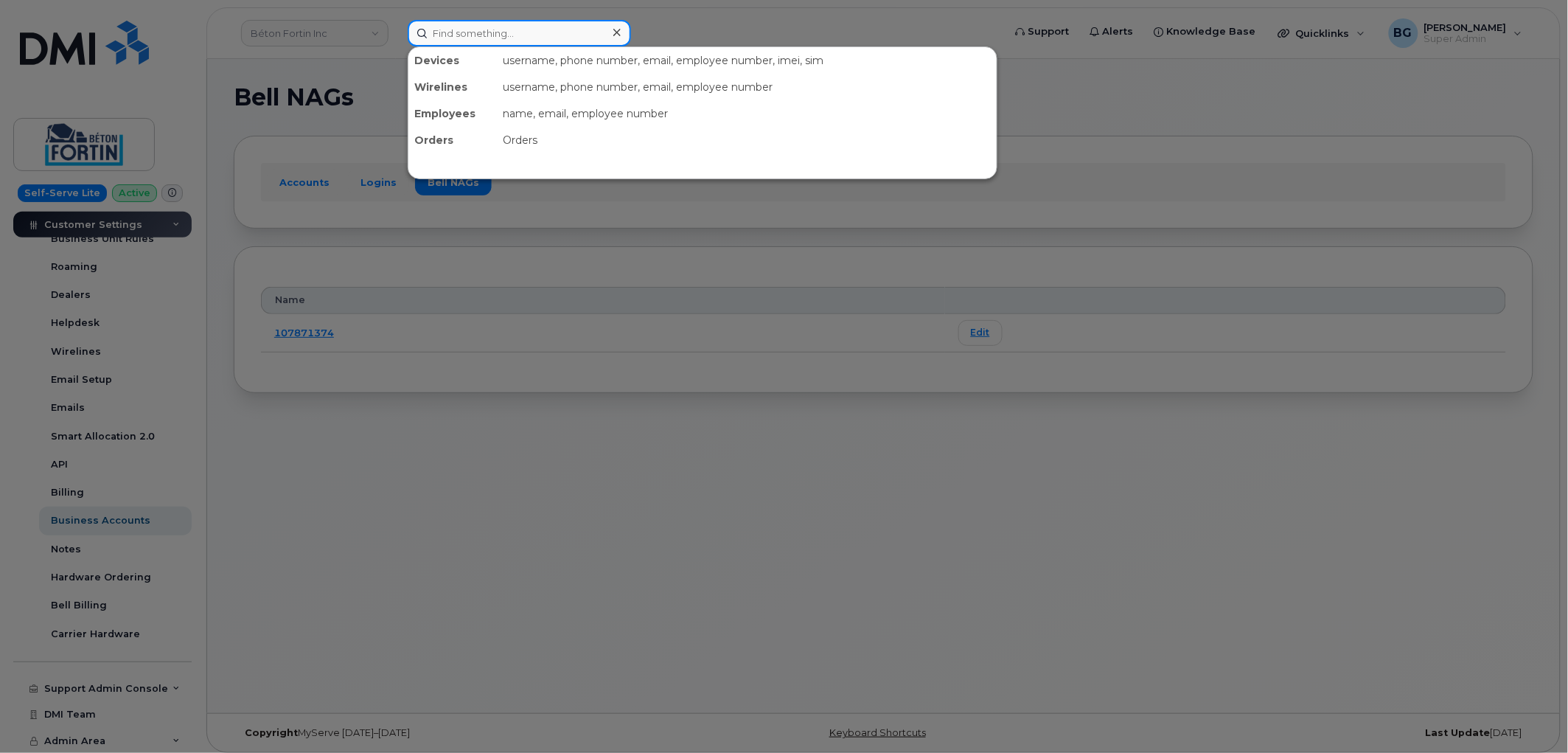
click at [490, 28] on input at bounding box center [519, 32] width 223 height 26
paste input "262-443-3014"
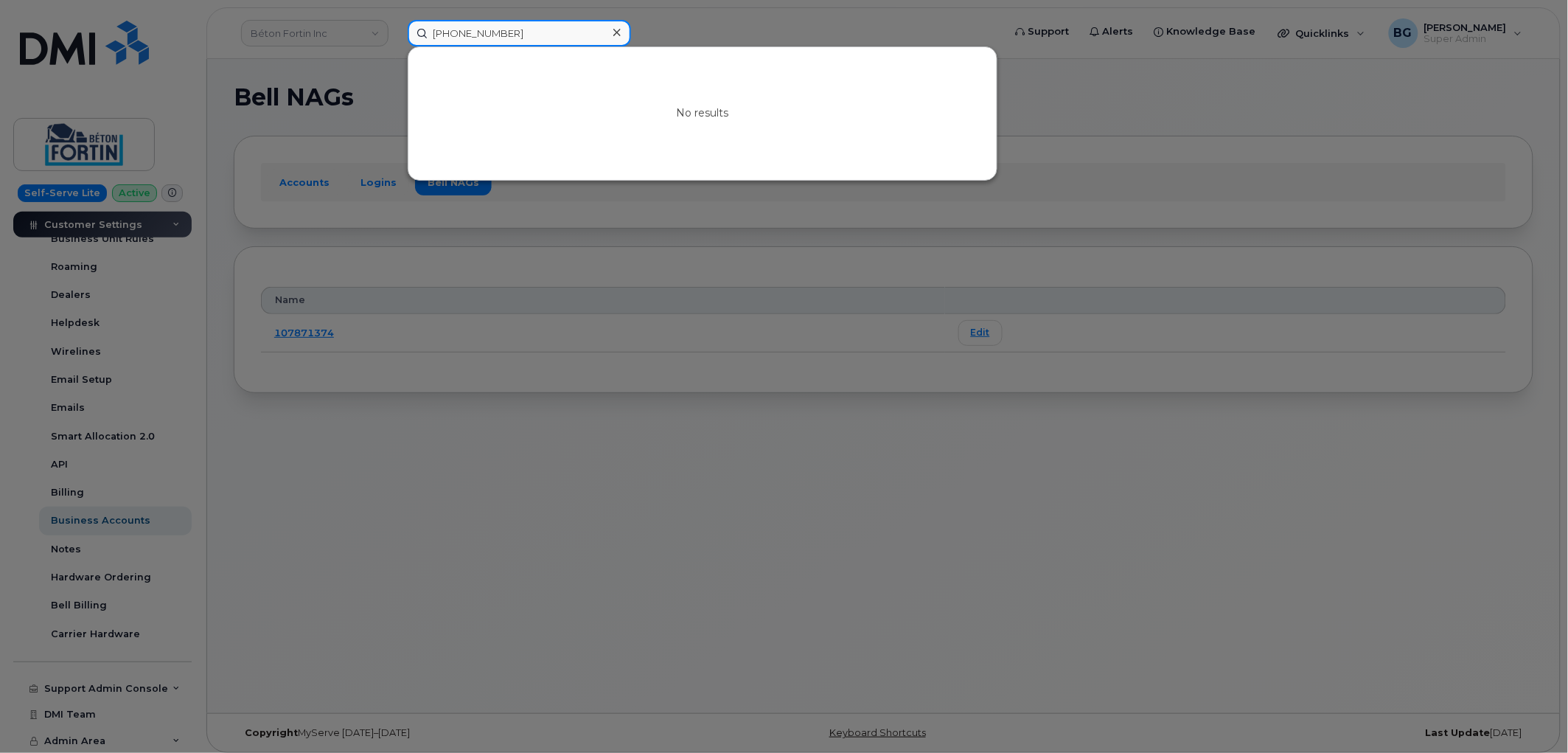
click at [477, 32] on input "262-443-3014" at bounding box center [519, 32] width 223 height 26
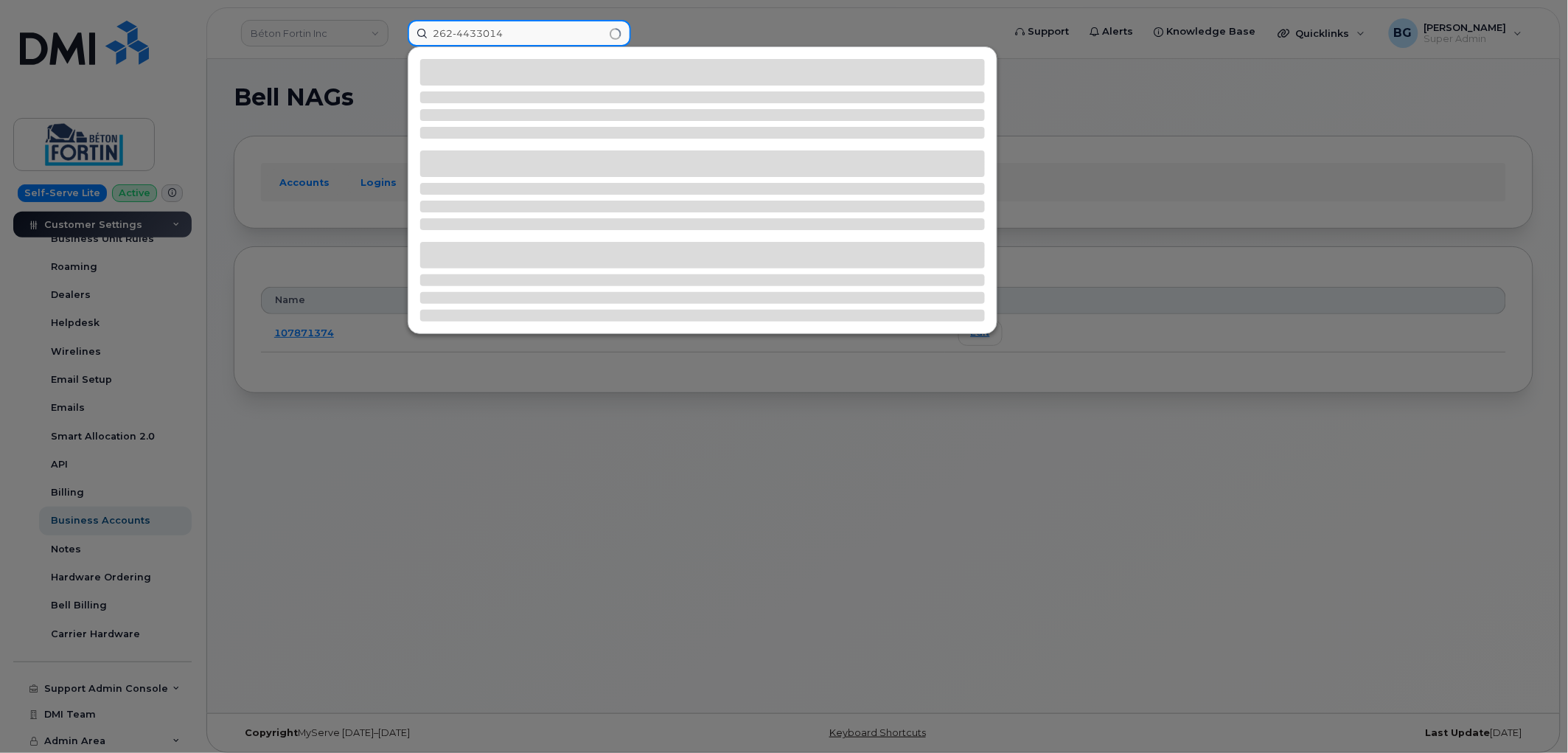
click at [455, 32] on input "262-4433014" at bounding box center [519, 32] width 223 height 26
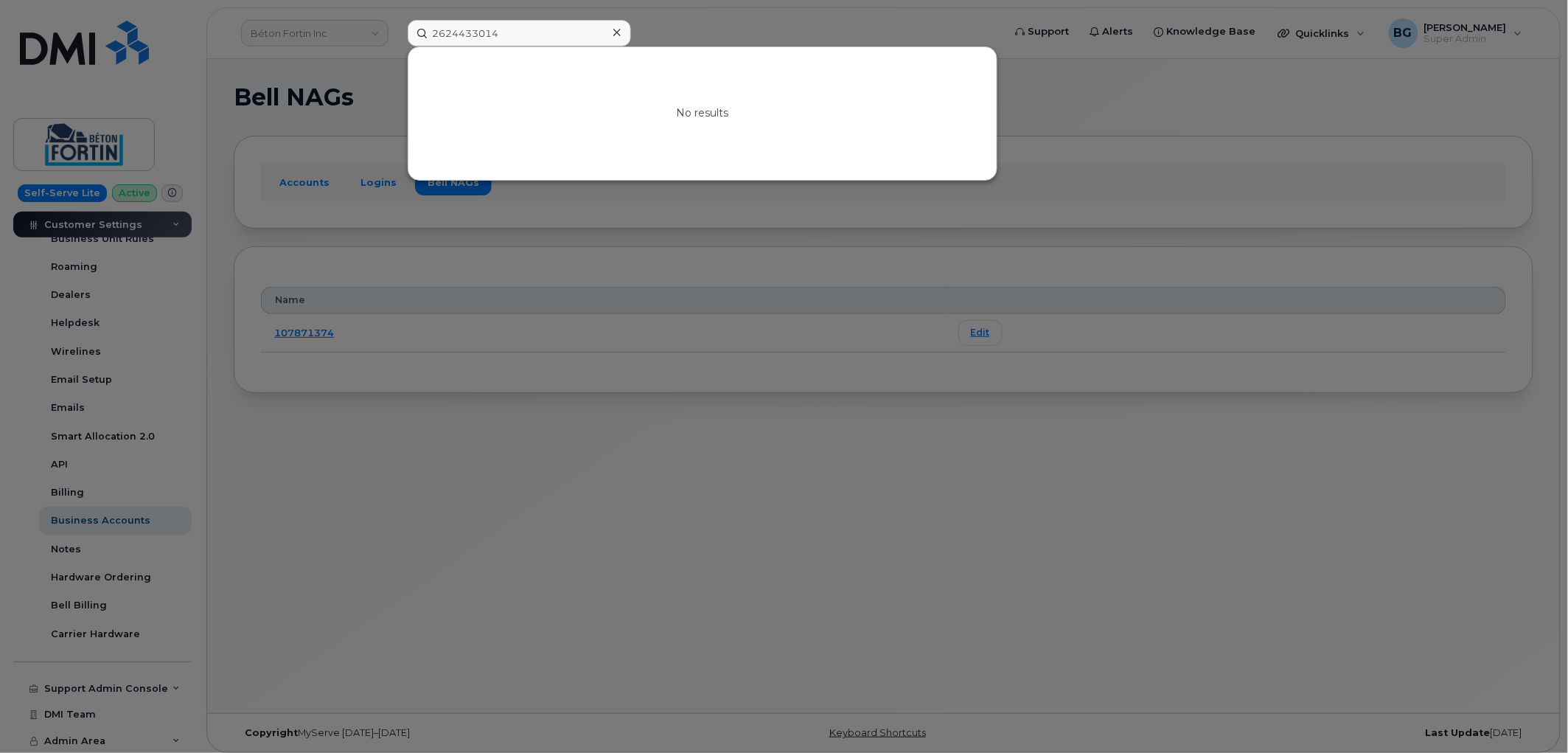
click at [733, 458] on div at bounding box center [784, 376] width 1568 height 753
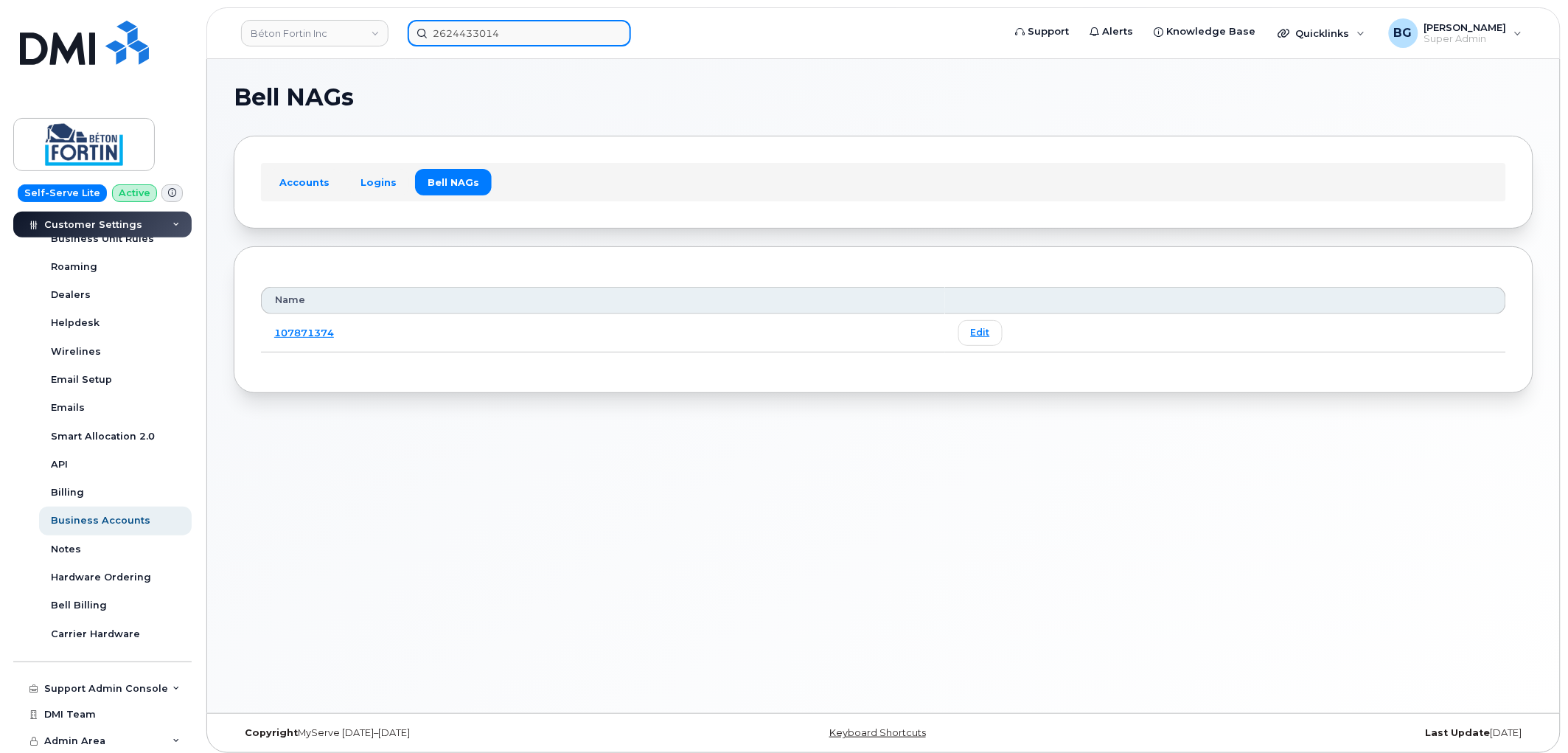
click at [454, 28] on input "2624433014" at bounding box center [519, 32] width 223 height 26
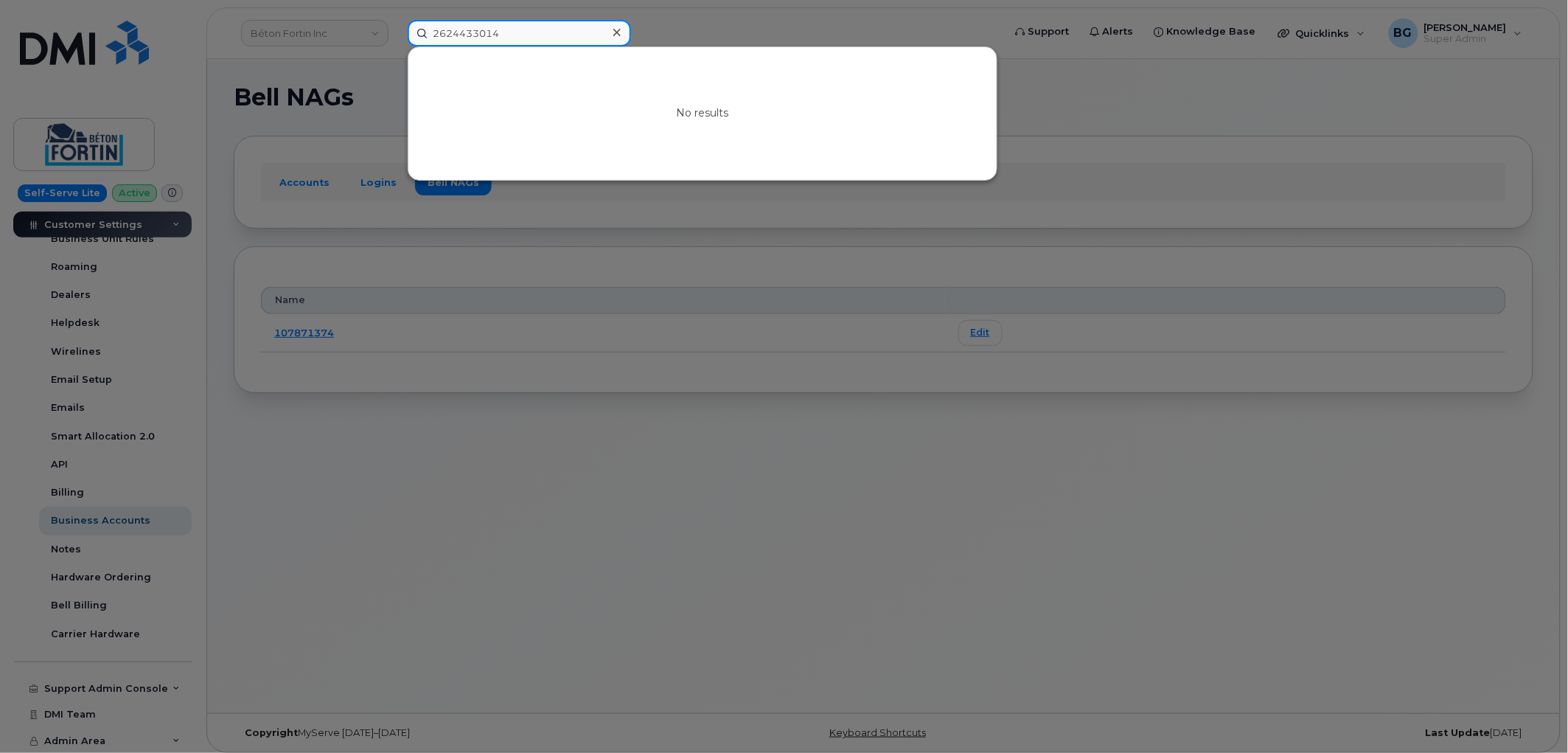
click at [454, 28] on input "2624433014" at bounding box center [519, 32] width 223 height 26
paste input "Tad Bungener"
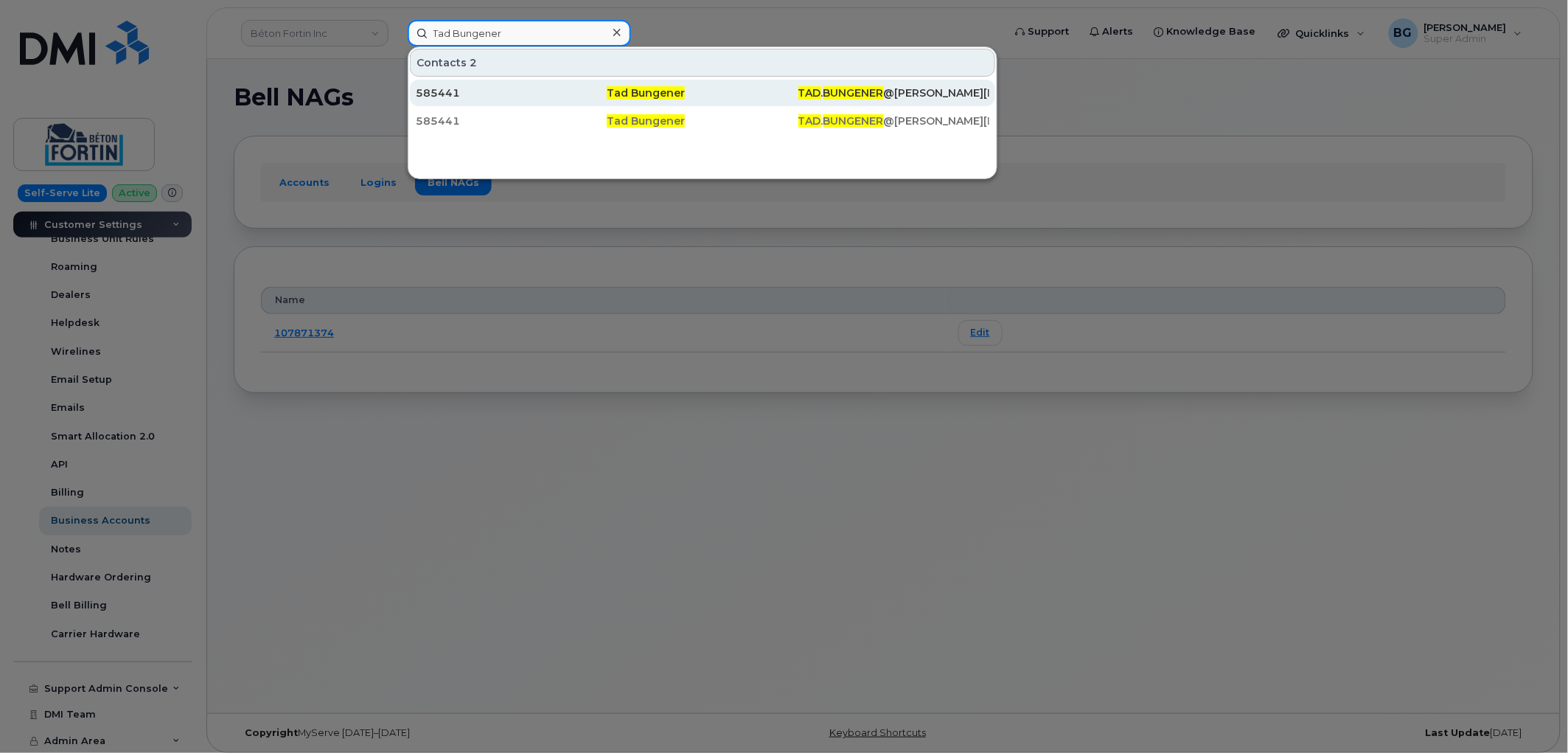
type input "Tad Bungener"
click at [643, 90] on span "Tad Bungener" at bounding box center [646, 93] width 78 height 14
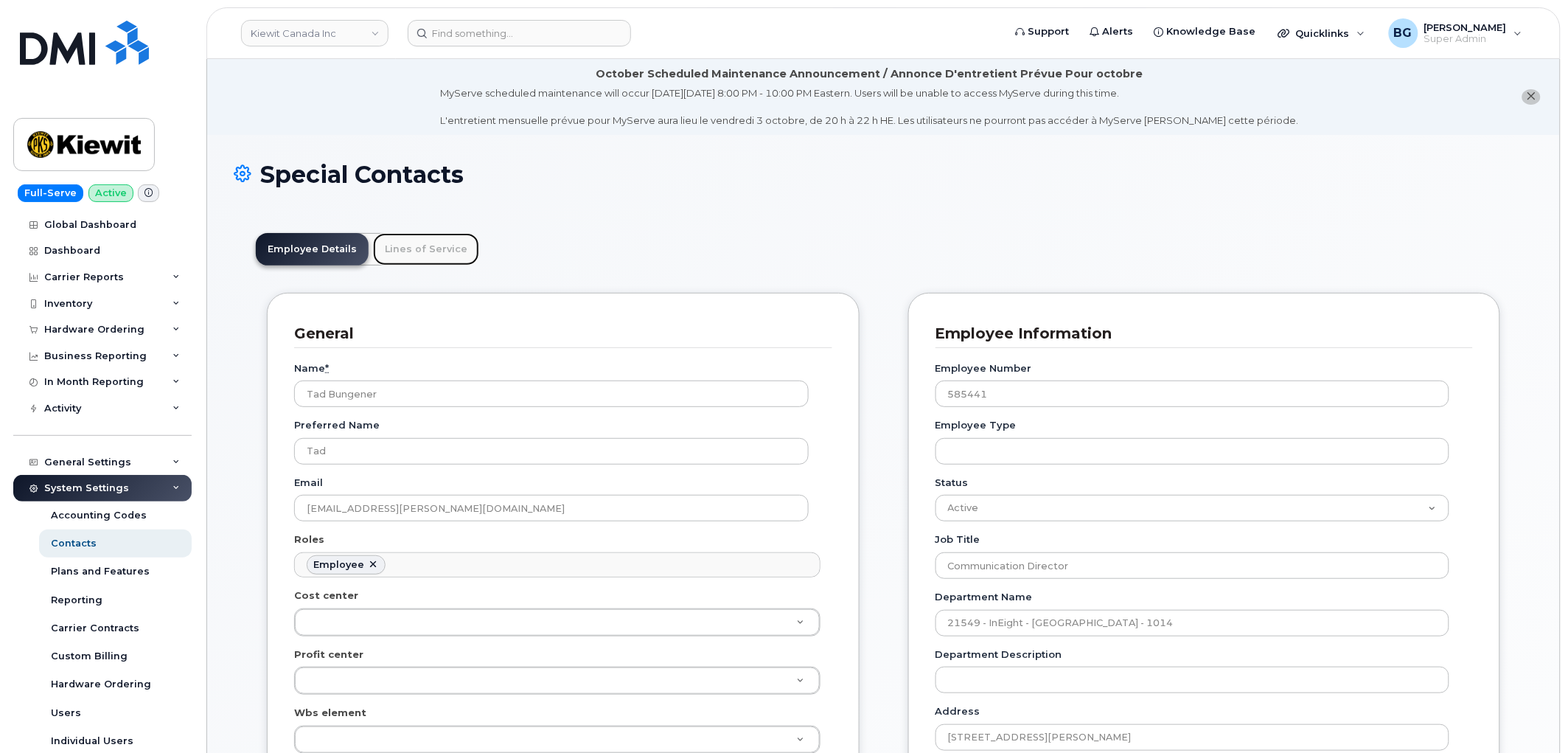
click at [425, 248] on link "Lines of Service" at bounding box center [425, 249] width 106 height 32
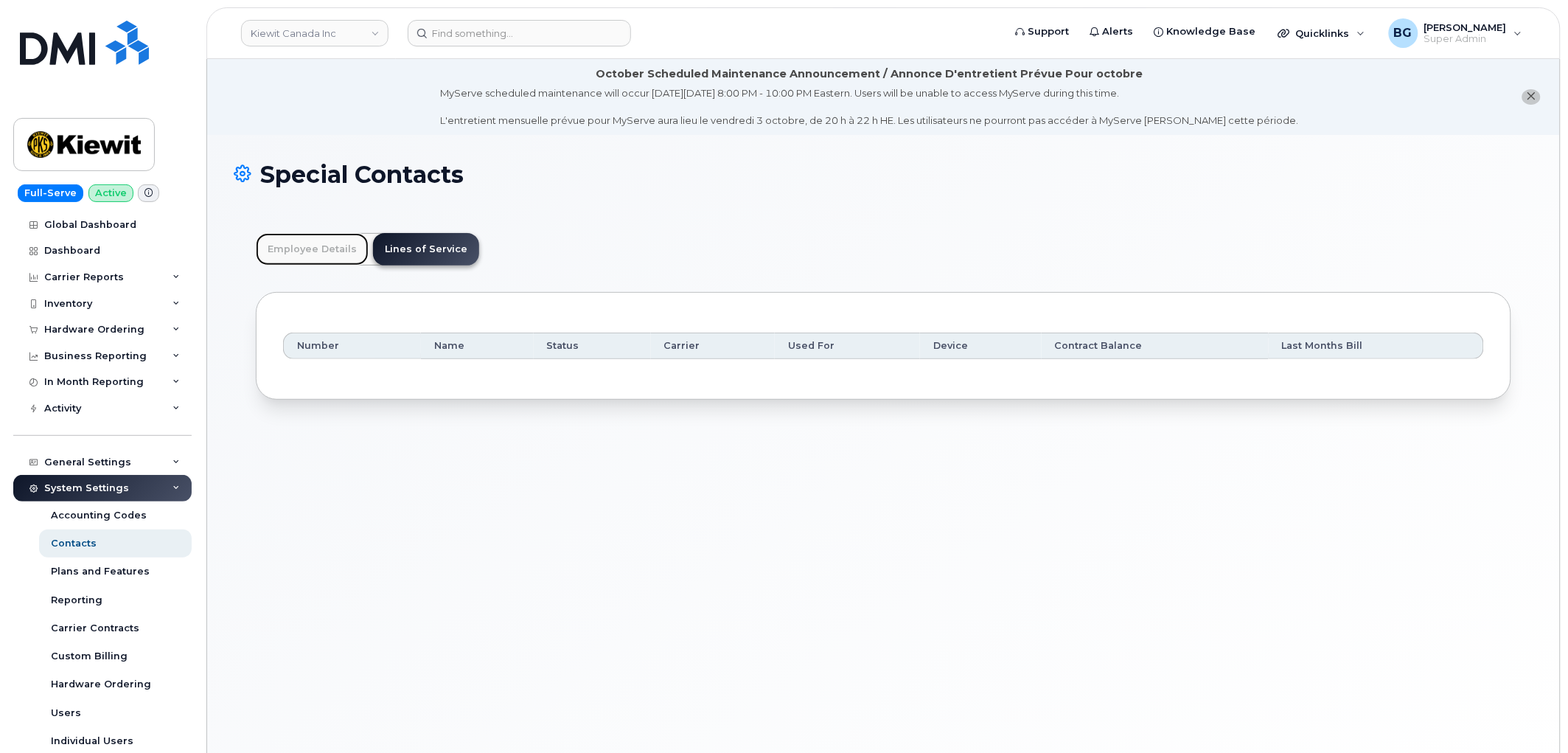
click at [302, 247] on link "Employee Details" at bounding box center [312, 249] width 113 height 32
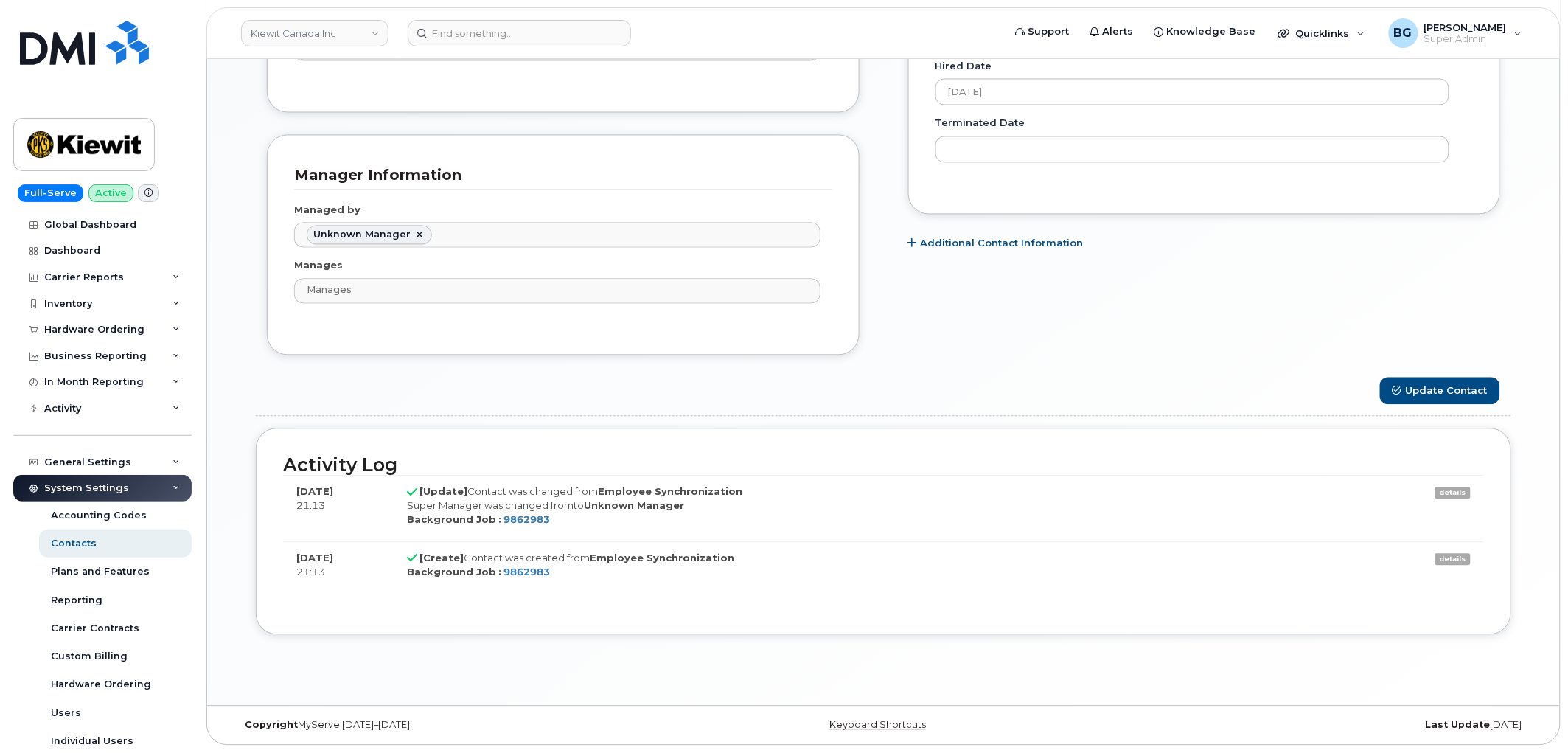
scroll to position [990, 0]
click at [83, 333] on div "Hardware Ordering" at bounding box center [95, 330] width 101 height 12
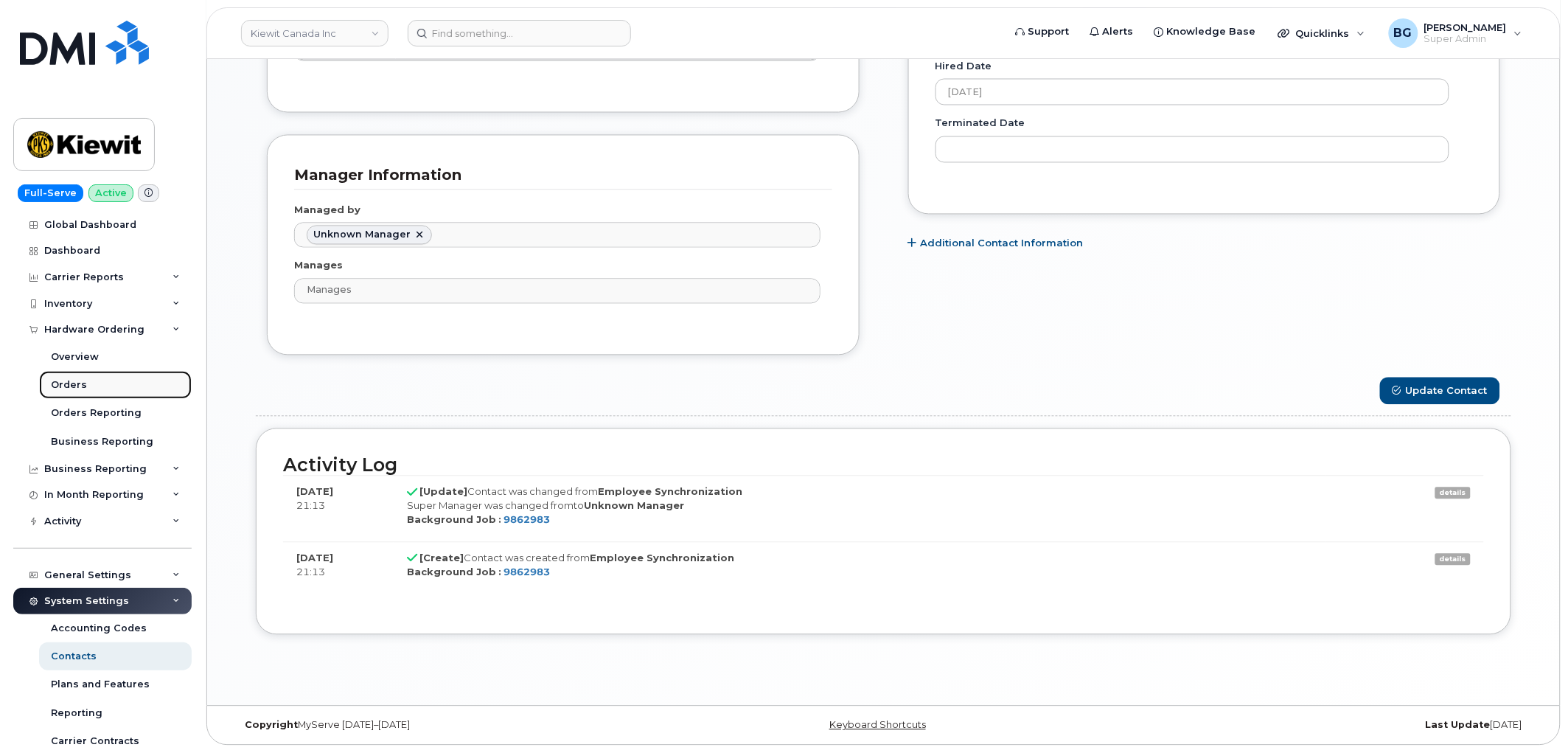
drag, startPoint x: 59, startPoint y: 387, endPoint x: 81, endPoint y: 384, distance: 22.2
click at [59, 388] on div "Orders" at bounding box center [69, 385] width 36 height 14
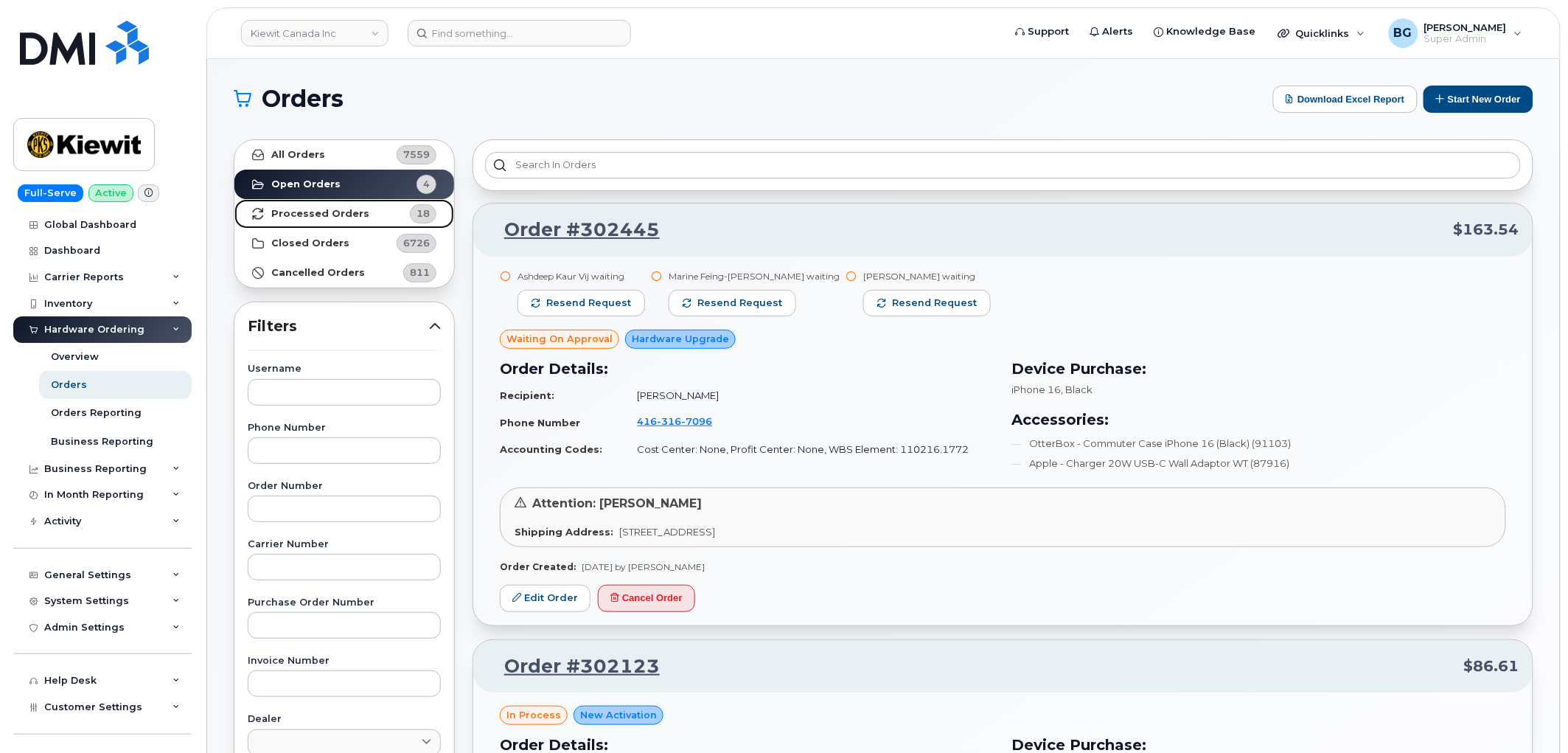
click at [303, 212] on strong "Processed Orders" at bounding box center [320, 214] width 98 height 12
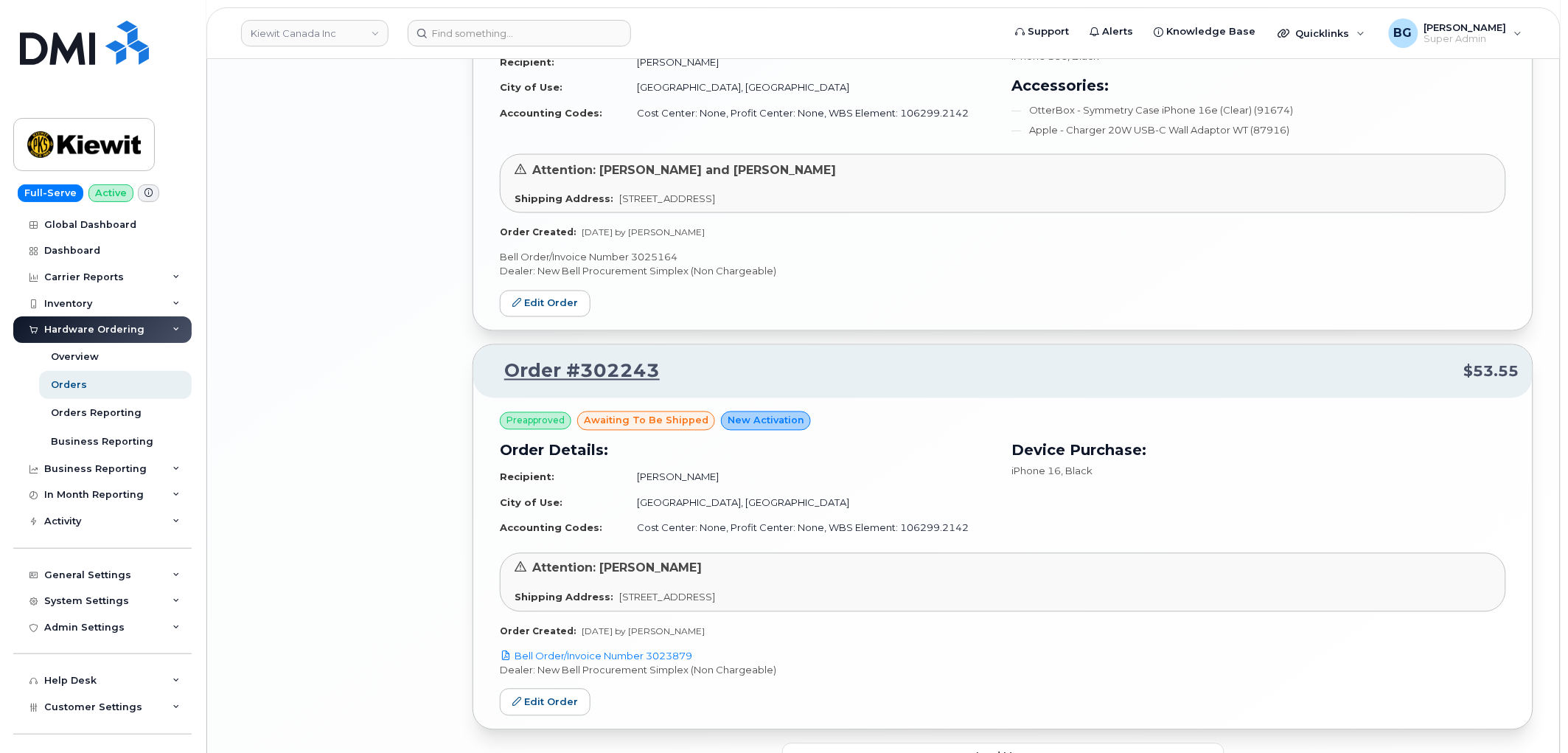
scroll to position [2895, 0]
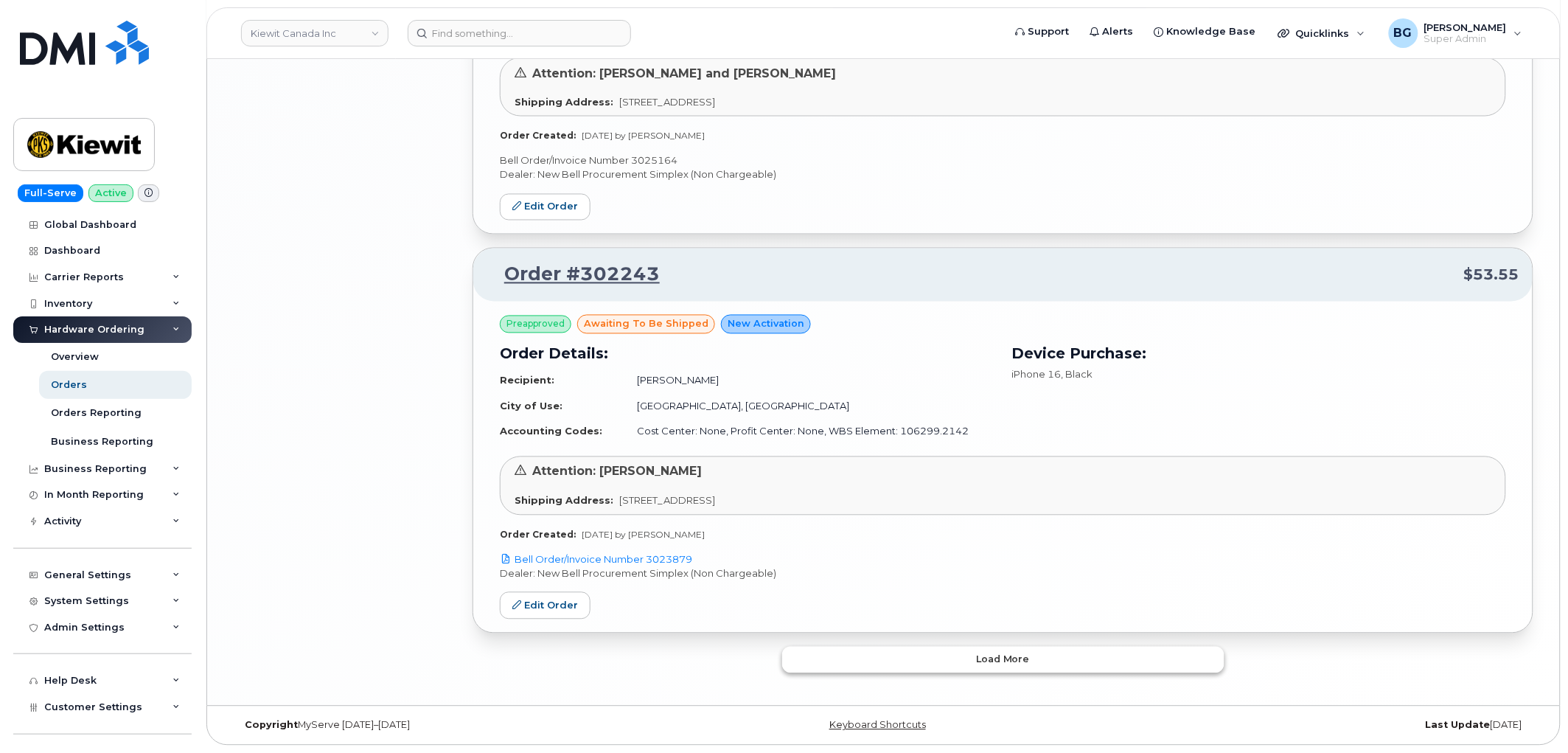
click at [976, 656] on button "Load more" at bounding box center [1003, 659] width 443 height 26
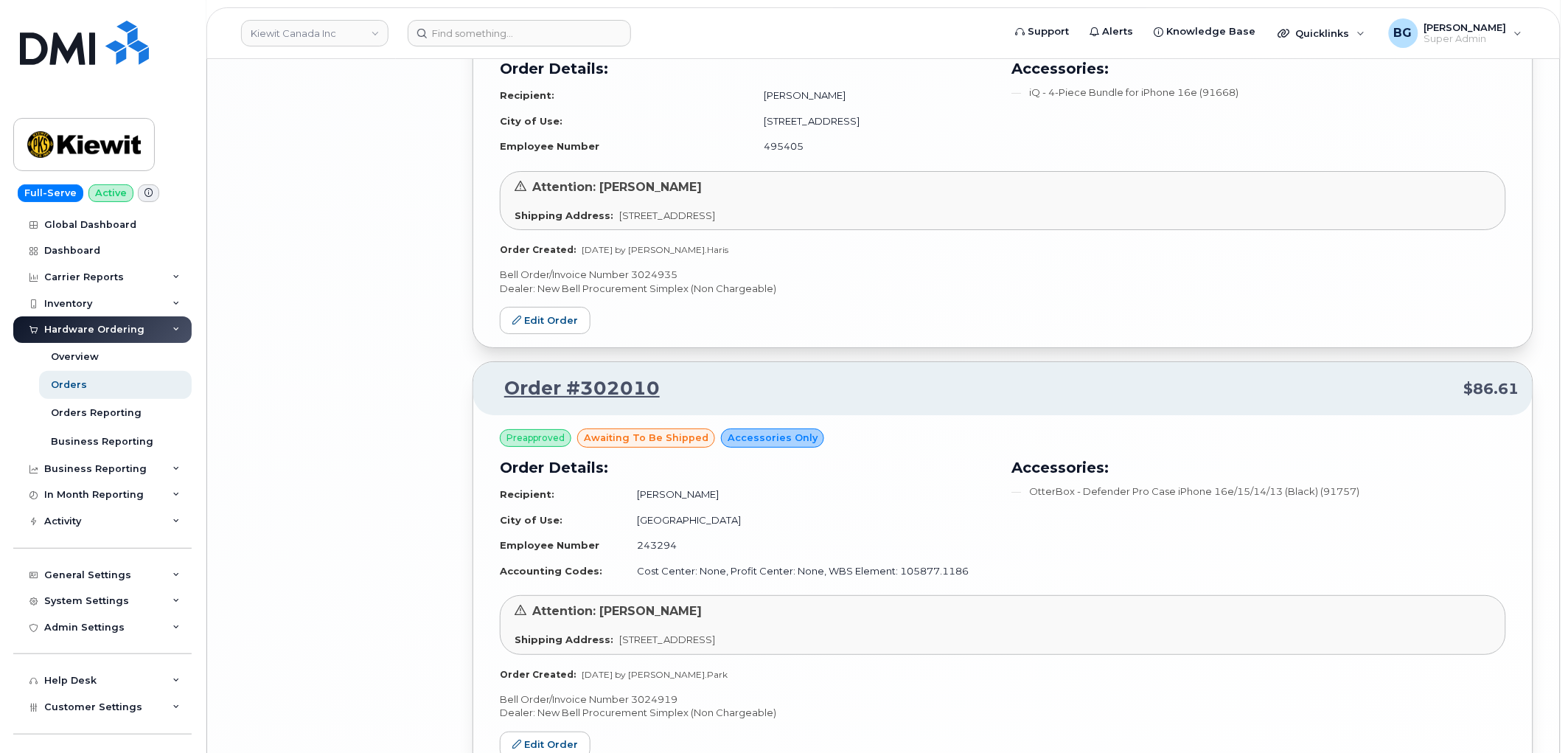
scroll to position [6438, 0]
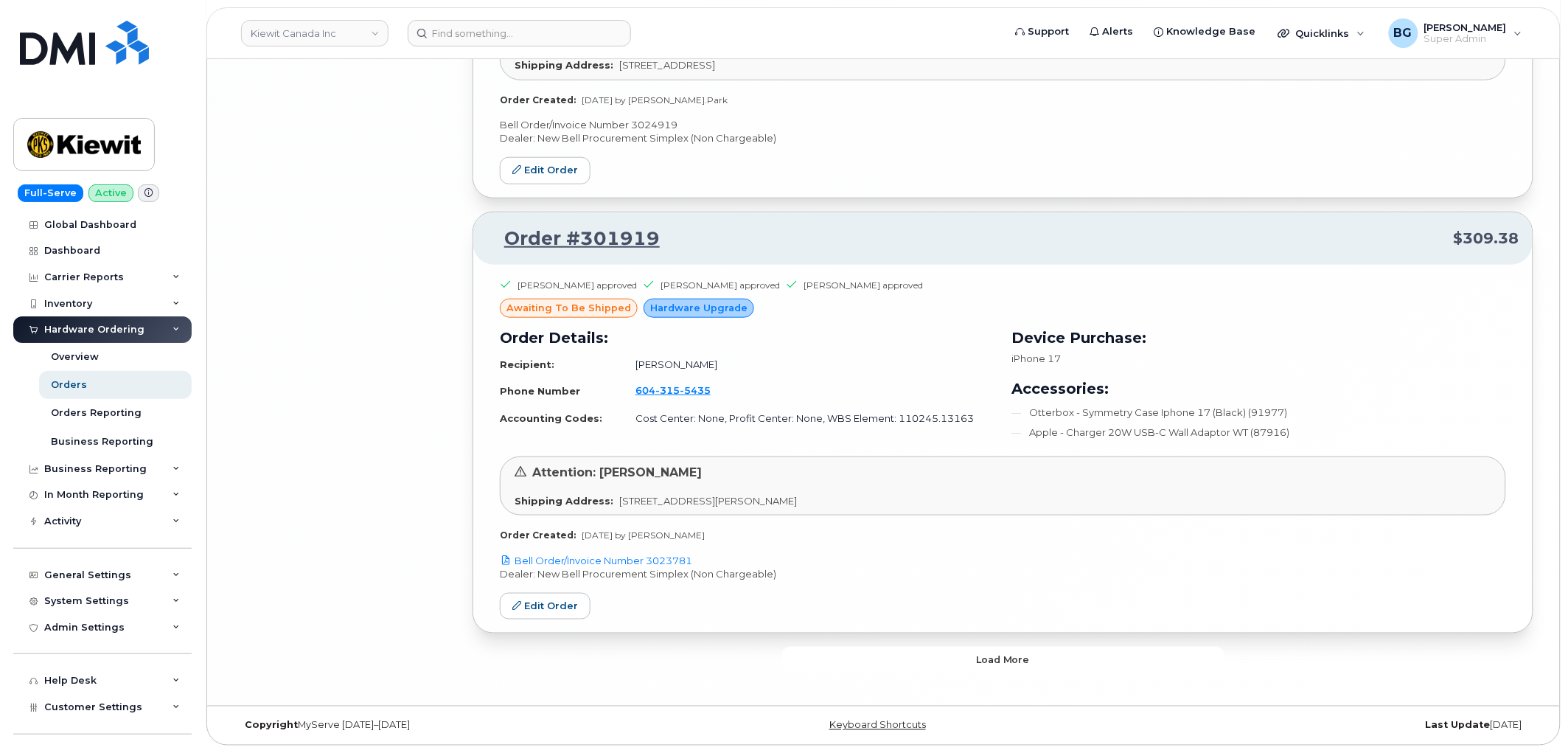
click at [1004, 659] on span "Load more" at bounding box center [1003, 660] width 54 height 14
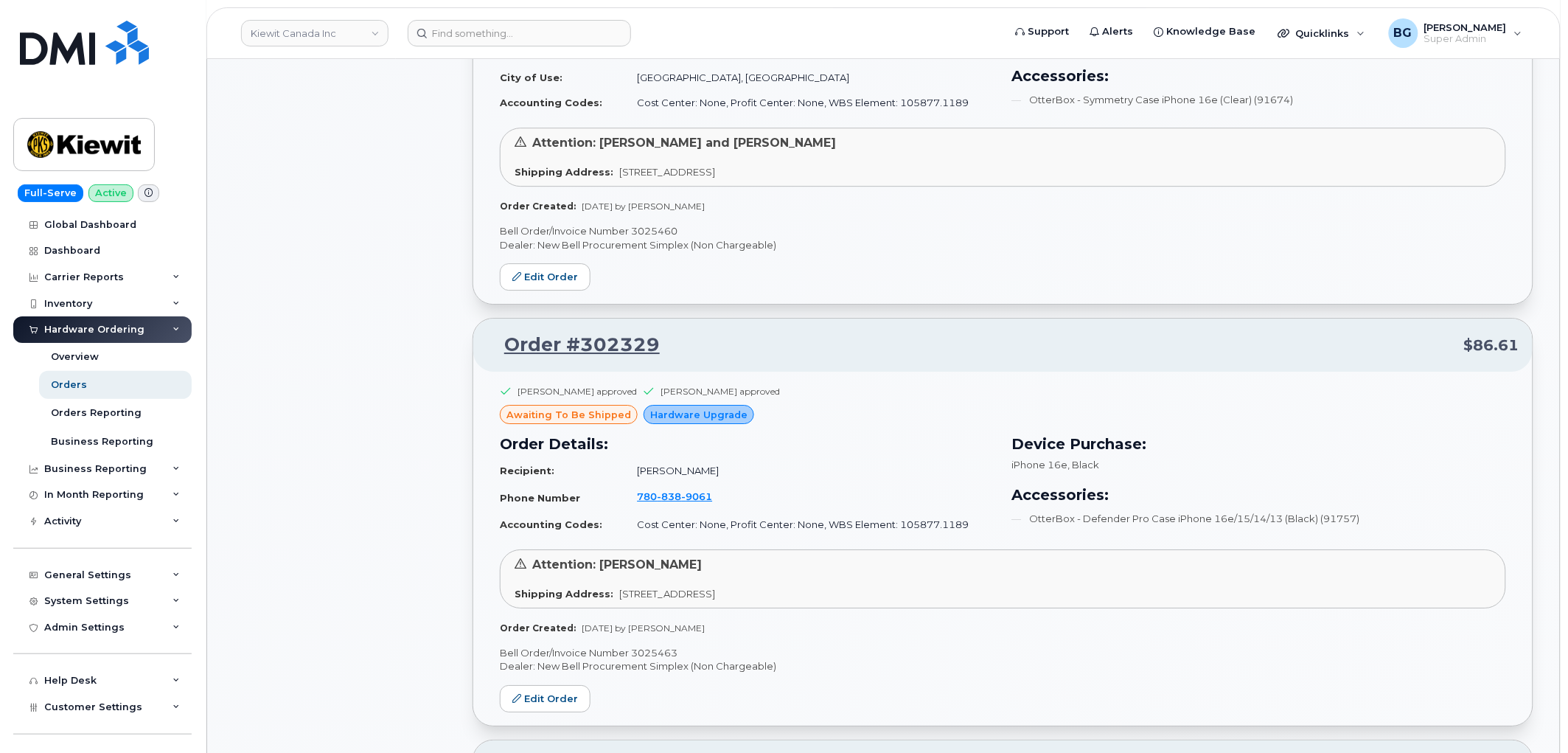
scroll to position [0, 0]
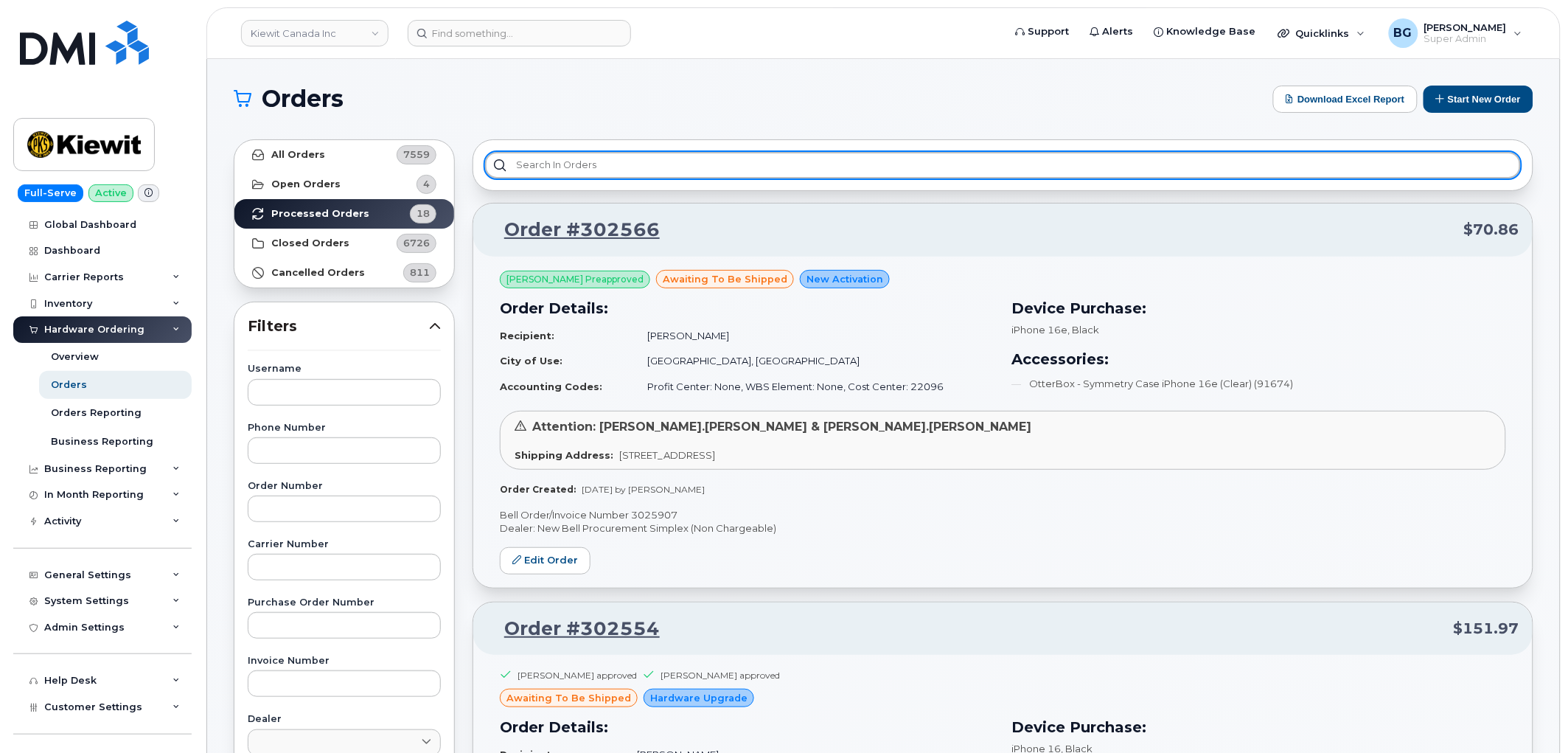
click at [542, 164] on input "text" at bounding box center [1003, 165] width 1036 height 26
paste input "Tad Bungener"
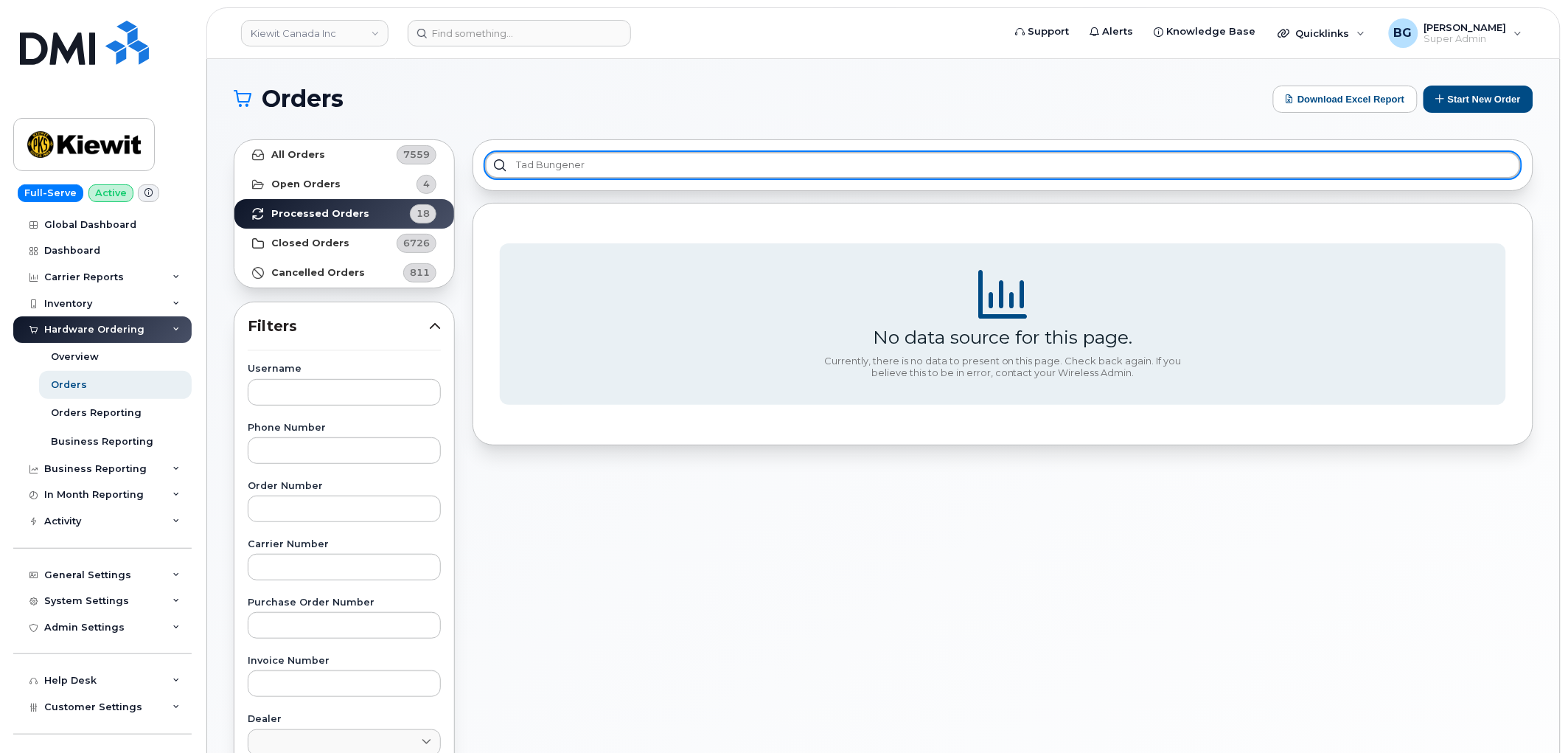
type input "Tad Bungener"
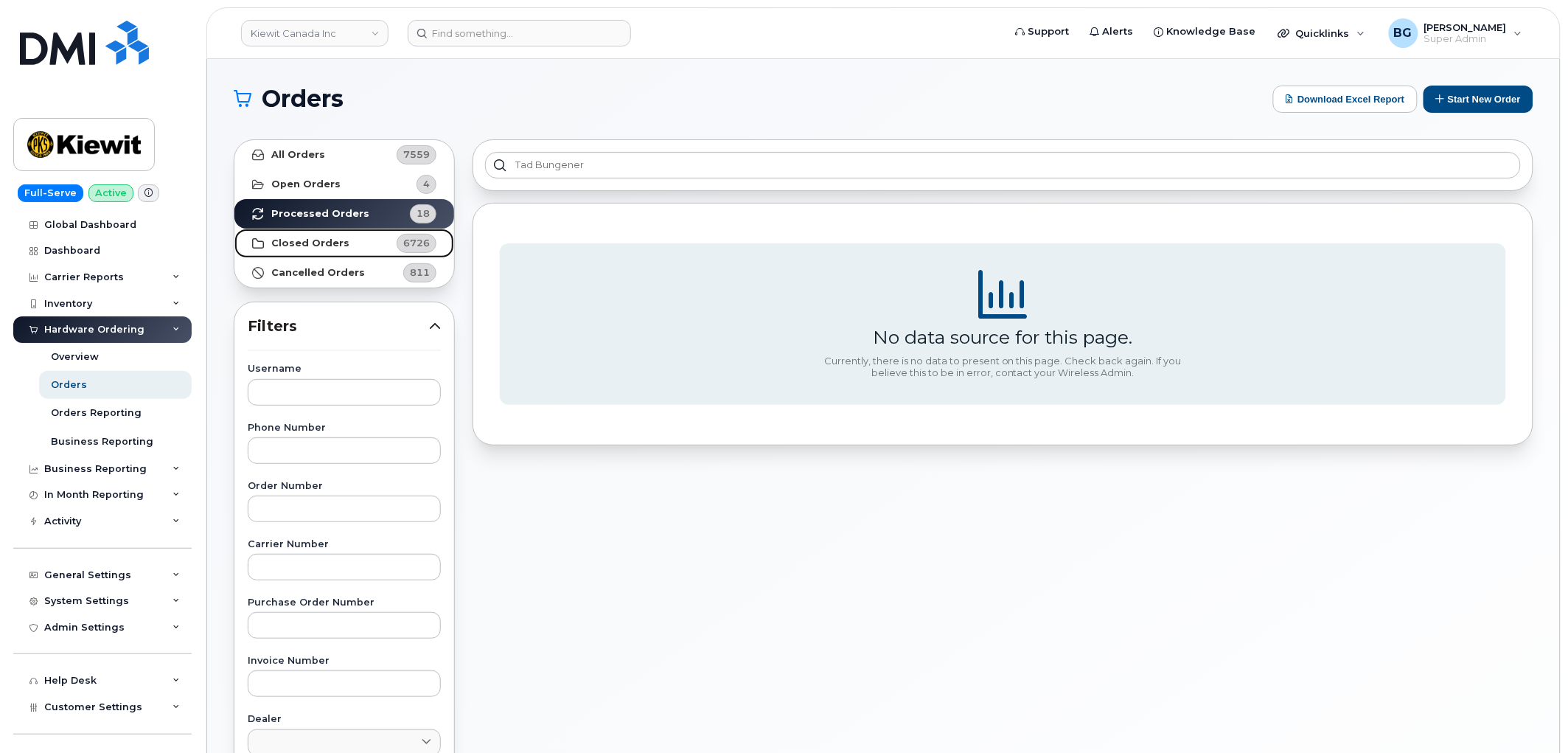
click at [315, 242] on strong "Closed Orders" at bounding box center [310, 243] width 78 height 12
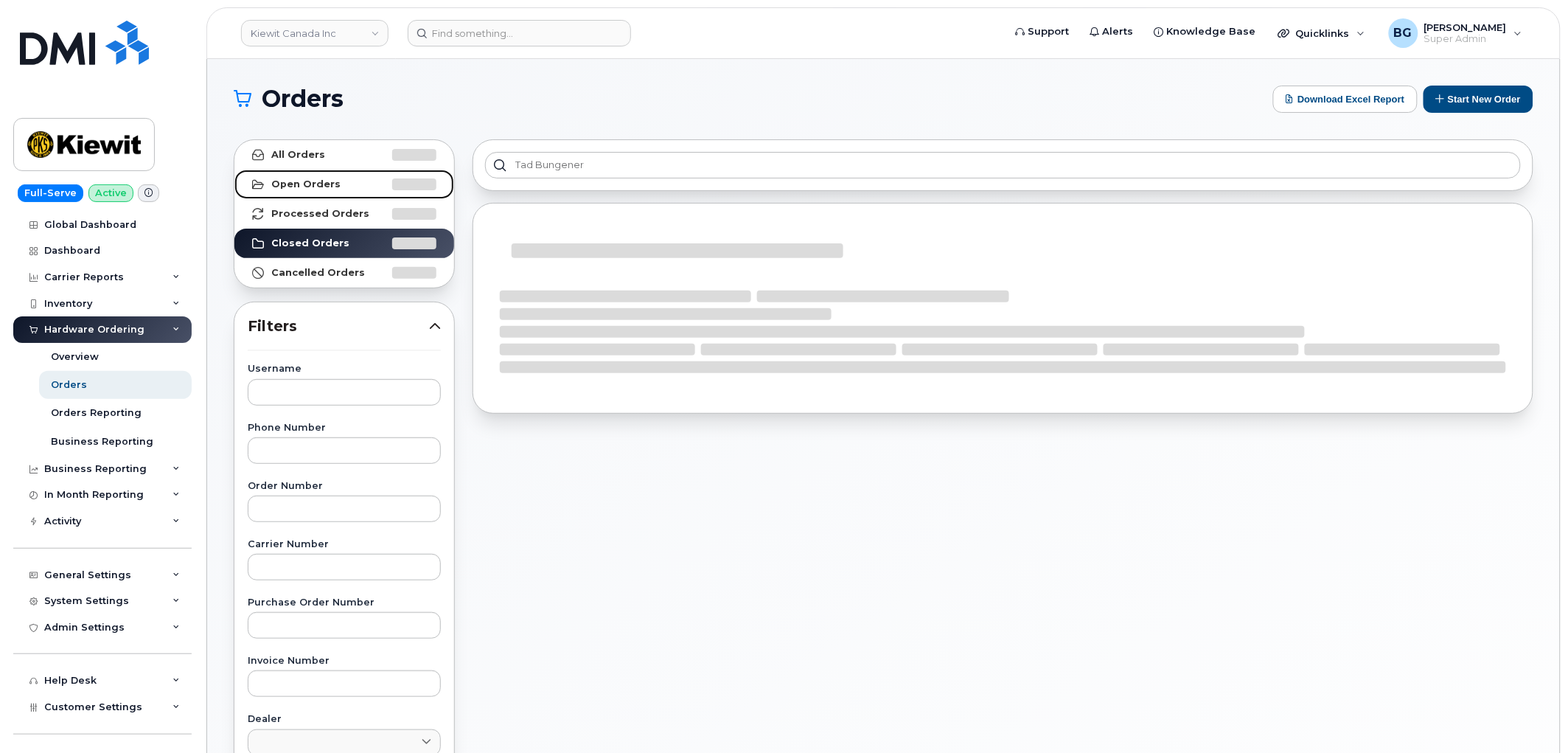
click at [281, 179] on strong "Open Orders" at bounding box center [305, 184] width 69 height 12
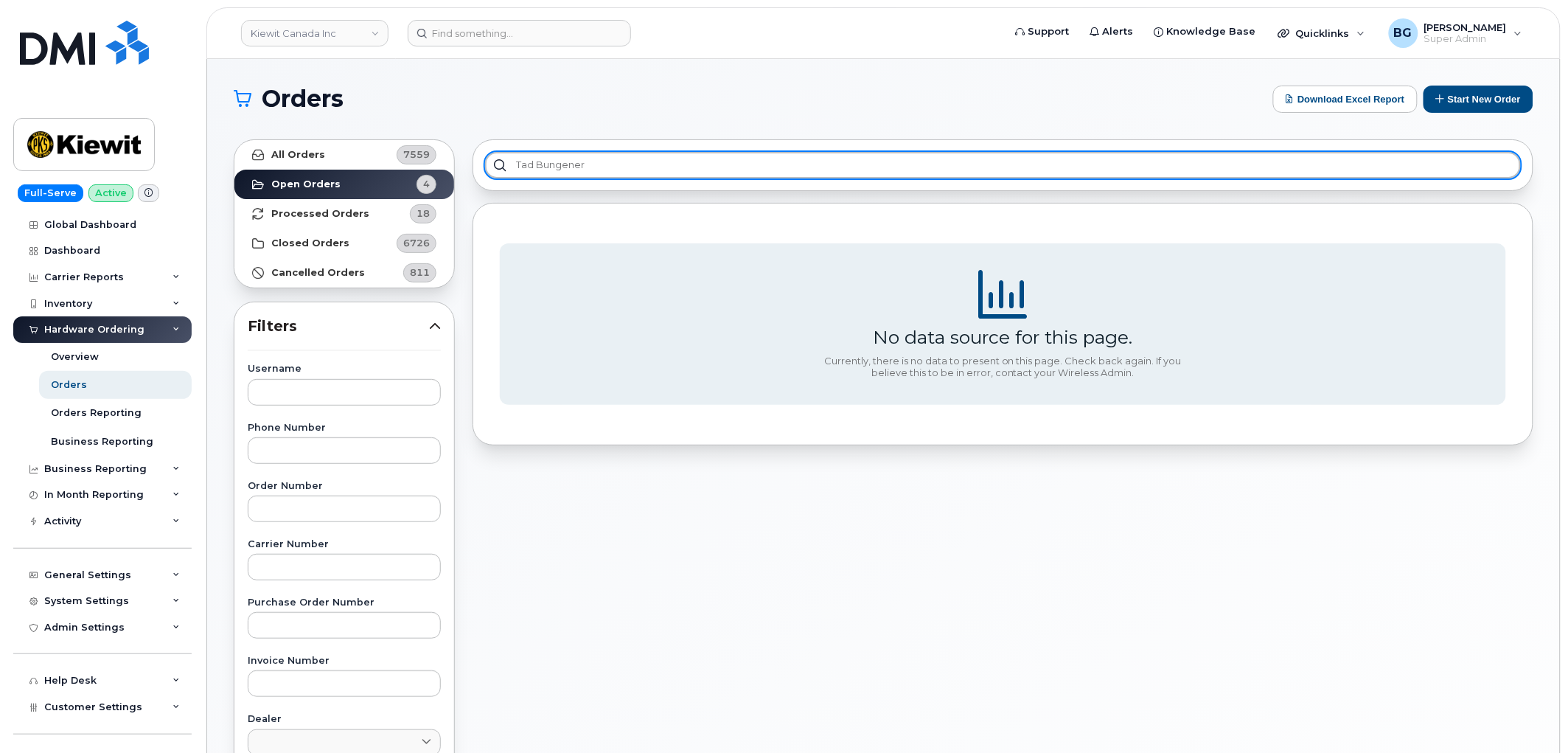
click at [623, 164] on input "Tad Bungener" at bounding box center [1003, 165] width 1036 height 26
click at [519, 164] on input "Tad Bungener" at bounding box center [1003, 165] width 1036 height 26
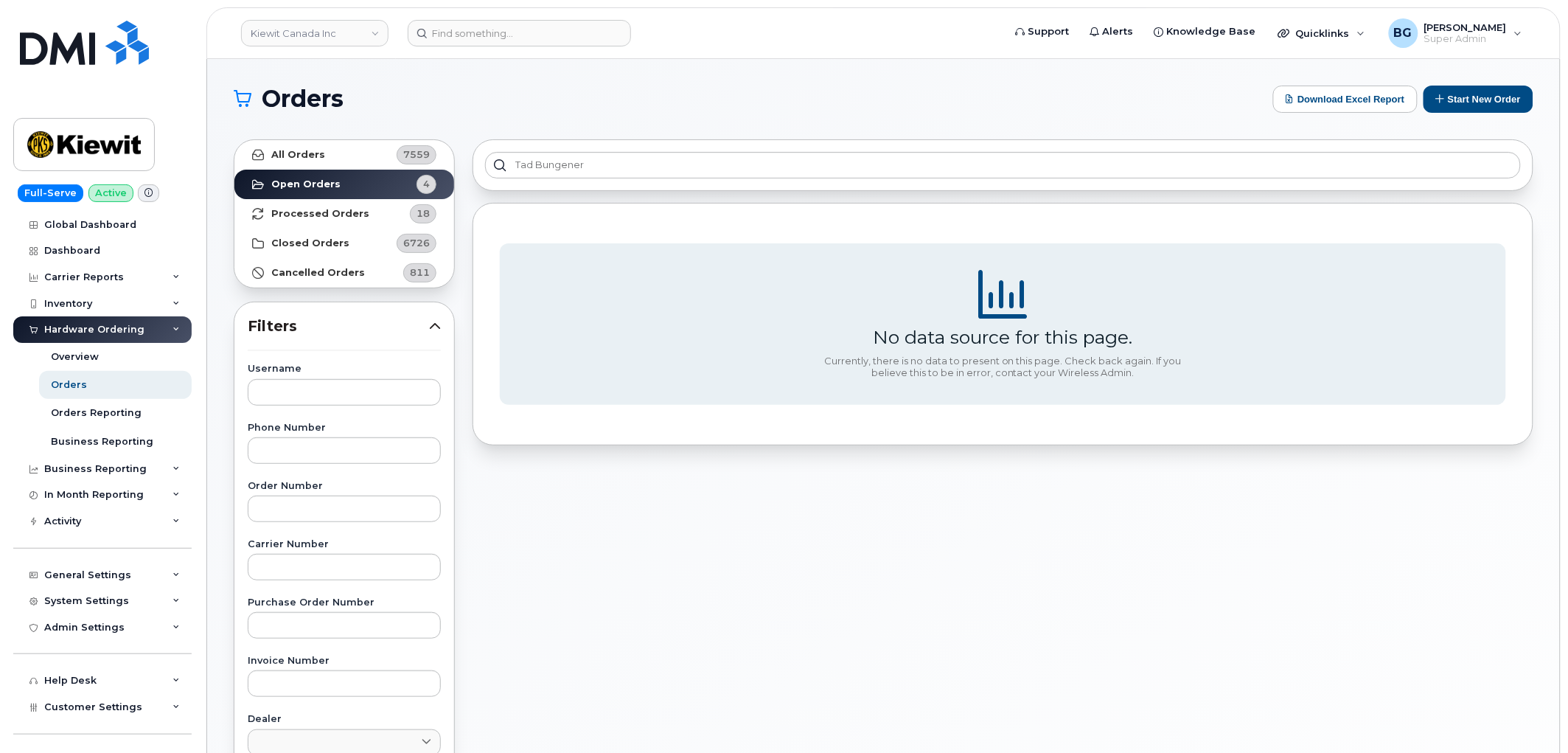
click at [906, 200] on div "Tad Bungener No data source for this page. Currently, there is no data to prese…" at bounding box center [1003, 648] width 1079 height 1036
click at [54, 470] on div "Business Reporting" at bounding box center [95, 469] width 102 height 12
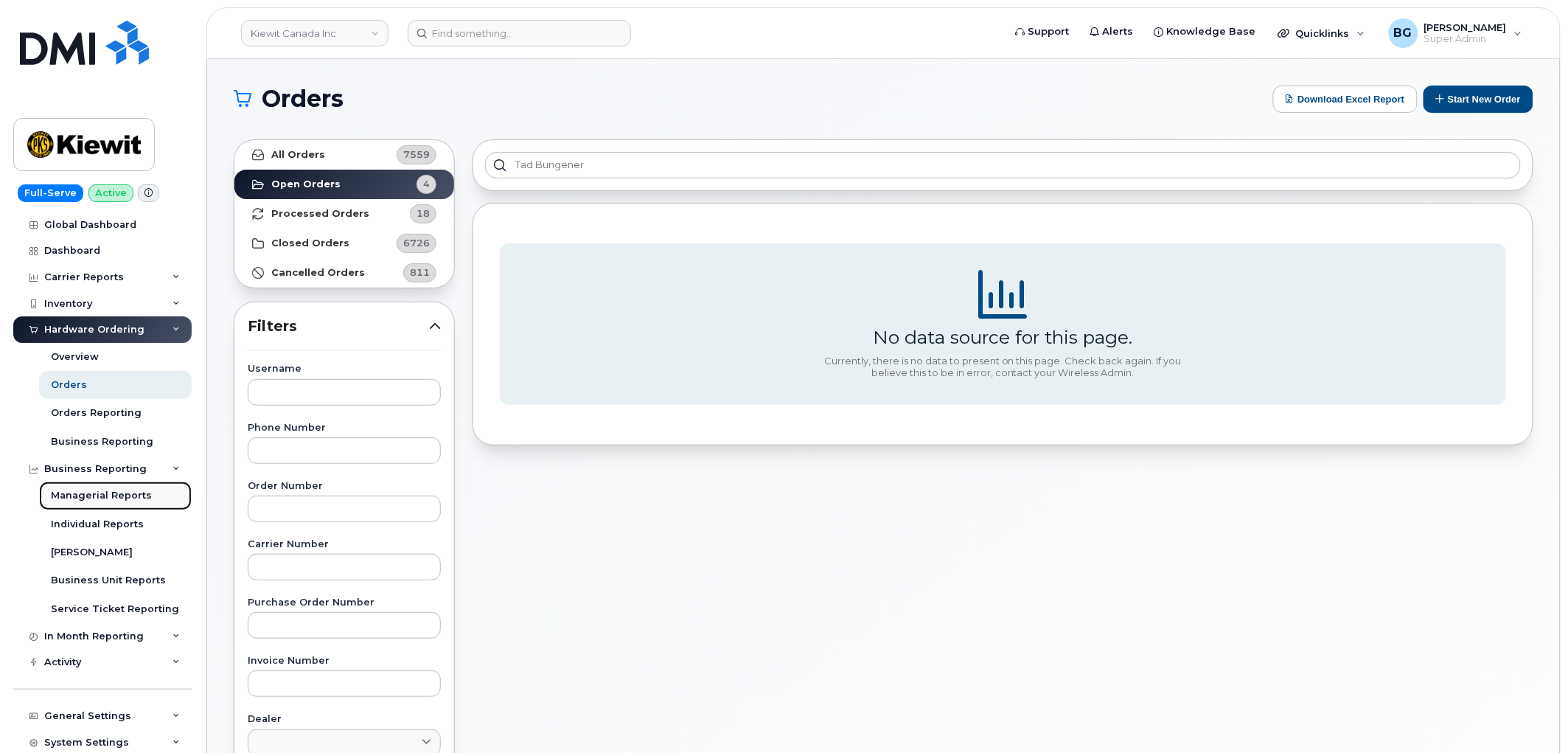
click at [68, 495] on div "Managerial Reports" at bounding box center [101, 495] width 101 height 14
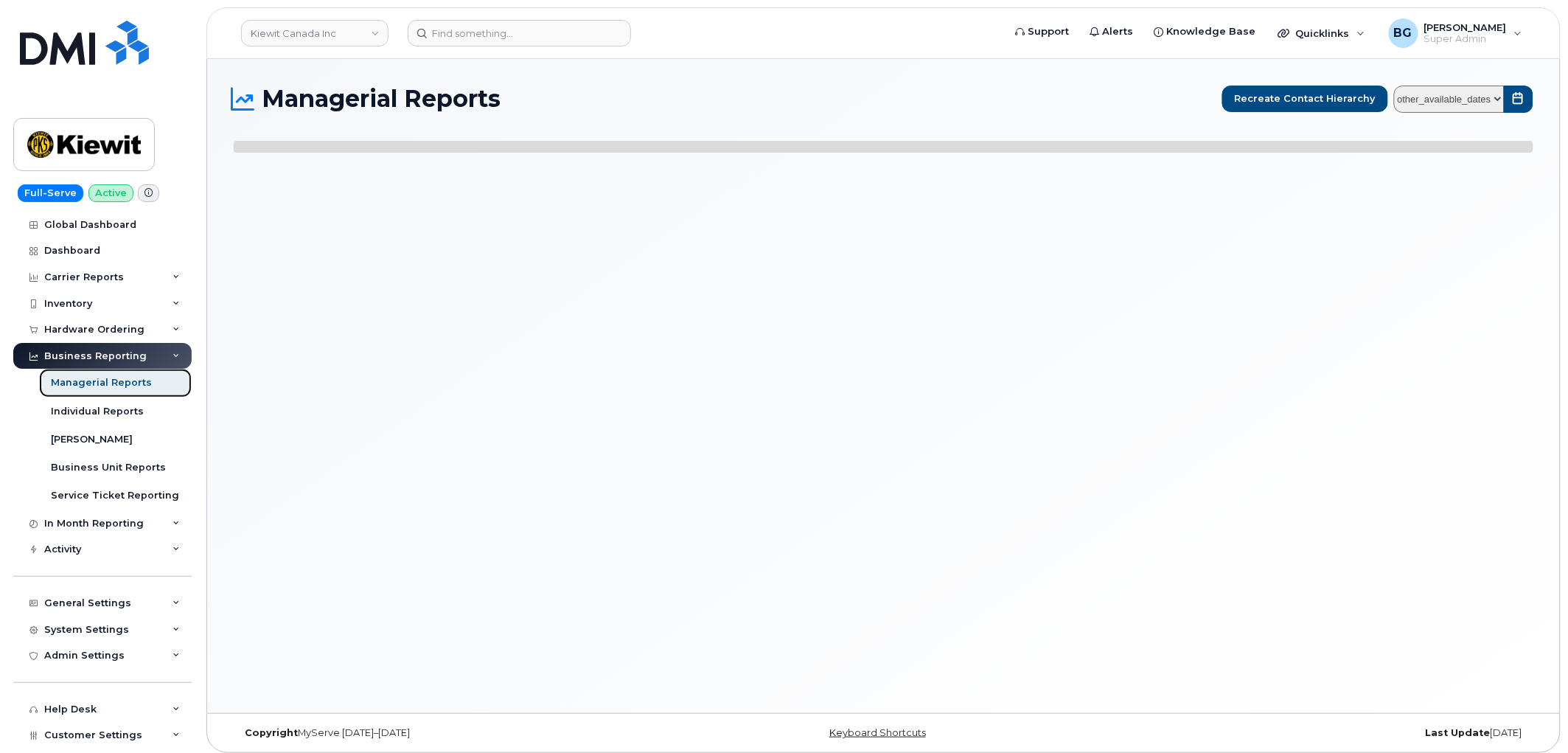
select select
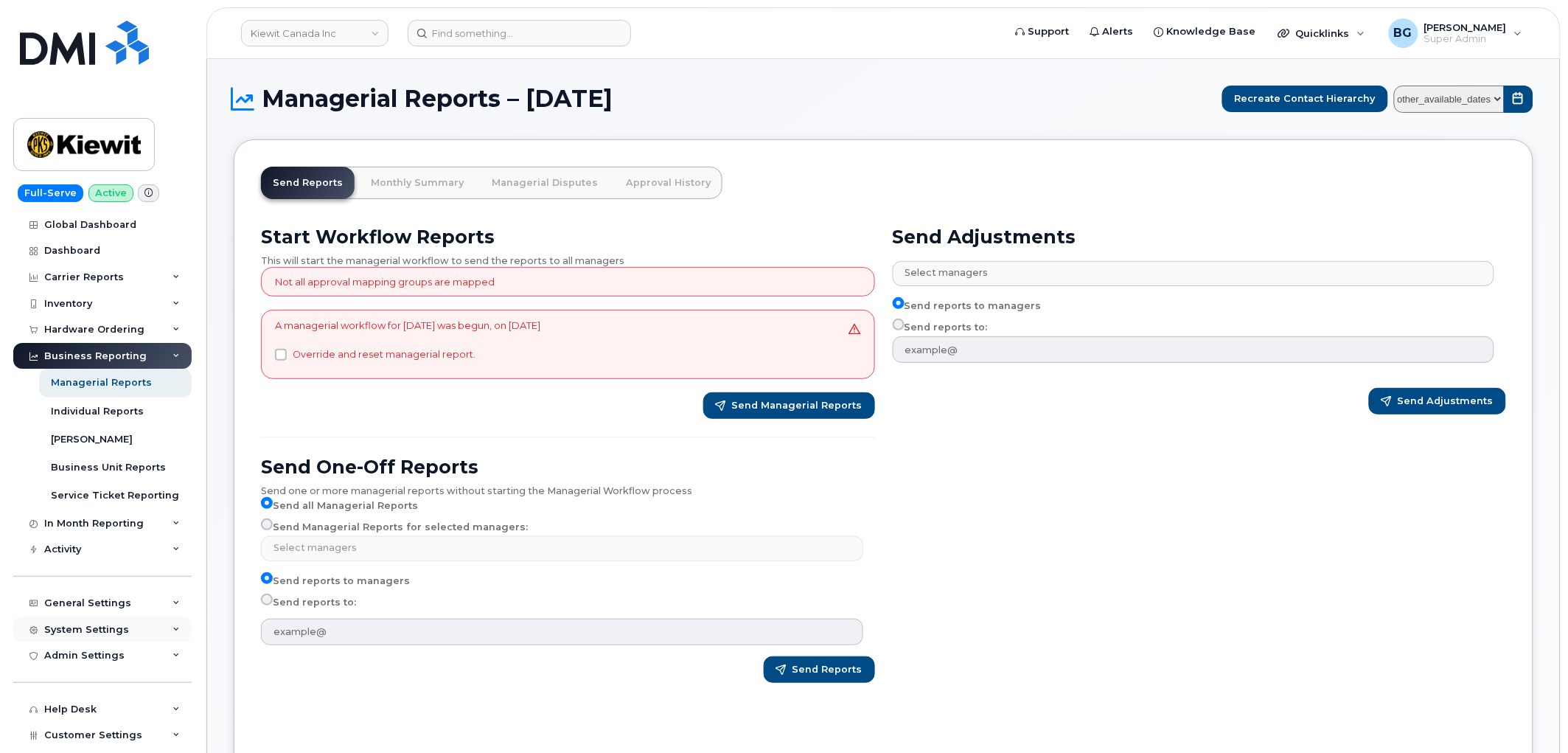
click at [79, 624] on div "System Settings" at bounding box center [86, 629] width 84 height 12
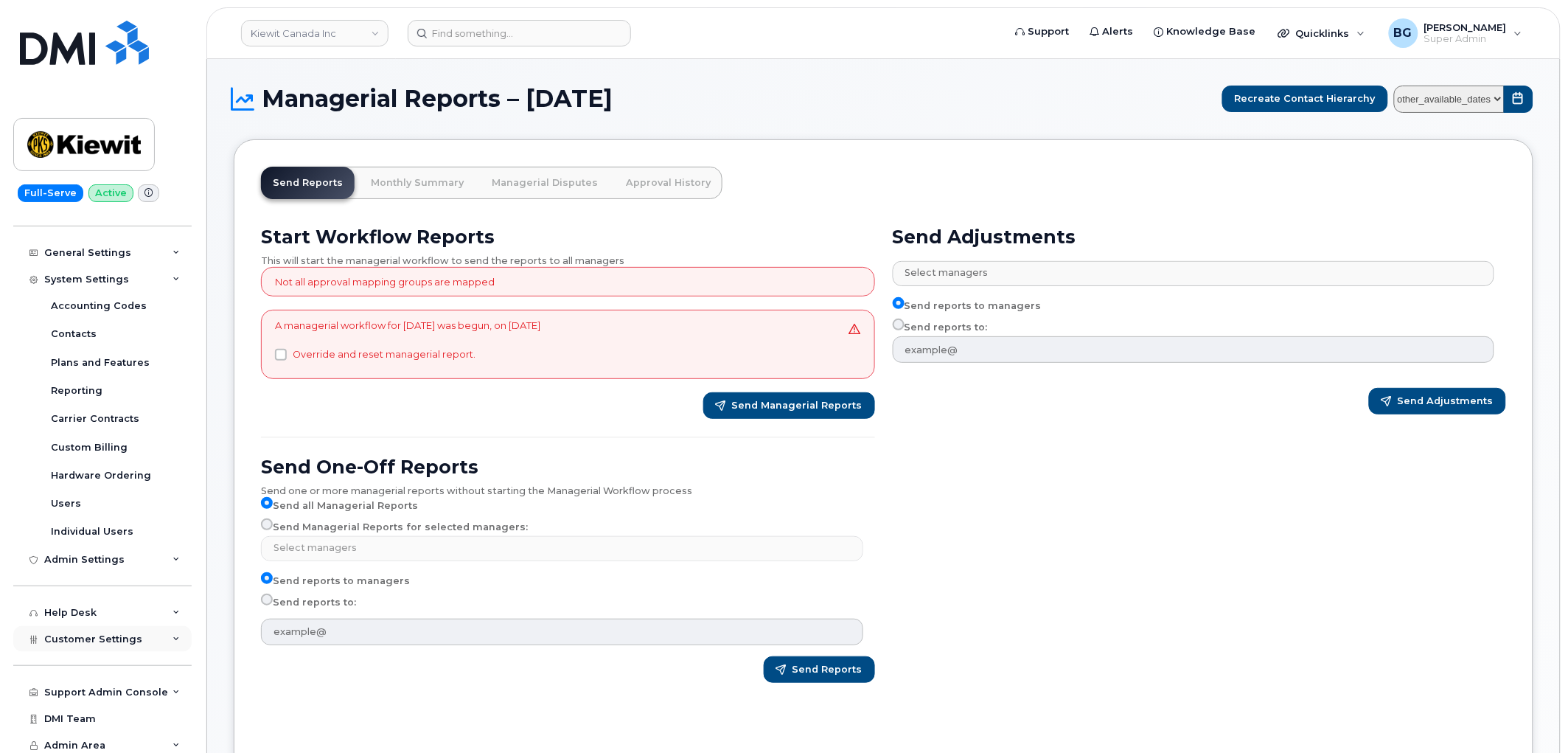
scroll to position [355, 0]
drag, startPoint x: 54, startPoint y: 628, endPoint x: 107, endPoint y: 611, distance: 55.7
click at [54, 628] on div "Customer Settings" at bounding box center [102, 634] width 178 height 26
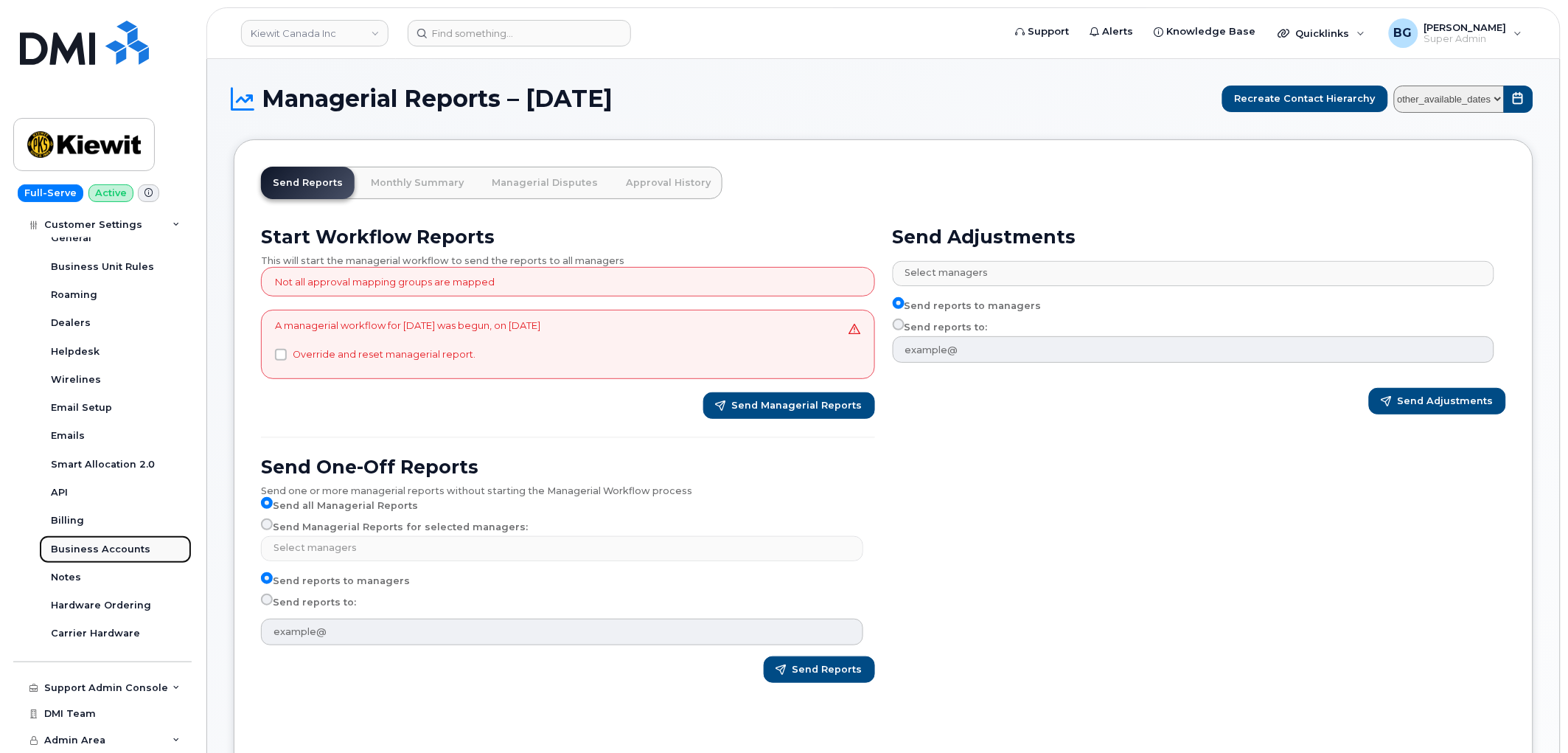
click at [79, 541] on link "Business Accounts" at bounding box center [115, 549] width 153 height 28
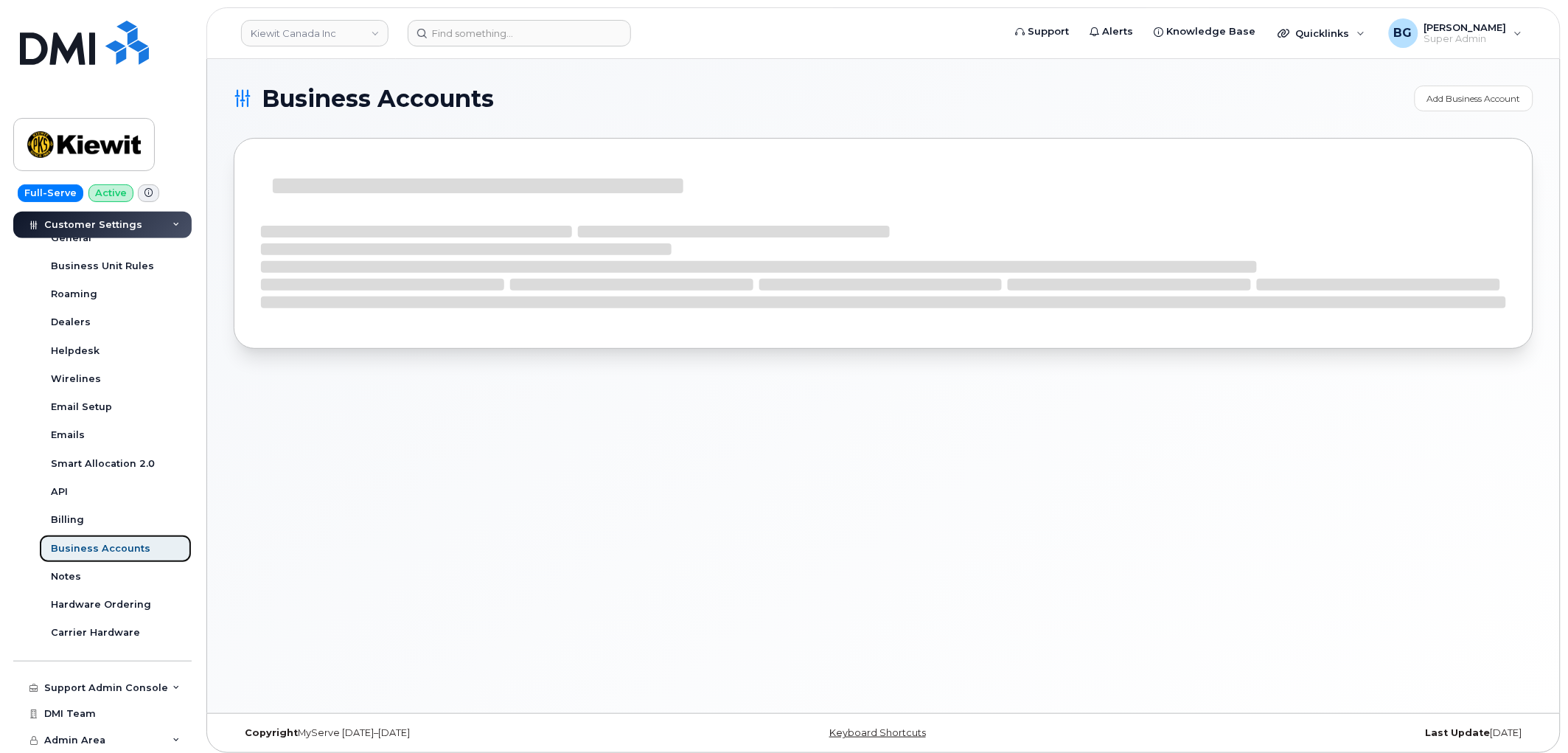
scroll to position [384, 0]
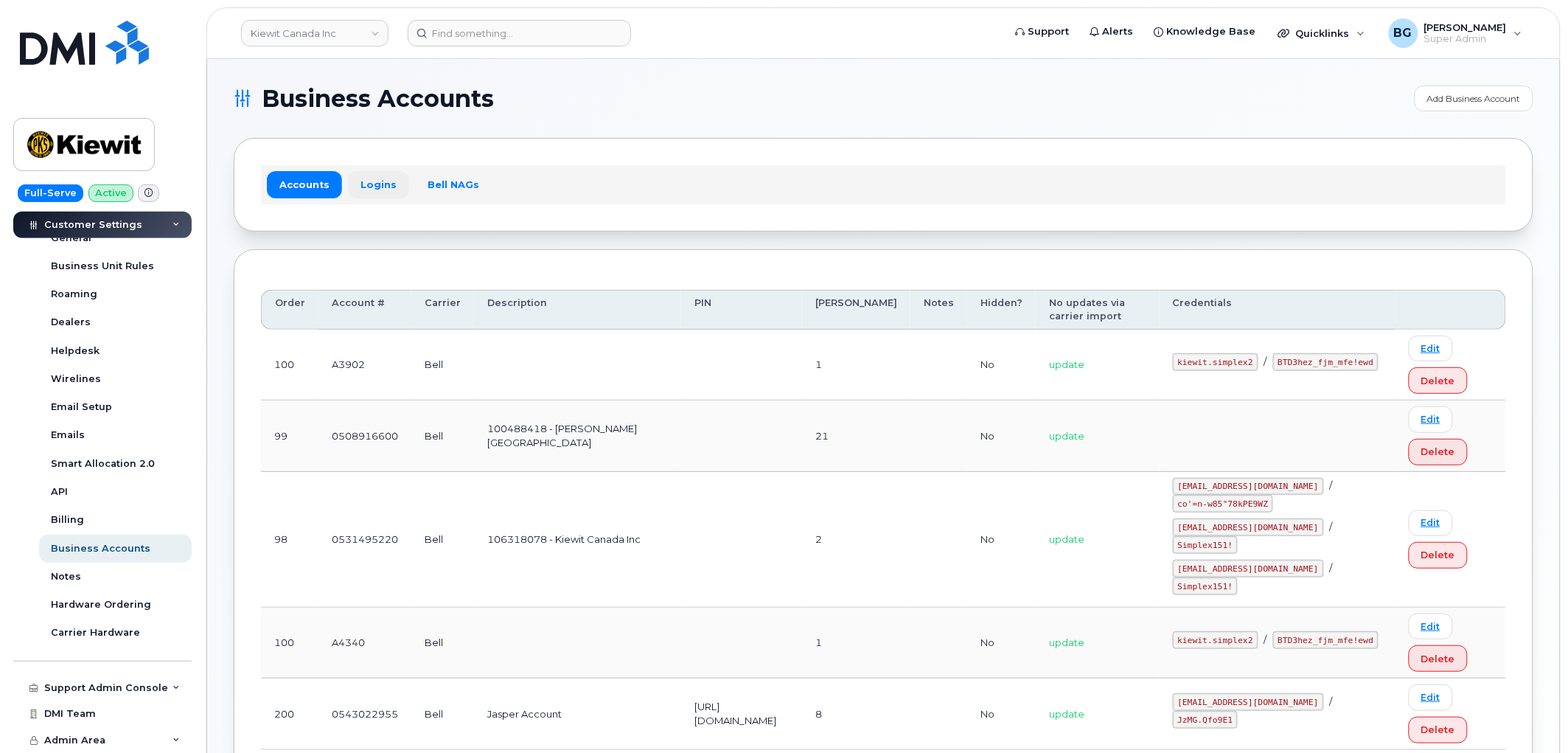
click at [384, 190] on link "Logins" at bounding box center [379, 184] width 61 height 26
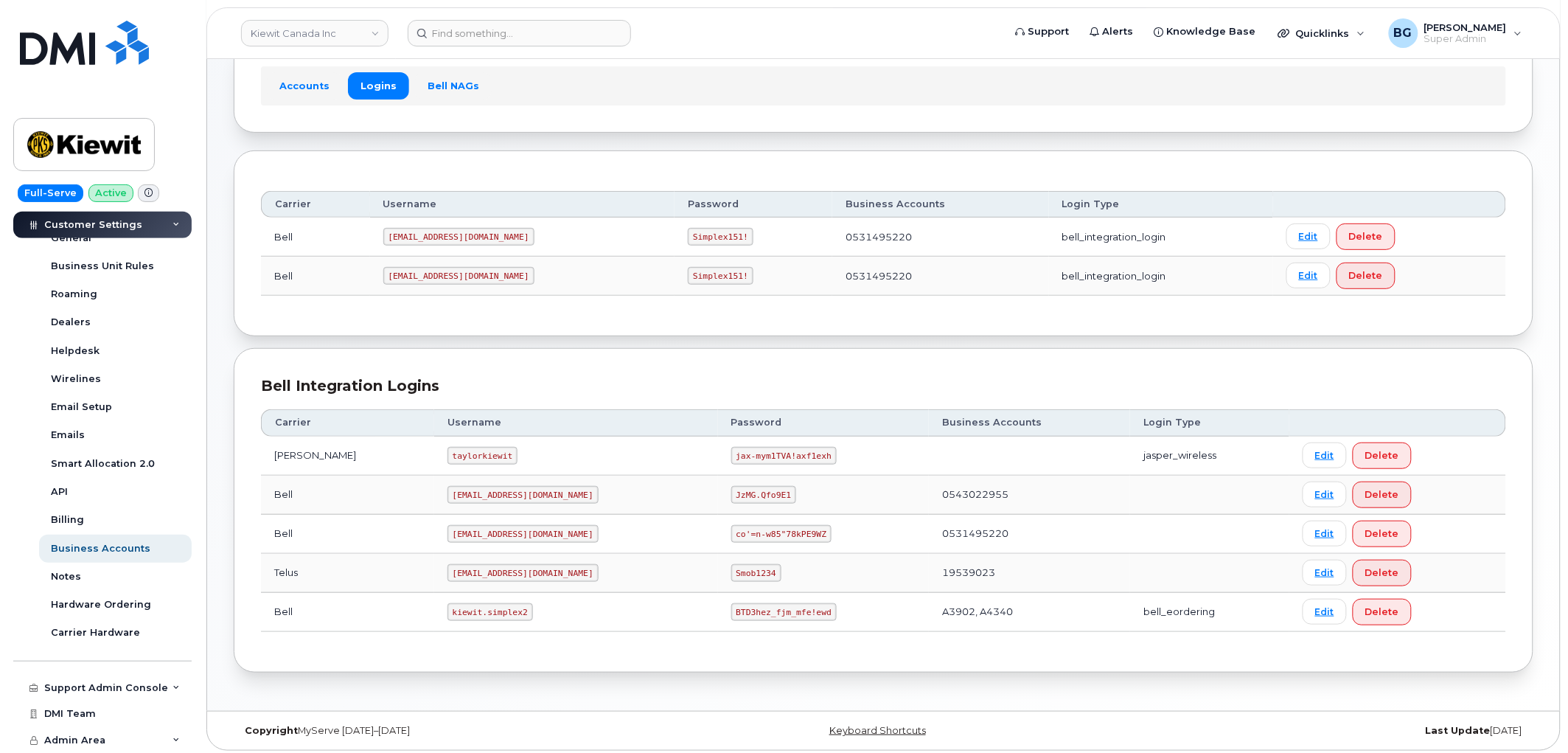
scroll to position [105, 0]
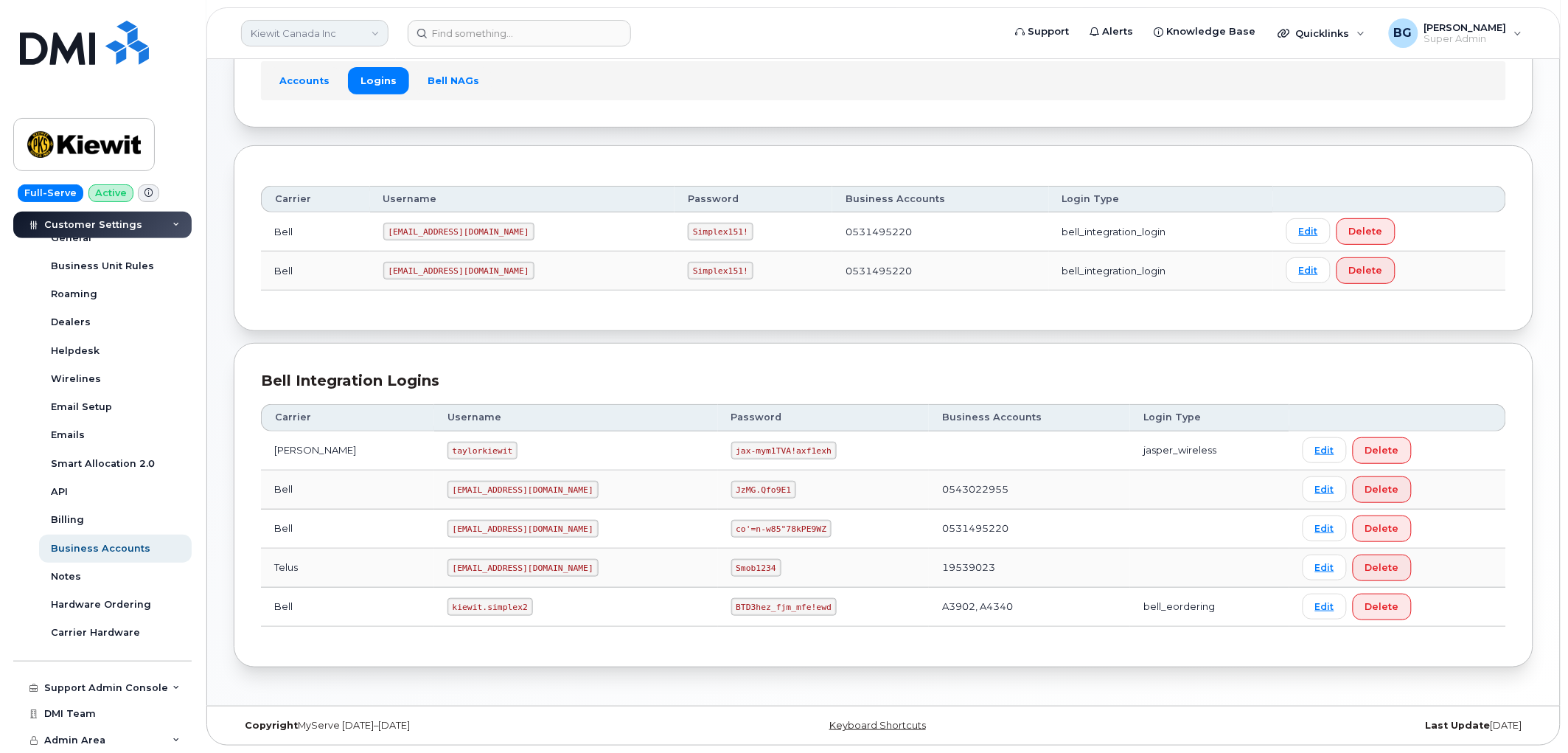
click at [271, 39] on link "Kiewit Canada Inc" at bounding box center [315, 32] width 148 height 26
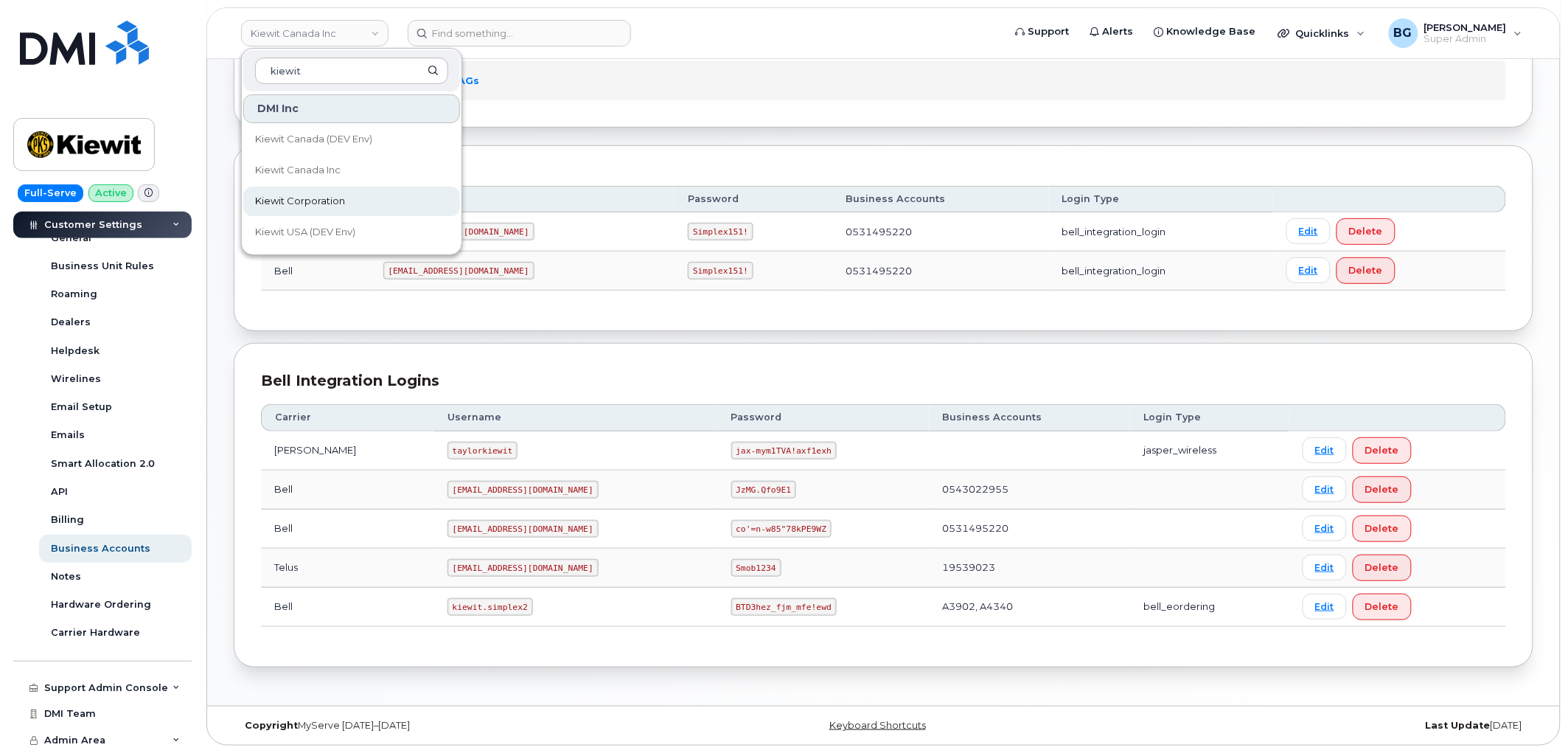
type input "kiewit"
click at [301, 197] on span "Kiewit Corporation" at bounding box center [299, 200] width 90 height 14
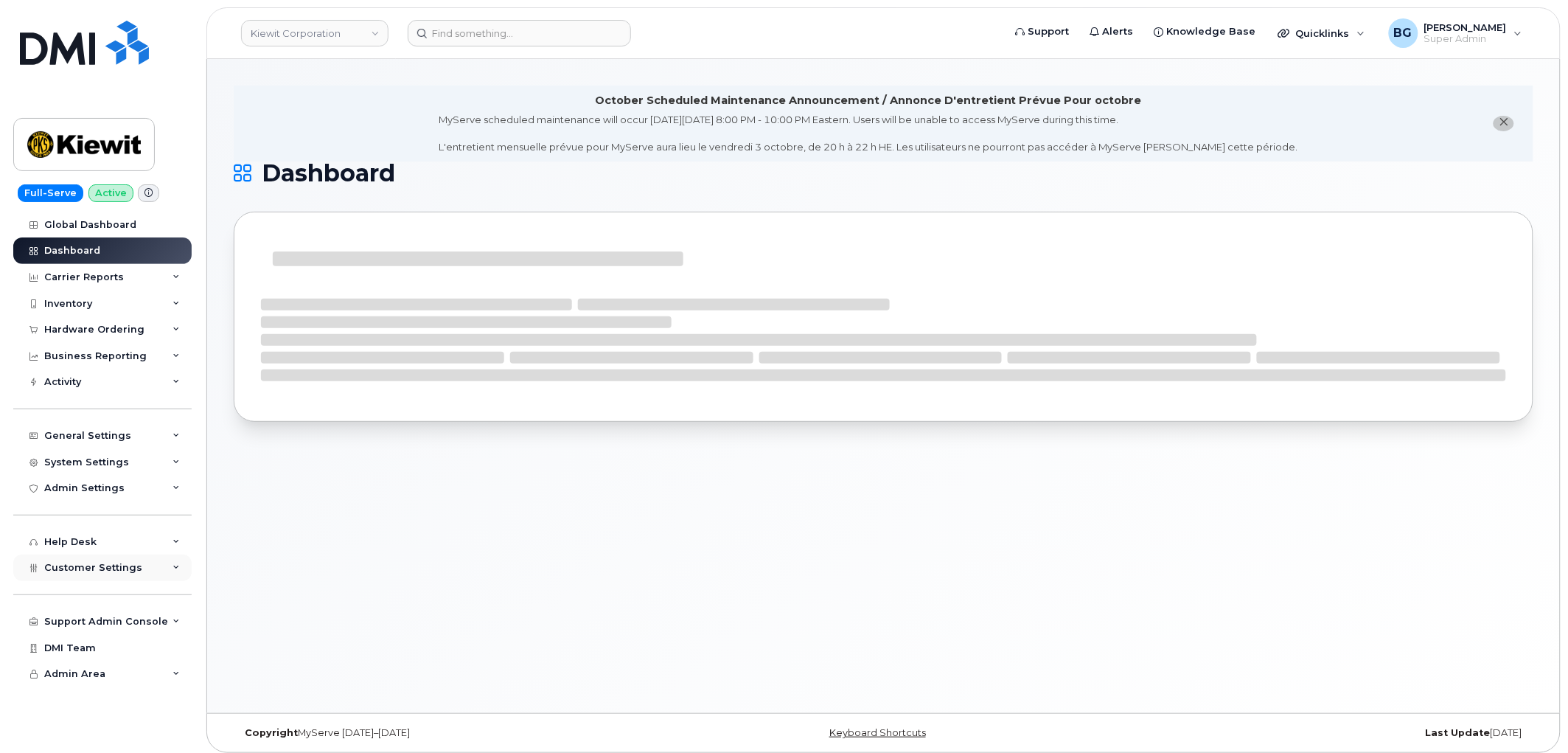
click at [79, 570] on span "Customer Settings" at bounding box center [93, 567] width 98 height 11
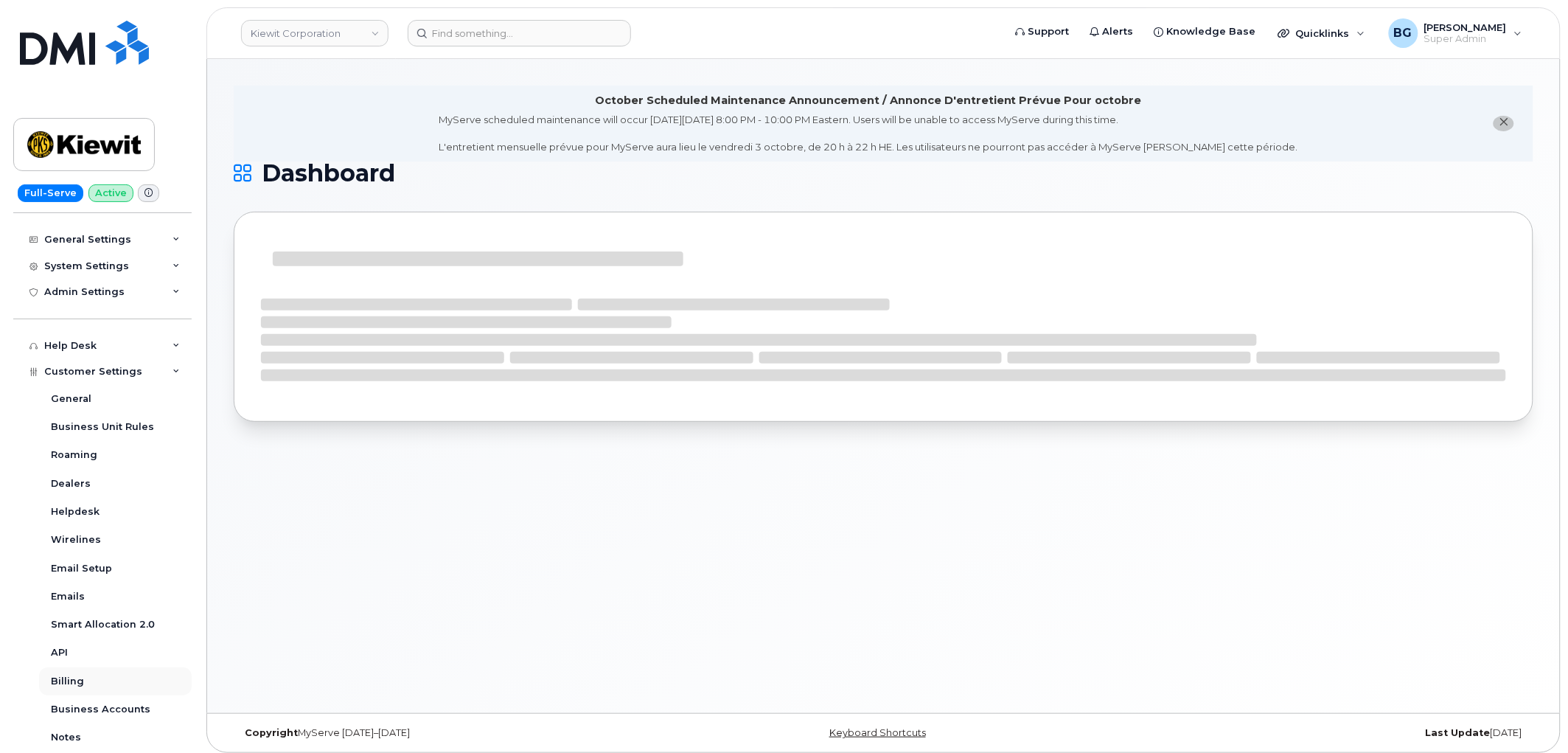
scroll to position [273, 0]
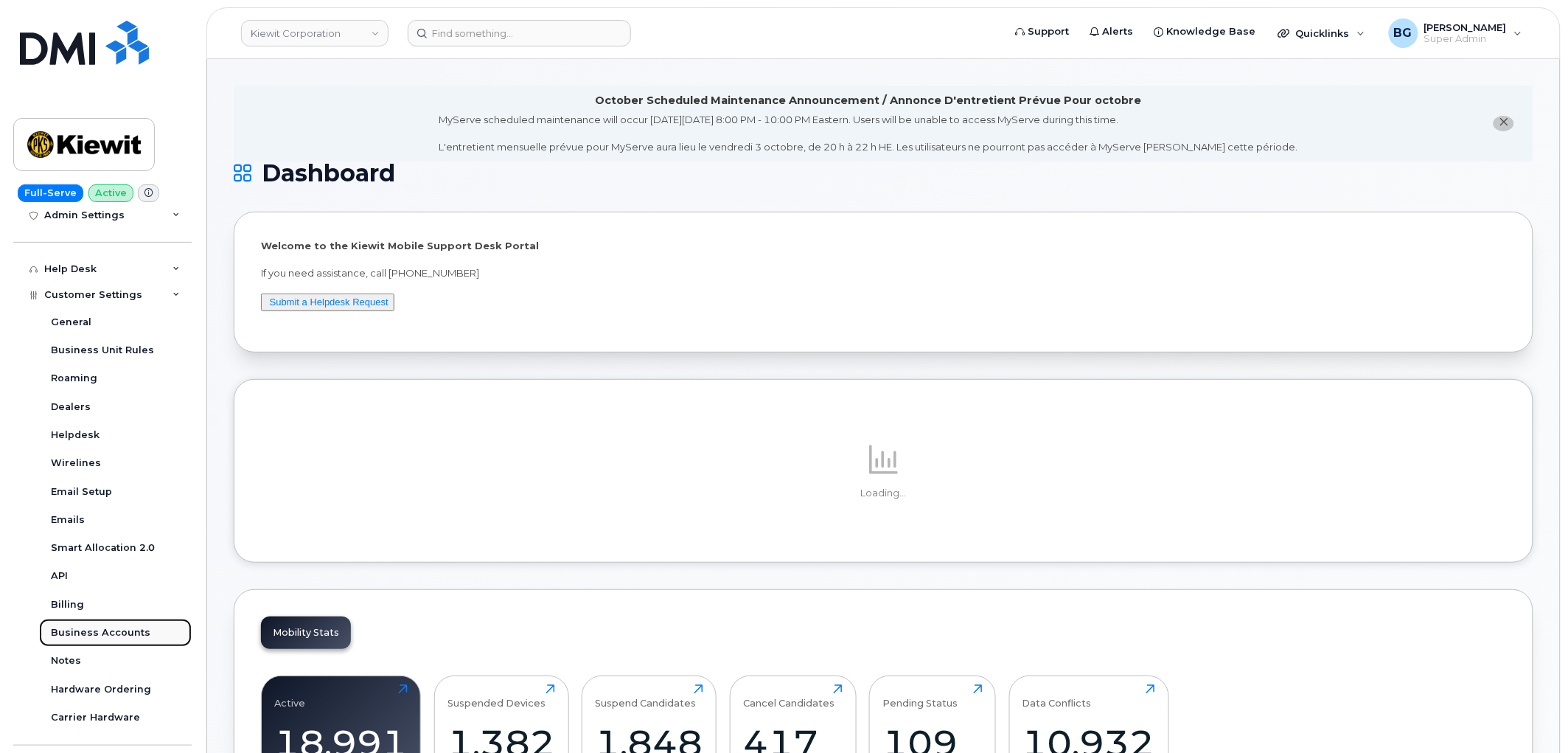
click at [84, 630] on div "Business Accounts" at bounding box center [101, 633] width 100 height 14
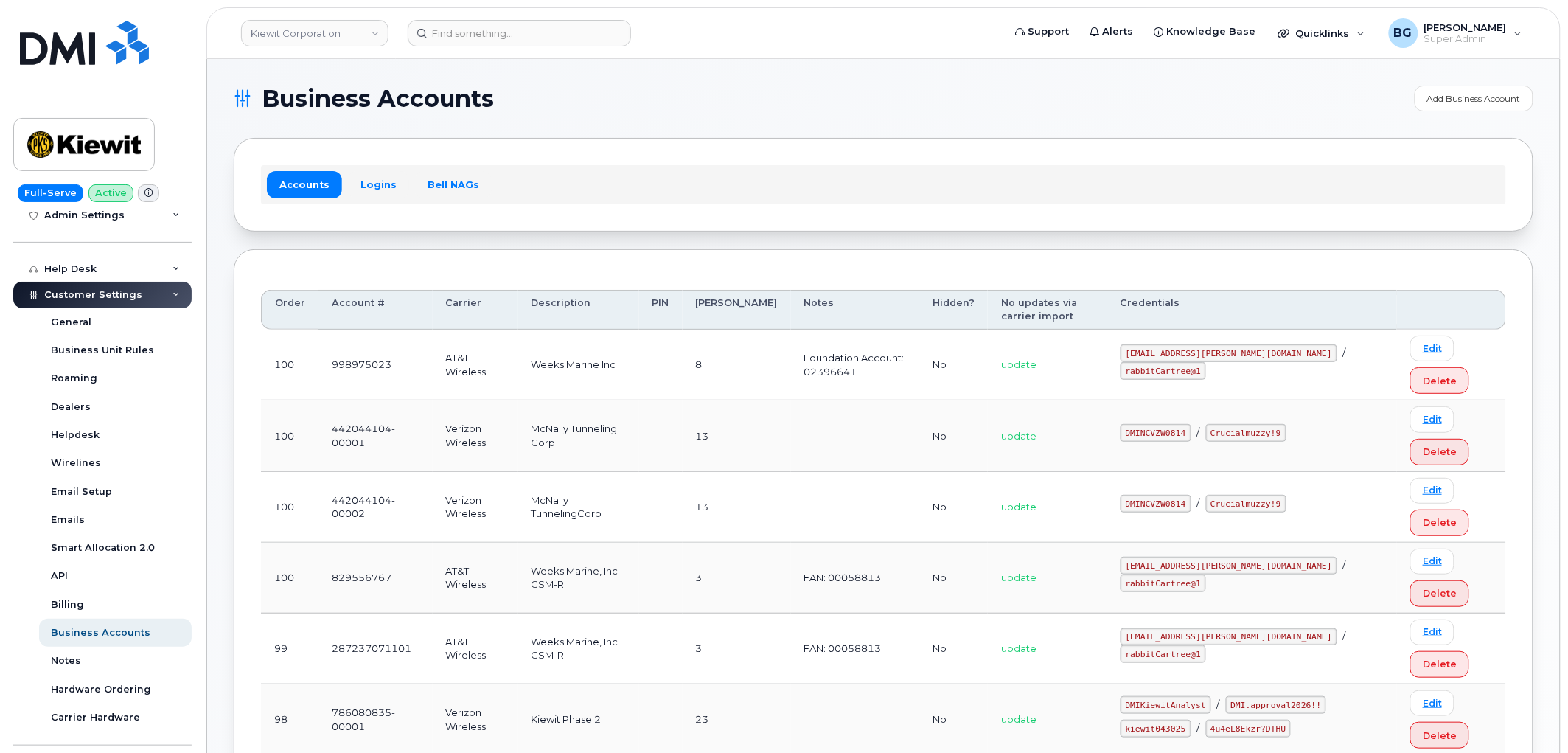
click at [791, 473] on td at bounding box center [855, 507] width 128 height 71
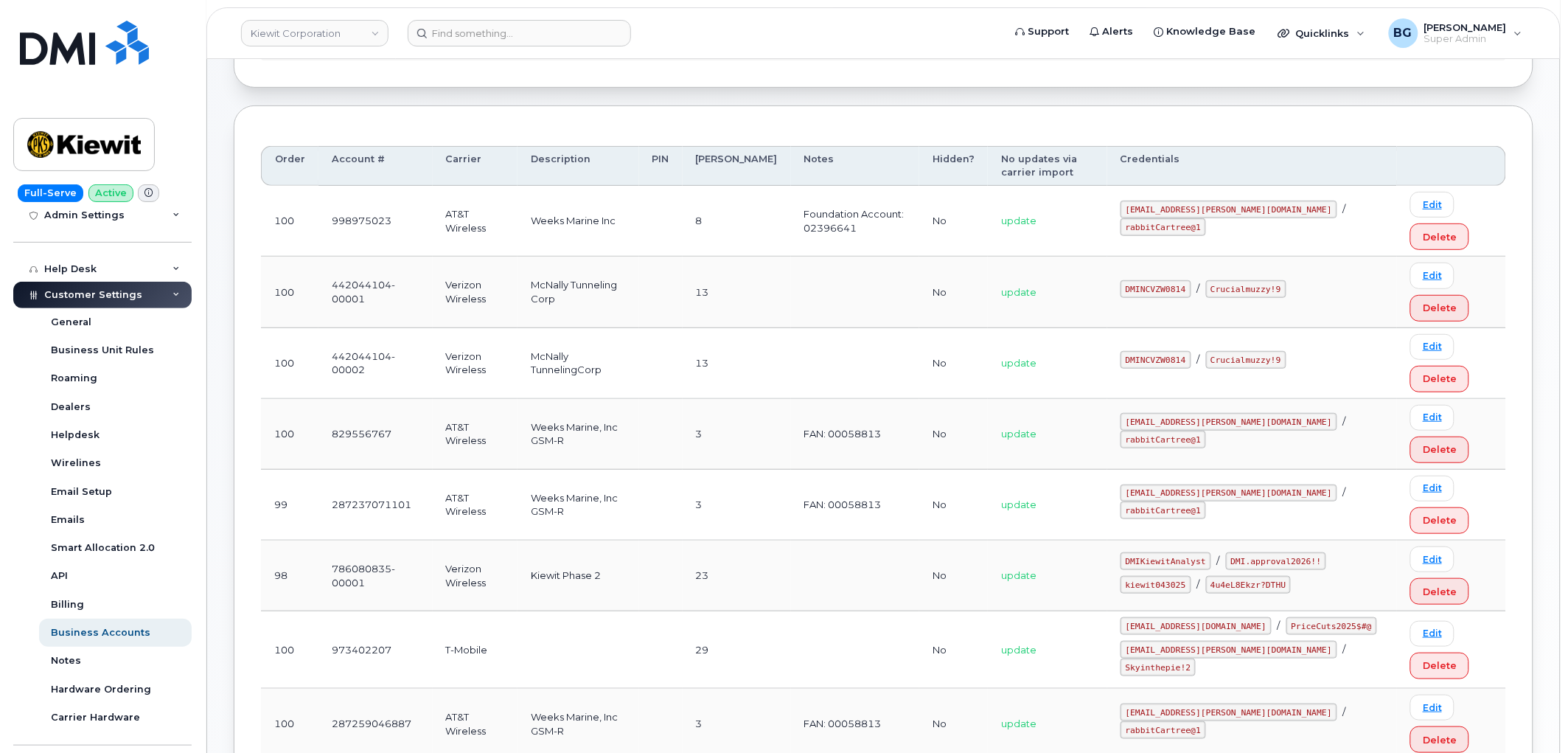
scroll to position [164, 0]
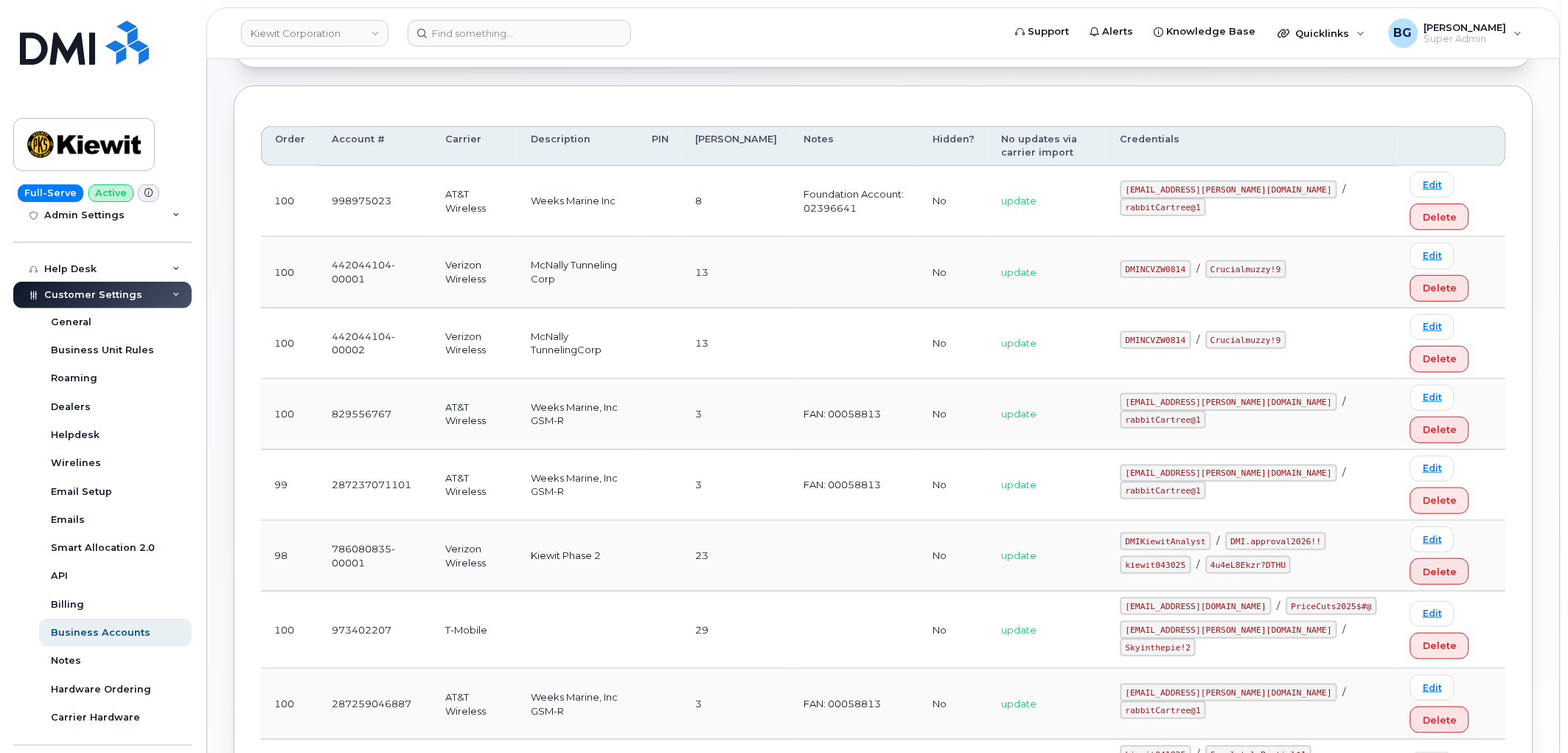
click at [1166, 542] on code "DMIKiewitAnalyst" at bounding box center [1166, 541] width 90 height 18
click at [1167, 565] on code "kiewit043025" at bounding box center [1155, 565] width 70 height 18
copy code "kiewit043025"
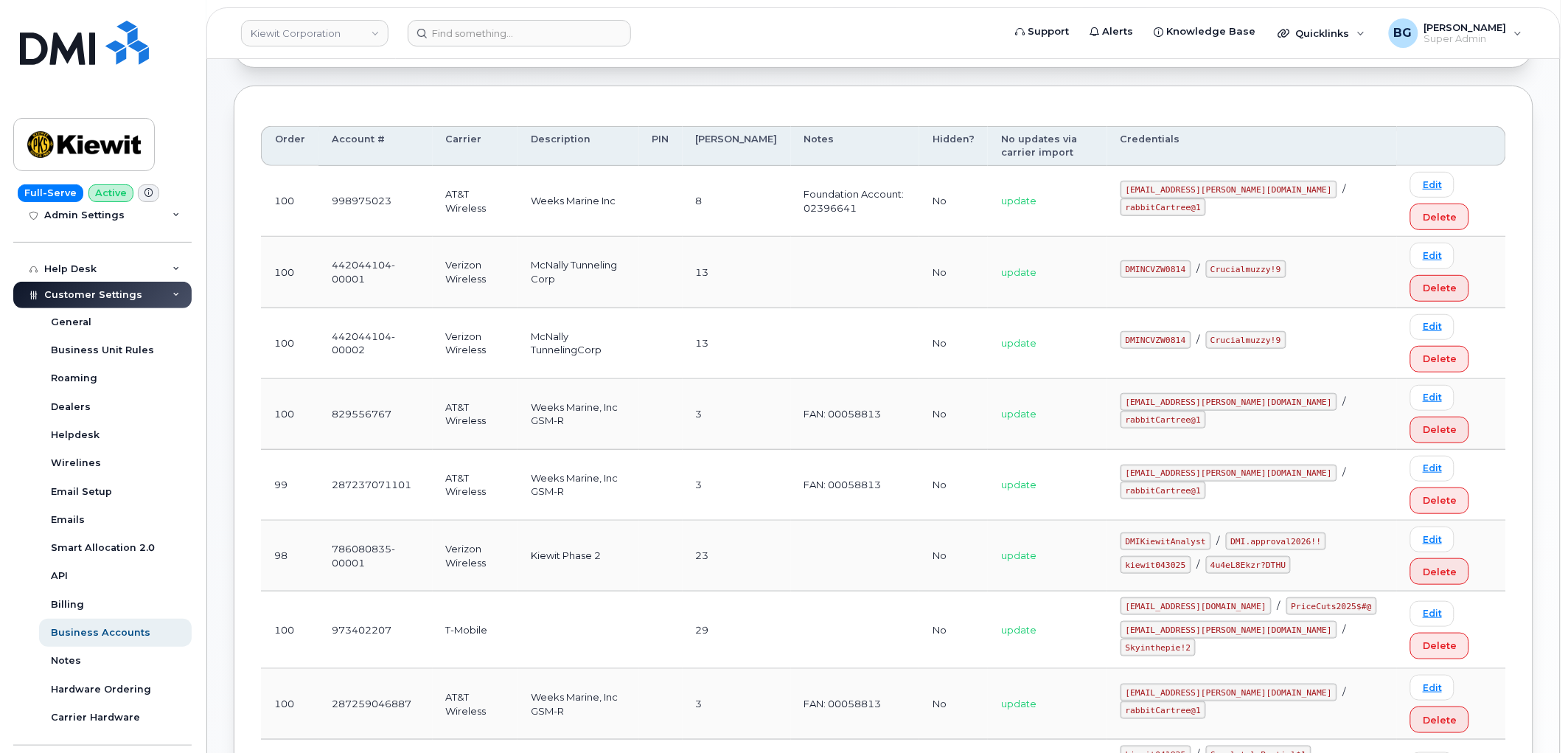
click at [1244, 563] on code "4u4eL8Ekzr?DTHU" at bounding box center [1248, 565] width 85 height 18
drag, startPoint x: 1244, startPoint y: 563, endPoint x: 1293, endPoint y: 565, distance: 49.0
click at [1292, 565] on code "4u4eL8Ekzr?DTHU" at bounding box center [1248, 565] width 85 height 18
copy code "4u4eL8Ekzr?DTHU"
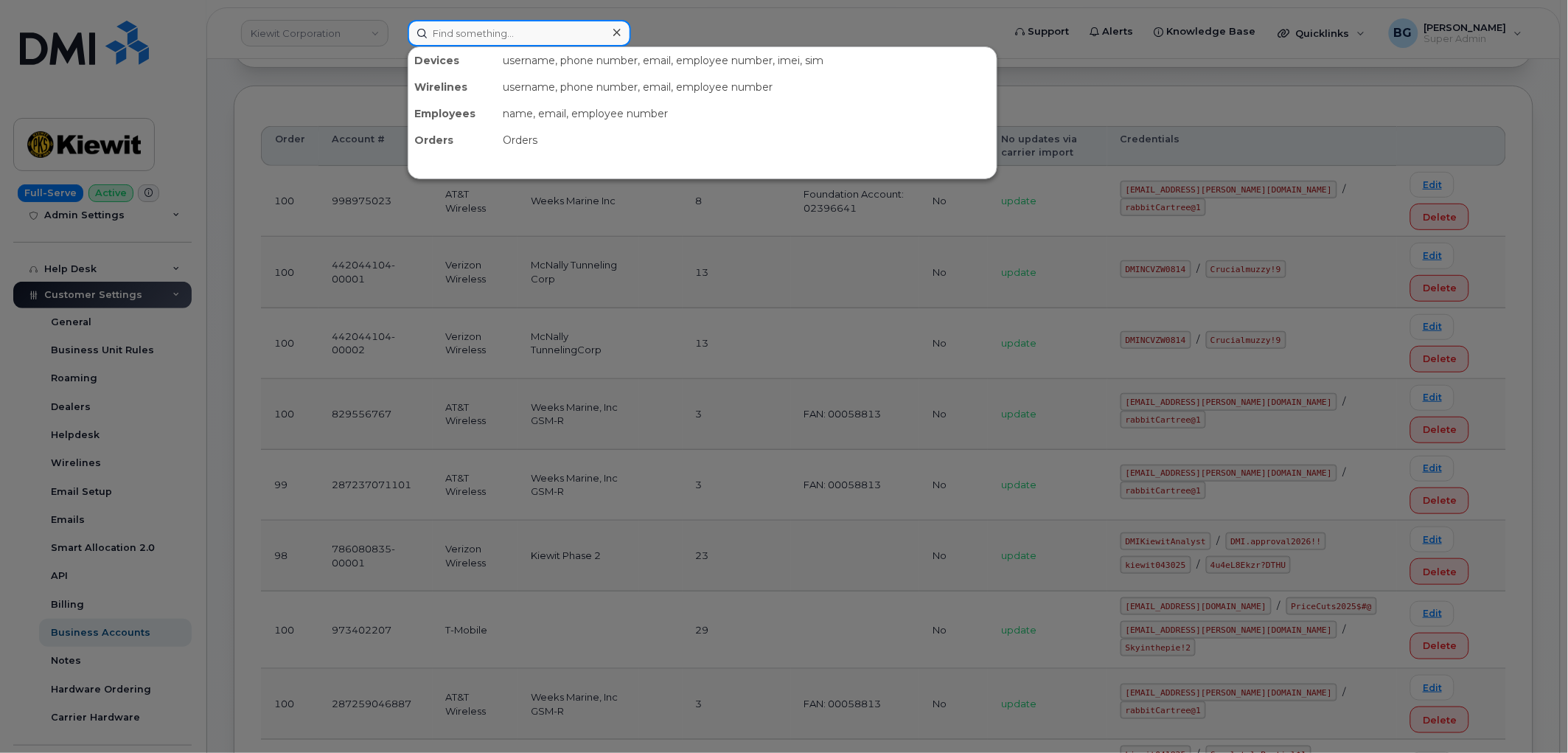
click at [489, 32] on input at bounding box center [519, 32] width 223 height 26
paste input "262-443-3014"
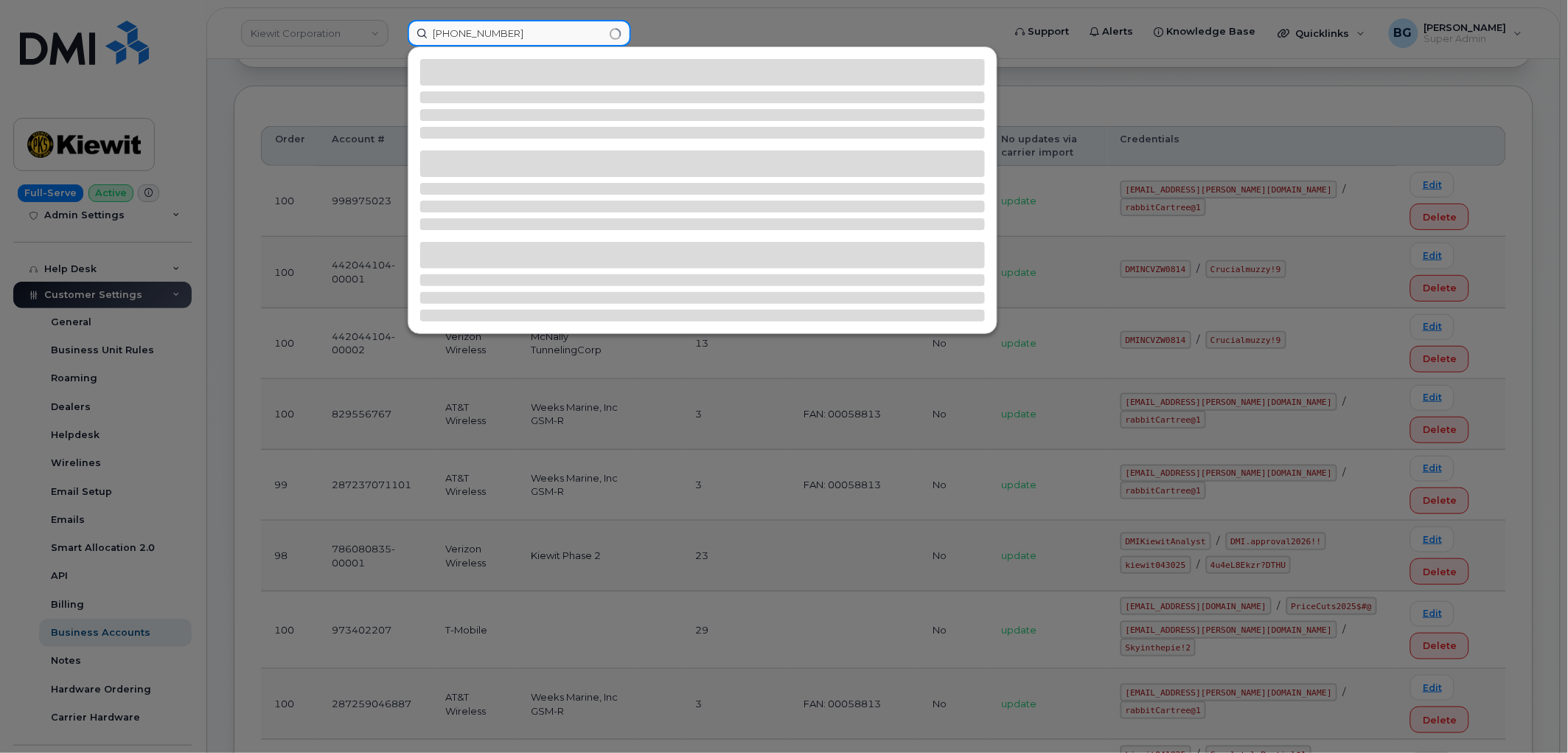
click at [483, 35] on input "262-443-3014" at bounding box center [519, 32] width 223 height 26
click at [454, 38] on input "262-4433014" at bounding box center [519, 32] width 223 height 26
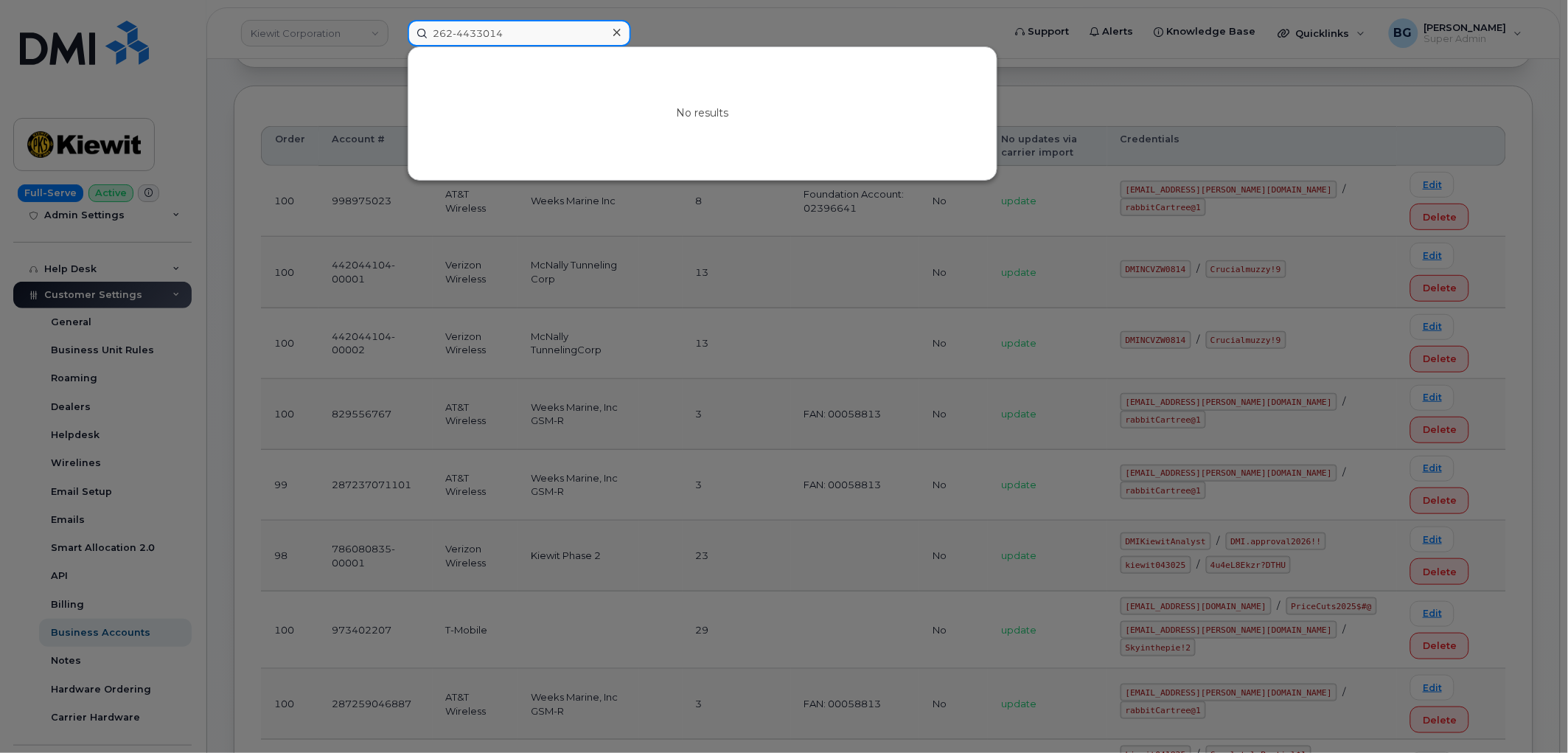
click at [459, 32] on input "262-4433014" at bounding box center [519, 32] width 223 height 26
type input "2624433014"
click at [506, 31] on input "2624433014" at bounding box center [519, 32] width 223 height 26
drag, startPoint x: 509, startPoint y: 27, endPoint x: 393, endPoint y: 23, distance: 116.1
click at [396, 23] on div "2624433014 No results" at bounding box center [700, 32] width 610 height 26
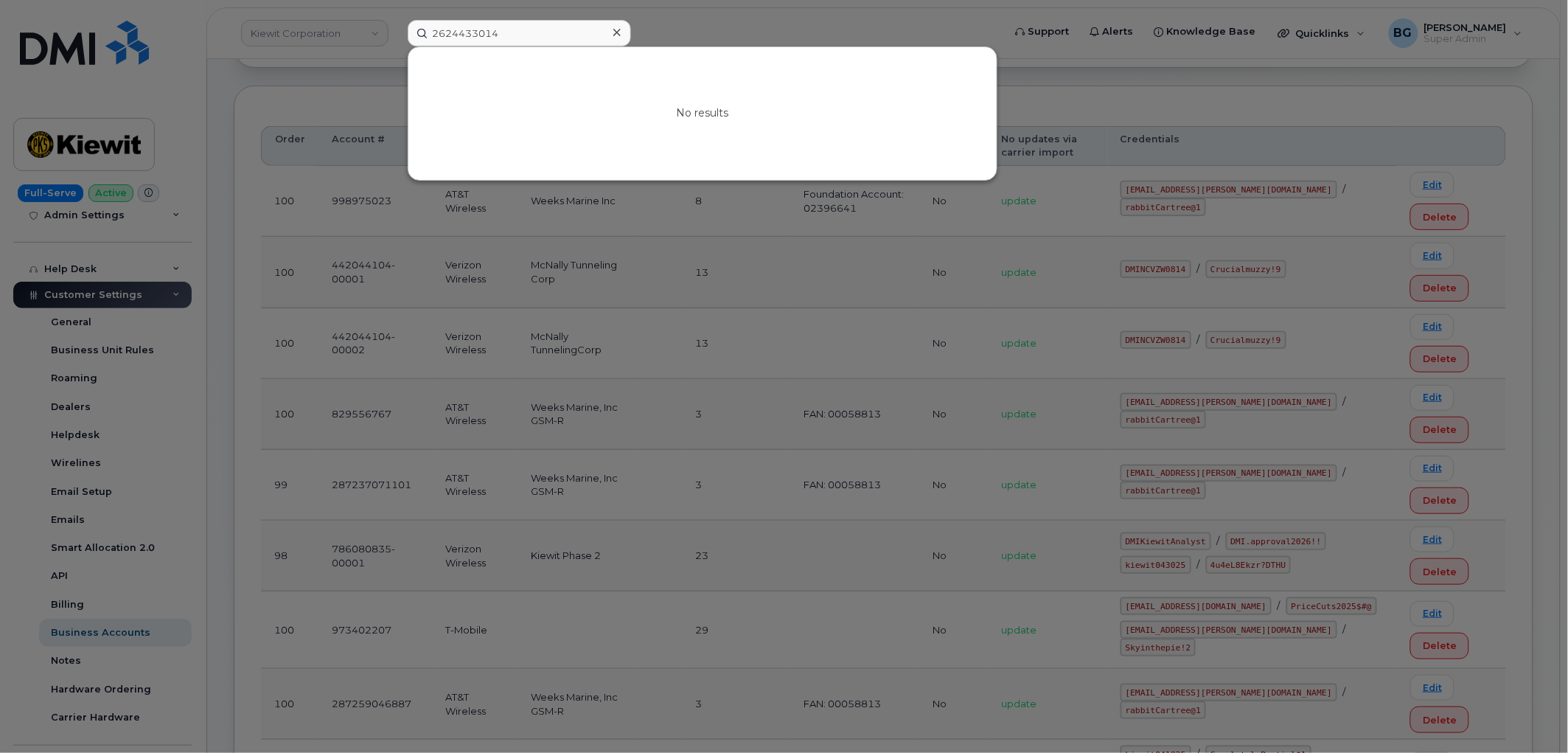
click at [841, 30] on div at bounding box center [784, 376] width 1568 height 753
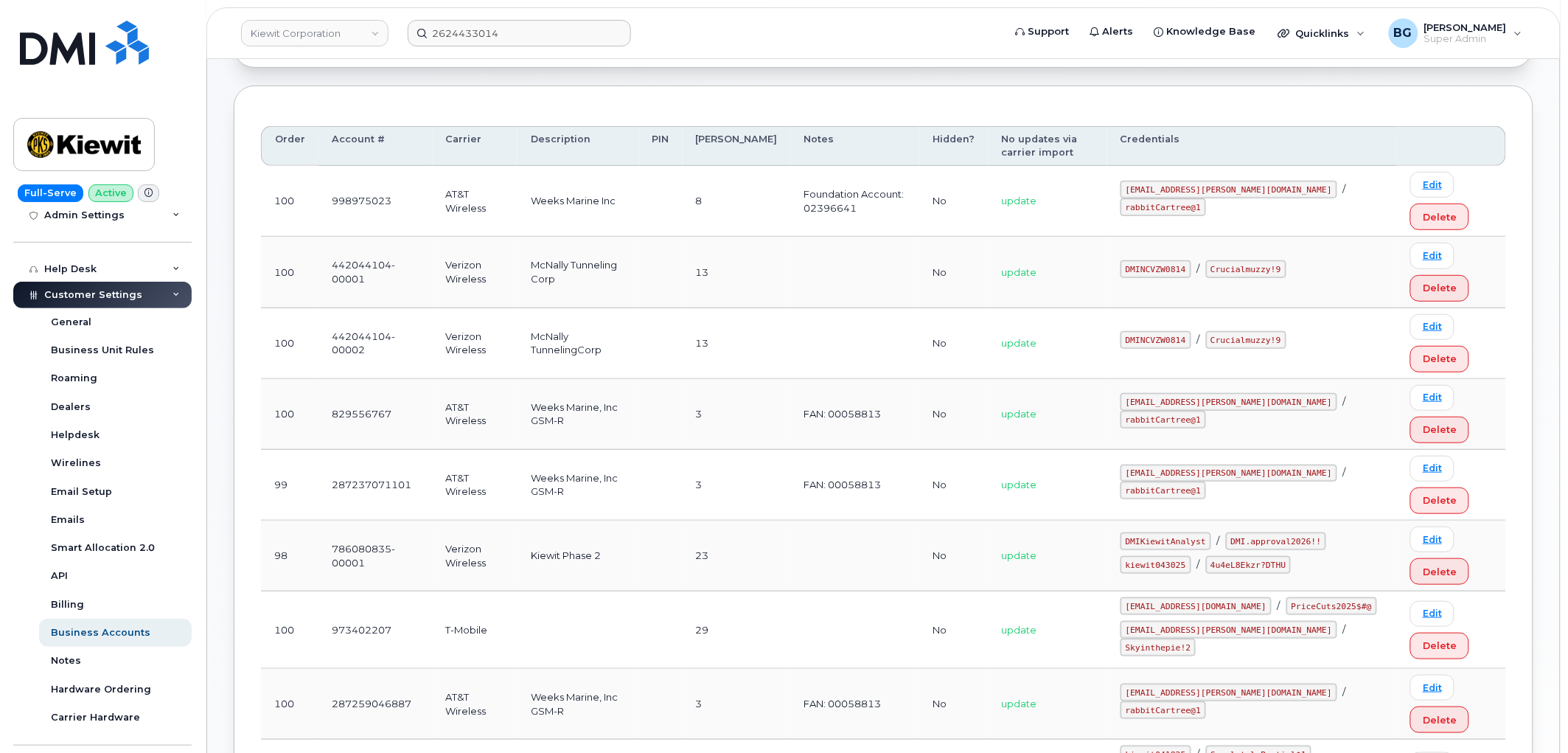
click at [716, 94] on div "Order Account # Carrier Description PIN Bill Day Notes Hidden? No updates via c…" at bounding box center [883, 581] width 1299 height 991
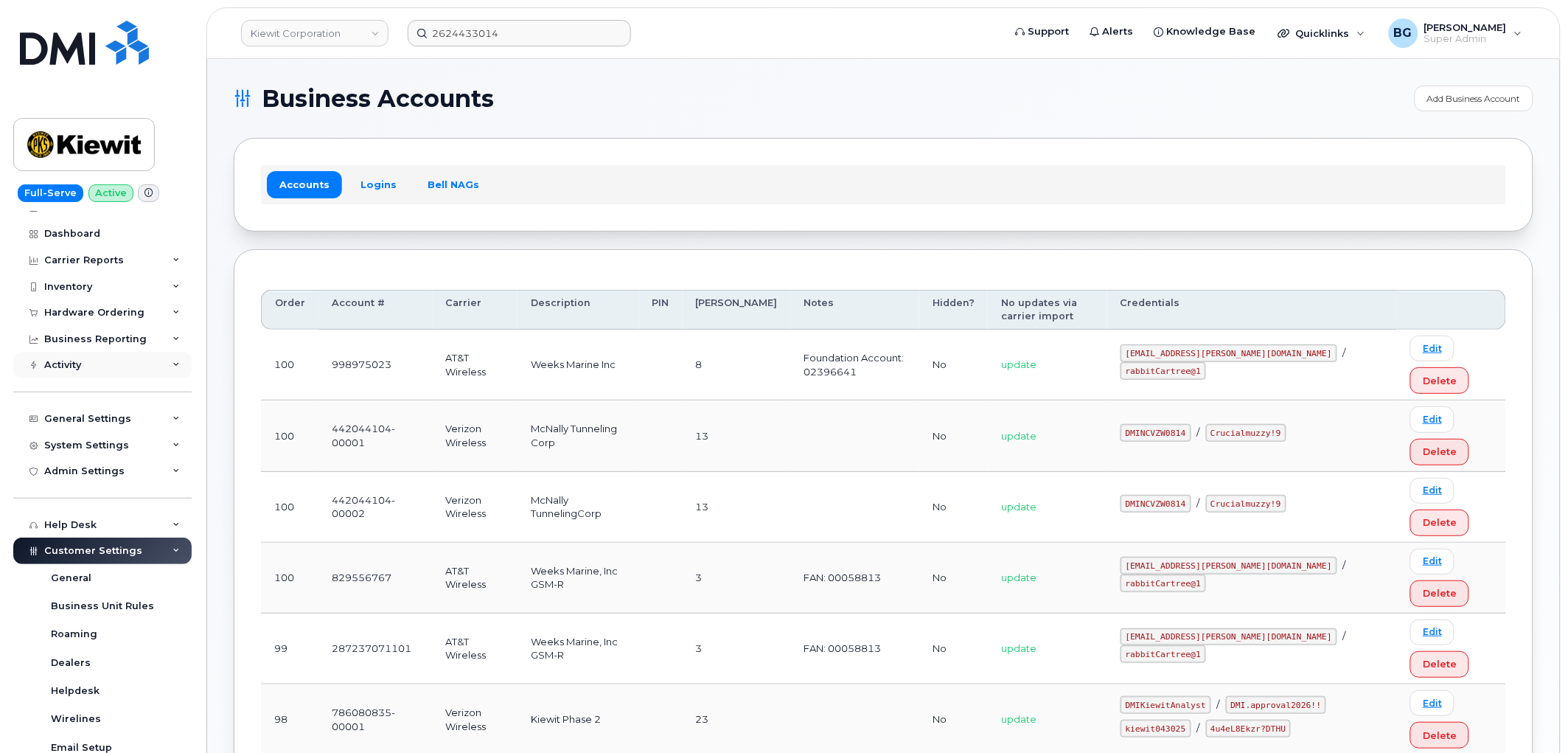
scroll to position [0, 0]
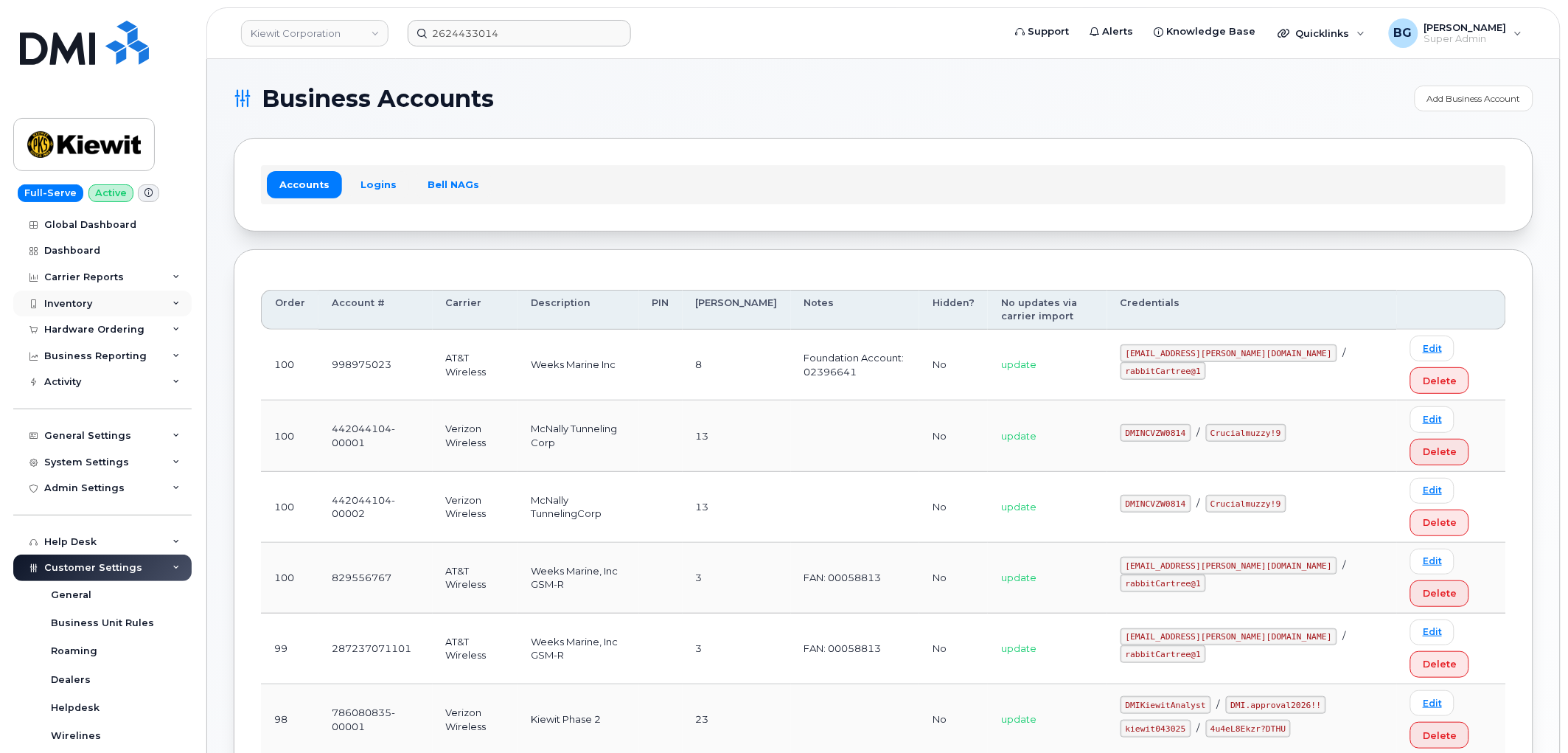
click at [73, 307] on div "Inventory" at bounding box center [68, 304] width 48 height 12
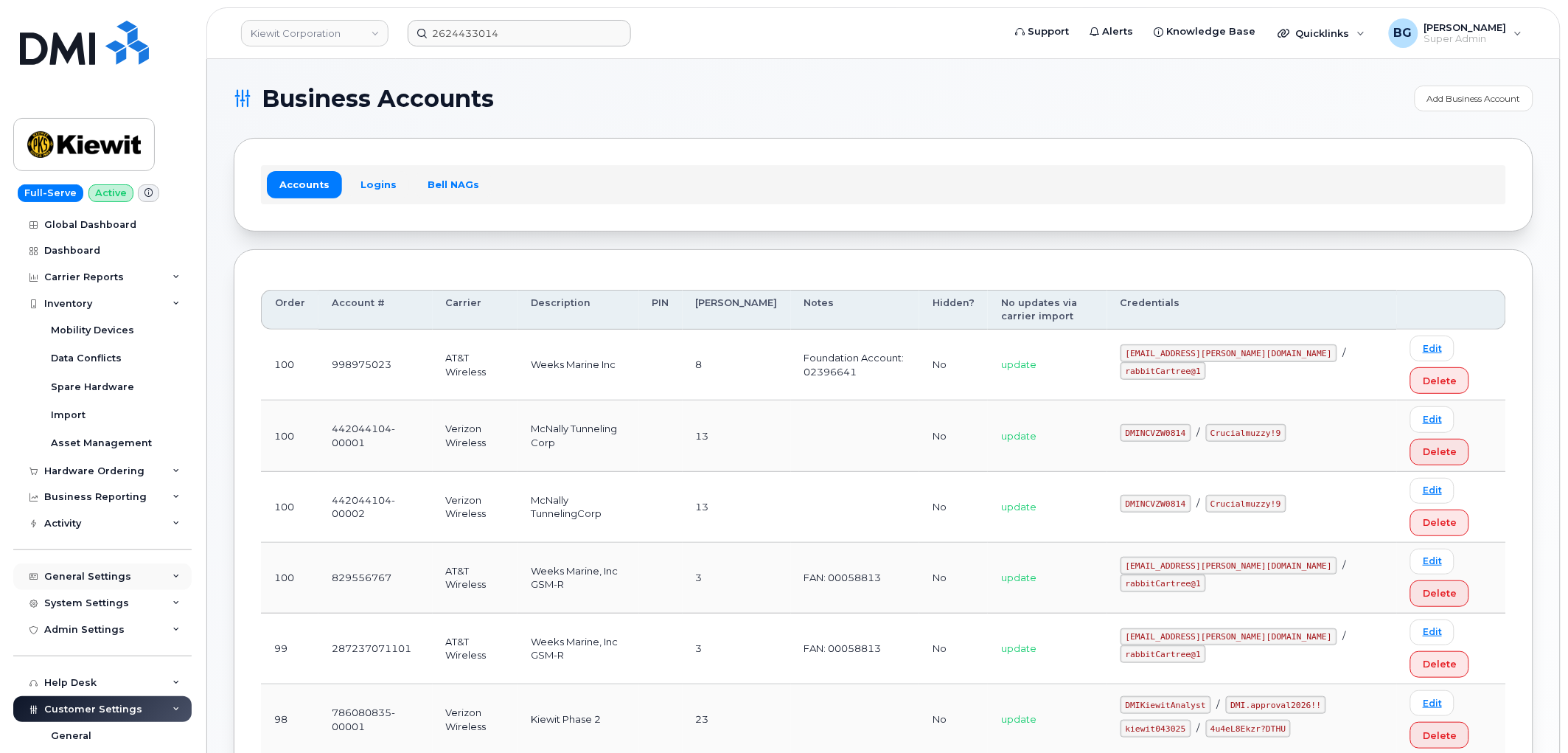
click at [62, 572] on div "General Settings" at bounding box center [88, 576] width 87 height 12
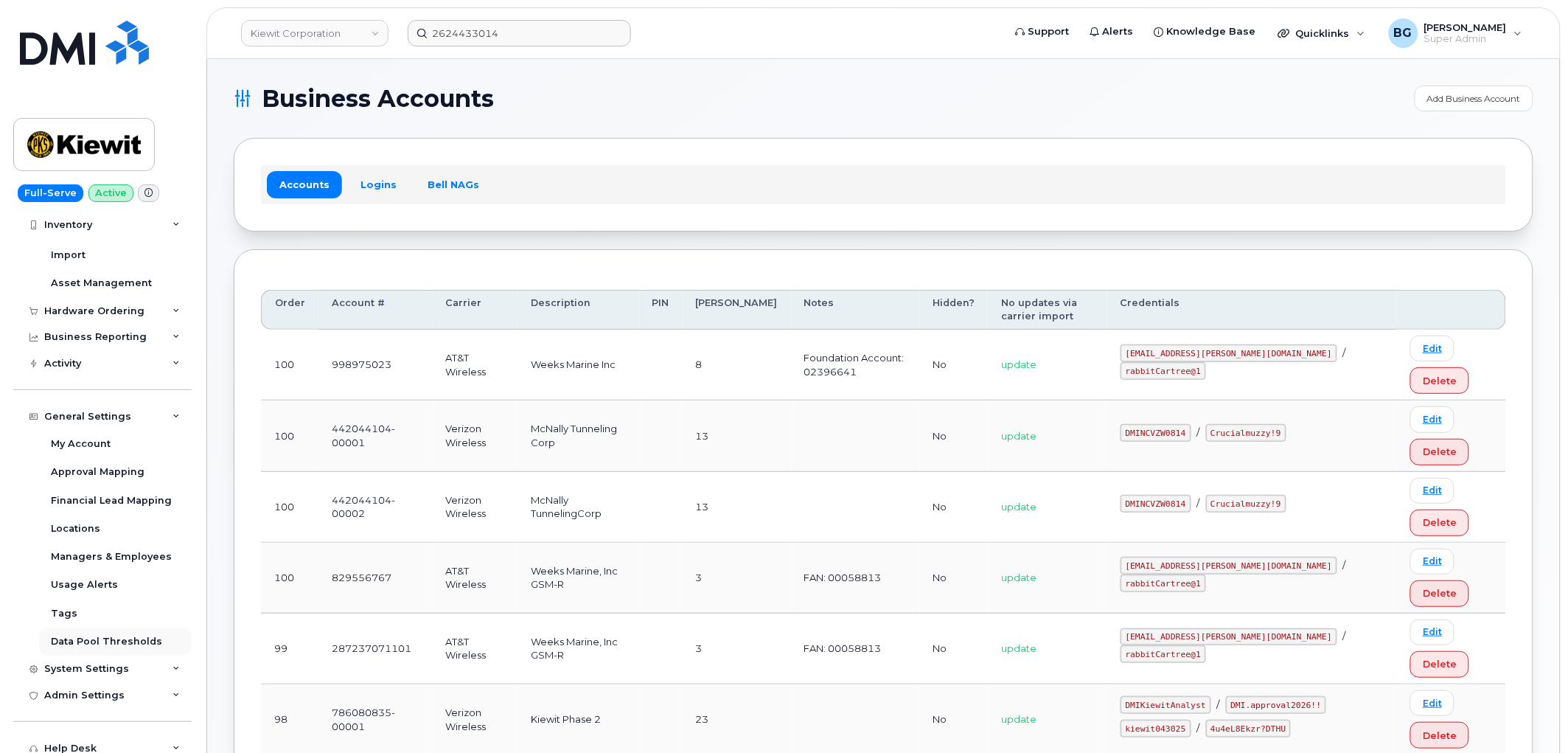
scroll to position [273, 0]
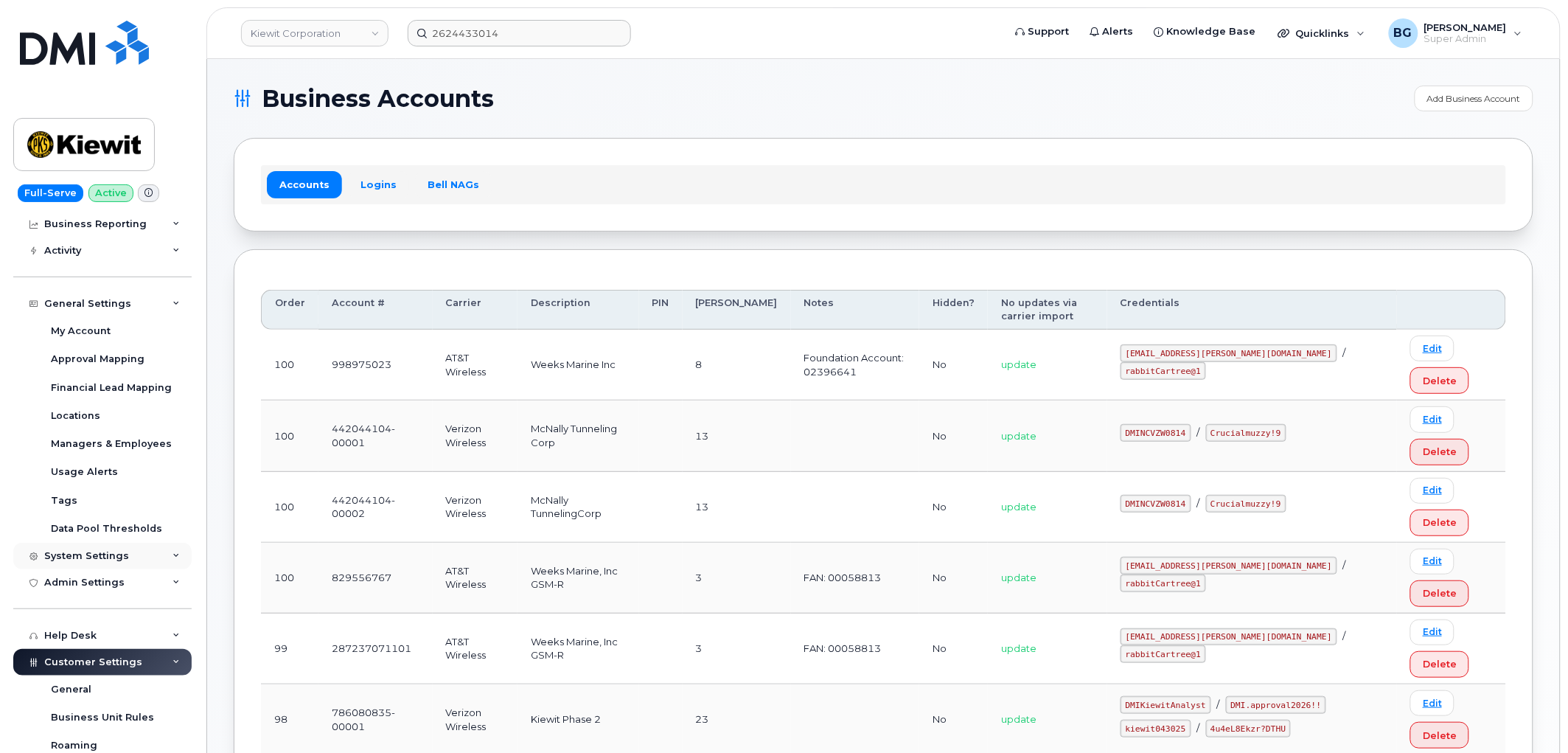
click at [57, 547] on div "System Settings" at bounding box center [102, 555] width 178 height 26
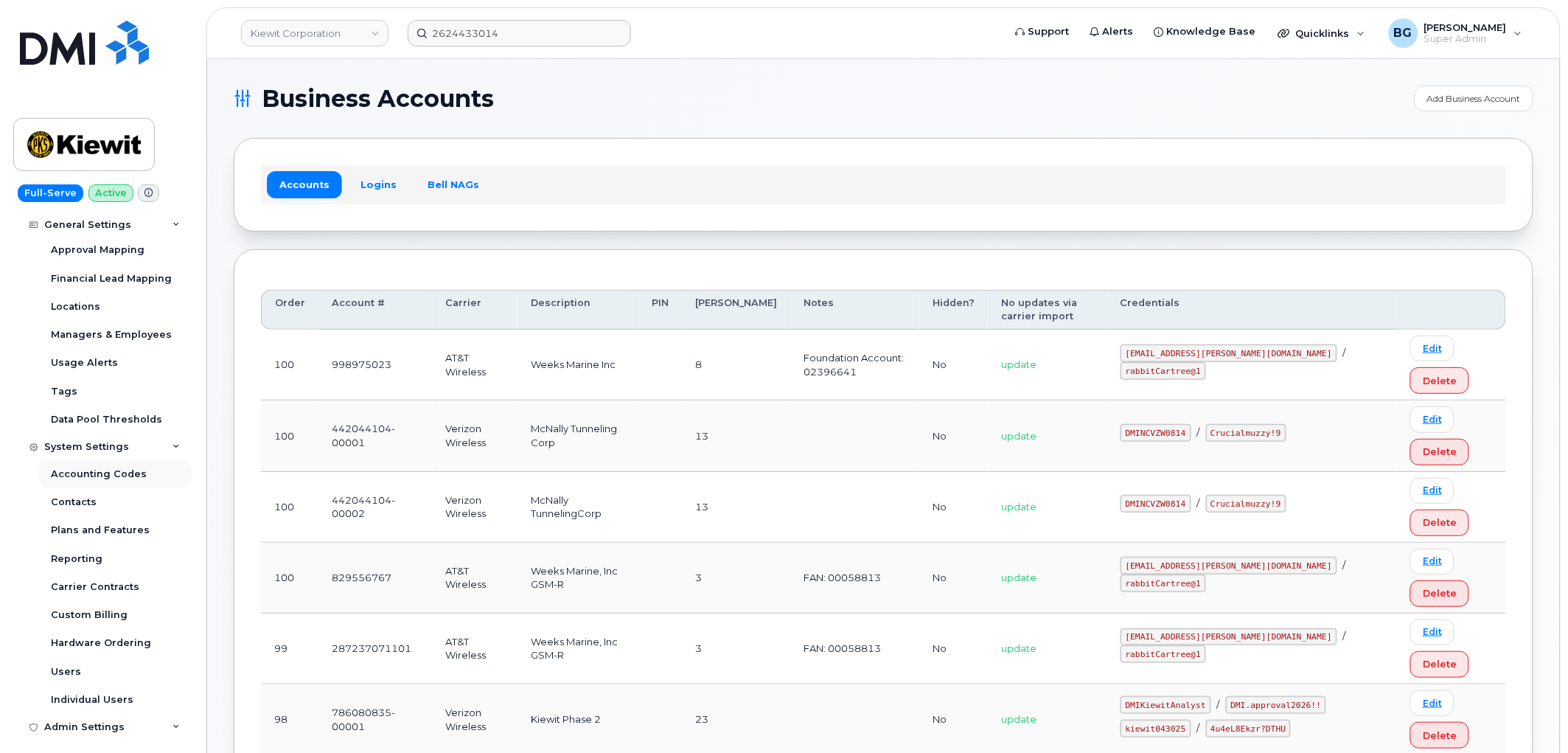
scroll to position [327, 0]
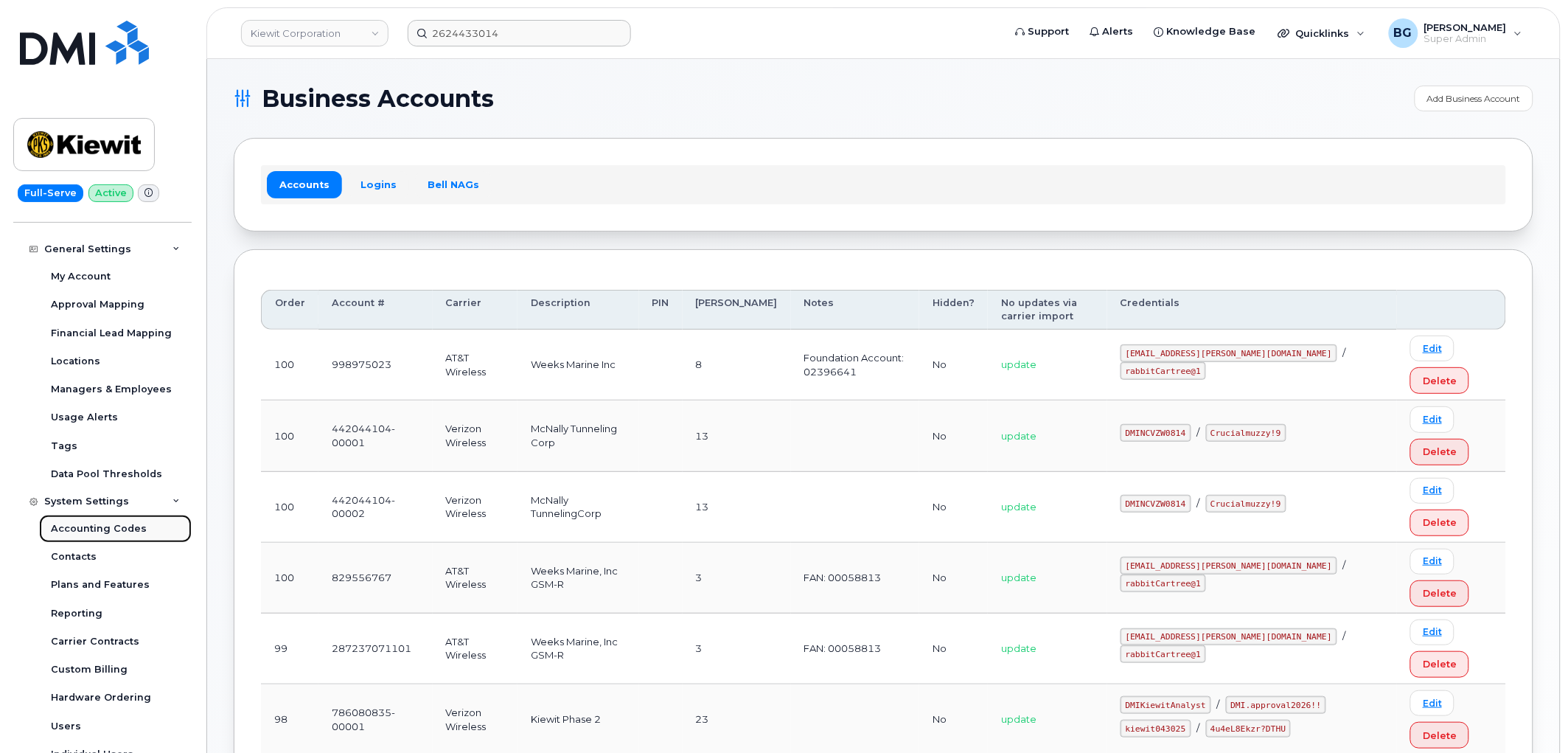
click at [75, 524] on div "Accounting Codes" at bounding box center [99, 529] width 95 height 14
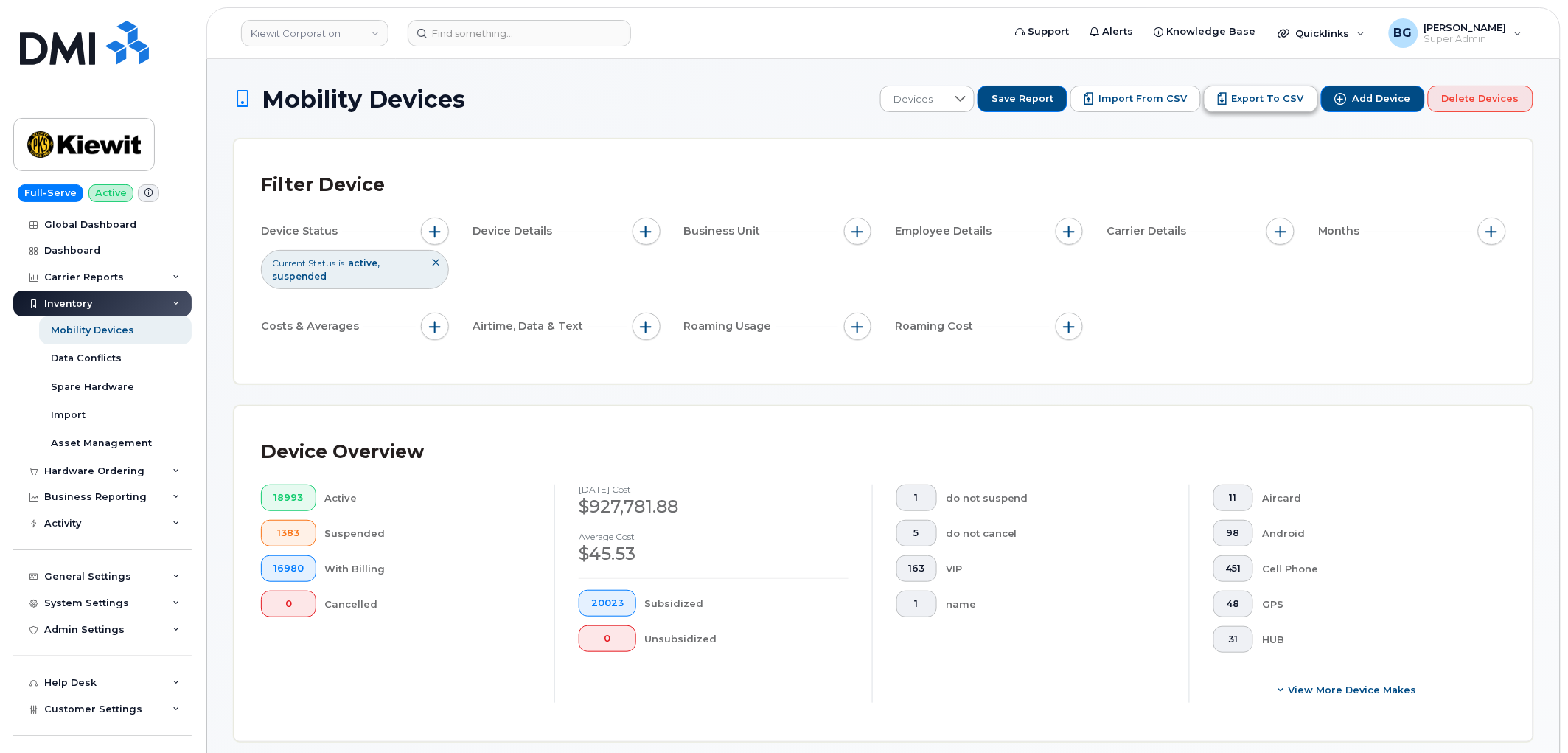
click at [1278, 98] on span "Export to CSV" at bounding box center [1268, 99] width 72 height 14
click at [1247, 92] on span "Export to CSV" at bounding box center [1268, 99] width 72 height 14
click at [1128, 90] on button "Import from CSV" at bounding box center [1135, 98] width 130 height 26
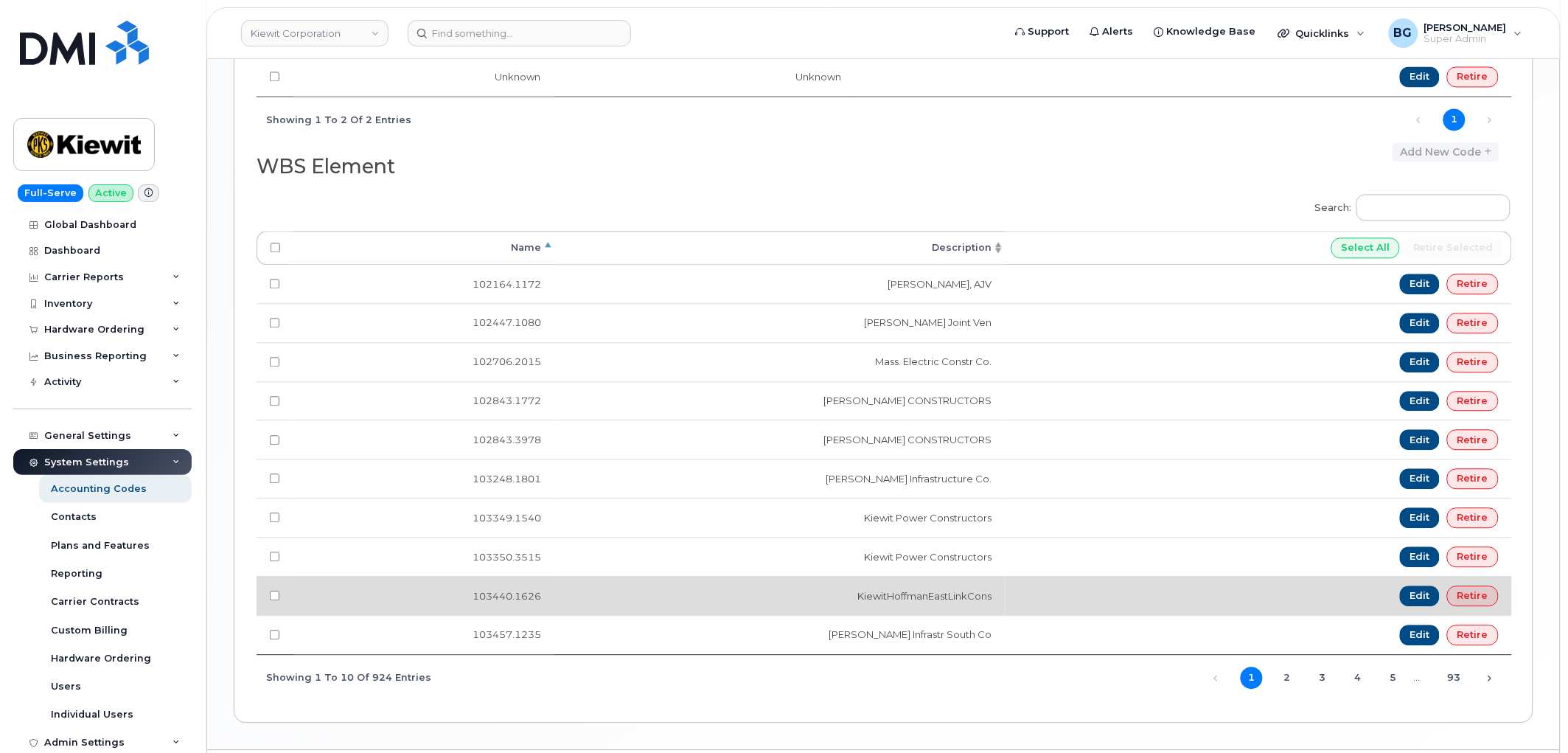
scroll to position [1086, 0]
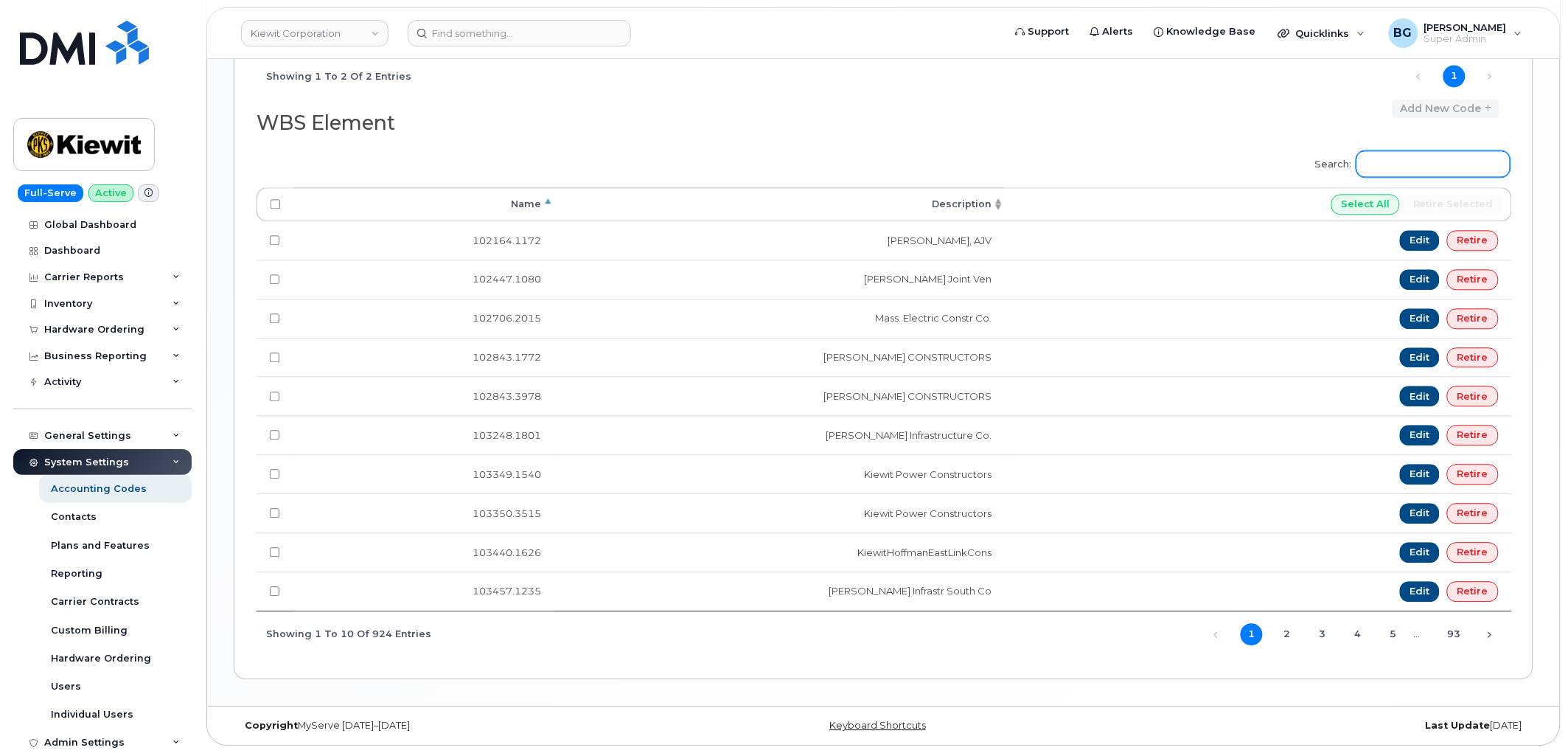
click at [1401, 151] on input "Search:" at bounding box center [1433, 163] width 154 height 26
paste input "21564.1031"
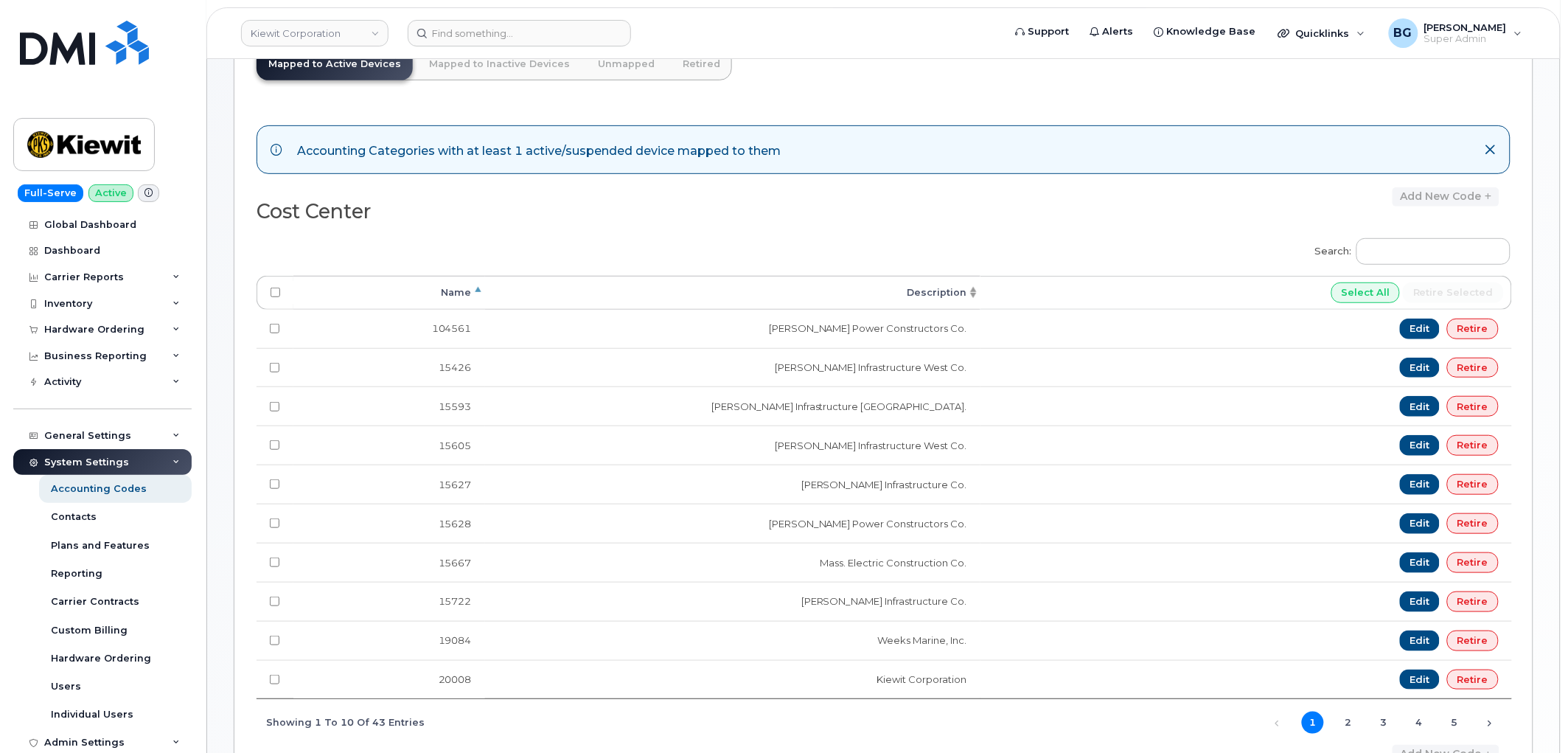
scroll to position [0, 0]
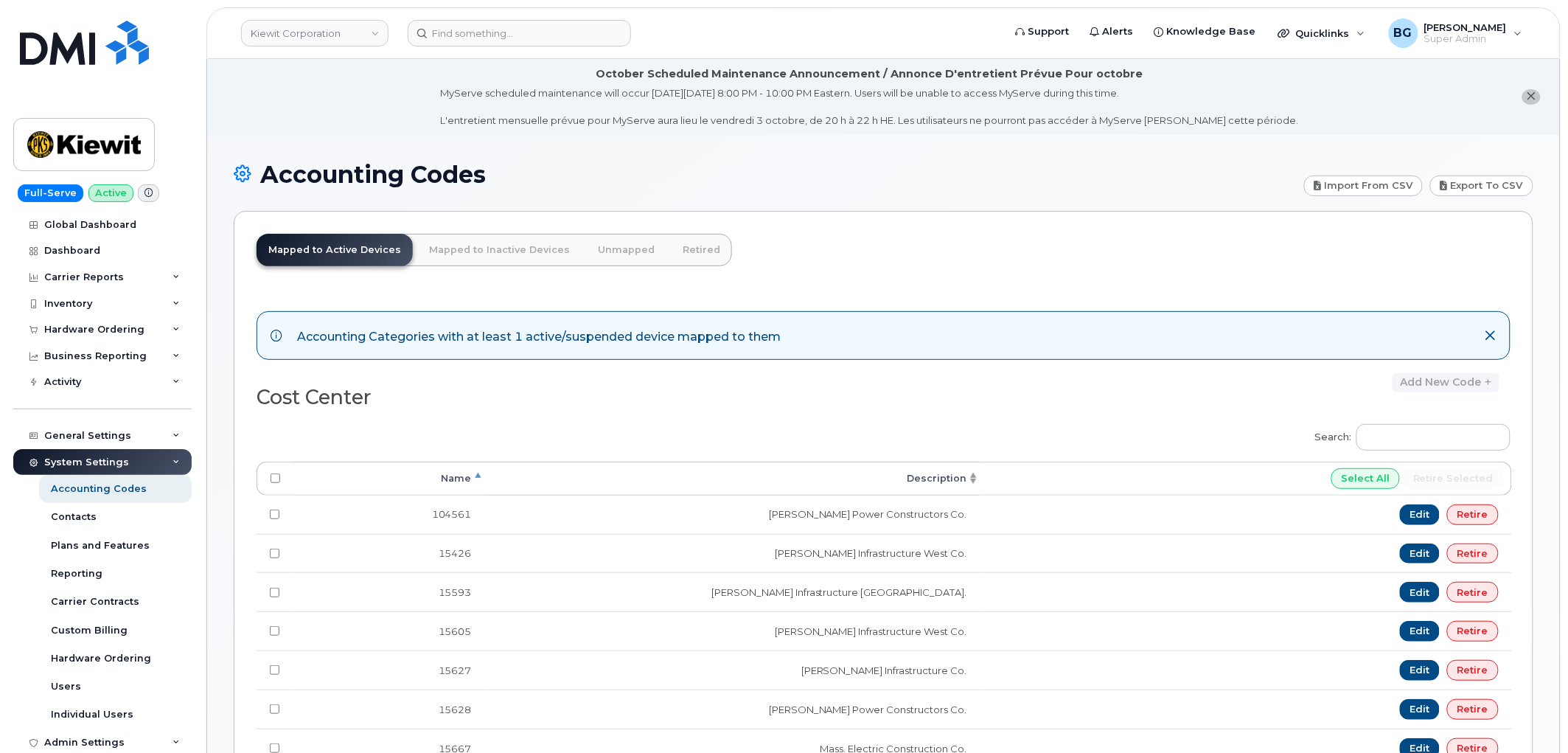
type input "21564.1031"
click at [482, 247] on link "Mapped to Inactive Devices" at bounding box center [499, 250] width 165 height 32
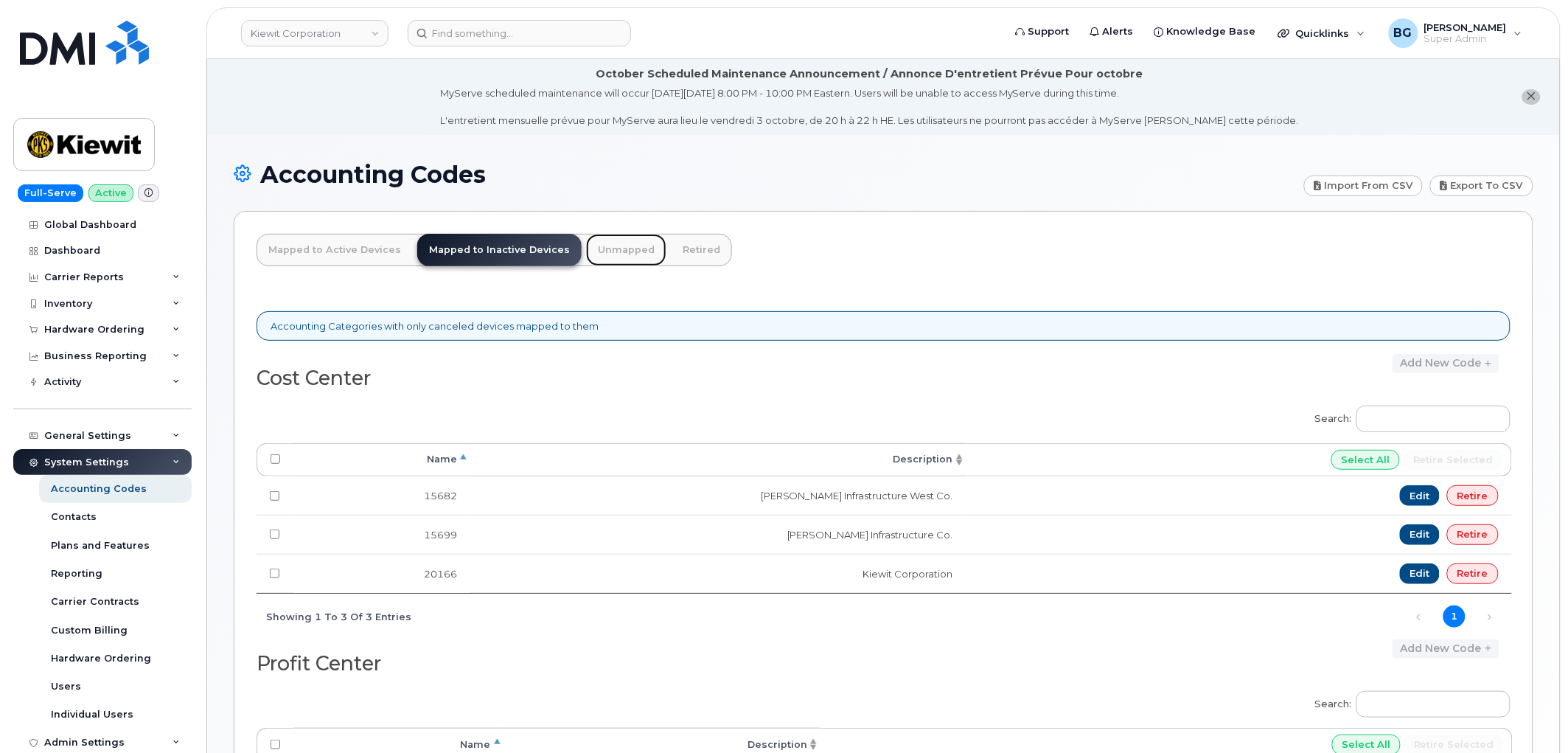
click at [607, 246] on link "Unmapped" at bounding box center [626, 250] width 80 height 32
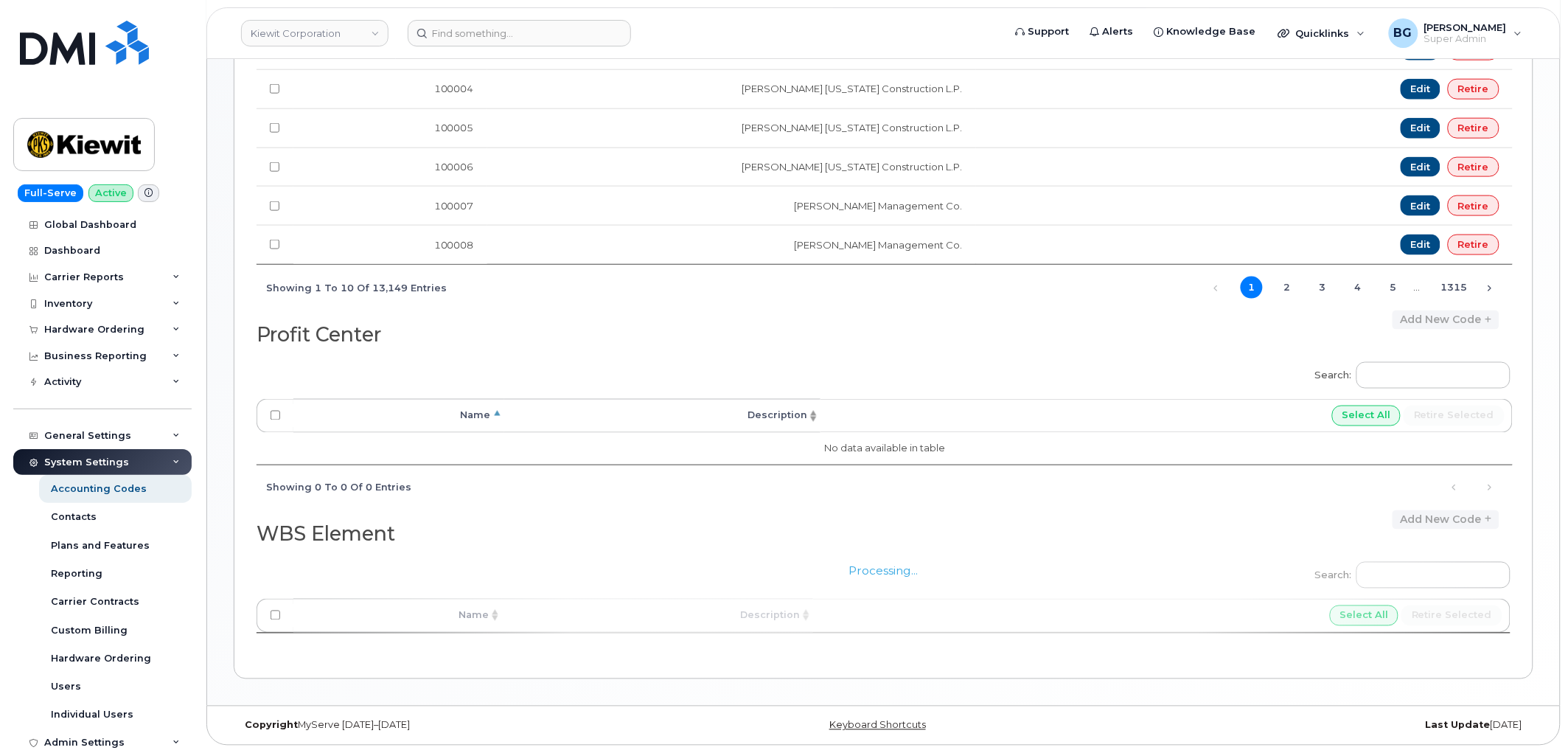
scroll to position [606, 0]
click at [1409, 575] on div "Processing..." at bounding box center [883, 600] width 1254 height 105
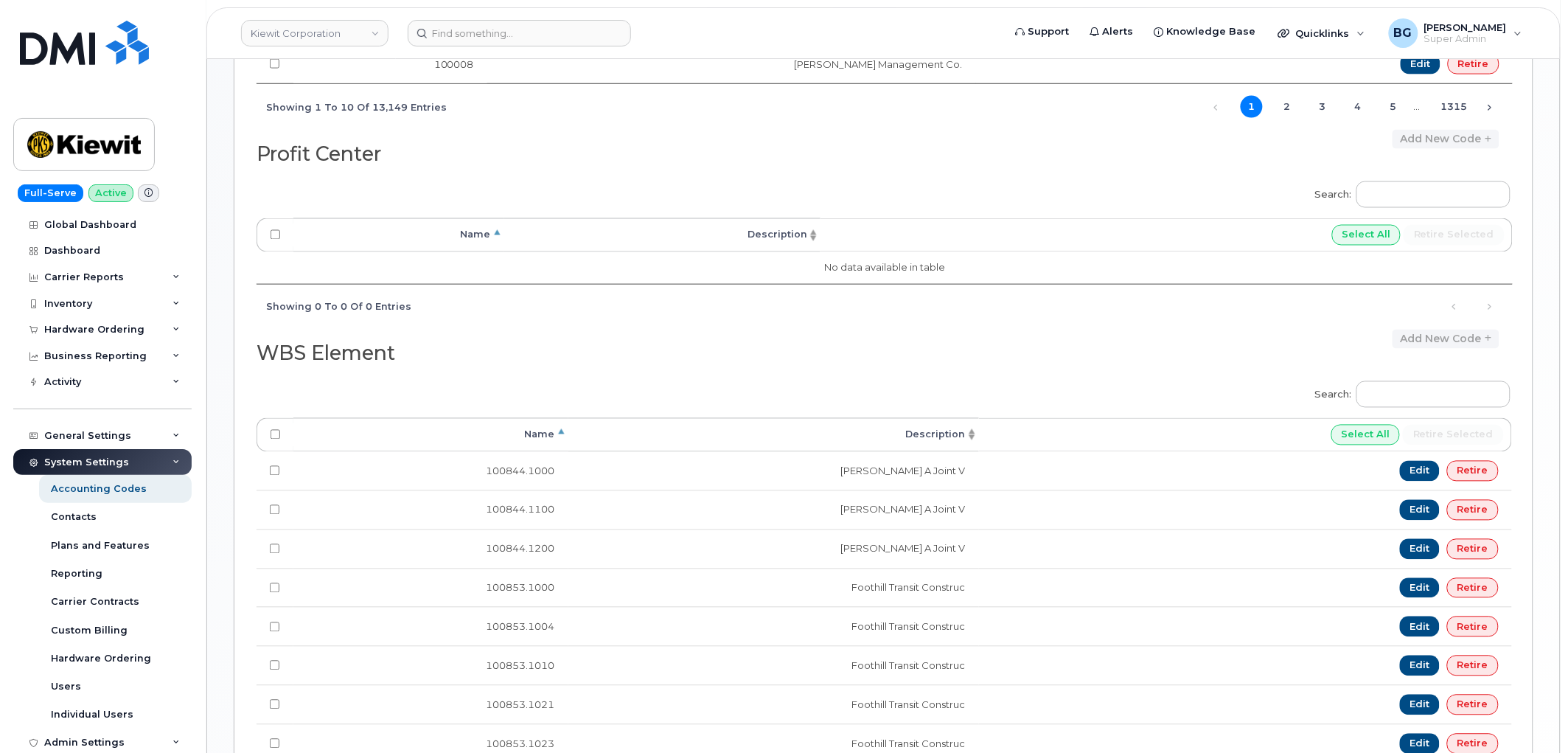
scroll to position [825, 0]
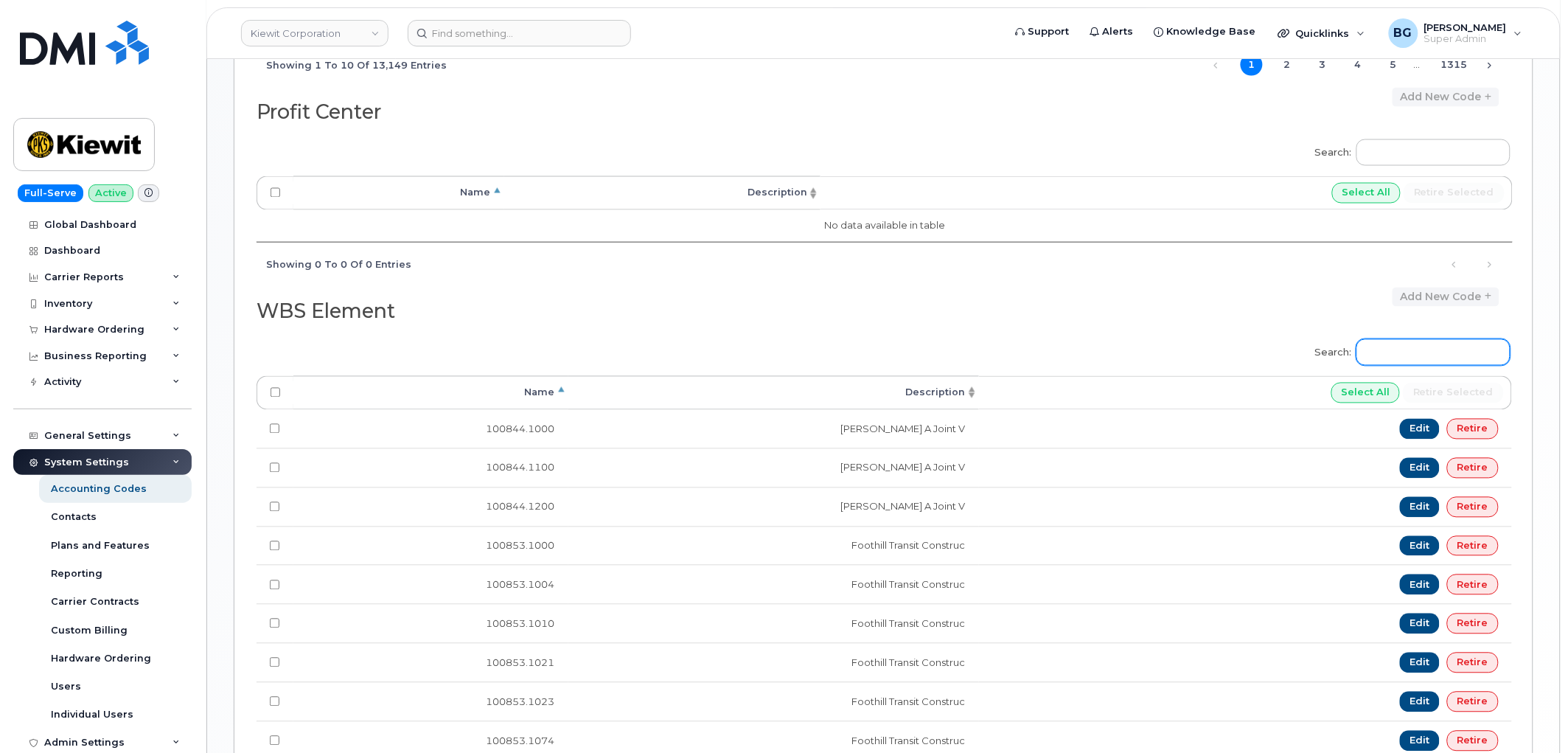
click at [1435, 356] on input "Search:" at bounding box center [1433, 352] width 154 height 26
paste input "21564.1031"
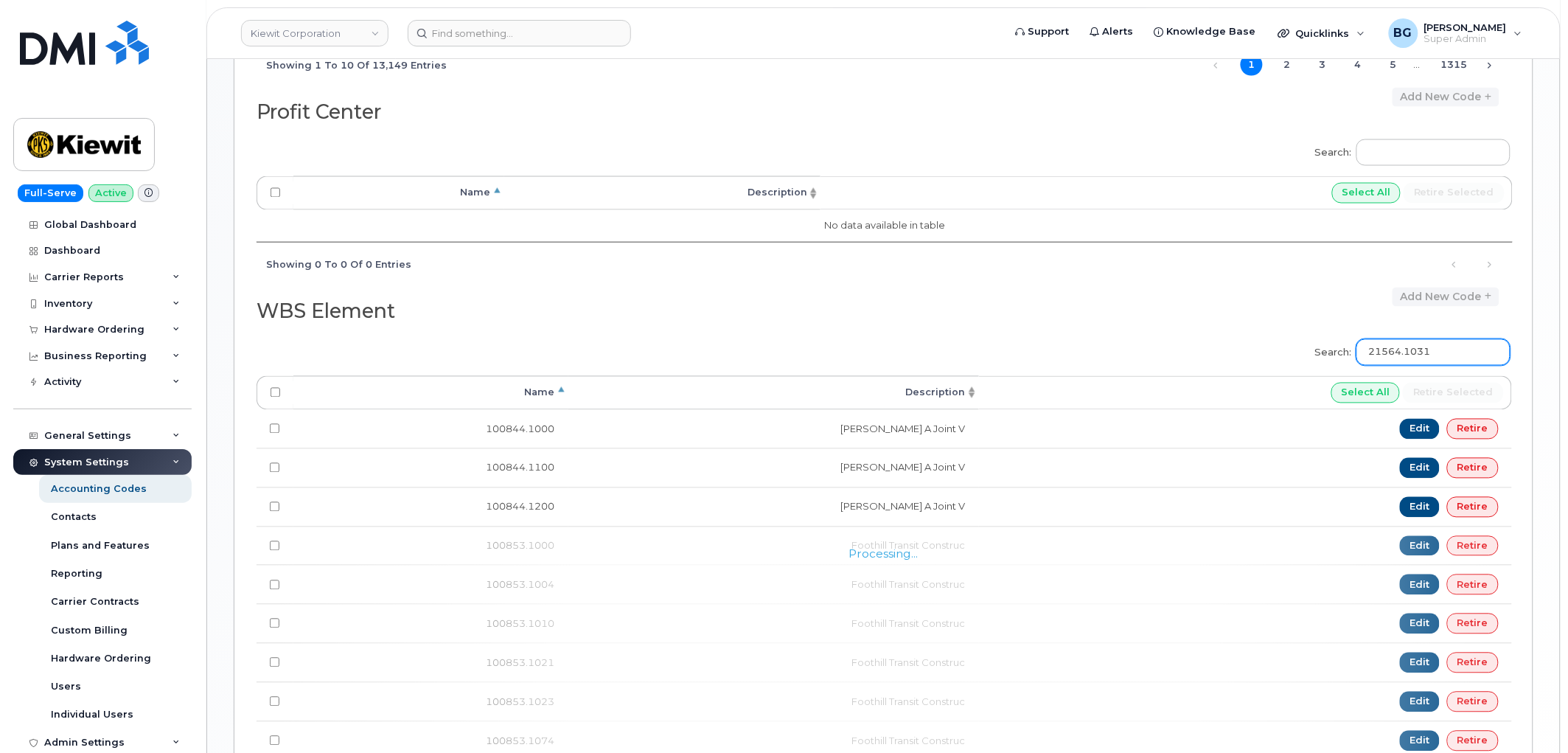
type input "21564.1031"
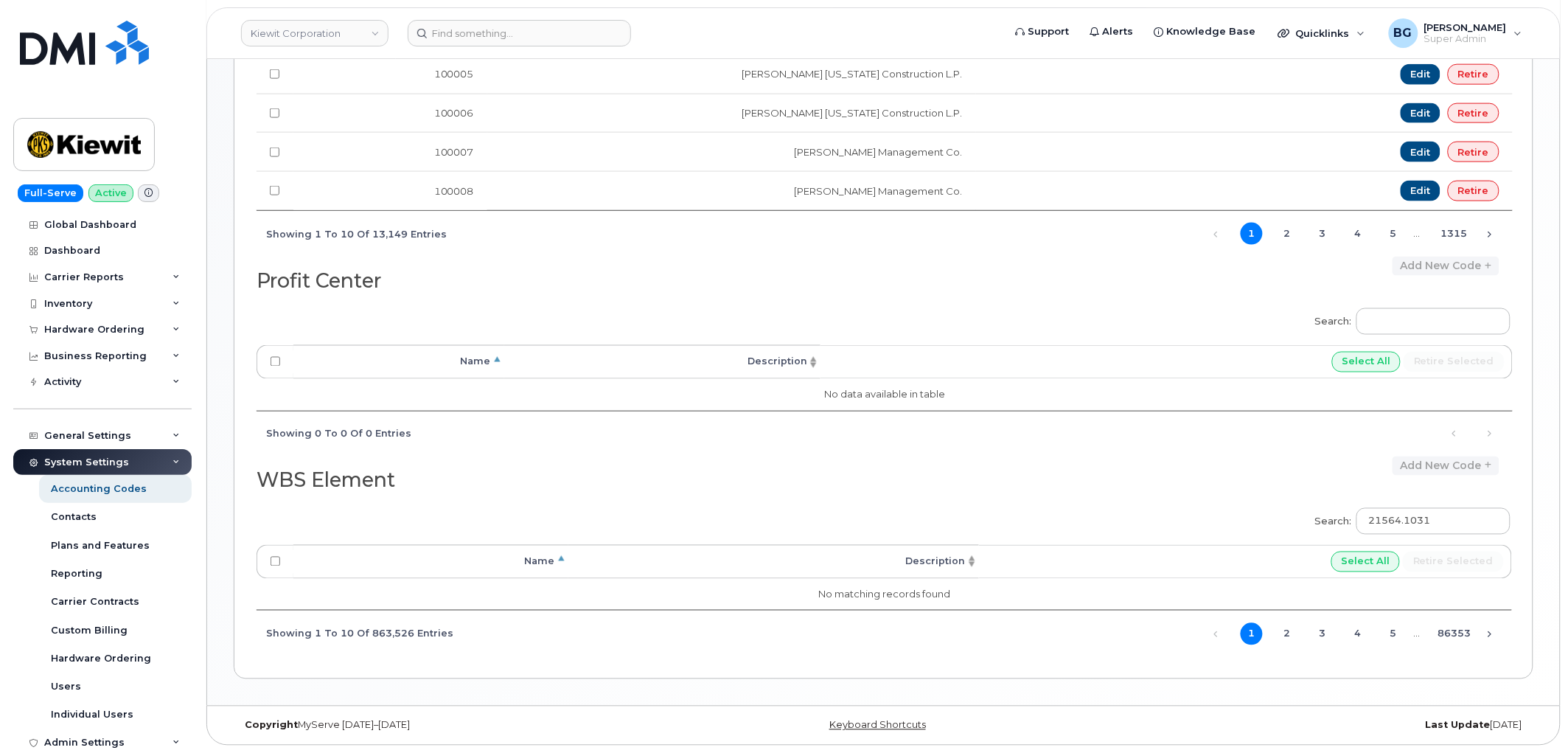
scroll to position [660, 0]
click at [290, 30] on link "Kiewit Corporation" at bounding box center [315, 32] width 148 height 26
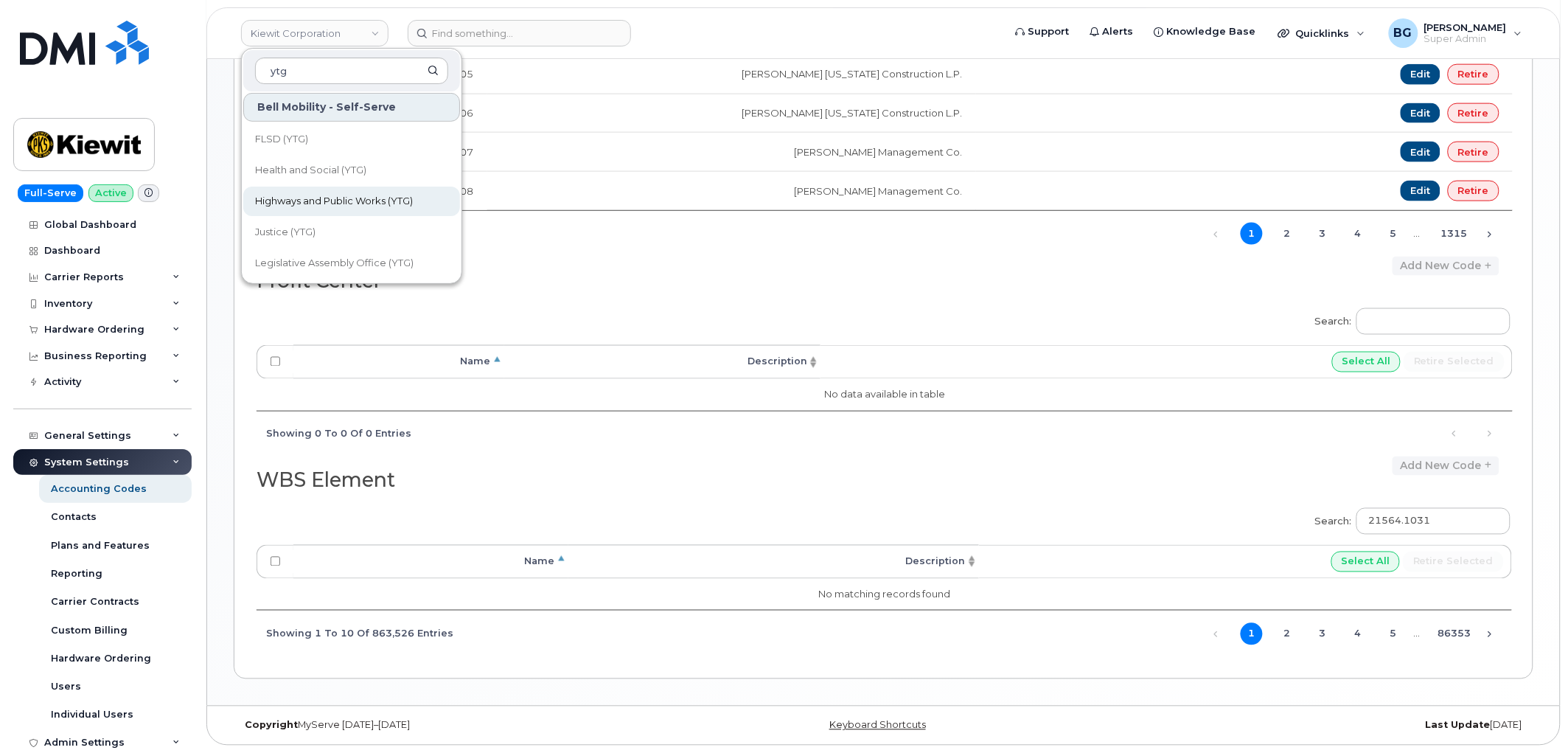
type input "ytg"
click at [340, 197] on span "Highways and Public Works (YTG)" at bounding box center [333, 200] width 158 height 14
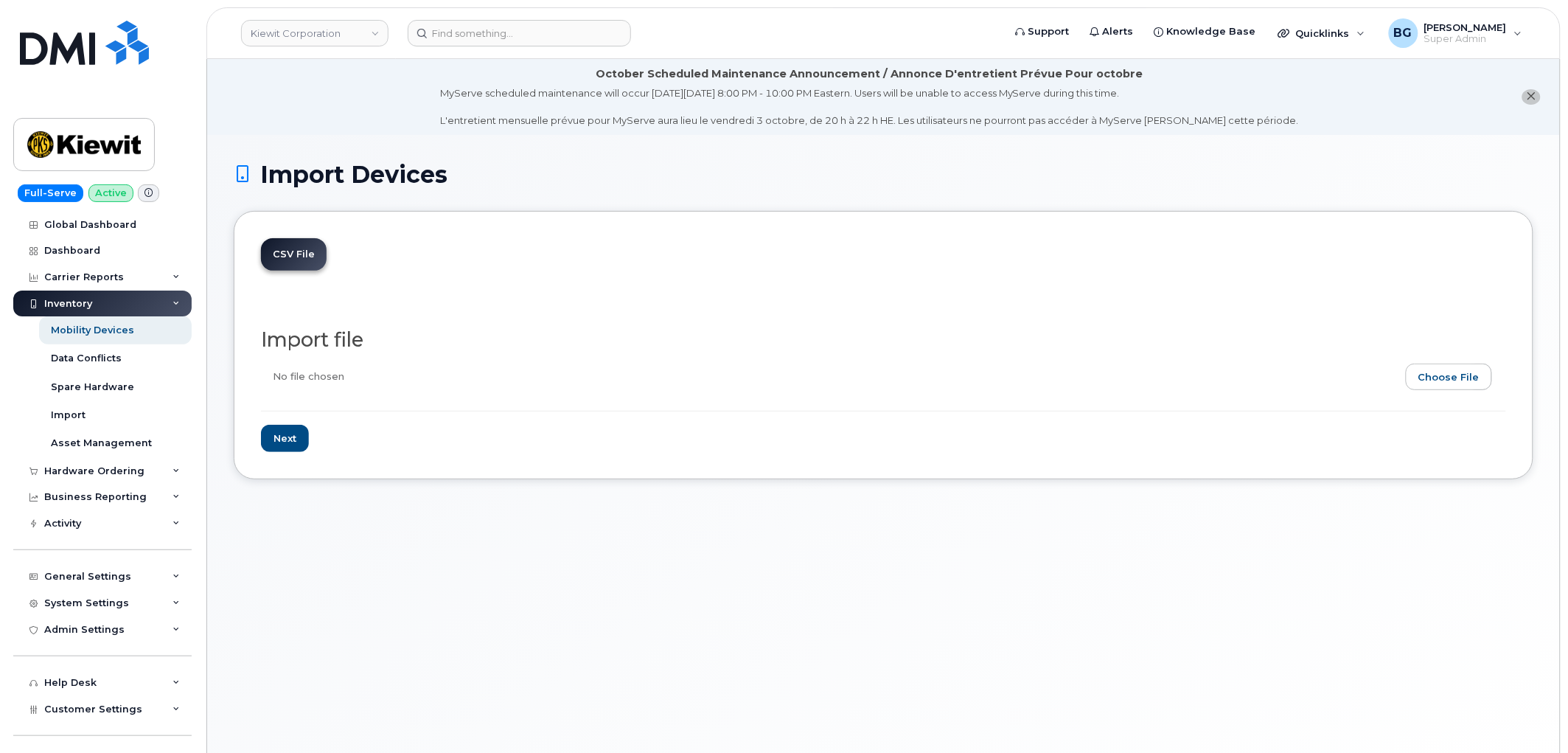
click at [1462, 364] on input "file" at bounding box center [877, 380] width 1233 height 34
type input "C:\fakepath\newline.csv"
click at [281, 439] on input "Next" at bounding box center [285, 438] width 48 height 27
type input "Loading..."
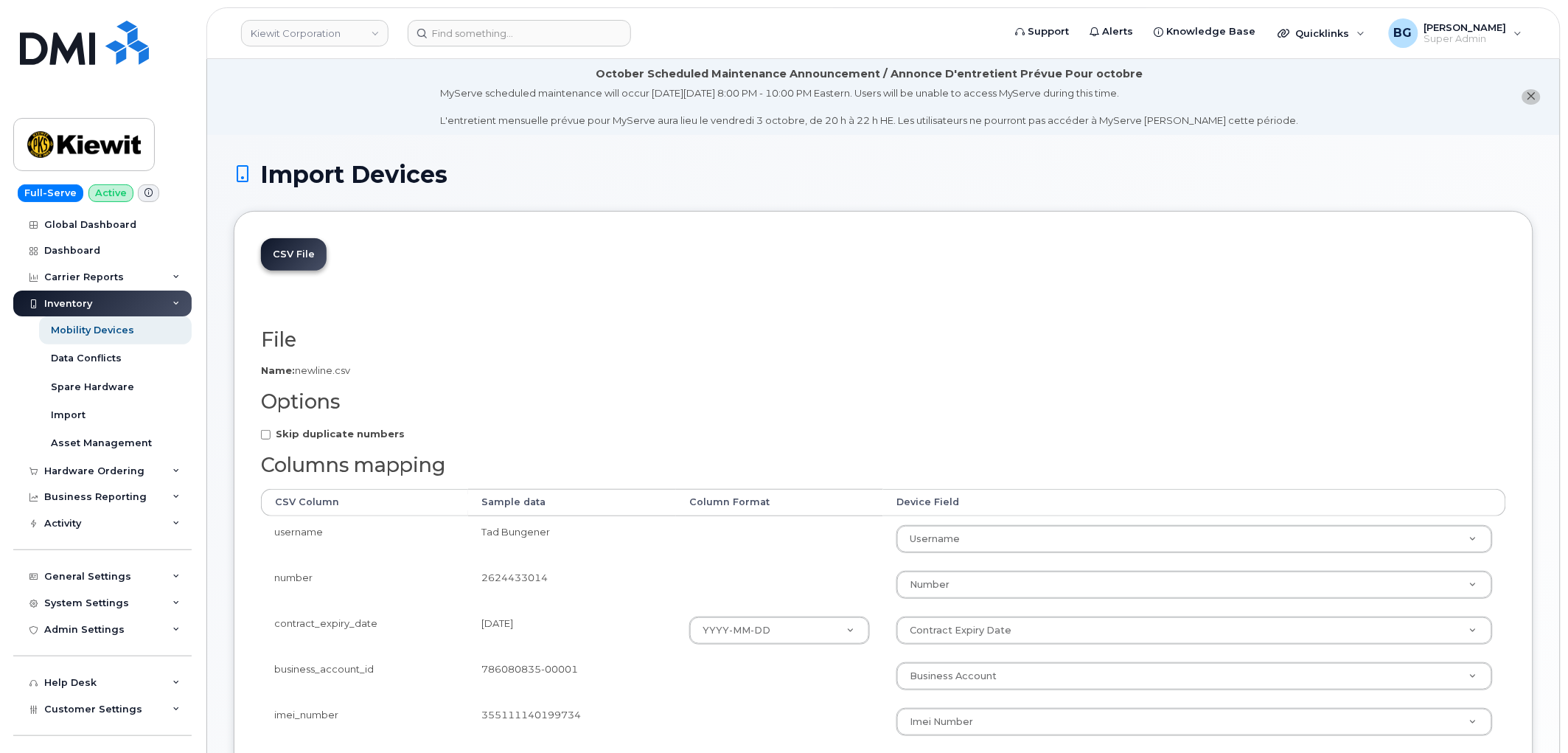
scroll to position [218, 0]
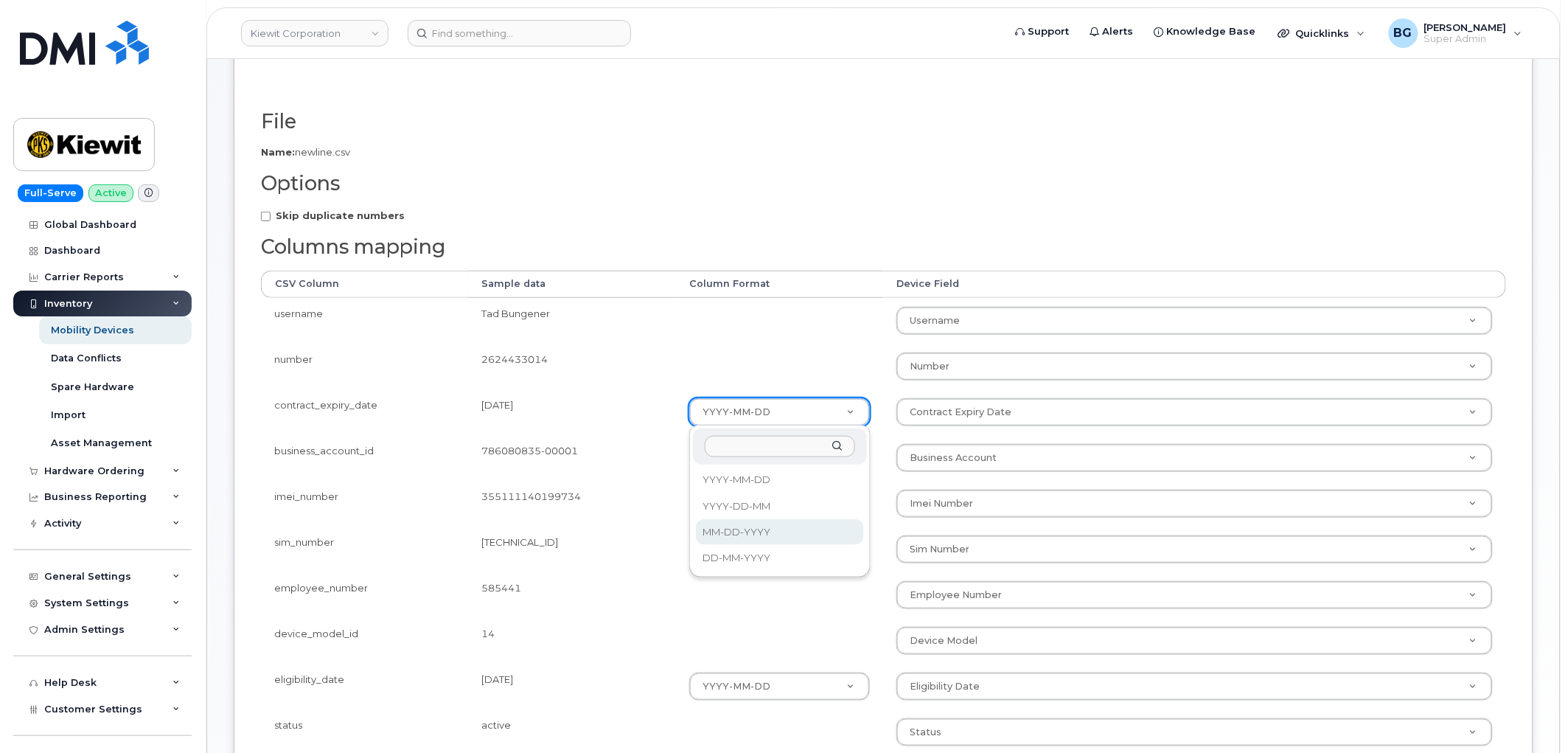
select select "%m-%d-%Y"
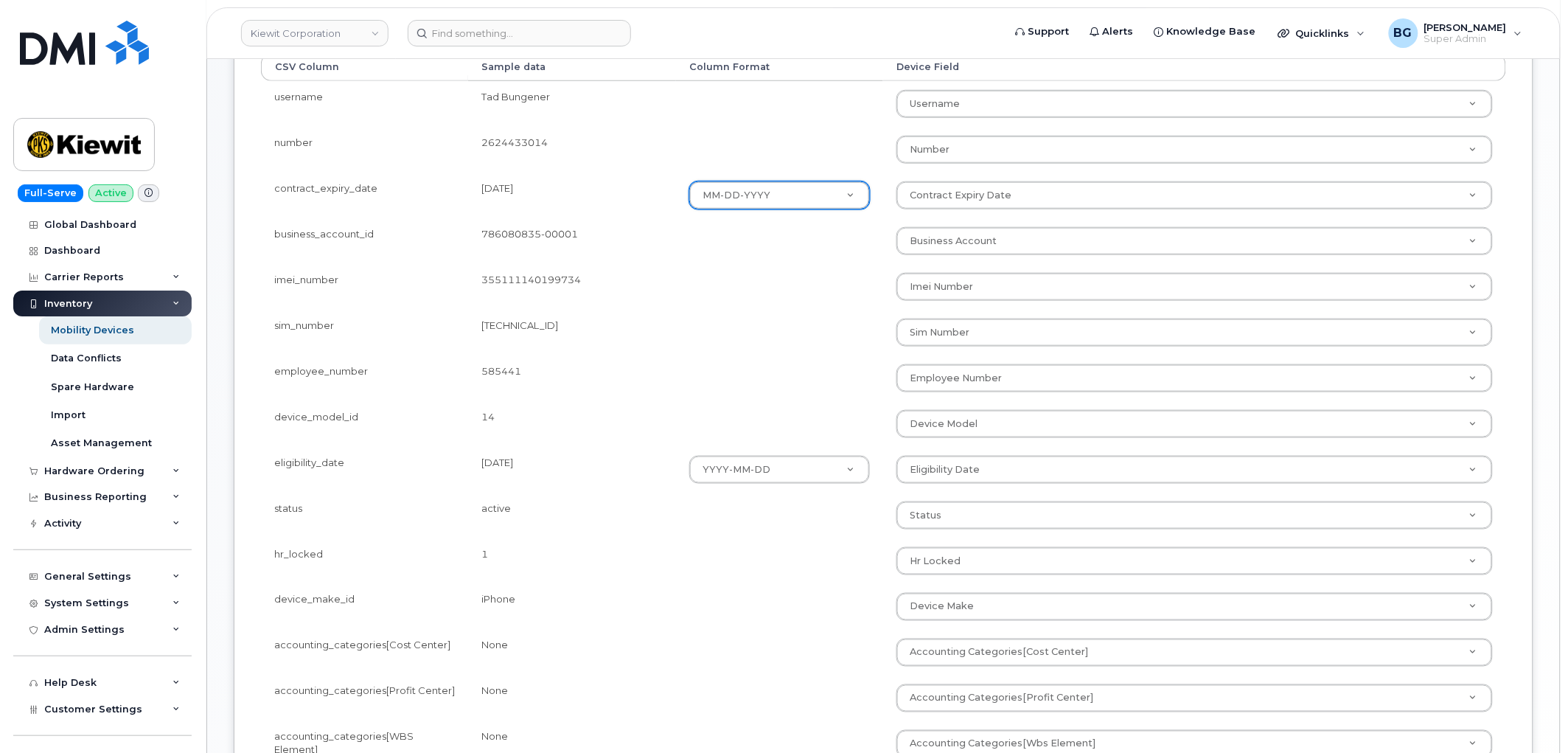
scroll to position [437, 0]
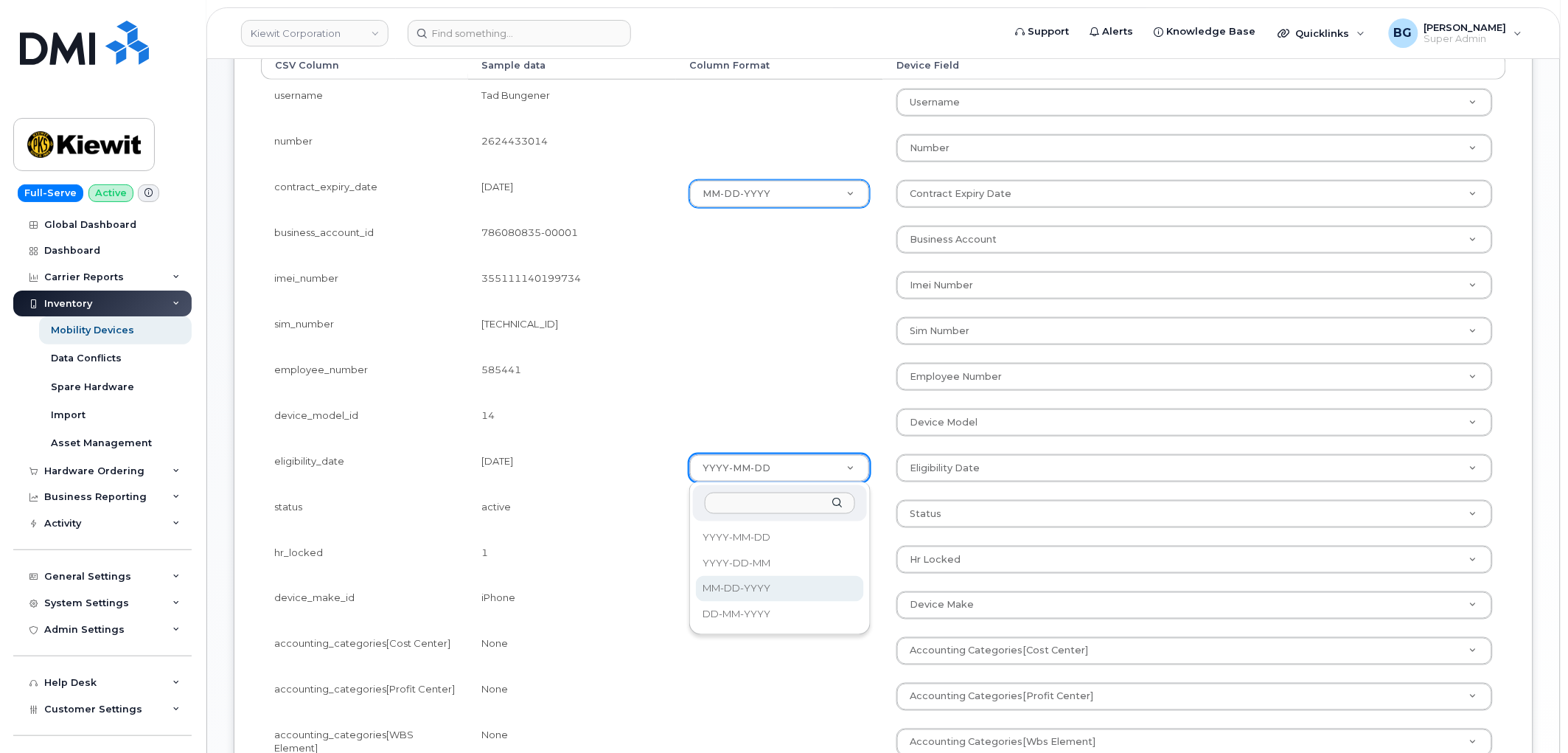
select select "%m-%d-%Y"
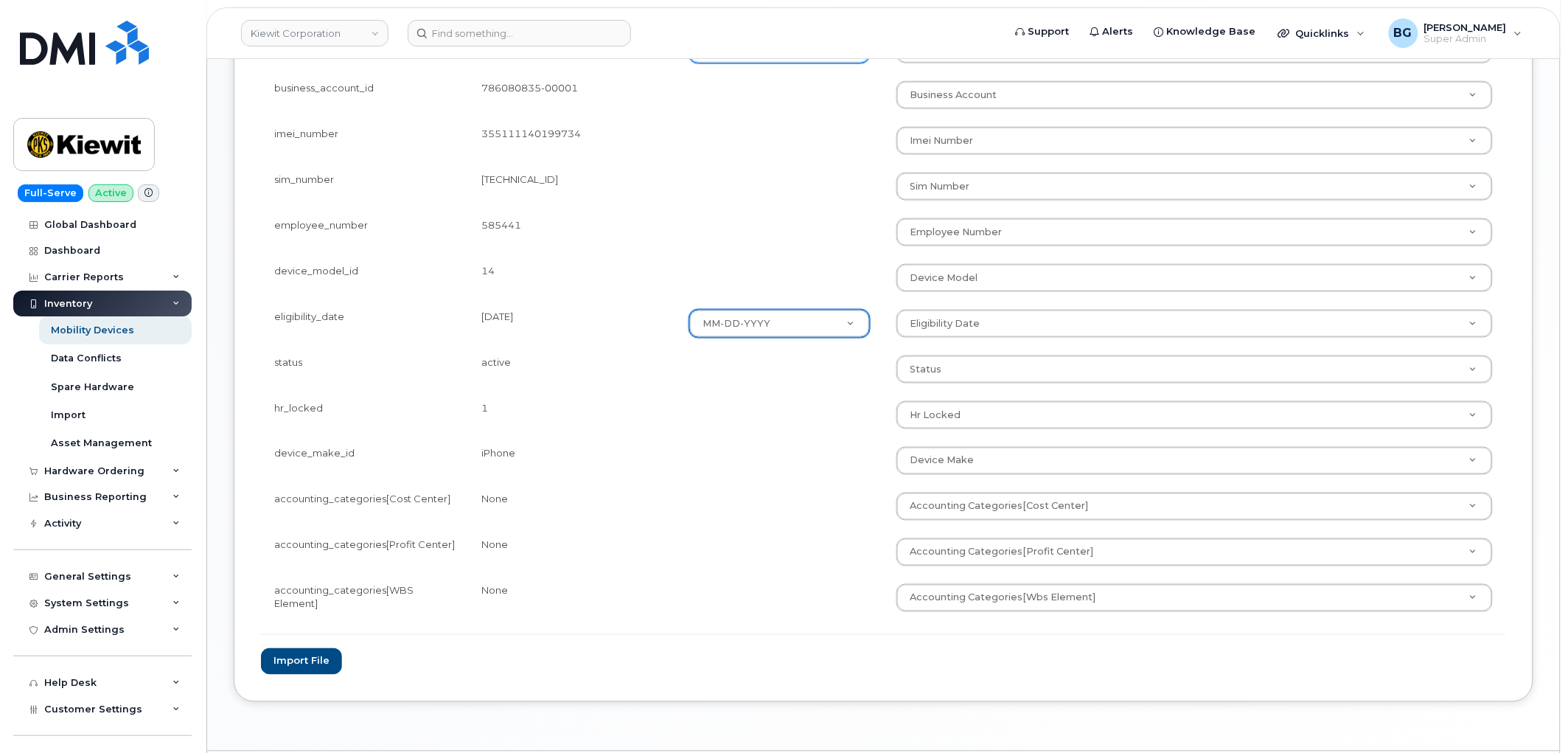
scroll to position [600, 0]
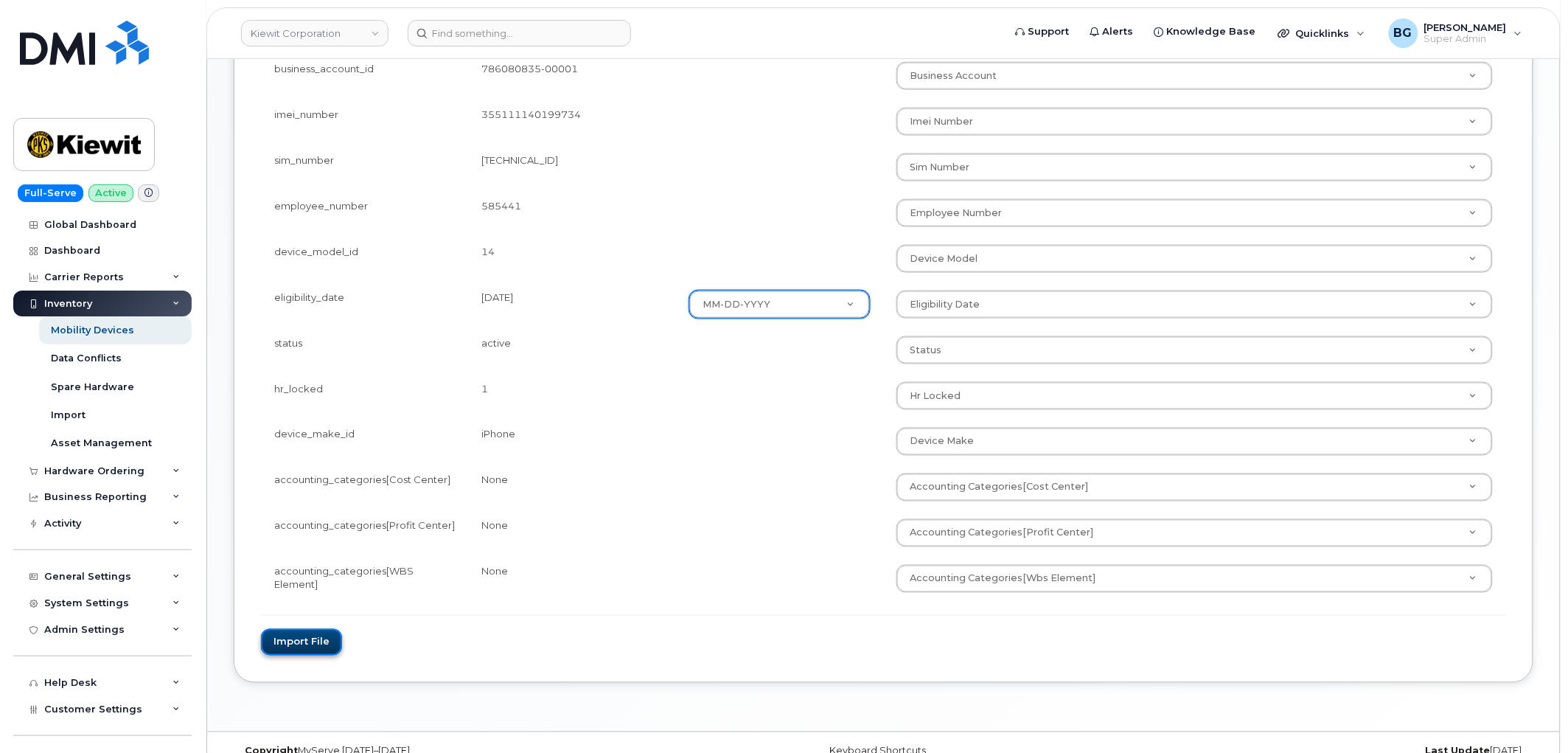
click at [292, 651] on button "Import file" at bounding box center [301, 642] width 81 height 27
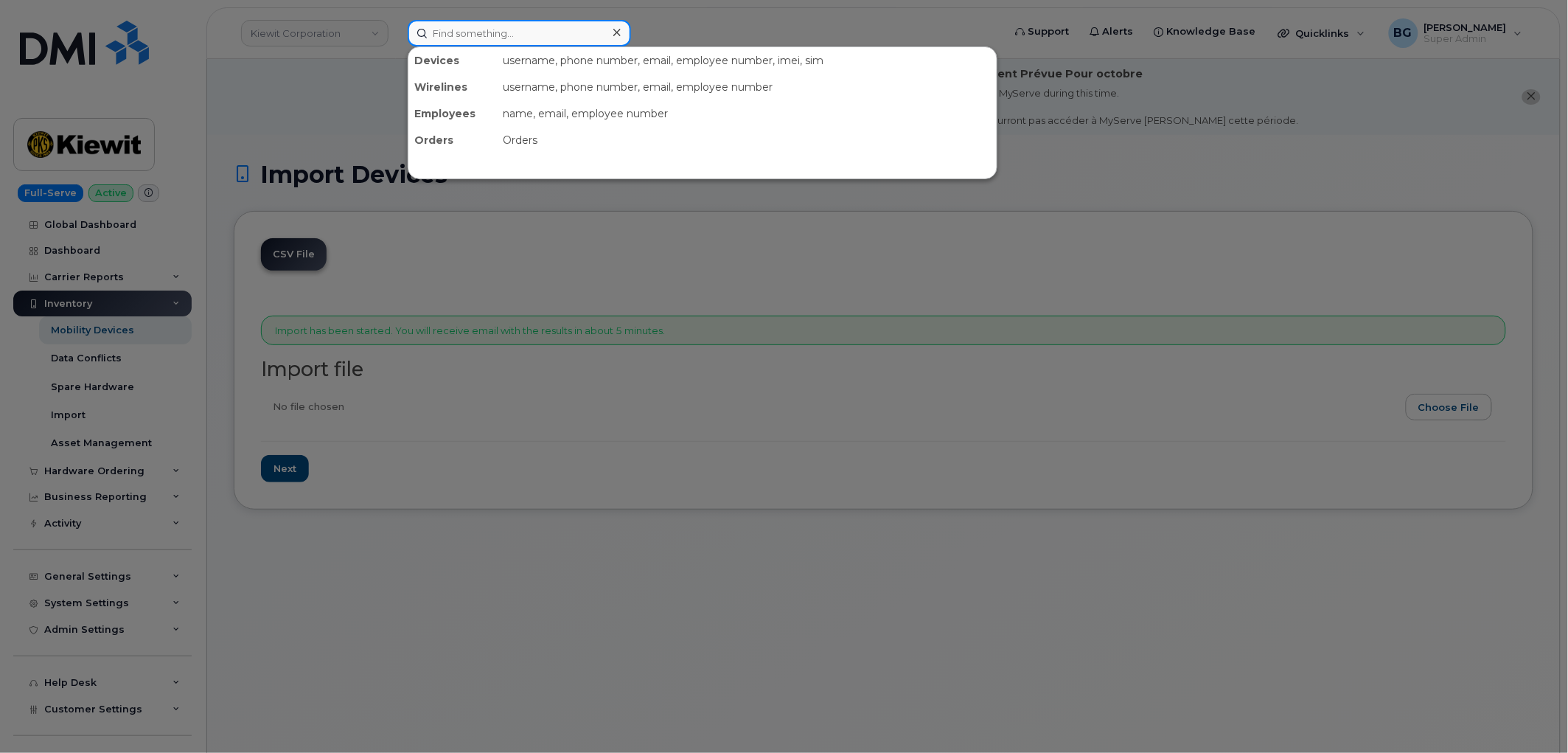
click at [469, 32] on input at bounding box center [519, 32] width 223 height 26
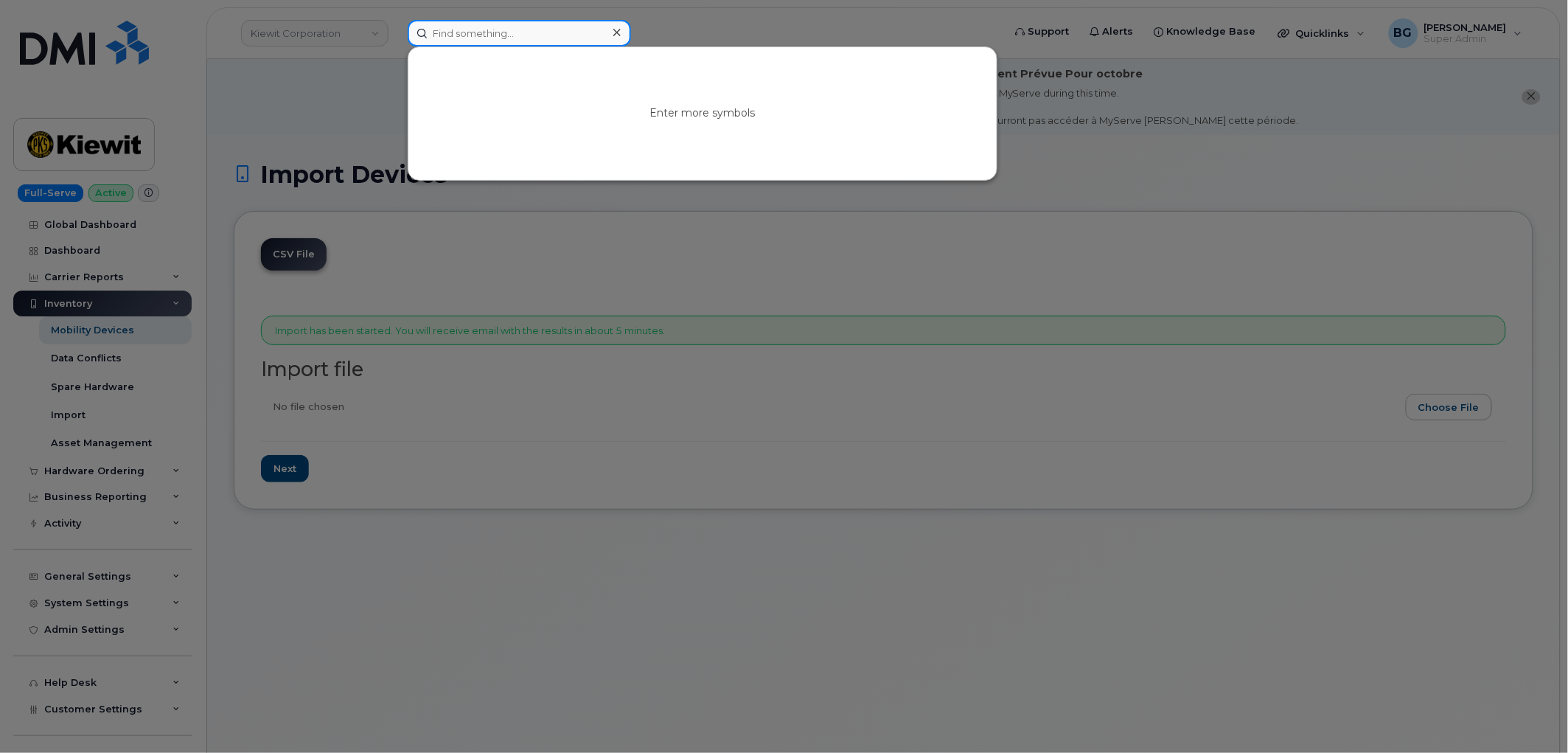
paste input "[PHONE_NUMBER]"
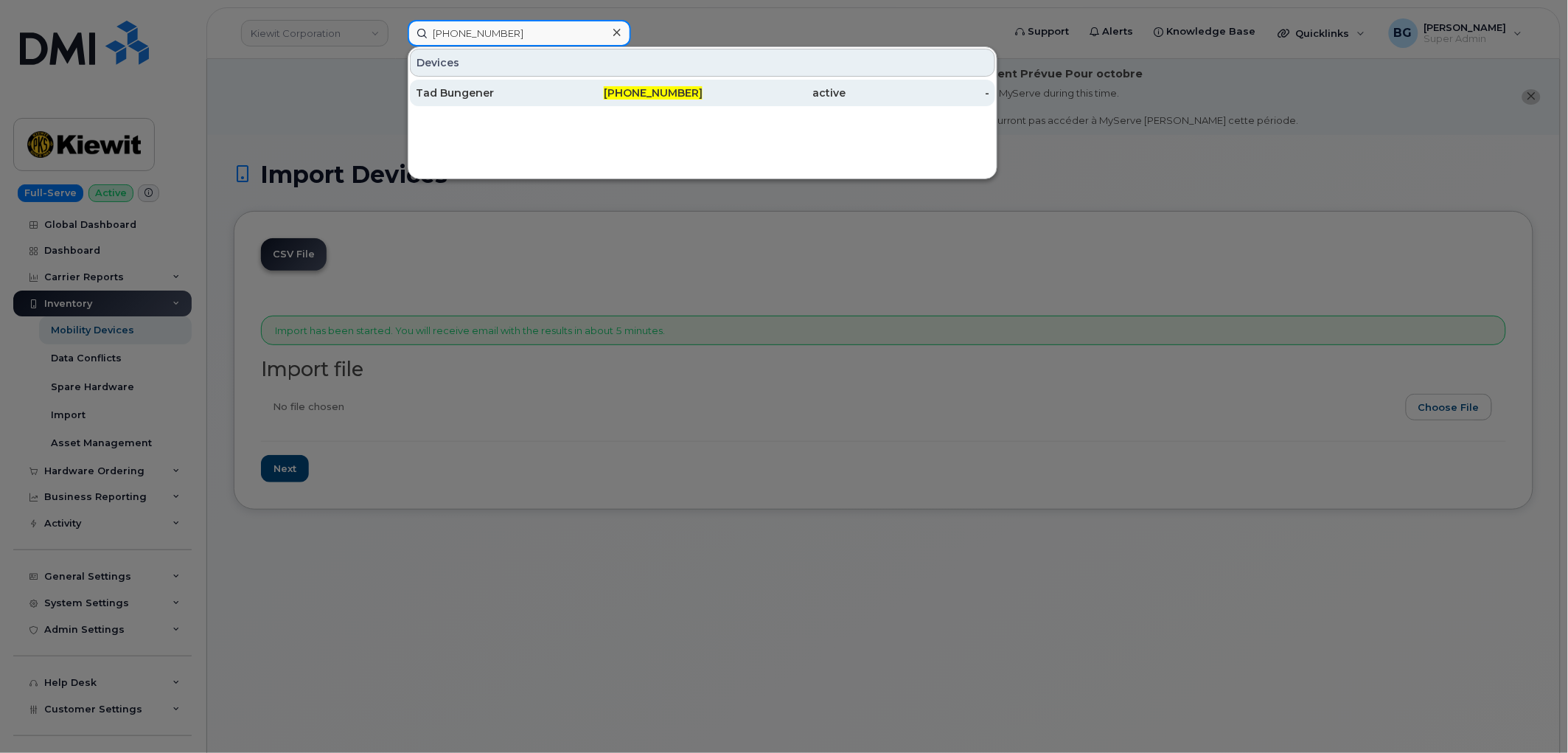
type input "[PHONE_NUMBER]"
click at [450, 92] on div "Tad Bungener" at bounding box center [488, 92] width 144 height 14
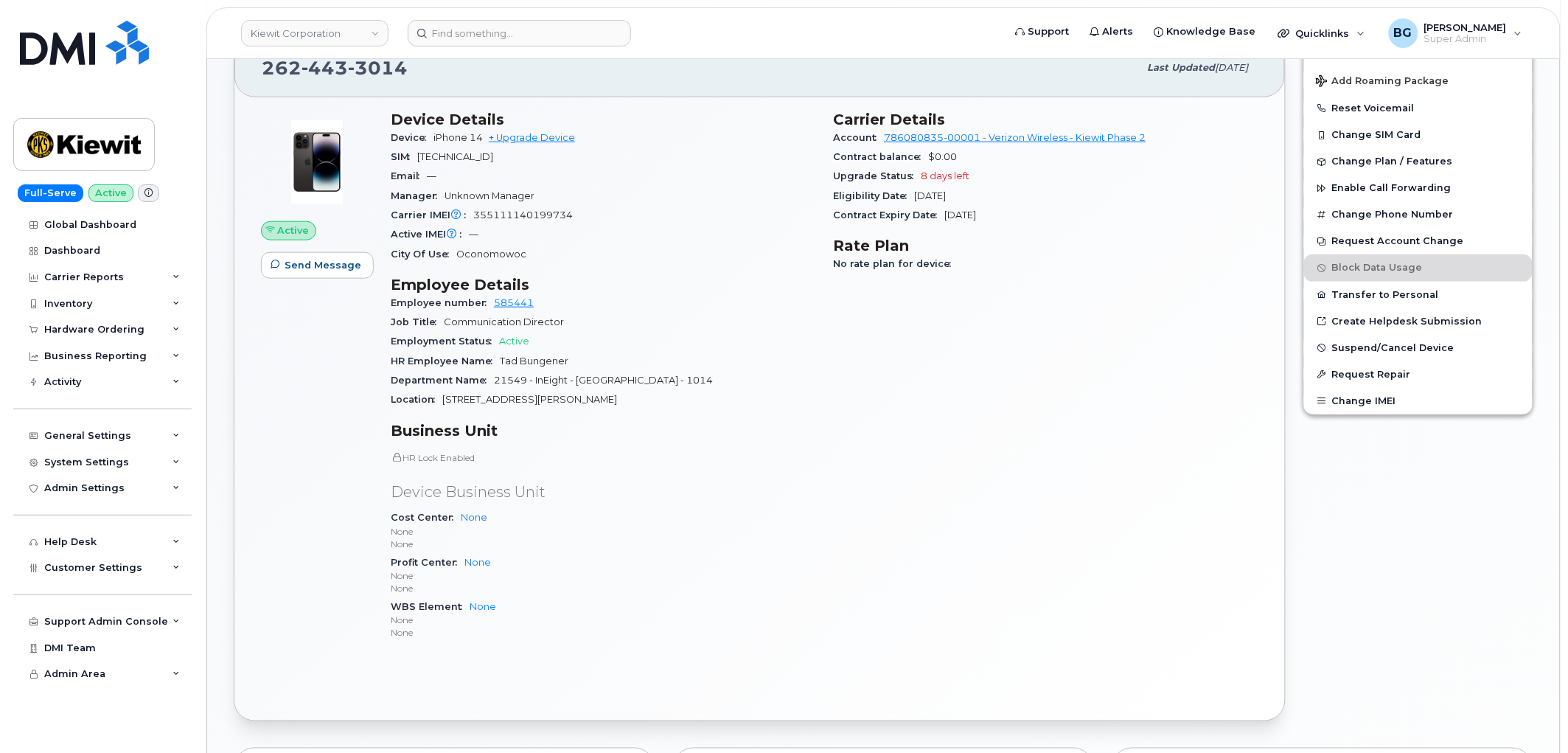
scroll to position [369, 0]
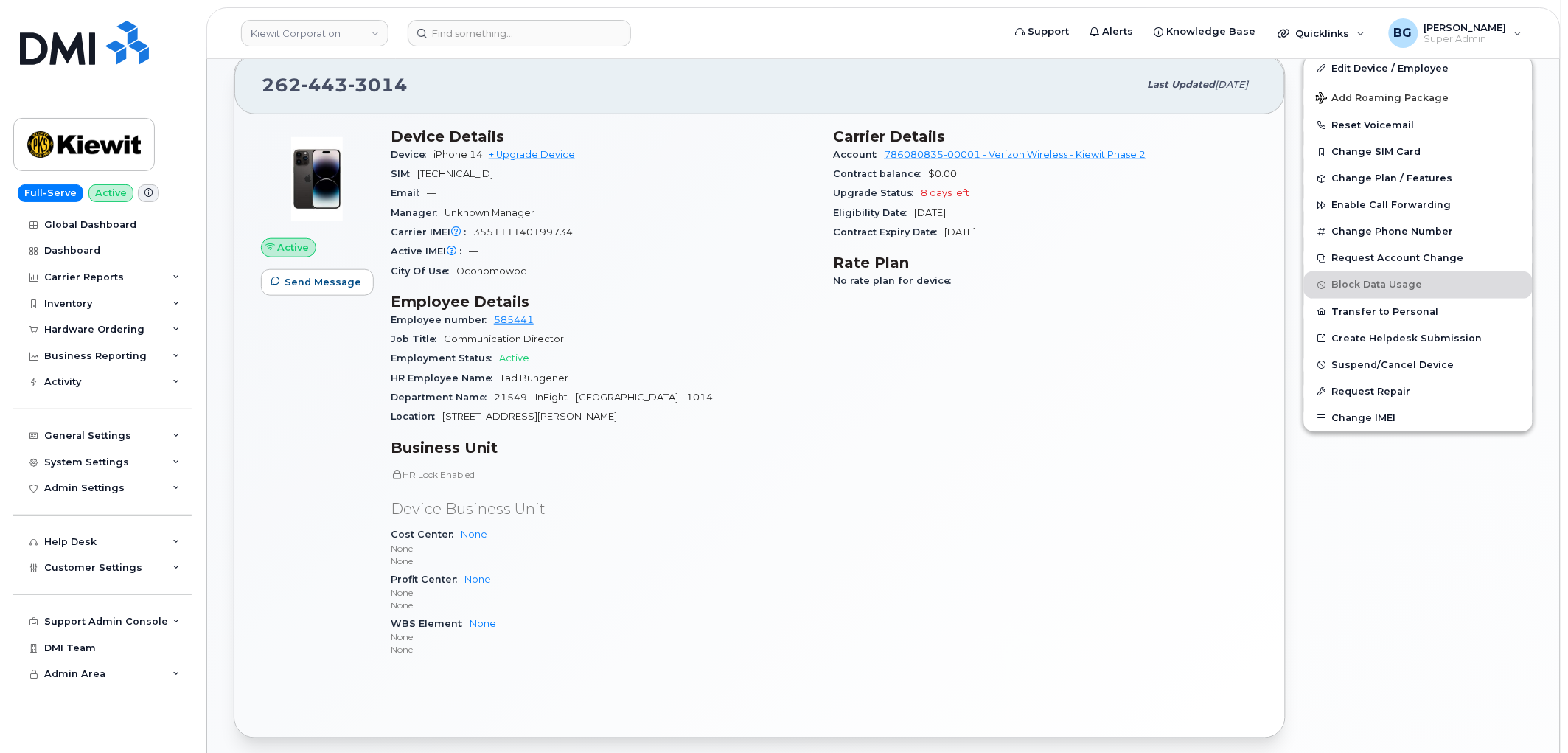
click at [639, 550] on p "None" at bounding box center [603, 547] width 425 height 13
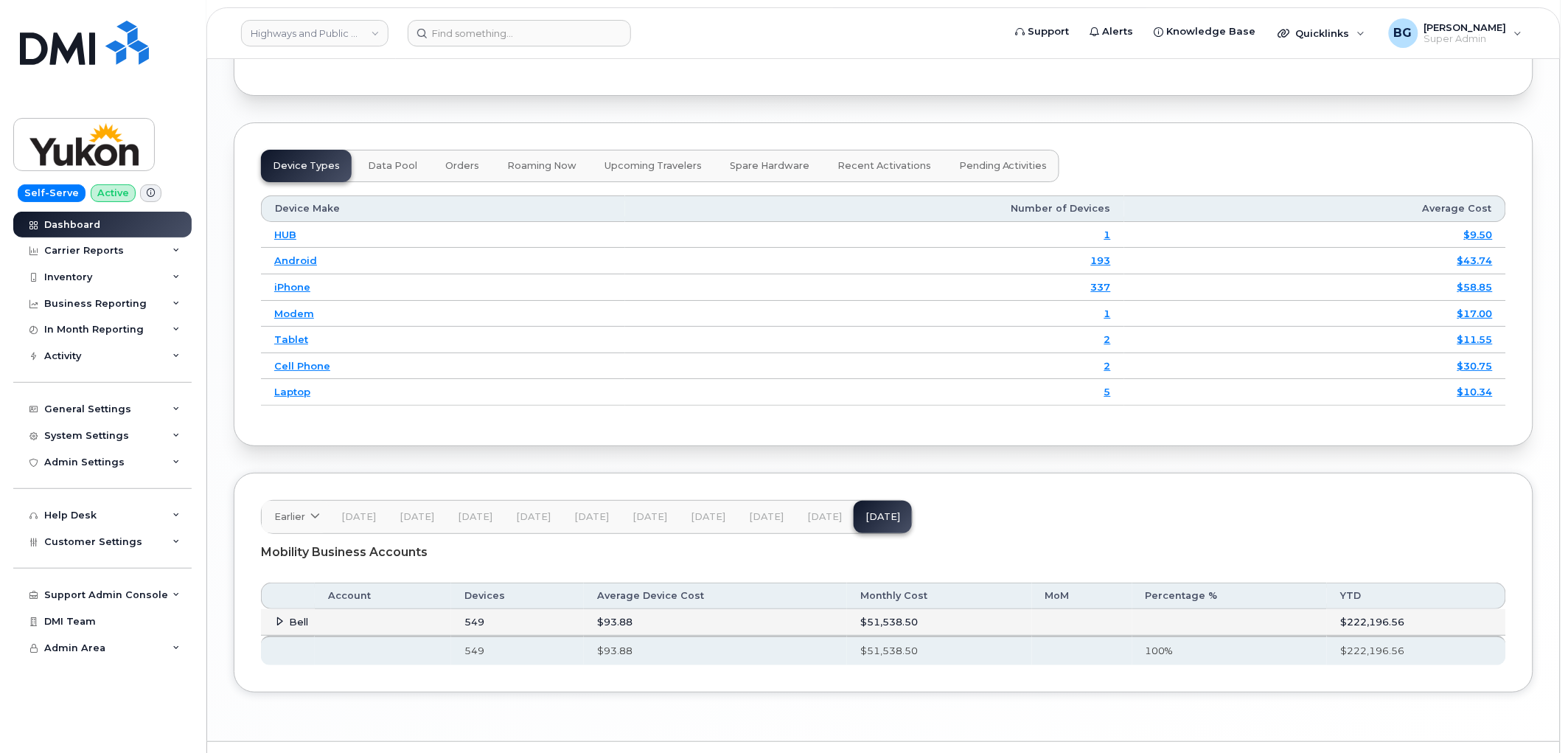
scroll to position [1887, 0]
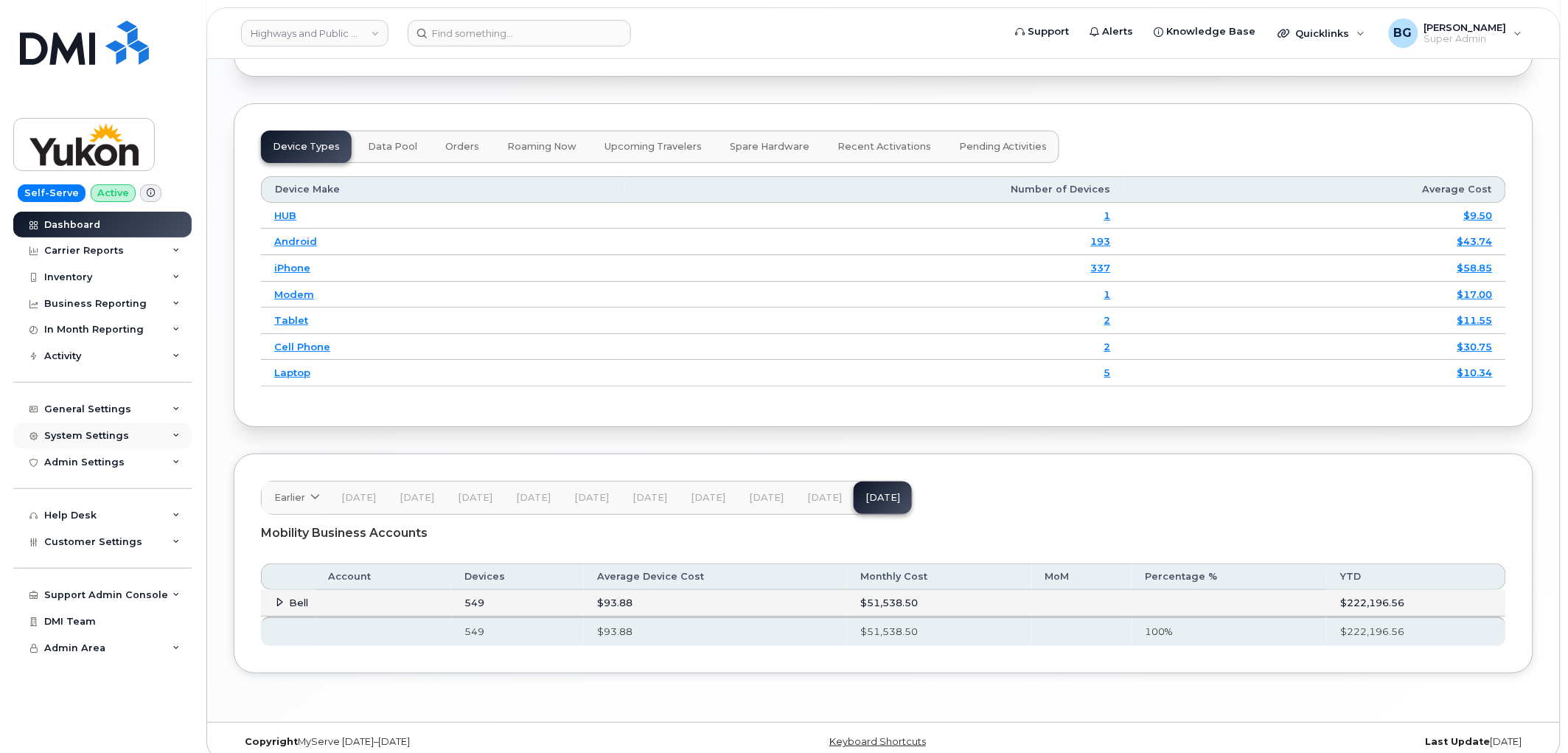
click at [106, 436] on div "System Settings" at bounding box center [86, 436] width 84 height 12
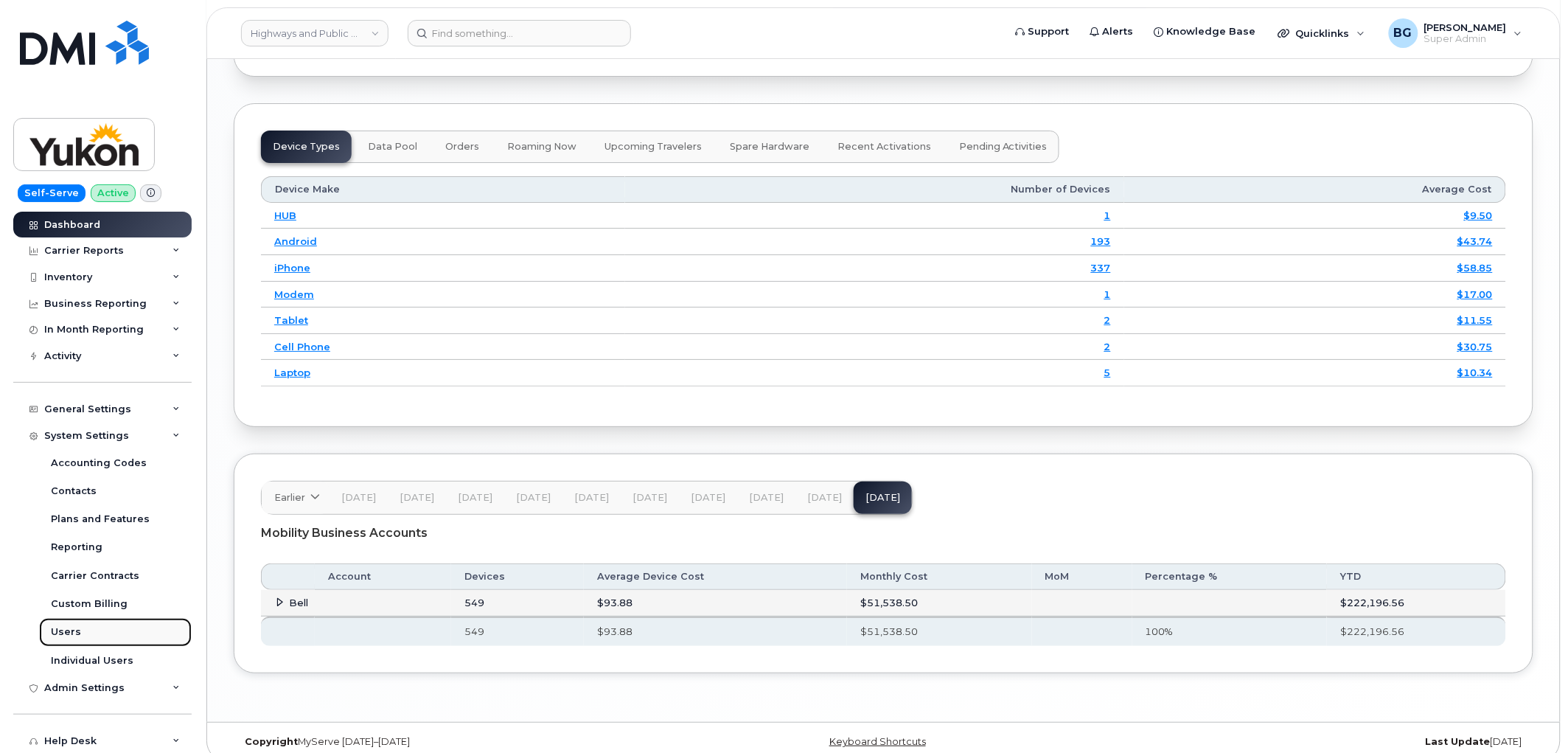
click at [57, 628] on div "Users" at bounding box center [66, 632] width 30 height 14
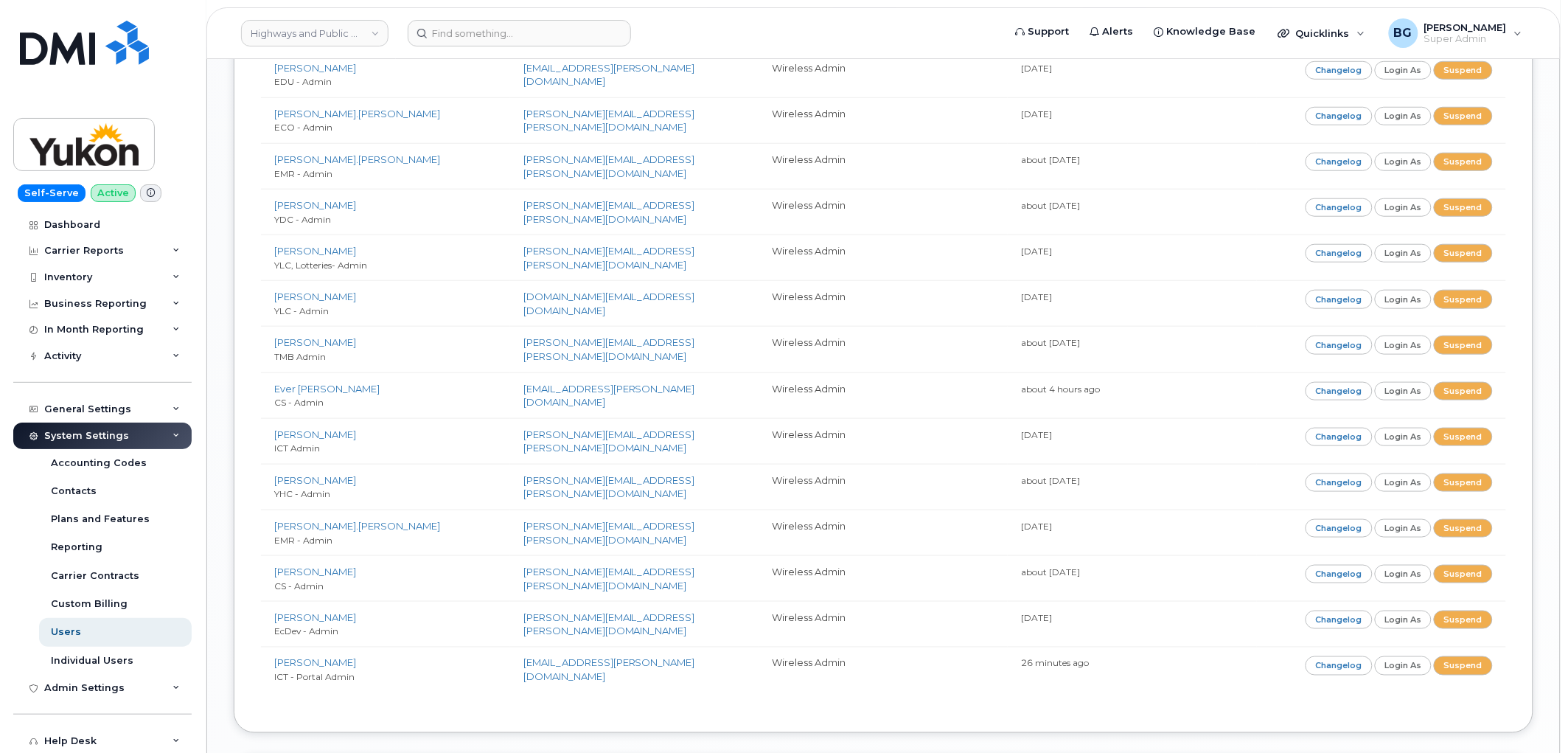
scroll to position [2402, 0]
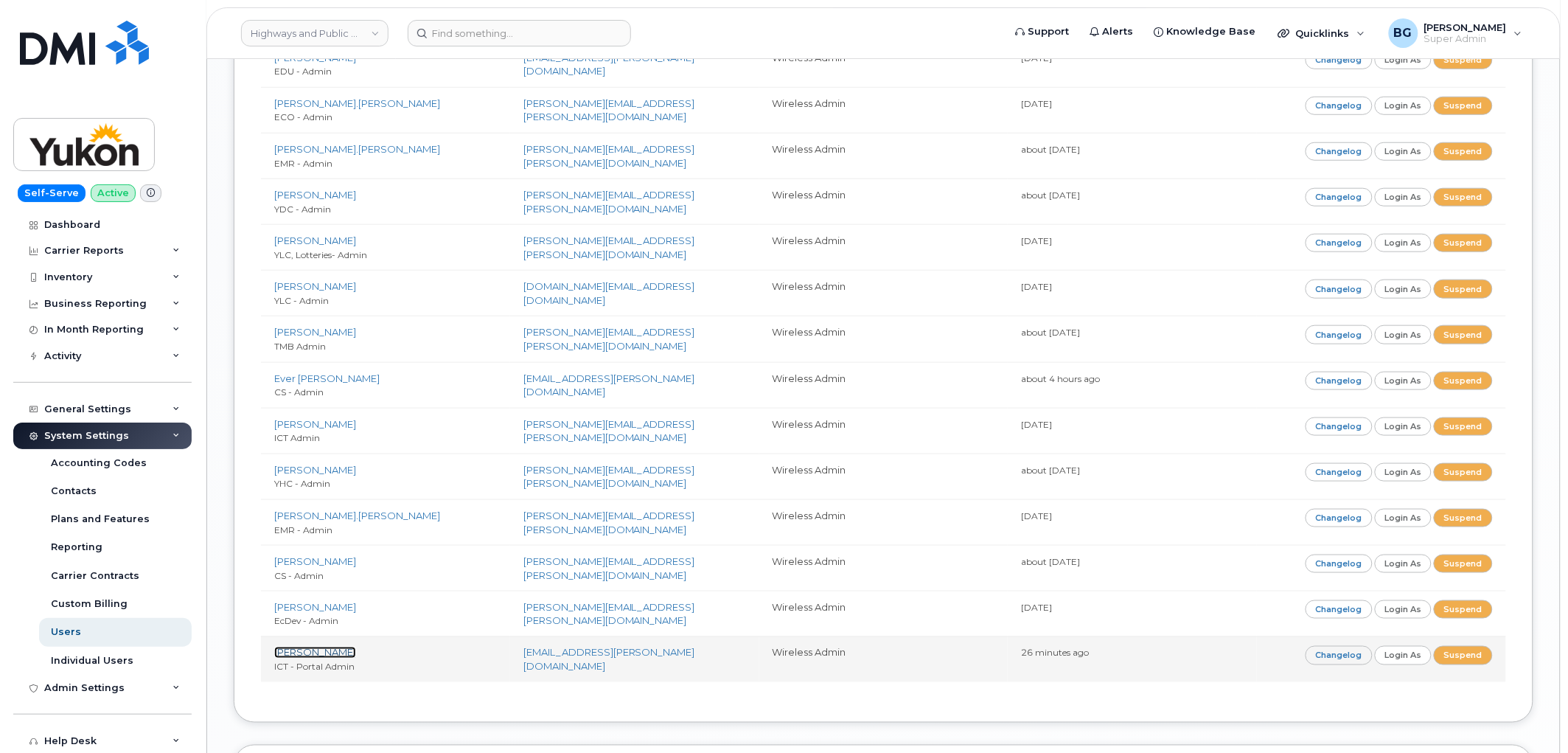
click at [286, 658] on link "Ben Gaetz" at bounding box center [315, 652] width 82 height 12
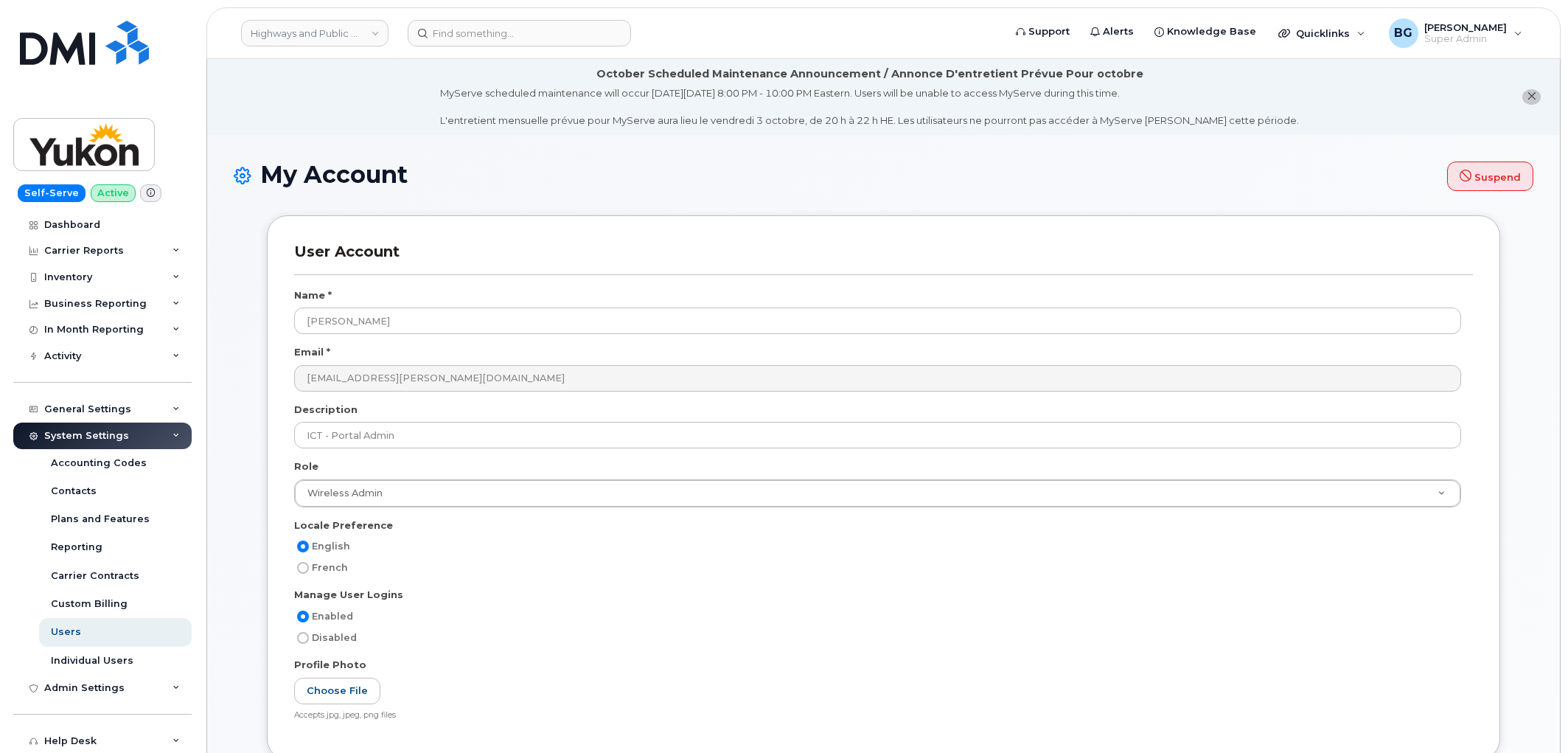
select select
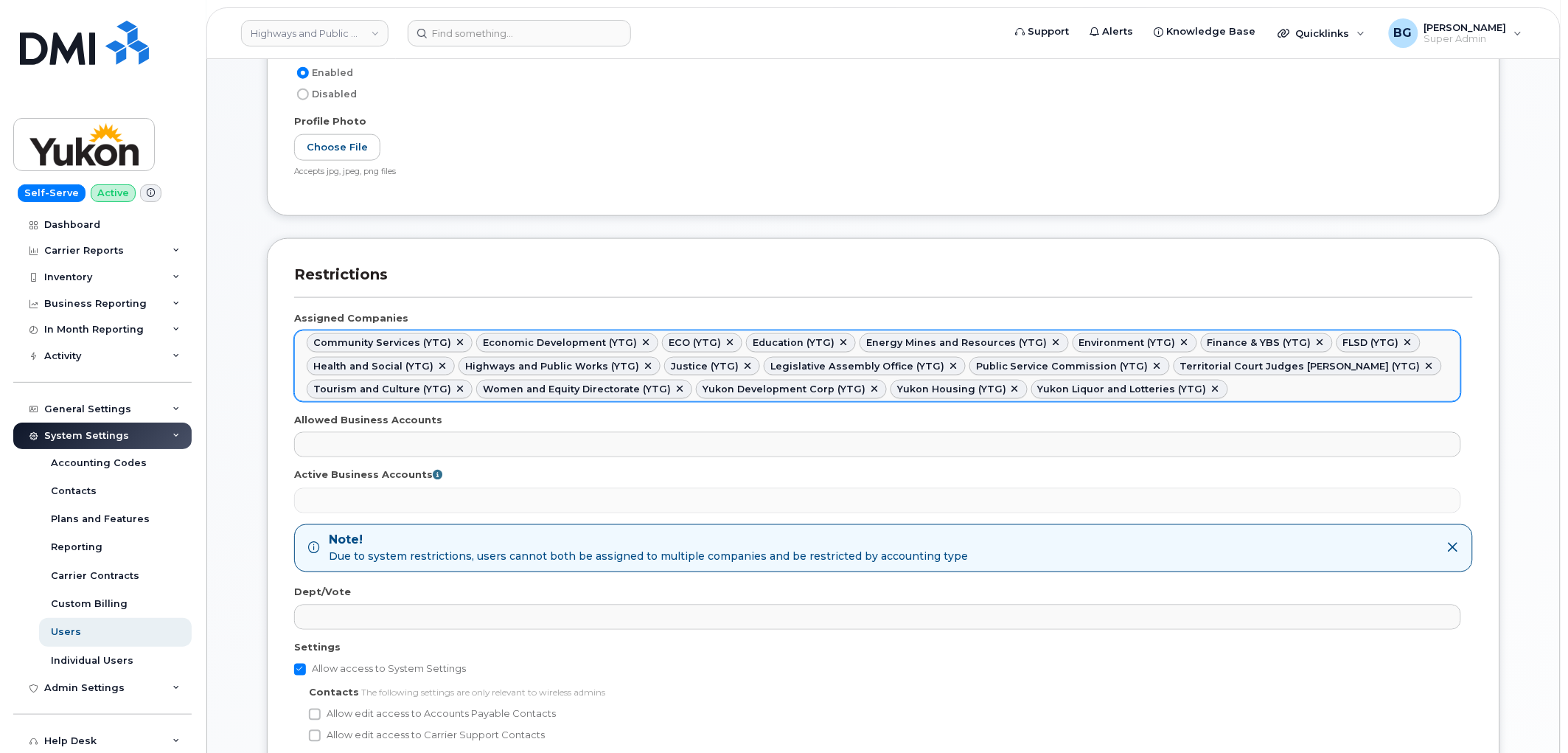
scroll to position [547, 0]
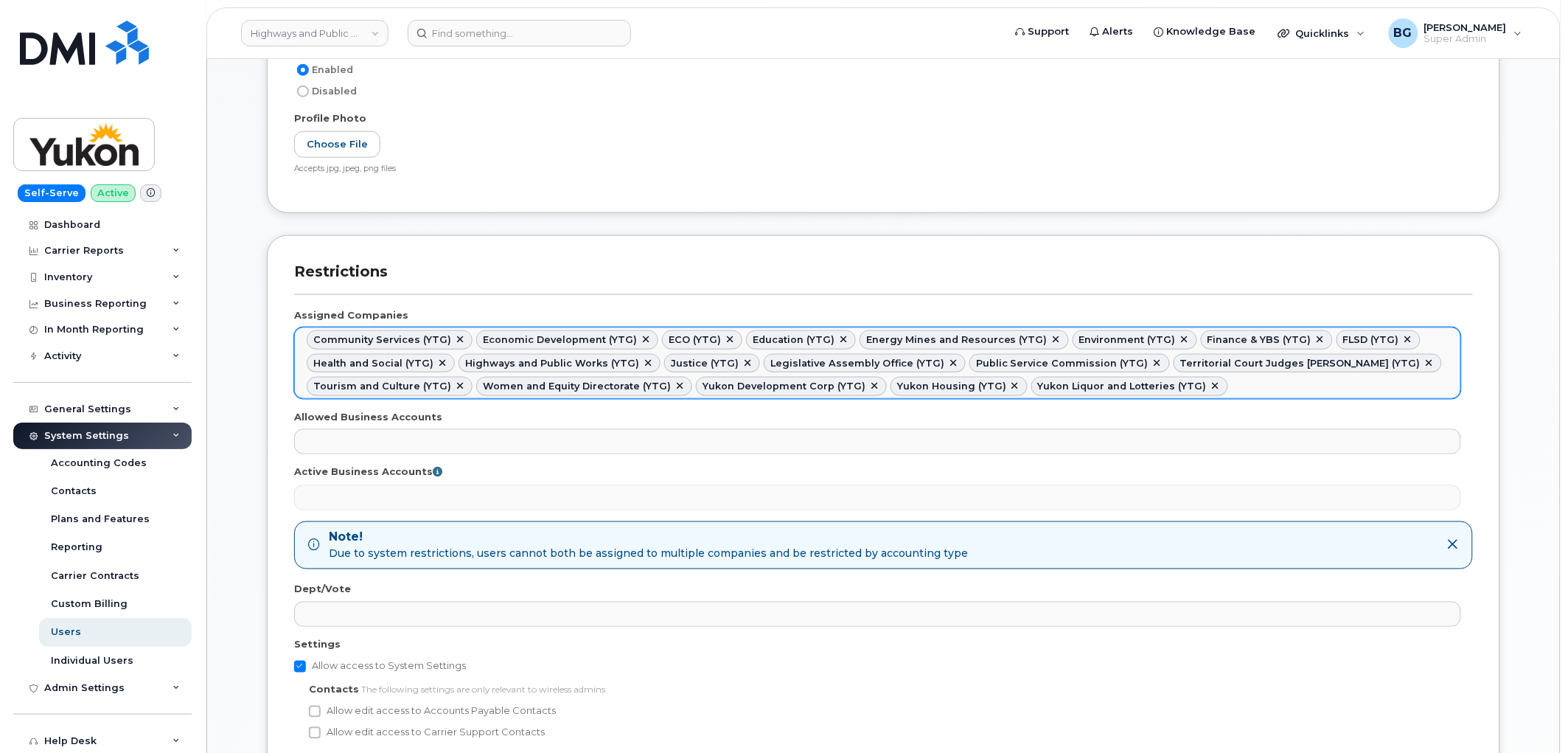
click at [1389, 377] on ul "Community Services (YTG) Economic Development (YTG) ECO (YTG) Education (YTG) E…" at bounding box center [877, 363] width 1166 height 70
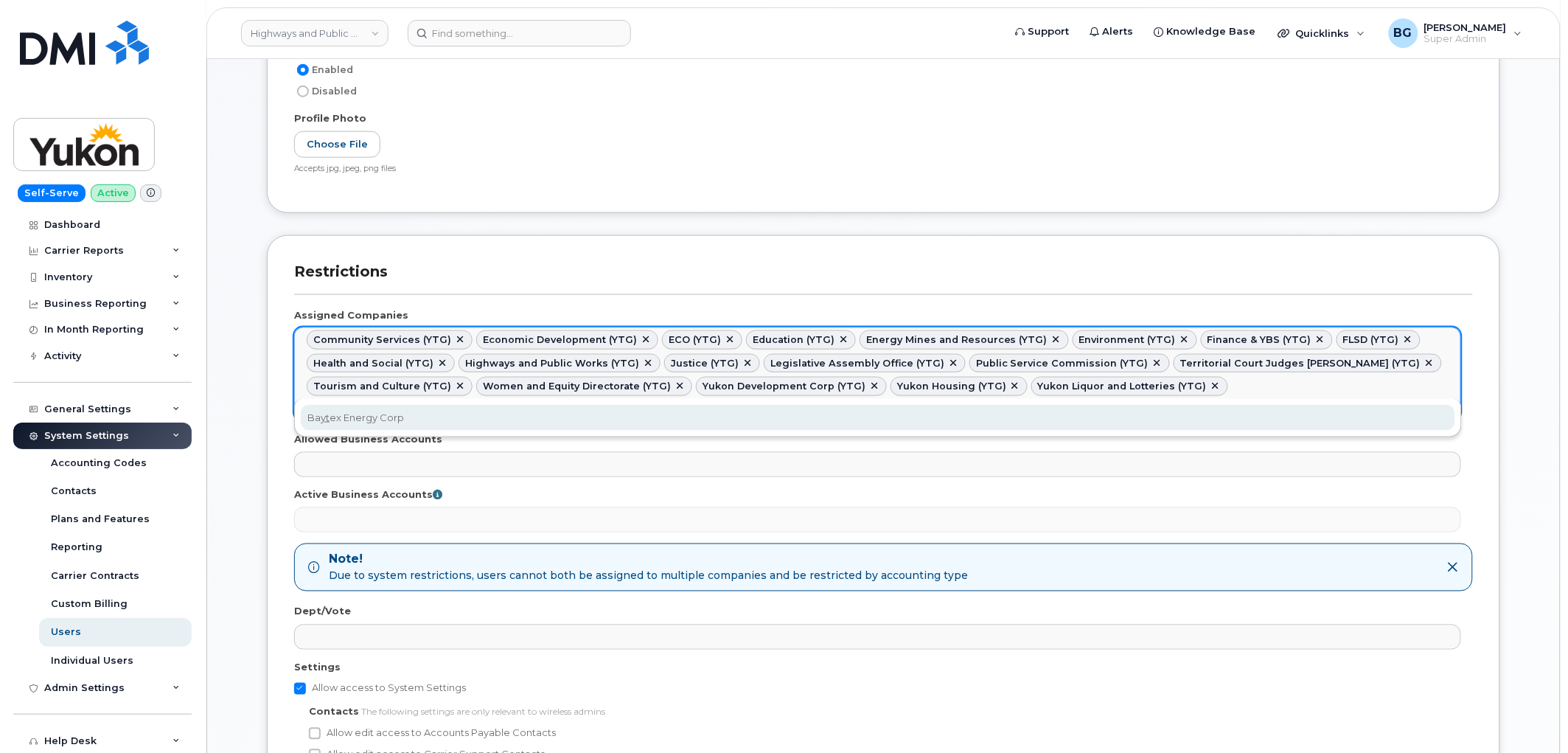
type input "y"
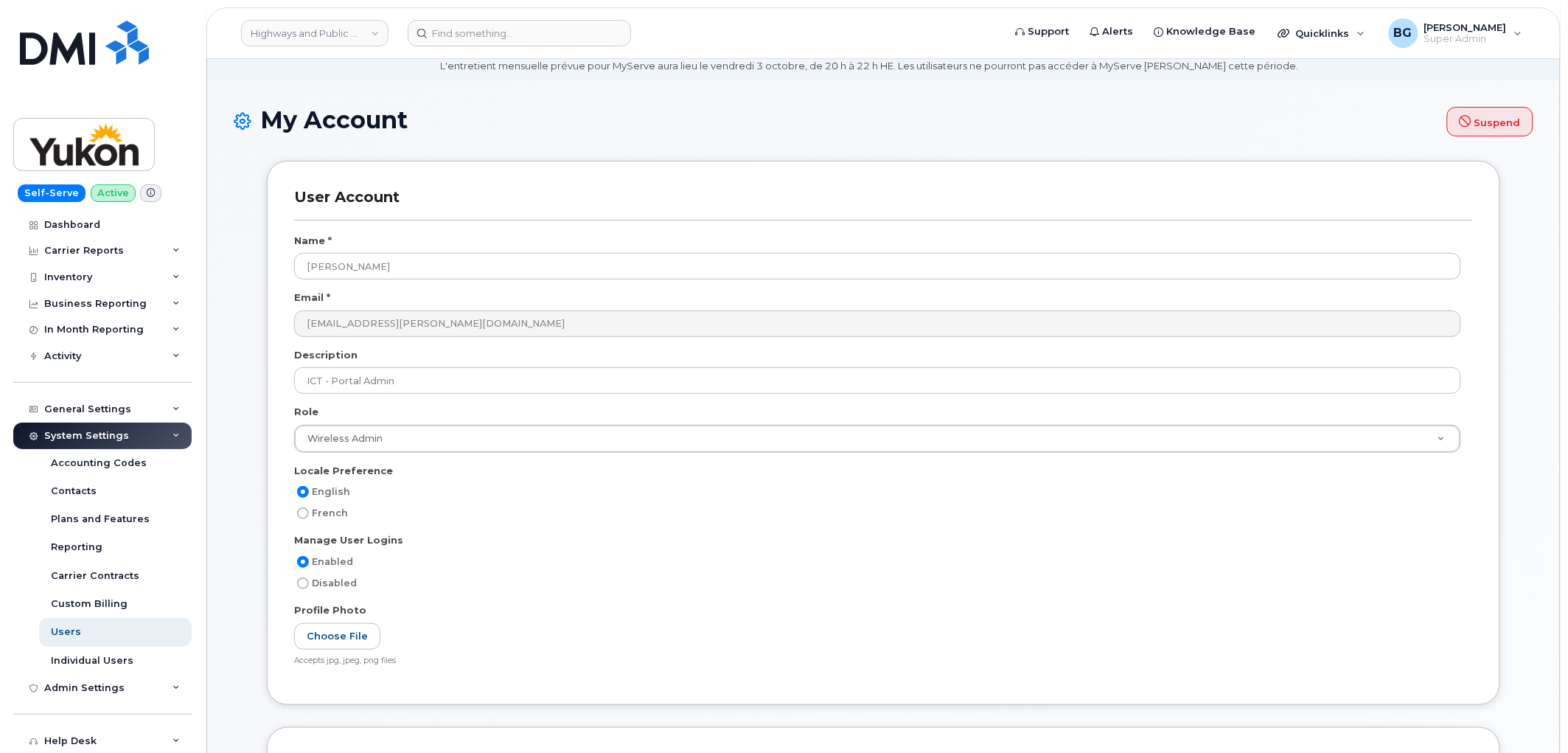
scroll to position [0, 0]
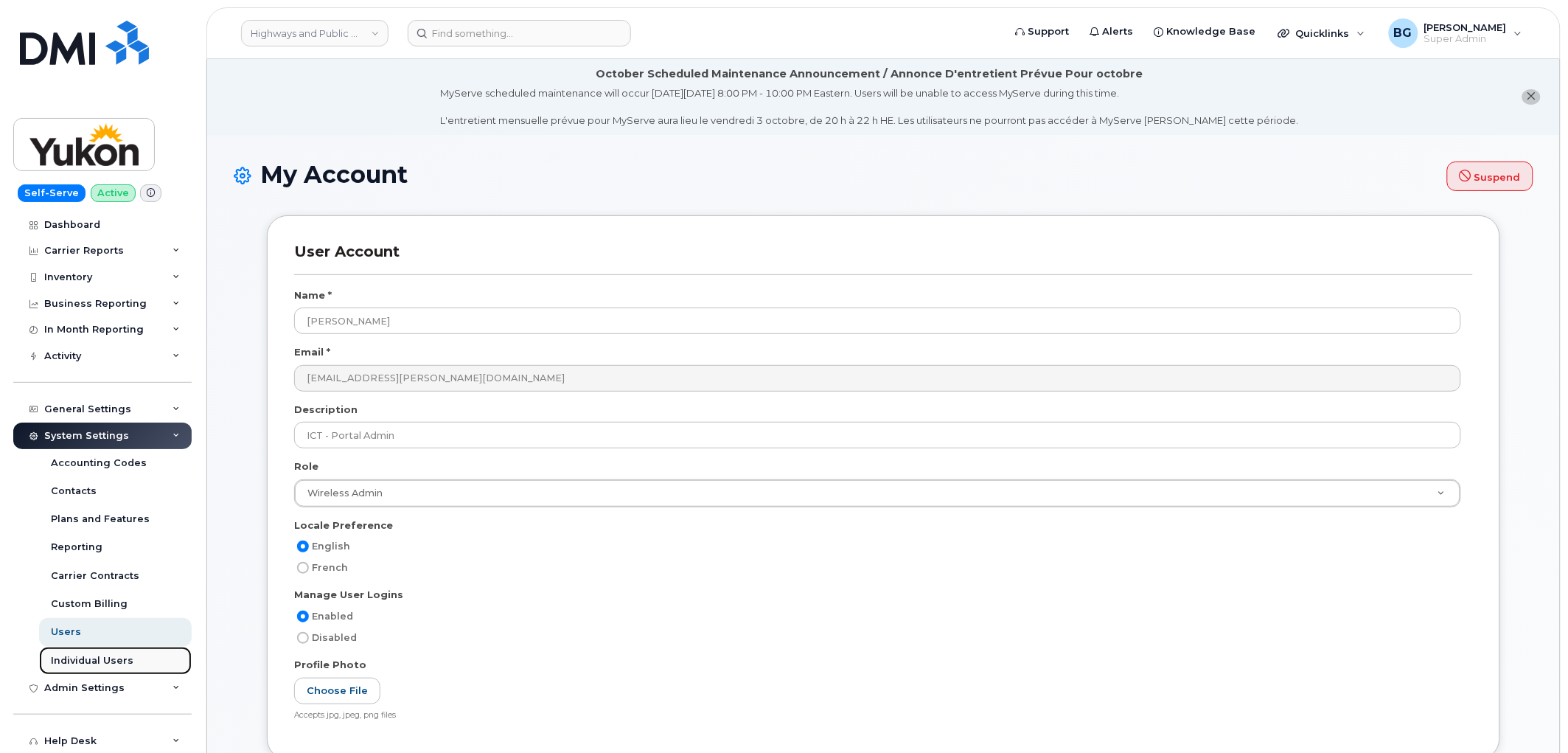
click at [72, 663] on div "Individual Users" at bounding box center [92, 661] width 83 height 14
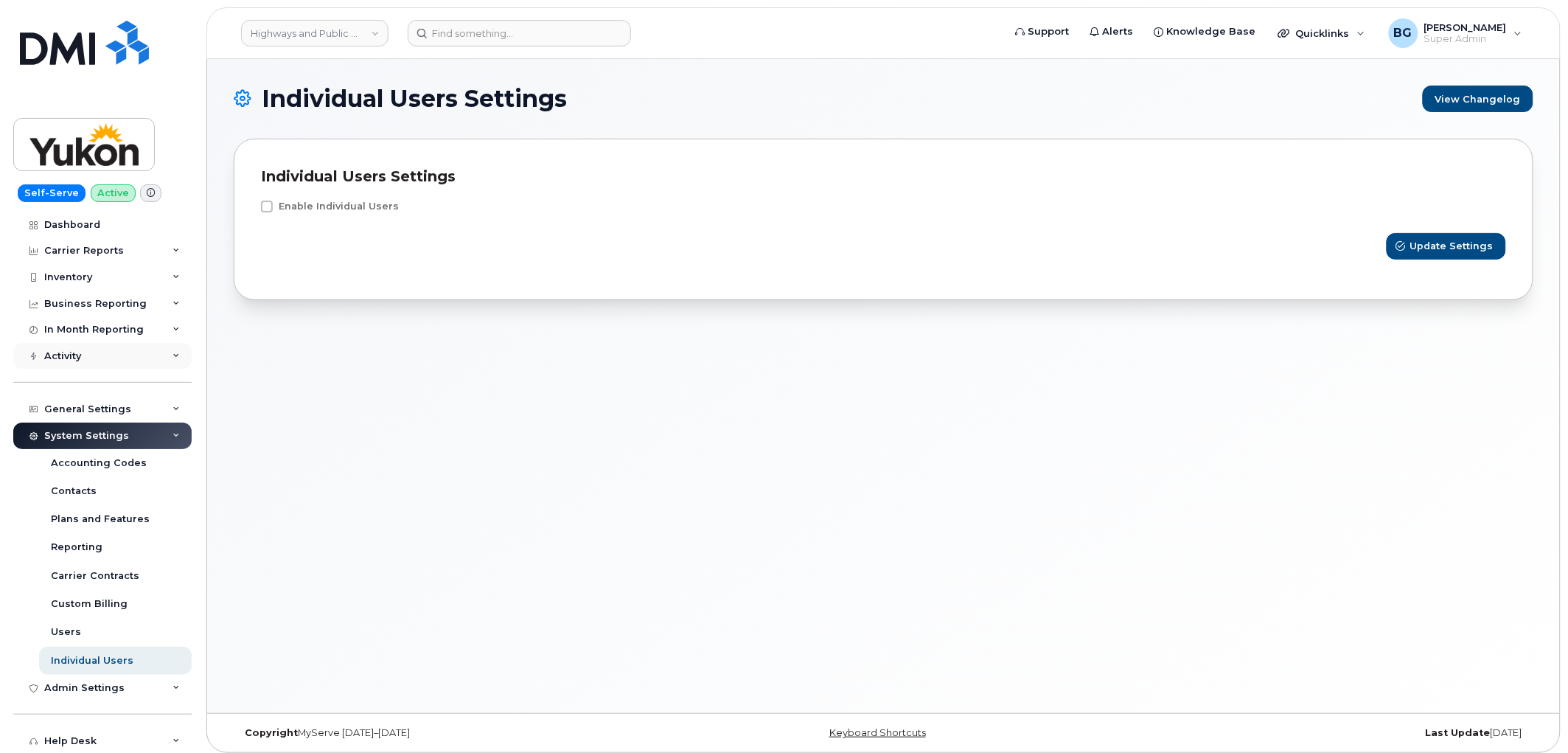
click at [57, 360] on div "Activity" at bounding box center [62, 356] width 37 height 12
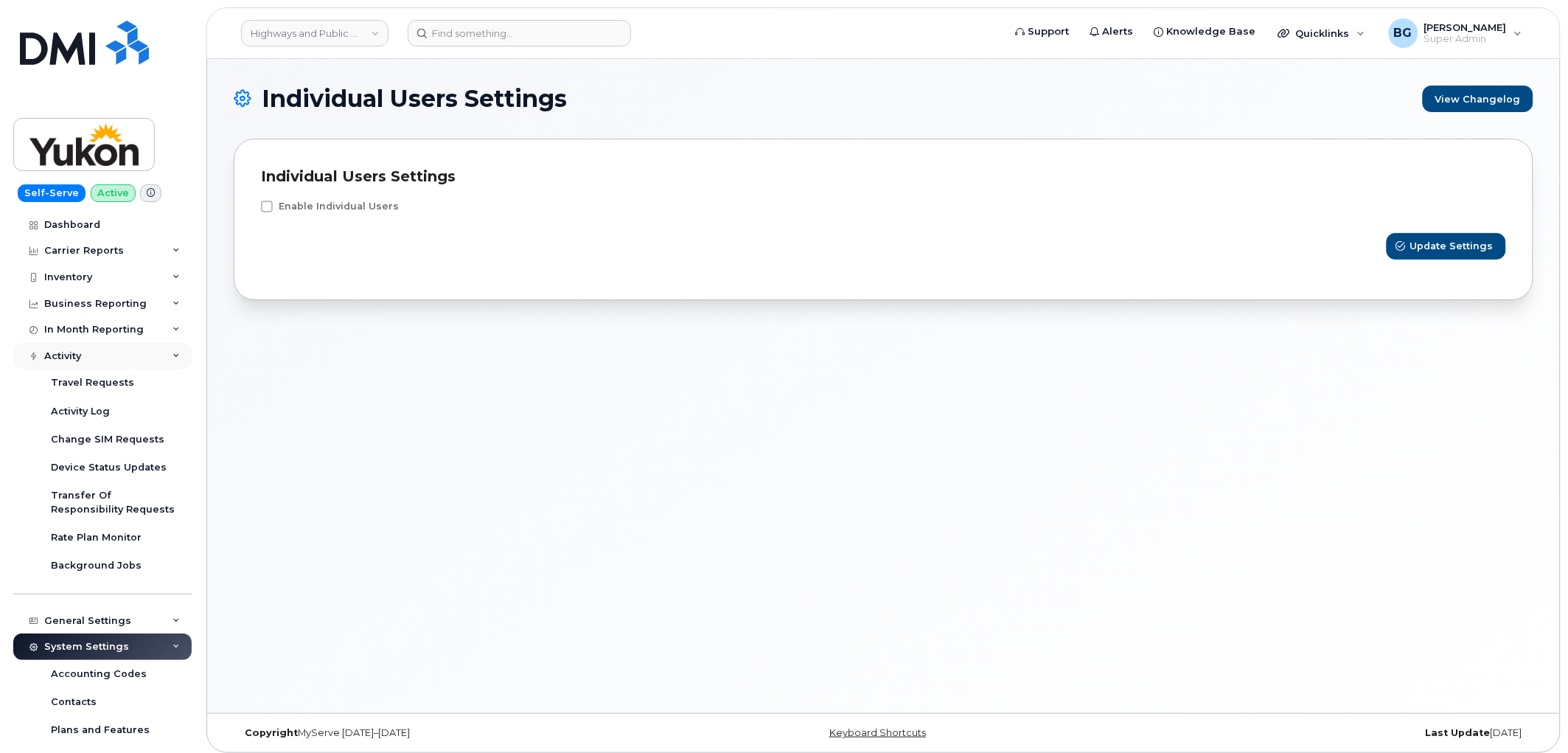
click at [54, 351] on div "Activity" at bounding box center [62, 356] width 37 height 12
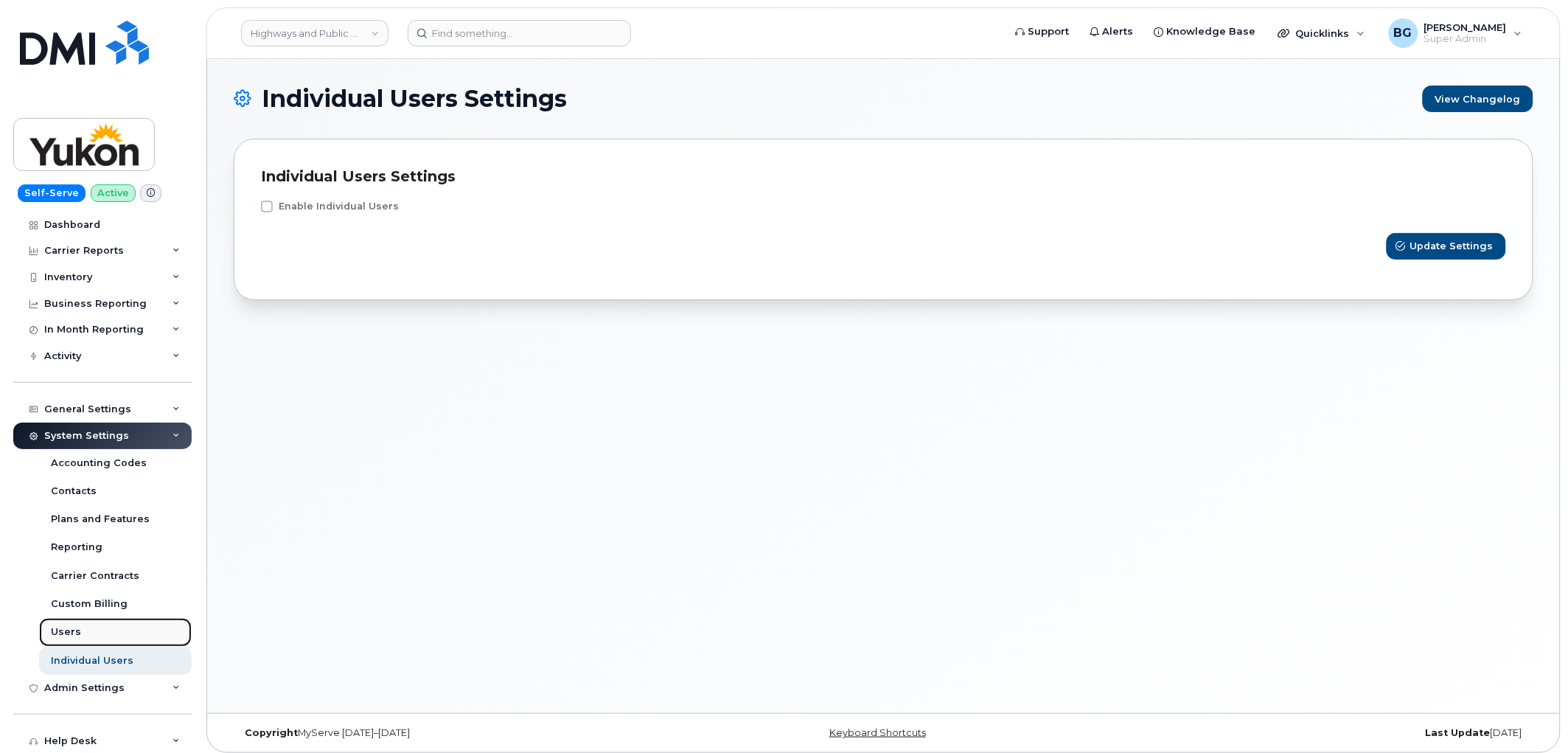
click at [55, 631] on div "Users" at bounding box center [66, 632] width 30 height 14
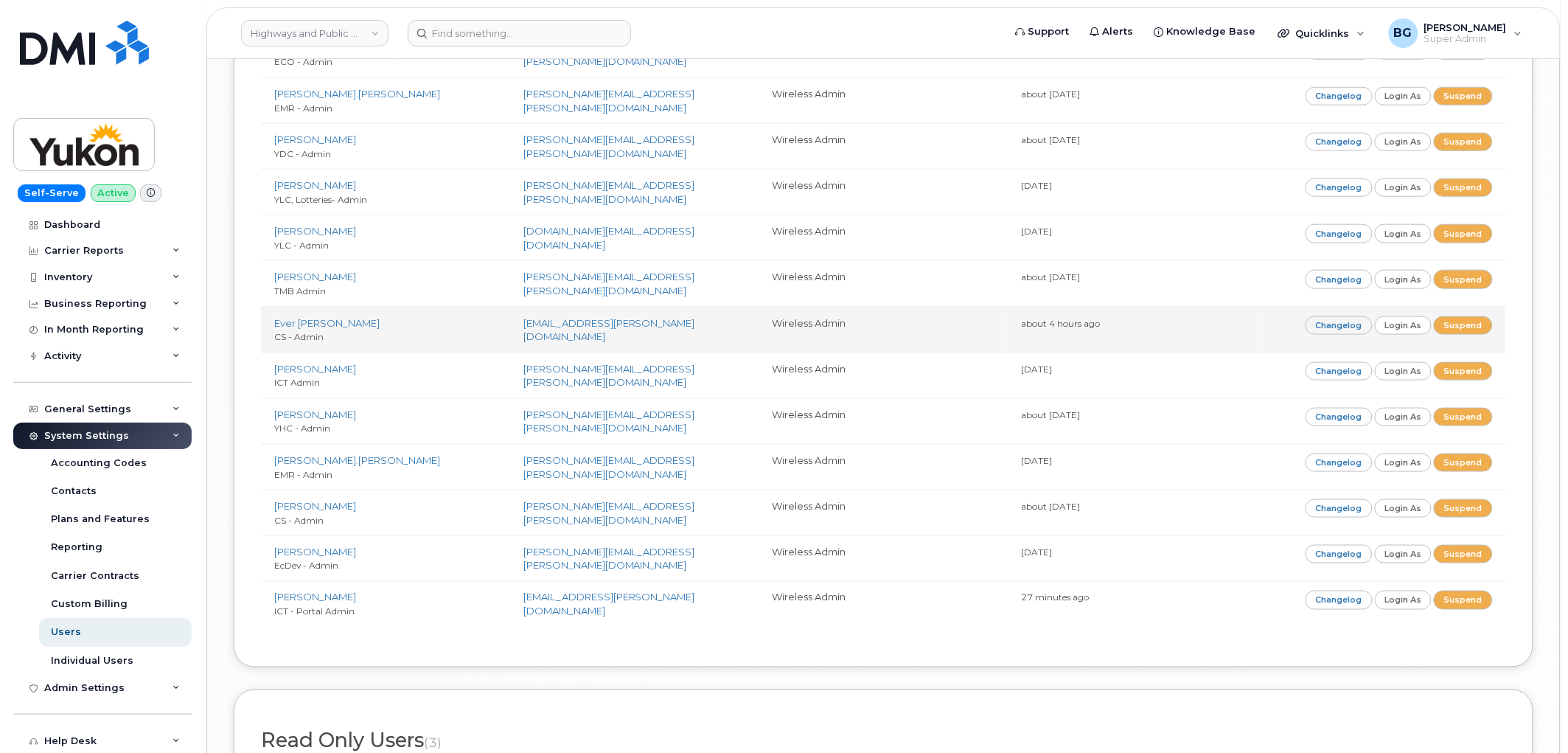
scroll to position [2840, 0]
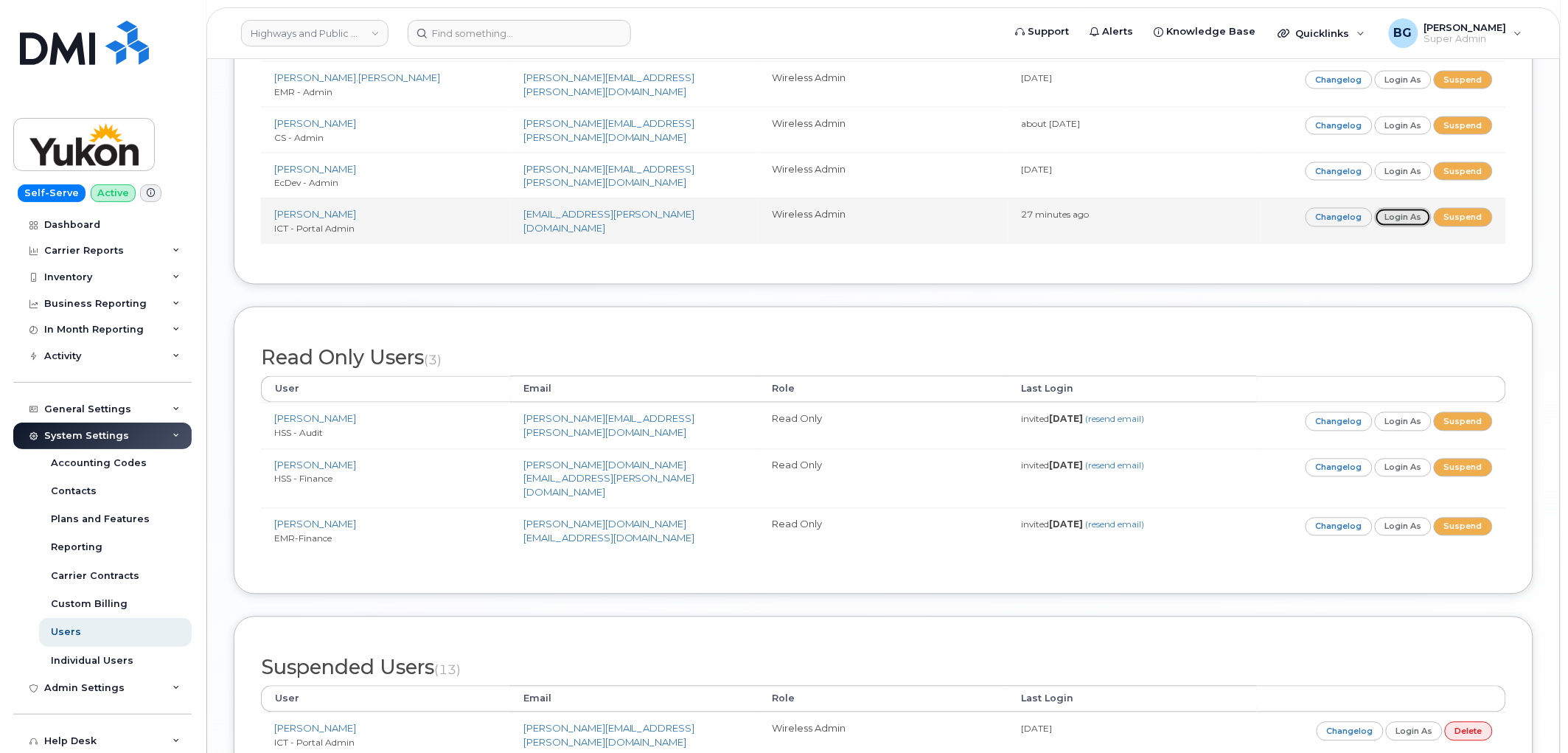
click at [1397, 225] on link "Login as" at bounding box center [1403, 217] width 57 height 19
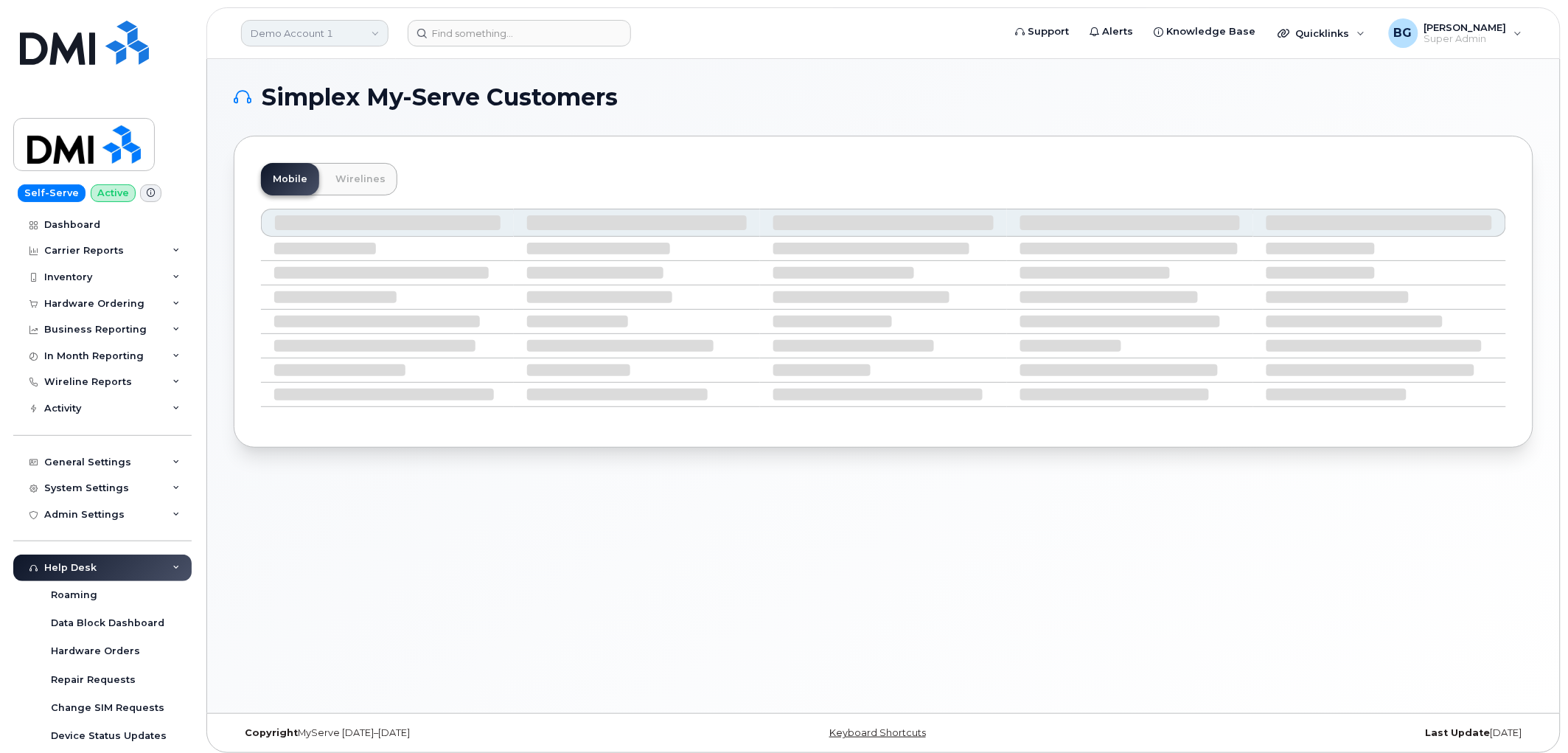
click at [289, 32] on link "Demo Account 1" at bounding box center [315, 32] width 148 height 26
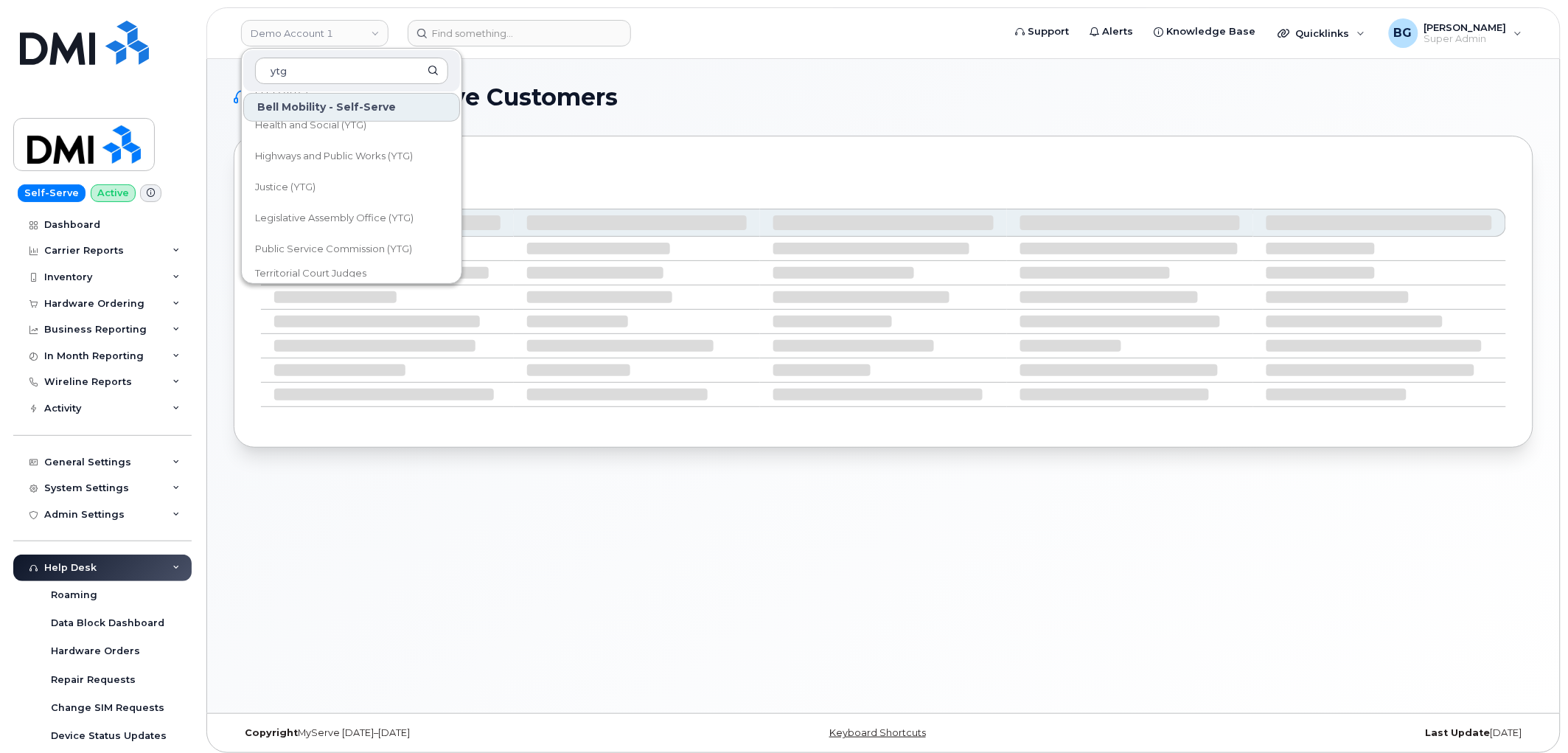
scroll to position [273, 0]
type input "ytg"
click at [320, 138] on span "Highways and Public Works (YTG)" at bounding box center [333, 145] width 158 height 14
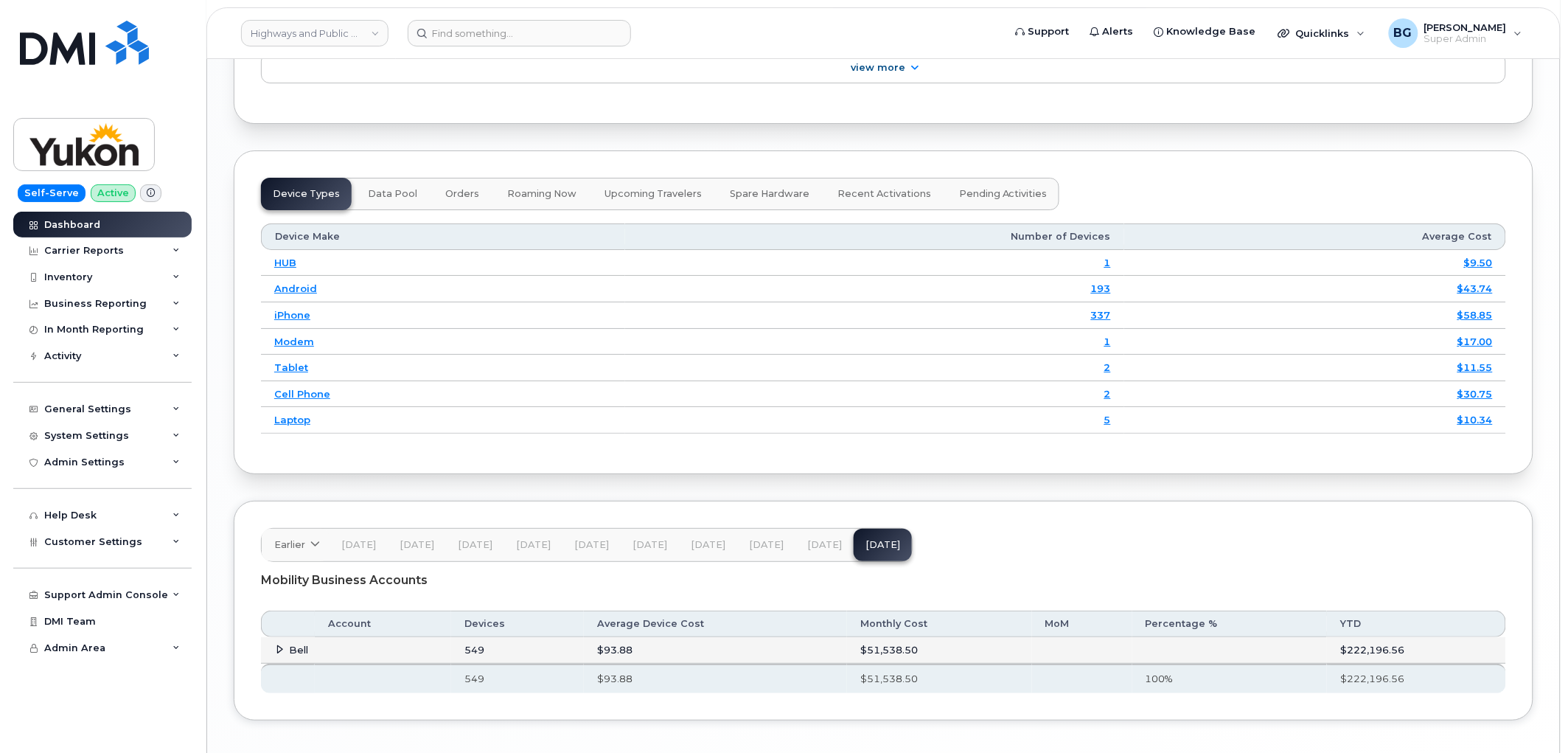
scroll to position [1887, 0]
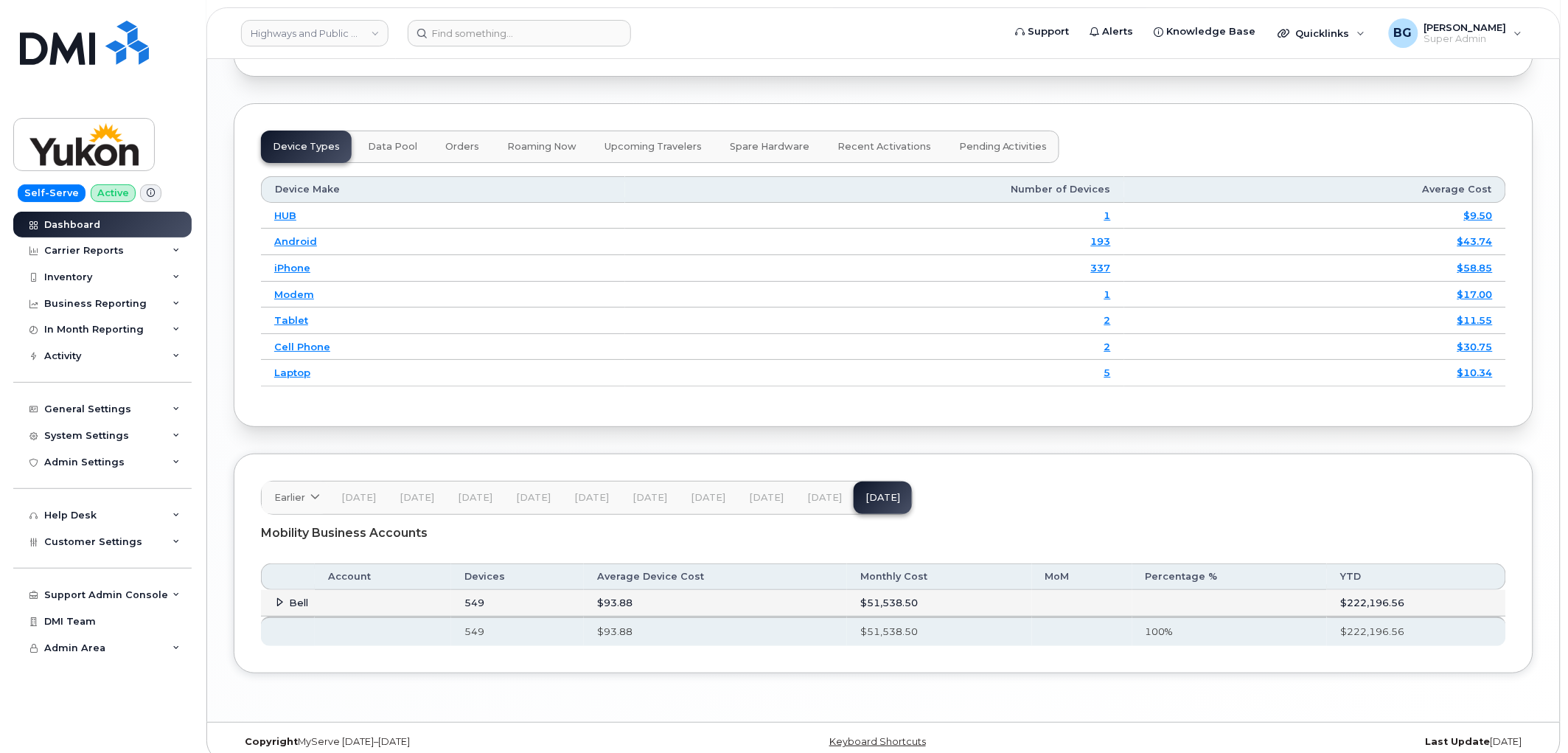
click at [1175, 103] on div "Device Types Data Pool Orders Roaming Now Upcoming Travelers Spare Hardware Rec…" at bounding box center [883, 265] width 1299 height 324
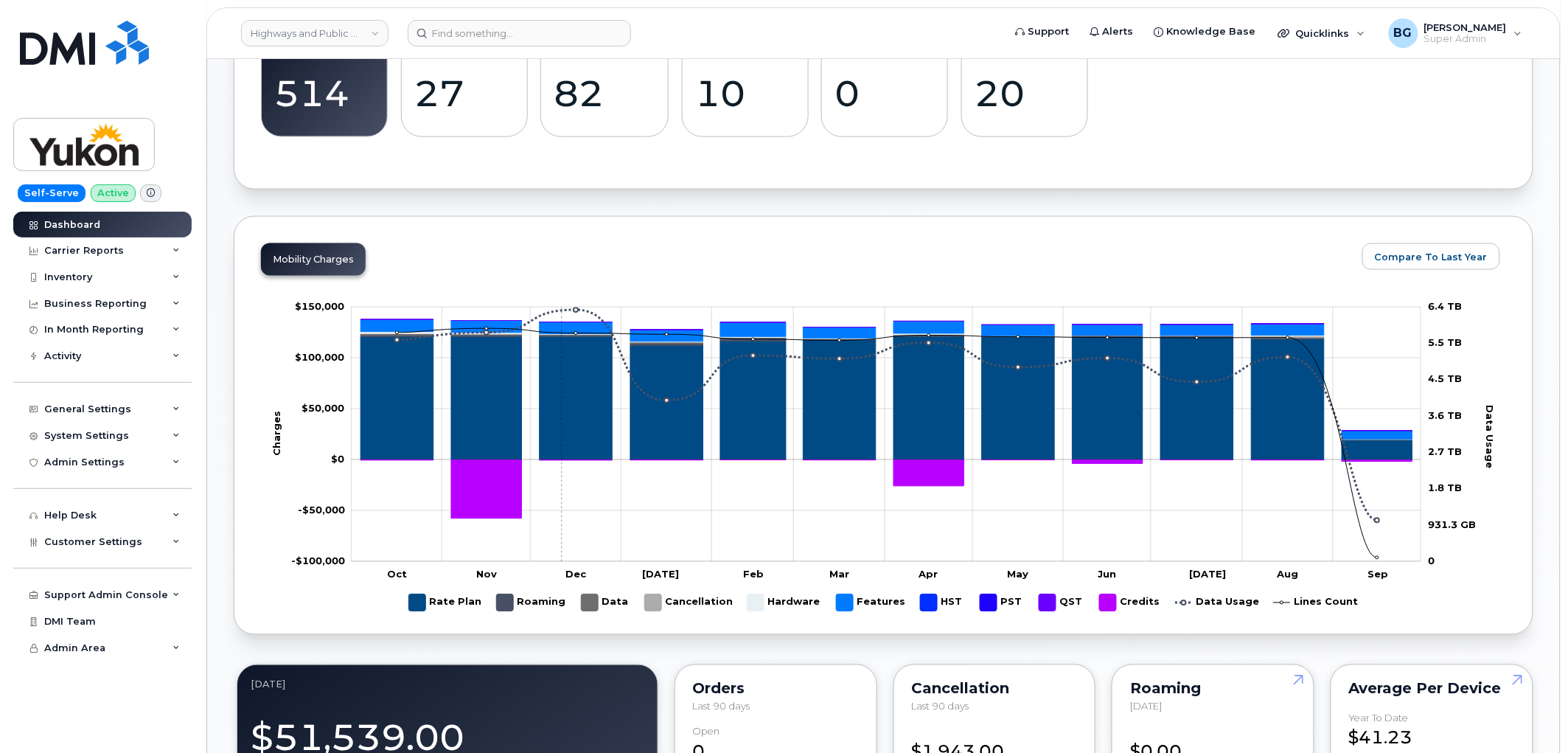
scroll to position [576, 0]
